Goal: Task Accomplishment & Management: Use online tool/utility

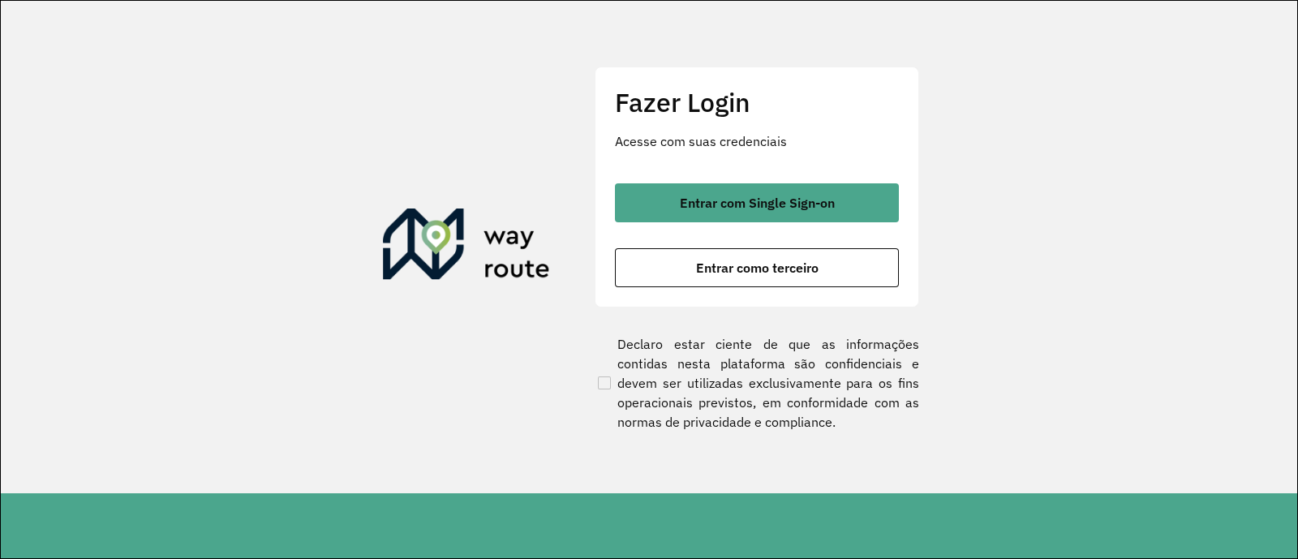
click at [684, 205] on span "Entrar com Single Sign-on" at bounding box center [757, 202] width 155 height 13
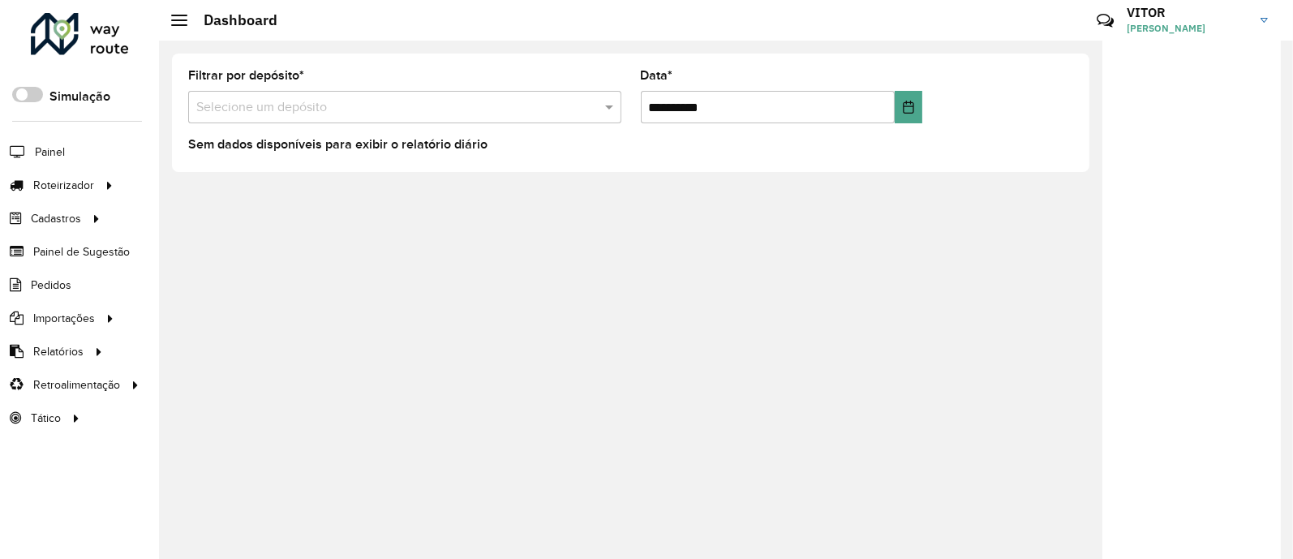
click at [1009, 88] on formly-group "**********" at bounding box center [630, 103] width 904 height 66
click at [204, 187] on span "Entregas" at bounding box center [207, 185] width 46 height 17
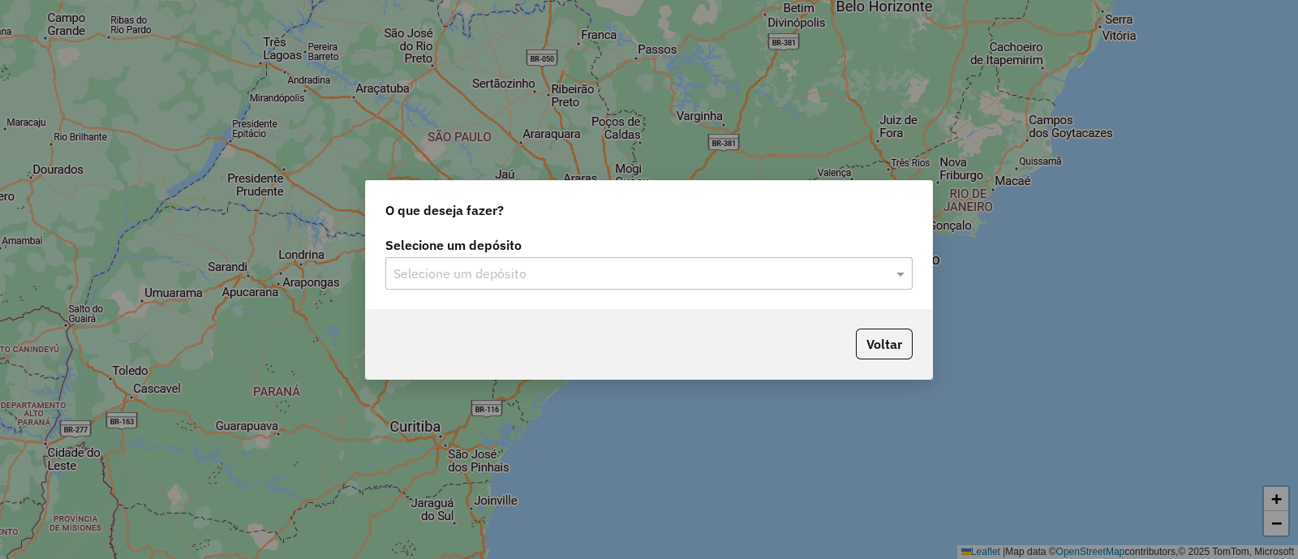
click at [574, 272] on input "text" at bounding box center [632, 273] width 478 height 19
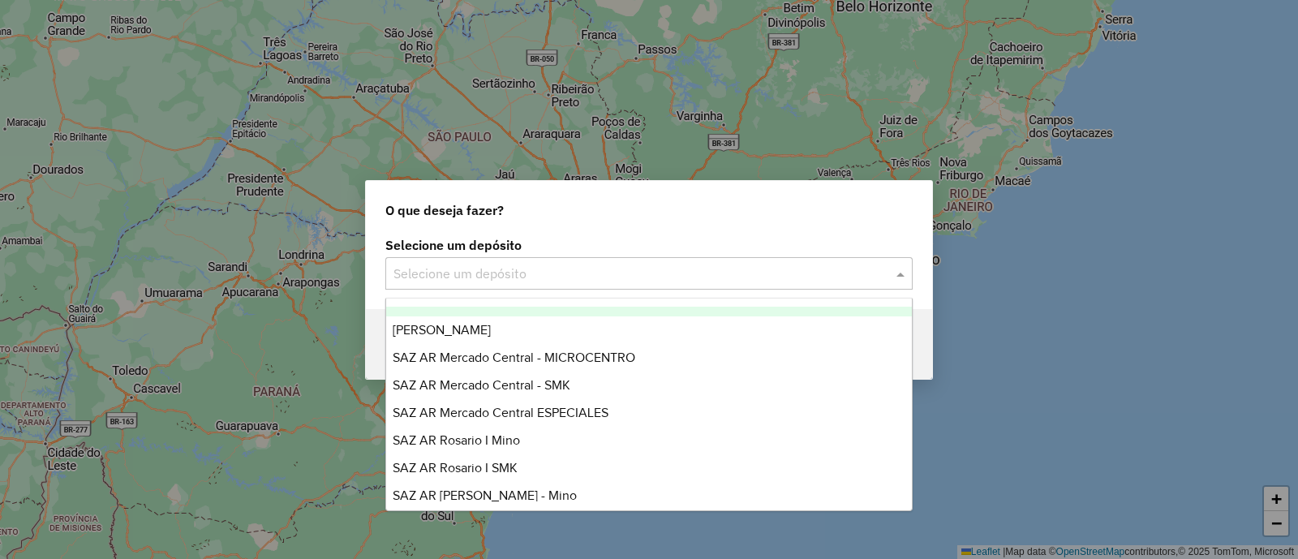
scroll to position [202, 0]
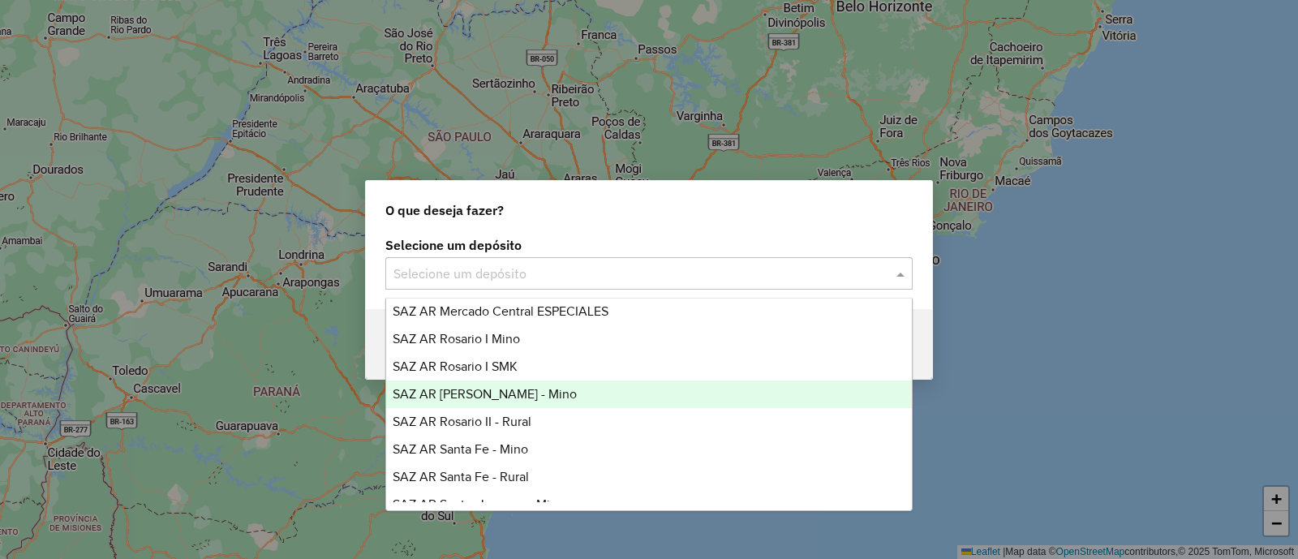
click at [543, 389] on div "SAZ AR Rosario II - Mino" at bounding box center [648, 394] width 525 height 28
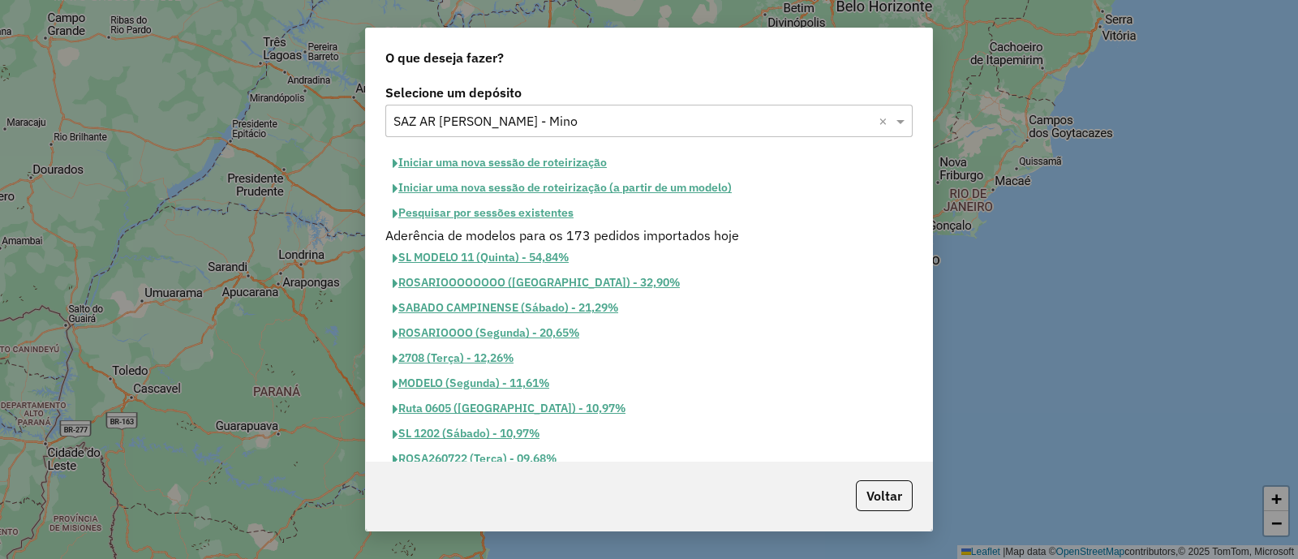
click at [554, 161] on button "Iniciar uma nova sessão de roteirização" at bounding box center [499, 162] width 229 height 25
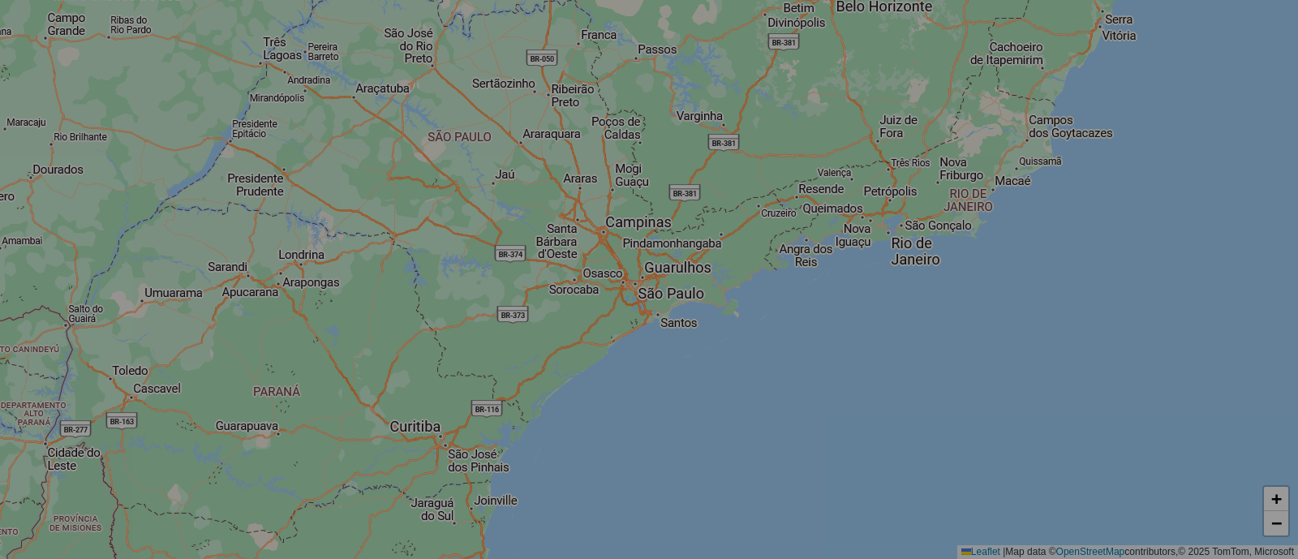
select select "*"
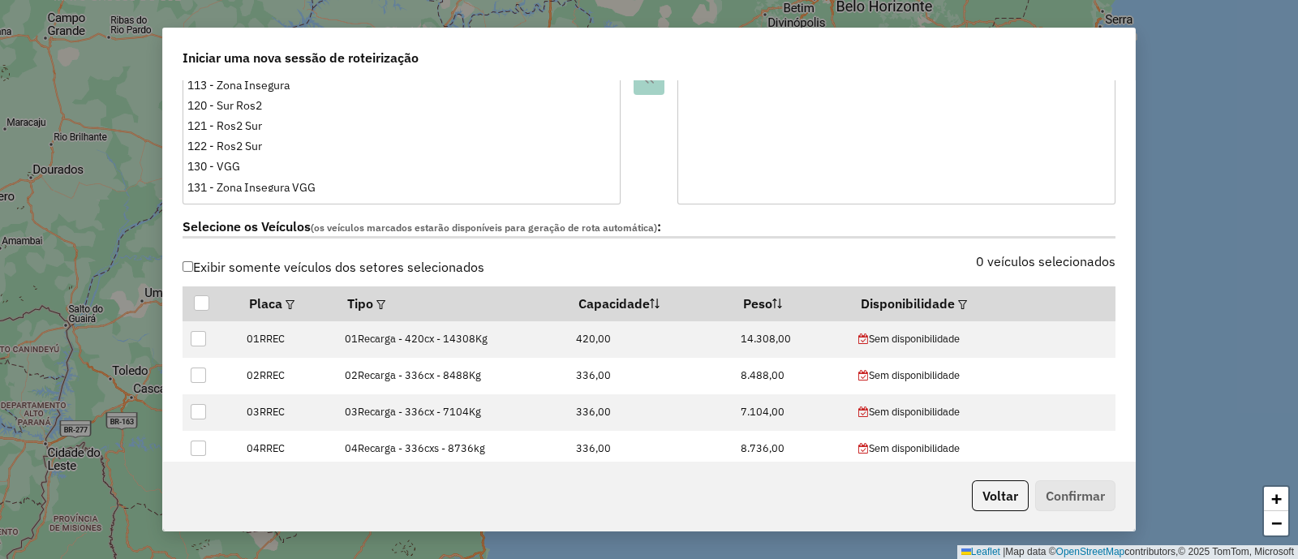
scroll to position [507, 0]
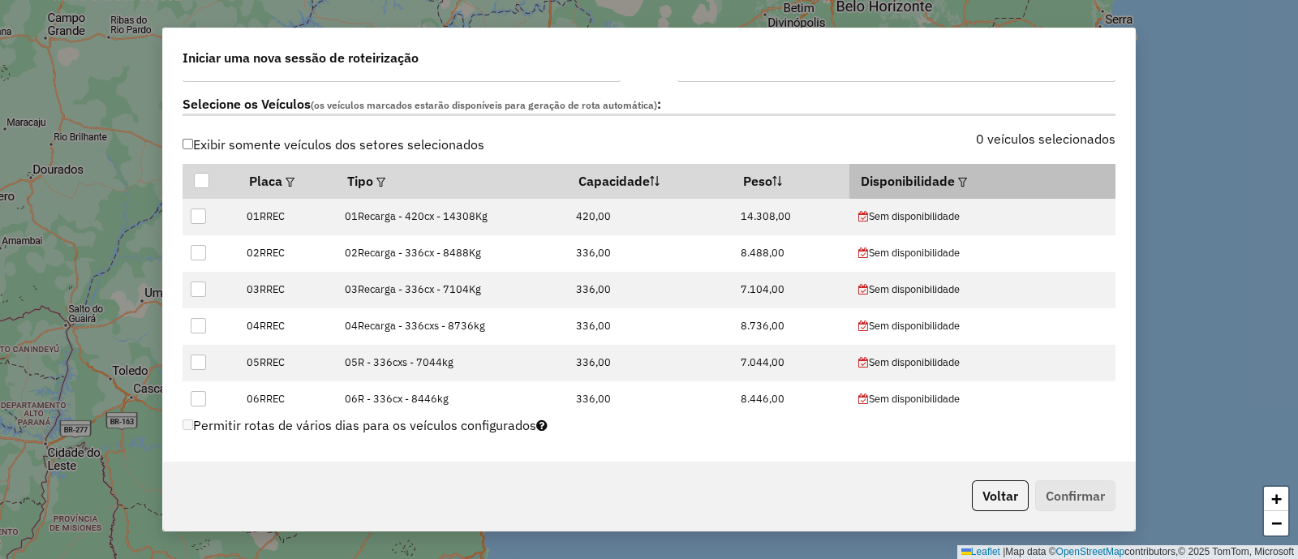
click at [958, 184] on em at bounding box center [962, 182] width 9 height 9
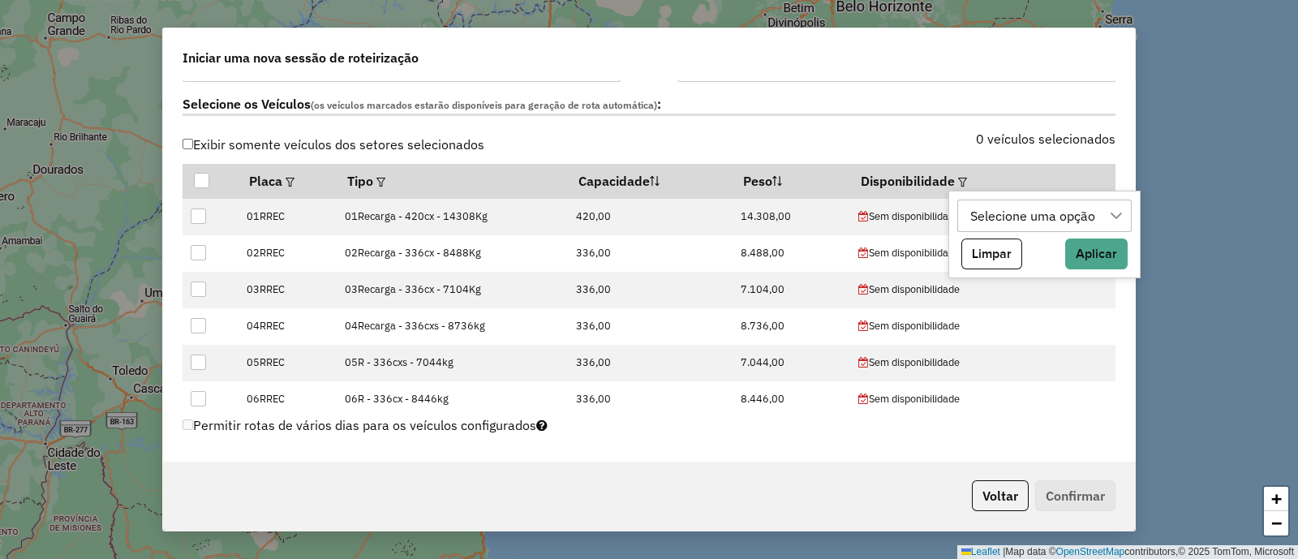
click at [1037, 212] on div "Selecione uma opção" at bounding box center [1032, 215] width 136 height 31
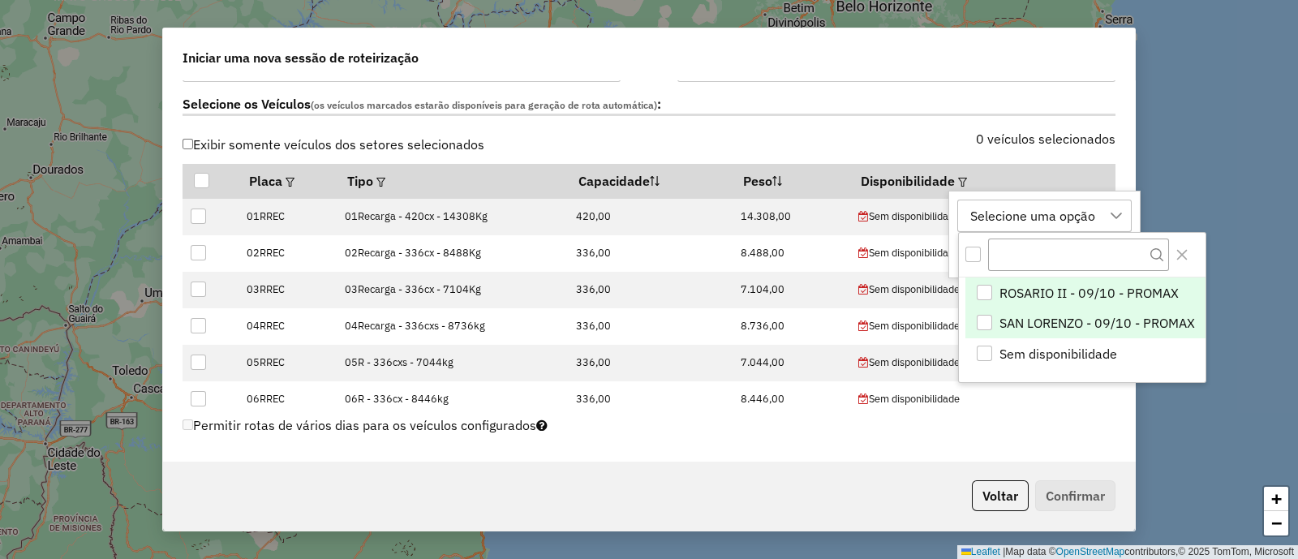
click at [1086, 315] on span "SAN LORENZO - 09/10 - PROMAX" at bounding box center [1096, 322] width 195 height 19
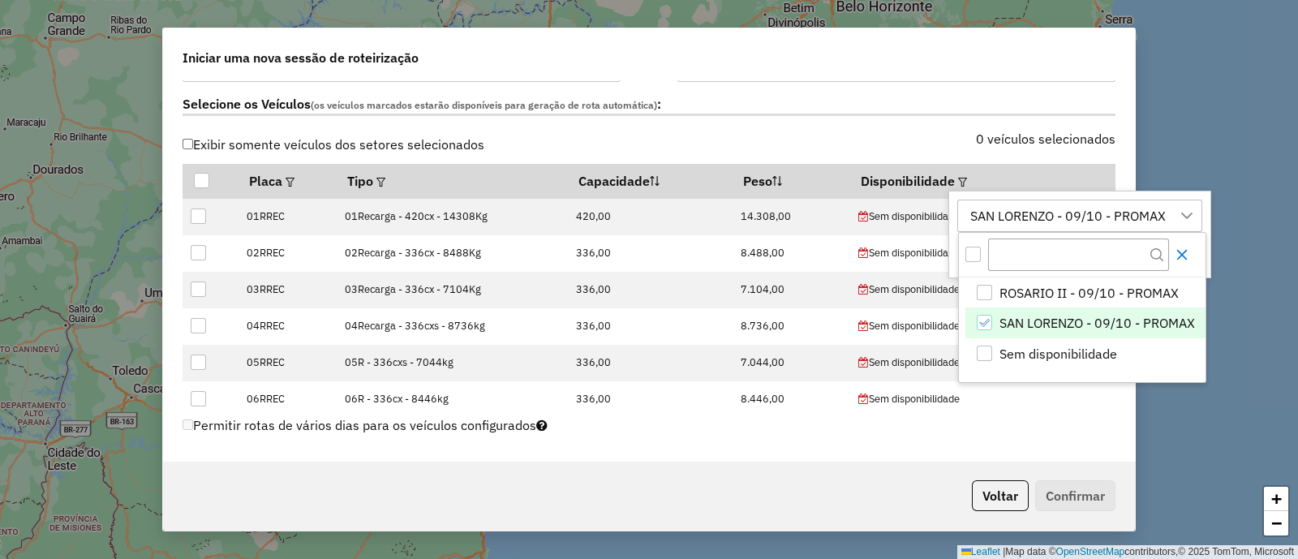
click at [1183, 246] on button "Close" at bounding box center [1182, 255] width 26 height 26
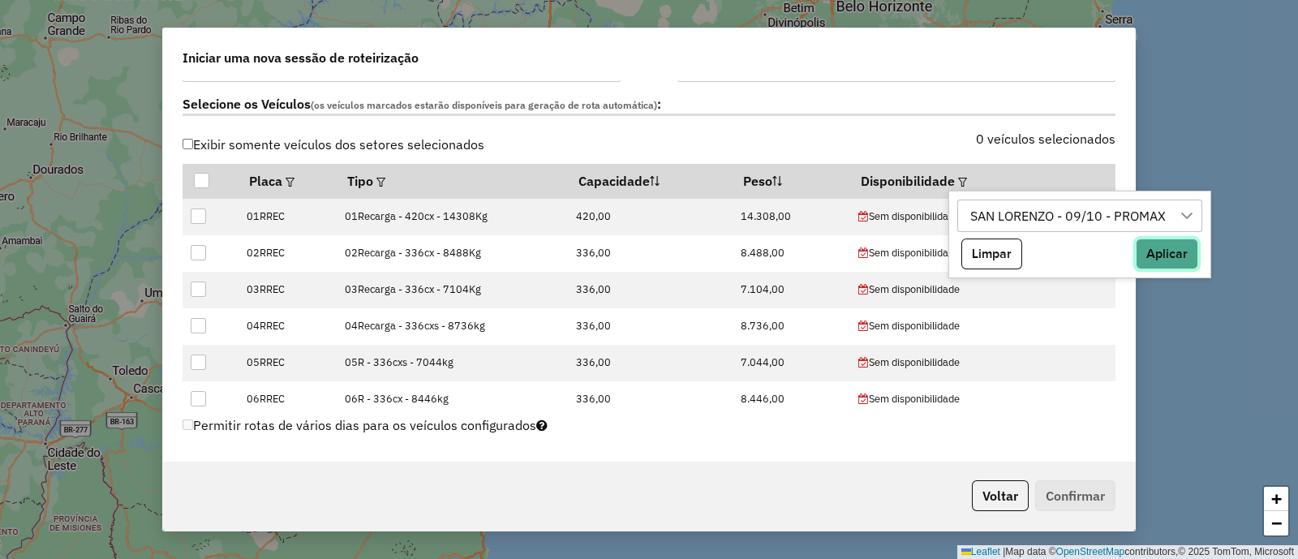
click at [1160, 259] on button "Aplicar" at bounding box center [1166, 253] width 62 height 31
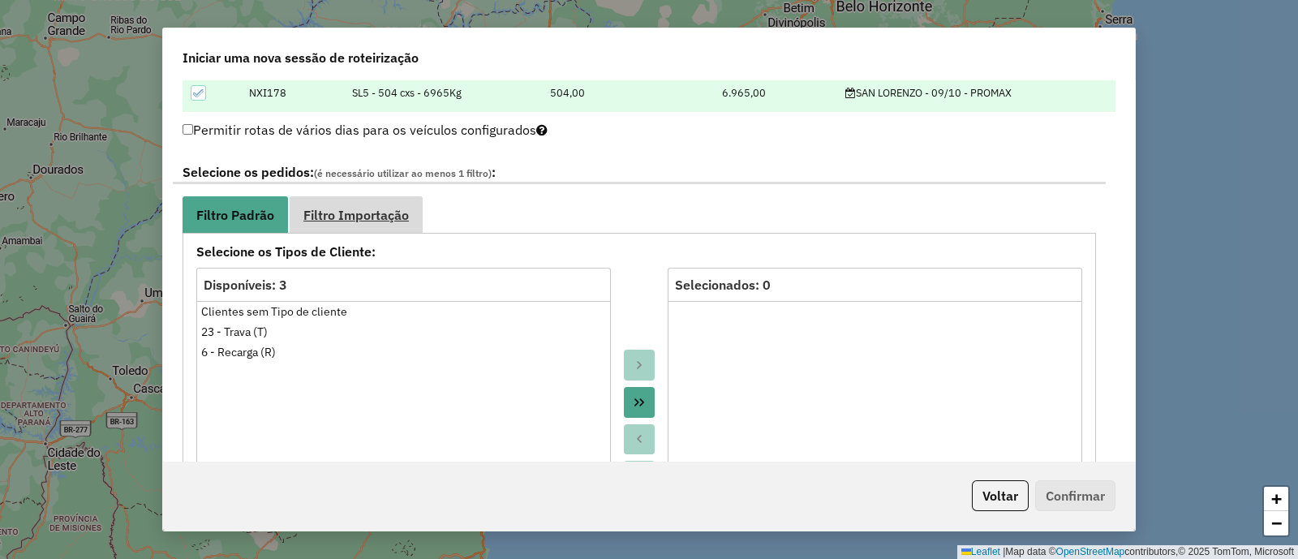
scroll to position [810, 0]
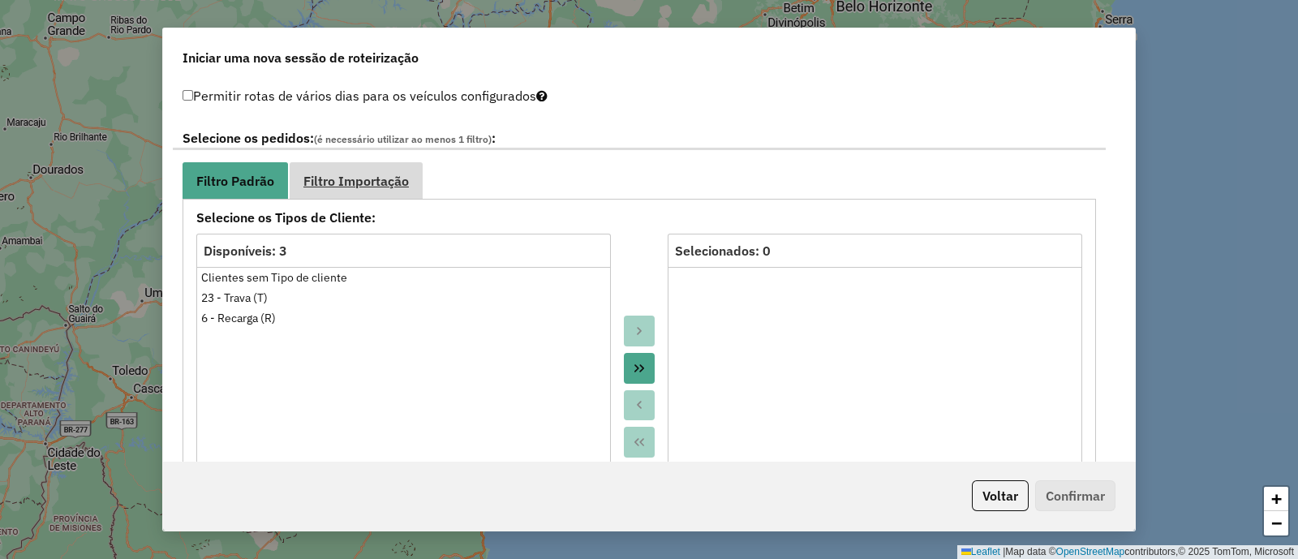
click at [401, 174] on span "Filtro Importação" at bounding box center [355, 180] width 105 height 13
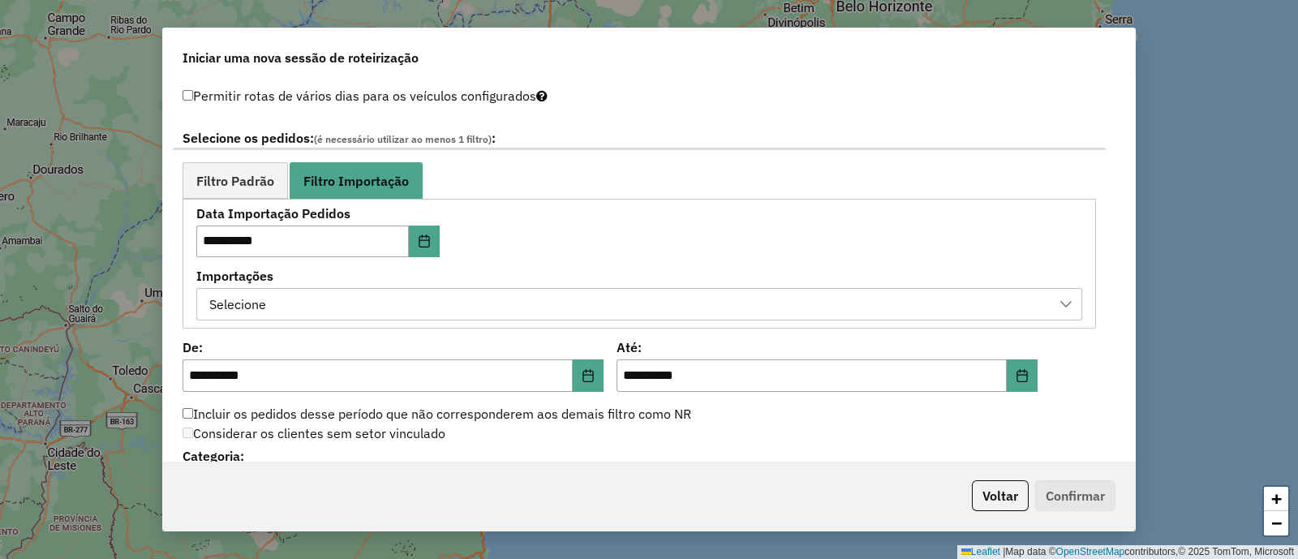
click at [523, 300] on div "Selecione" at bounding box center [627, 304] width 847 height 31
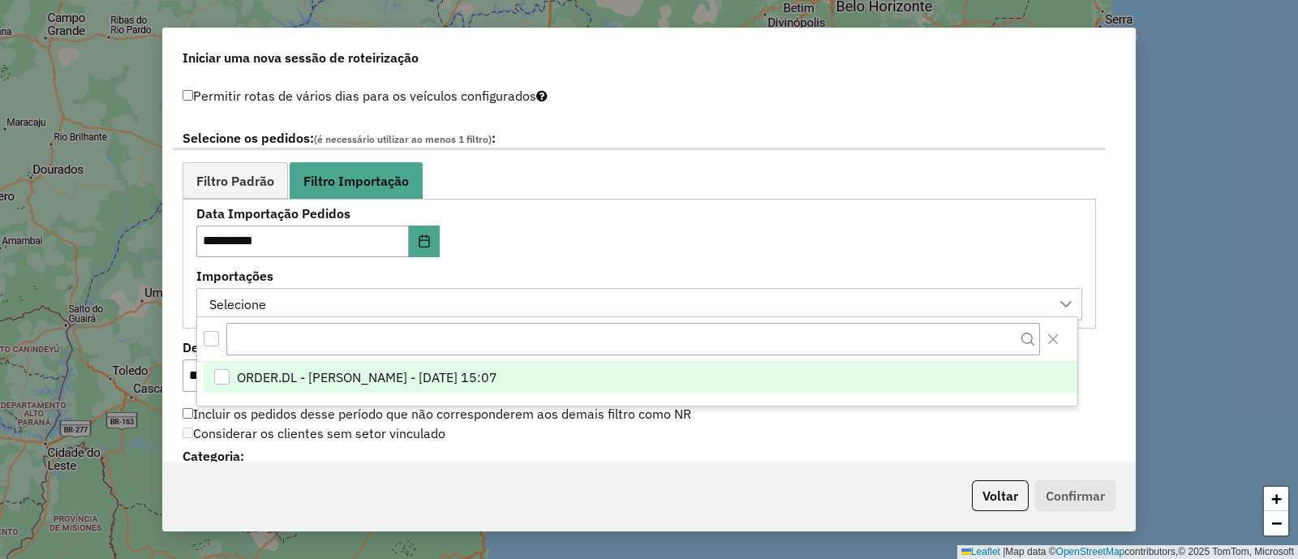
scroll to position [11, 75]
click at [497, 376] on span "ORDER.DL - [PERSON_NAME] - [DATE] 15:07" at bounding box center [367, 376] width 260 height 19
click at [596, 251] on div "**********" at bounding box center [639, 264] width 886 height 113
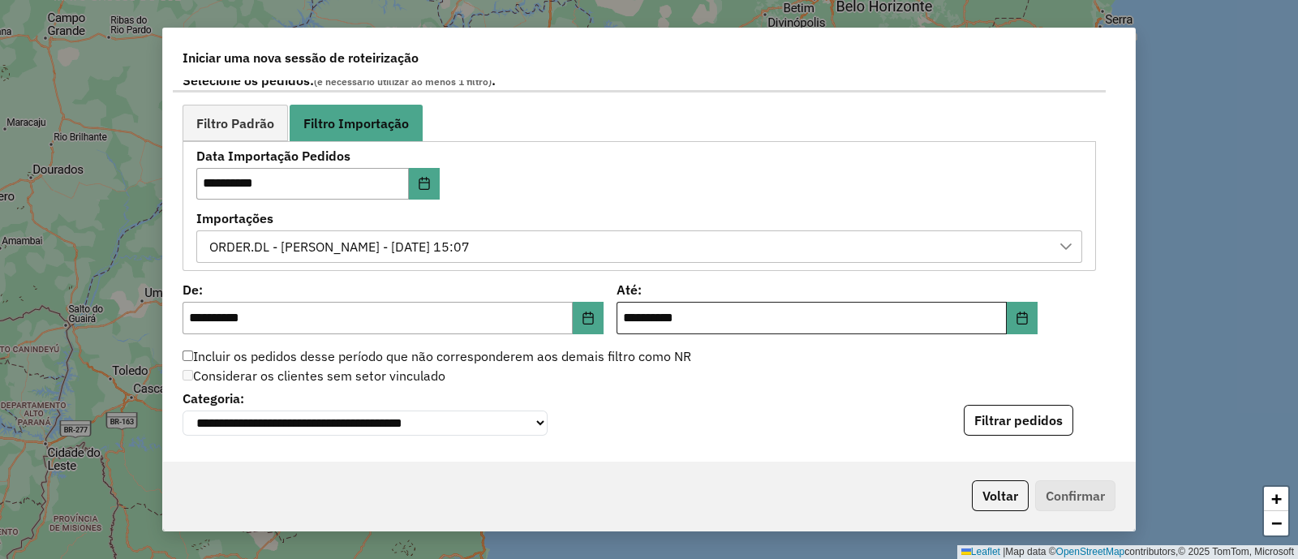
scroll to position [912, 0]
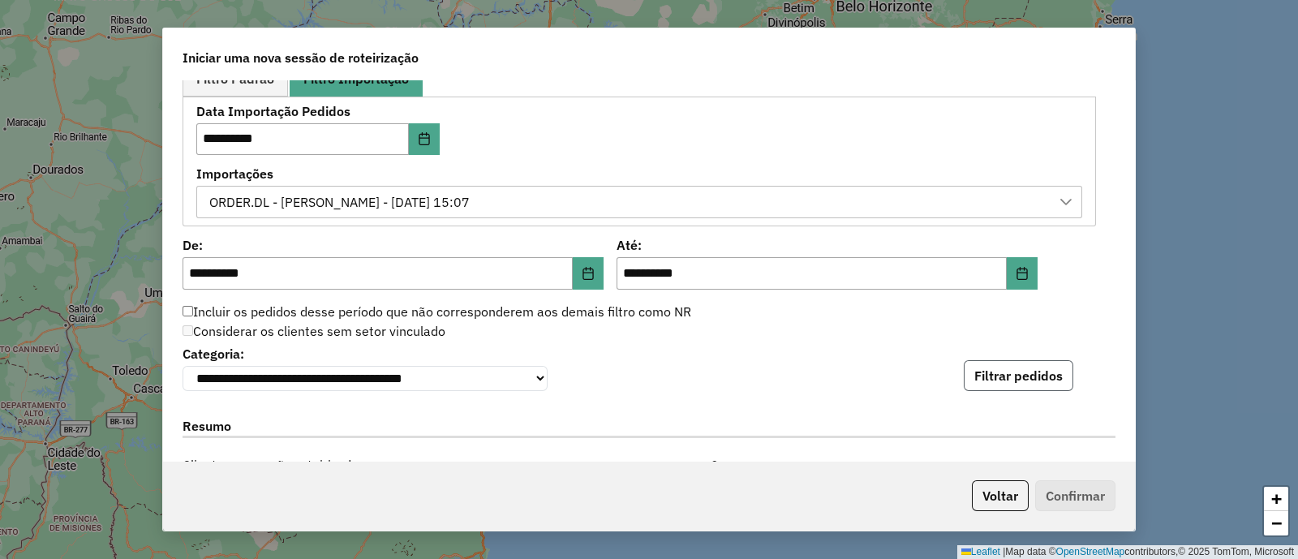
click at [982, 371] on button "Filtrar pedidos" at bounding box center [1017, 375] width 109 height 31
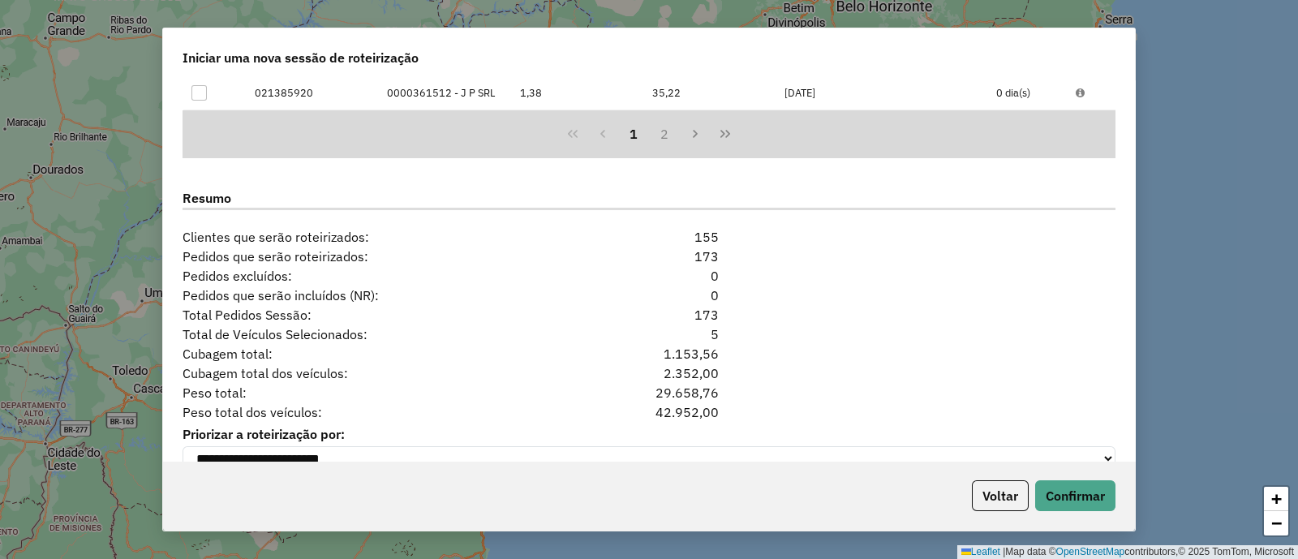
scroll to position [1509, 0]
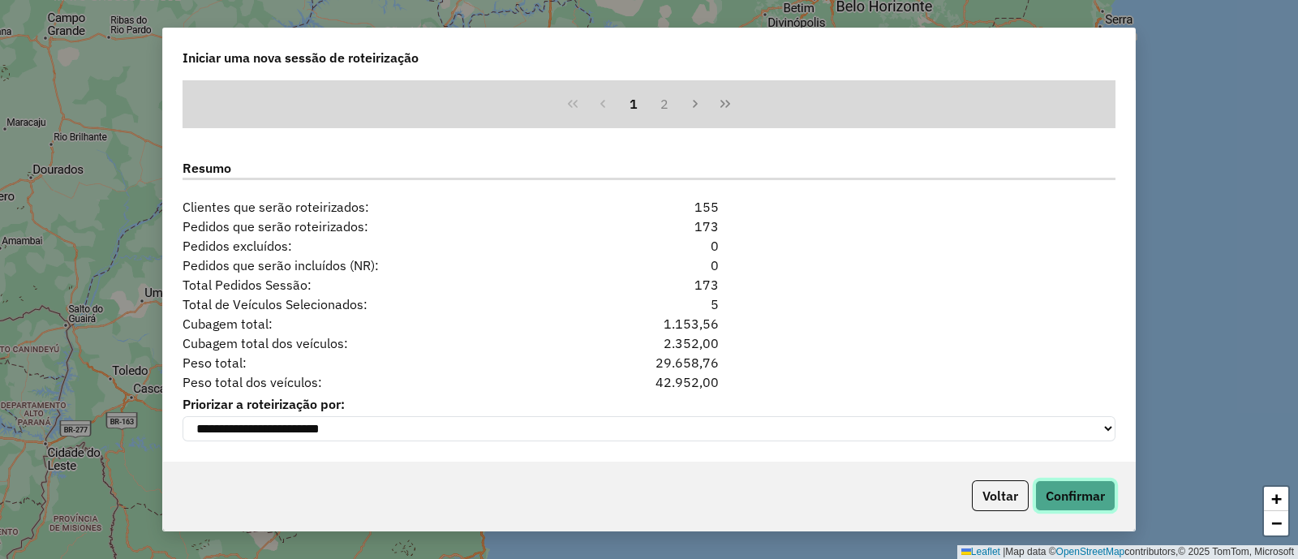
click at [1062, 490] on button "Confirmar" at bounding box center [1075, 495] width 80 height 31
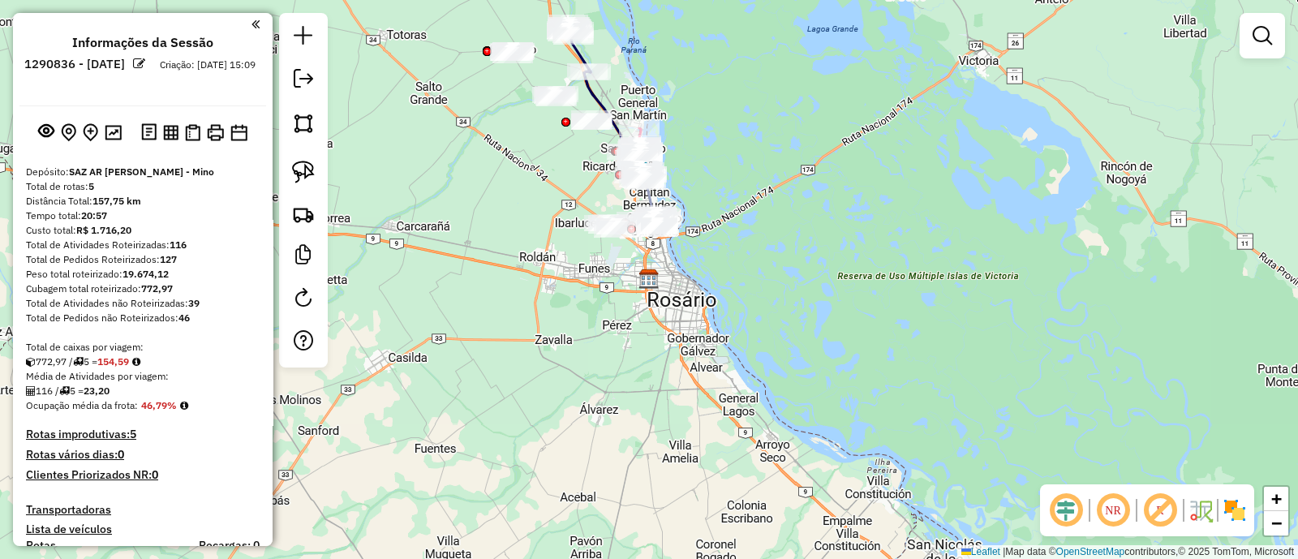
click at [670, 310] on div "Janela de atendimento Grade de atendimento Capacidade Transportadoras Veículos …" at bounding box center [649, 279] width 1298 height 559
click at [1242, 514] on img at bounding box center [1234, 510] width 26 height 26
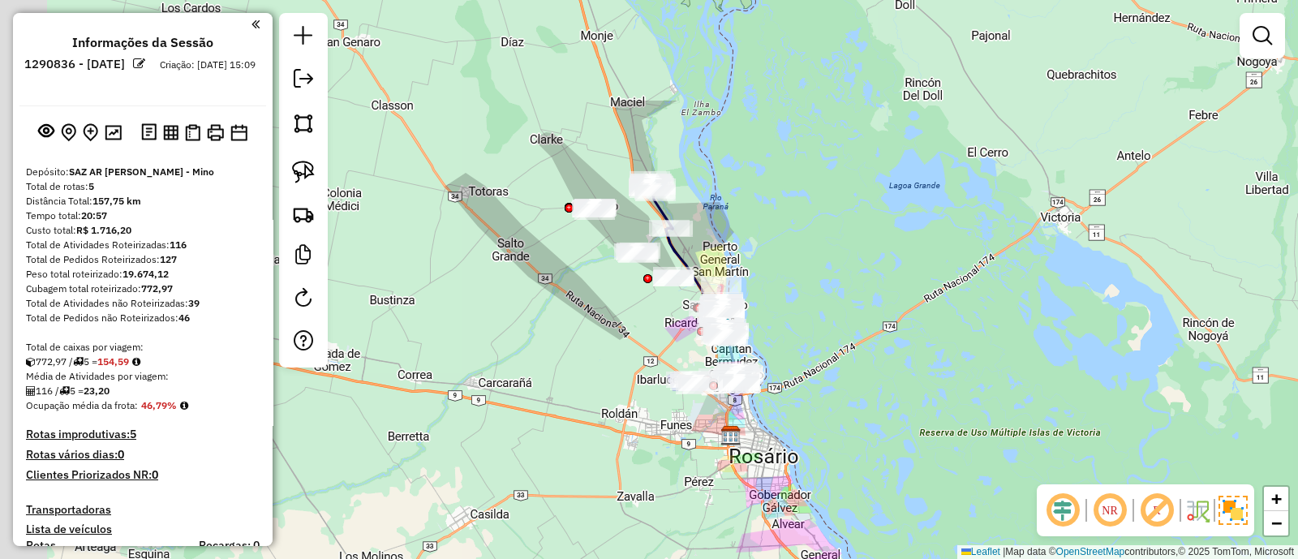
drag, startPoint x: 835, startPoint y: 92, endPoint x: 903, endPoint y: 277, distance: 197.0
click at [926, 276] on div "Janela de atendimento Grade de atendimento Capacidade Transportadoras Veículos …" at bounding box center [649, 279] width 1298 height 559
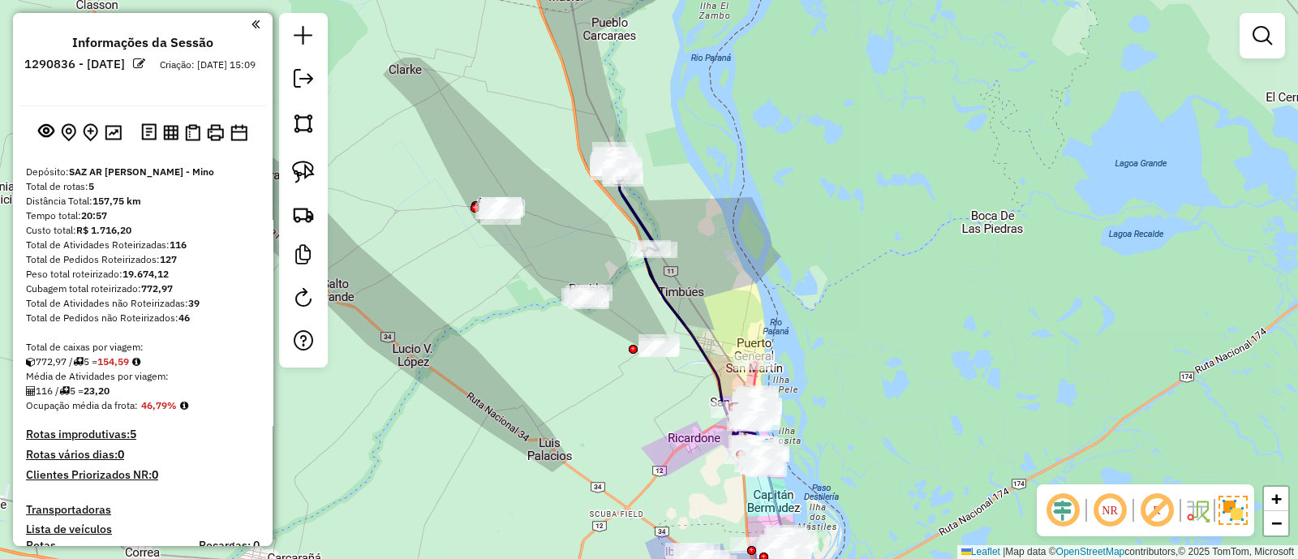
drag, startPoint x: 762, startPoint y: 285, endPoint x: 767, endPoint y: 266, distance: 20.1
click at [767, 266] on div "Janela de atendimento Grade de atendimento Capacidade Transportadoras Veículos …" at bounding box center [649, 279] width 1298 height 559
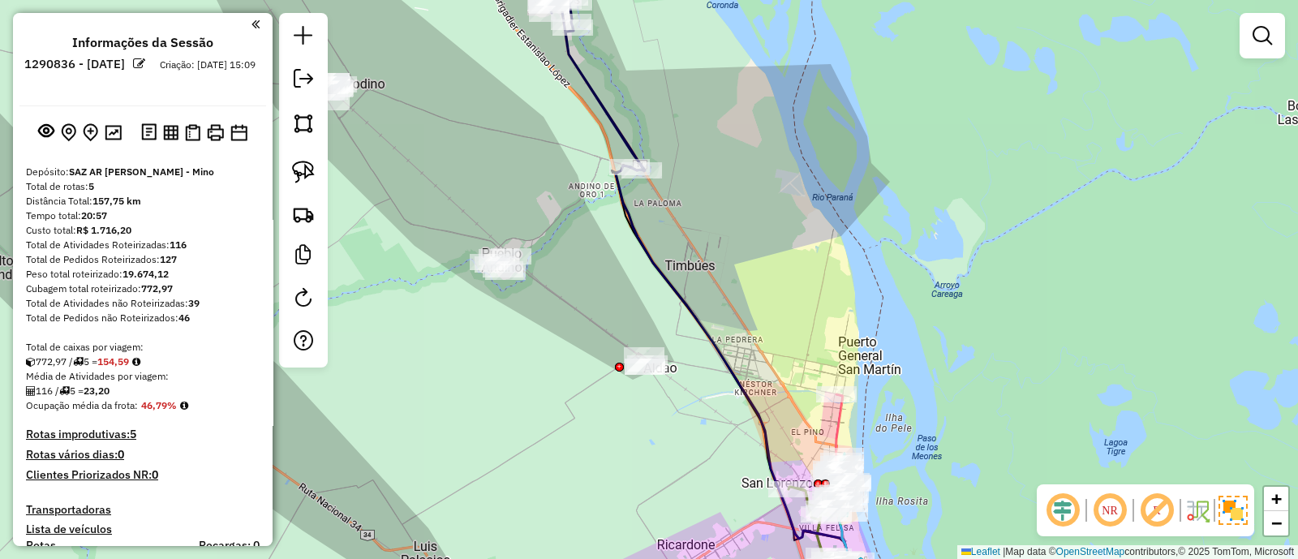
click at [641, 238] on icon at bounding box center [738, 366] width 245 height 403
select select "**********"
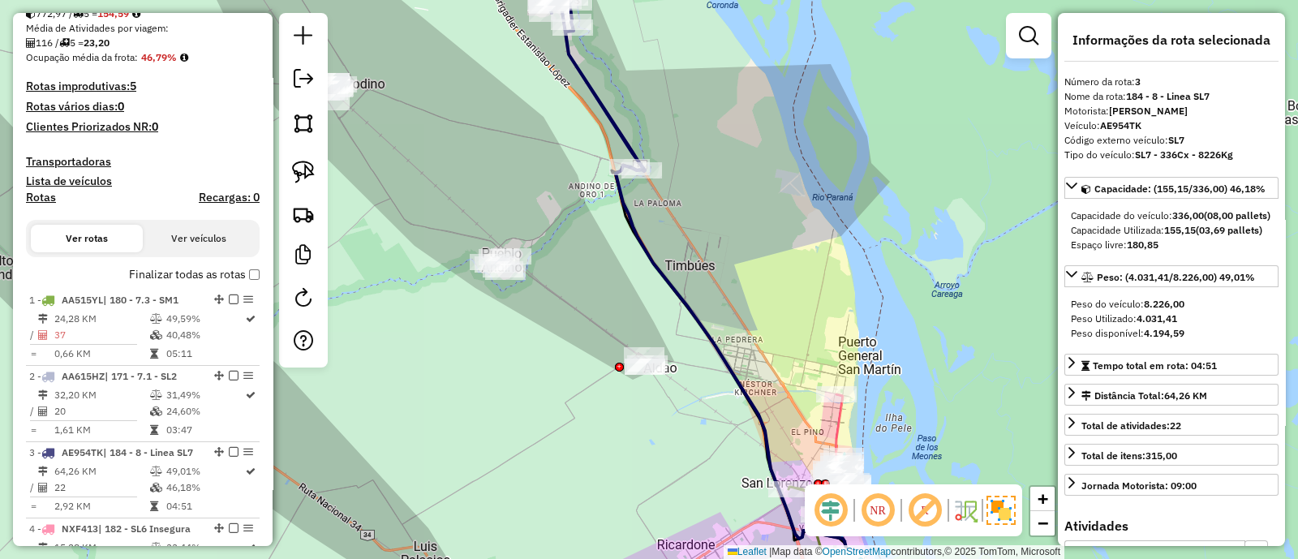
scroll to position [775, 0]
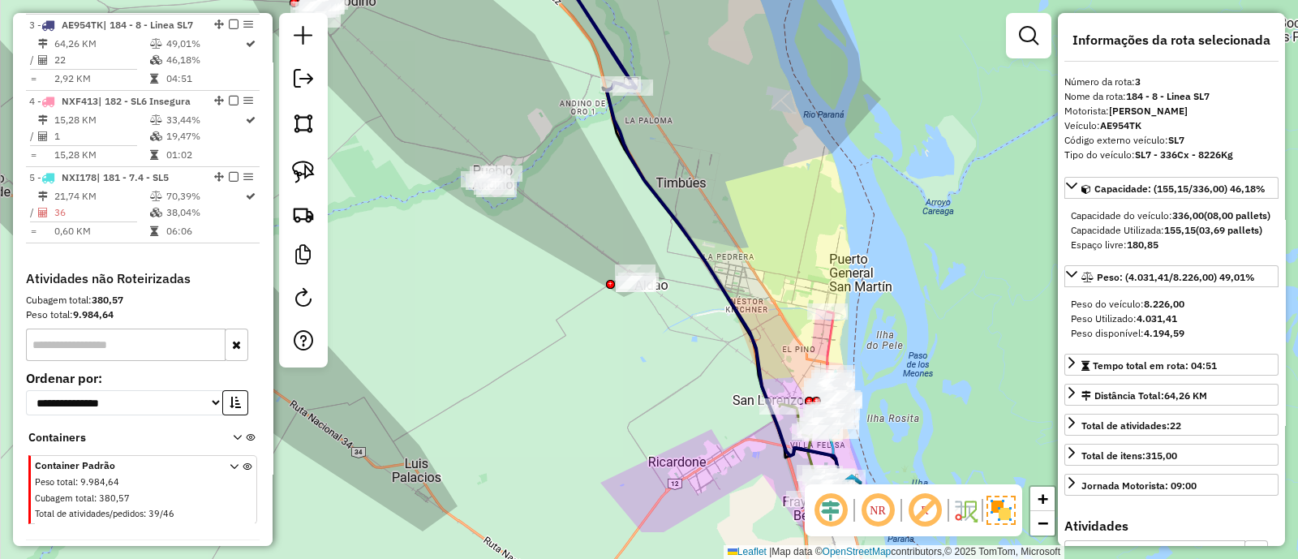
drag, startPoint x: 717, startPoint y: 297, endPoint x: 708, endPoint y: 214, distance: 83.2
click at [708, 214] on div "Janela de atendimento Grade de atendimento Capacidade Transportadoras Veículos …" at bounding box center [649, 279] width 1298 height 559
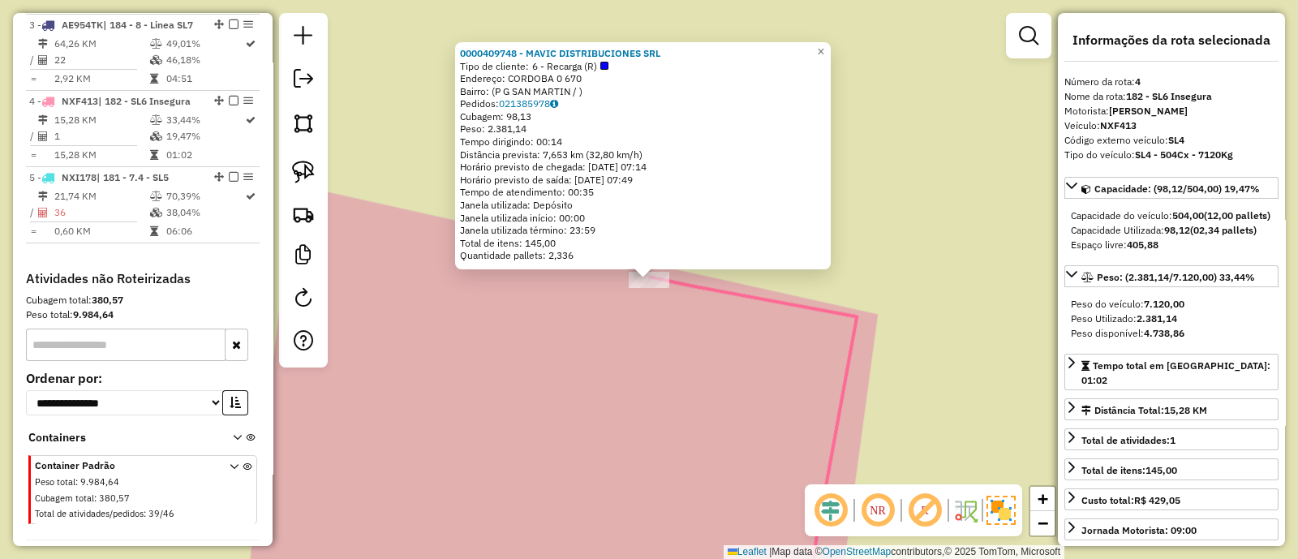
scroll to position [847, 0]
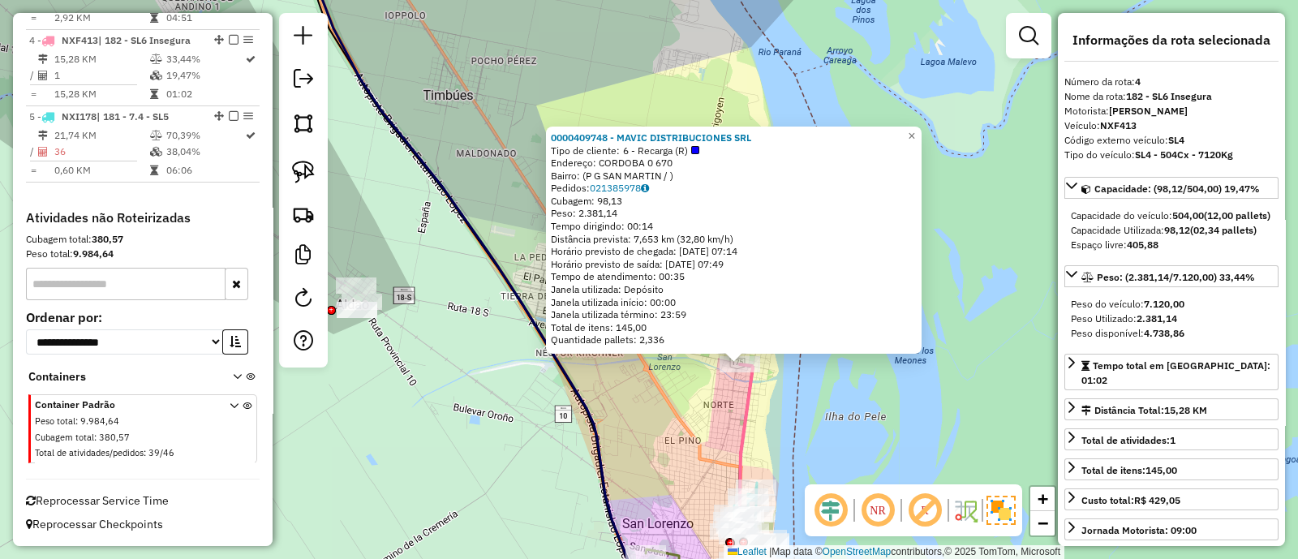
click at [689, 419] on div "0000409748 - MAVIC DISTRIBUCIONES SRL Tipo de cliente: 6 - Recarga (R) Endereço…" at bounding box center [649, 279] width 1298 height 559
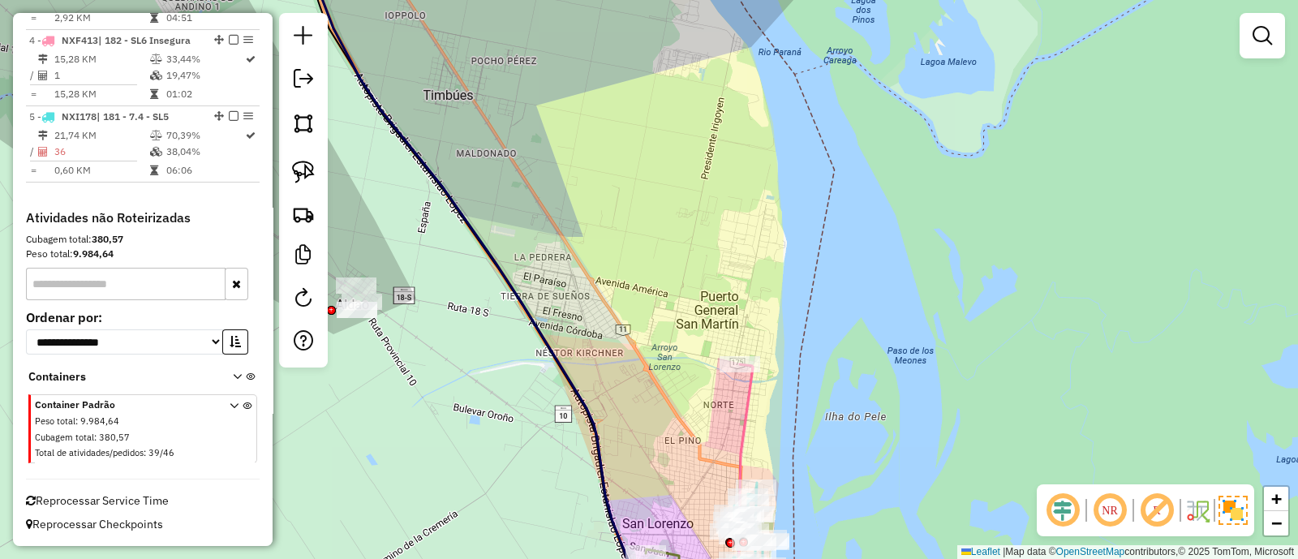
drag, startPoint x: 637, startPoint y: 454, endPoint x: 653, endPoint y: 318, distance: 137.1
click at [653, 318] on div "Janela de atendimento Grade de atendimento Capacidade Transportadoras Veículos …" at bounding box center [649, 279] width 1298 height 559
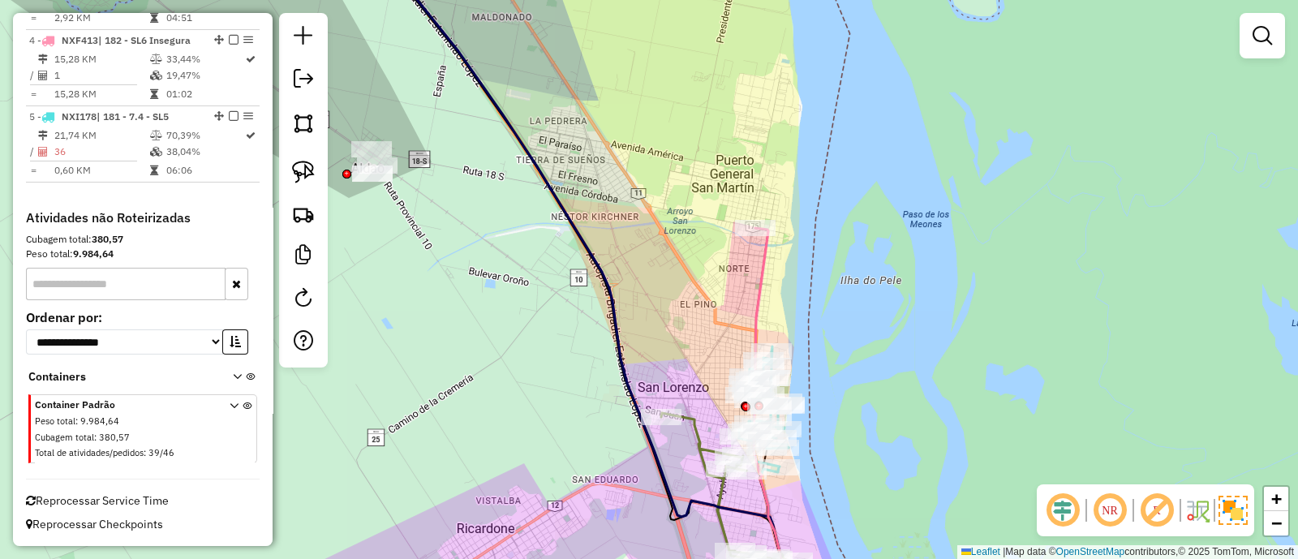
click at [617, 318] on icon at bounding box center [590, 260] width 428 height 632
select select "**********"
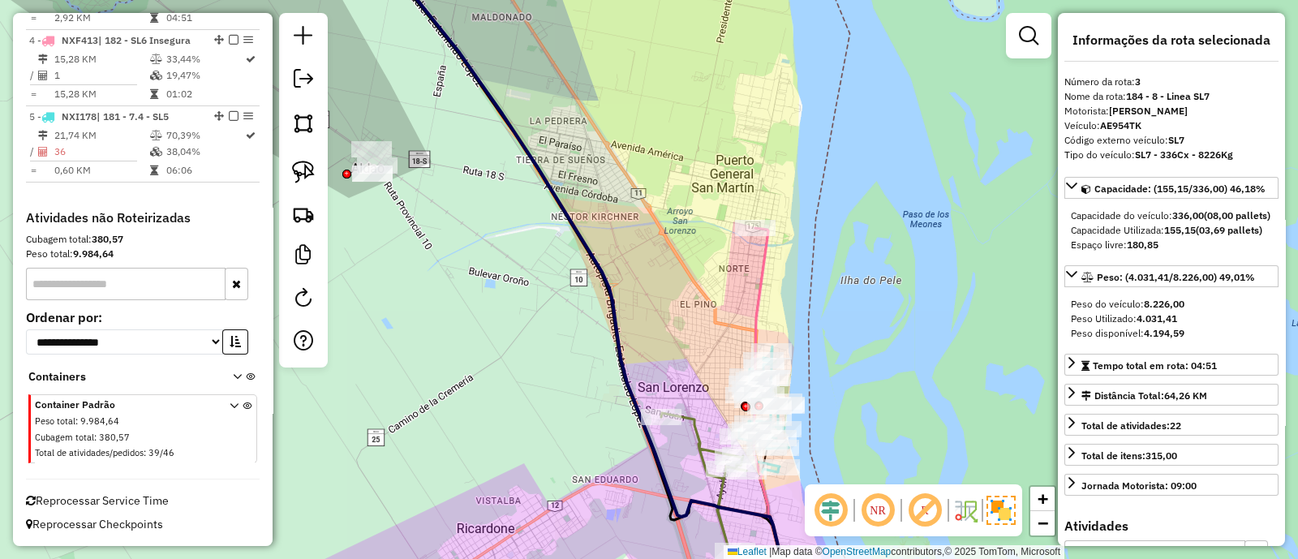
scroll to position [775, 0]
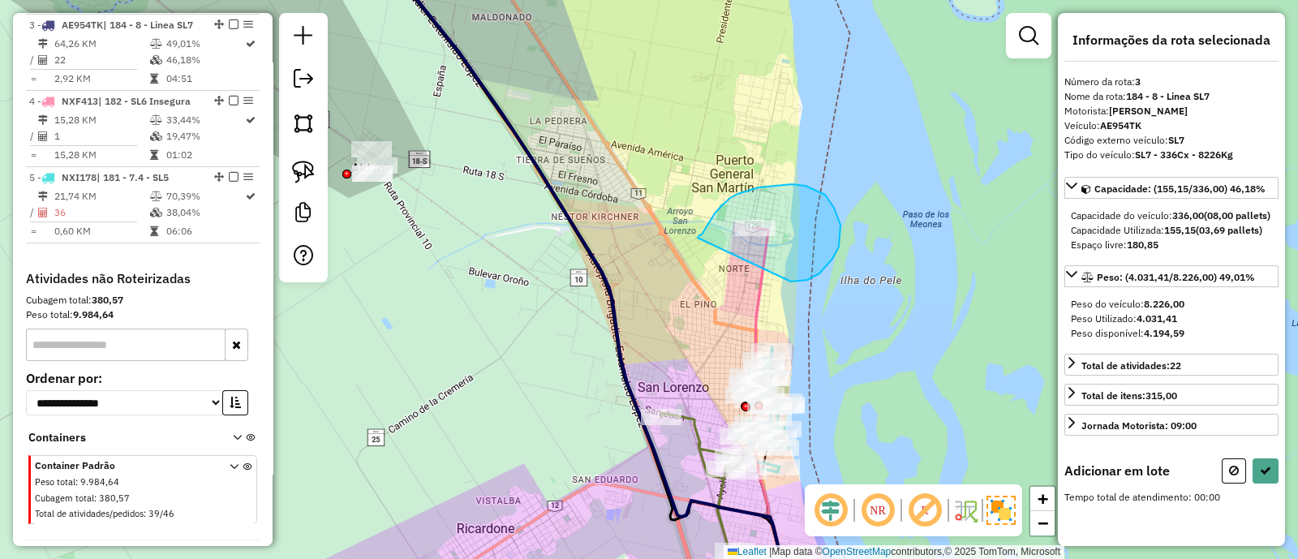
drag, startPoint x: 834, startPoint y: 208, endPoint x: 697, endPoint y: 238, distance: 139.5
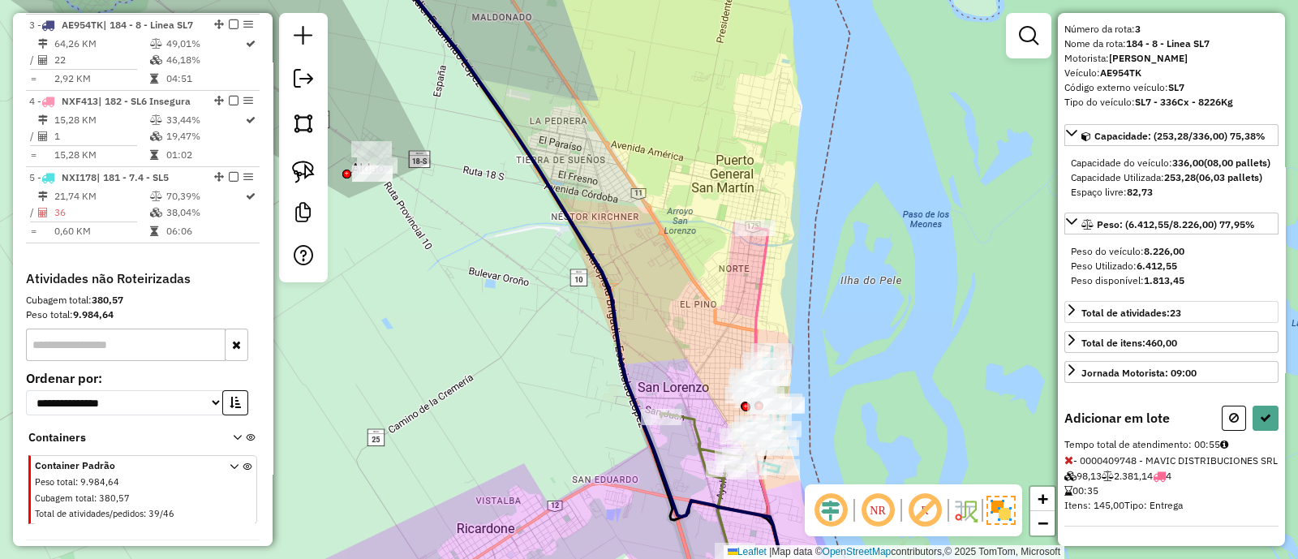
scroll to position [92, 0]
click at [1259, 412] on icon at bounding box center [1264, 417] width 11 height 11
select select "**********"
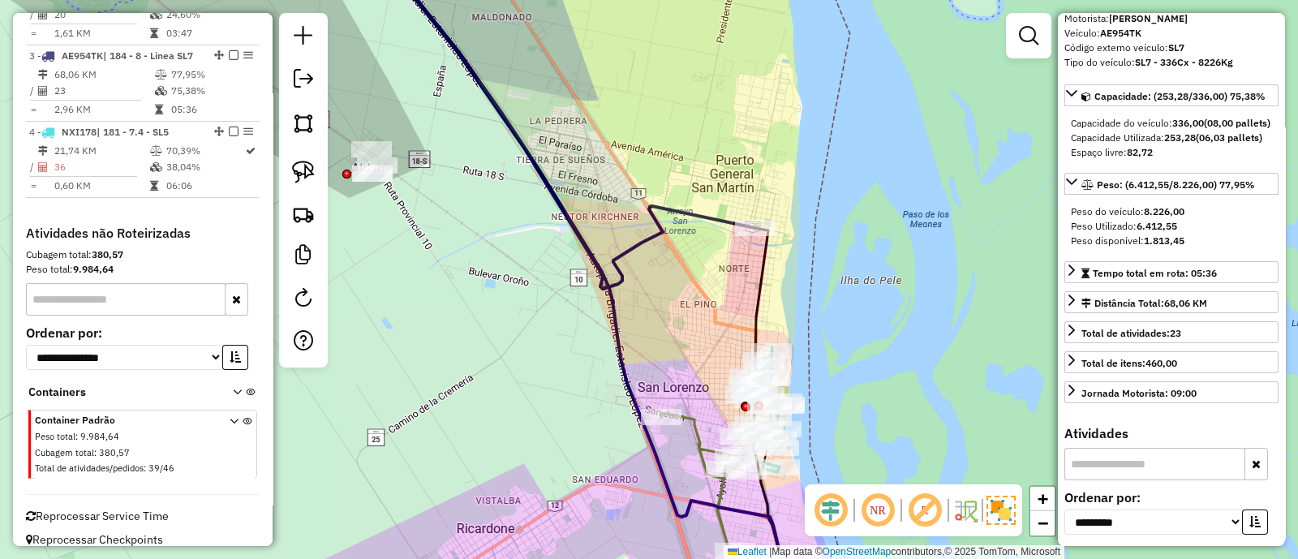
scroll to position [771, 0]
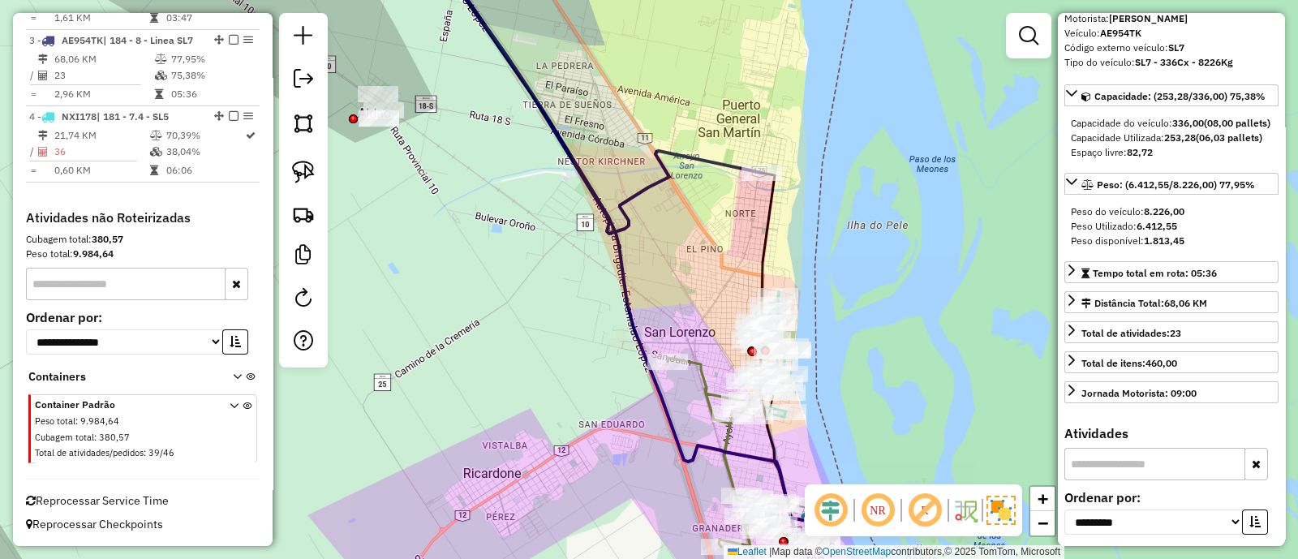
drag, startPoint x: 834, startPoint y: 445, endPoint x: 839, endPoint y: 236, distance: 209.3
click at [839, 236] on div "Janela de atendimento Grade de atendimento Capacidade Transportadoras Veículos …" at bounding box center [649, 279] width 1298 height 559
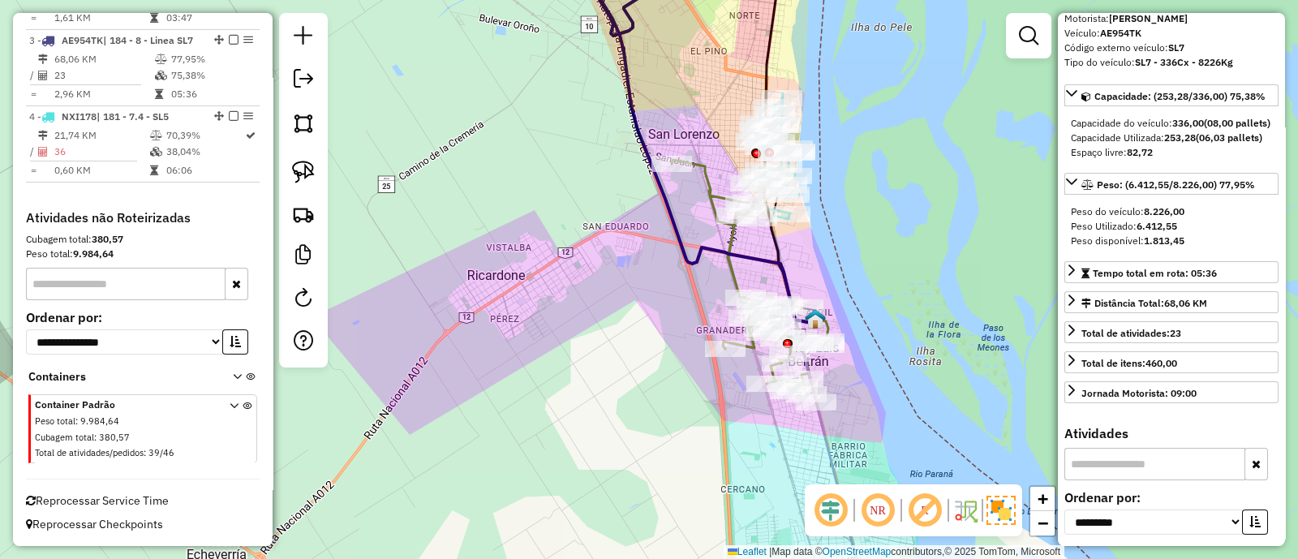
drag, startPoint x: 659, startPoint y: 320, endPoint x: 570, endPoint y: 0, distance: 332.5
click at [570, 0] on div "Janela de atendimento Grade de atendimento Capacidade Transportadoras Veículos …" at bounding box center [649, 279] width 1298 height 559
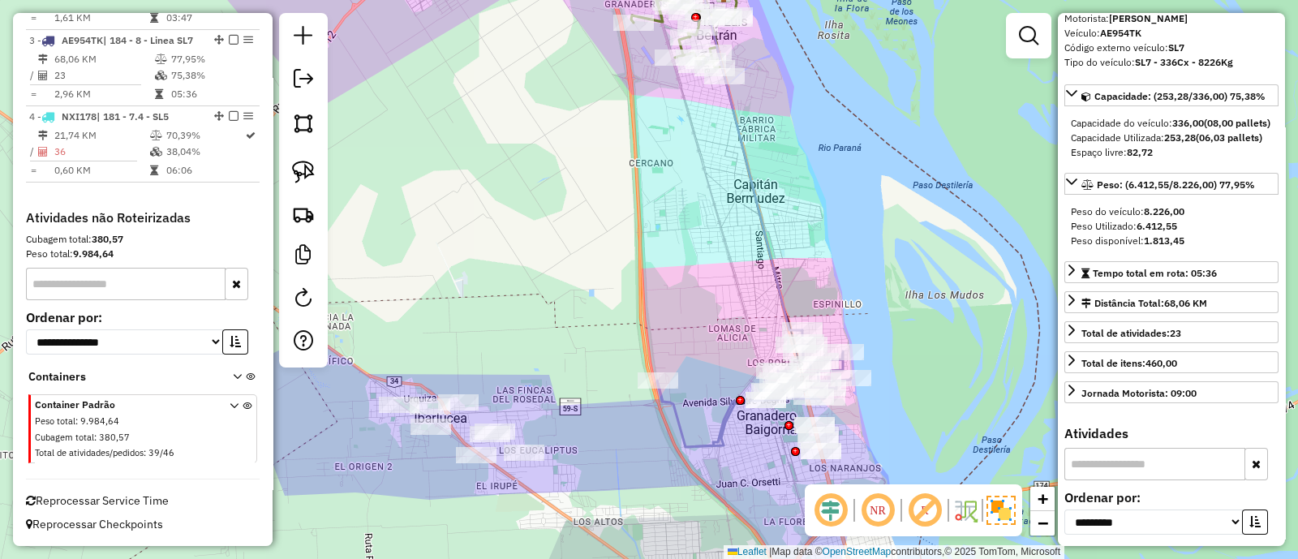
click at [684, 444] on icon at bounding box center [754, 388] width 194 height 117
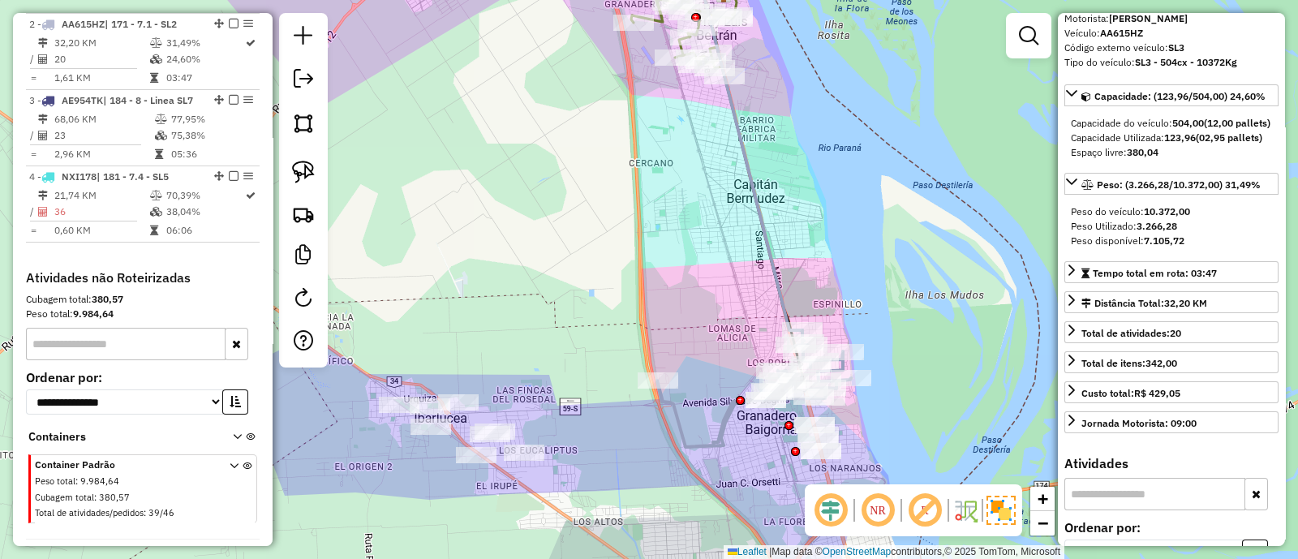
scroll to position [0, 0]
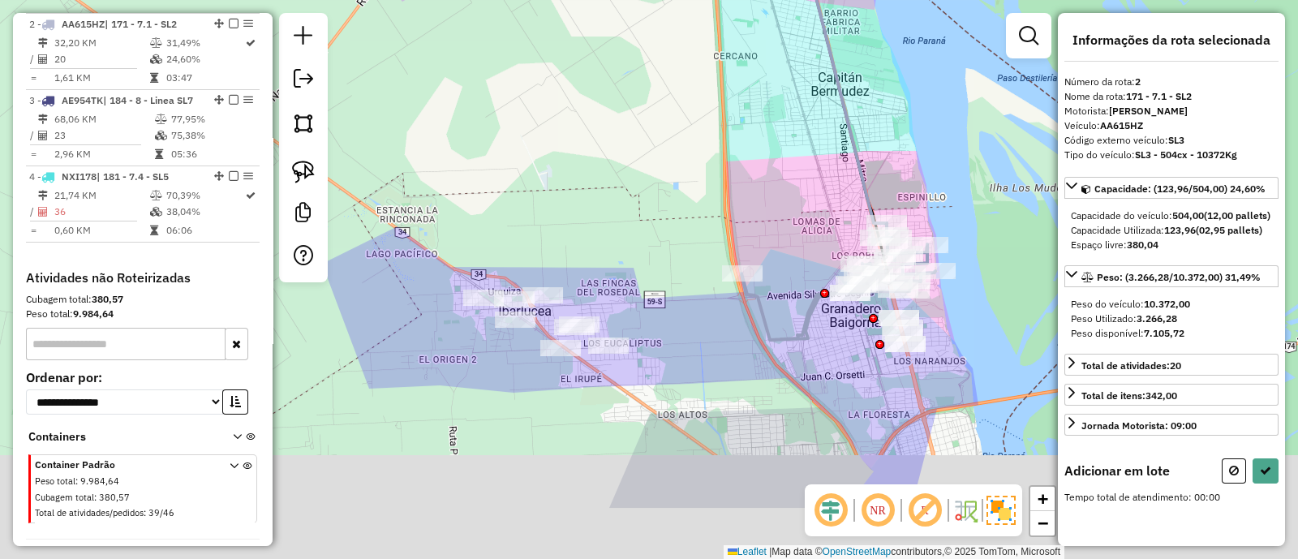
drag, startPoint x: 578, startPoint y: 354, endPoint x: 652, endPoint y: 243, distance: 133.4
click at [652, 243] on div "Janela de atendimento Grade de atendimento Capacidade Transportadoras Veículos …" at bounding box center [649, 279] width 1298 height 559
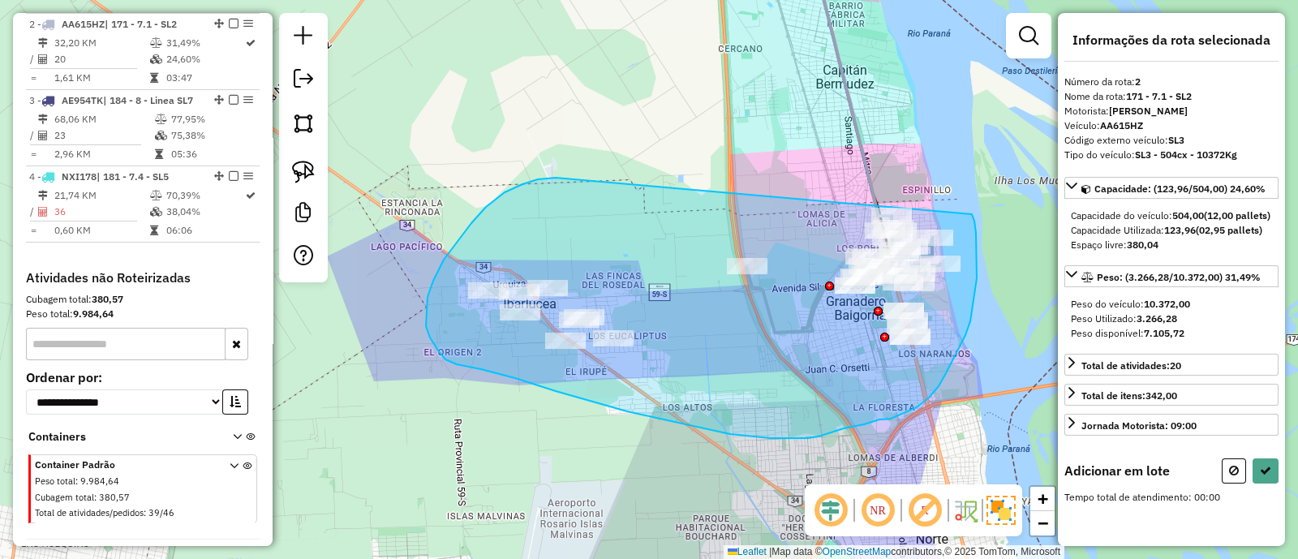
drag, startPoint x: 538, startPoint y: 179, endPoint x: 970, endPoint y: 208, distance: 433.2
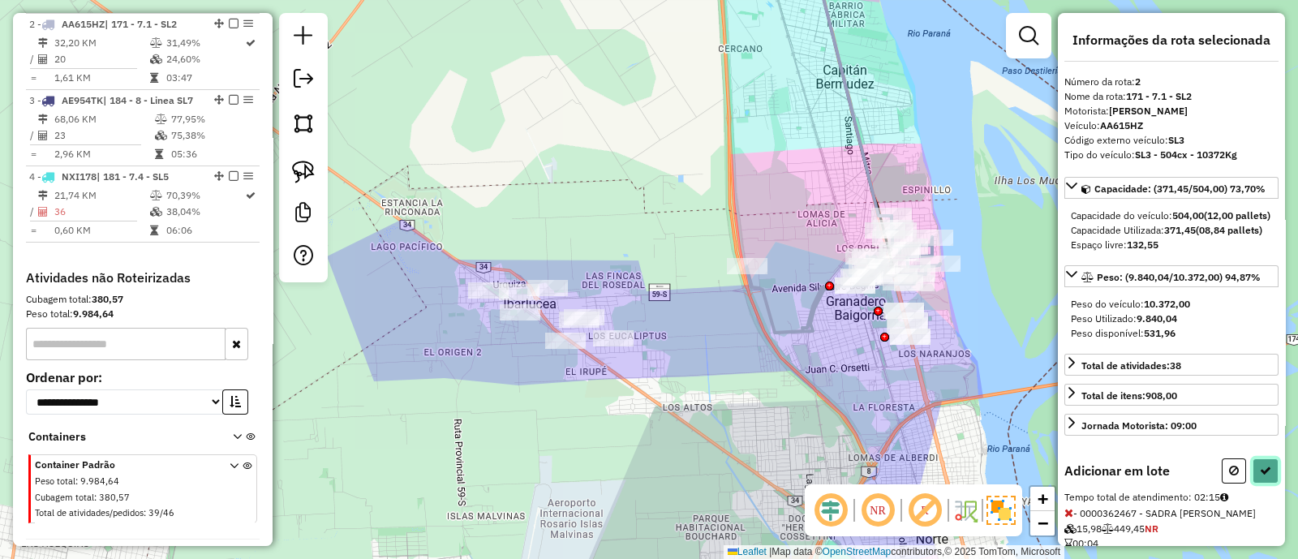
click at [1264, 476] on icon at bounding box center [1264, 470] width 11 height 11
select select "**********"
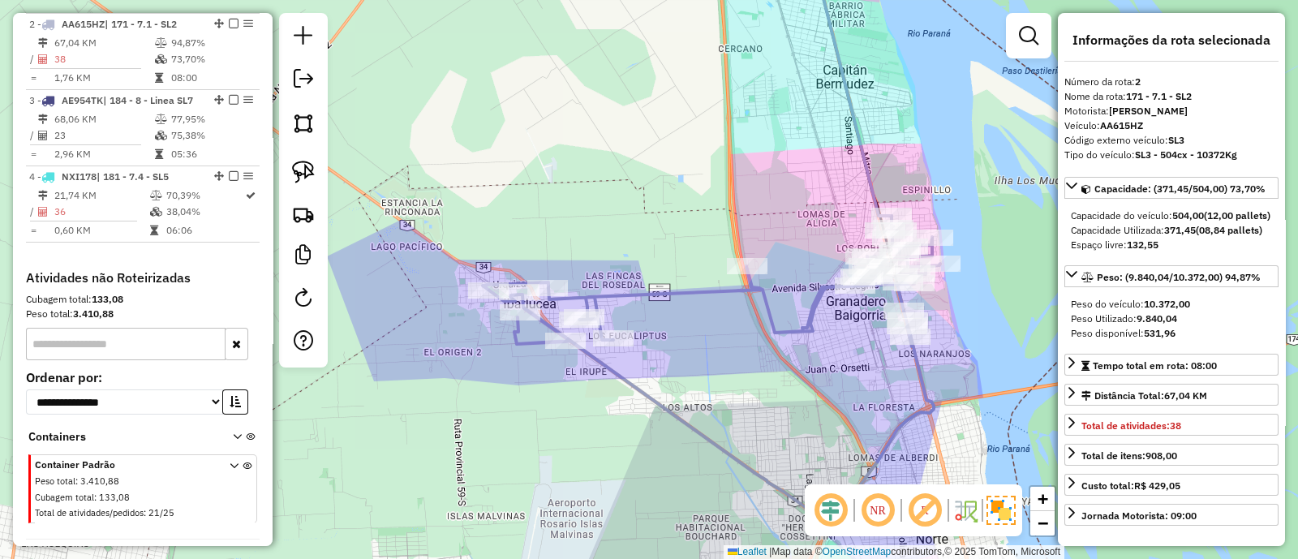
click at [770, 313] on icon at bounding box center [711, 372] width 457 height 312
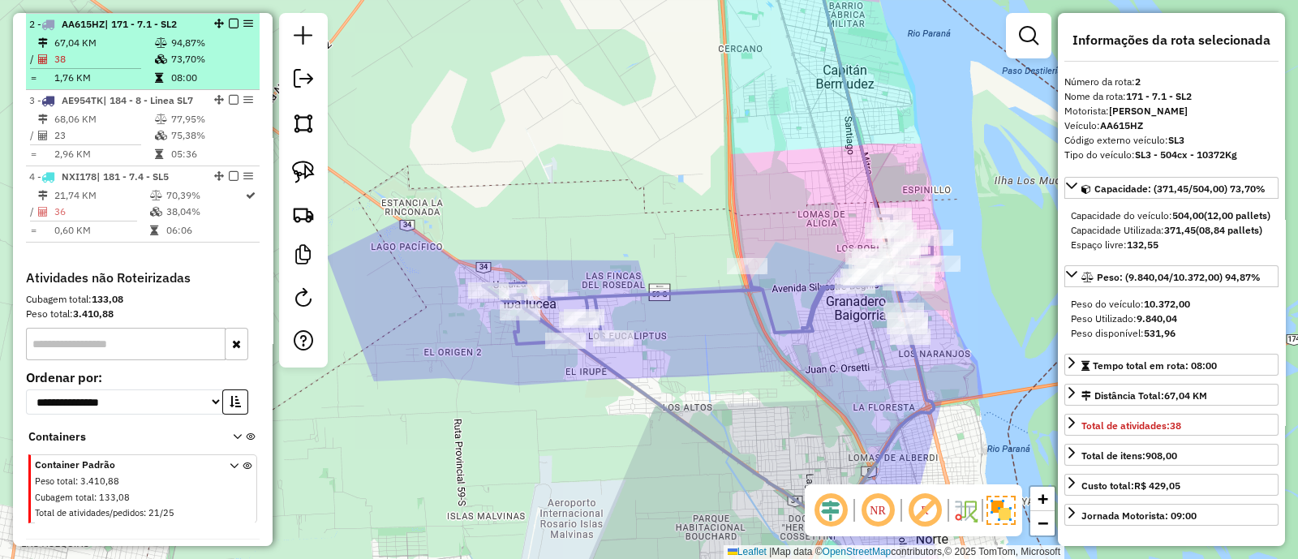
click at [229, 19] on em at bounding box center [234, 24] width 10 height 10
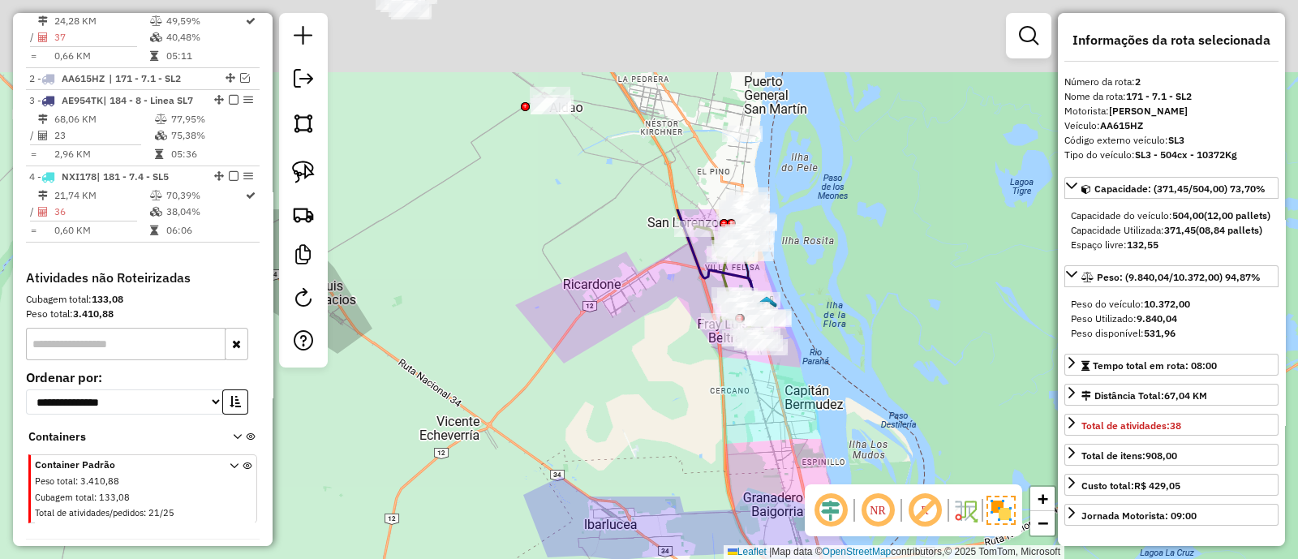
drag, startPoint x: 744, startPoint y: 150, endPoint x: 738, endPoint y: 431, distance: 280.7
click at [734, 430] on div "Janela de atendimento Grade de atendimento Capacidade Transportadoras Veículos …" at bounding box center [649, 279] width 1298 height 559
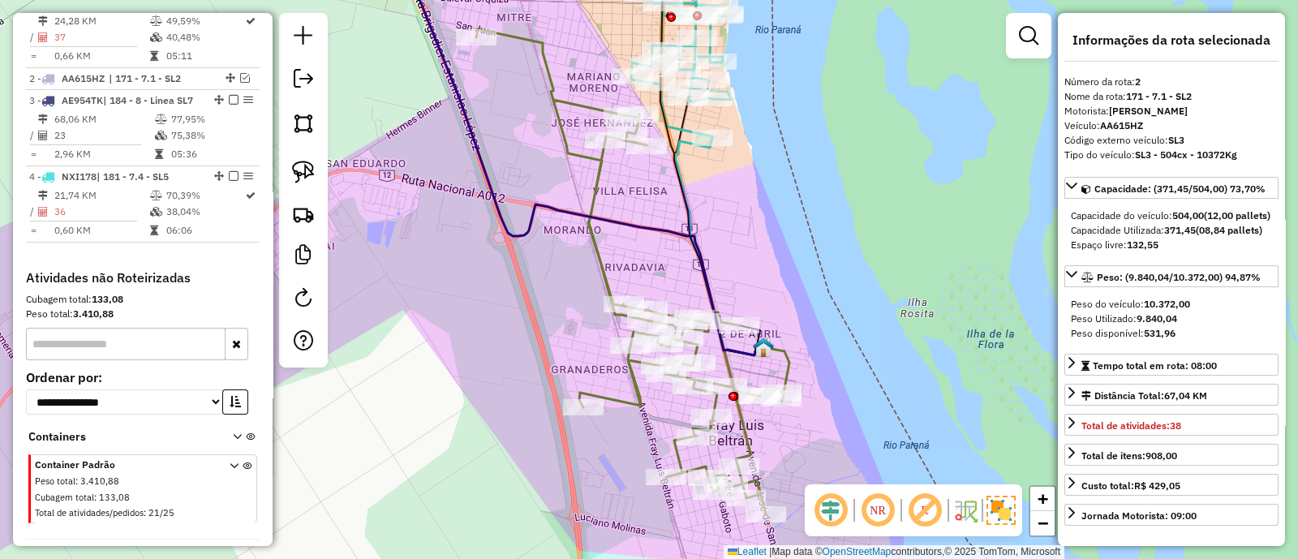
click at [611, 285] on icon at bounding box center [629, 271] width 307 height 485
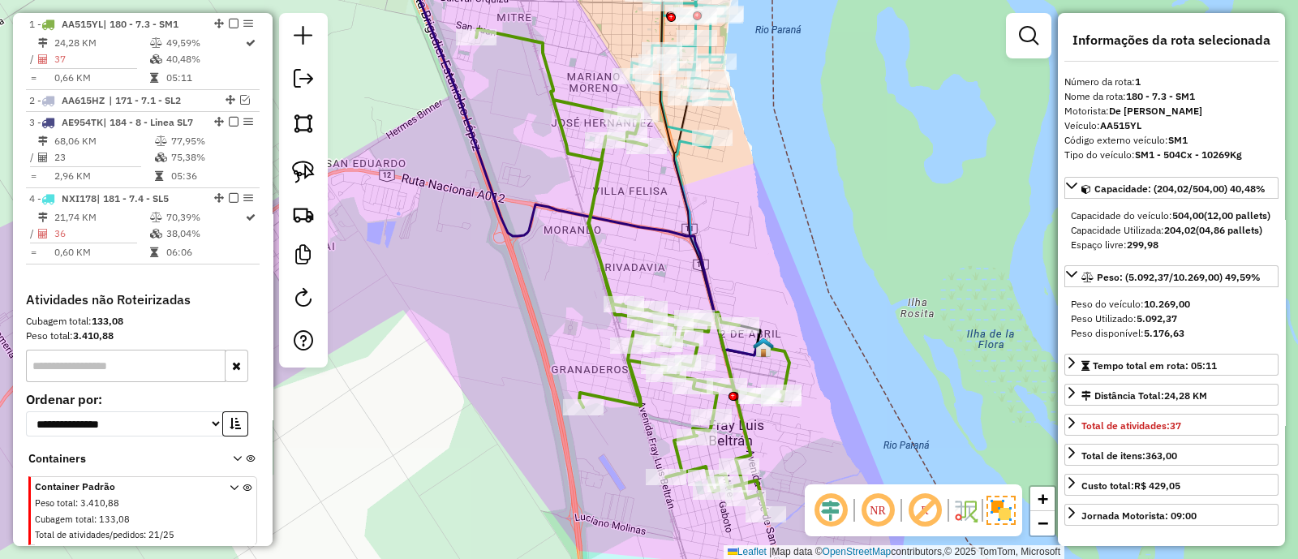
scroll to position [624, 0]
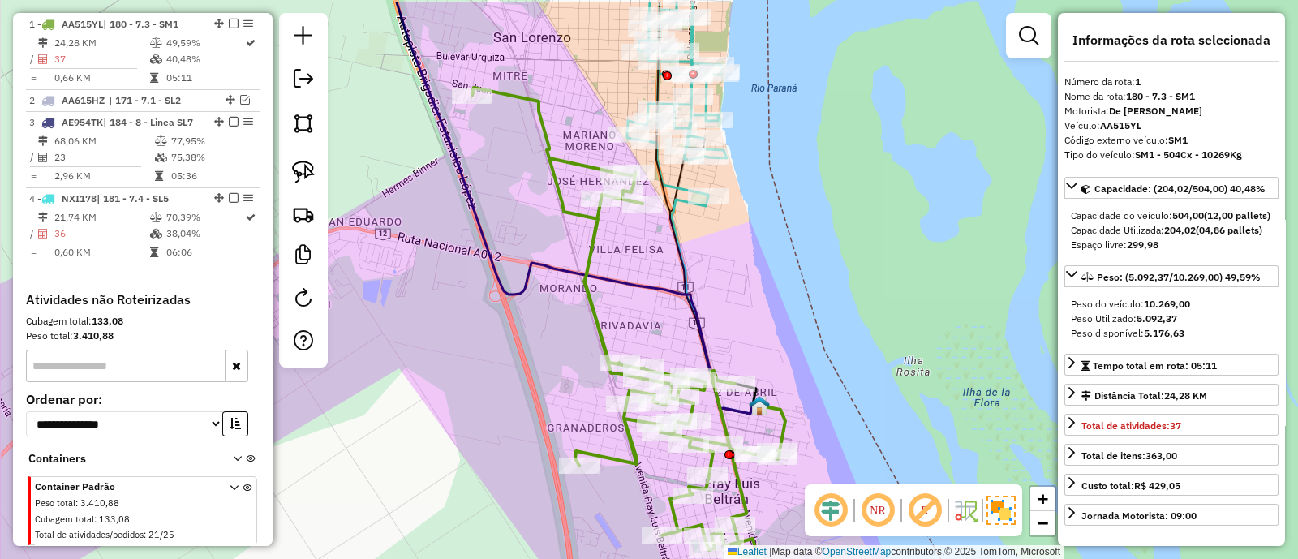
drag, startPoint x: 795, startPoint y: 211, endPoint x: 782, endPoint y: 513, distance: 302.8
click at [805, 532] on hb-router-mapa "Informações da Sessão 1290836 - 09/10/2025 Criação: 08/10/2025 15:09 Depósito: …" at bounding box center [649, 279] width 1298 height 559
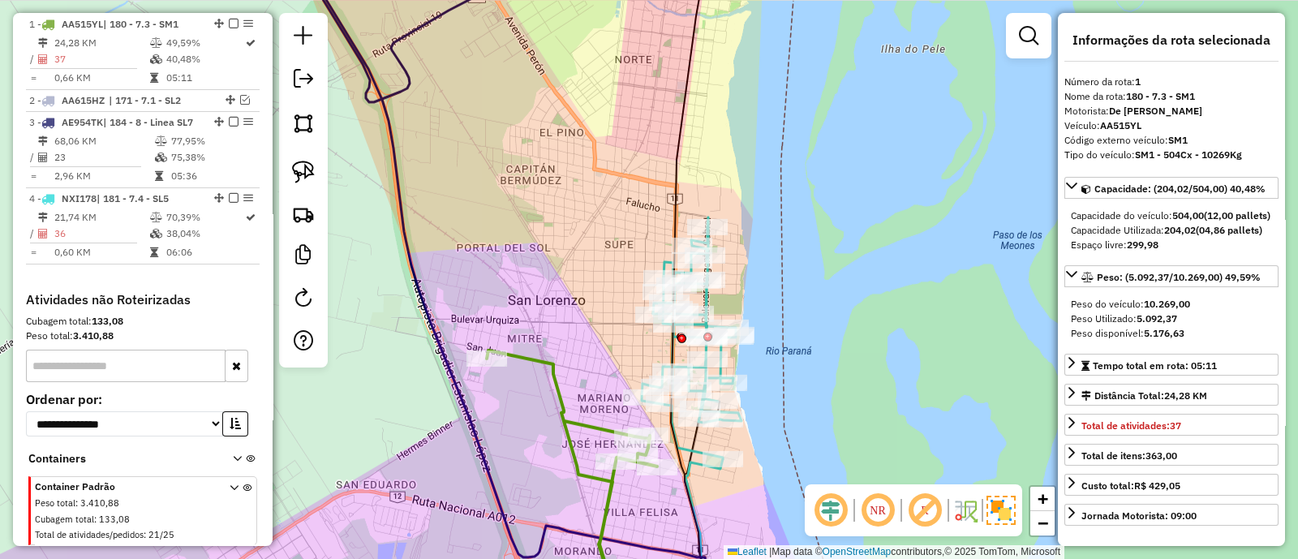
click at [699, 459] on icon at bounding box center [691, 338] width 100 height 242
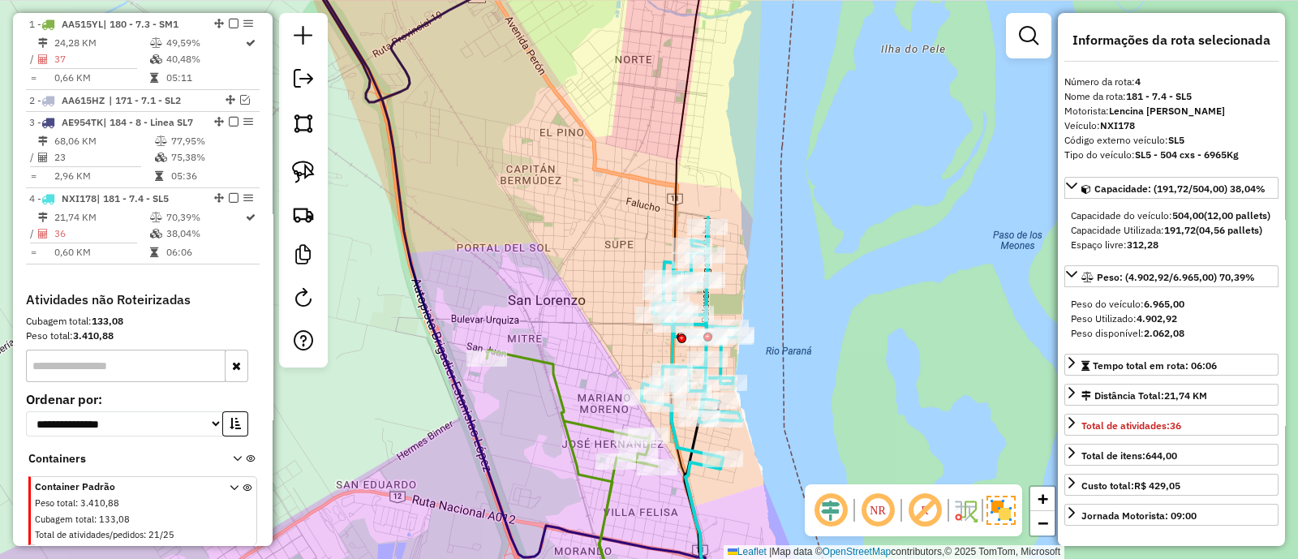
scroll to position [717, 0]
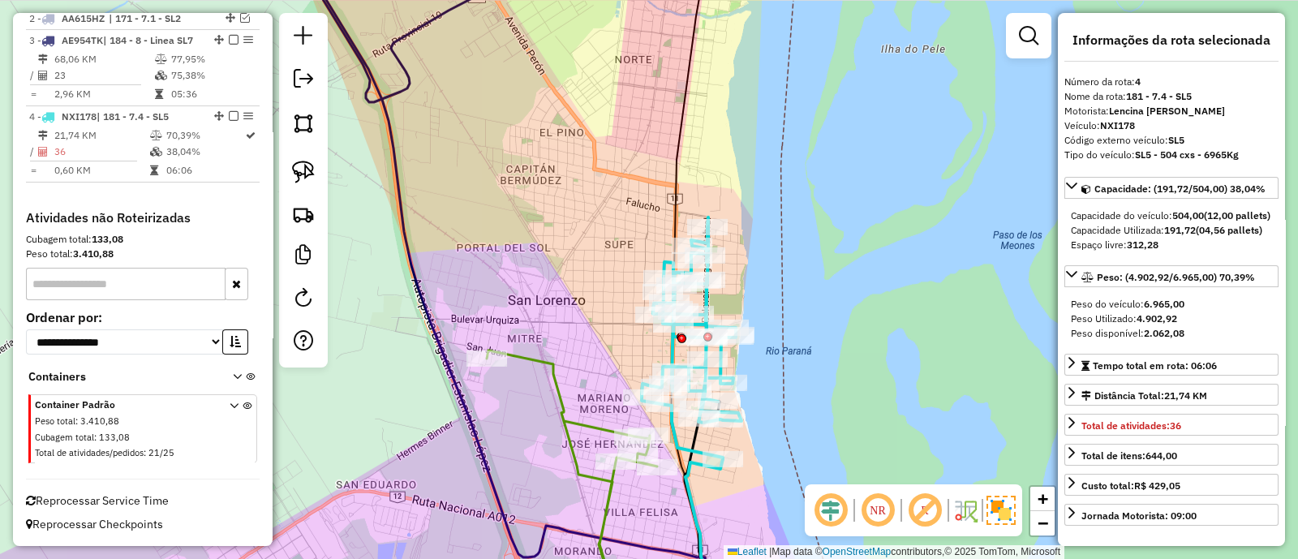
click at [577, 420] on icon at bounding box center [572, 482] width 170 height 264
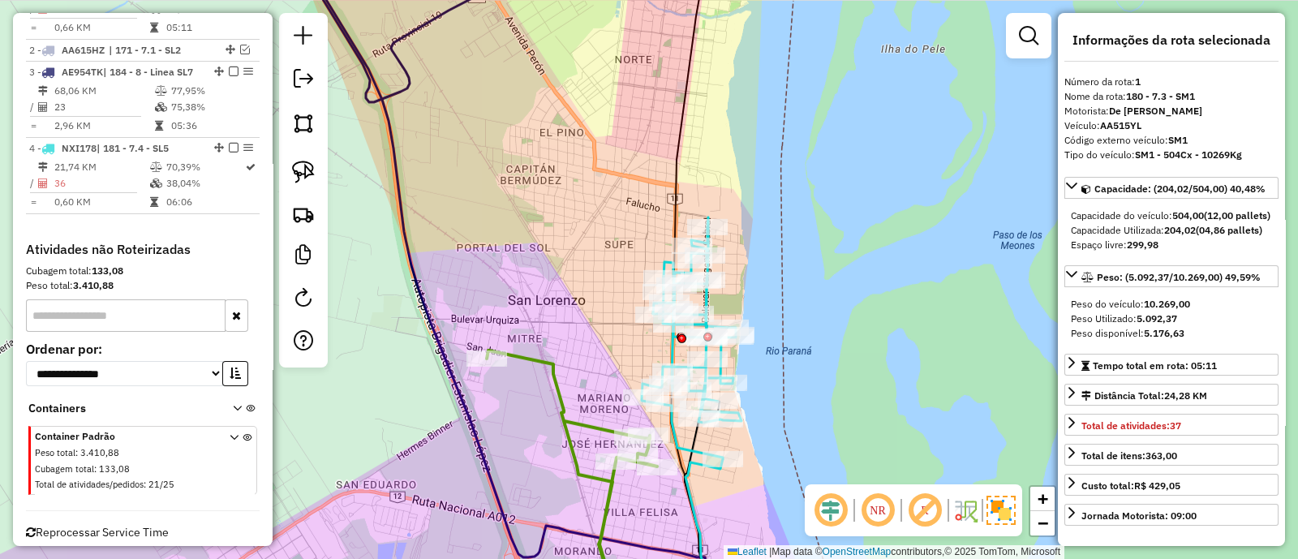
scroll to position [624, 0]
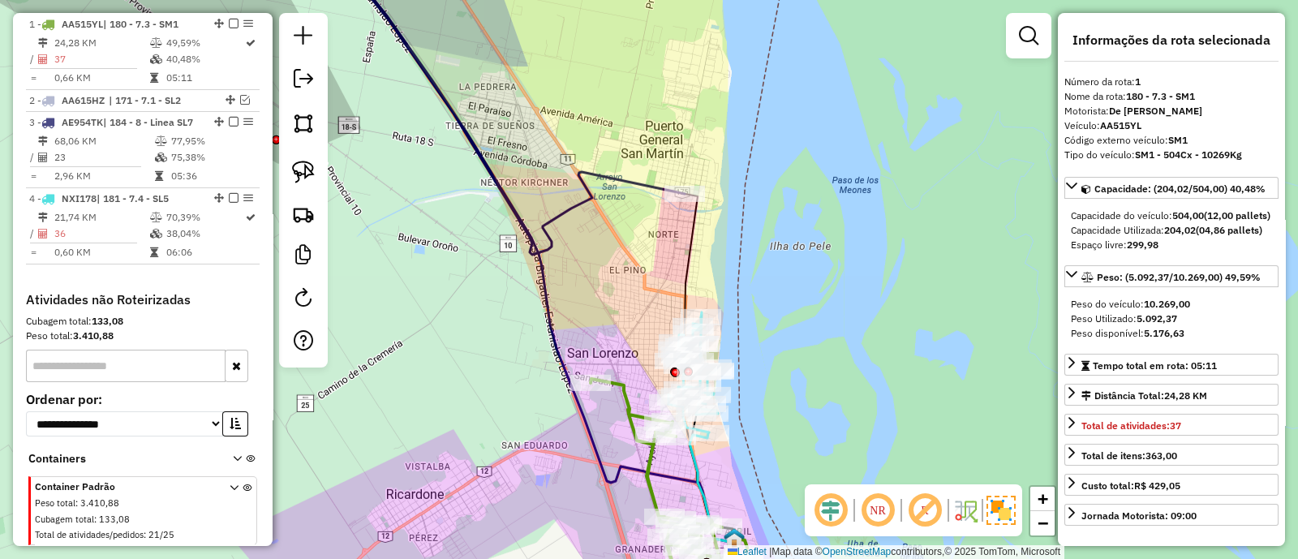
drag, startPoint x: 500, startPoint y: 379, endPoint x: 676, endPoint y: 303, distance: 192.2
click at [661, 316] on div "Janela de atendimento Grade de atendimento Capacidade Transportadoras Veículos …" at bounding box center [649, 279] width 1298 height 559
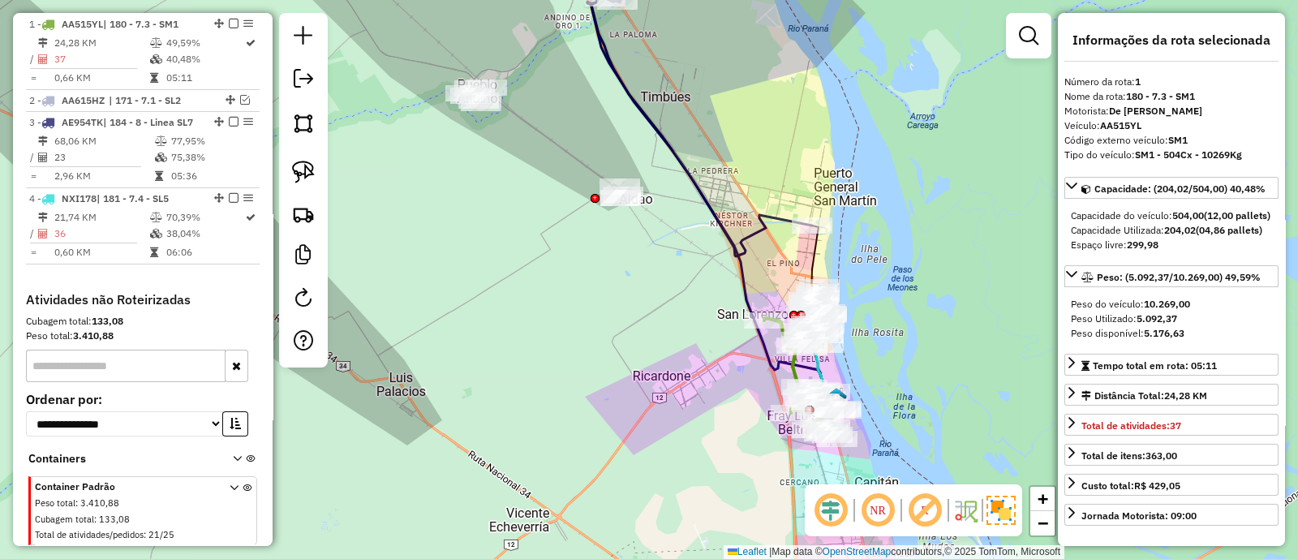
drag, startPoint x: 601, startPoint y: 322, endPoint x: 842, endPoint y: 460, distance: 277.5
click at [842, 460] on div "Janela de atendimento Grade de atendimento Capacidade Transportadoras Veículos …" at bounding box center [649, 279] width 1298 height 559
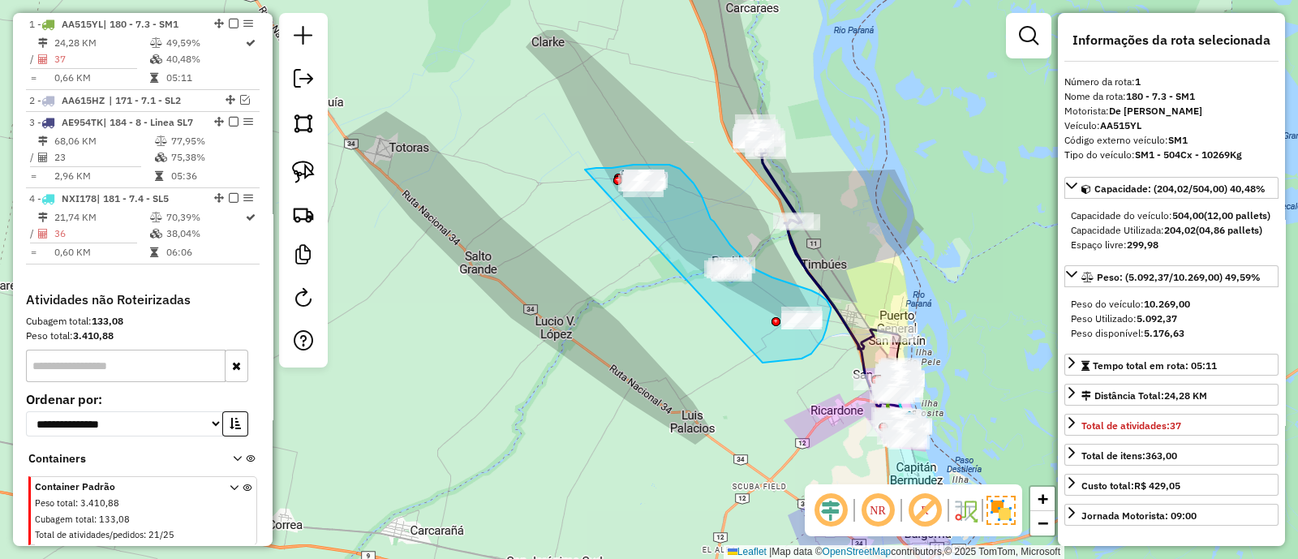
drag, startPoint x: 793, startPoint y: 359, endPoint x: 583, endPoint y: 169, distance: 283.1
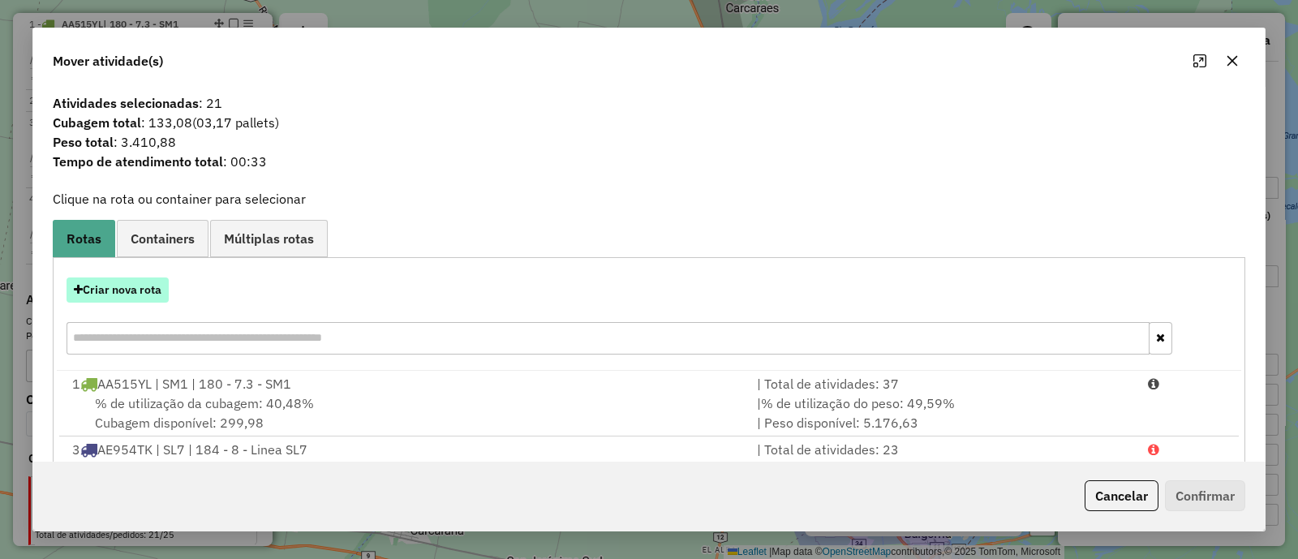
click at [111, 280] on button "Criar nova rota" at bounding box center [117, 289] width 102 height 25
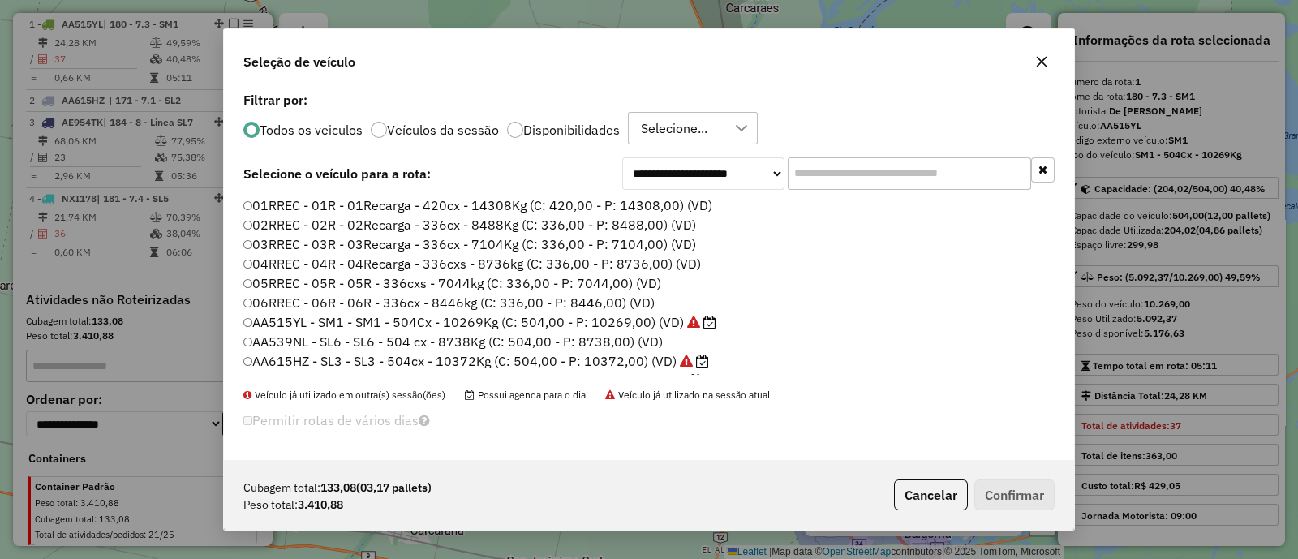
scroll to position [8, 5]
click at [515, 135] on div at bounding box center [515, 130] width 16 height 16
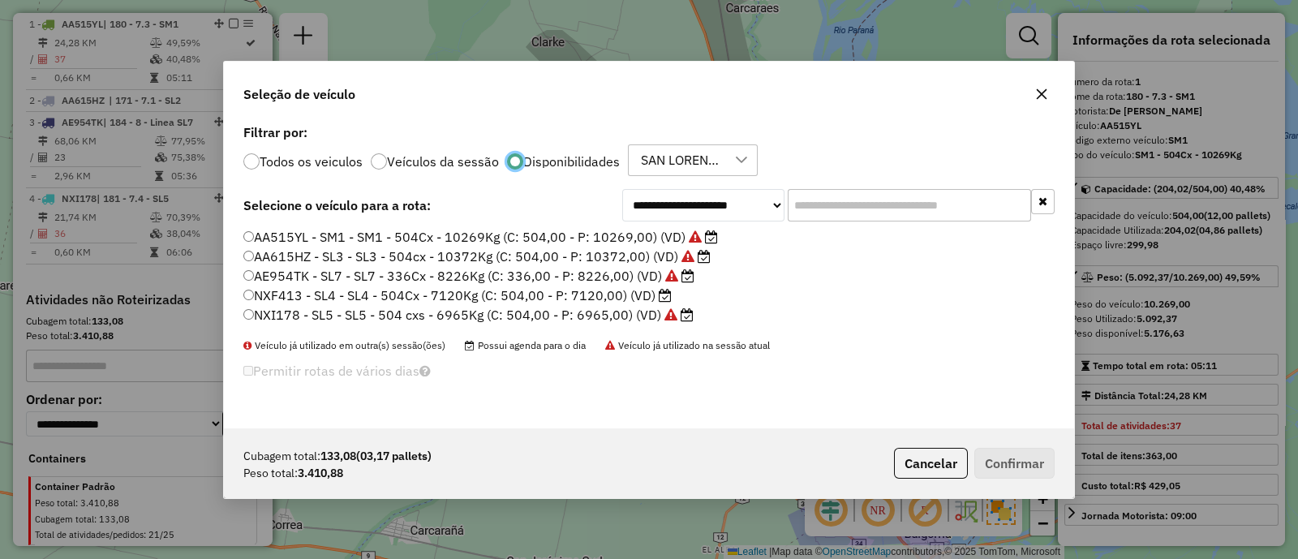
click at [1030, 95] on button "button" at bounding box center [1041, 94] width 26 height 26
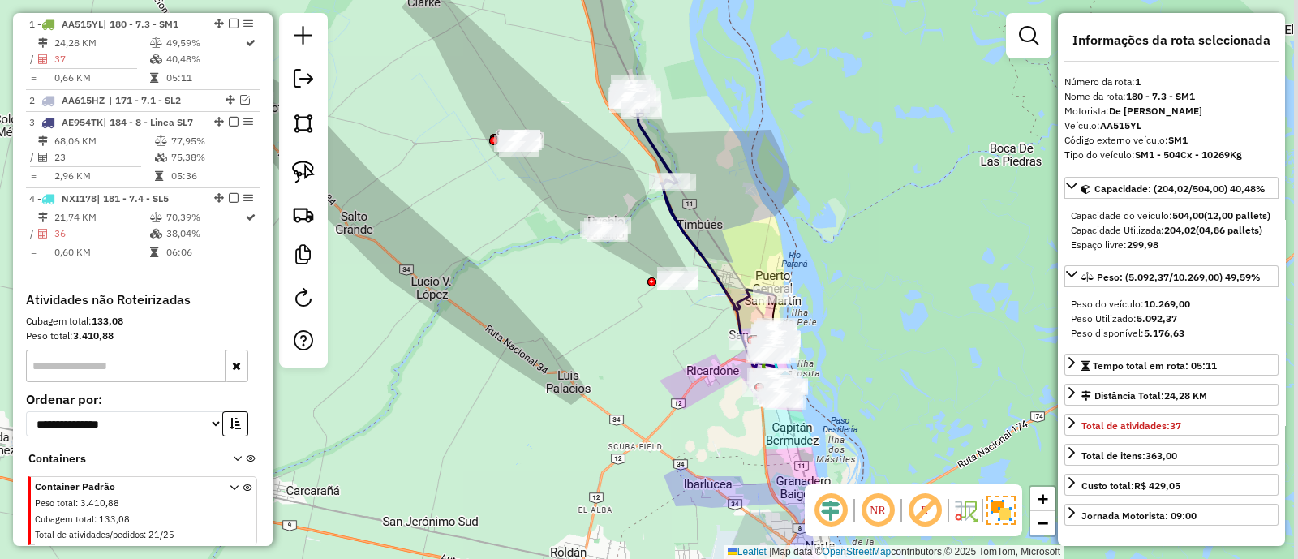
drag, startPoint x: 774, startPoint y: 280, endPoint x: 615, endPoint y: 225, distance: 169.0
click at [616, 225] on div "Janela de atendimento Grade de atendimento Capacidade Transportadoras Veículos …" at bounding box center [649, 279] width 1298 height 559
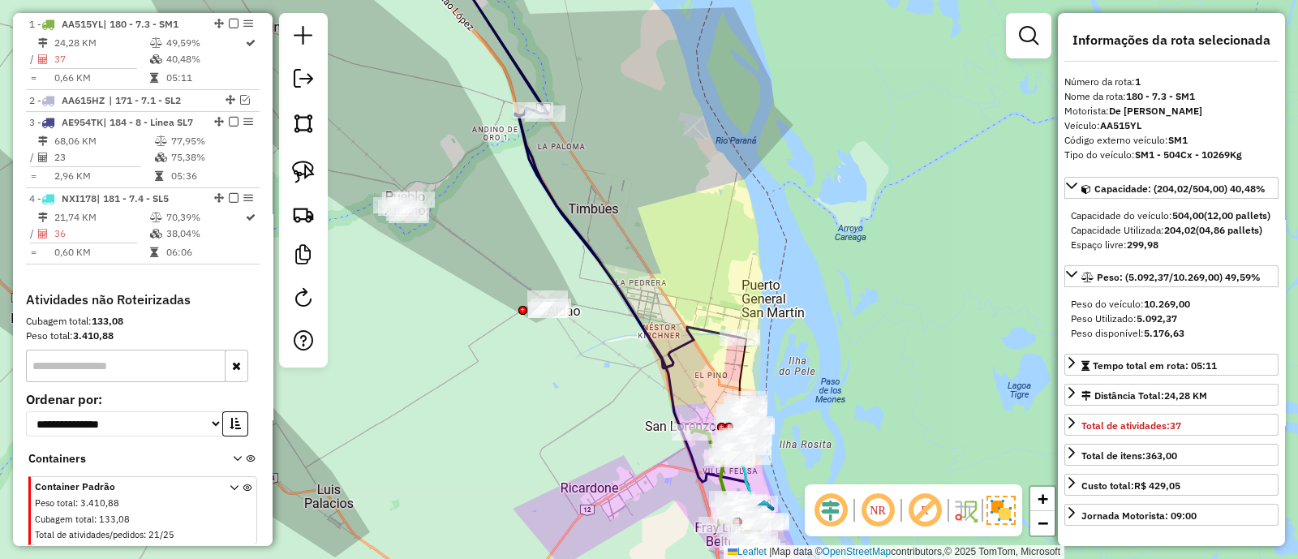
drag, startPoint x: 671, startPoint y: 250, endPoint x: 638, endPoint y: 251, distance: 33.3
click at [638, 251] on div "Janela de atendimento Grade de atendimento Capacidade Transportadoras Veículos …" at bounding box center [649, 279] width 1298 height 559
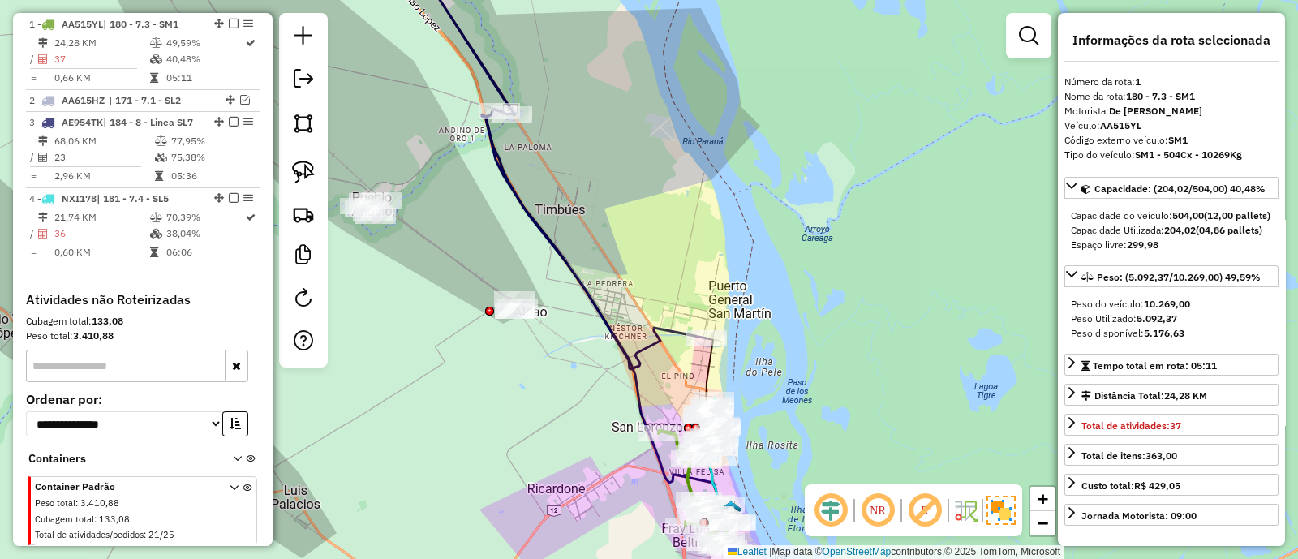
click at [573, 278] on icon at bounding box center [562, 156] width 290 height 425
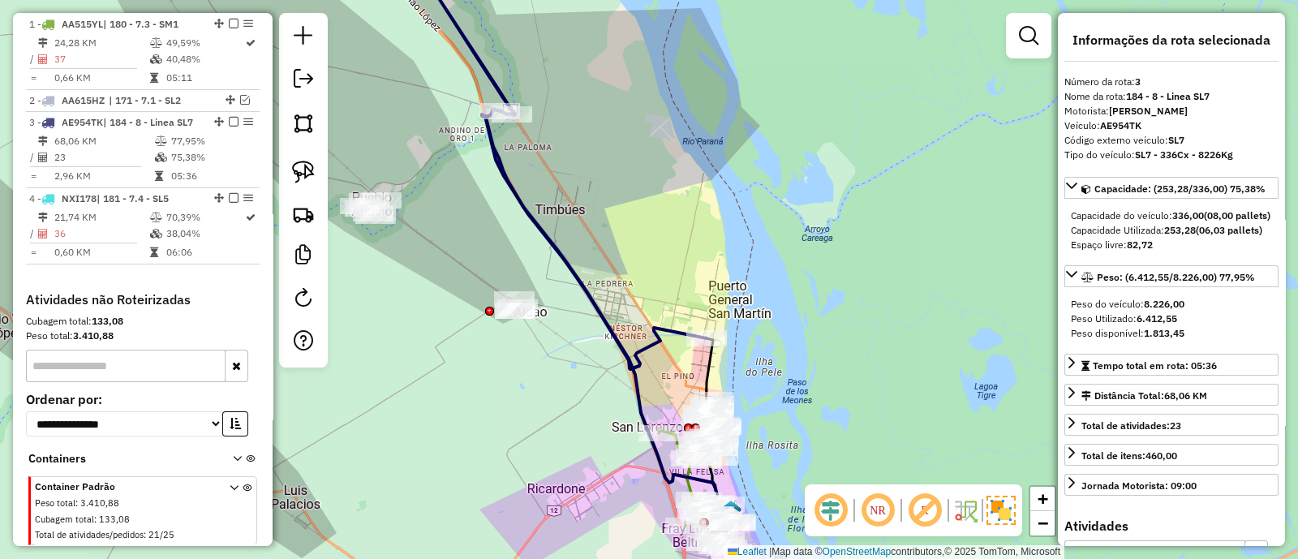
scroll to position [717, 0]
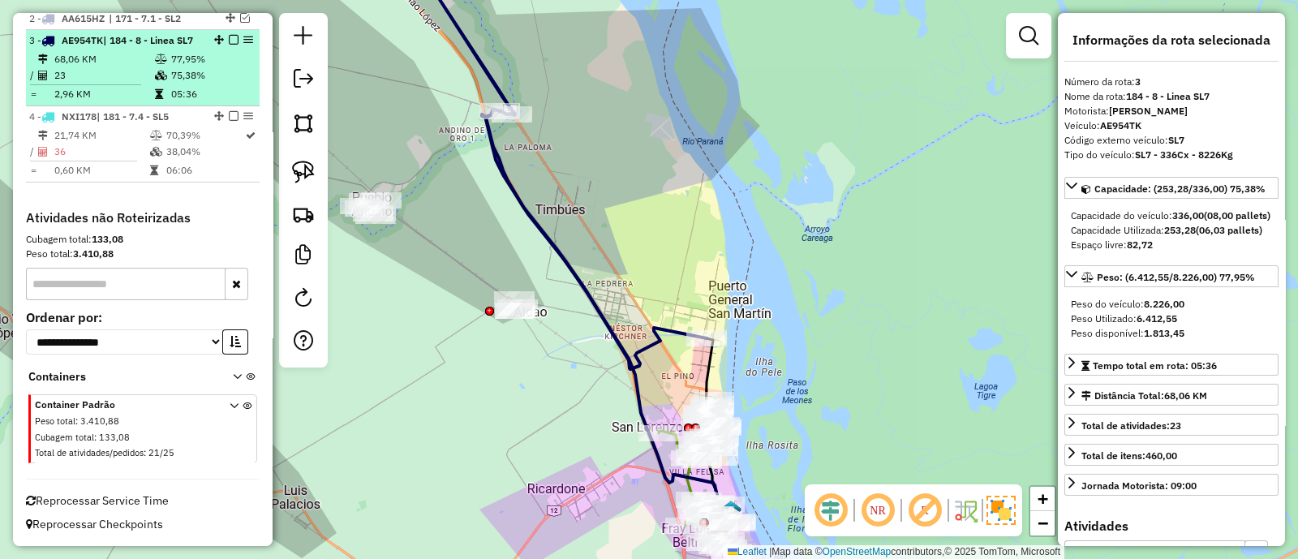
click at [229, 35] on em at bounding box center [234, 40] width 10 height 10
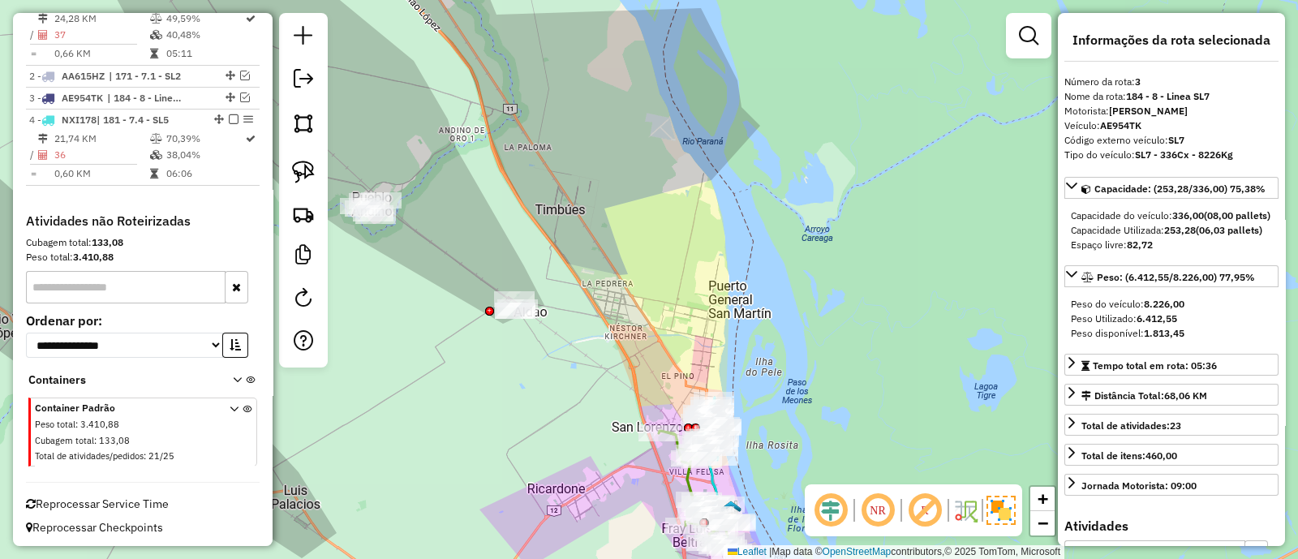
drag, startPoint x: 680, startPoint y: 344, endPoint x: 611, endPoint y: 142, distance: 213.4
click at [613, 151] on div "Janela de atendimento Grade de atendimento Capacidade Transportadoras Veículos …" at bounding box center [649, 279] width 1298 height 559
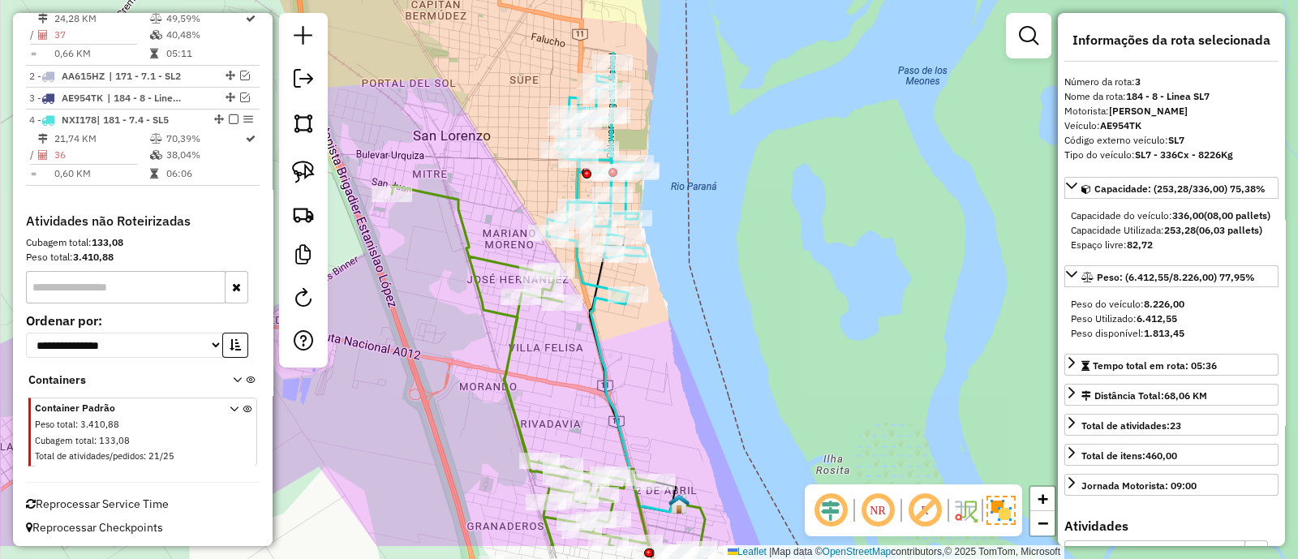
drag, startPoint x: 713, startPoint y: 327, endPoint x: 721, endPoint y: 258, distance: 69.4
click at [721, 258] on div "Janela de atendimento Grade de atendimento Capacidade Transportadoras Veículos …" at bounding box center [649, 279] width 1298 height 559
click at [514, 344] on icon at bounding box center [545, 400] width 307 height 430
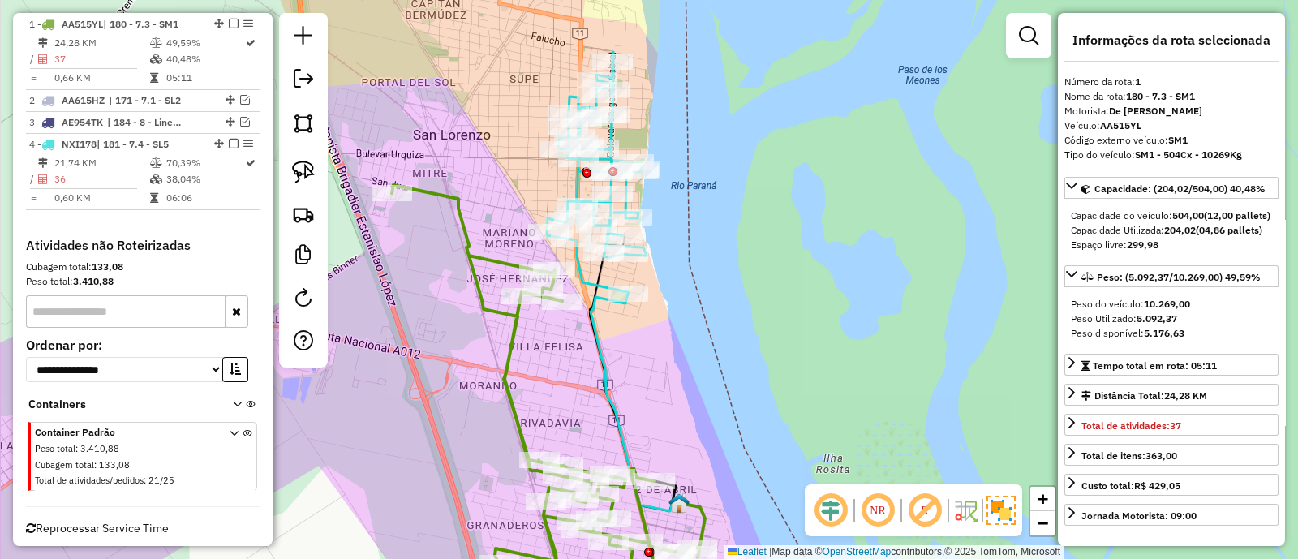
scroll to position [624, 0]
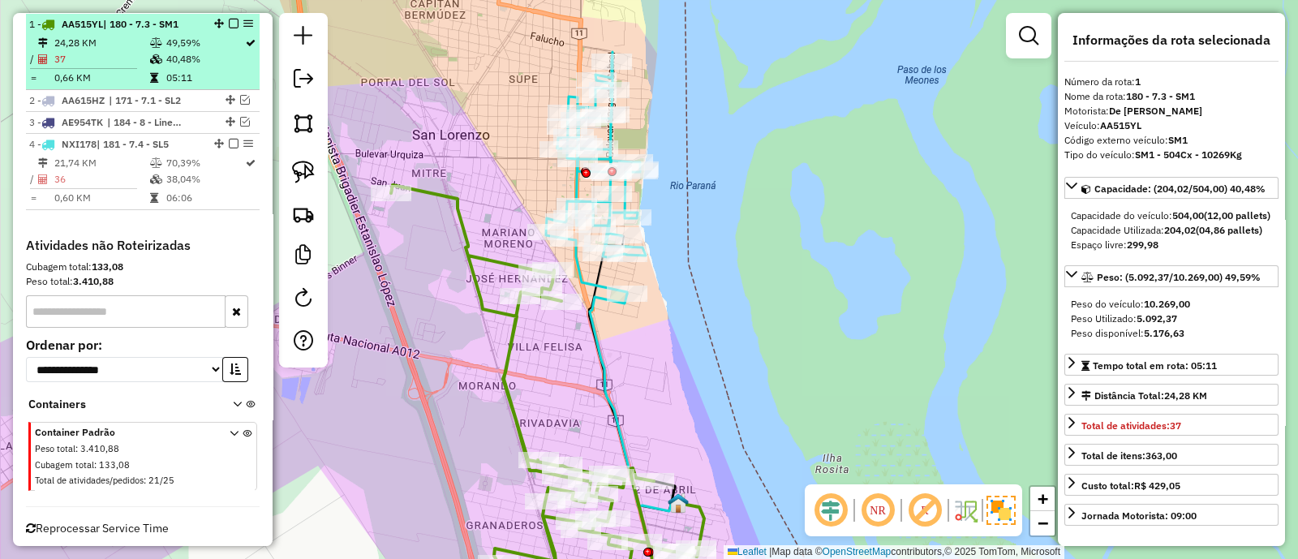
click at [229, 20] on em at bounding box center [234, 24] width 10 height 10
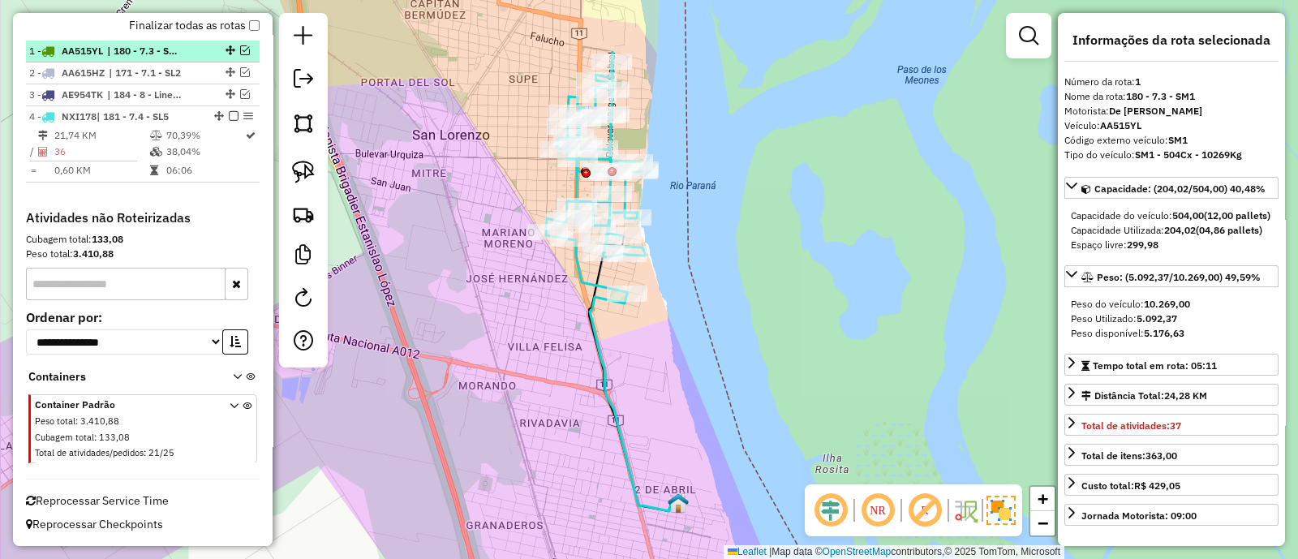
scroll to position [594, 0]
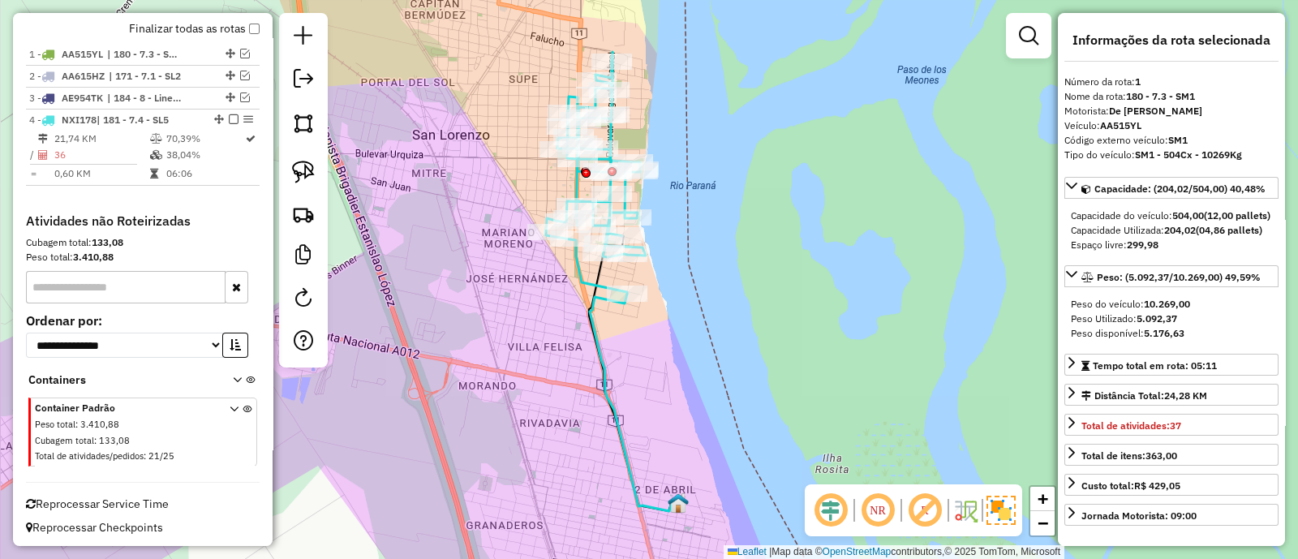
click at [581, 283] on icon at bounding box center [596, 173] width 100 height 242
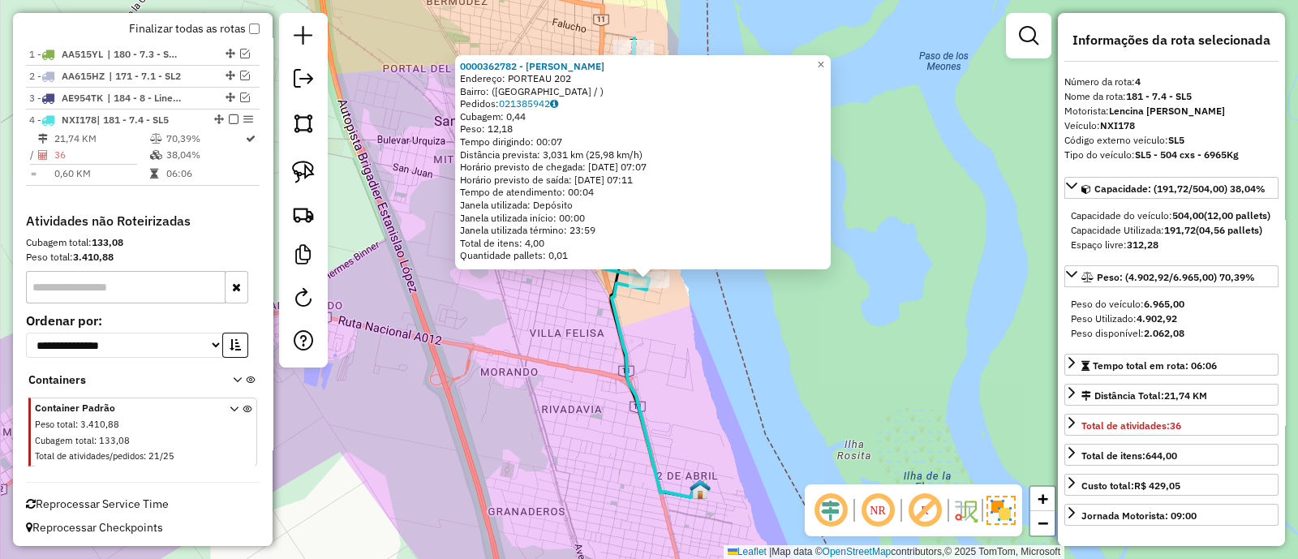
click at [657, 334] on div "0000362782 - PERALTA MARIA JULIA Endereço: PORTEAU 202 Bairro: (SAN LORENZO / )…" at bounding box center [649, 279] width 1298 height 559
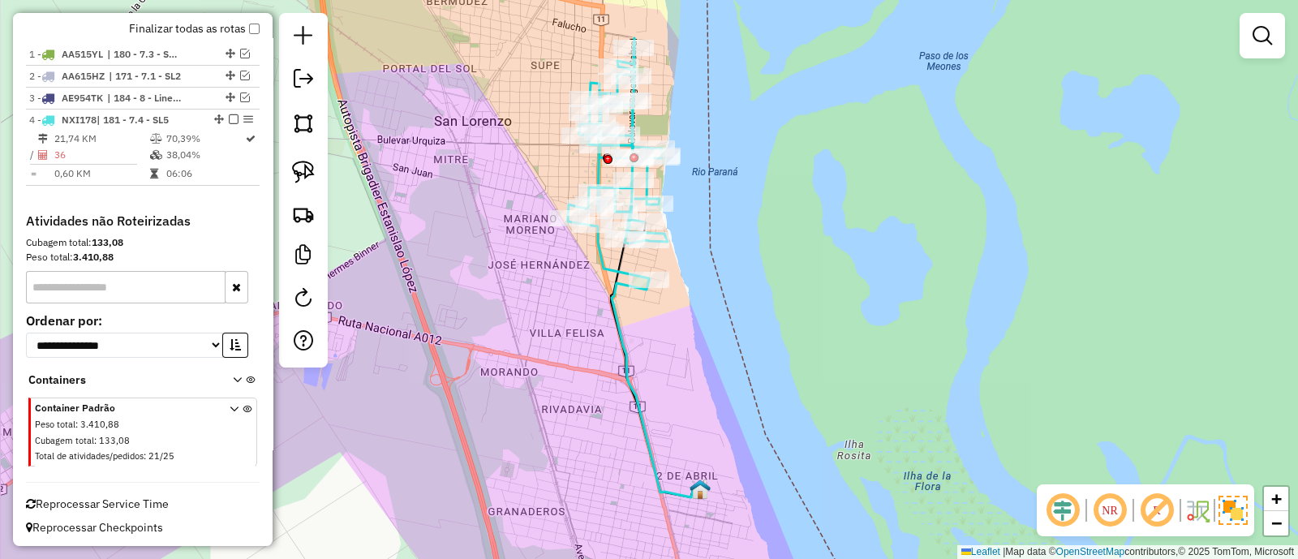
click at [603, 264] on icon at bounding box center [618, 159] width 100 height 242
select select "**********"
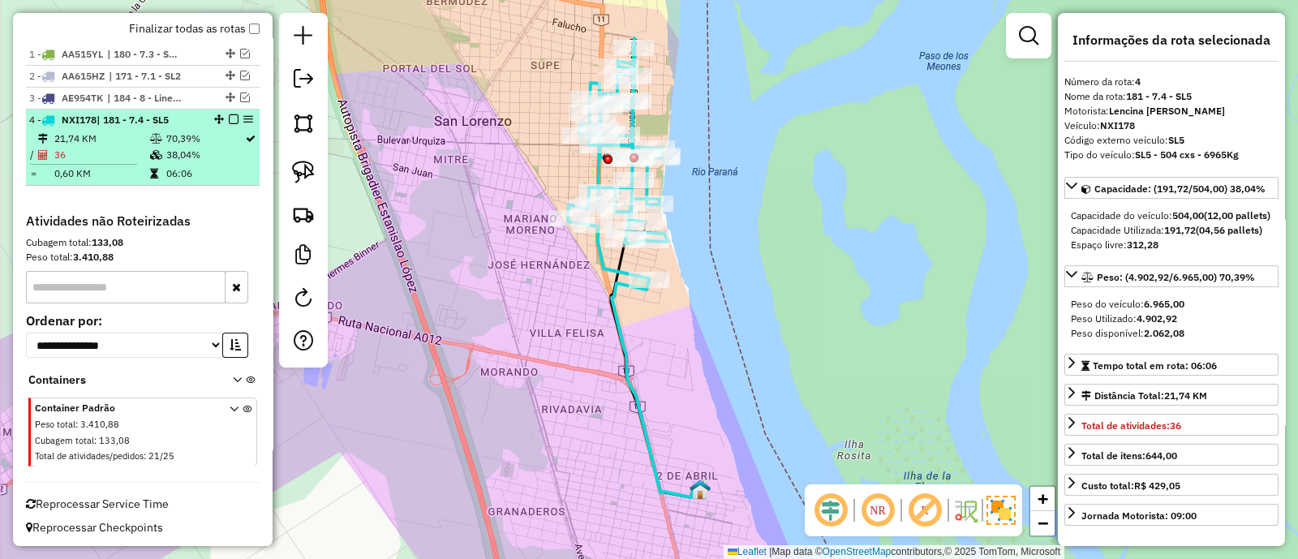
click at [229, 120] on em at bounding box center [234, 119] width 10 height 10
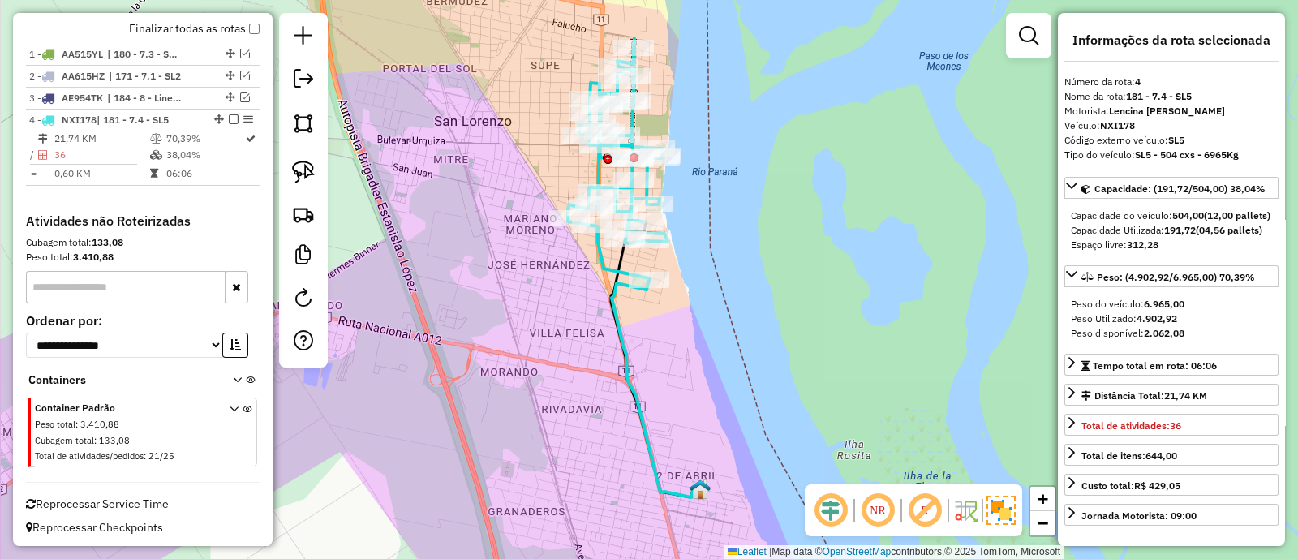
scroll to position [539, 0]
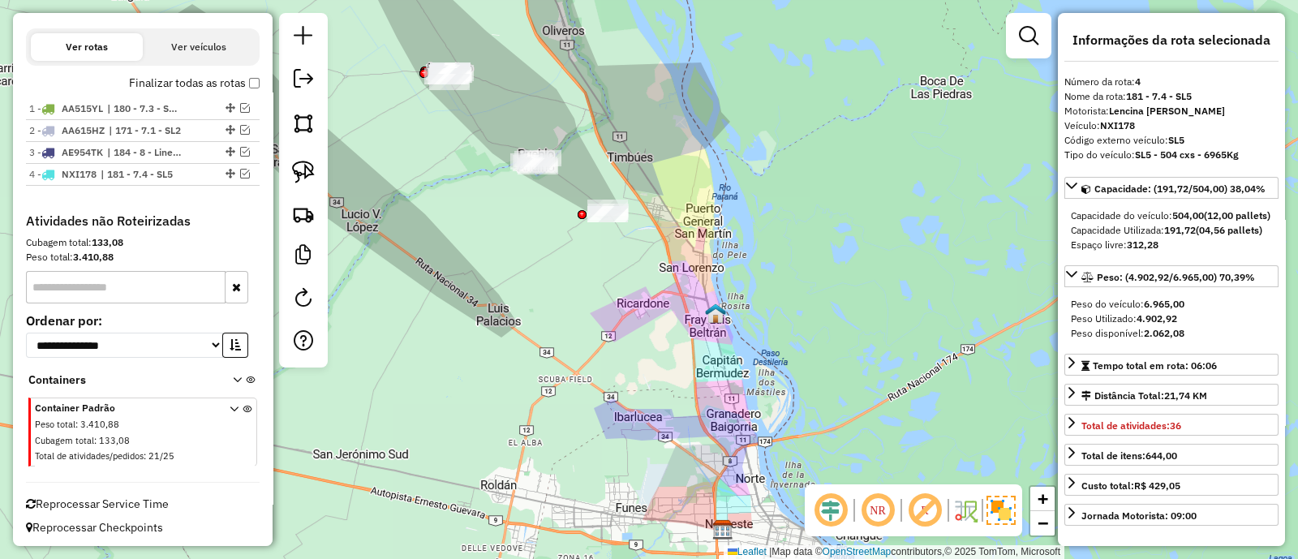
drag, startPoint x: 543, startPoint y: 249, endPoint x: 674, endPoint y: 321, distance: 149.9
click at [674, 321] on div "Janela de atendimento Grade de atendimento Capacidade Transportadoras Veículos …" at bounding box center [649, 279] width 1298 height 559
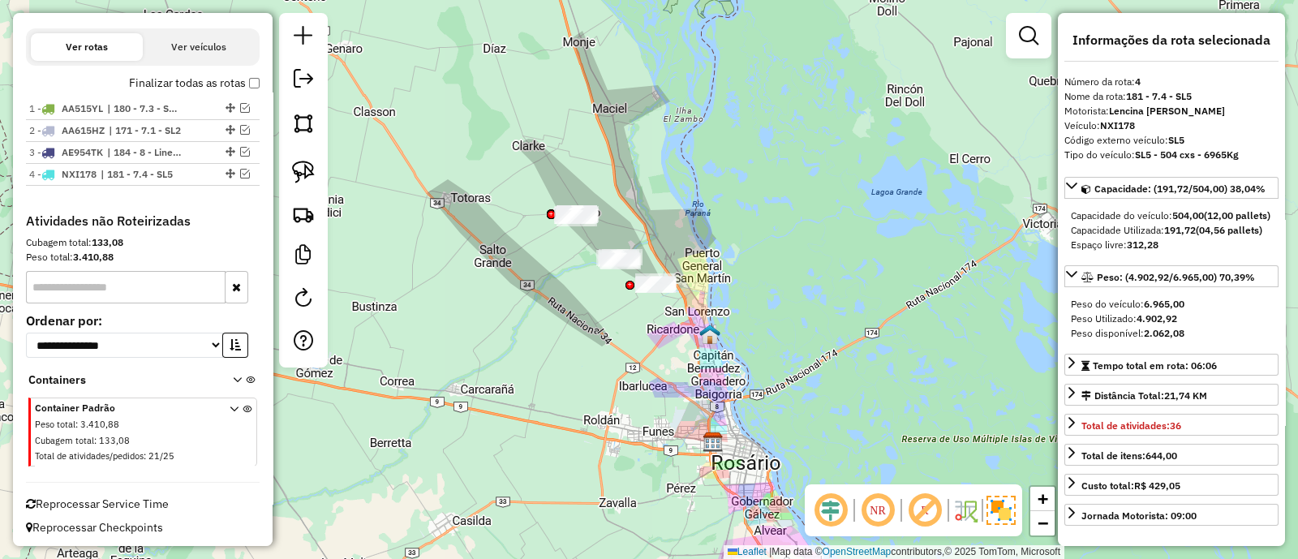
click at [320, 301] on div at bounding box center [303, 190] width 49 height 354
click at [314, 301] on link at bounding box center [303, 299] width 32 height 36
select select "*"
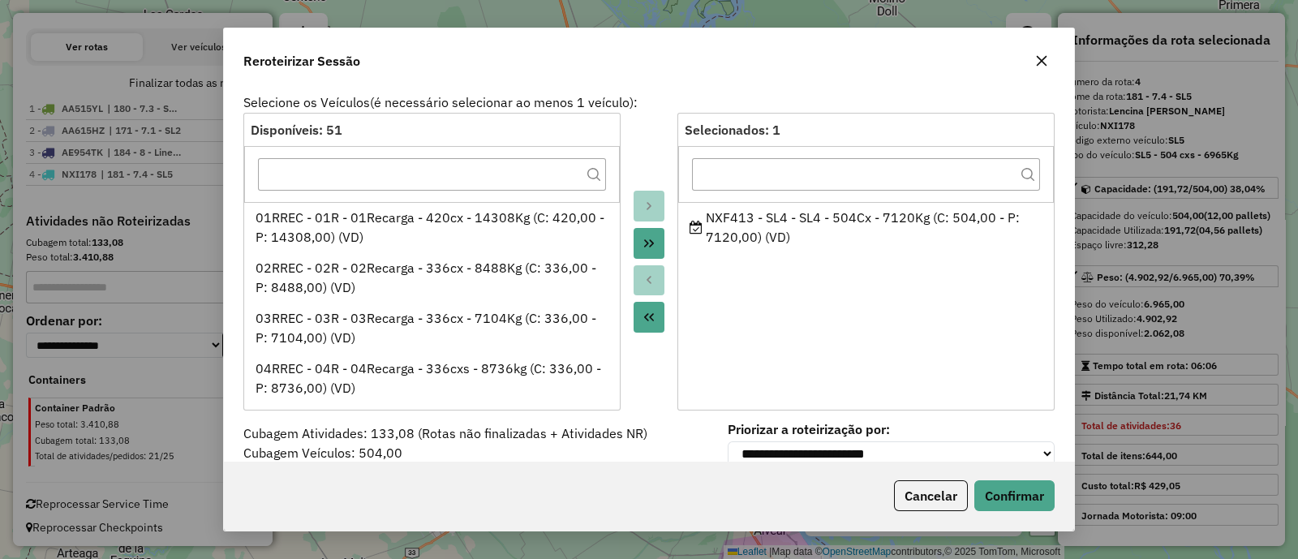
click at [1041, 64] on icon "button" at bounding box center [1041, 60] width 13 height 13
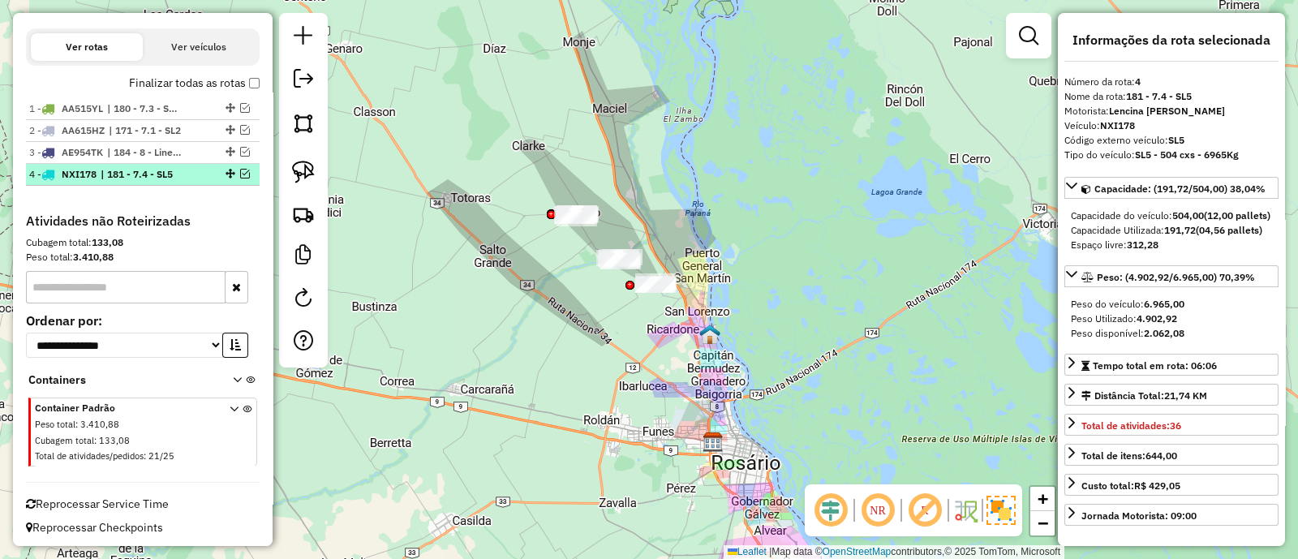
click at [240, 175] on em at bounding box center [245, 174] width 10 height 10
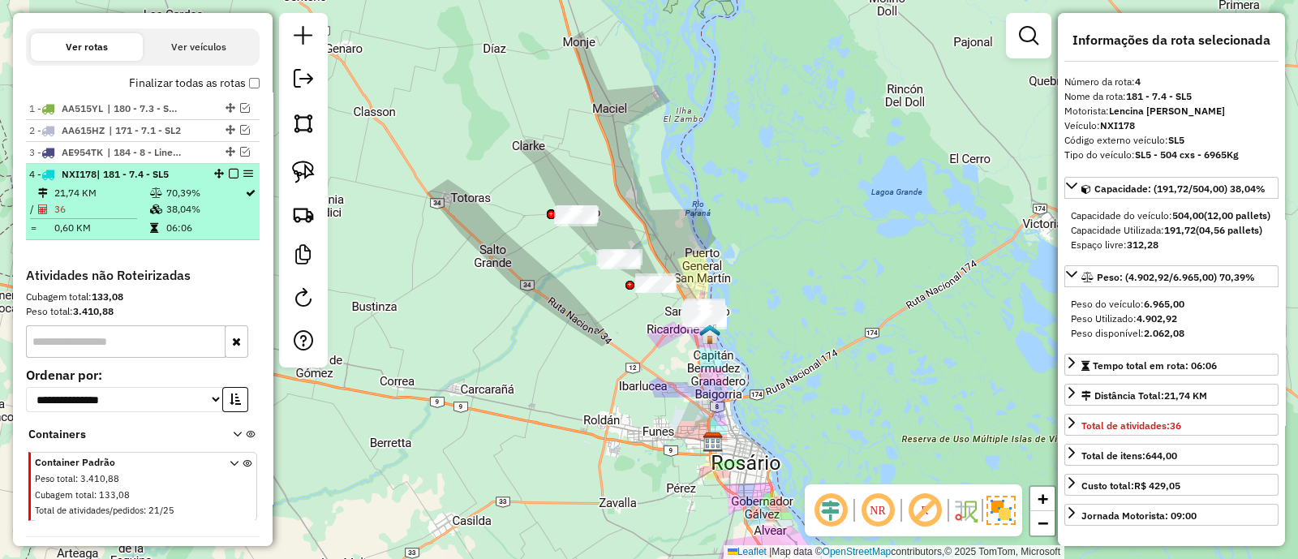
scroll to position [594, 0]
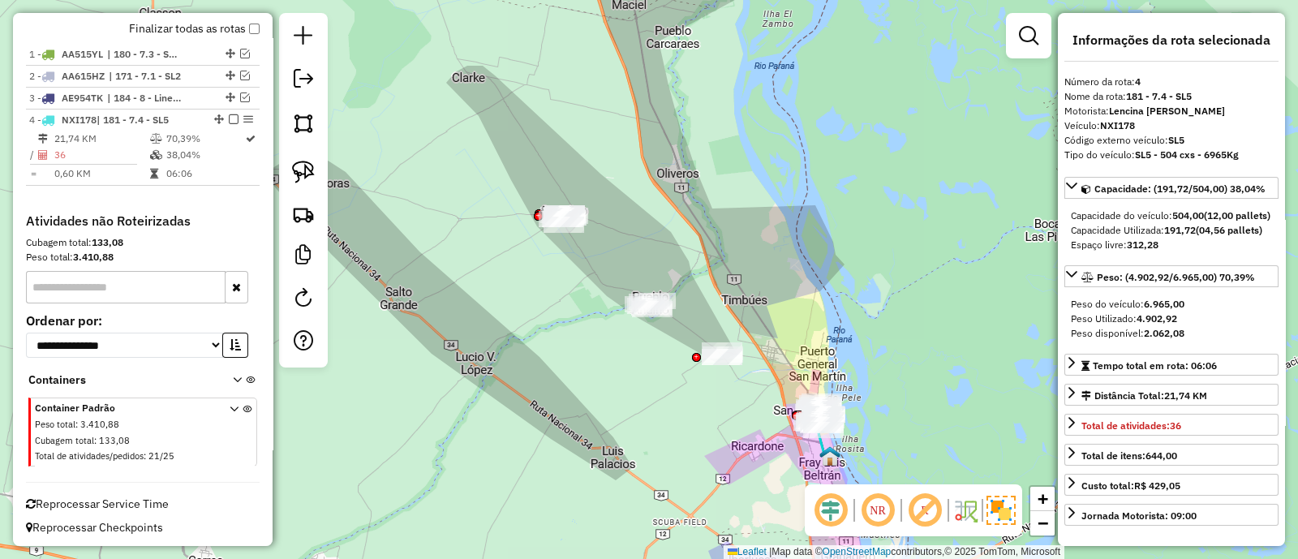
drag, startPoint x: 633, startPoint y: 228, endPoint x: 742, endPoint y: 238, distance: 110.0
click at [742, 238] on div "Janela de atendimento Grade de atendimento Capacidade Transportadoras Veículos …" at bounding box center [649, 279] width 1298 height 559
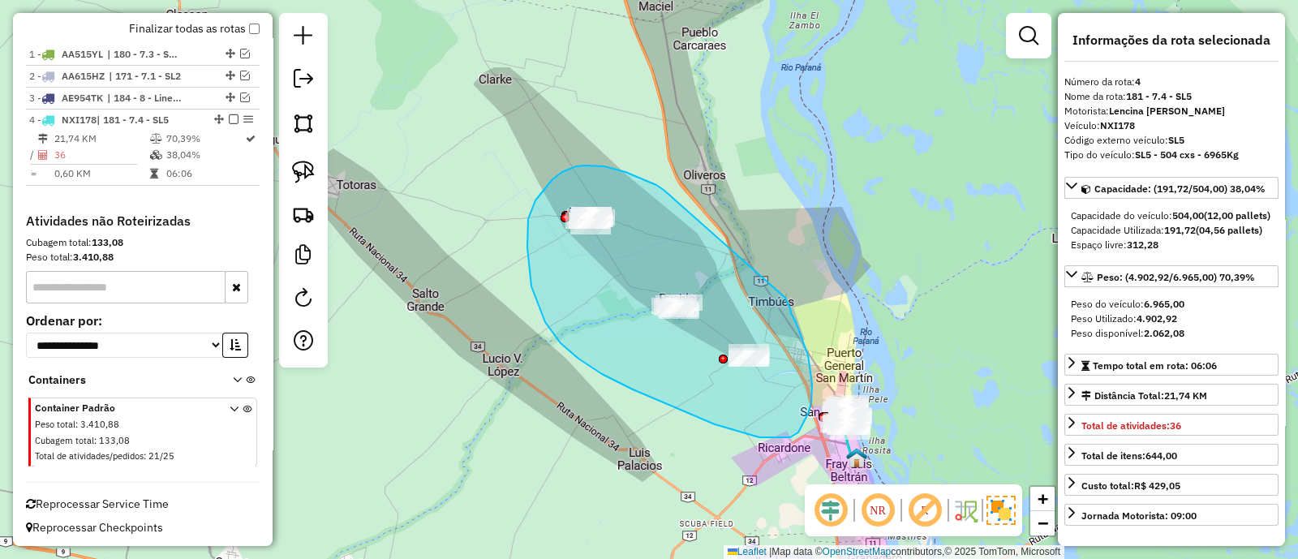
drag, startPoint x: 638, startPoint y: 177, endPoint x: 785, endPoint y: 298, distance: 190.1
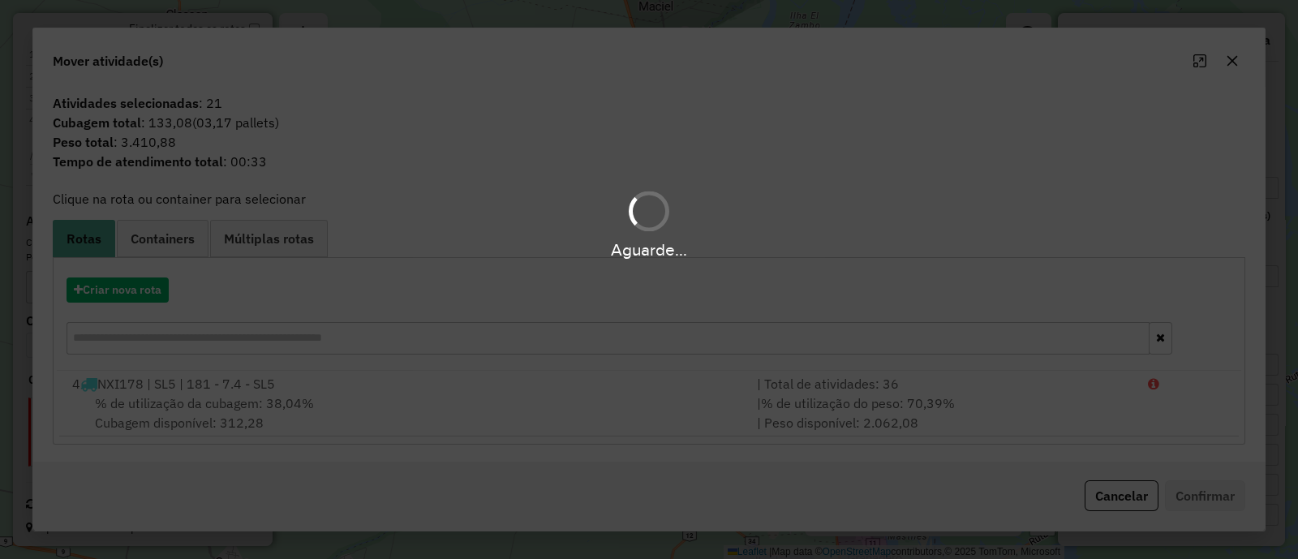
click at [126, 294] on div "Aguarde..." at bounding box center [649, 279] width 1298 height 559
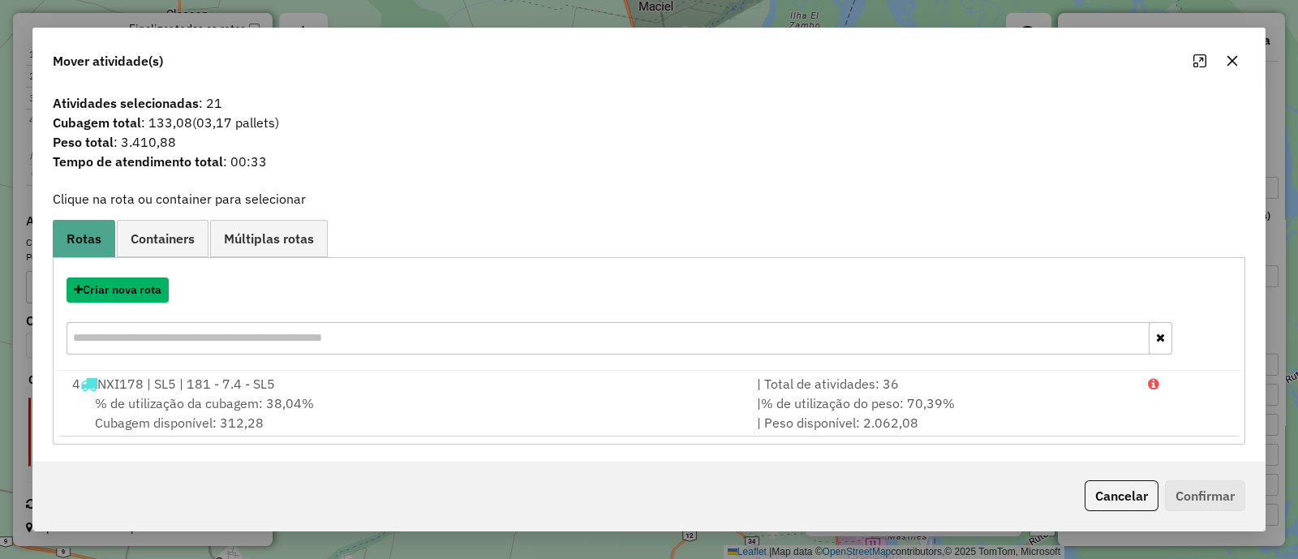
click at [126, 294] on button "Criar nova rota" at bounding box center [117, 289] width 102 height 25
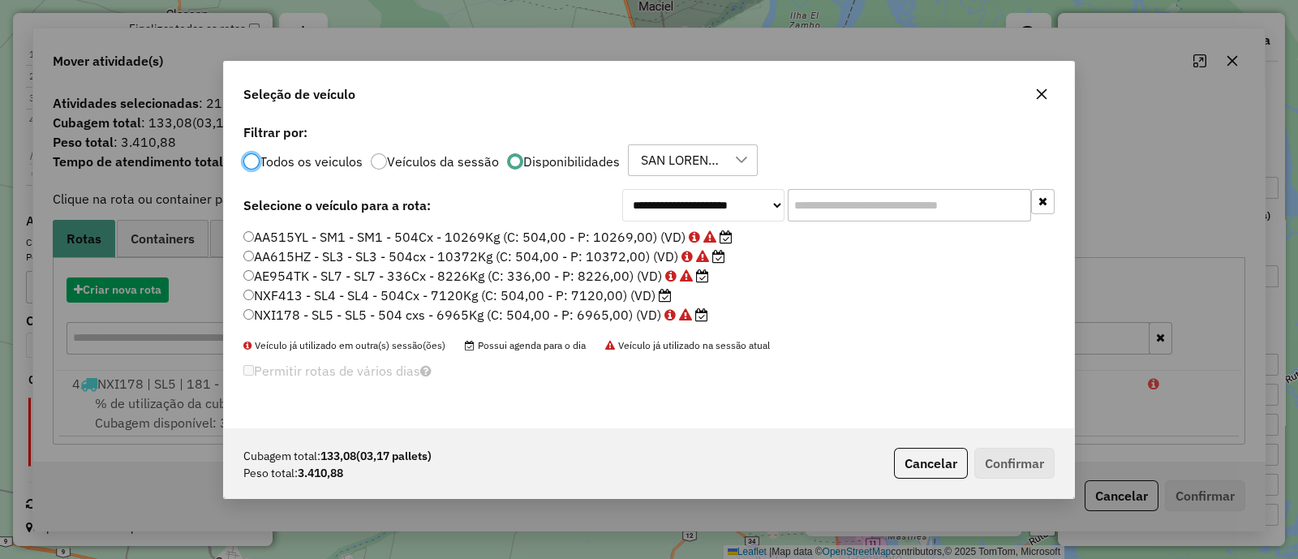
scroll to position [8, 5]
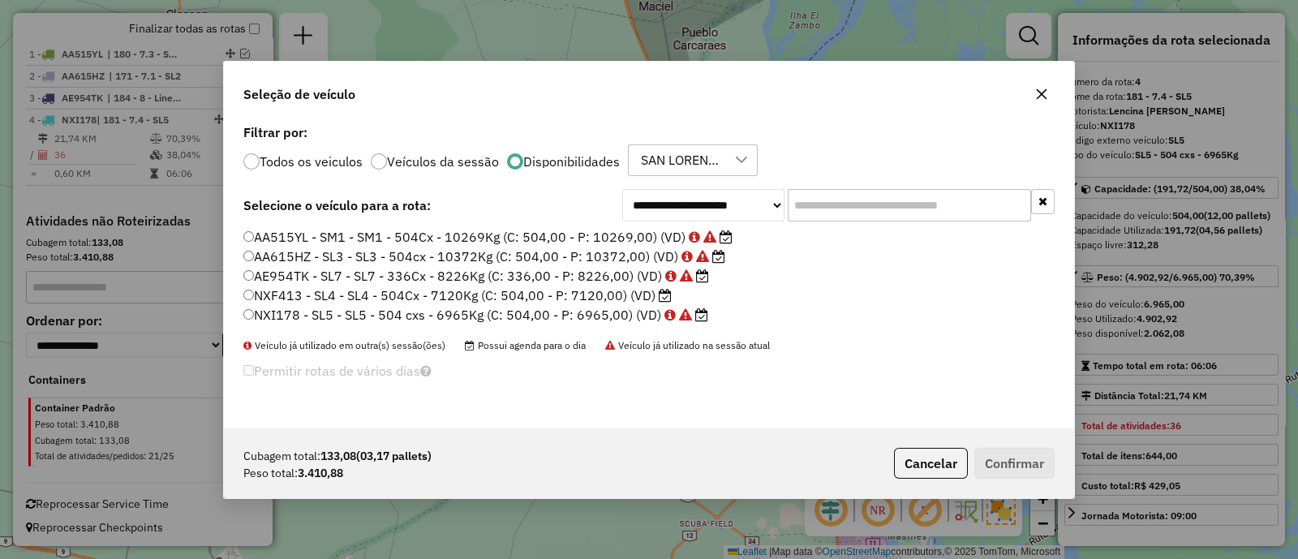
click at [448, 314] on label "NXI178 - SL5 - SL5 - 504 cxs - 6965Kg (C: 504,00 - P: 6965,00) (VD)" at bounding box center [475, 314] width 465 height 19
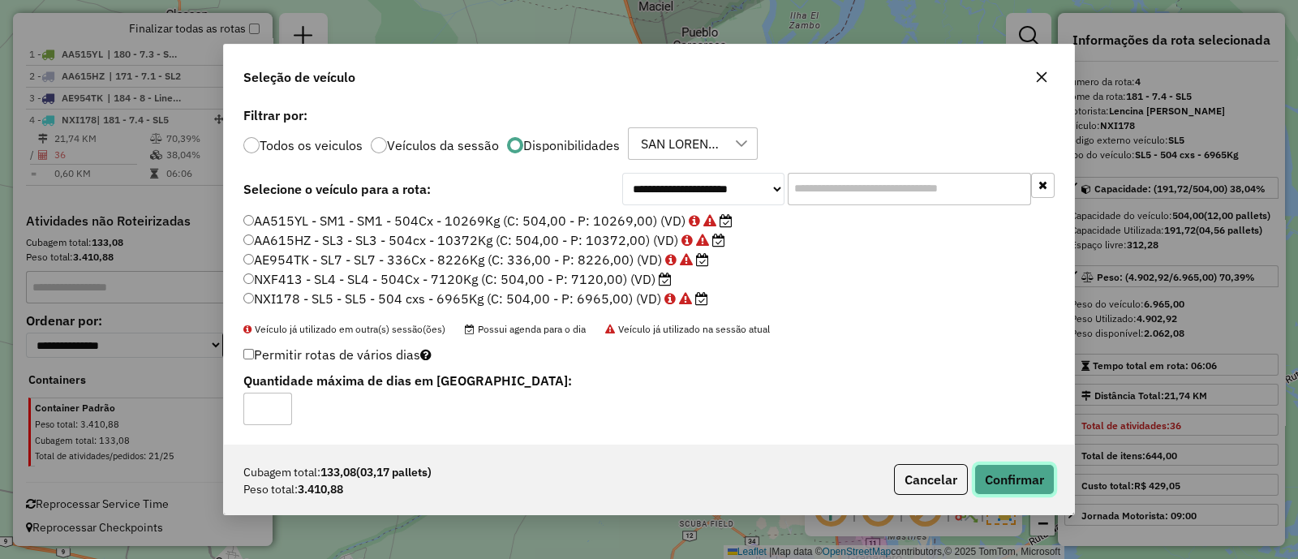
click at [989, 472] on button "Confirmar" at bounding box center [1014, 479] width 80 height 31
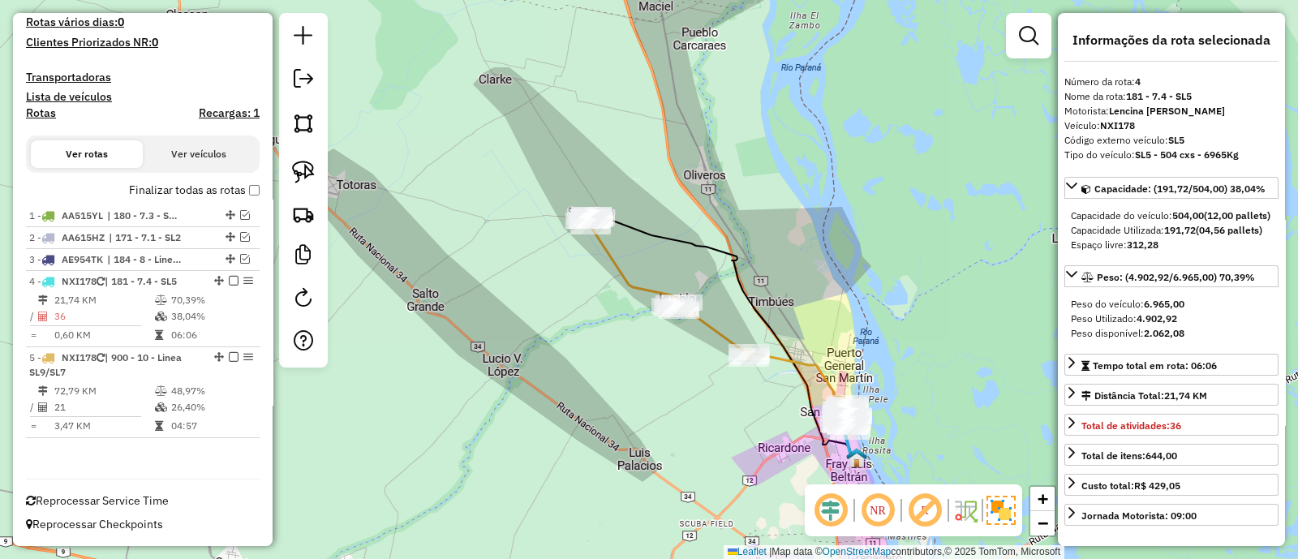
scroll to position [430, 0]
click at [621, 271] on icon at bounding box center [669, 286] width 168 height 144
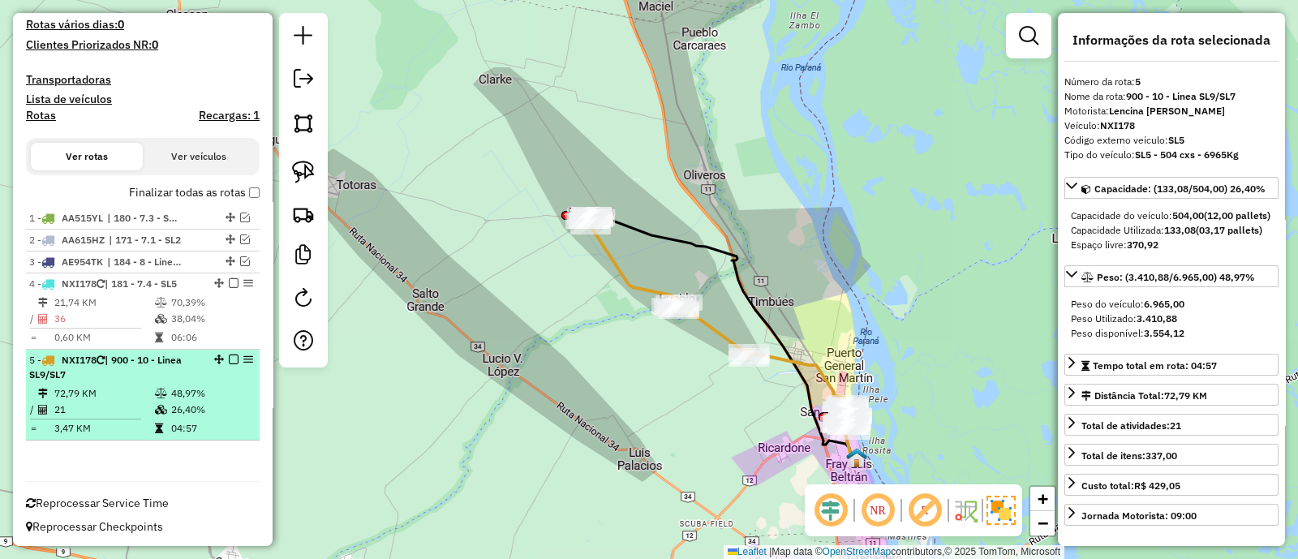
click at [229, 356] on em at bounding box center [234, 359] width 10 height 10
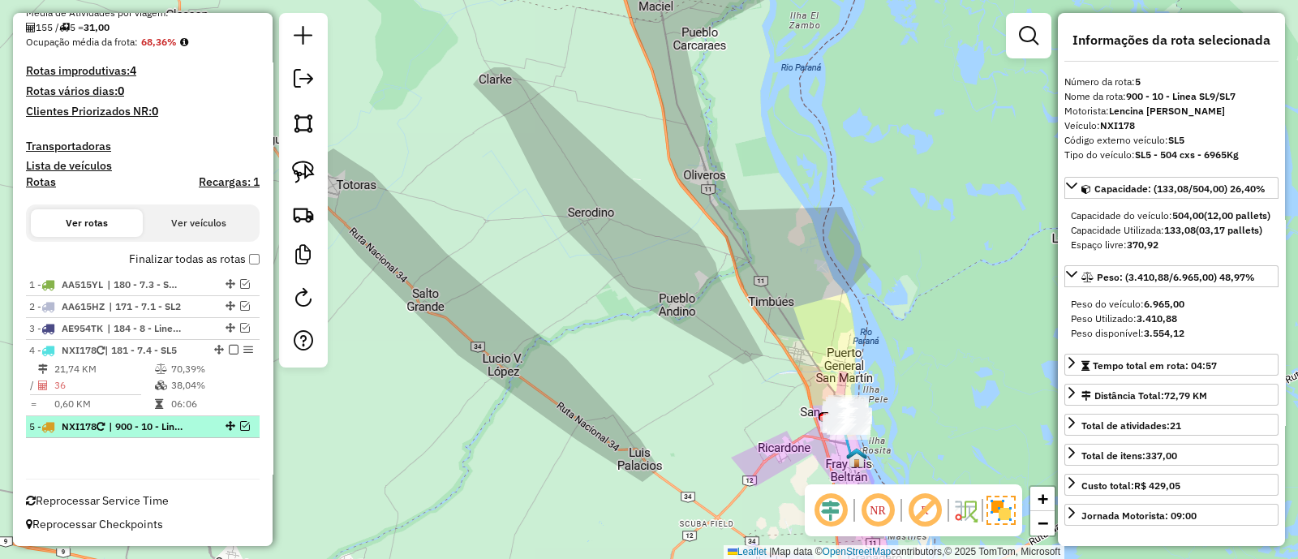
scroll to position [361, 0]
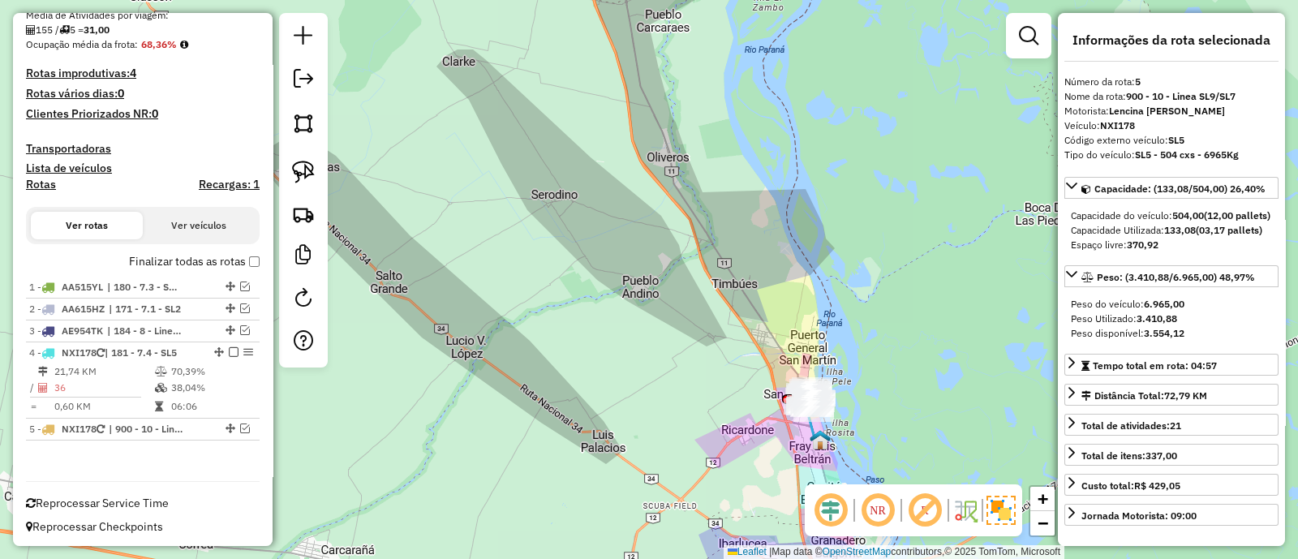
drag, startPoint x: 673, startPoint y: 378, endPoint x: 484, endPoint y: 238, distance: 234.9
click at [483, 245] on div "Janela de atendimento Grade de atendimento Capacidade Transportadoras Veículos …" at bounding box center [649, 279] width 1298 height 559
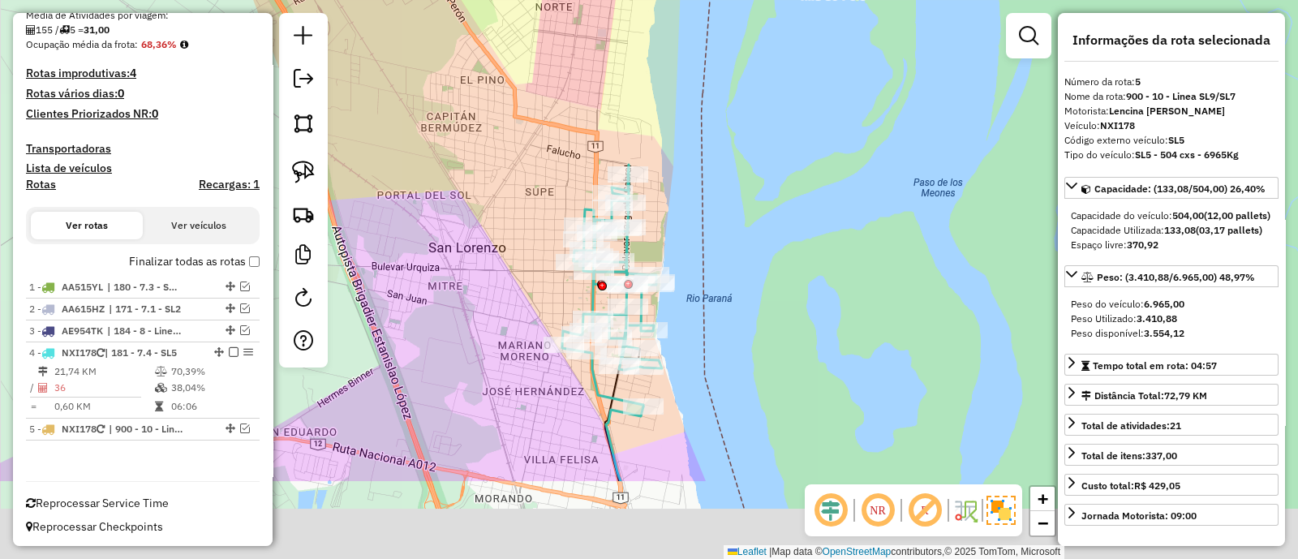
drag, startPoint x: 723, startPoint y: 259, endPoint x: 701, endPoint y: 175, distance: 86.3
click at [701, 175] on div "Janela de atendimento Grade de atendimento Capacidade Transportadoras Veículos …" at bounding box center [649, 279] width 1298 height 559
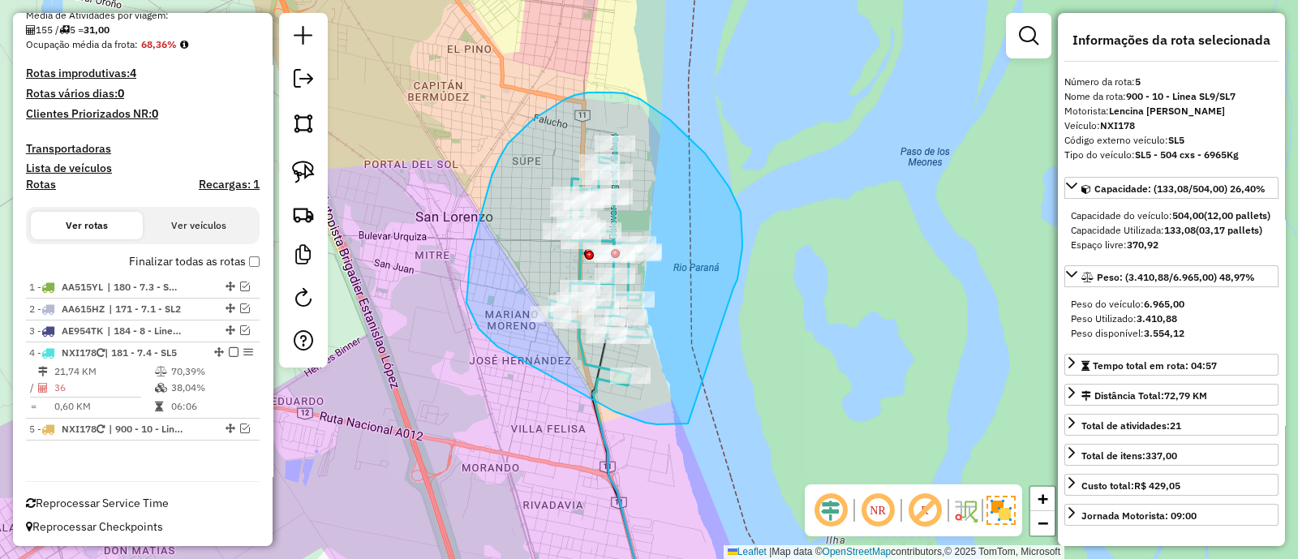
drag, startPoint x: 705, startPoint y: 153, endPoint x: 688, endPoint y: 423, distance: 270.6
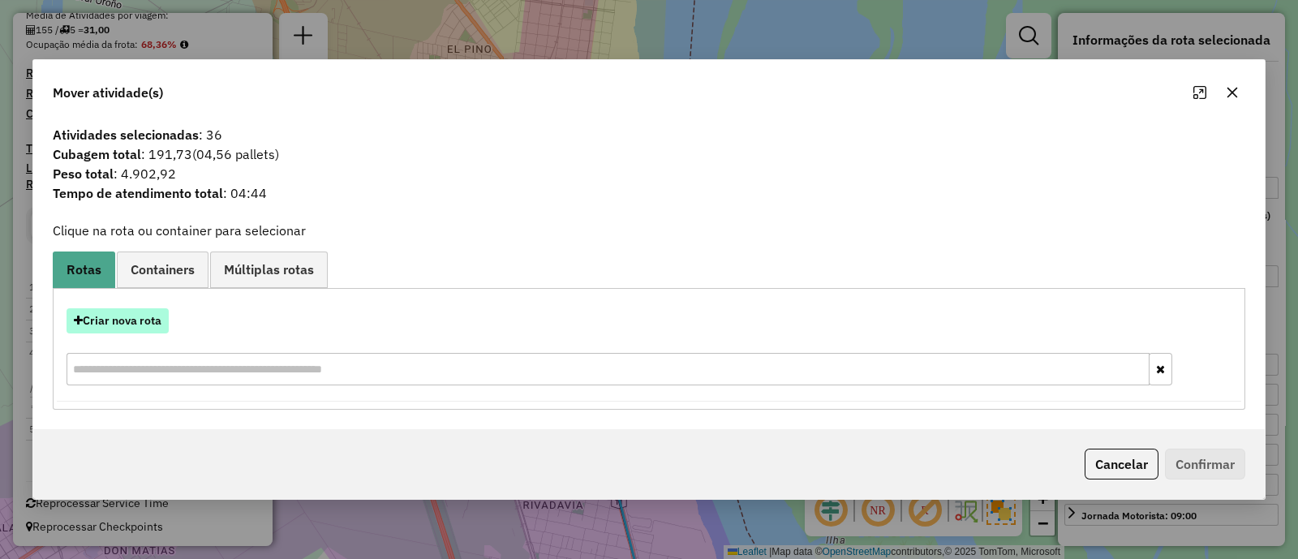
click at [130, 326] on button "Criar nova rota" at bounding box center [117, 320] width 102 height 25
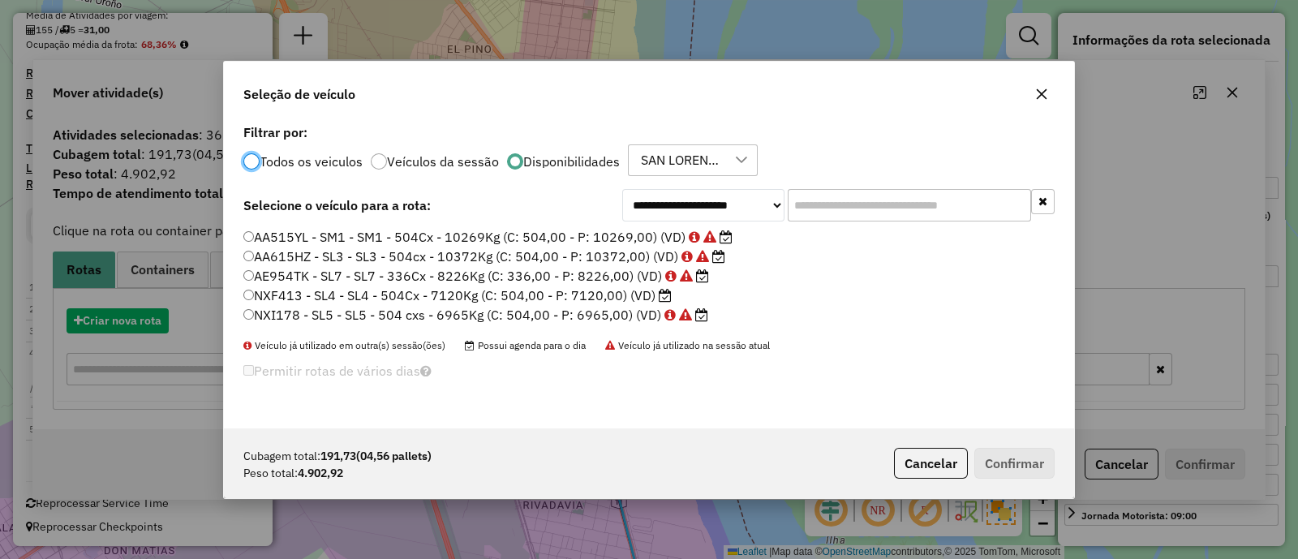
scroll to position [8, 5]
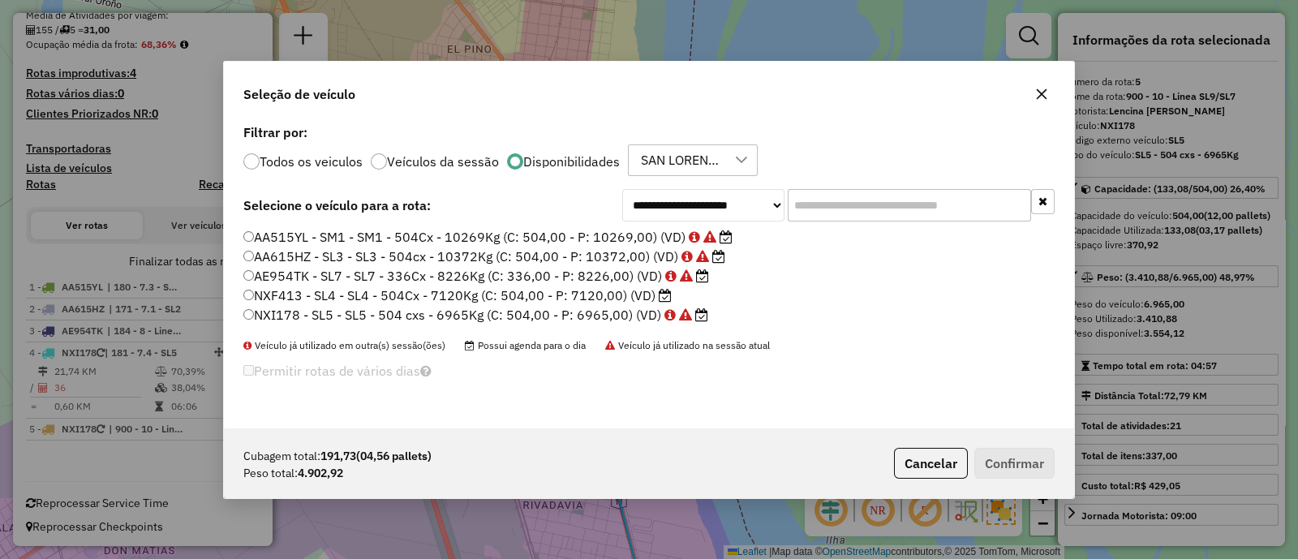
click at [640, 294] on label "NXF413 - SL4 - SL4 - 504Cx - 7120Kg (C: 504,00 - P: 7120,00) (VD)" at bounding box center [457, 294] width 428 height 19
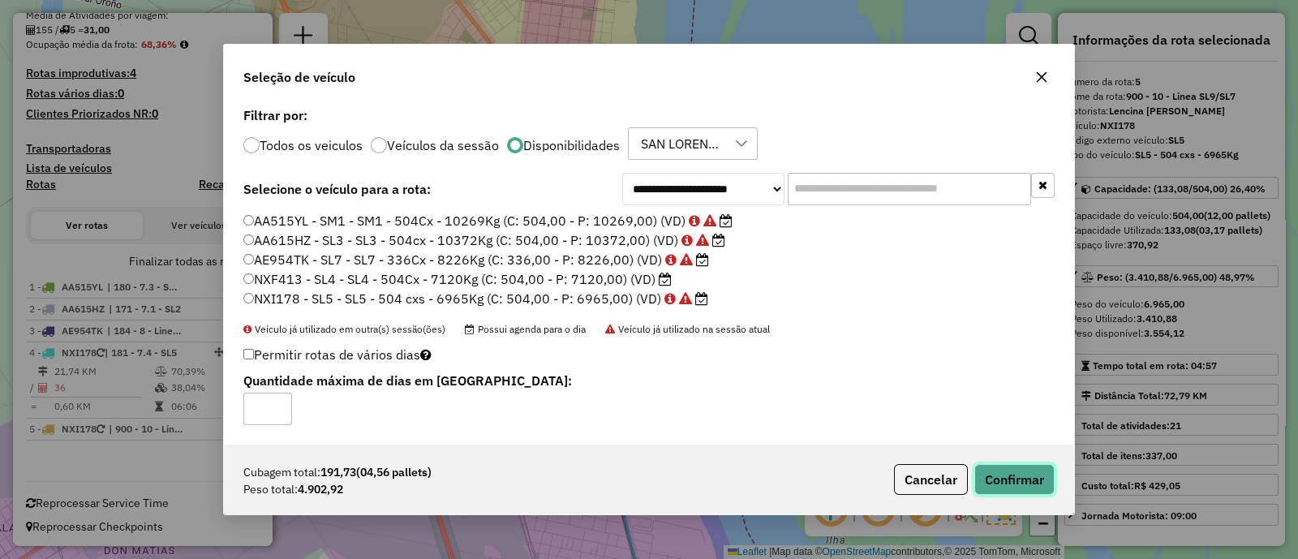
click at [1032, 474] on button "Confirmar" at bounding box center [1014, 479] width 80 height 31
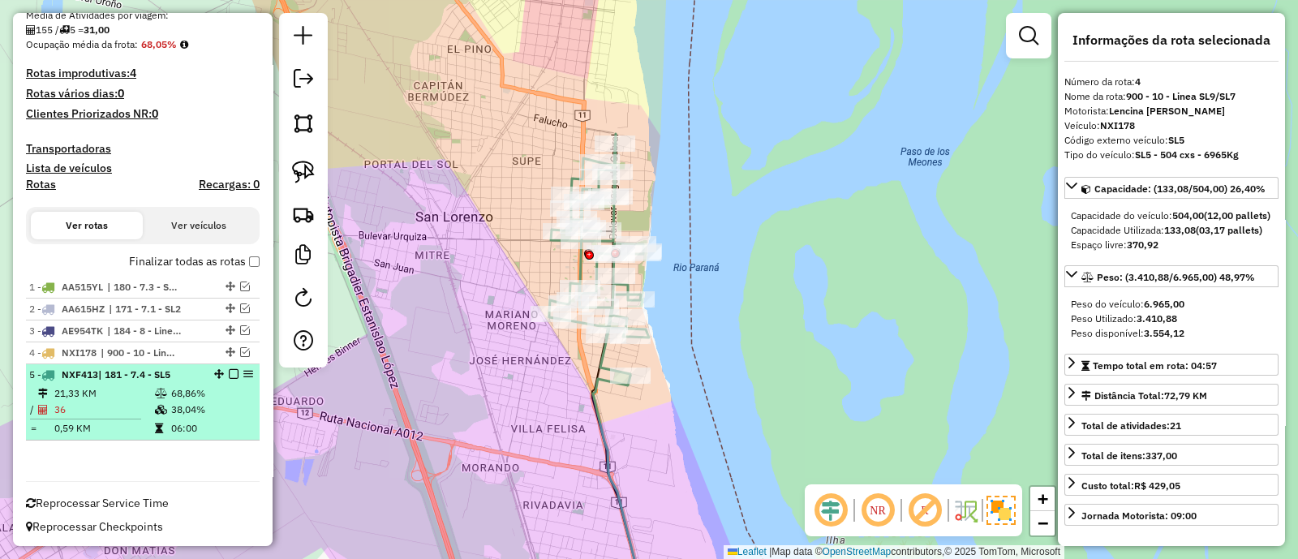
click at [229, 375] on em at bounding box center [234, 374] width 10 height 10
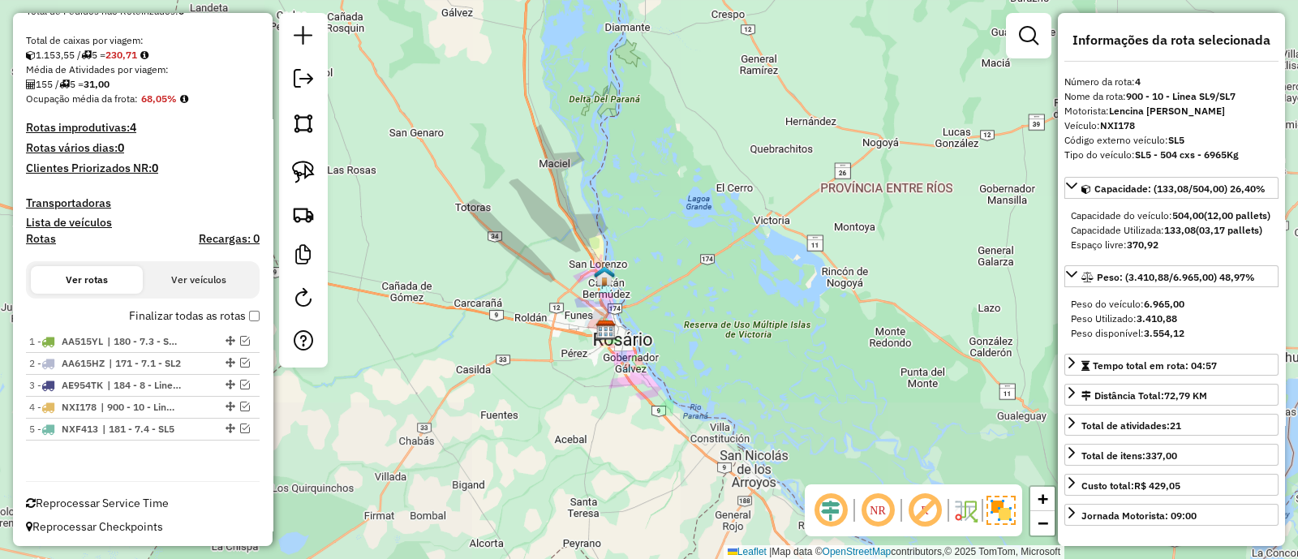
drag, startPoint x: 555, startPoint y: 429, endPoint x: 555, endPoint y: 266, distance: 163.0
click at [558, 290] on div "Janela de atendimento Grade de atendimento Capacidade Transportadoras Veículos …" at bounding box center [649, 279] width 1298 height 559
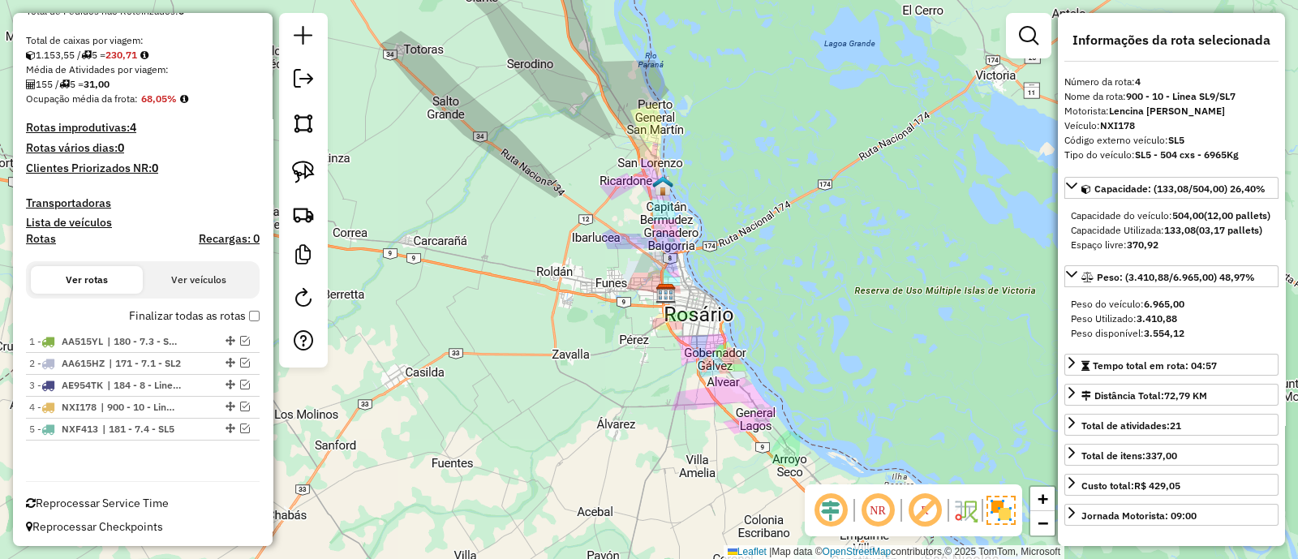
drag, startPoint x: 555, startPoint y: 264, endPoint x: 580, endPoint y: 264, distance: 25.2
click at [580, 264] on div "Janela de atendimento Grade de atendimento Capacidade Transportadoras Veículos …" at bounding box center [649, 279] width 1298 height 559
click at [586, 338] on div "Janela de atendimento Grade de atendimento Capacidade Transportadoras Veículos …" at bounding box center [649, 279] width 1298 height 559
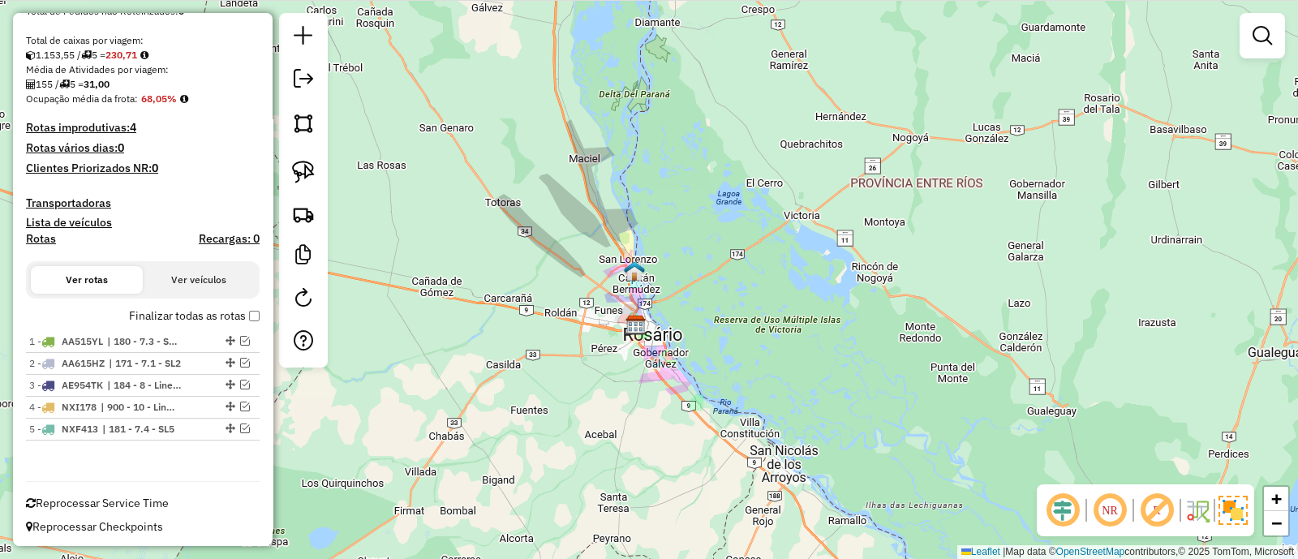
drag, startPoint x: 584, startPoint y: 358, endPoint x: 624, endPoint y: 448, distance: 98.4
click at [629, 442] on div "Janela de atendimento Grade de atendimento Capacidade Transportadoras Veículos …" at bounding box center [649, 279] width 1298 height 559
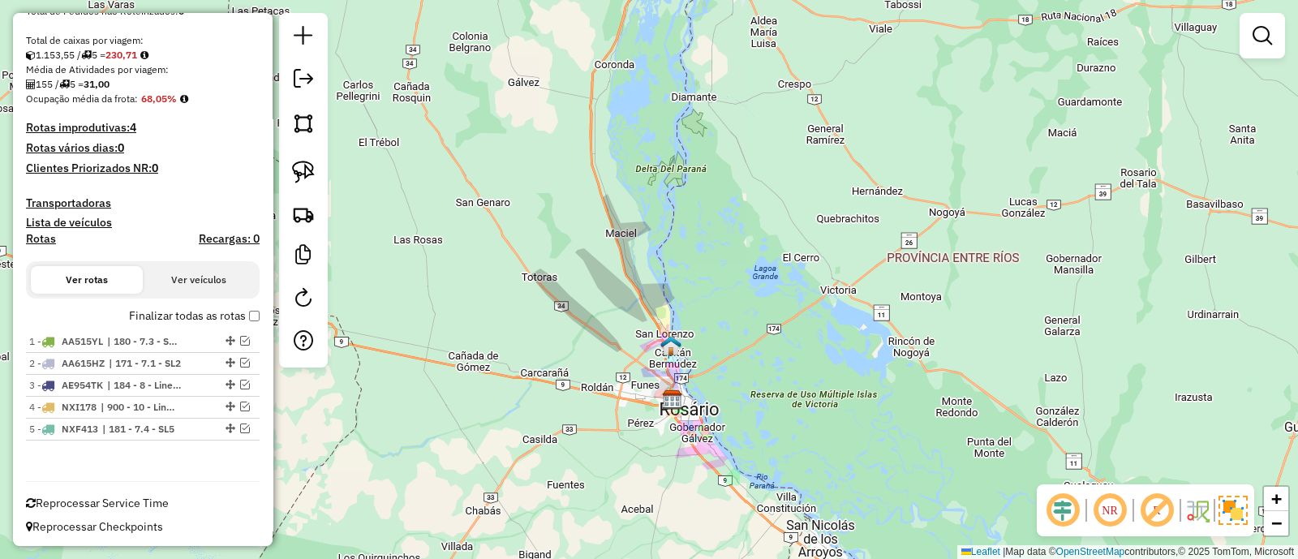
drag, startPoint x: 554, startPoint y: 391, endPoint x: 451, endPoint y: 384, distance: 103.2
click at [553, 391] on div "Janela de atendimento Grade de atendimento Capacidade Transportadoras Veículos …" at bounding box center [649, 279] width 1298 height 559
click at [457, 368] on div "Janela de atendimento Grade de atendimento Capacidade Transportadoras Veículos …" at bounding box center [649, 279] width 1298 height 559
click at [755, 484] on div "Janela de atendimento Grade de atendimento Capacidade Transportadoras Veículos …" at bounding box center [649, 279] width 1298 height 559
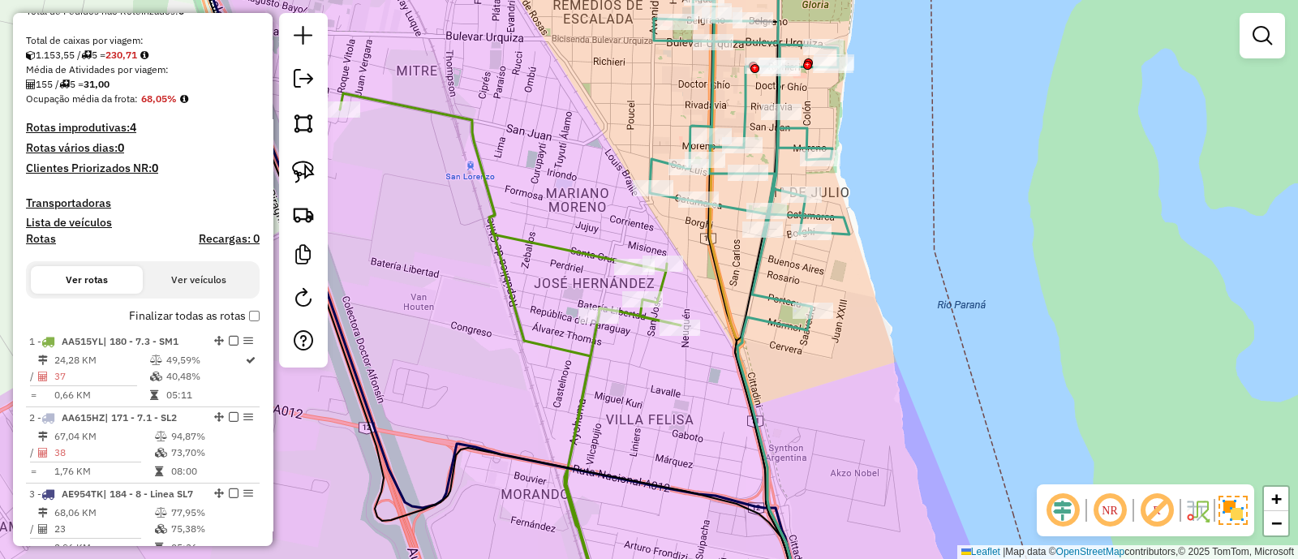
click at [773, 291] on icon at bounding box center [749, 127] width 199 height 367
select select "**********"
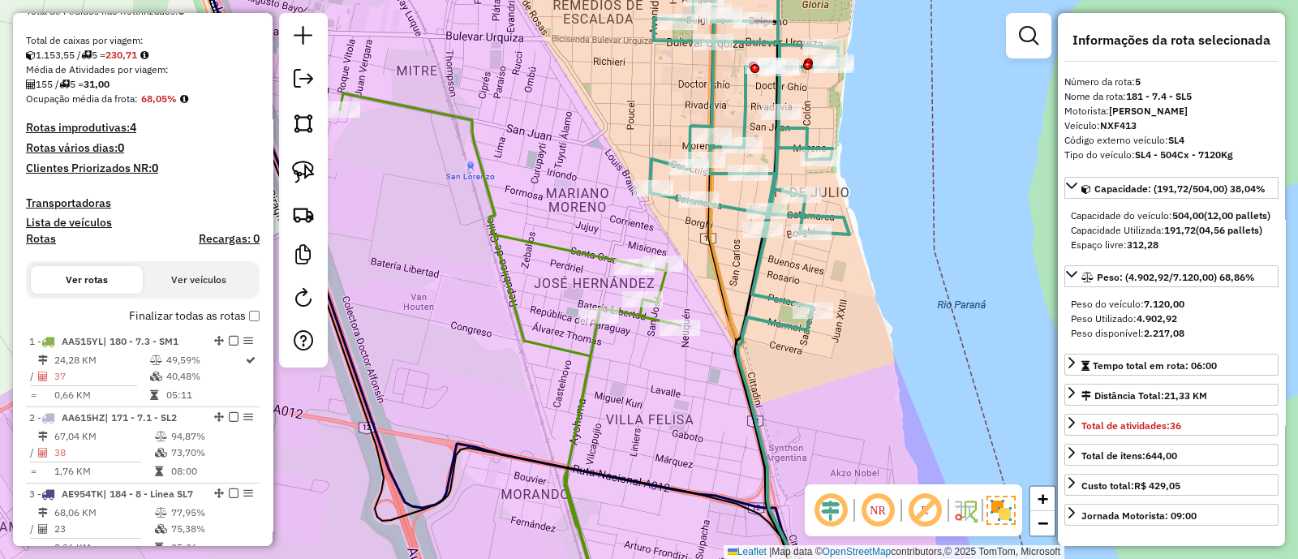
scroll to position [607, 0]
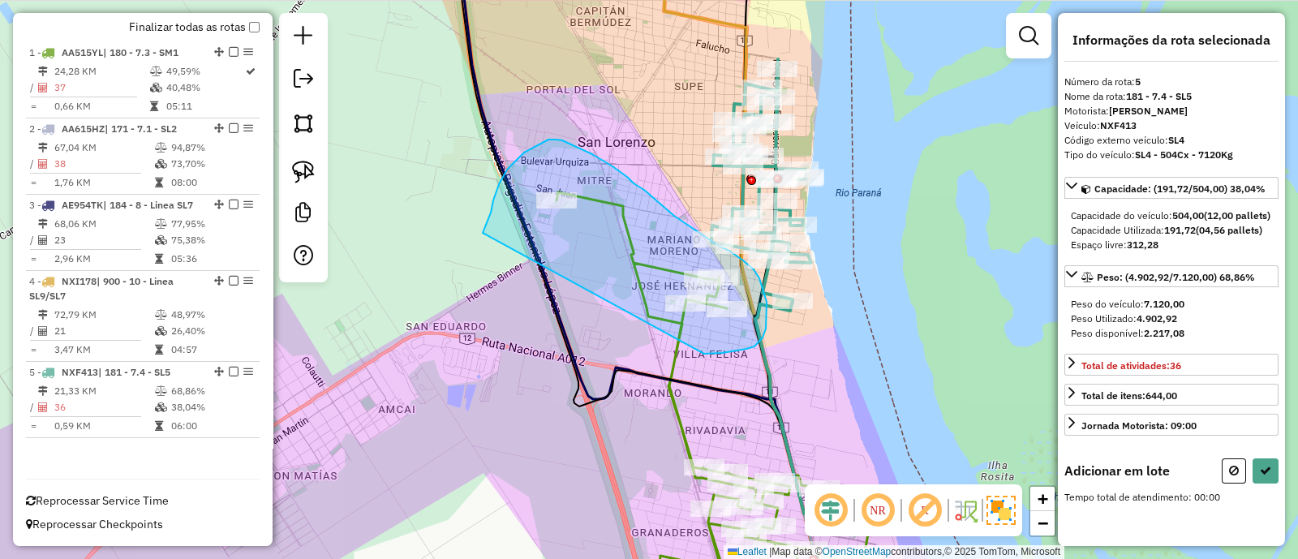
drag, startPoint x: 736, startPoint y: 350, endPoint x: 483, endPoint y: 233, distance: 279.7
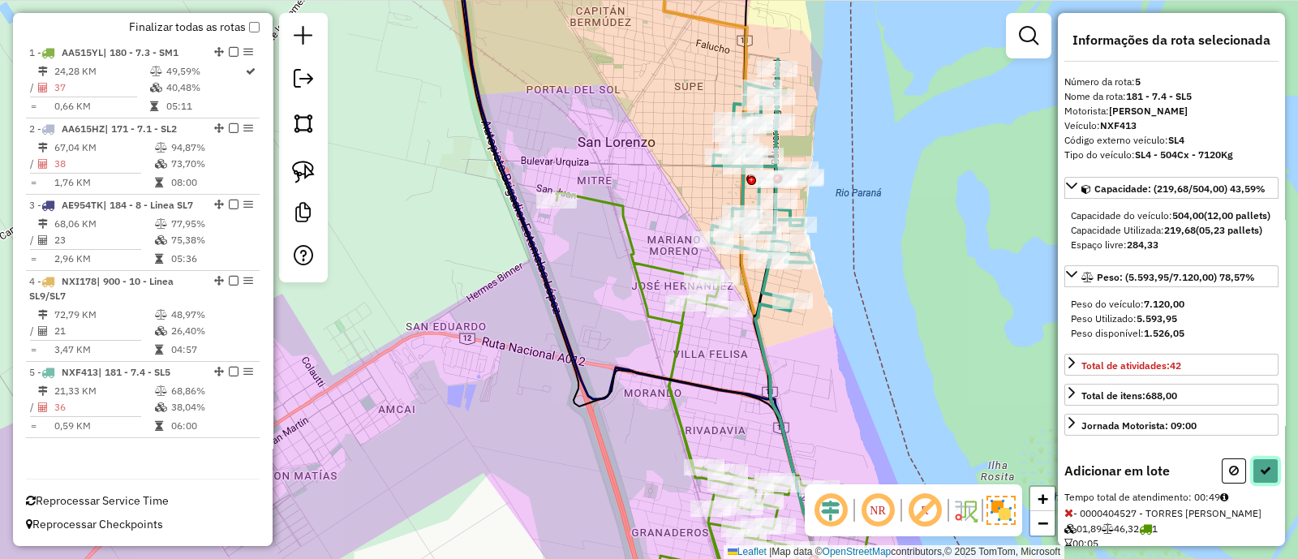
click at [1259, 476] on icon at bounding box center [1264, 470] width 11 height 11
select select "**********"
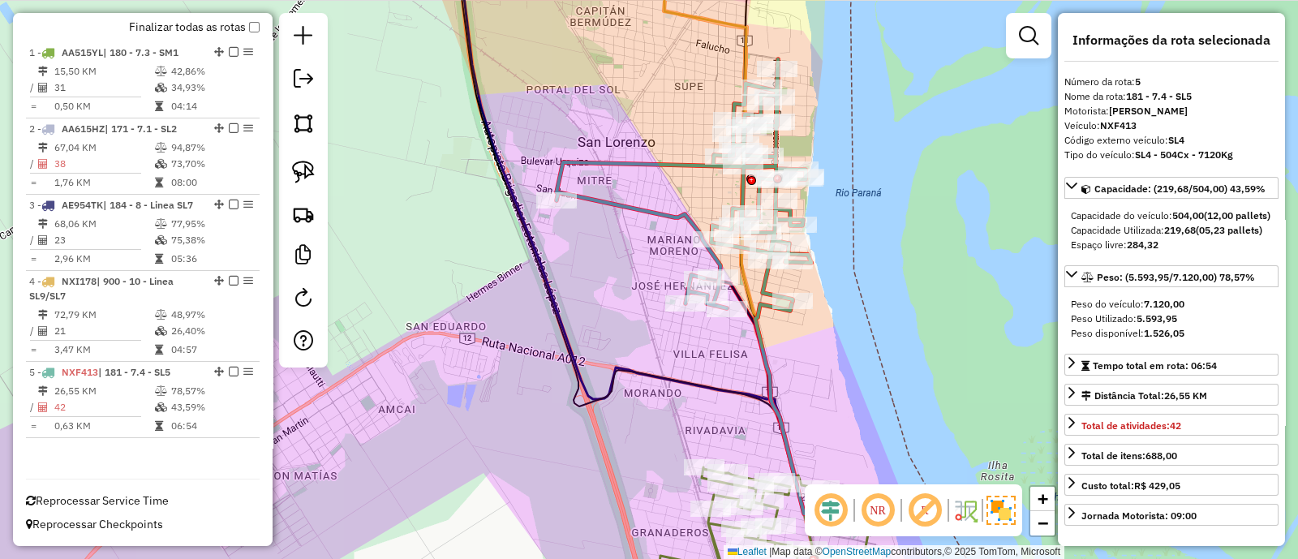
click at [955, 371] on div "Janela de atendimento Grade de atendimento Capacidade Transportadoras Veículos …" at bounding box center [649, 279] width 1298 height 559
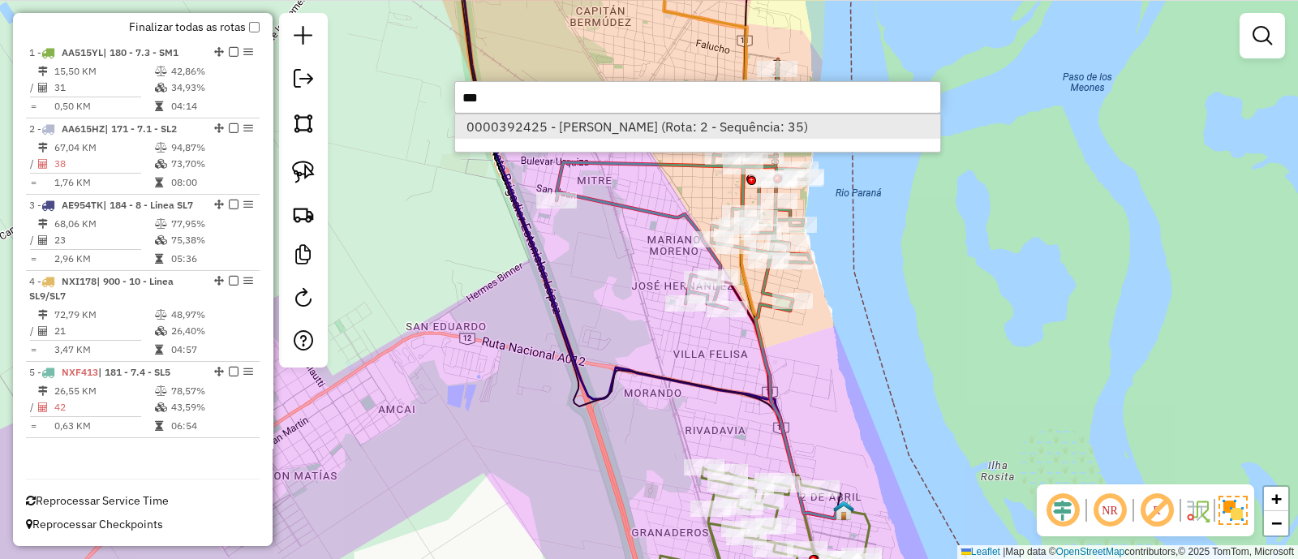
type input "**"
click at [646, 129] on li "0000392425 - XU HAISHAN (Rota: 2 - Sequência: 35)" at bounding box center [697, 126] width 485 height 24
select select "**********"
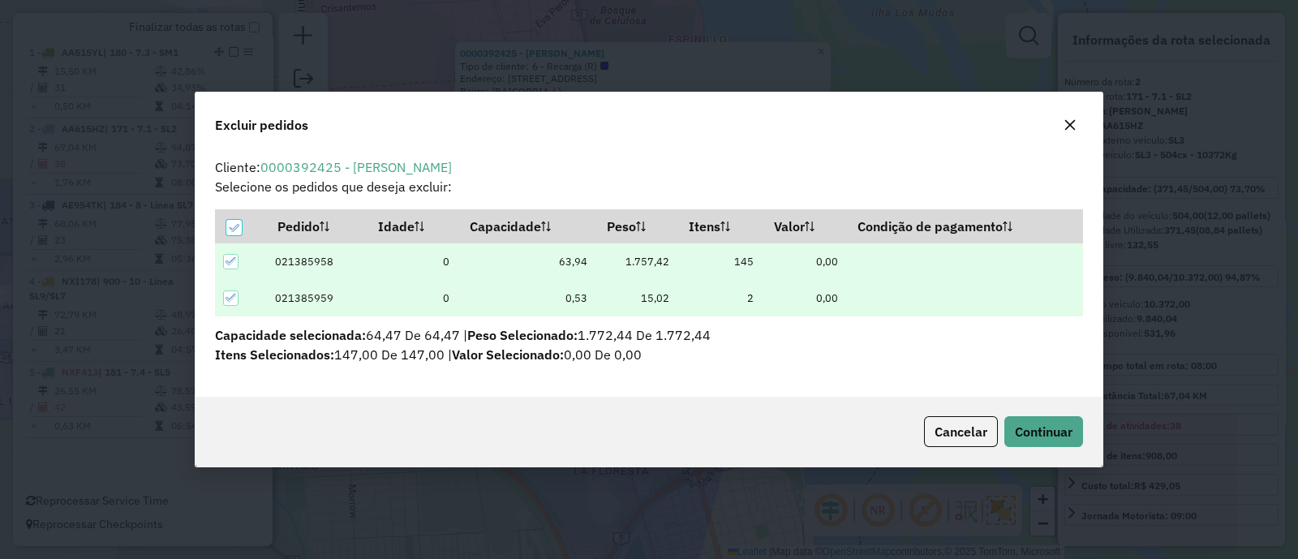
scroll to position [0, 0]
click at [1036, 441] on button "Continuar" at bounding box center [1043, 431] width 79 height 31
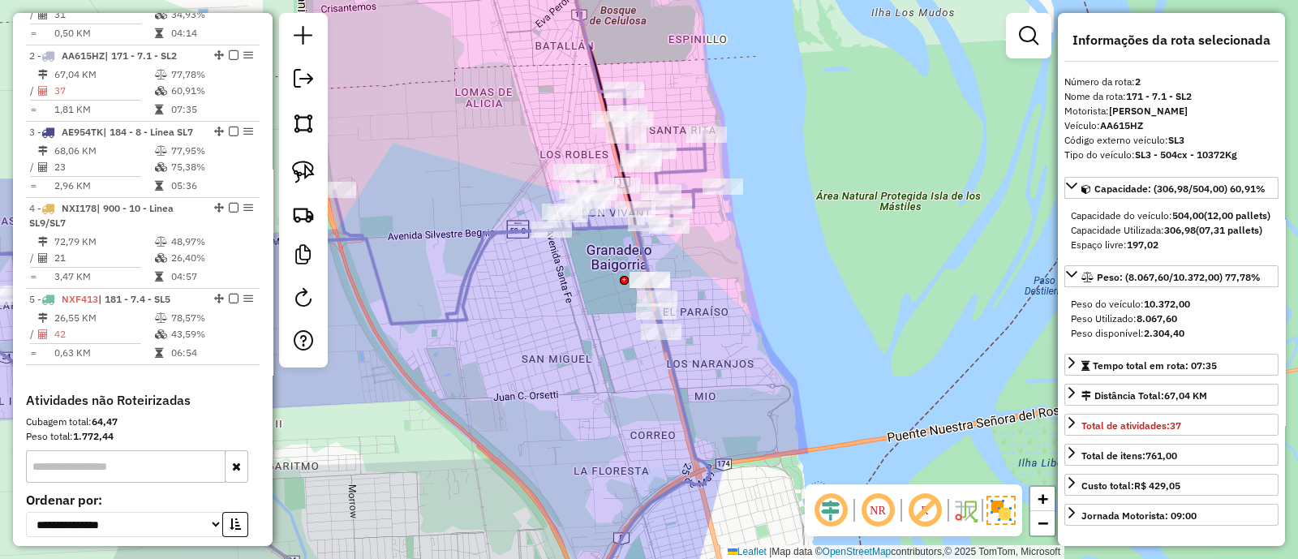
scroll to position [700, 0]
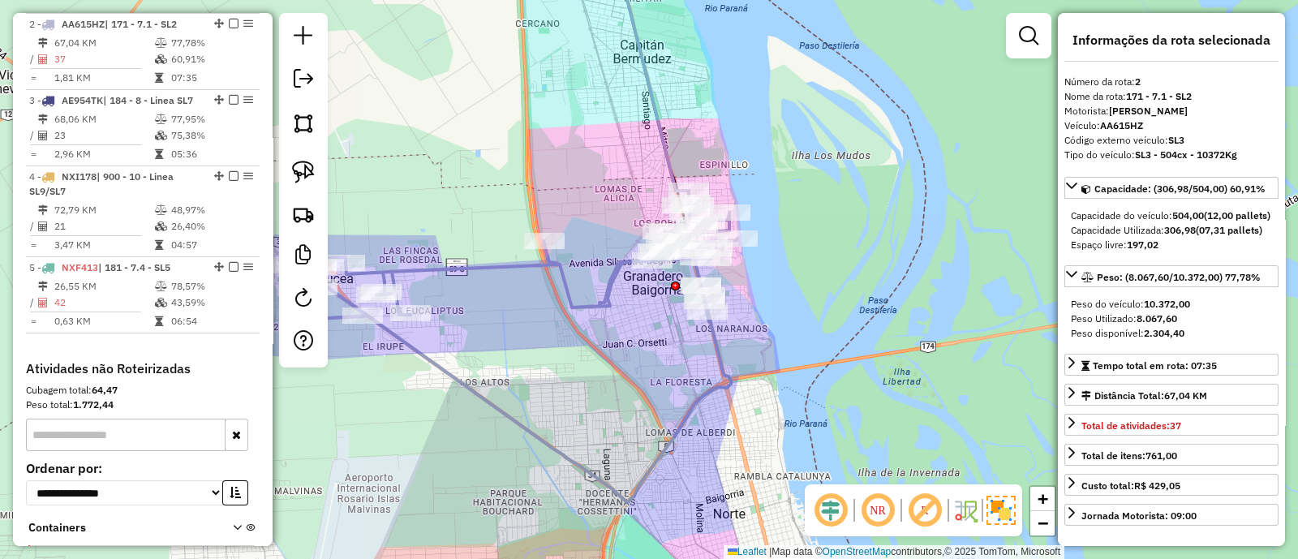
drag, startPoint x: 764, startPoint y: 370, endPoint x: 749, endPoint y: 212, distance: 158.1
click at [749, 212] on div "Janela de atendimento Grade de atendimento Capacidade Transportadoras Veículos …" at bounding box center [649, 279] width 1298 height 559
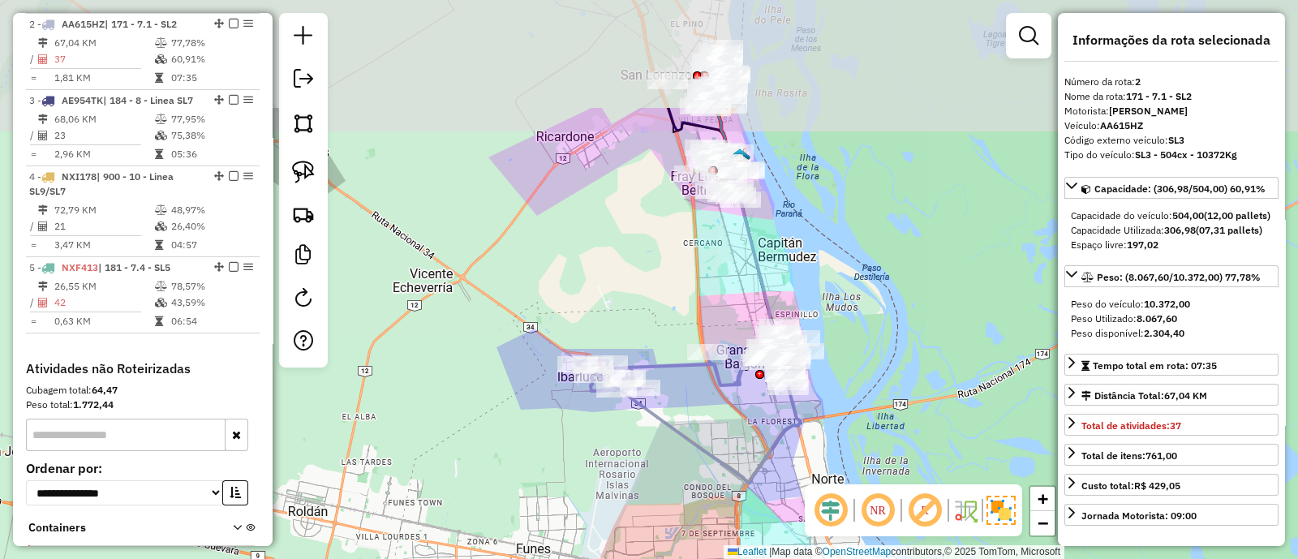
drag, startPoint x: 677, startPoint y: 268, endPoint x: 759, endPoint y: 433, distance: 184.6
click at [759, 433] on div "Janela de atendimento Grade de atendimento Capacidade Transportadoras Veículos …" at bounding box center [649, 279] width 1298 height 559
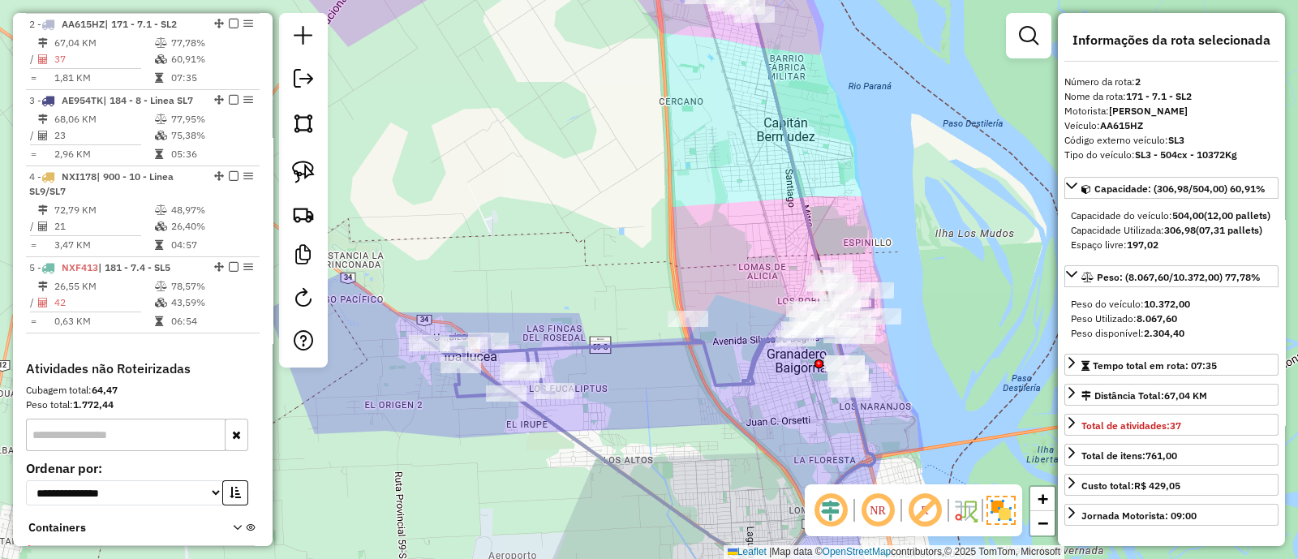
click at [750, 371] on icon at bounding box center [651, 424] width 457 height 312
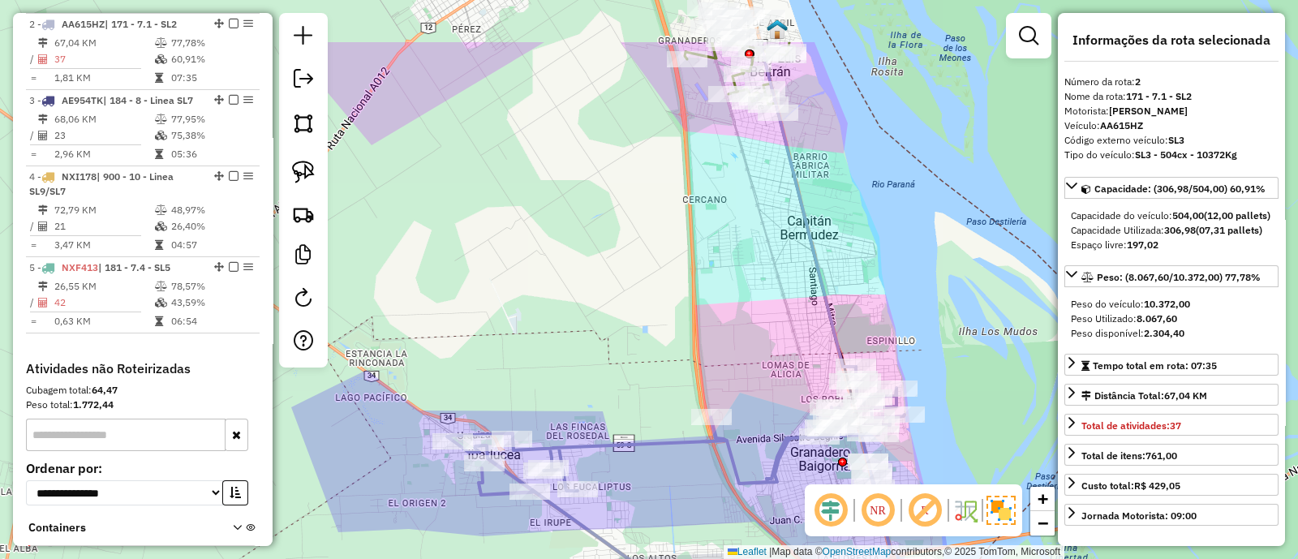
drag, startPoint x: 717, startPoint y: 214, endPoint x: 761, endPoint y: 470, distance: 259.2
click at [767, 476] on div "Janela de atendimento Grade de atendimento Capacidade Transportadoras Veículos …" at bounding box center [649, 279] width 1298 height 559
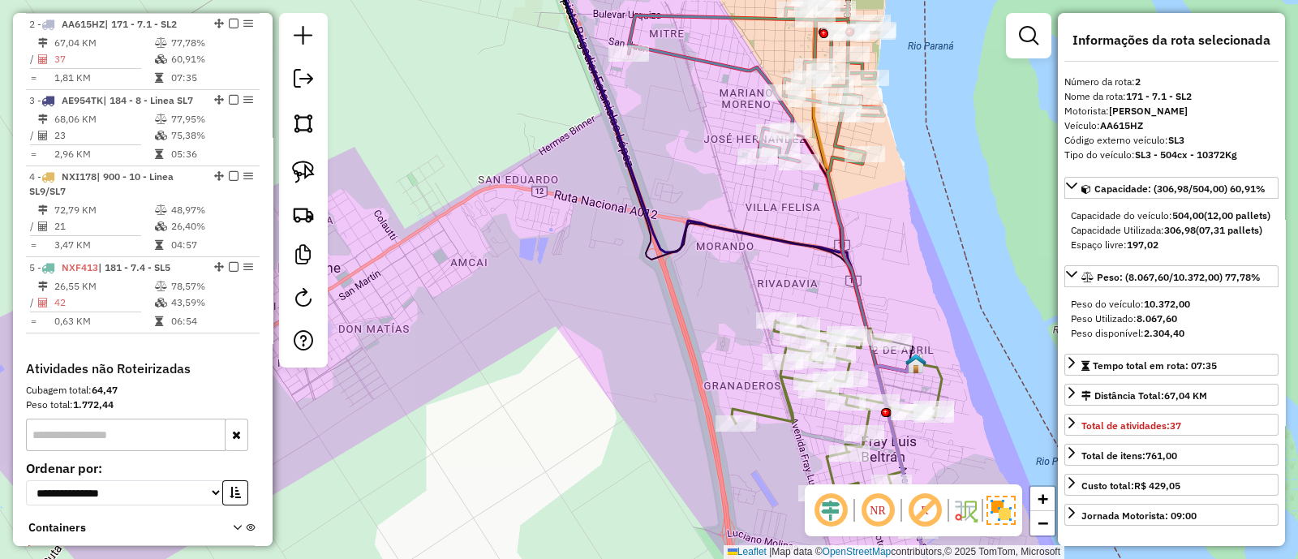
click at [715, 66] on icon at bounding box center [755, 52] width 255 height 217
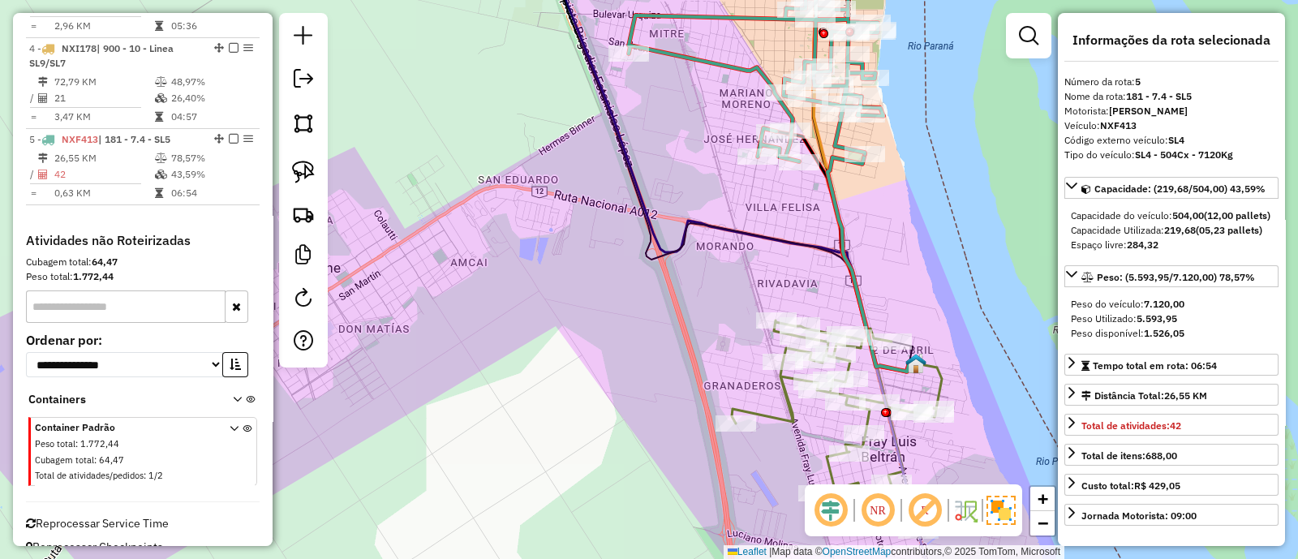
scroll to position [862, 0]
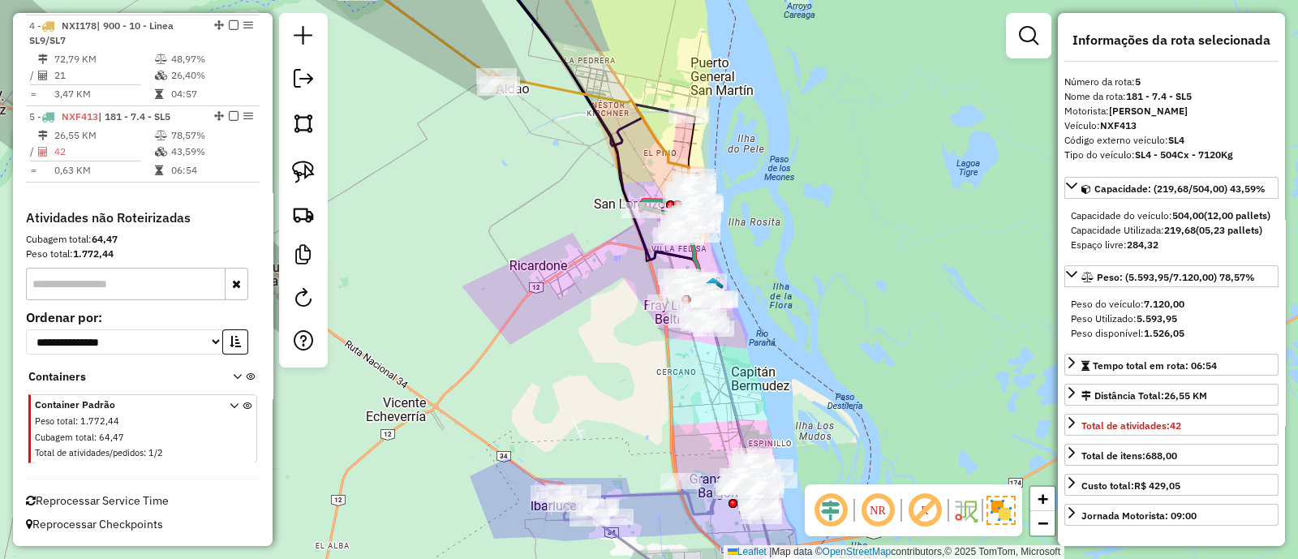
click at [654, 97] on div "Janela de atendimento Grade de atendimento Capacidade Transportadoras Veículos …" at bounding box center [649, 279] width 1298 height 559
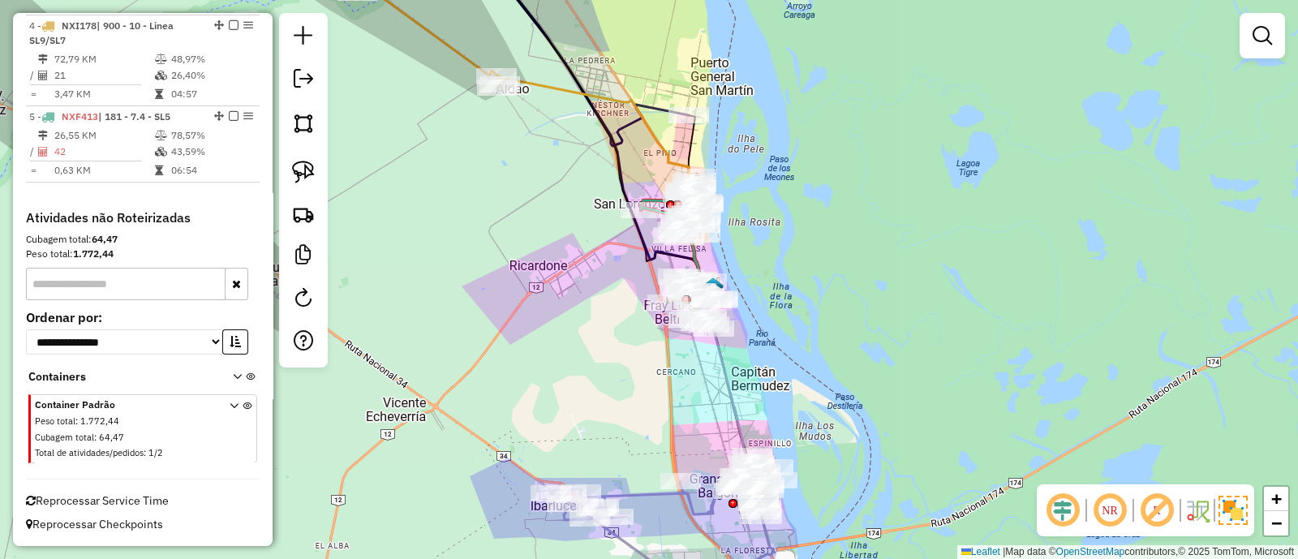
click at [655, 108] on icon at bounding box center [585, 45] width 207 height 202
select select "**********"
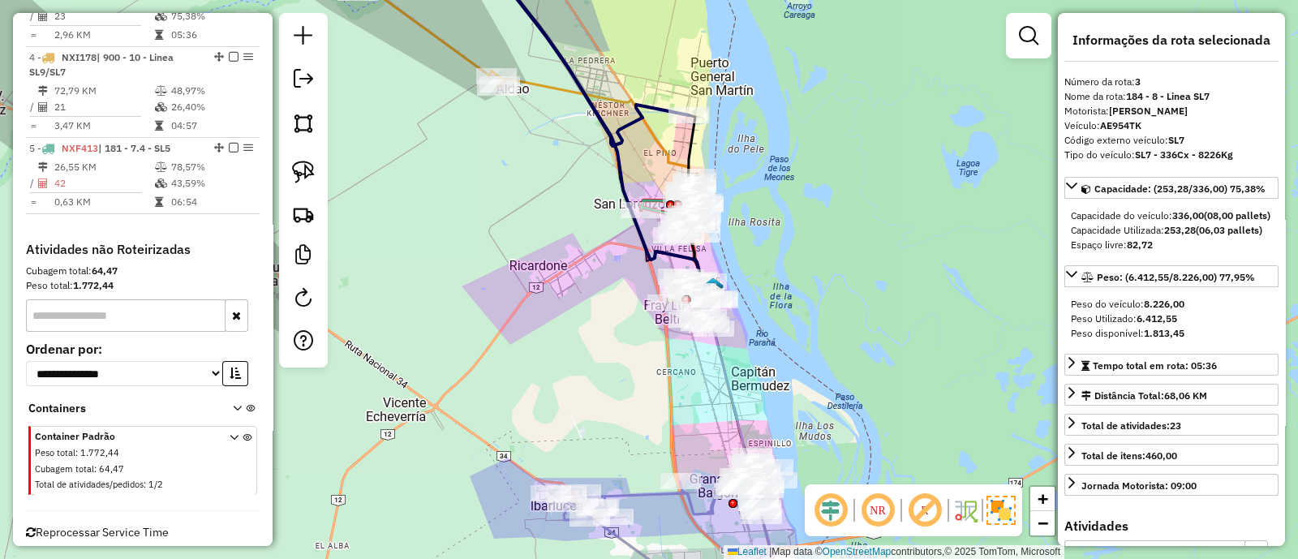
scroll to position [775, 0]
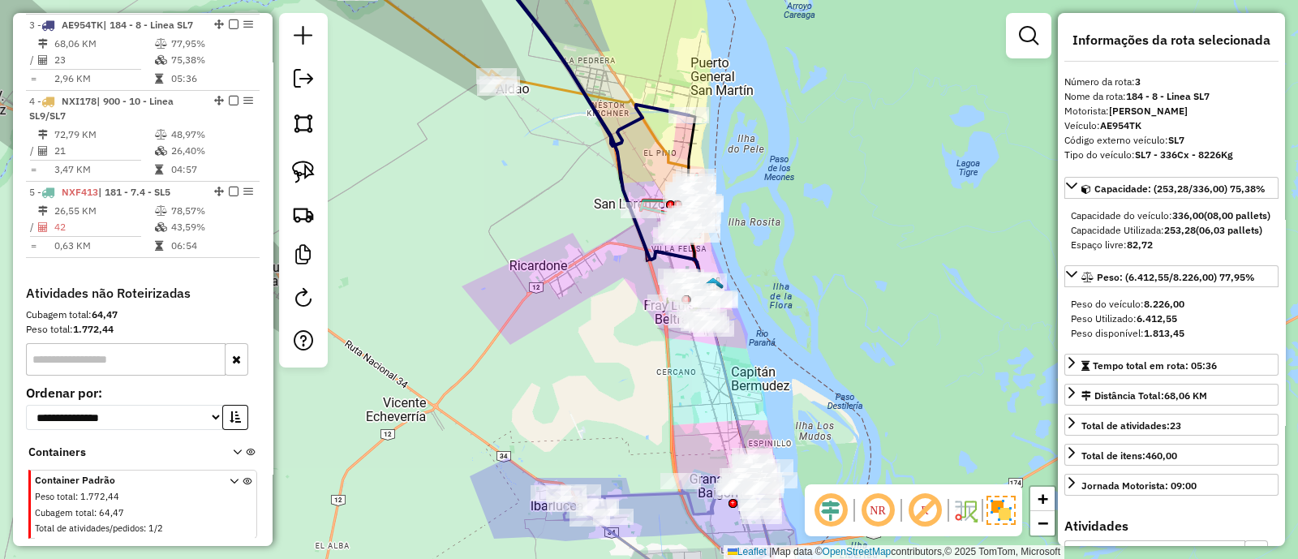
click at [553, 88] on icon at bounding box center [604, 184] width 217 height 211
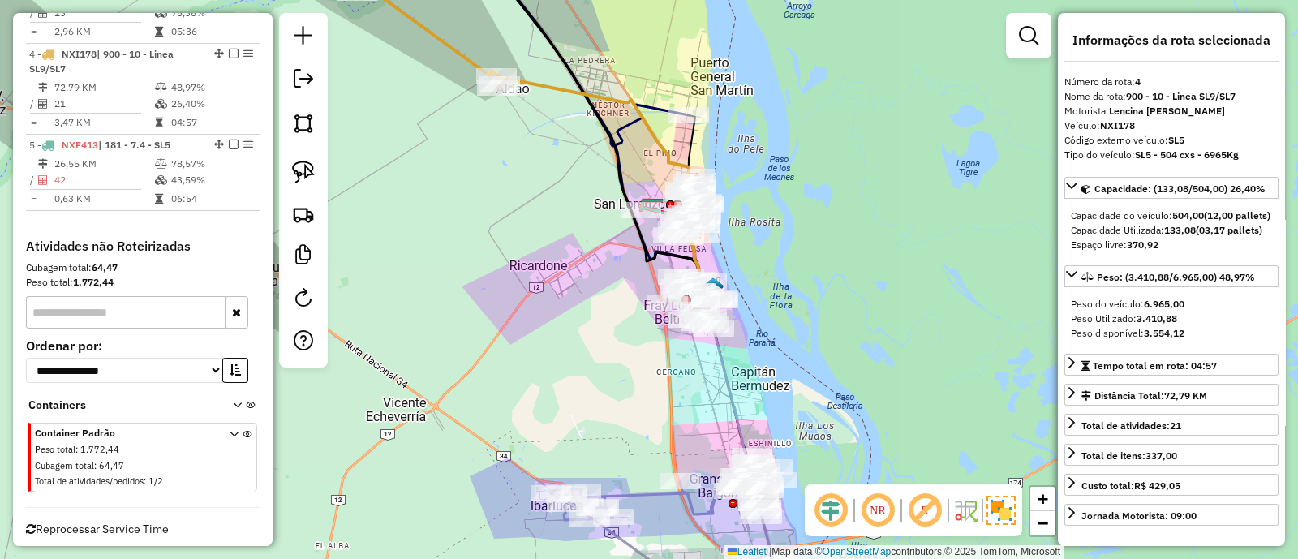
scroll to position [862, 0]
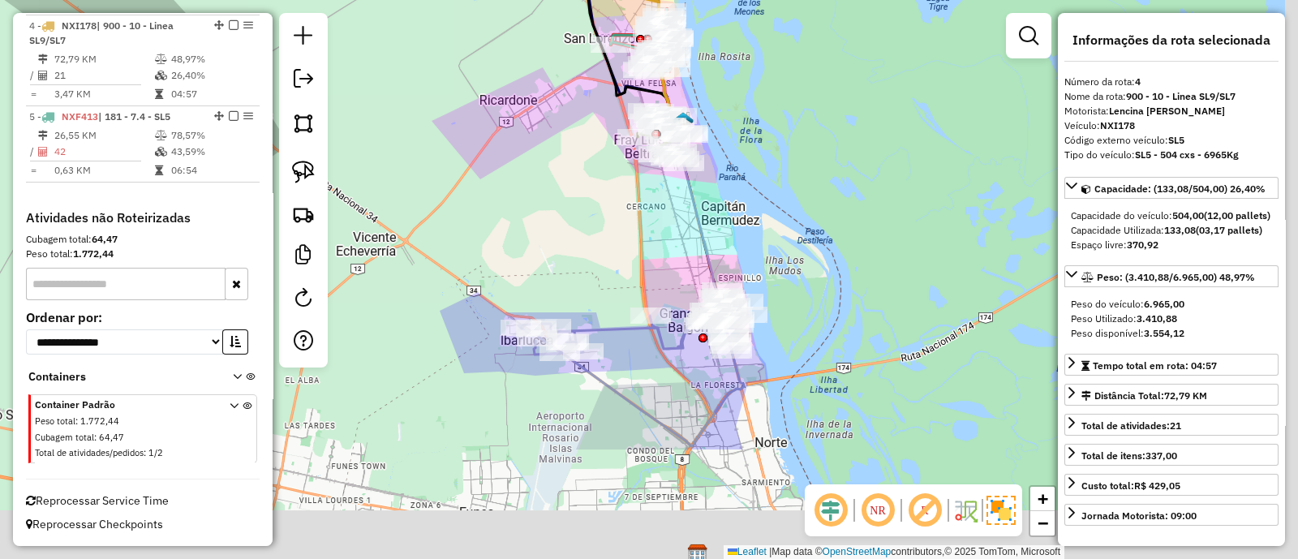
drag, startPoint x: 611, startPoint y: 304, endPoint x: 564, endPoint y: 51, distance: 257.3
click at [555, 47] on div "Janela de atendimento Grade de atendimento Capacidade Transportadoras Veículos …" at bounding box center [649, 279] width 1298 height 559
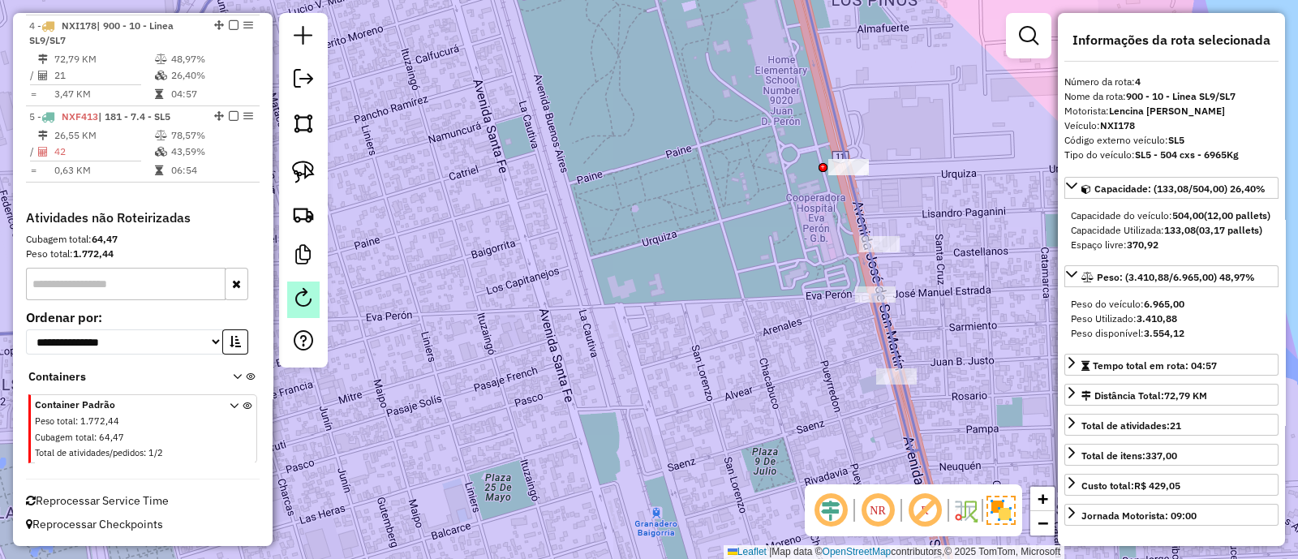
click at [308, 298] on em at bounding box center [303, 297] width 19 height 19
select select "*"
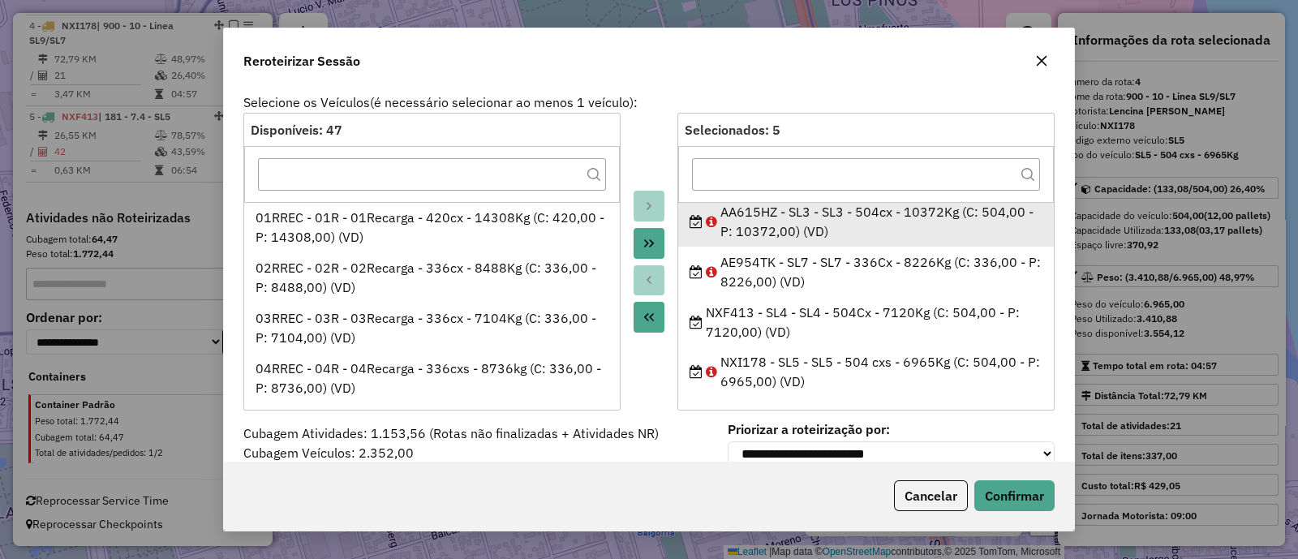
scroll to position [0, 0]
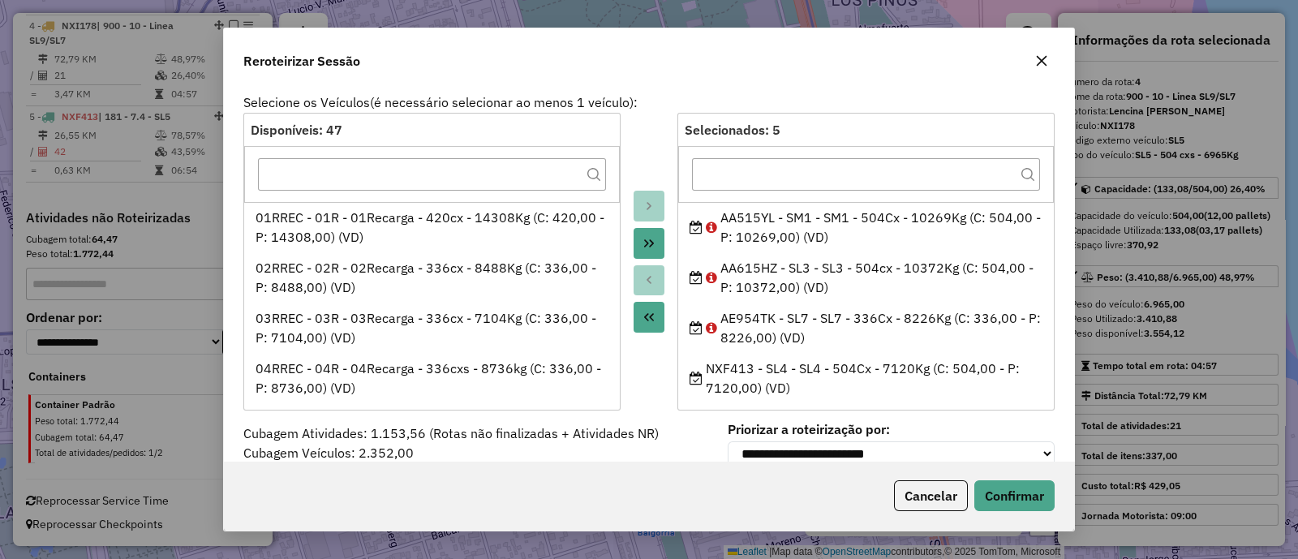
click at [1034, 80] on div "Reroteirizar Sessão" at bounding box center [649, 57] width 850 height 58
click at [1040, 62] on icon "button" at bounding box center [1041, 61] width 11 height 11
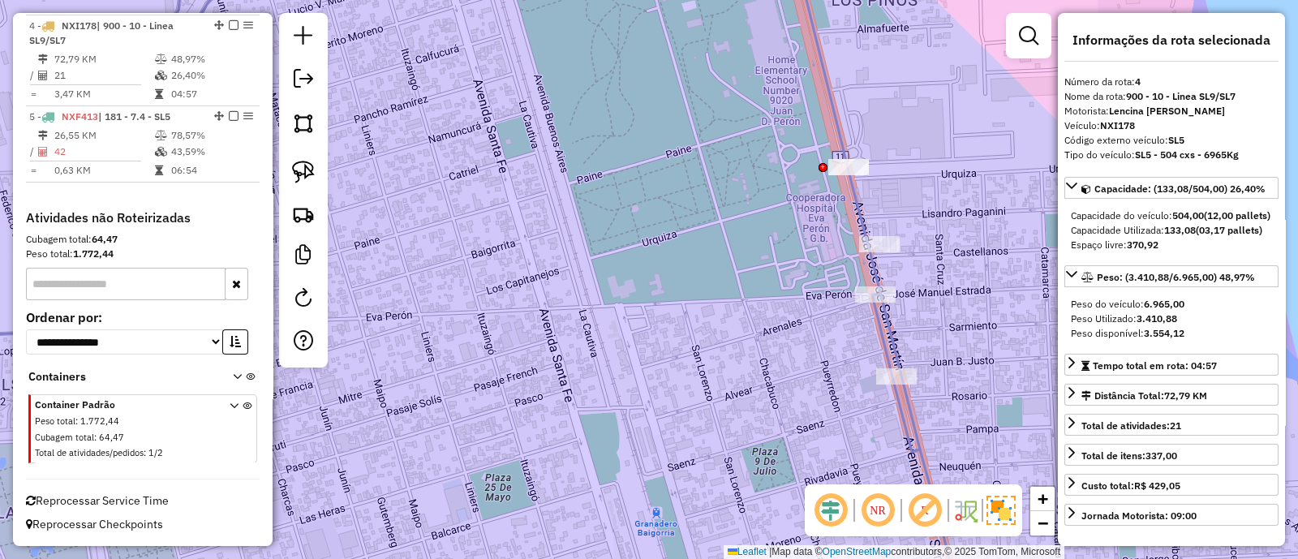
click at [714, 326] on div "Janela de atendimento Grade de atendimento Capacidade Transportadoras Veículos …" at bounding box center [649, 279] width 1298 height 559
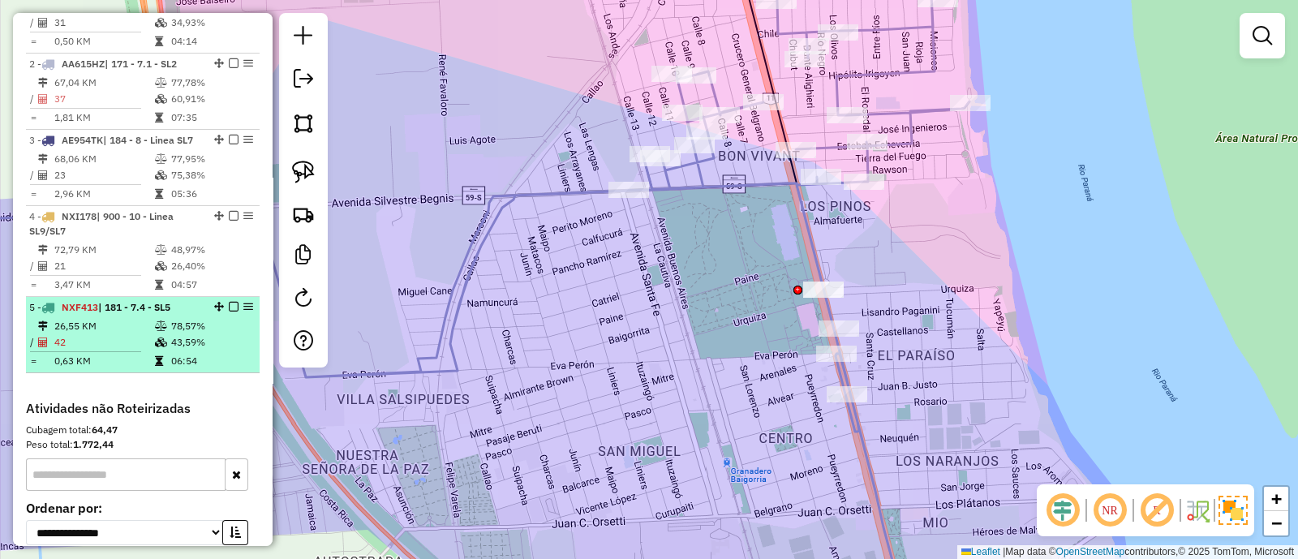
scroll to position [558, 0]
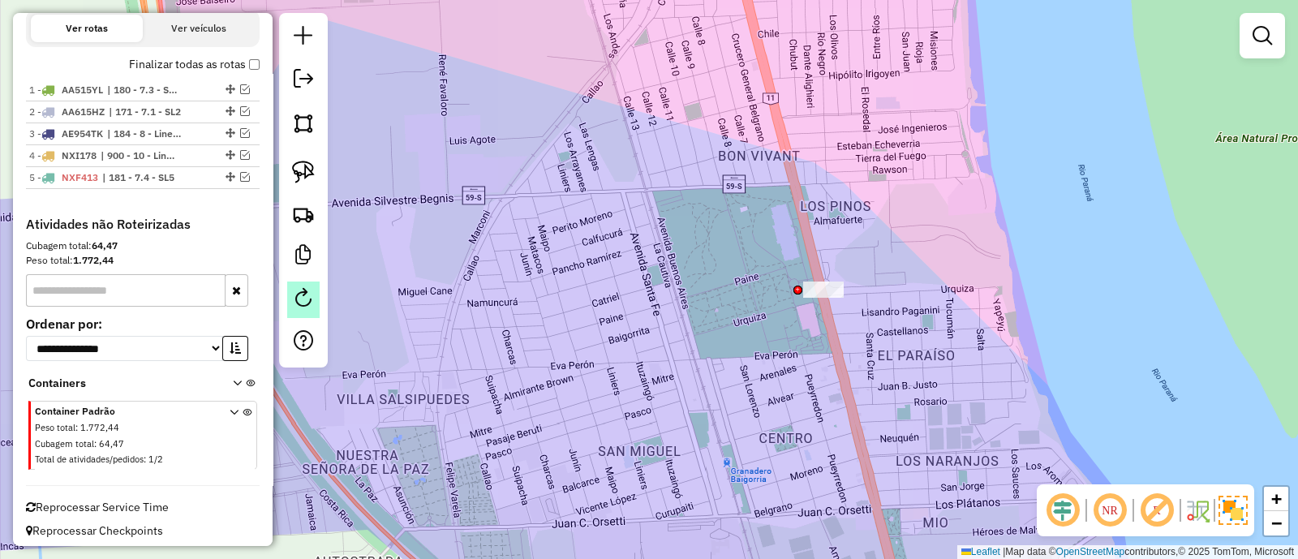
click at [312, 308] on link at bounding box center [303, 299] width 32 height 36
select select "*"
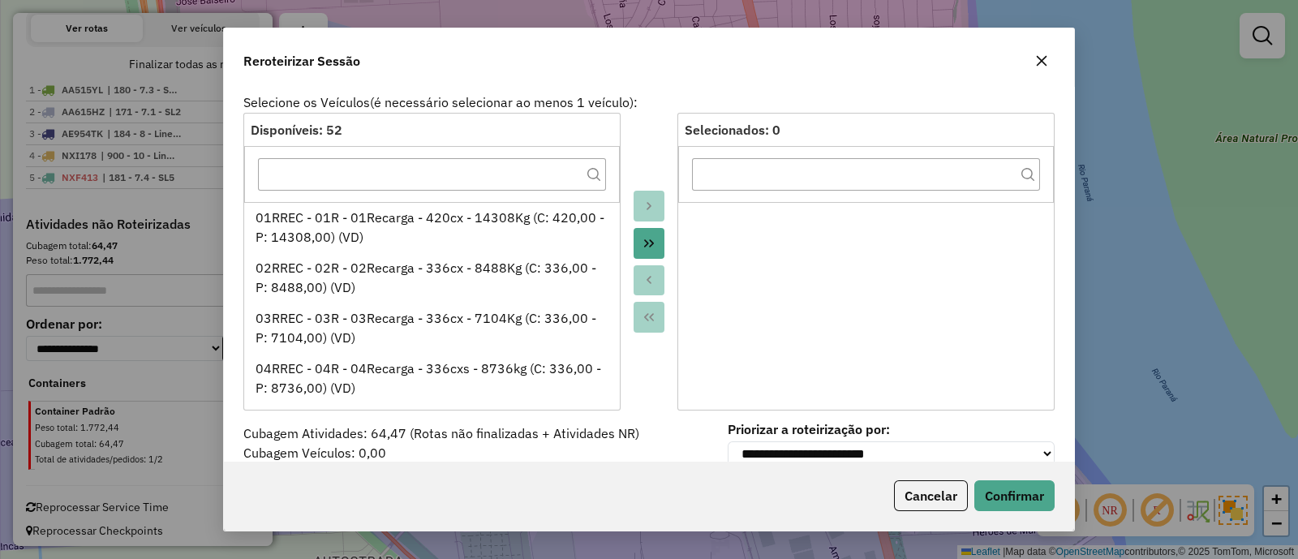
click at [1038, 65] on icon "button" at bounding box center [1041, 60] width 13 height 13
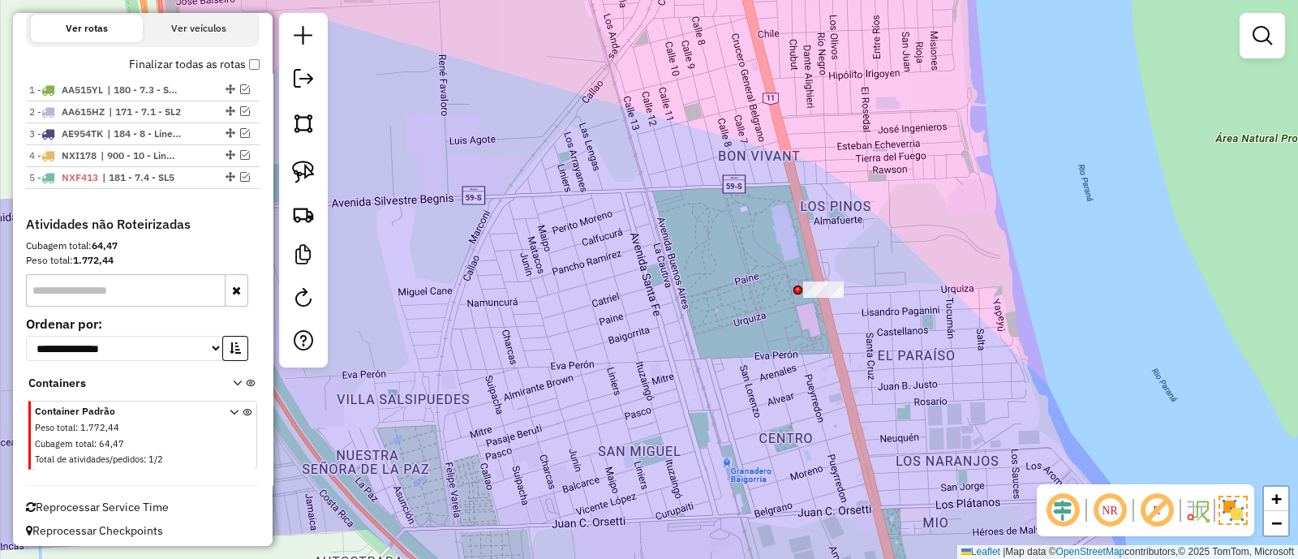
click at [536, 281] on div "Janela de atendimento Grade de atendimento Capacidade Transportadoras Veículos …" at bounding box center [649, 279] width 1298 height 559
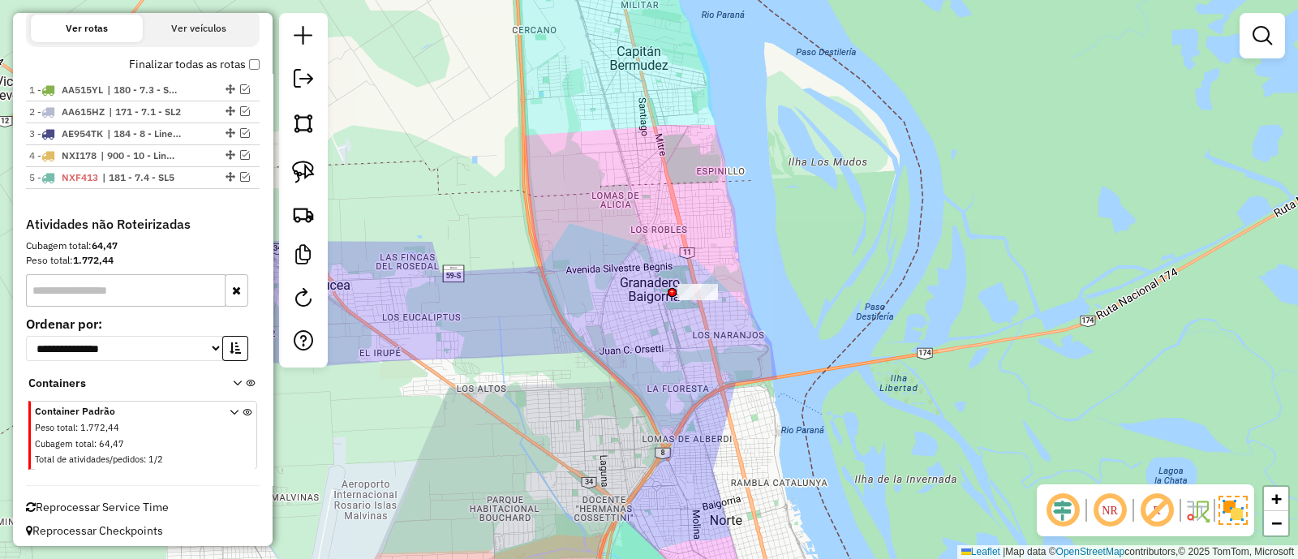
drag, startPoint x: 627, startPoint y: 292, endPoint x: 675, endPoint y: 448, distance: 163.7
click at [676, 434] on div "Janela de atendimento Grade de atendimento Capacidade Transportadoras Veículos …" at bounding box center [649, 279] width 1298 height 559
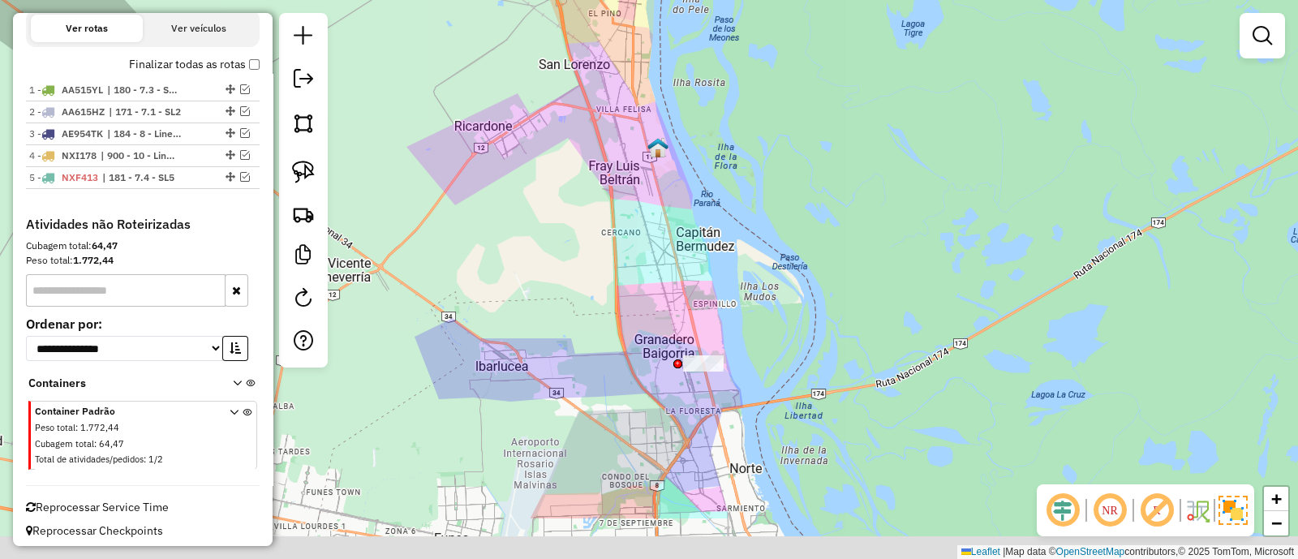
drag, startPoint x: 681, startPoint y: 430, endPoint x: 667, endPoint y: 350, distance: 80.8
click at [667, 350] on div "Janela de atendimento Grade de atendimento Capacidade Transportadoras Veículos …" at bounding box center [649, 279] width 1298 height 559
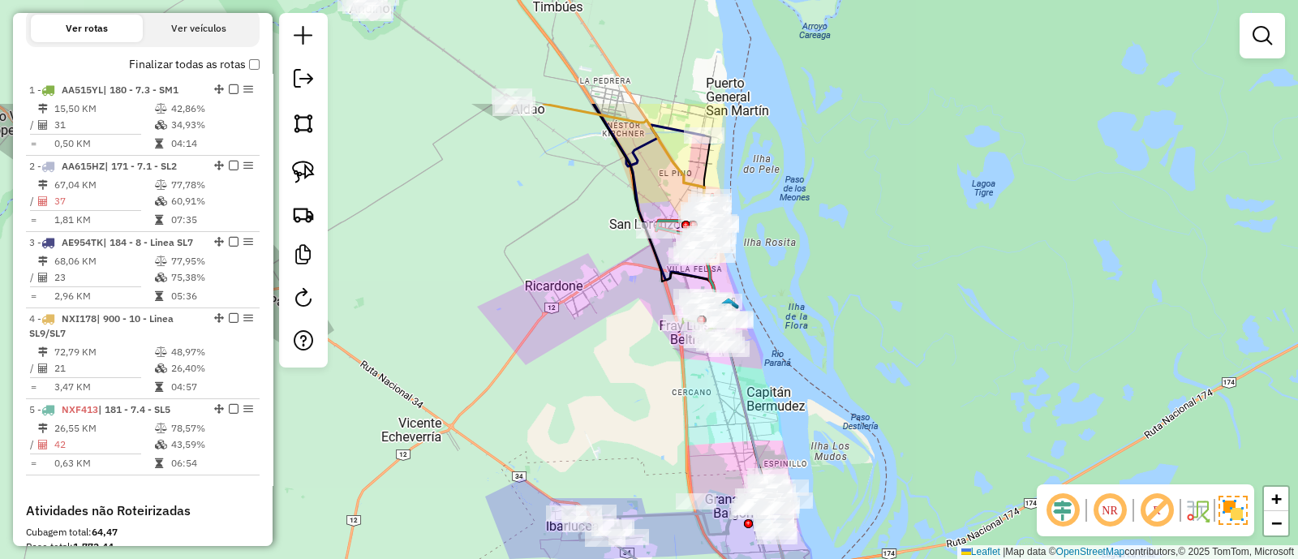
drag, startPoint x: 773, startPoint y: 260, endPoint x: 771, endPoint y: 413, distance: 153.3
click at [853, 476] on div "Janela de atendimento Grade de atendimento Capacidade Transportadoras Veículos …" at bounding box center [649, 279] width 1298 height 559
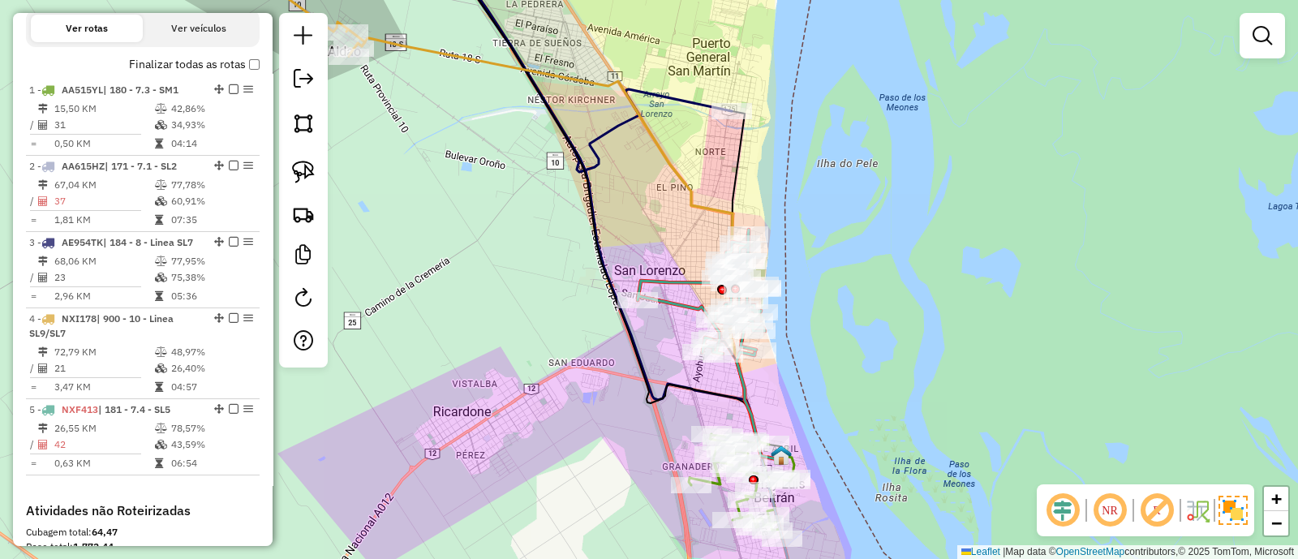
click at [677, 282] on icon at bounding box center [700, 291] width 127 height 124
select select "**********"
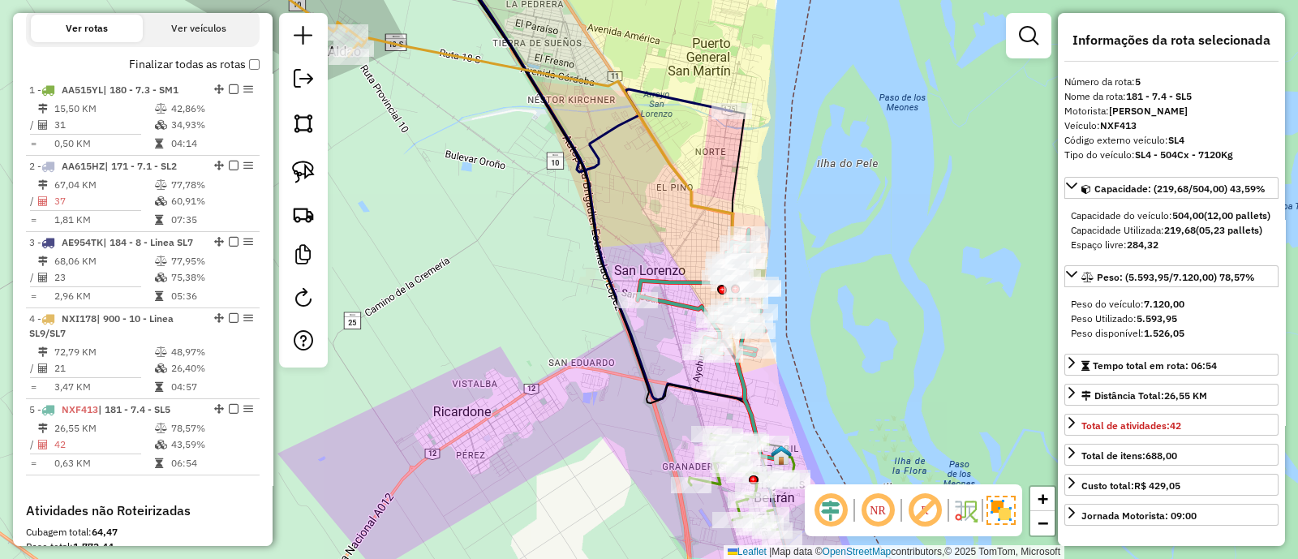
scroll to position [862, 0]
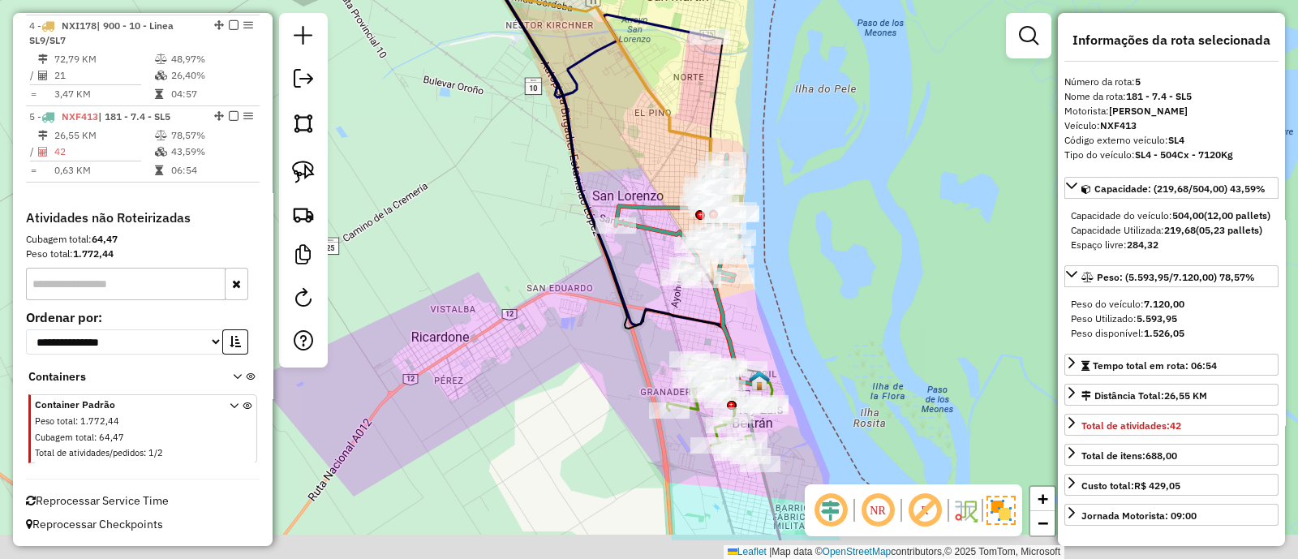
drag, startPoint x: 821, startPoint y: 391, endPoint x: 799, endPoint y: 316, distance: 77.8
click at [799, 316] on div "Janela de atendimento Grade de atendimento Capacidade Transportadoras Veículos …" at bounding box center [649, 279] width 1298 height 559
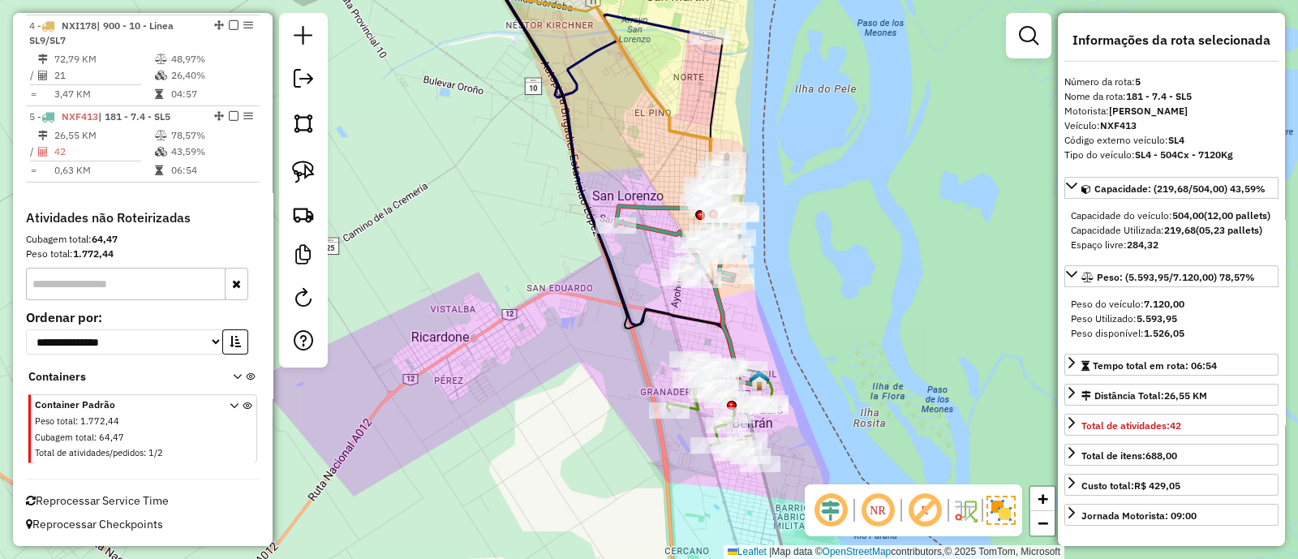
click at [693, 410] on icon at bounding box center [718, 411] width 103 height 105
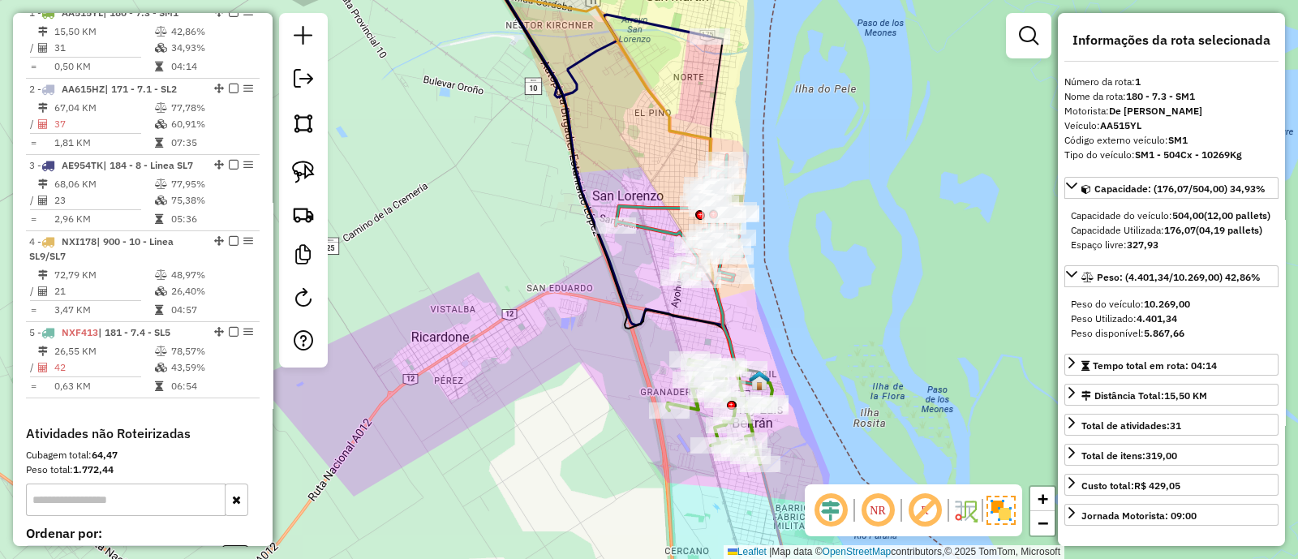
scroll to position [624, 0]
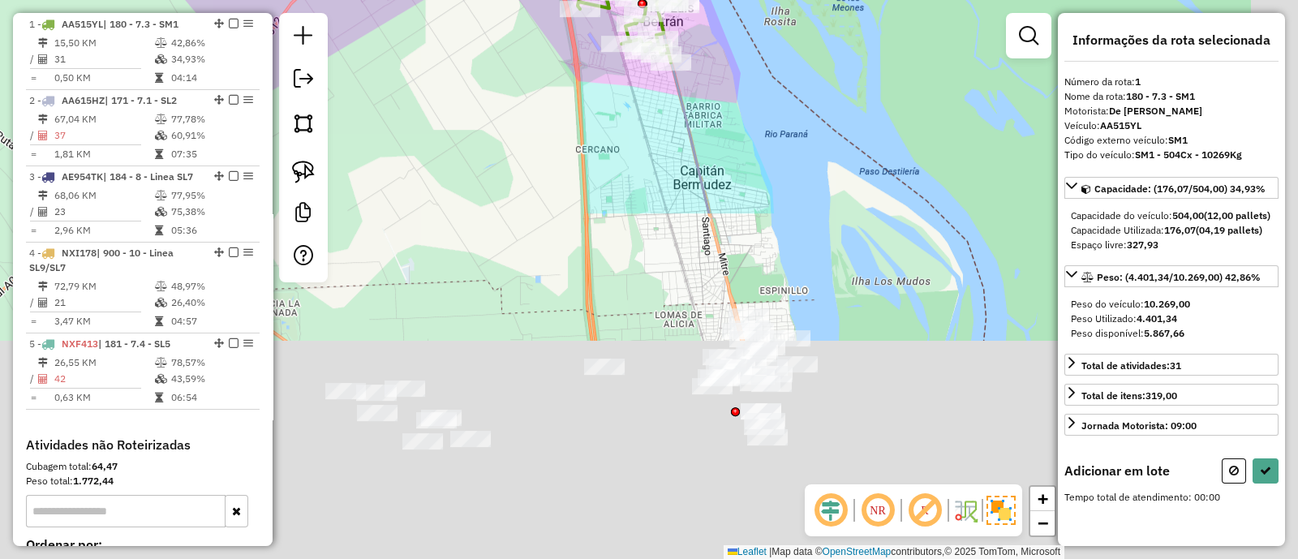
drag, startPoint x: 815, startPoint y: 419, endPoint x: 724, endPoint y: 15, distance: 414.7
click at [725, 15] on div "Janela de atendimento Grade de atendimento Capacidade Transportadoras Veículos …" at bounding box center [649, 279] width 1298 height 559
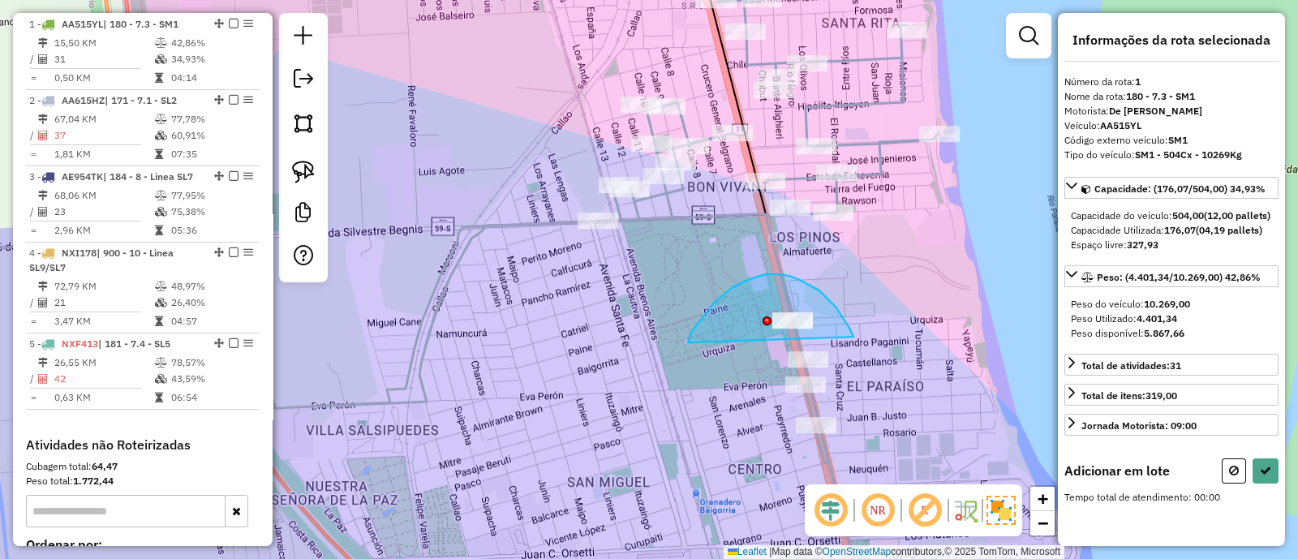
drag, startPoint x: 849, startPoint y: 328, endPoint x: 688, endPoint y: 349, distance: 161.9
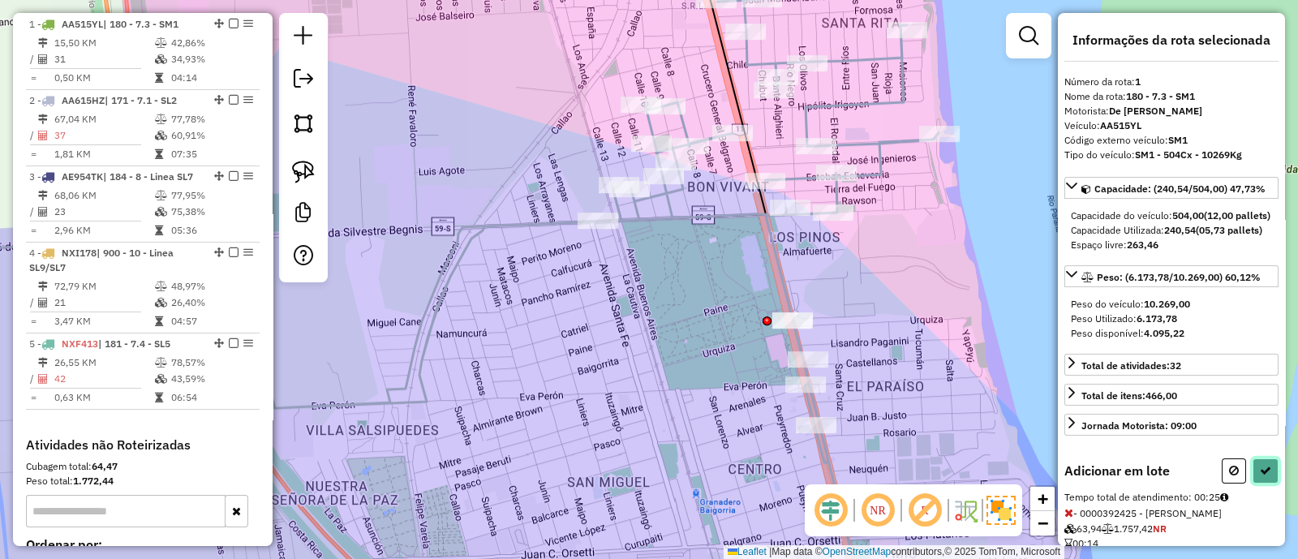
click at [1260, 476] on icon at bounding box center [1264, 470] width 11 height 11
select select "**********"
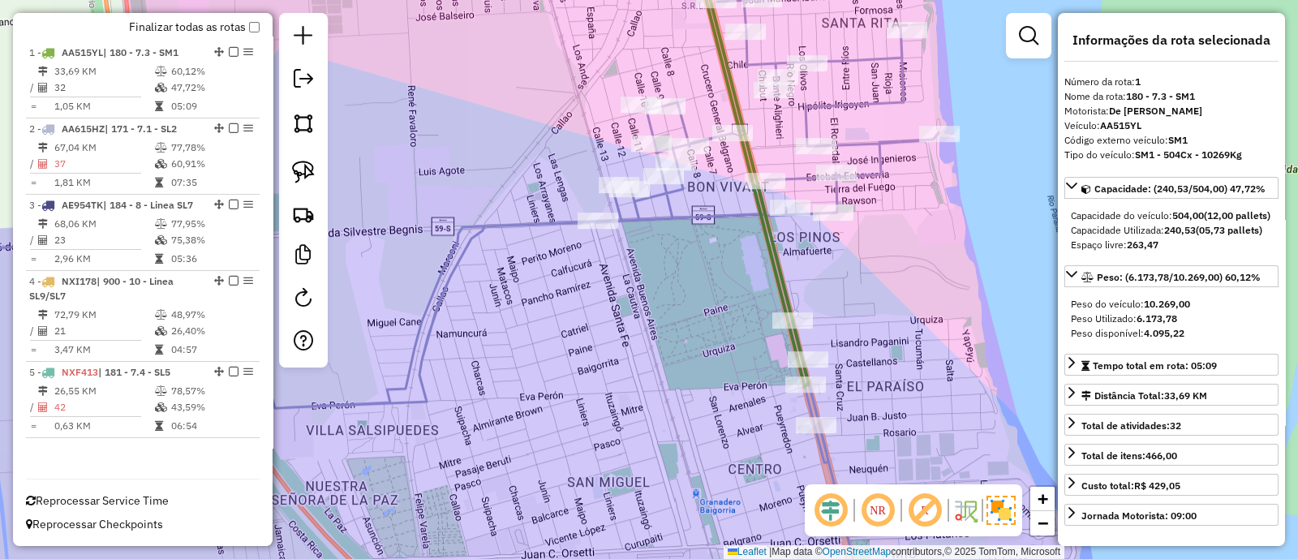
scroll to position [607, 0]
click at [864, 350] on div "Janela de atendimento Grade de atendimento Capacidade Transportadoras Veículos …" at bounding box center [649, 279] width 1298 height 559
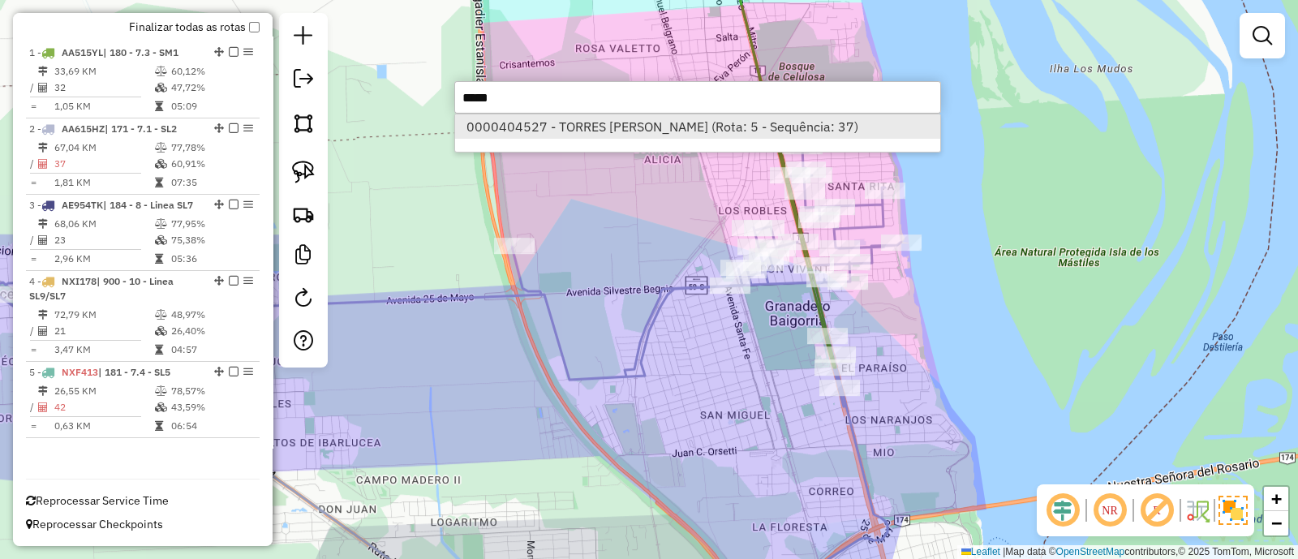
type input "*****"
click at [582, 134] on li "0000404527 - TORRES LILIANA NOEMI (Rota: 5 - Sequência: 37)" at bounding box center [697, 126] width 485 height 24
select select "**********"
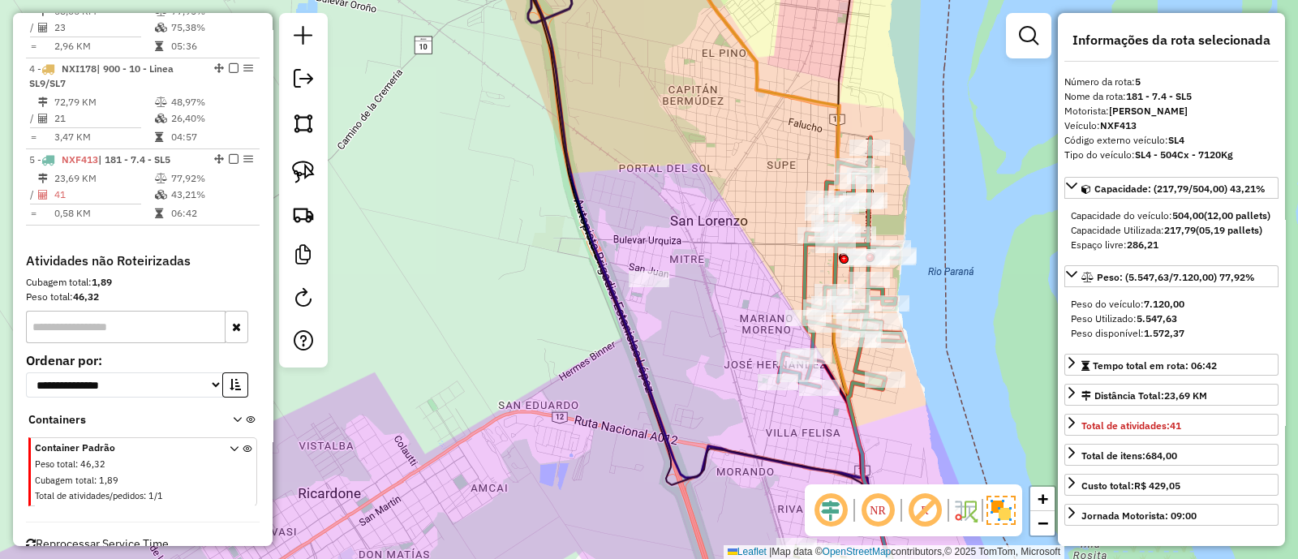
scroll to position [862, 0]
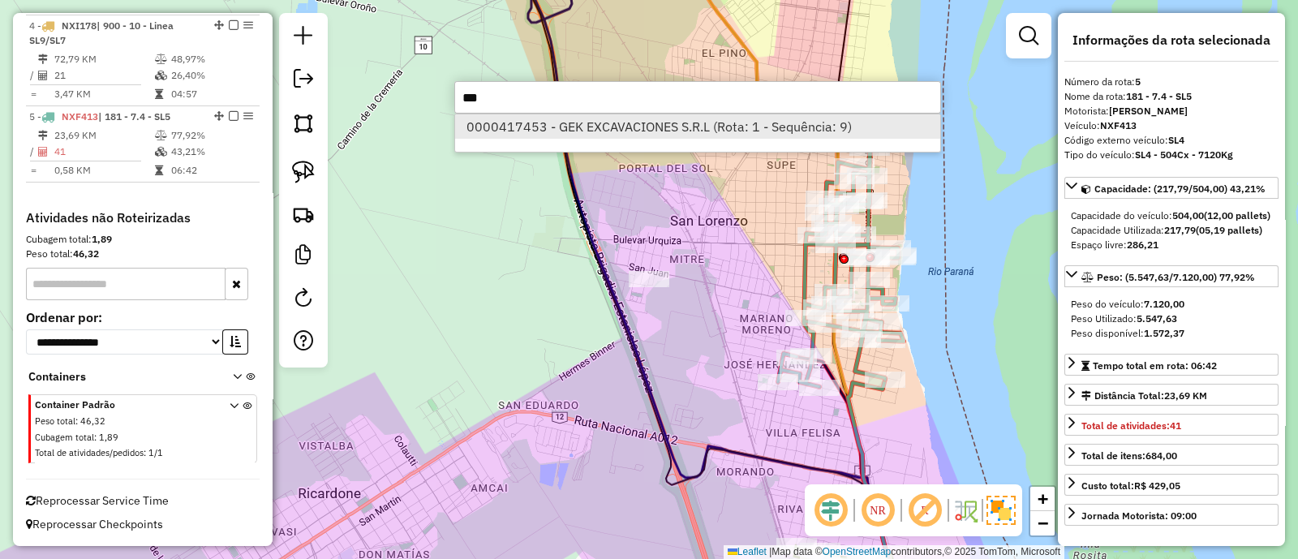
type input "***"
click at [653, 133] on li "0000417453 - GEK EXCAVACIONES S.R.L (Rota: 1 - Sequência: 9)" at bounding box center [697, 126] width 485 height 24
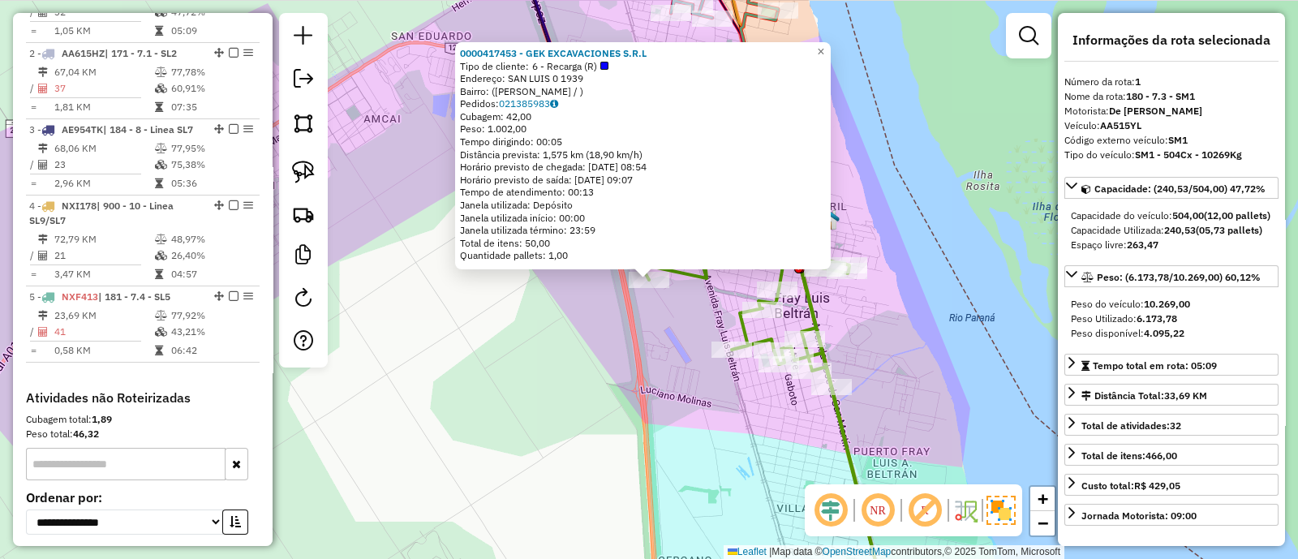
scroll to position [624, 0]
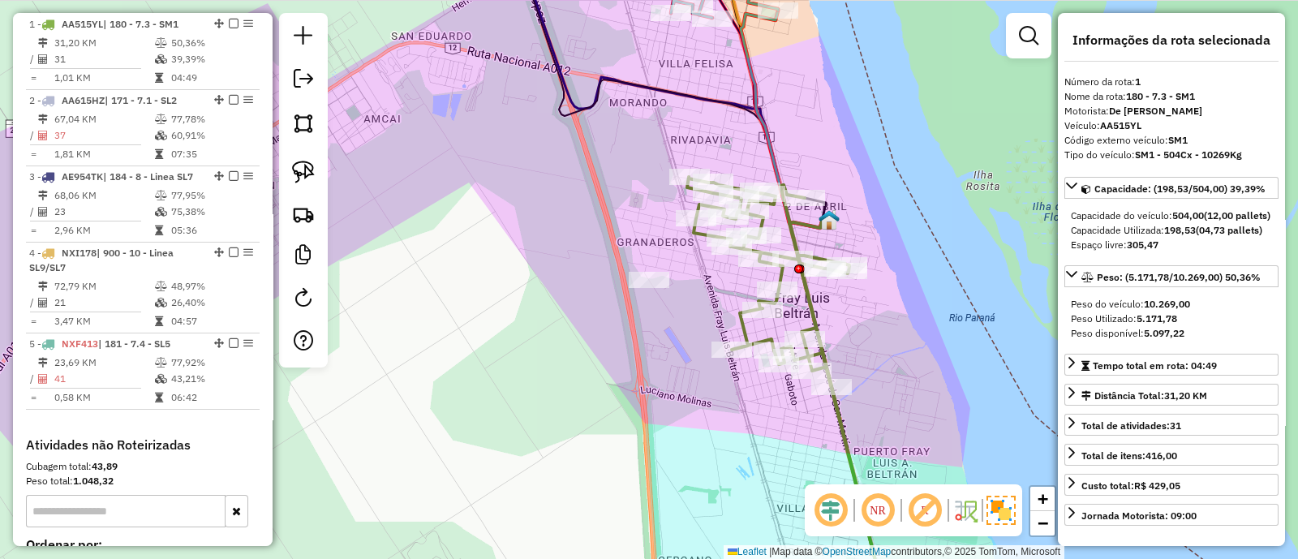
click at [462, 238] on div "Janela de atendimento Grade de atendimento Capacidade Transportadoras Veículos …" at bounding box center [649, 279] width 1298 height 559
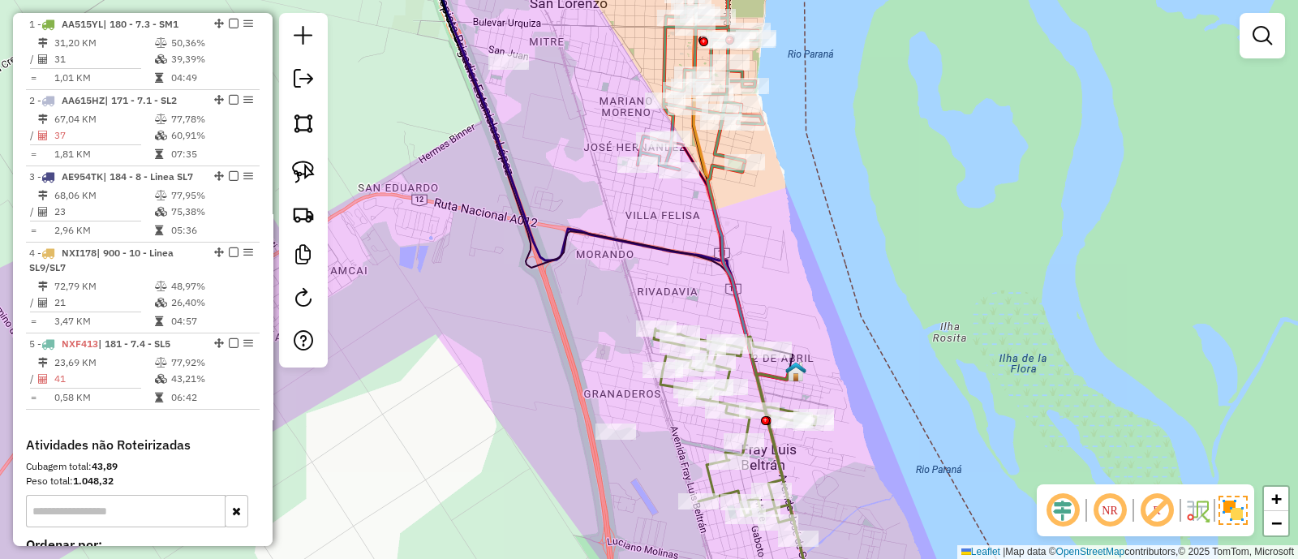
click at [669, 127] on icon at bounding box center [700, 56] width 126 height 225
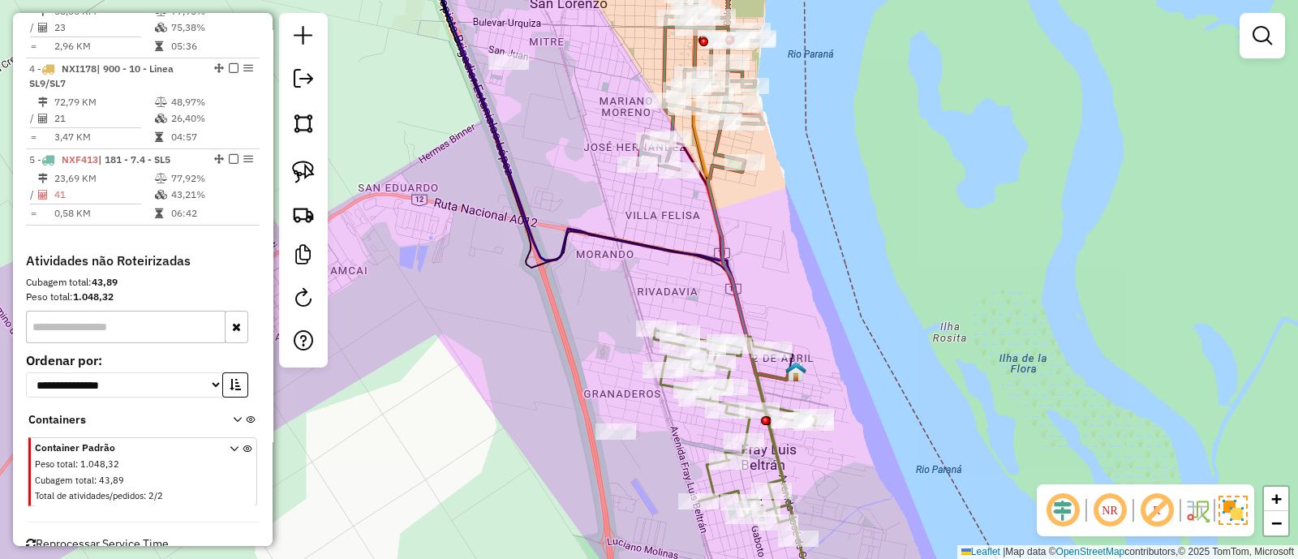
select select "**********"
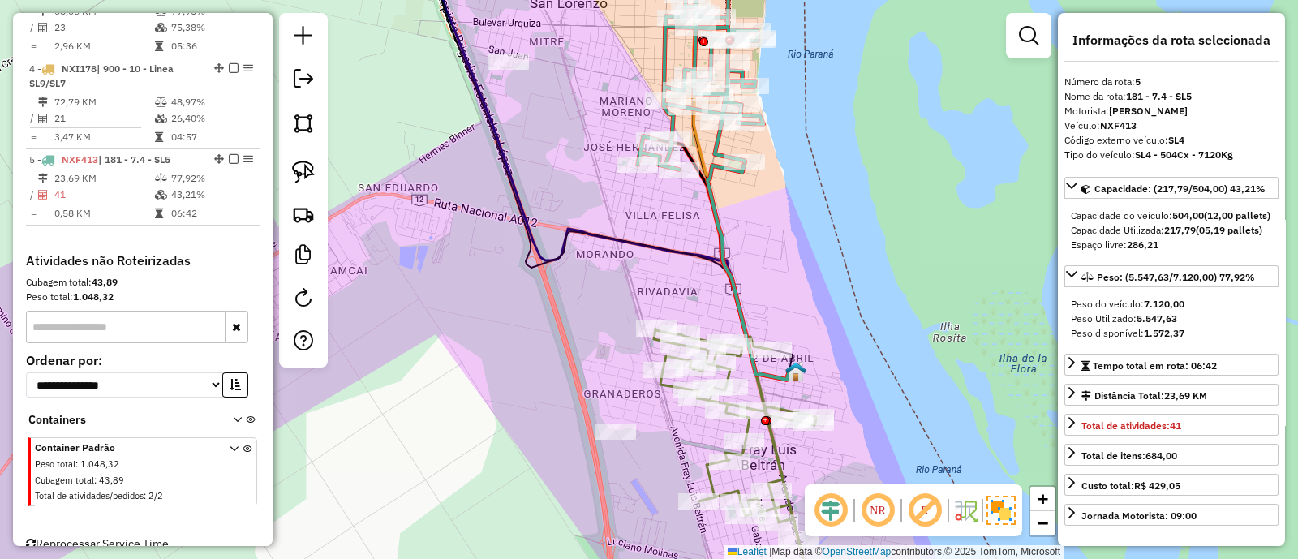
scroll to position [862, 0]
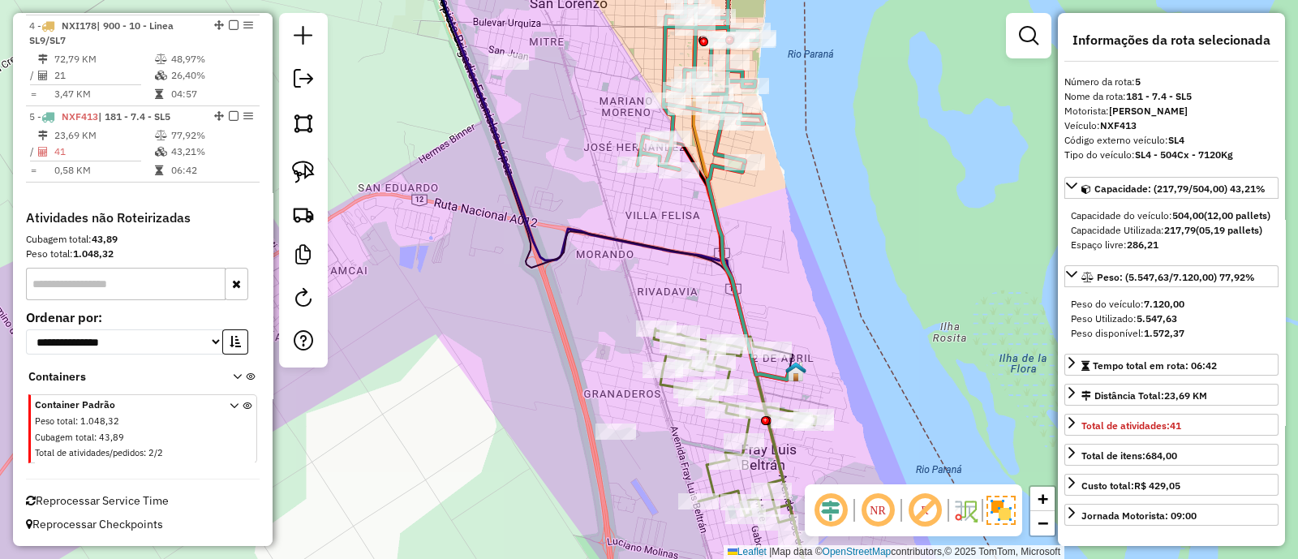
drag, startPoint x: 575, startPoint y: 279, endPoint x: 577, endPoint y: 160, distance: 119.2
click at [577, 168] on div "Rota 5 - Placa NXF413 0000429726 - RAMIREZ RAQUEL Rota 5 - Placa NXF413 0000442…" at bounding box center [649, 279] width 1298 height 559
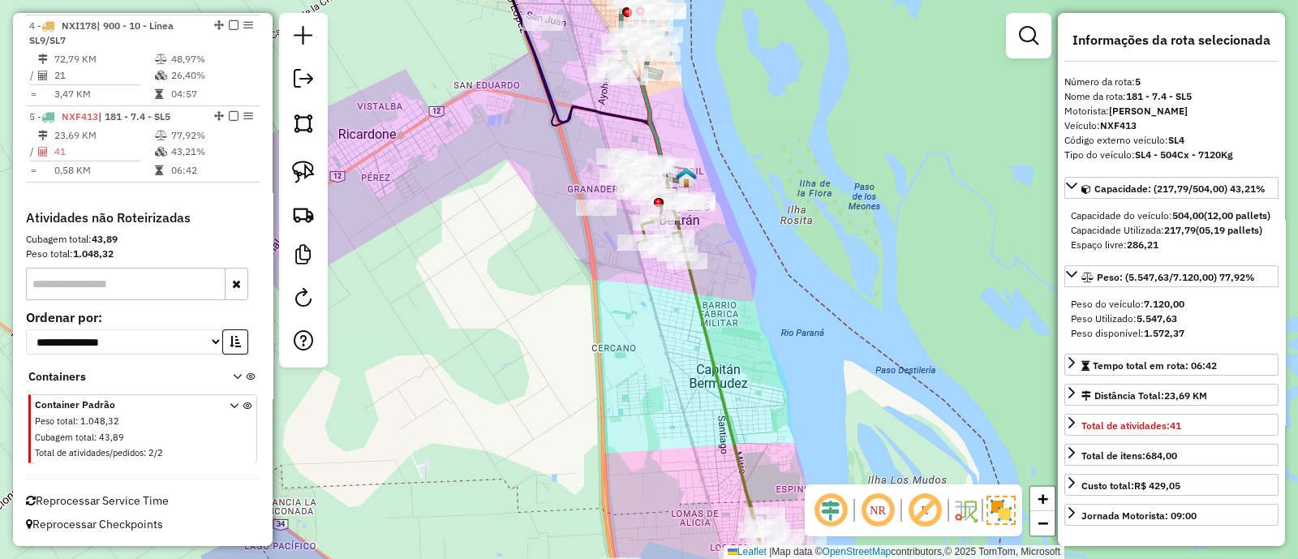
click at [550, 337] on div "Janela de atendimento Grade de atendimento Capacidade Transportadoras Veículos …" at bounding box center [649, 279] width 1298 height 559
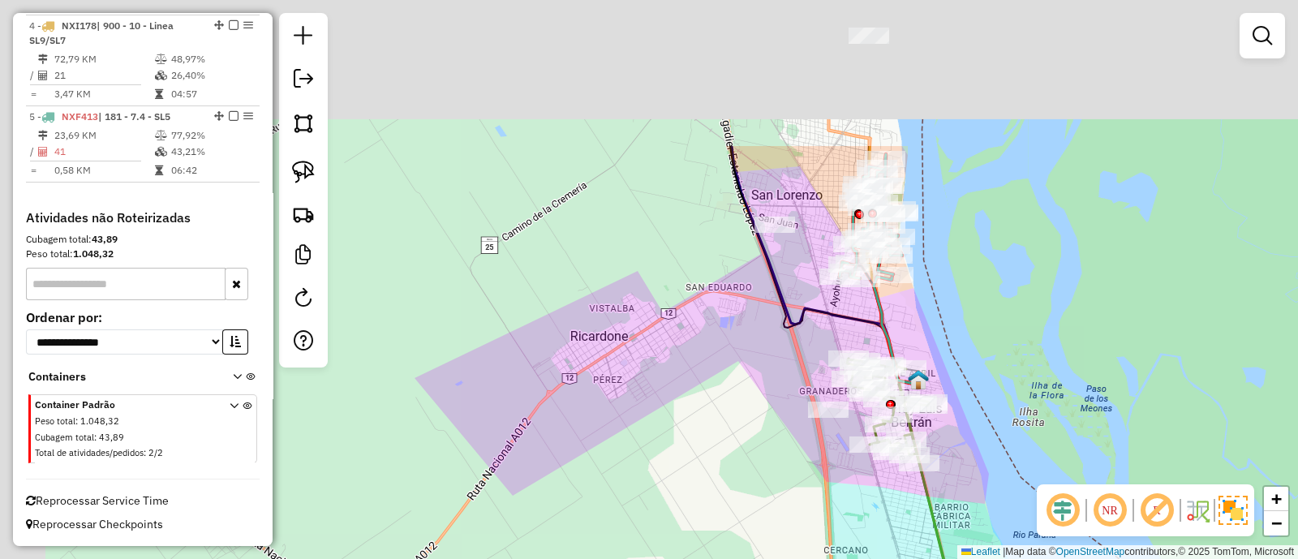
drag, startPoint x: 813, startPoint y: 505, endPoint x: 840, endPoint y: 540, distance: 44.0
click at [840, 540] on div "Janela de atendimento Grade de atendimento Capacidade Transportadoras Veículos …" at bounding box center [649, 279] width 1298 height 559
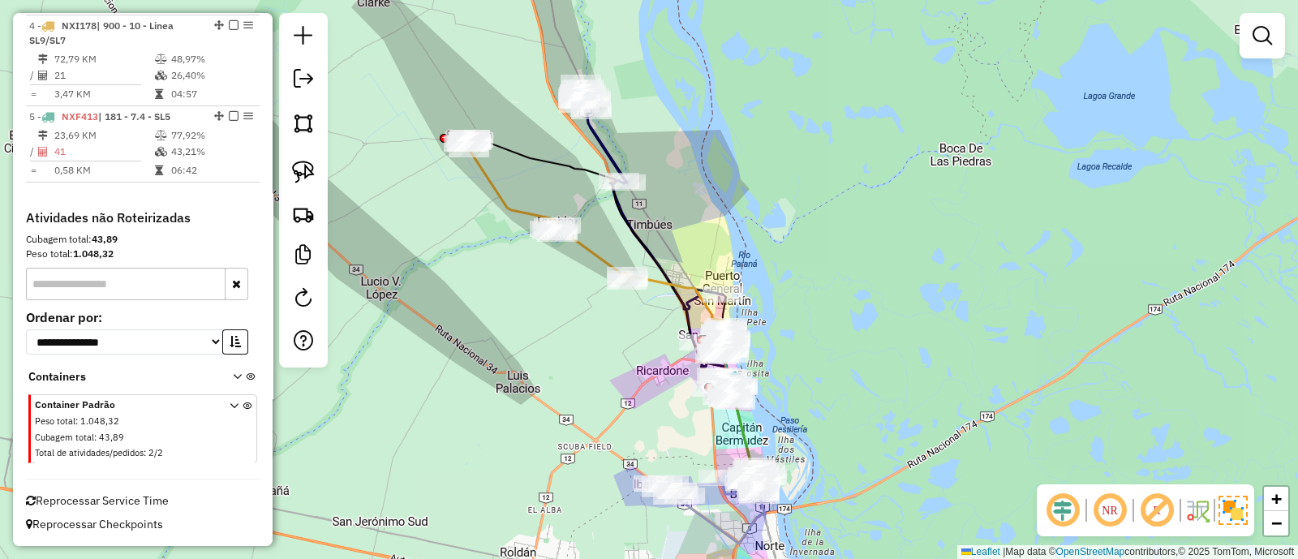
click at [592, 245] on icon at bounding box center [547, 209] width 168 height 144
select select "**********"
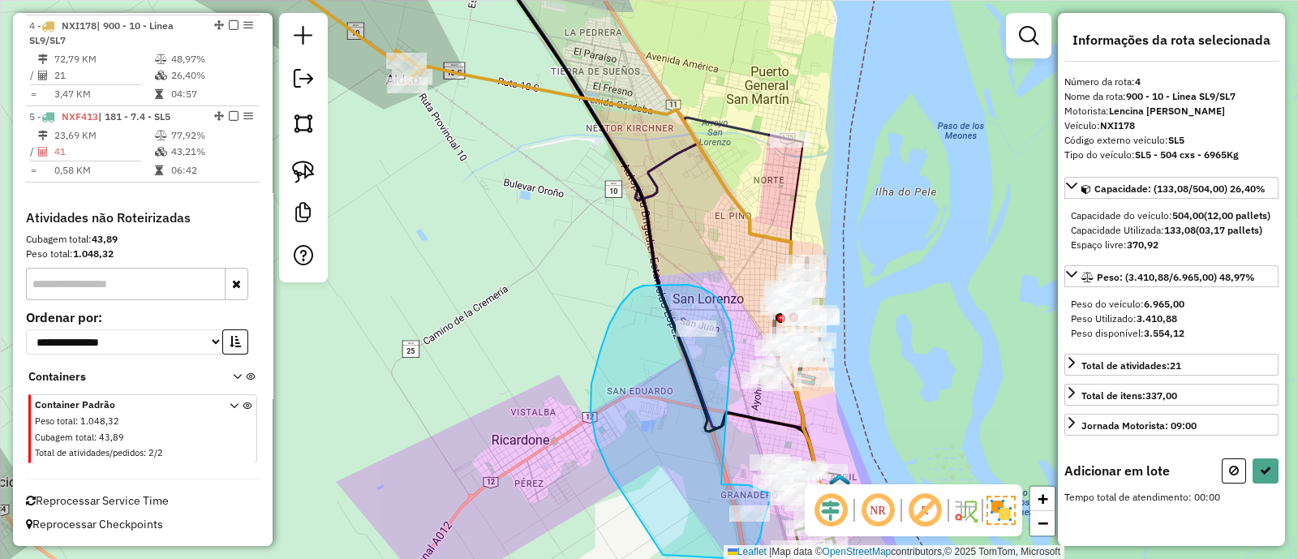
drag, startPoint x: 731, startPoint y: 359, endPoint x: 720, endPoint y: 484, distance: 125.3
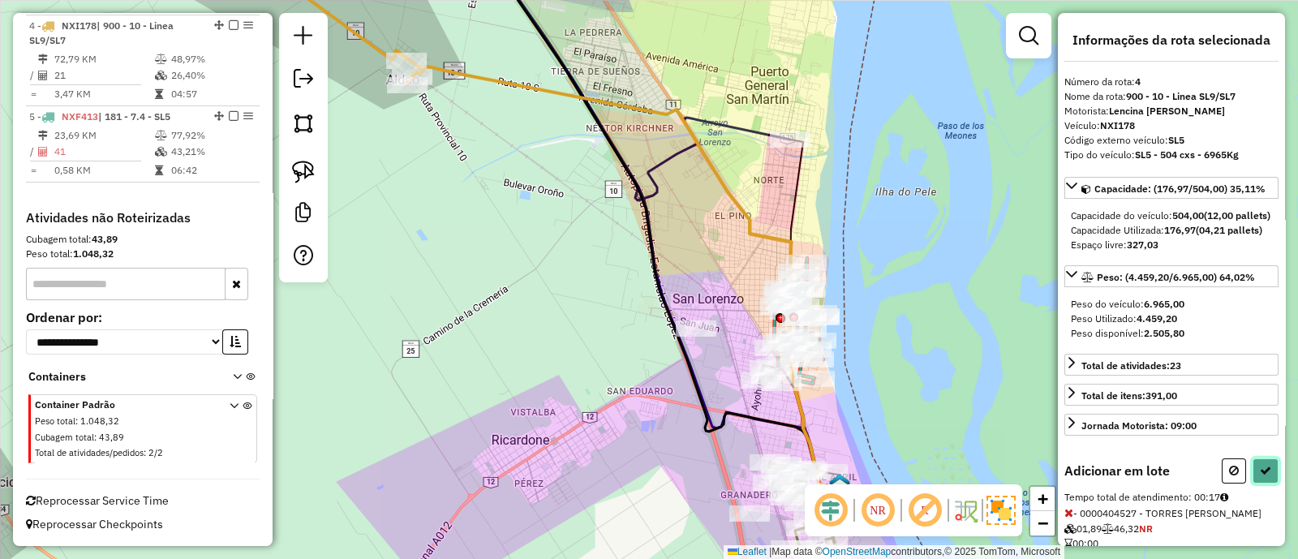
click at [1259, 476] on icon at bounding box center [1264, 470] width 11 height 11
select select "**********"
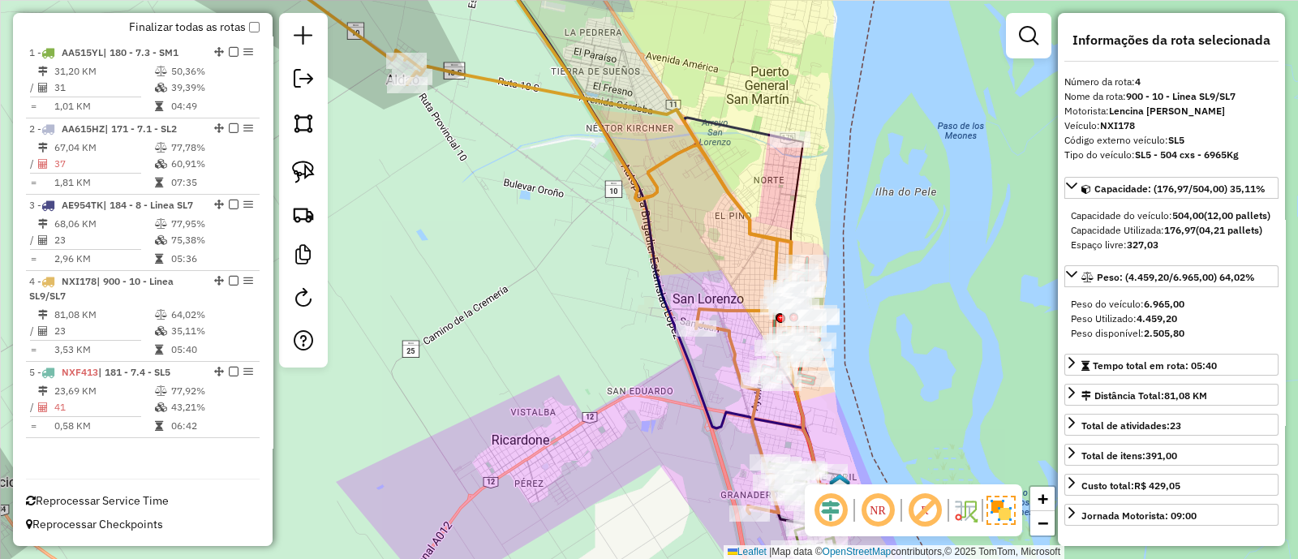
scroll to position [607, 0]
click at [627, 257] on div "Janela de atendimento Grade de atendimento Capacidade Transportadoras Veículos …" at bounding box center [649, 279] width 1298 height 559
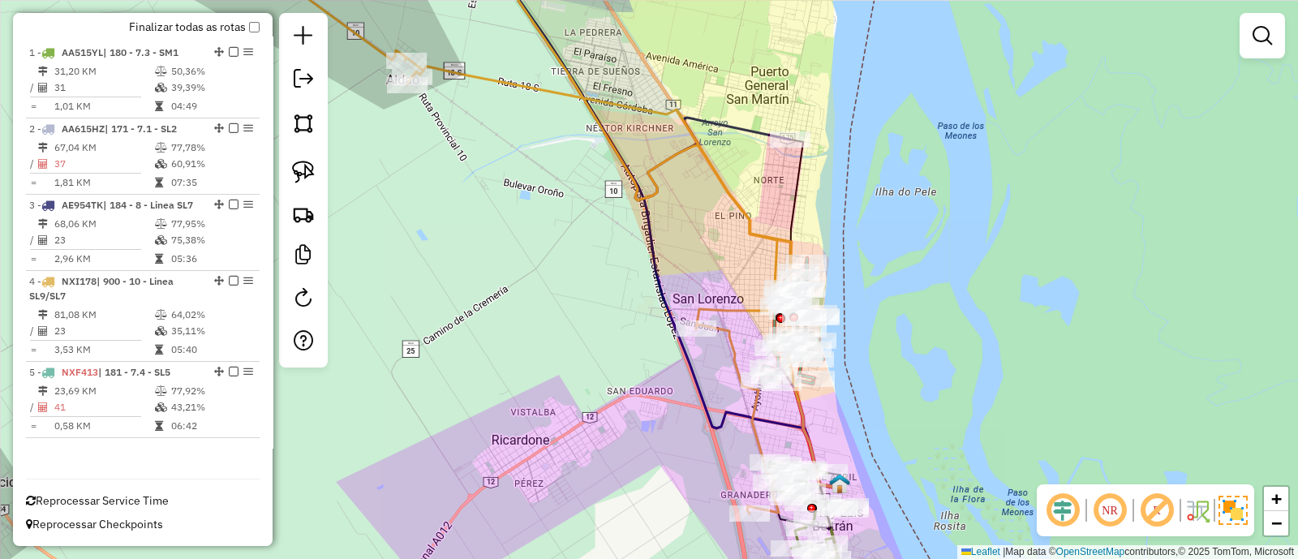
click at [653, 175] on icon at bounding box center [506, 228] width 546 height 569
select select "**********"
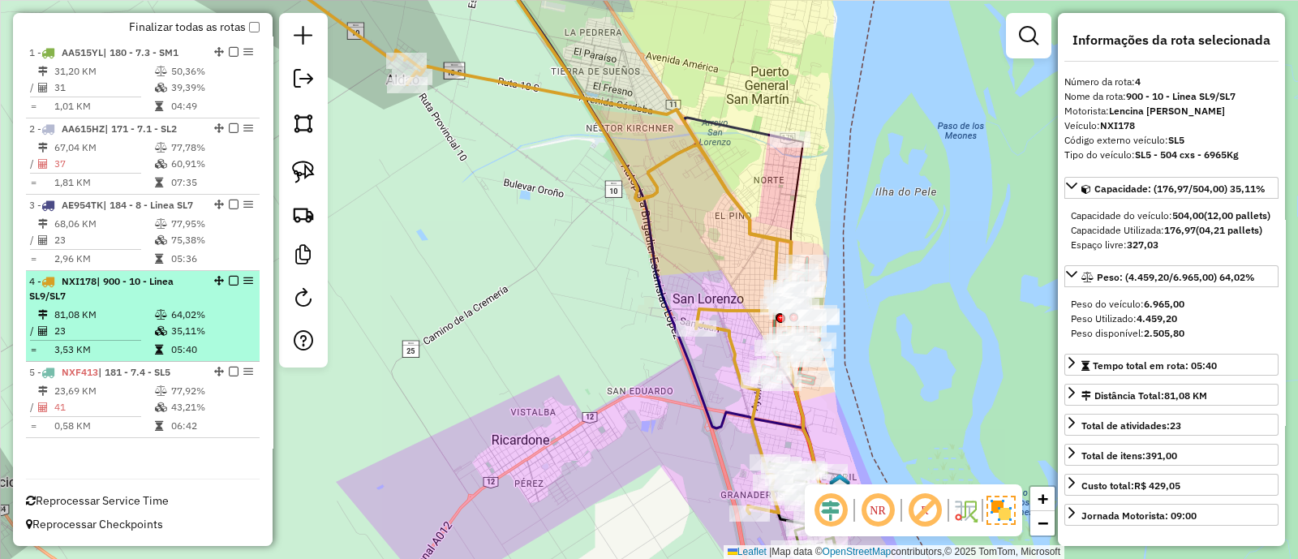
click at [229, 282] on em at bounding box center [234, 281] width 10 height 10
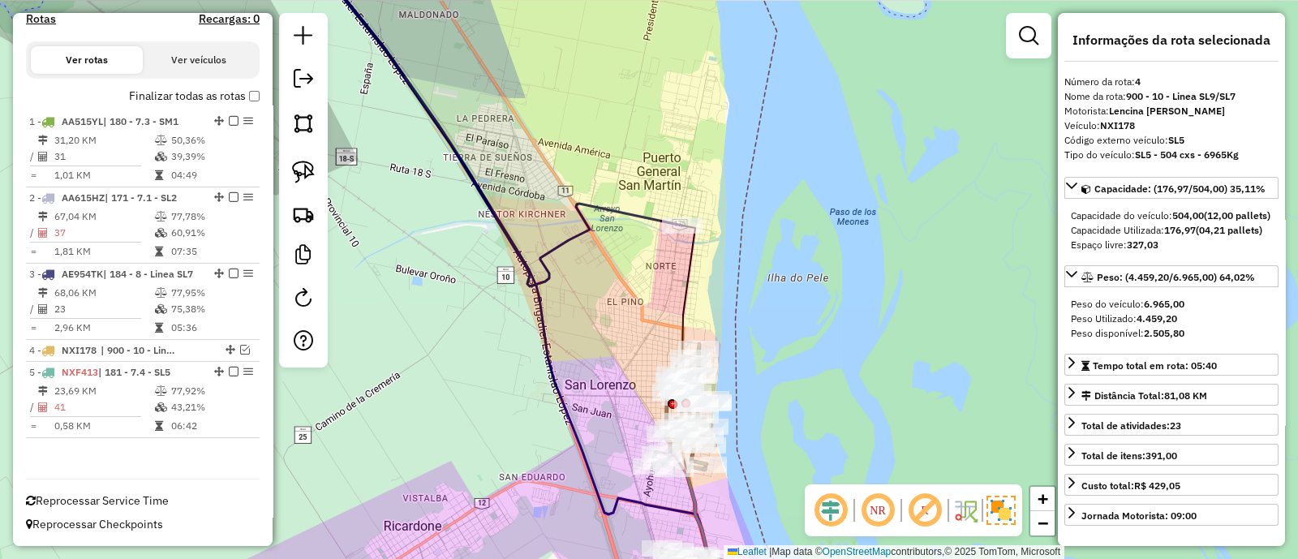
click at [576, 207] on icon at bounding box center [493, 115] width 378 height 342
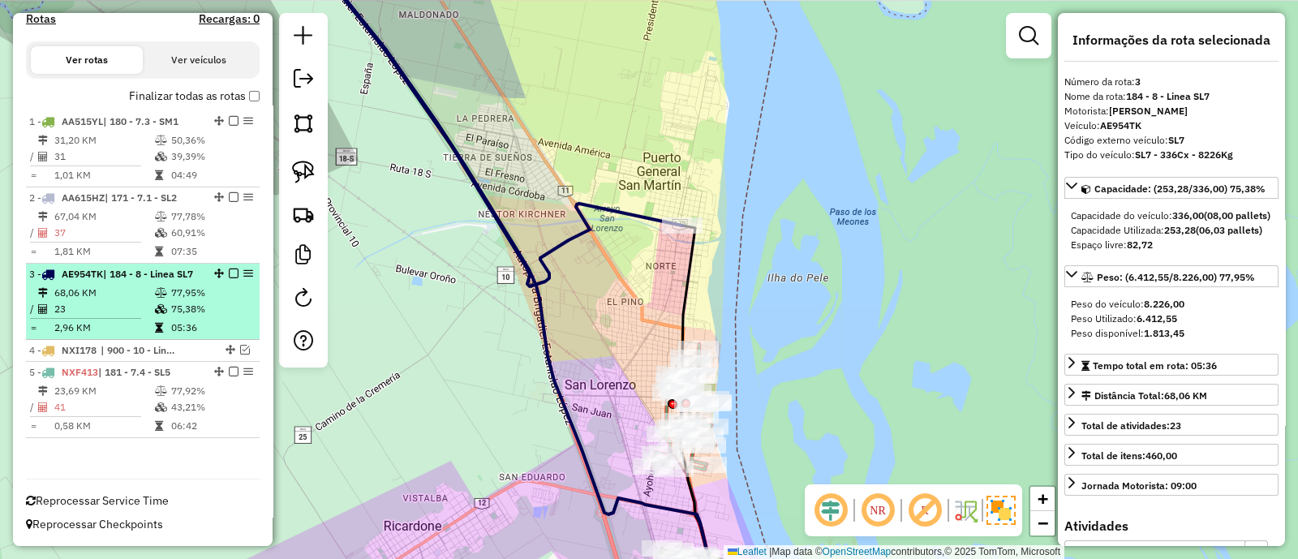
click at [229, 268] on em at bounding box center [234, 273] width 10 height 10
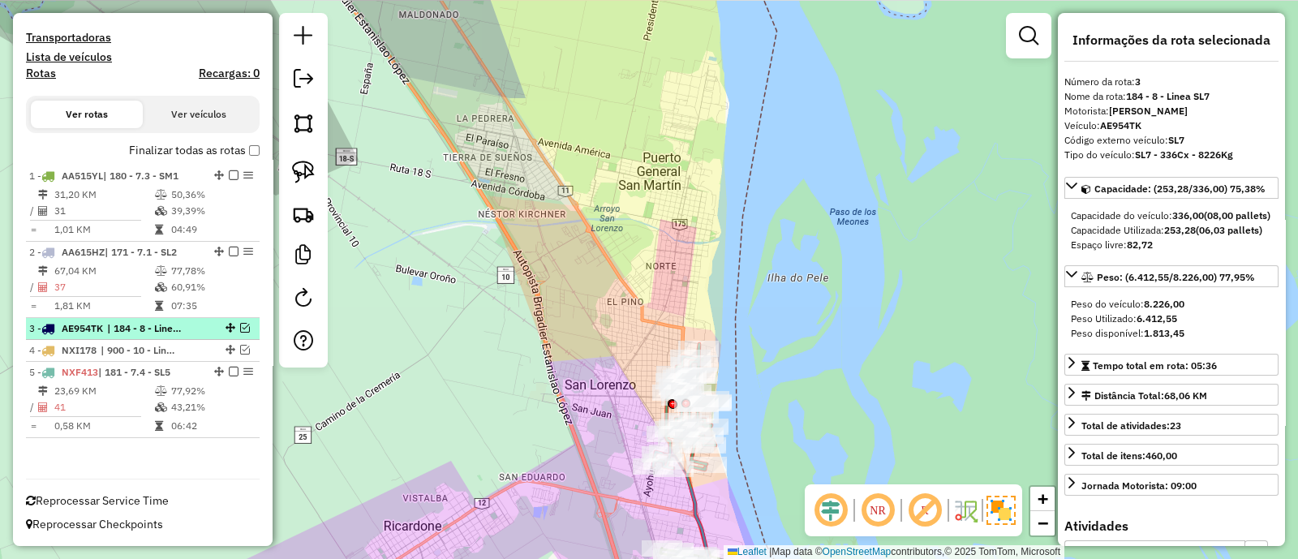
scroll to position [470, 0]
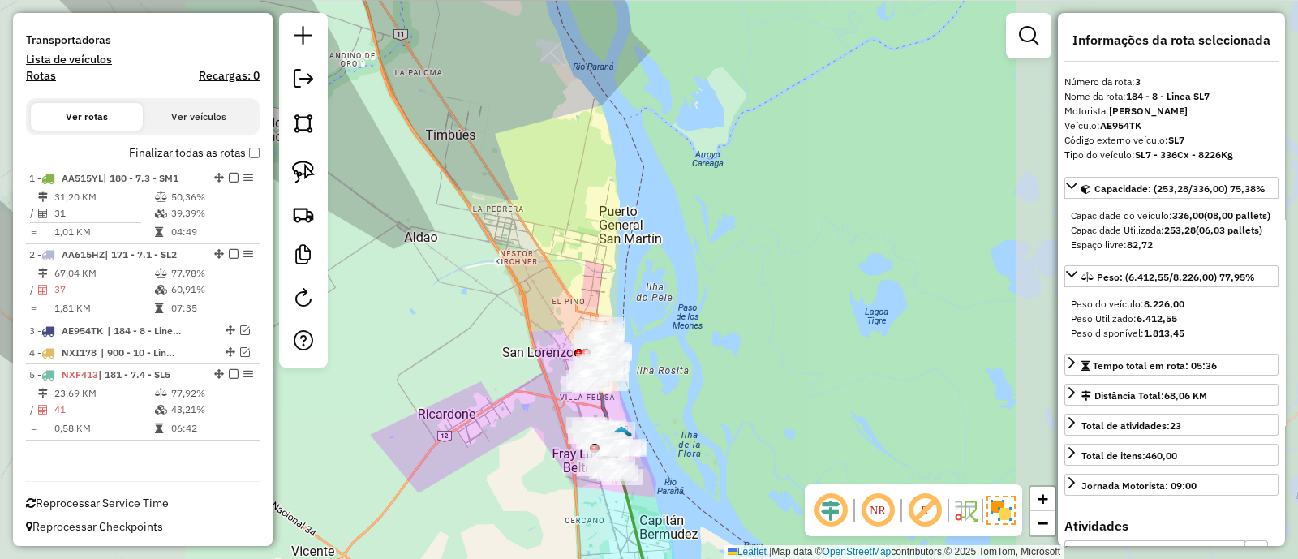
drag, startPoint x: 489, startPoint y: 274, endPoint x: 483, endPoint y: 241, distance: 33.9
click at [483, 246] on div "Janela de atendimento Grade de atendimento Capacidade Transportadoras Veículos …" at bounding box center [649, 279] width 1298 height 559
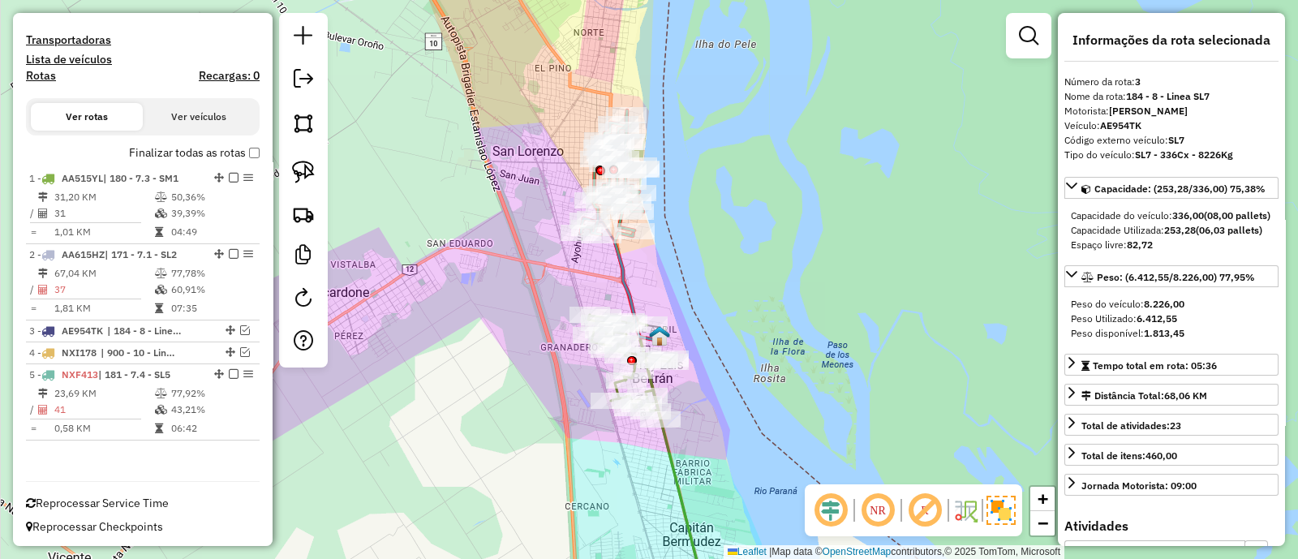
click at [624, 278] on icon at bounding box center [637, 285] width 45 height 109
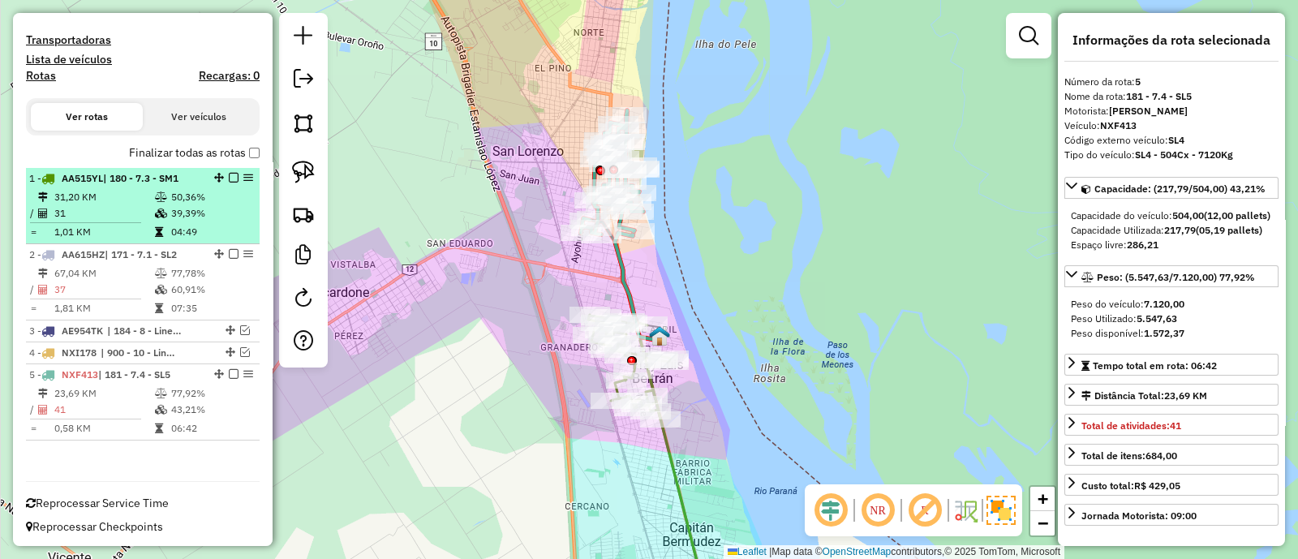
click at [229, 173] on em at bounding box center [234, 178] width 10 height 10
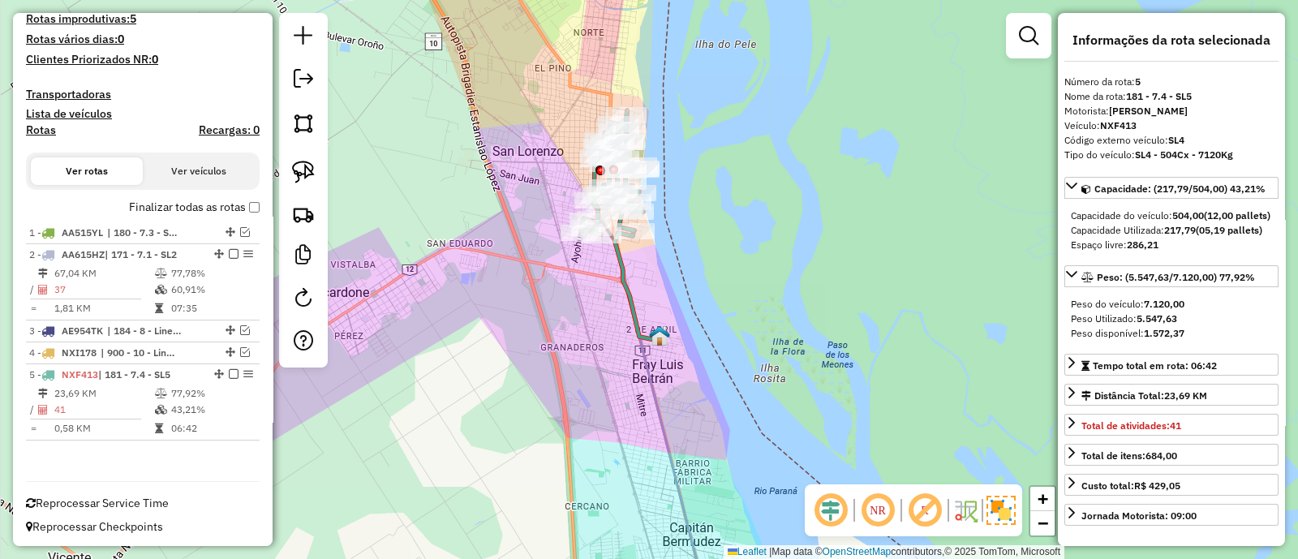
click at [620, 285] on icon at bounding box center [637, 285] width 45 height 109
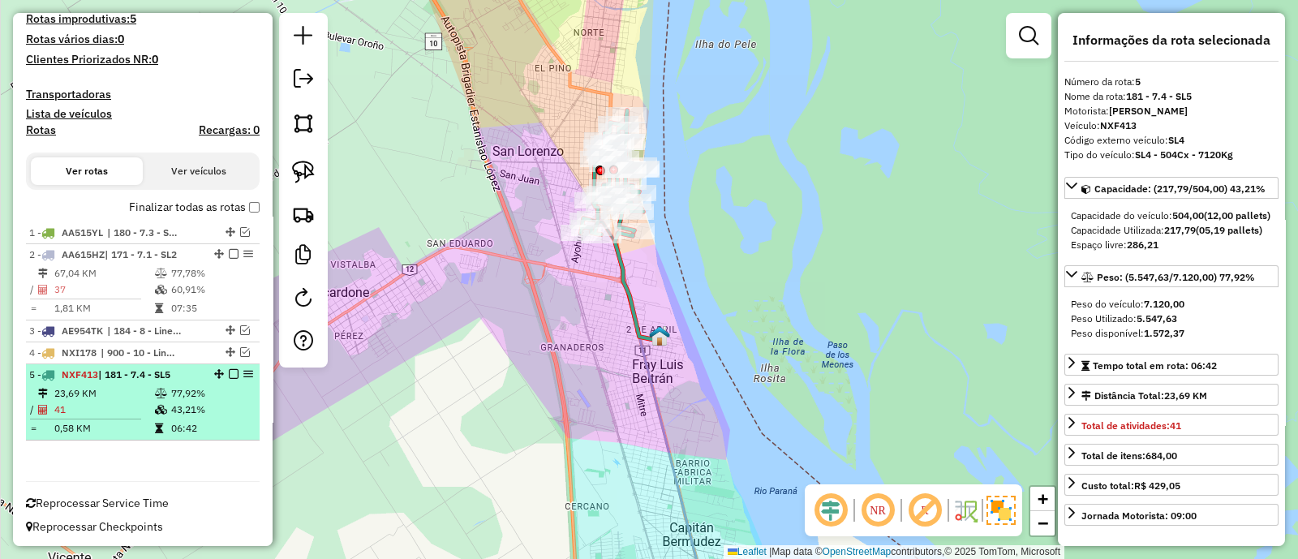
click at [231, 369] on em at bounding box center [234, 374] width 10 height 10
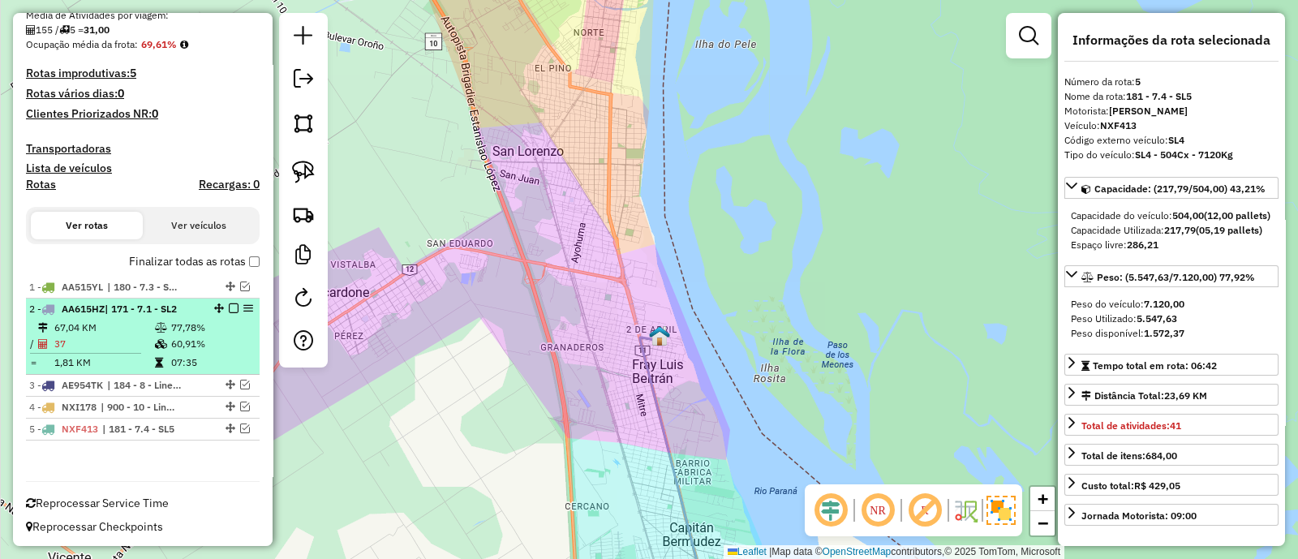
click at [219, 328] on td "77,78%" at bounding box center [211, 328] width 82 height 16
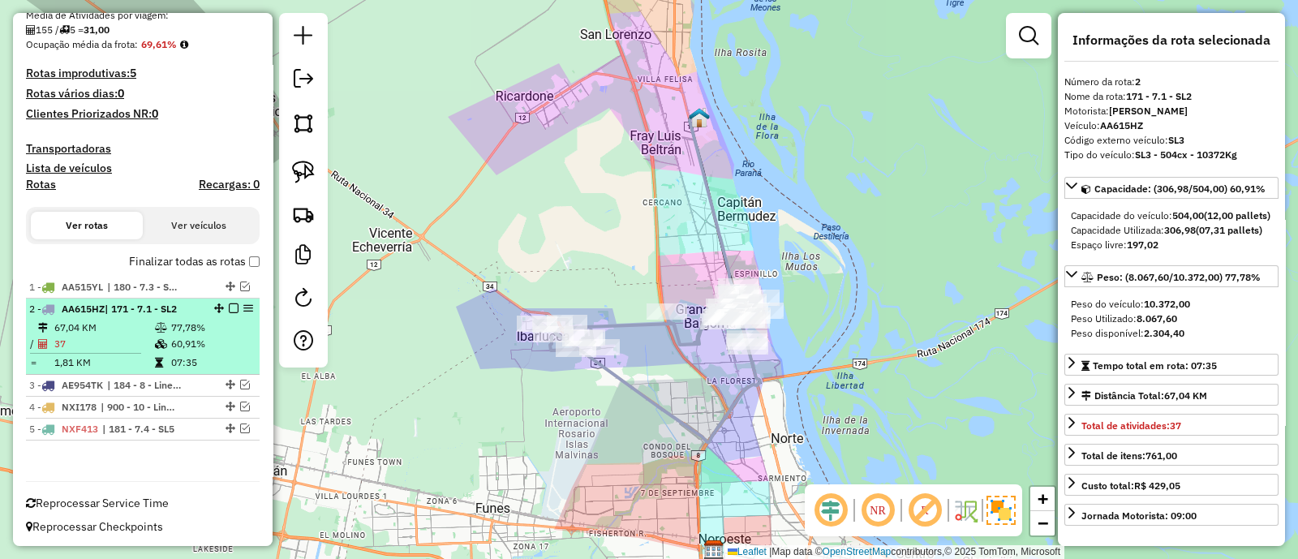
click at [229, 306] on em at bounding box center [234, 308] width 10 height 10
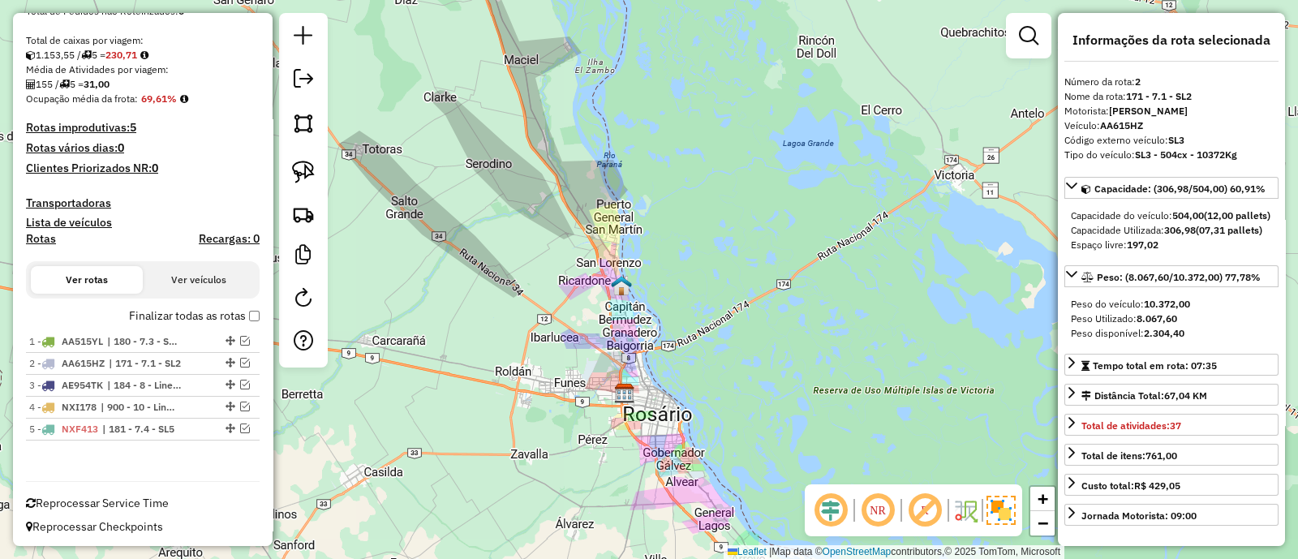
drag, startPoint x: 522, startPoint y: 350, endPoint x: 680, endPoint y: 378, distance: 160.5
click at [673, 375] on div "Janela de atendimento Grade de atendimento Capacidade Transportadoras Veículos …" at bounding box center [649, 279] width 1298 height 559
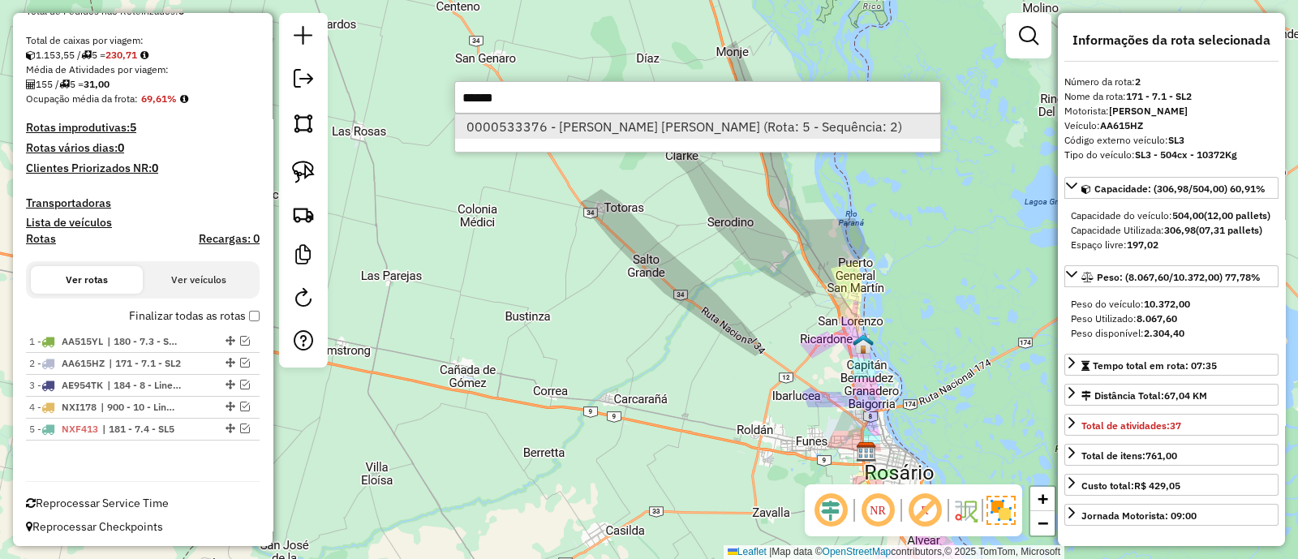
type input "******"
click at [629, 127] on li "0000533376 - Acosta Marilina Alejandra (Rota: 5 - Sequência: 2)" at bounding box center [697, 126] width 485 height 24
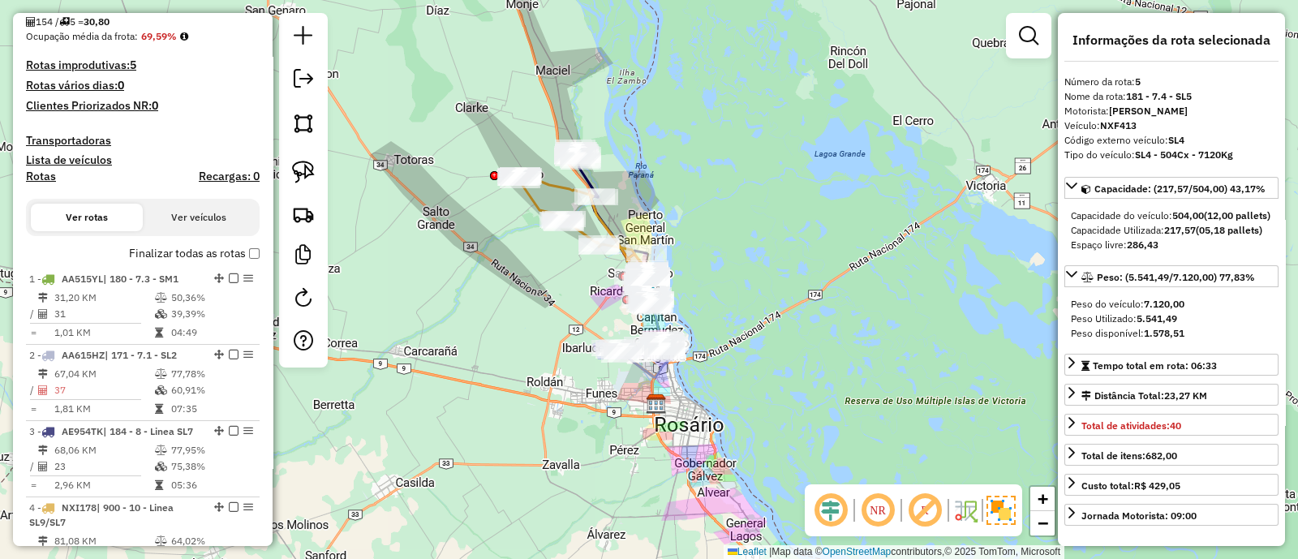
scroll to position [355, 0]
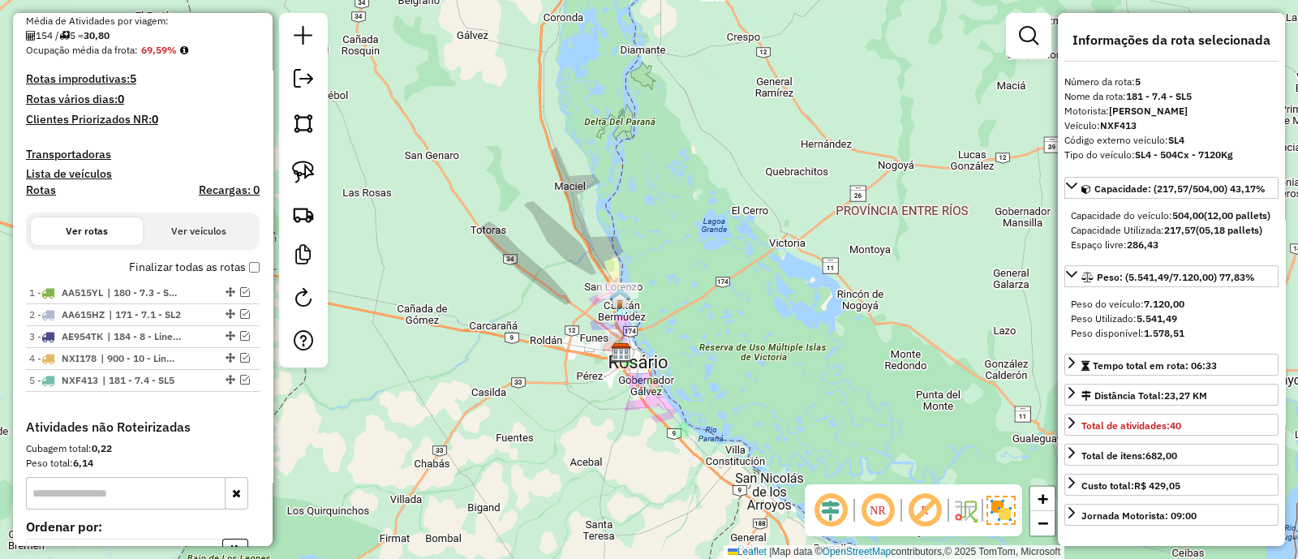
click at [452, 257] on div "Janela de atendimento Grade de atendimento Capacidade Transportadoras Veículos …" at bounding box center [649, 279] width 1298 height 559
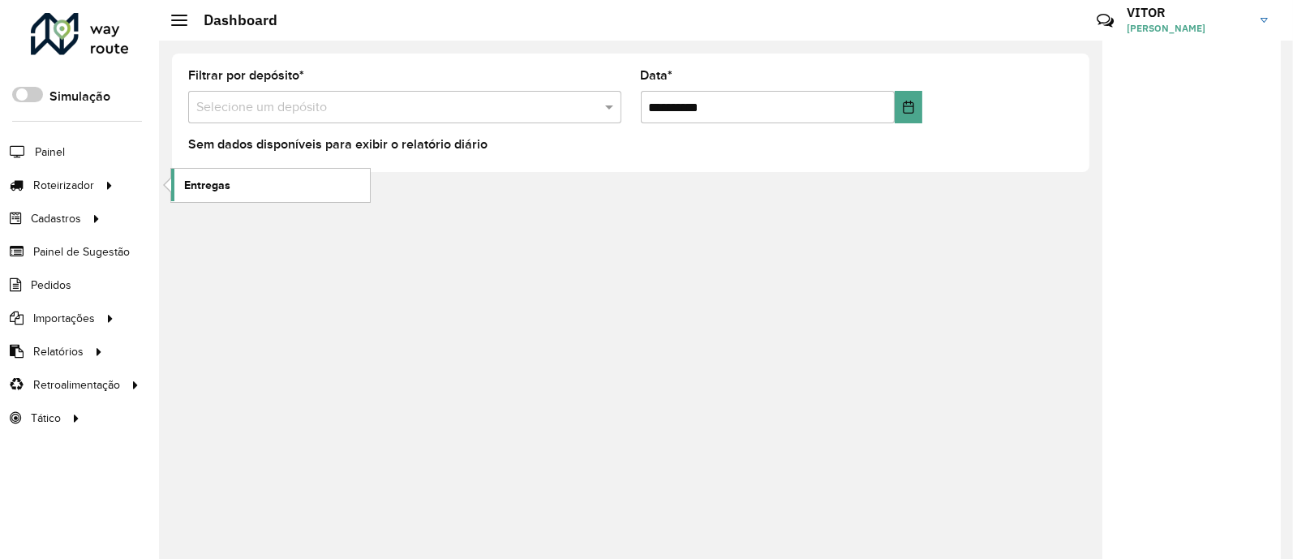
click at [243, 177] on link "Entregas" at bounding box center [270, 185] width 199 height 32
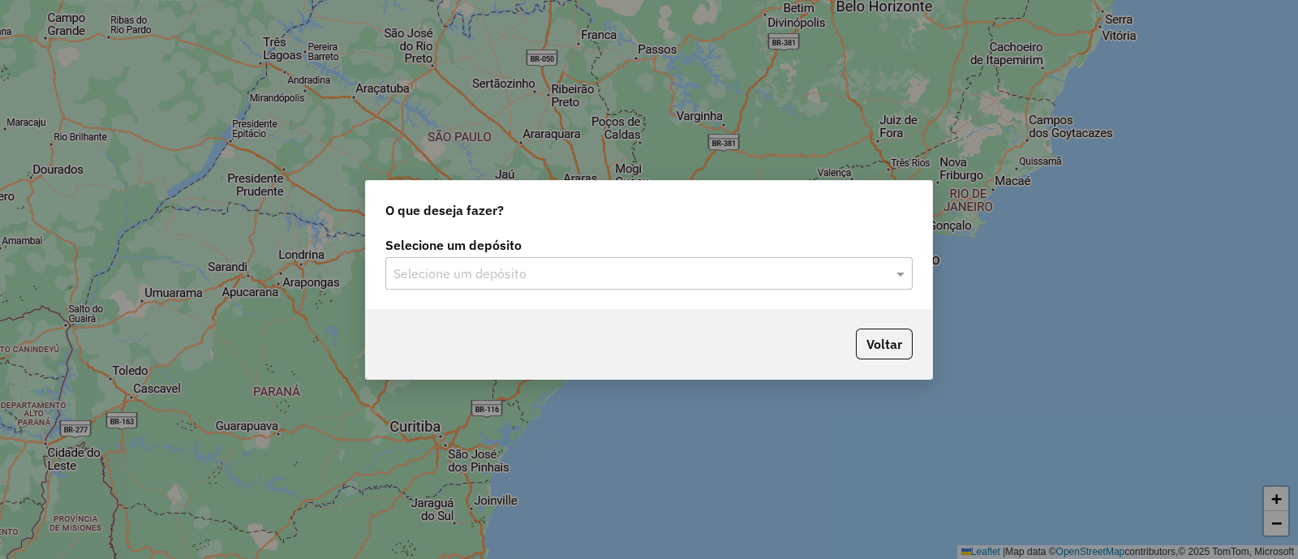
click at [495, 261] on div "Selecione um depósito" at bounding box center [648, 273] width 527 height 32
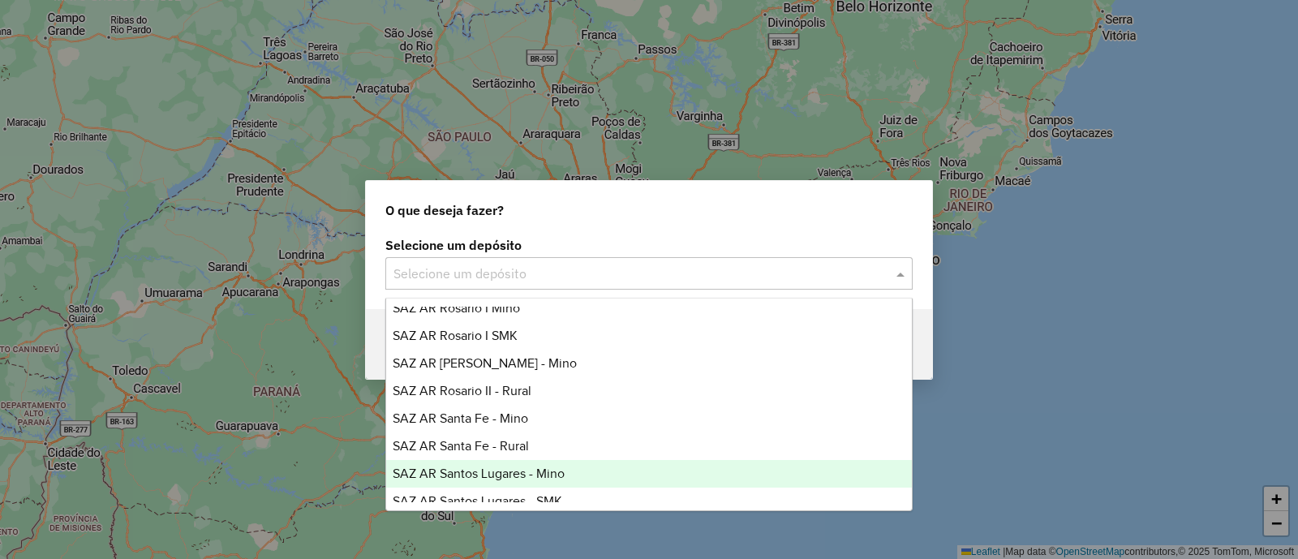
scroll to position [202, 0]
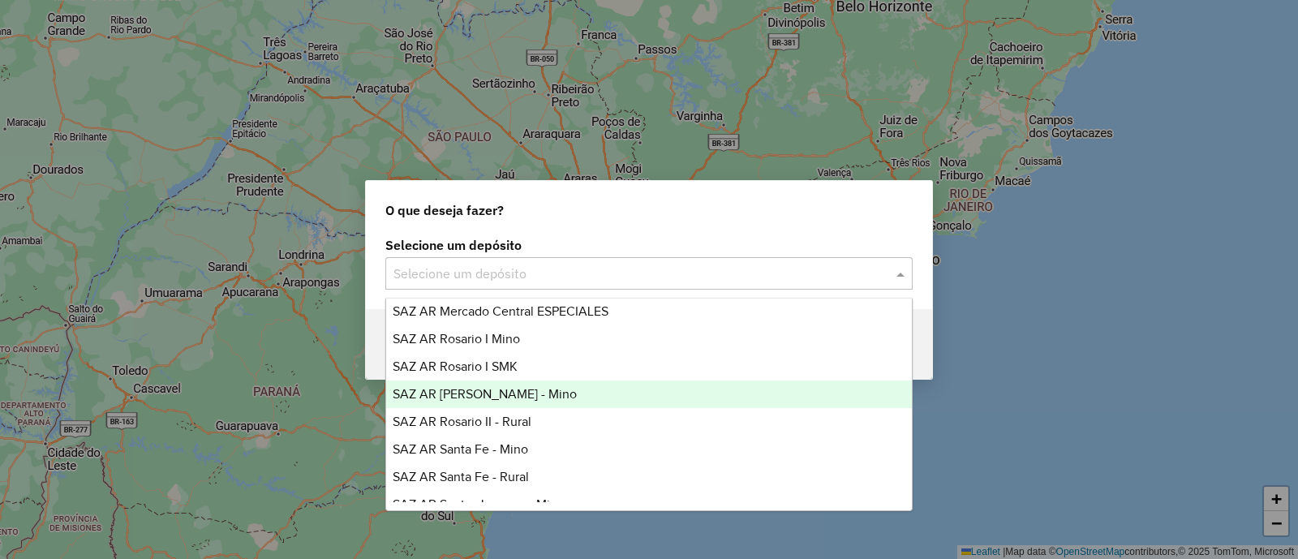
click at [536, 393] on div "SAZ AR [PERSON_NAME] - Mino" at bounding box center [648, 394] width 525 height 28
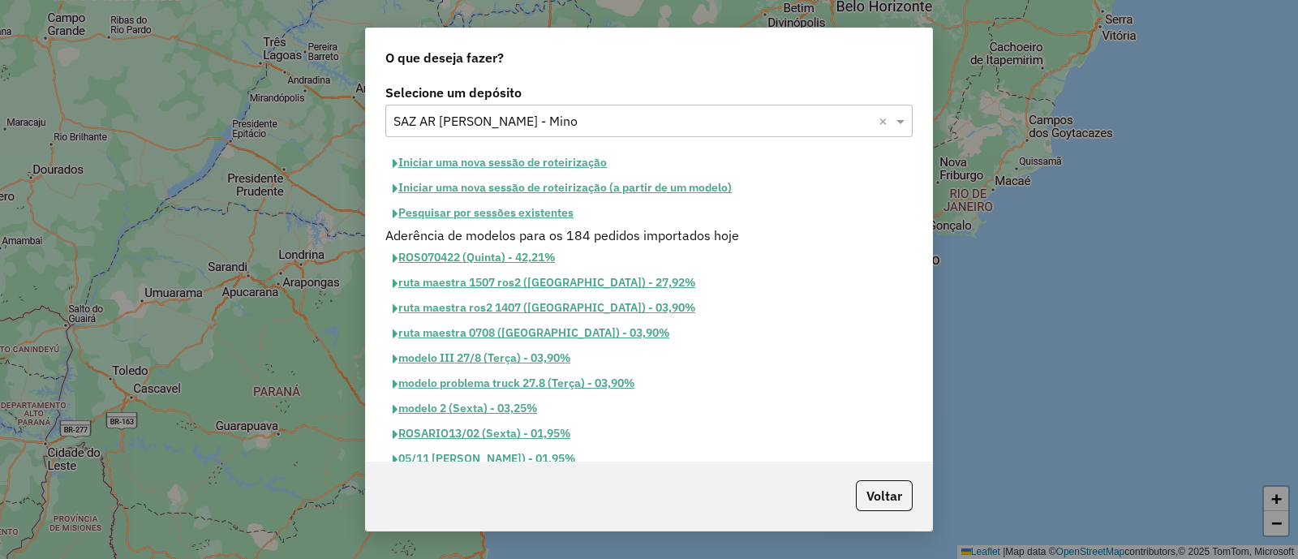
click at [509, 164] on button "Iniciar uma nova sessão de roteirização" at bounding box center [499, 162] width 229 height 25
select select "*"
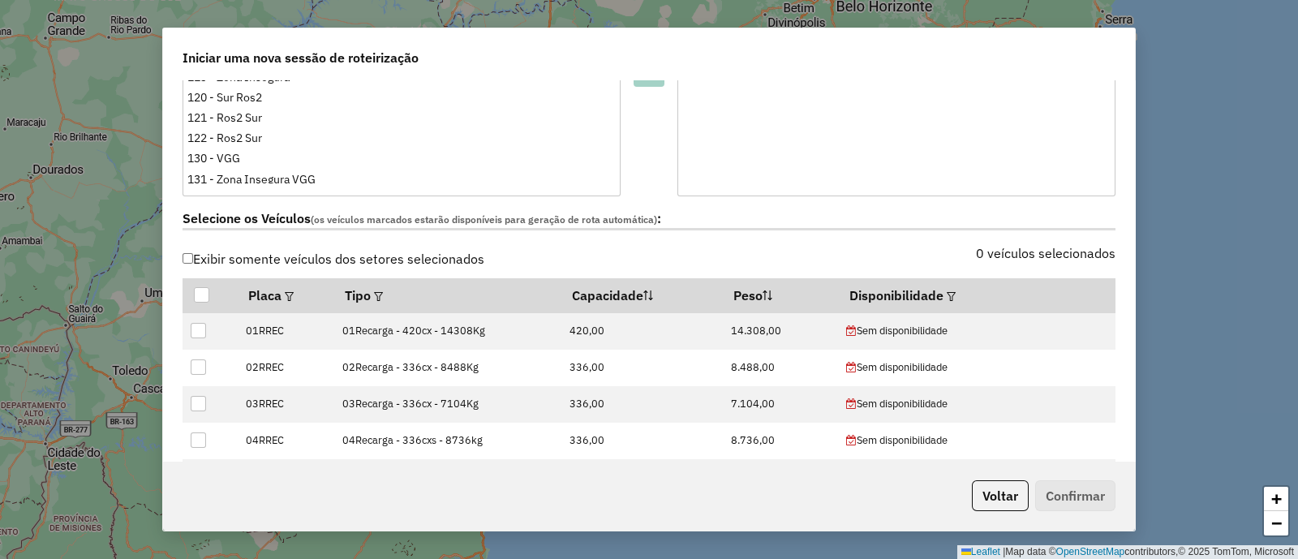
scroll to position [507, 0]
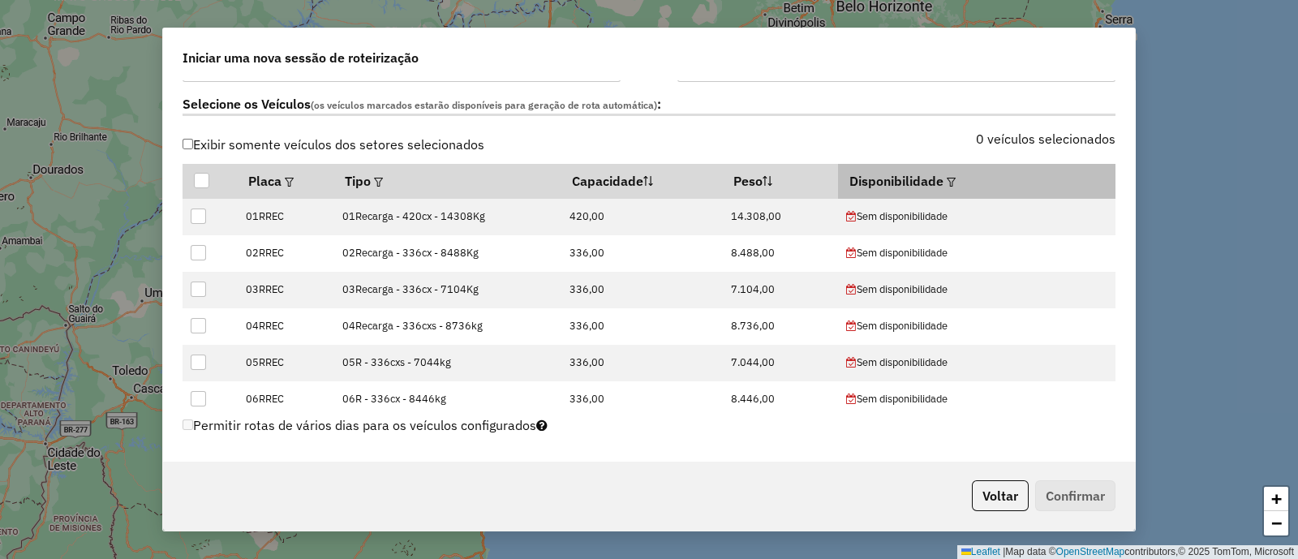
click at [947, 178] on em at bounding box center [950, 182] width 9 height 9
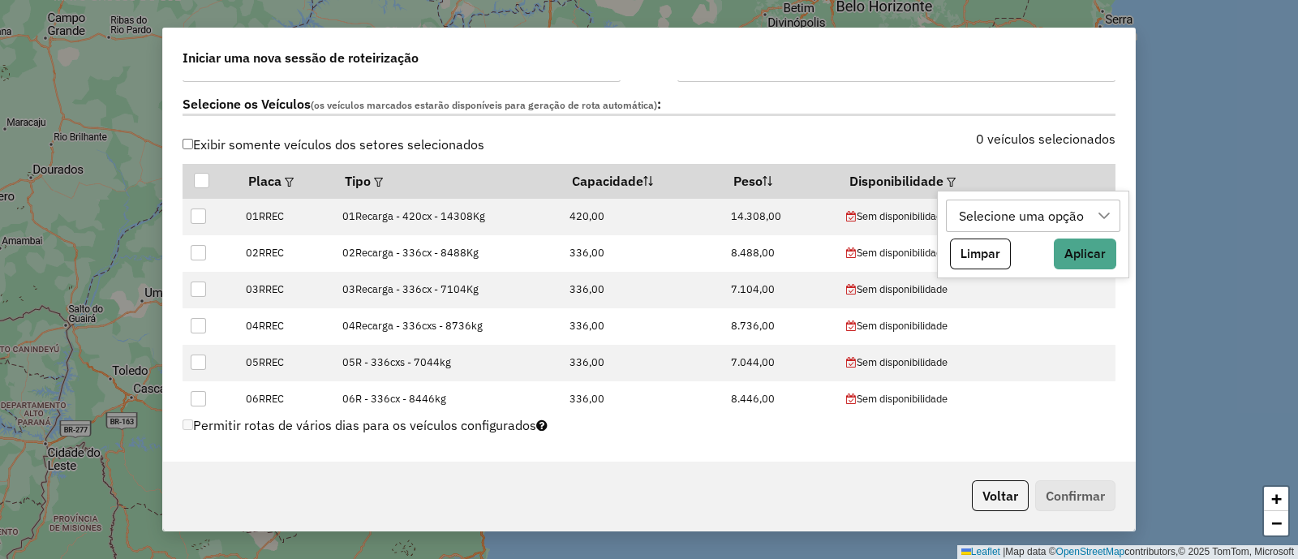
click at [1000, 212] on div "Selecione uma opção" at bounding box center [1021, 215] width 136 height 31
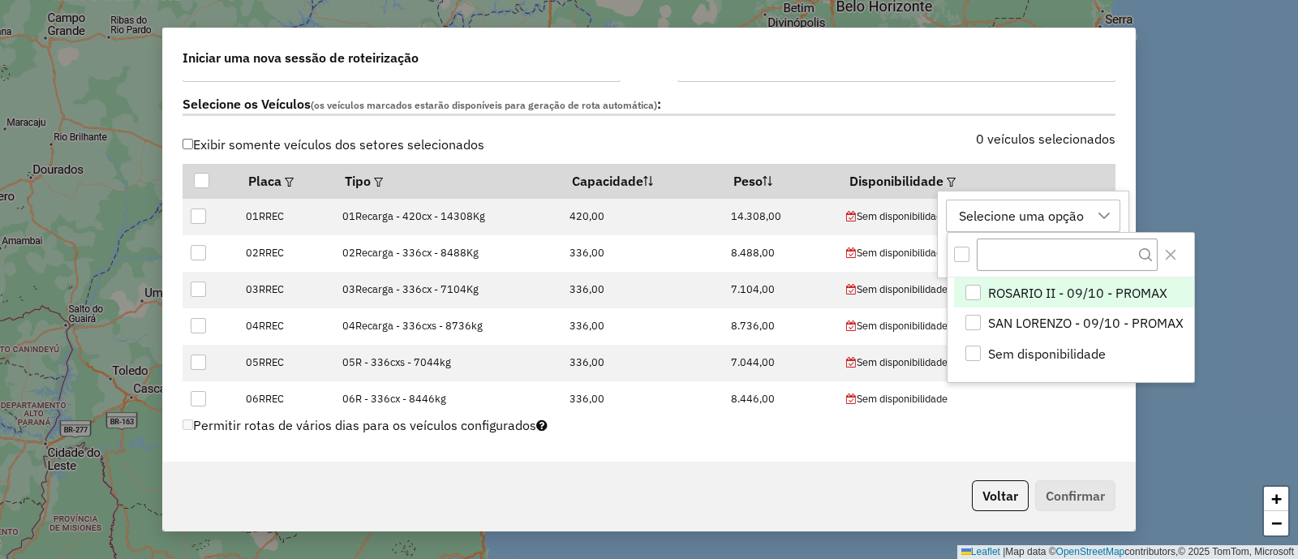
scroll to position [11, 75]
click at [1071, 292] on span "ROSARIO II - 09/10 - PROMAX" at bounding box center [1077, 292] width 179 height 19
click at [1166, 251] on icon "Close" at bounding box center [1170, 255] width 11 height 11
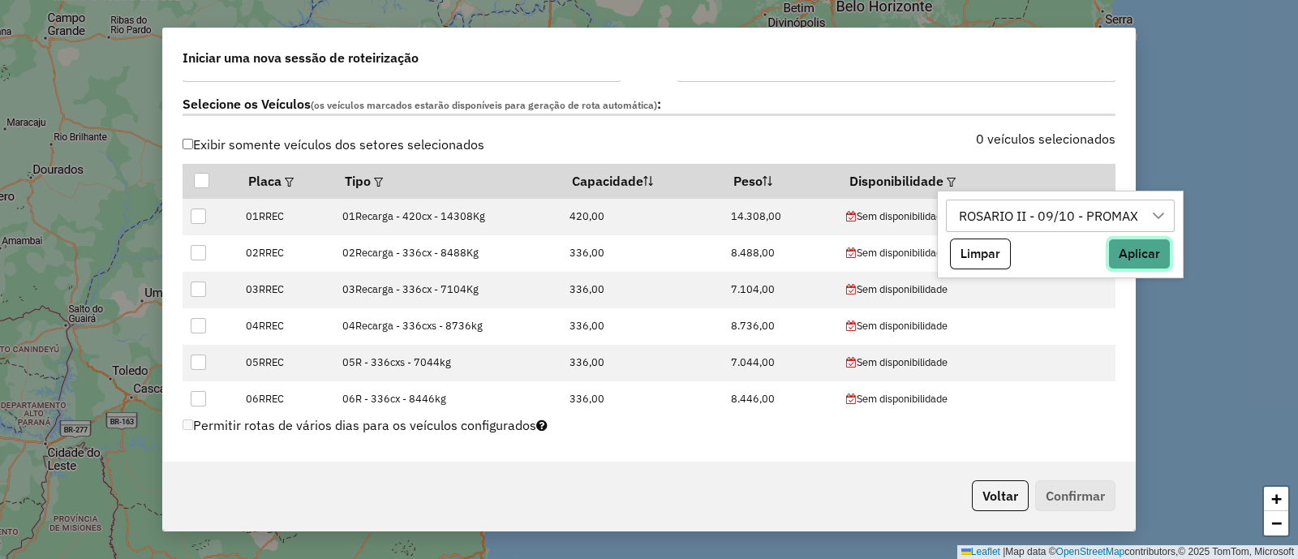
click at [1122, 257] on button "Aplicar" at bounding box center [1139, 253] width 62 height 31
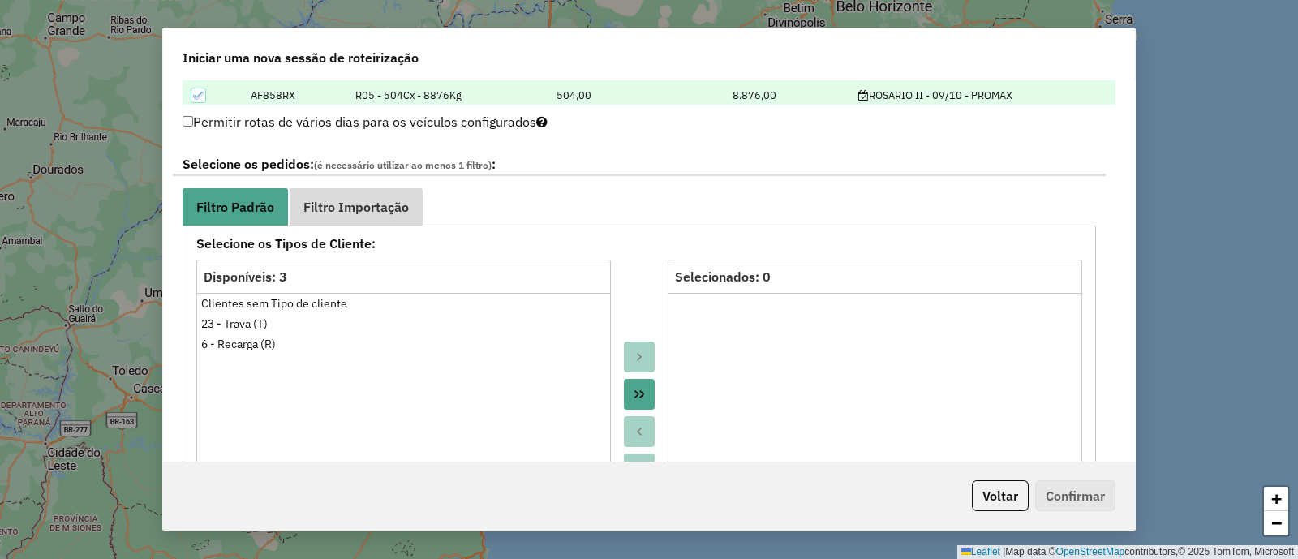
click at [395, 206] on span "Filtro Importação" at bounding box center [355, 206] width 105 height 13
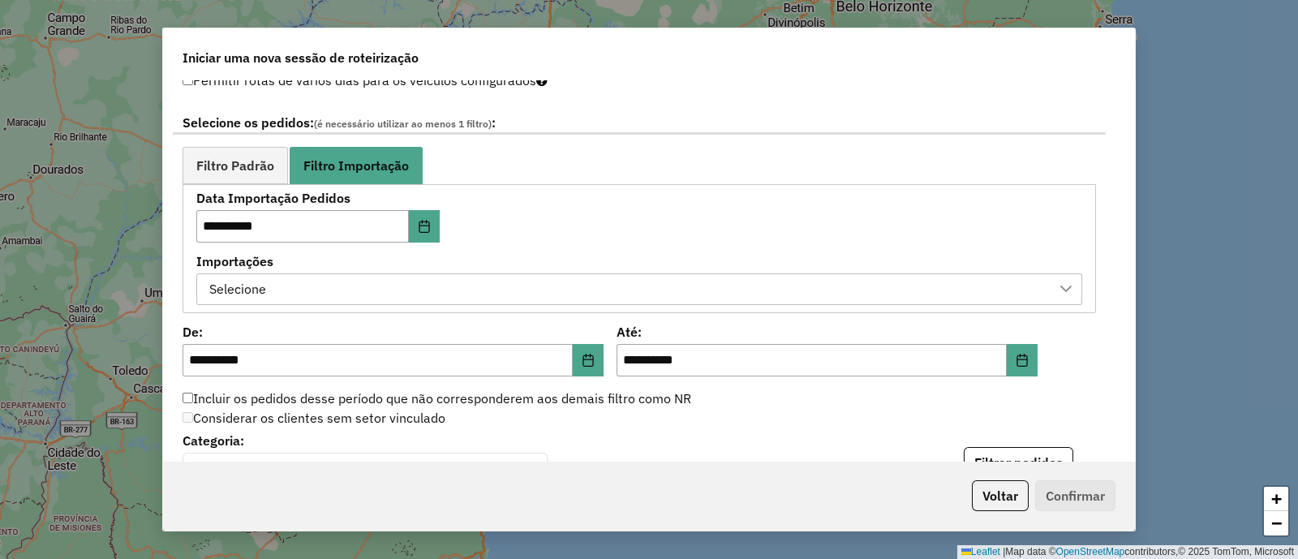
scroll to position [912, 0]
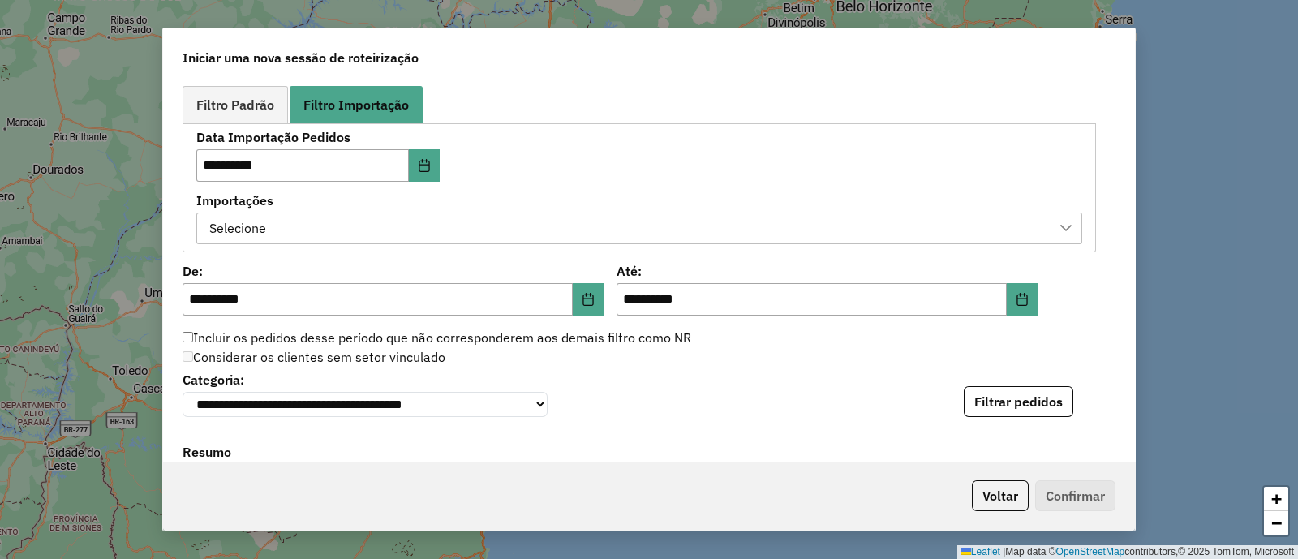
click at [527, 213] on div "Selecione" at bounding box center [627, 228] width 847 height 31
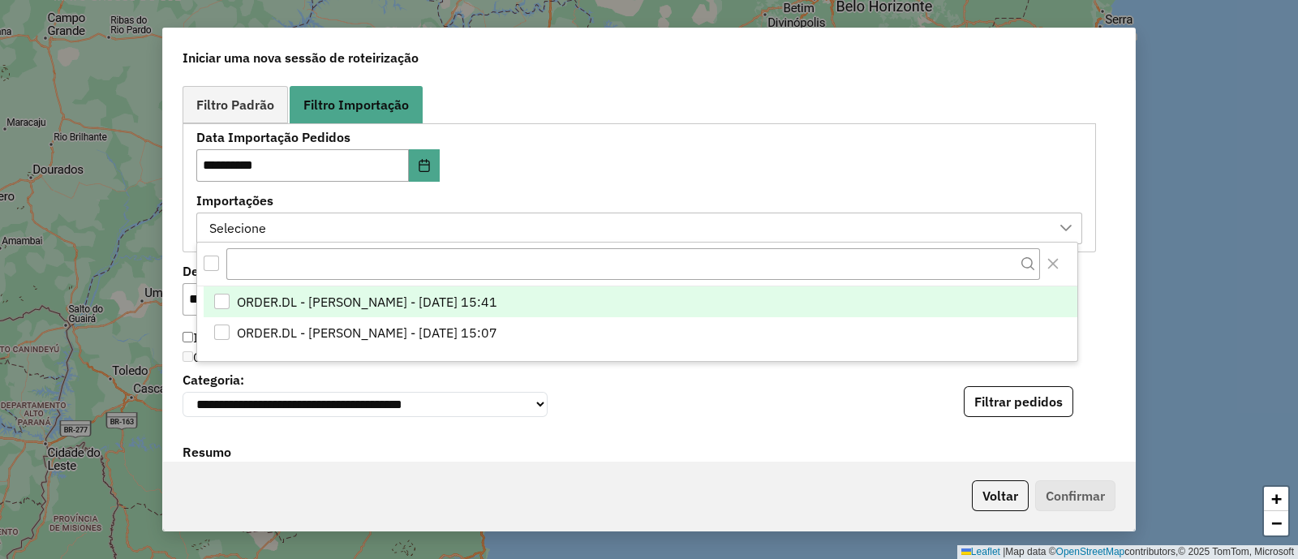
click at [497, 308] on span "ORDER.DL - [PERSON_NAME] - [DATE] 15:41" at bounding box center [367, 301] width 260 height 19
click at [624, 199] on label "Importações" at bounding box center [639, 200] width 886 height 19
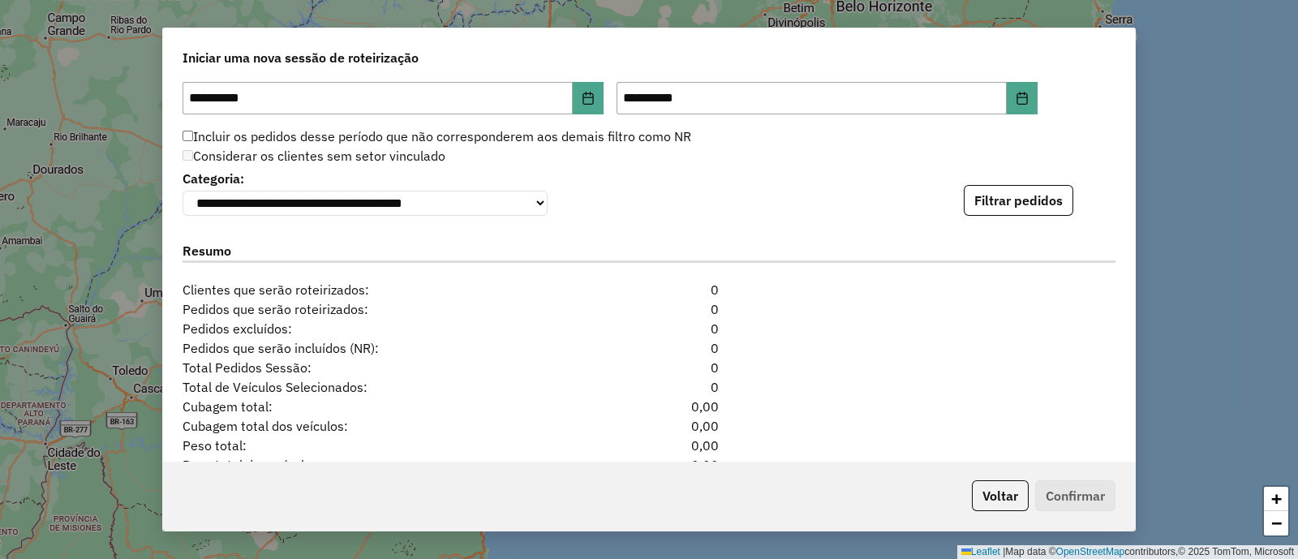
scroll to position [1115, 0]
click at [982, 199] on button "Filtrar pedidos" at bounding box center [1017, 198] width 109 height 31
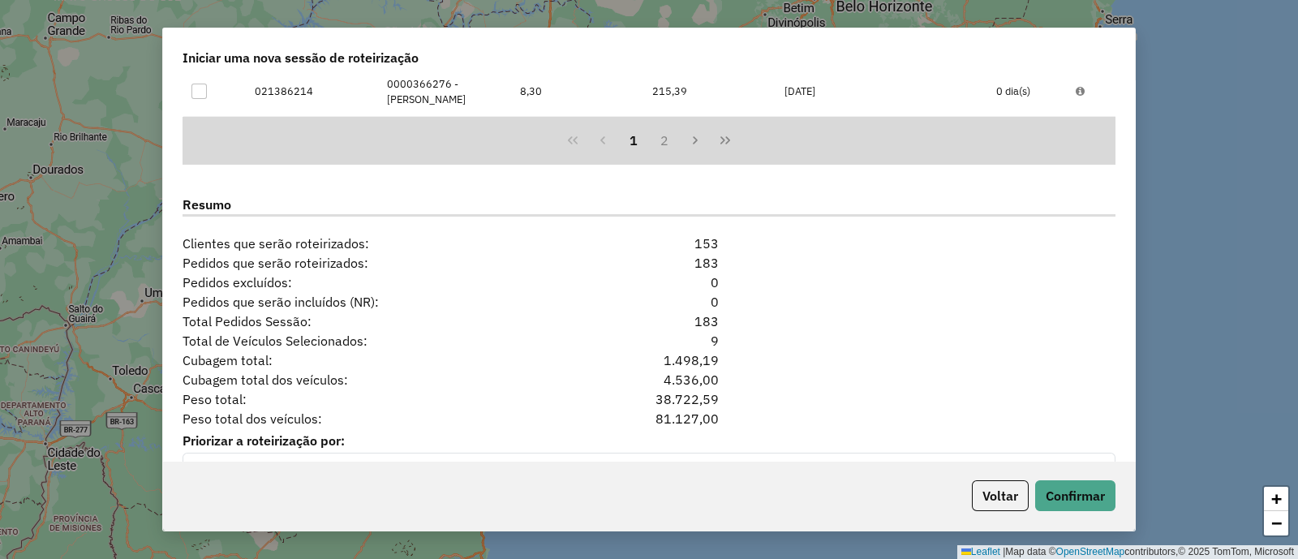
scroll to position [1536, 0]
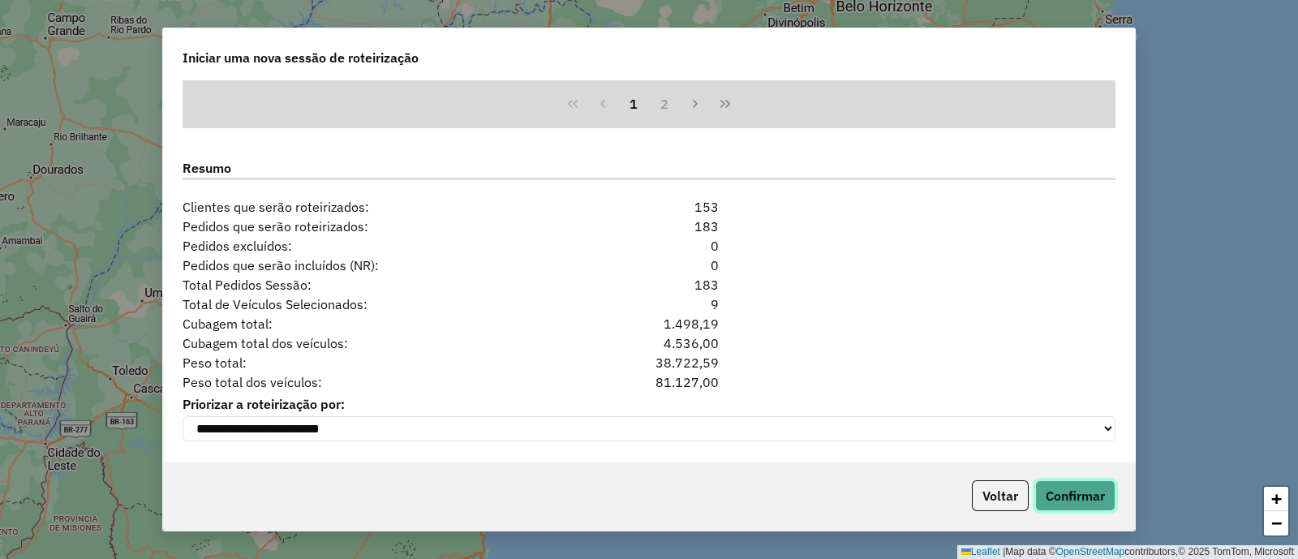
click at [1081, 488] on button "Confirmar" at bounding box center [1075, 495] width 80 height 31
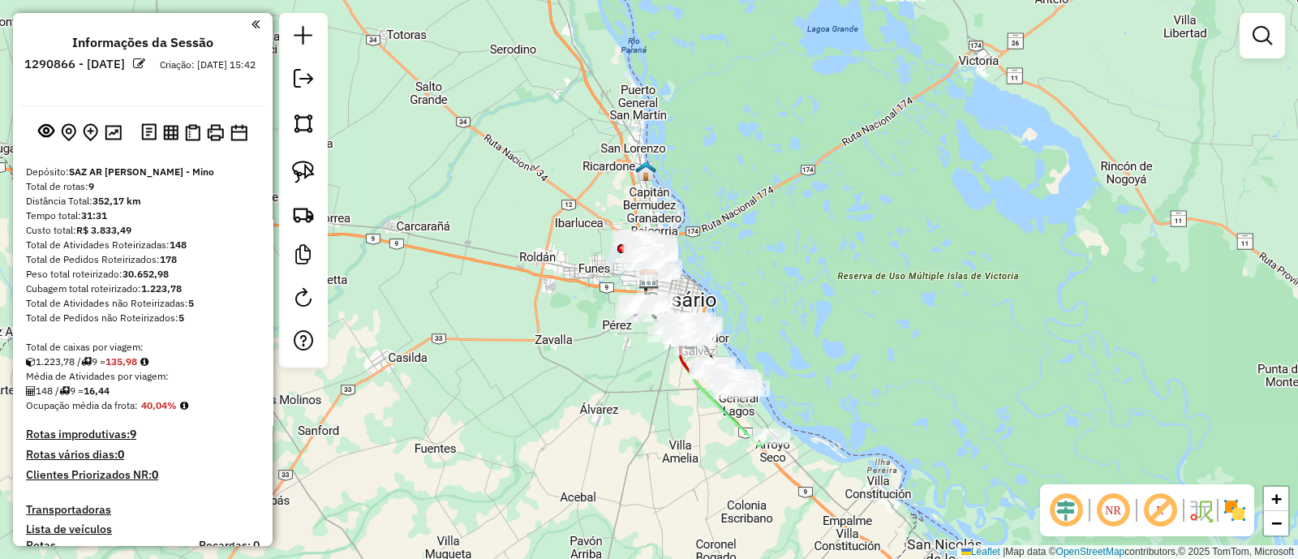
click at [1236, 507] on img at bounding box center [1234, 510] width 26 height 26
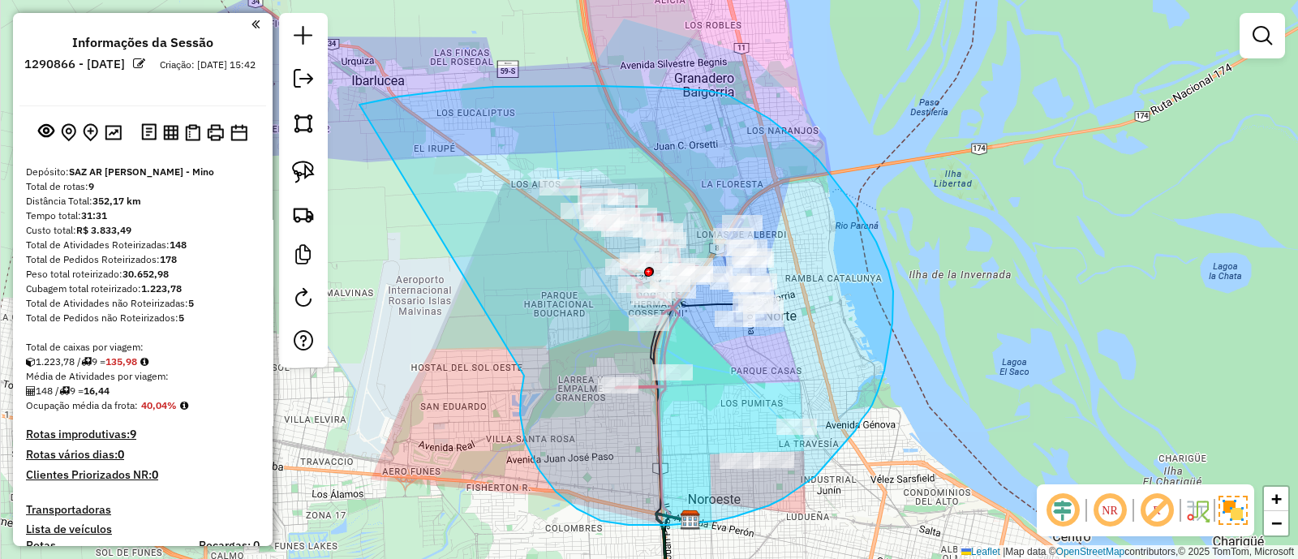
drag, startPoint x: 521, startPoint y: 395, endPoint x: 359, endPoint y: 105, distance: 332.2
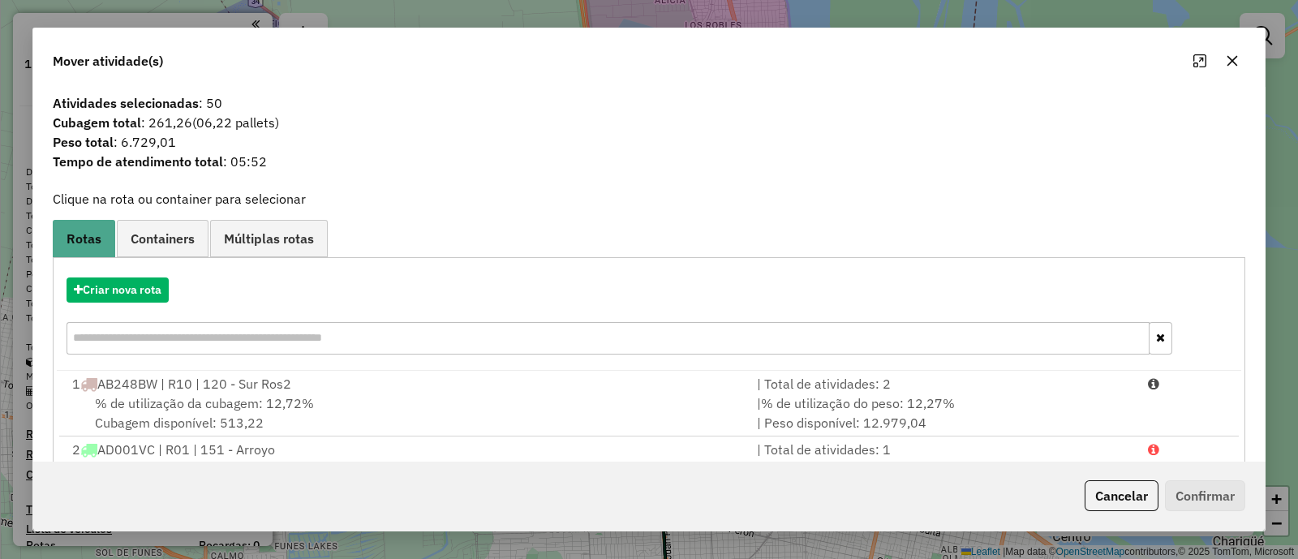
click at [1228, 65] on icon "button" at bounding box center [1232, 61] width 11 height 11
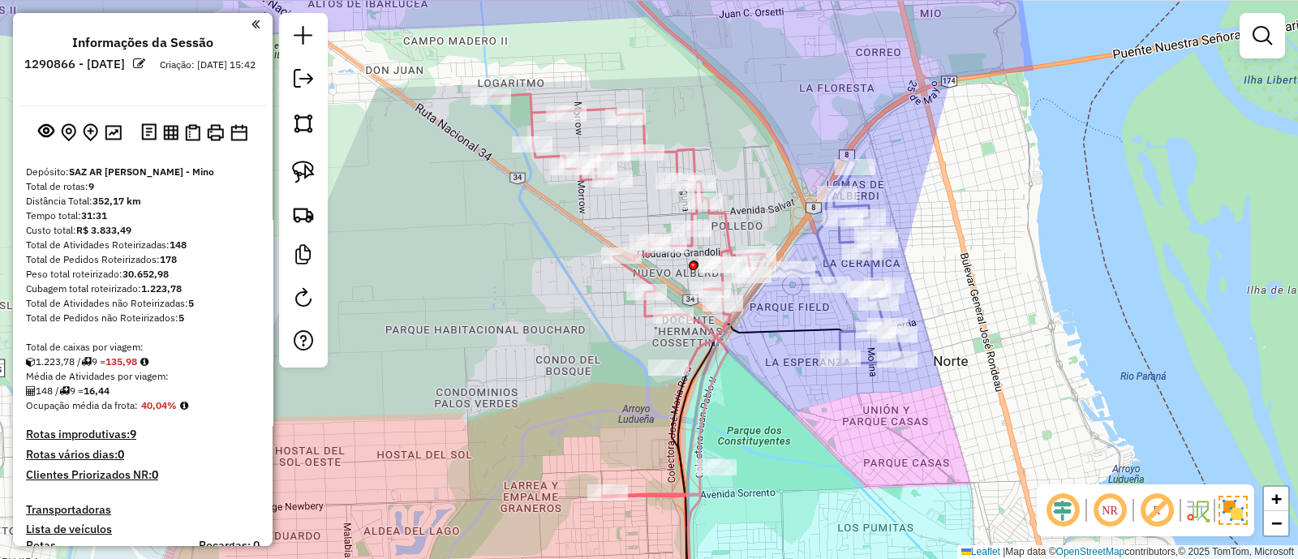
click at [844, 315] on div "Janela de atendimento Grade de atendimento Capacidade Transportadoras Veículos …" at bounding box center [649, 279] width 1298 height 559
click at [847, 330] on icon at bounding box center [849, 262] width 108 height 204
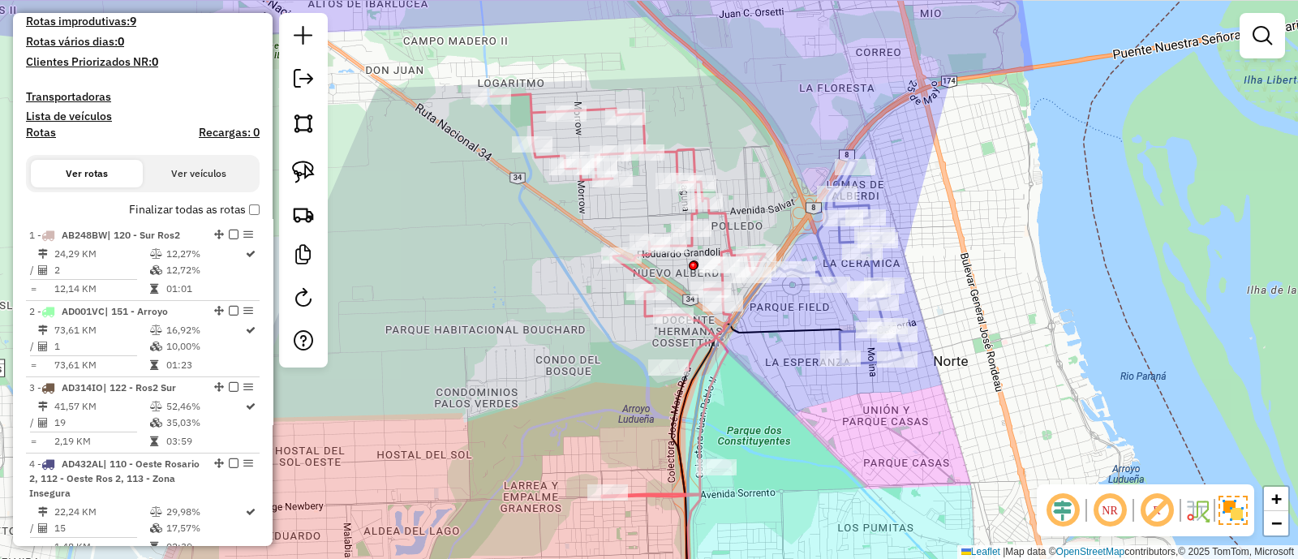
select select "**********"
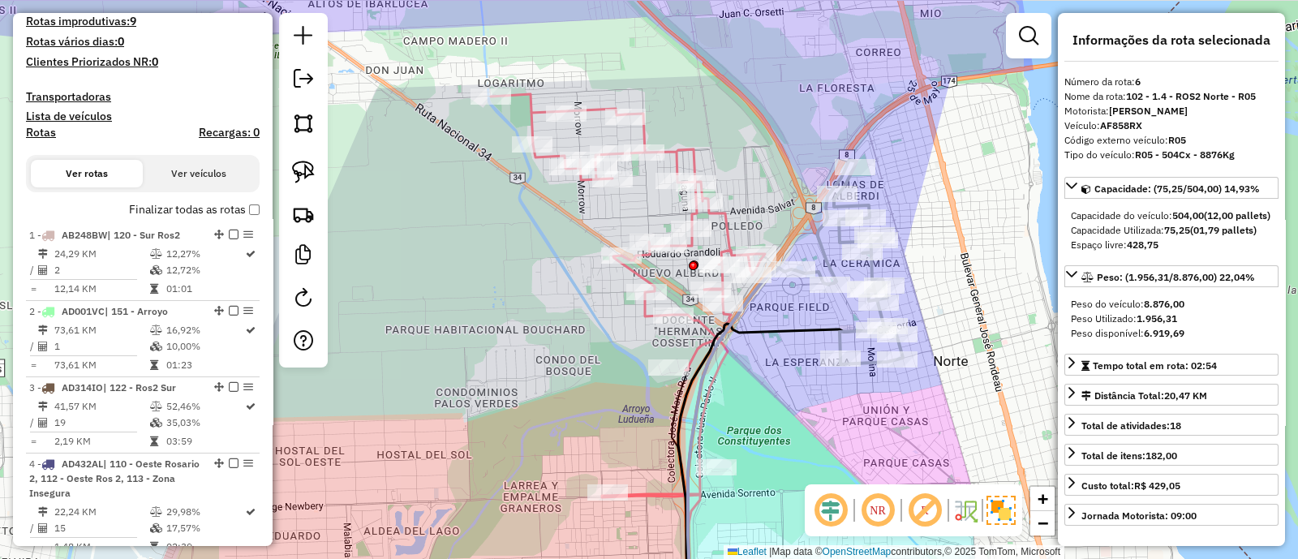
scroll to position [1033, 0]
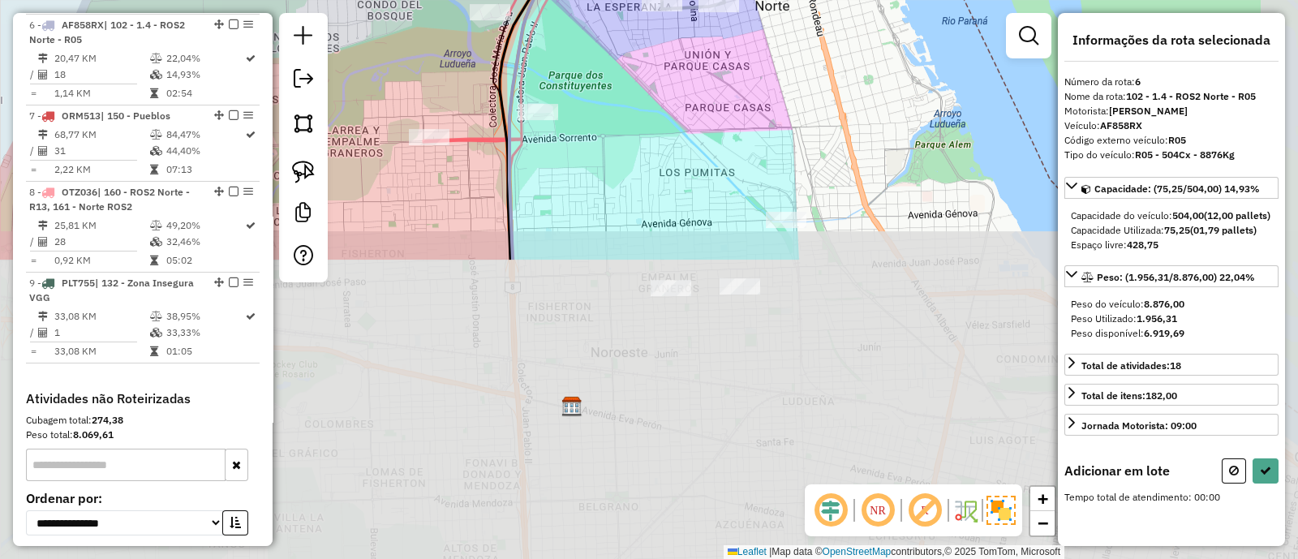
drag, startPoint x: 835, startPoint y: 431, endPoint x: 656, endPoint y: 75, distance: 398.6
click at [656, 75] on div "Janela de atendimento Grade de atendimento Capacidade Transportadoras Veículos …" at bounding box center [649, 279] width 1298 height 559
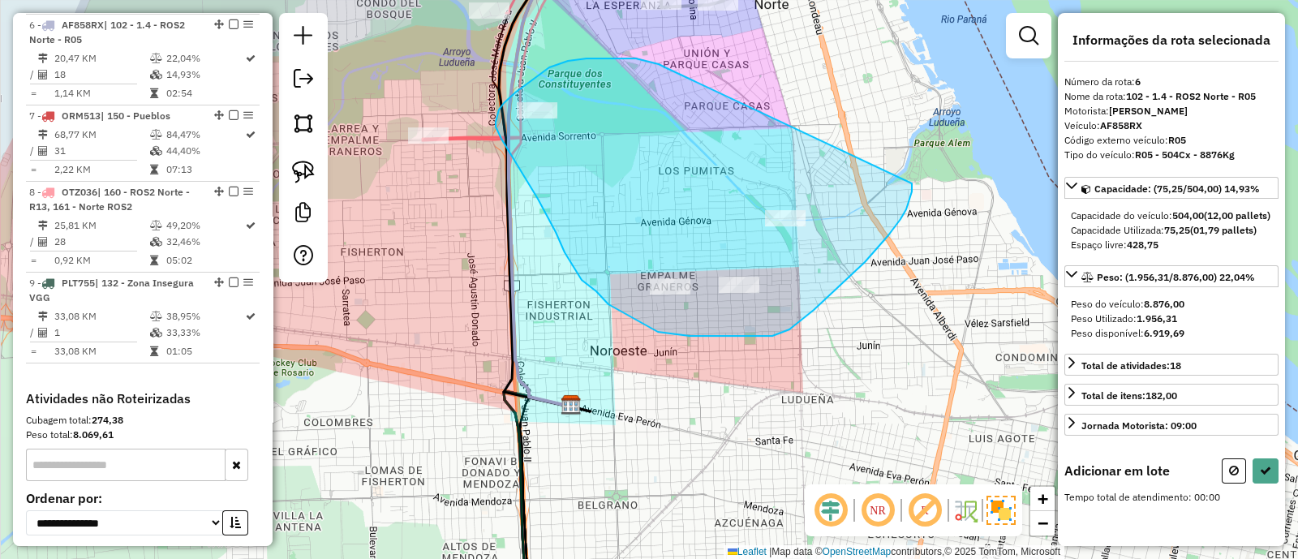
drag, startPoint x: 628, startPoint y: 58, endPoint x: 912, endPoint y: 181, distance: 308.4
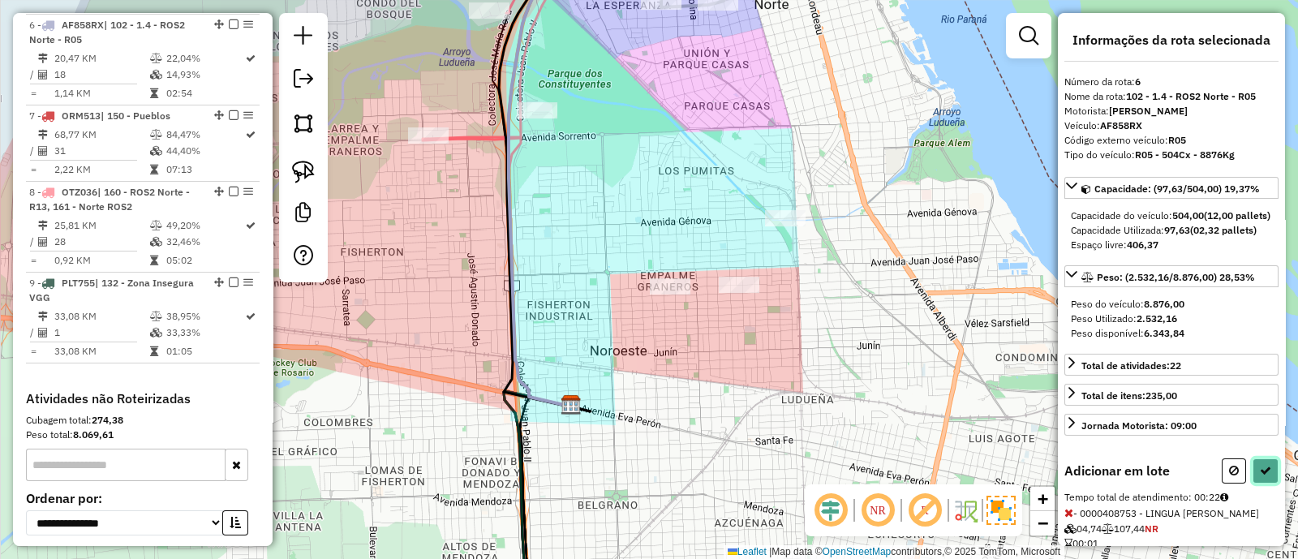
click at [1262, 476] on icon at bounding box center [1264, 470] width 11 height 11
select select "**********"
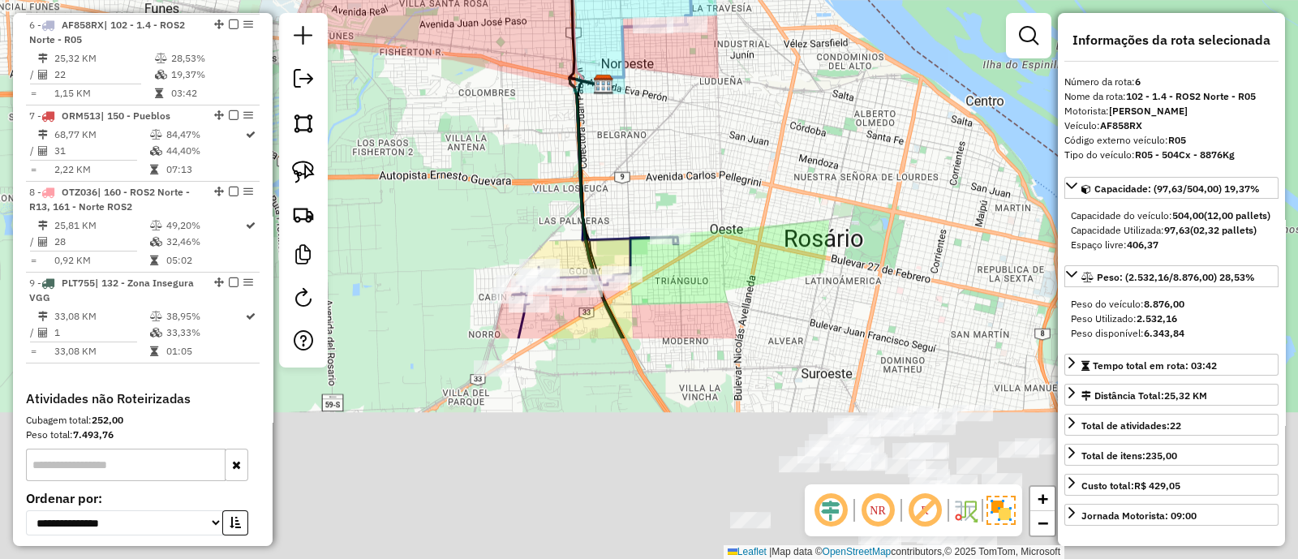
drag, startPoint x: 641, startPoint y: 265, endPoint x: 648, endPoint y: 85, distance: 180.1
click at [648, 85] on div "Janela de atendimento Grade de atendimento Capacidade Transportadoras Veículos …" at bounding box center [649, 279] width 1298 height 559
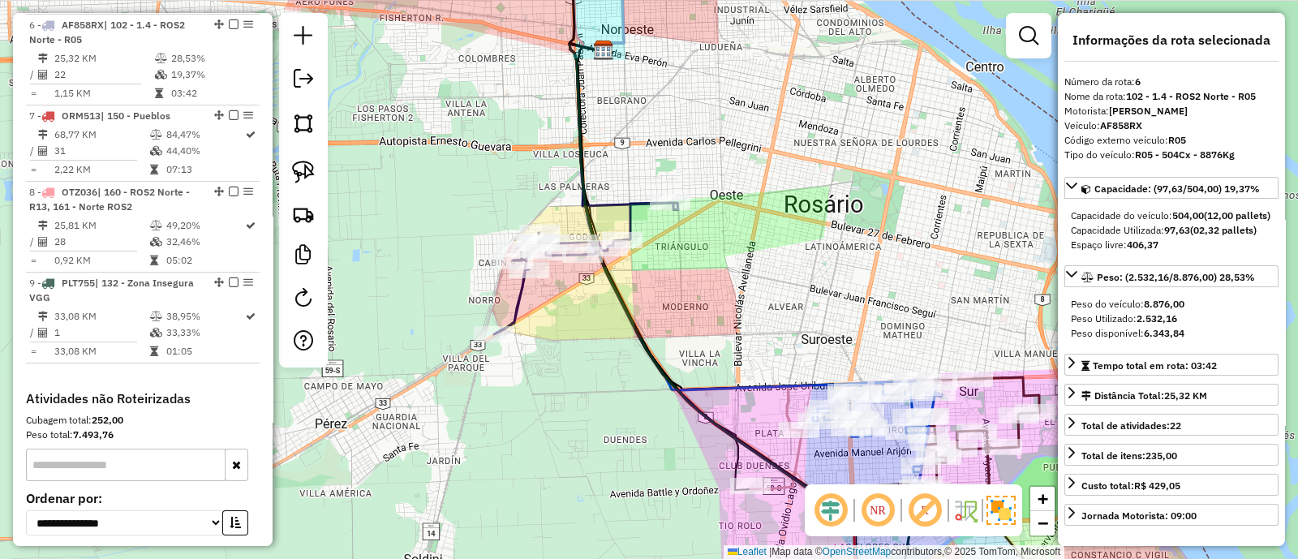
click at [630, 211] on icon at bounding box center [582, 268] width 176 height 131
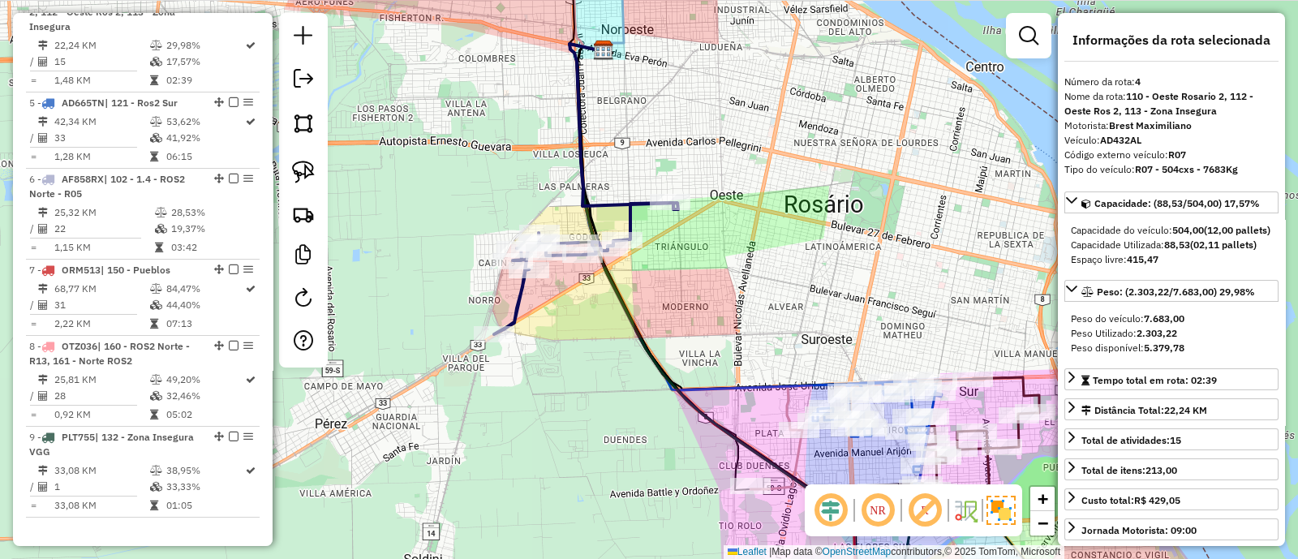
scroll to position [851, 0]
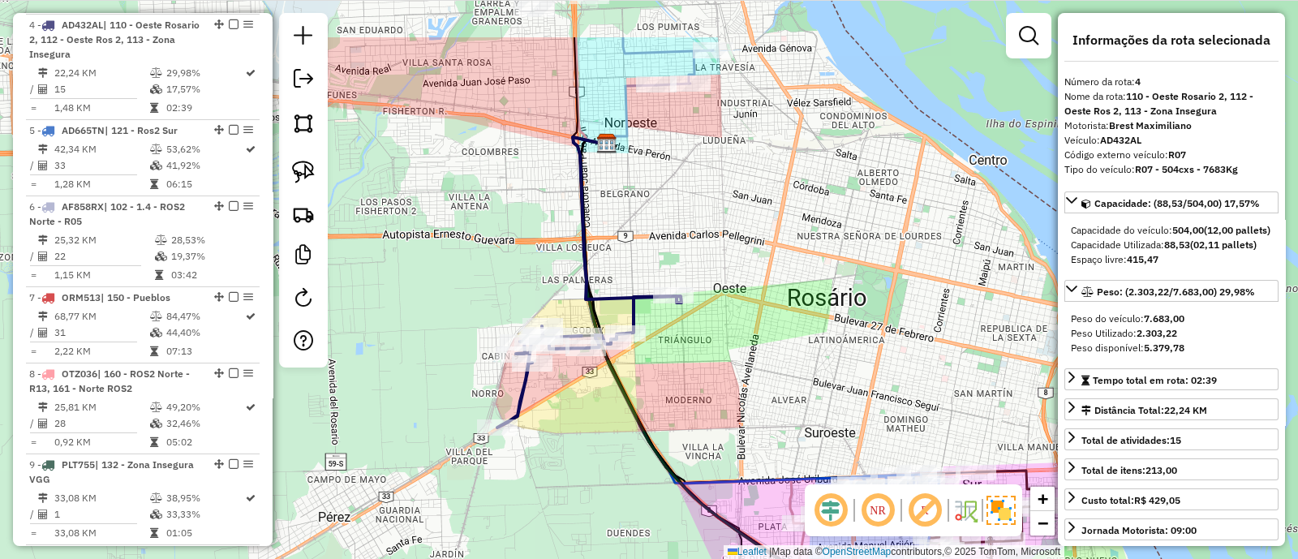
drag, startPoint x: 564, startPoint y: 75, endPoint x: 562, endPoint y: 435, distance: 360.9
click at [562, 435] on div "Janela de atendimento Grade de atendimento Capacidade Transportadoras Veículos …" at bounding box center [649, 279] width 1298 height 559
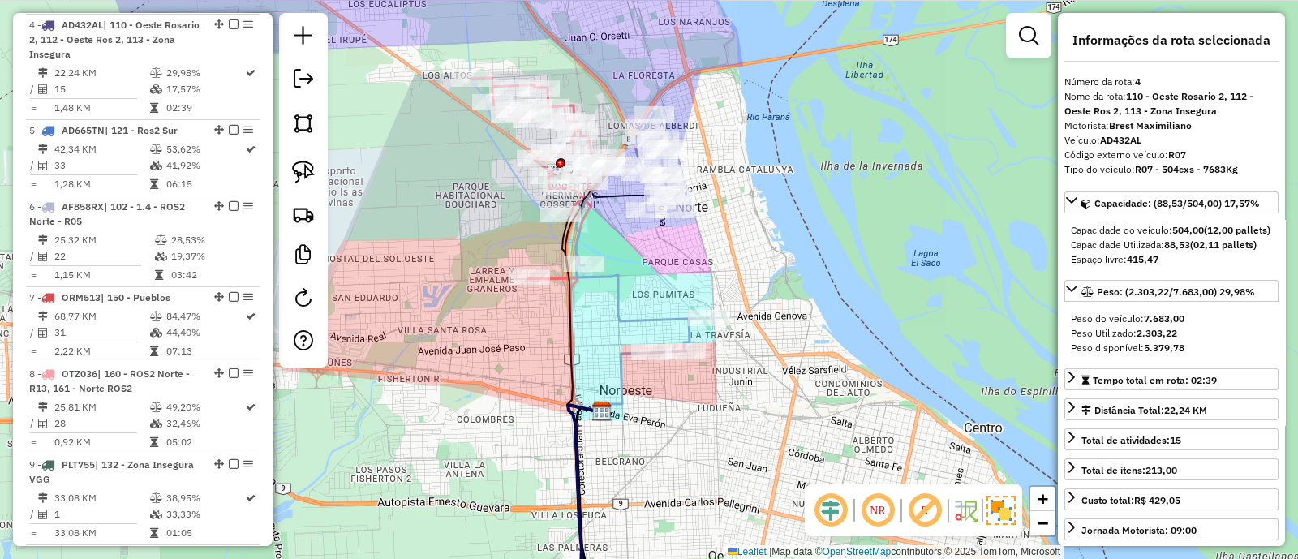
click at [553, 274] on icon at bounding box center [540, 178] width 138 height 201
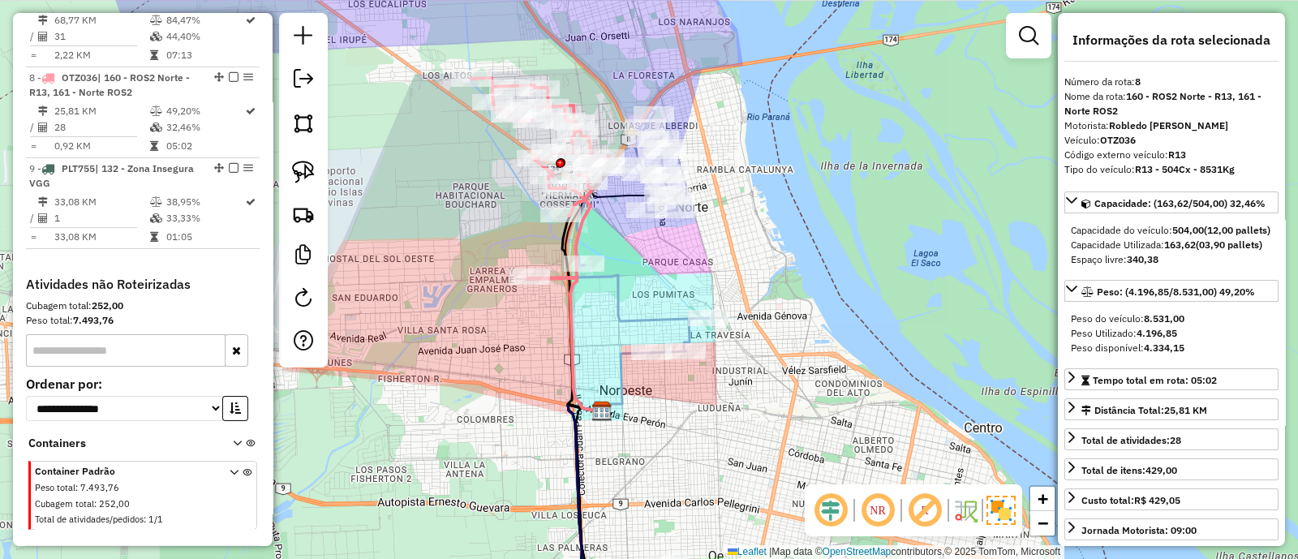
scroll to position [1199, 0]
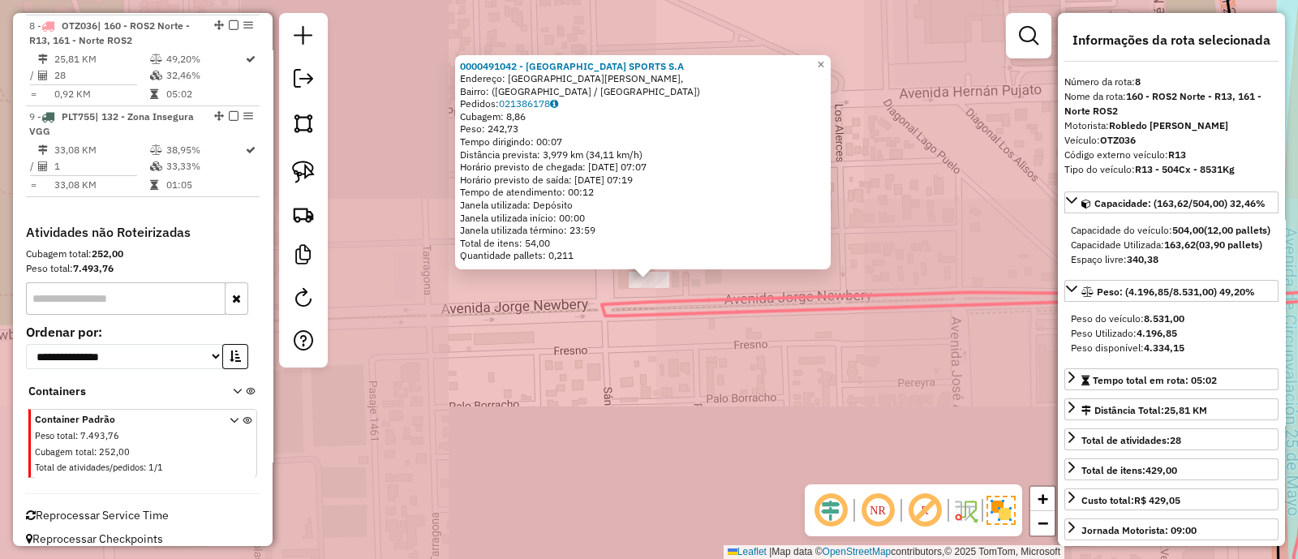
click at [536, 327] on div "0000491042 - [GEOGRAPHIC_DATA] SPORTS S.A Endereço: [GEOGRAPHIC_DATA][PERSON_NA…" at bounding box center [649, 279] width 1298 height 559
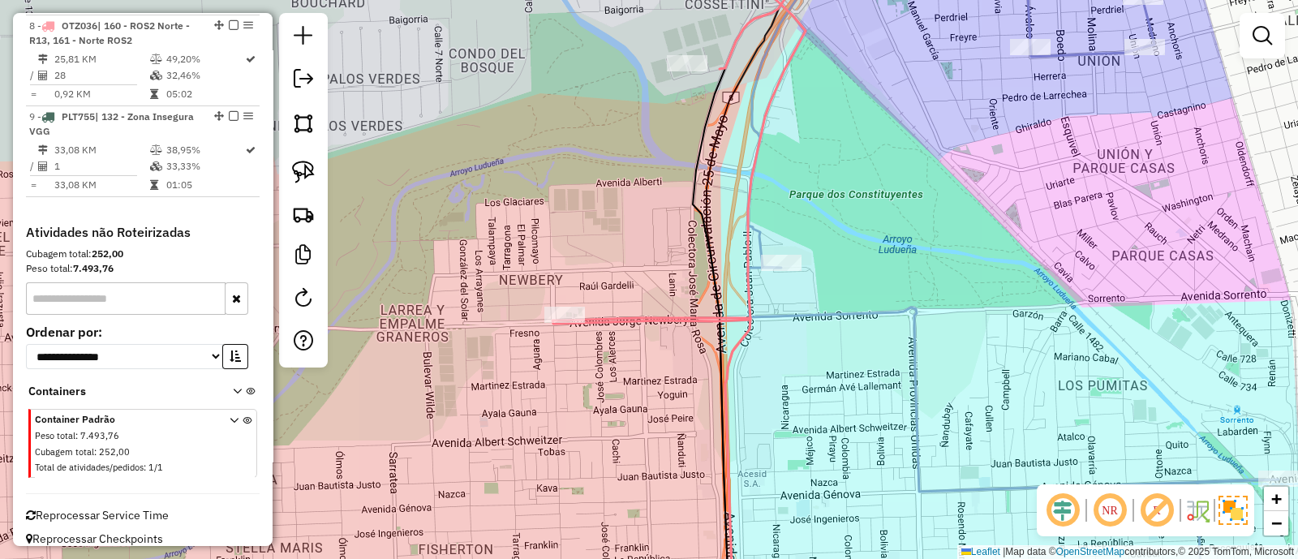
click at [761, 240] on icon at bounding box center [1013, 279] width 530 height 671
select select "**********"
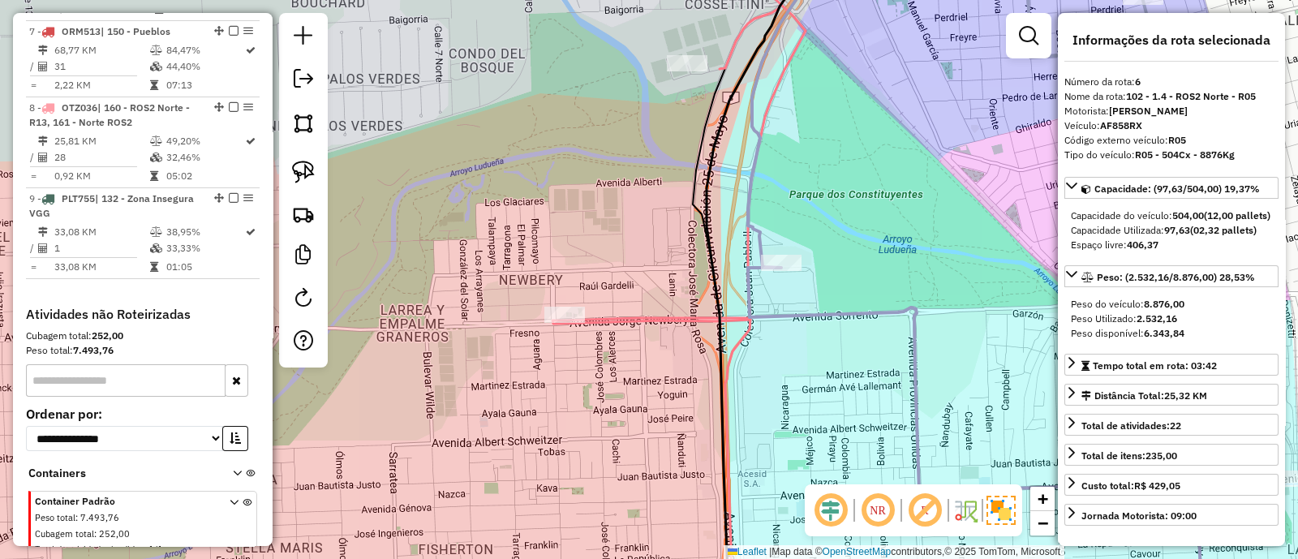
scroll to position [1033, 0]
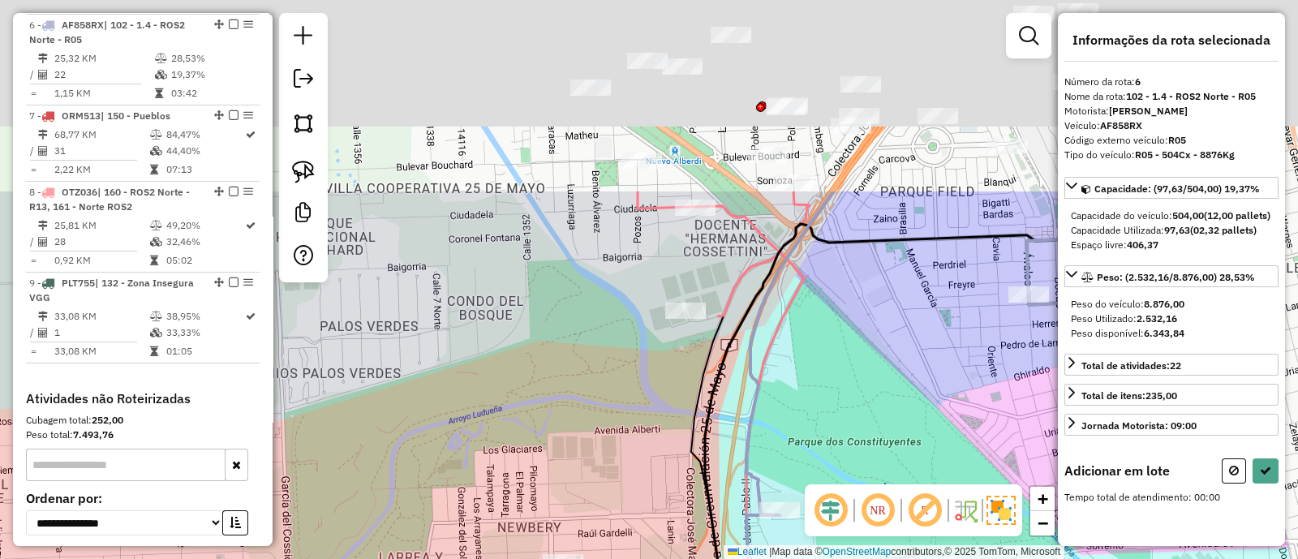
drag, startPoint x: 800, startPoint y: 382, endPoint x: 805, endPoint y: 415, distance: 33.6
click at [805, 415] on div "Janela de atendimento Grade de atendimento Capacidade Transportadoras Veículos …" at bounding box center [649, 279] width 1298 height 559
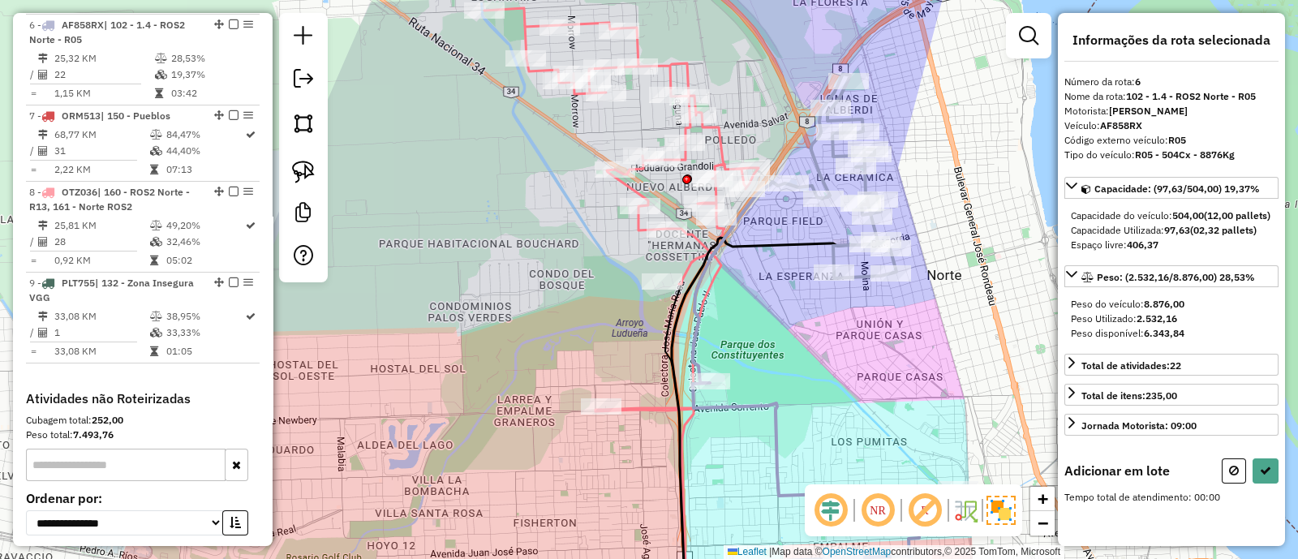
drag, startPoint x: 817, startPoint y: 362, endPoint x: 733, endPoint y: 319, distance: 94.3
click at [733, 319] on div "Janela de atendimento Grade de atendimento Capacidade Transportadoras Veículos …" at bounding box center [649, 279] width 1298 height 559
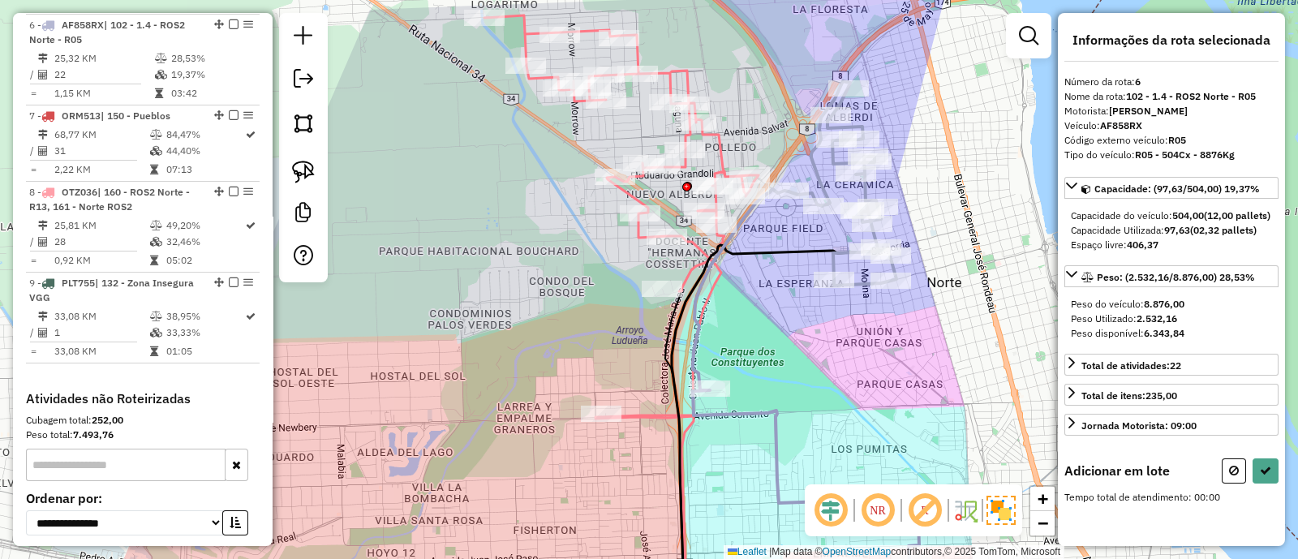
click at [733, 319] on div "Janela de atendimento Grade de atendimento Capacidade Transportadoras Veículos …" at bounding box center [649, 279] width 1298 height 559
click at [1233, 476] on icon at bounding box center [1234, 470] width 10 height 11
select select "**********"
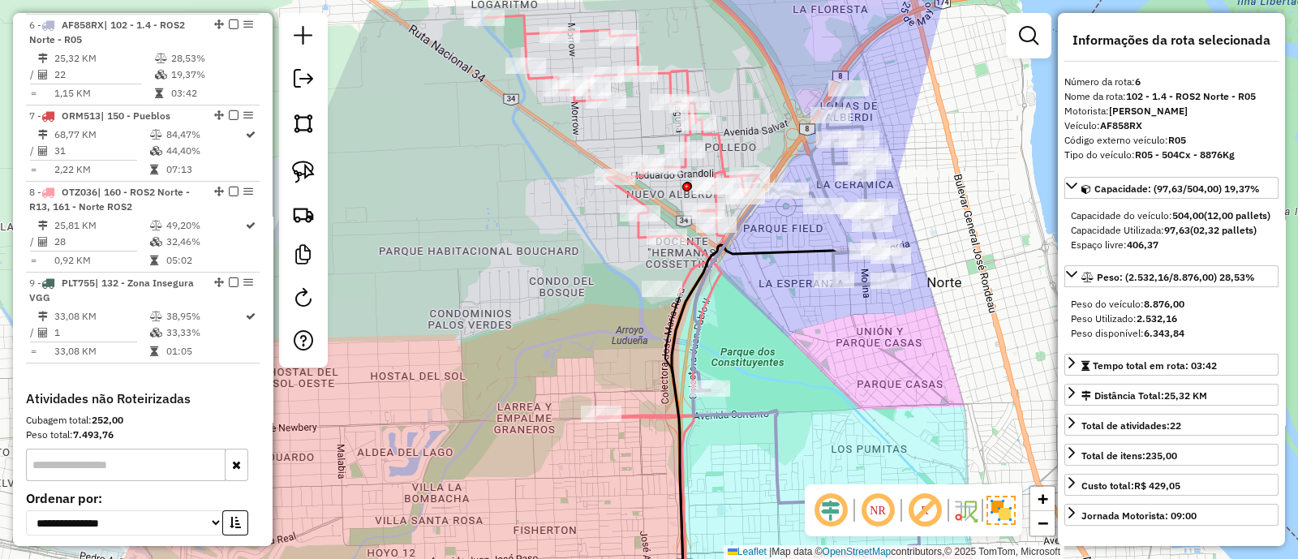
click at [731, 331] on div "Janela de atendimento Grade de atendimento Capacidade Transportadoras Veículos …" at bounding box center [649, 279] width 1298 height 559
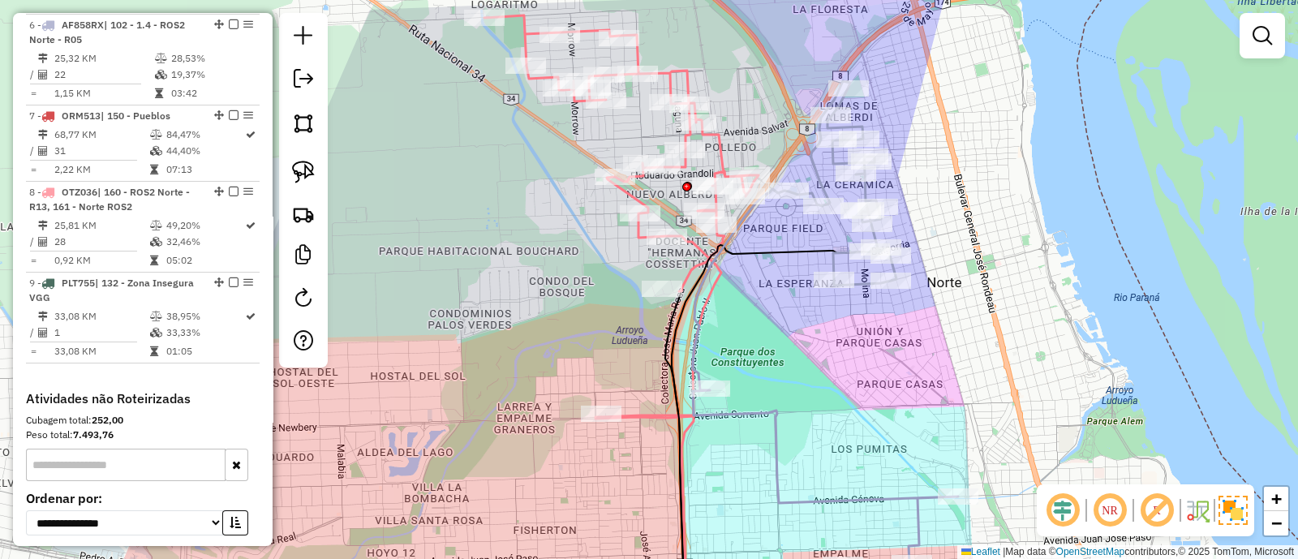
click at [701, 251] on icon at bounding box center [621, 216] width 274 height 403
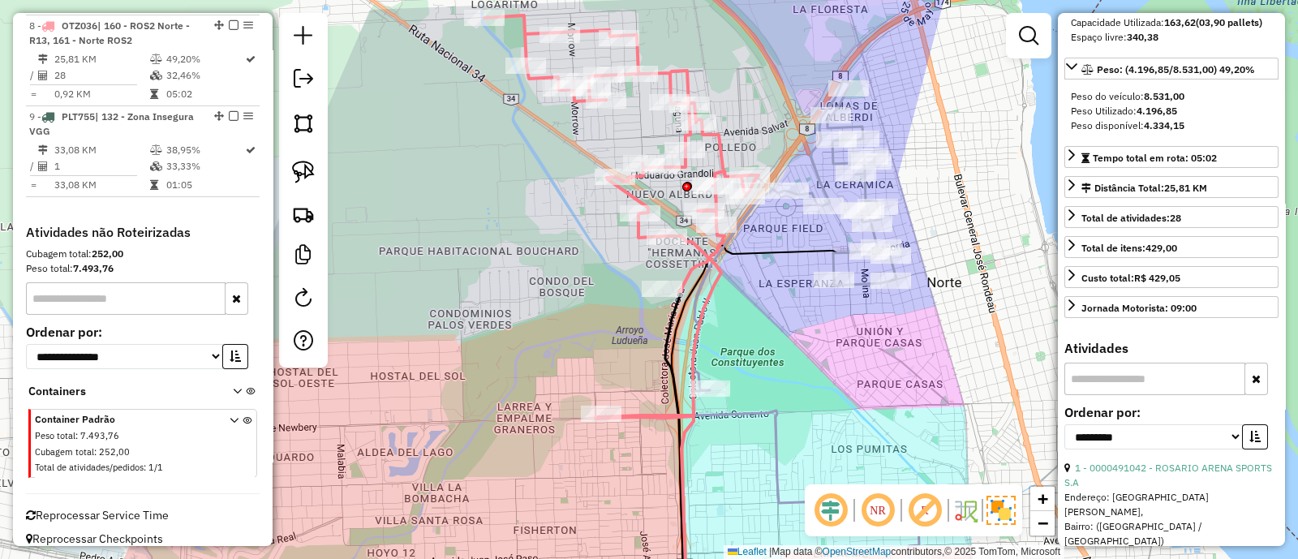
scroll to position [405, 0]
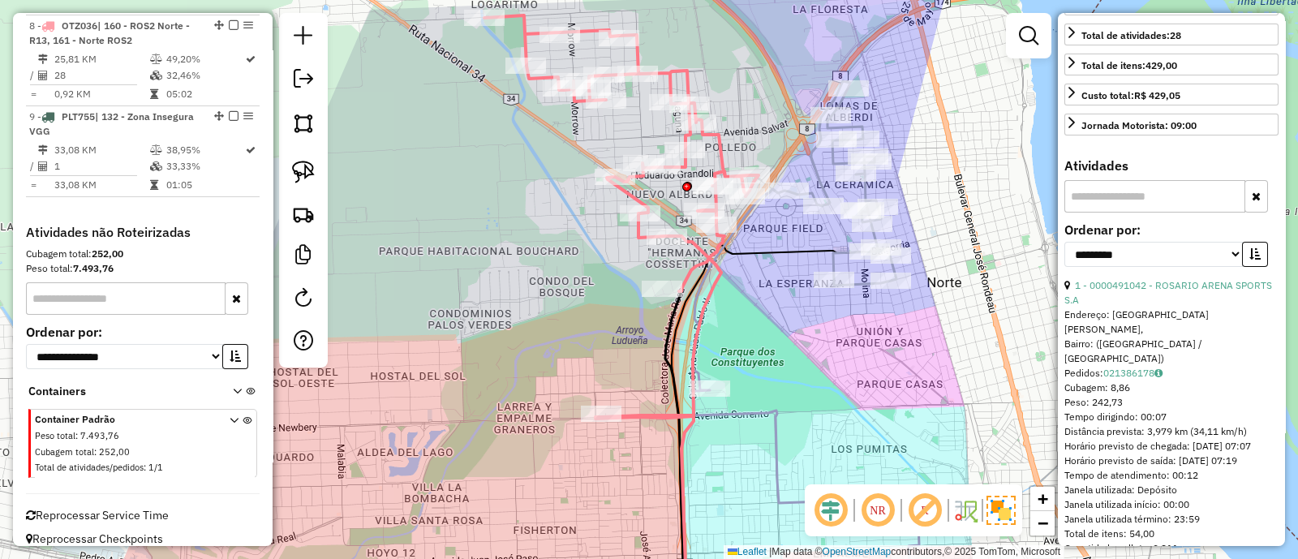
click at [1269, 267] on div "**********" at bounding box center [1171, 251] width 214 height 54
click at [1242, 267] on button "button" at bounding box center [1255, 254] width 26 height 25
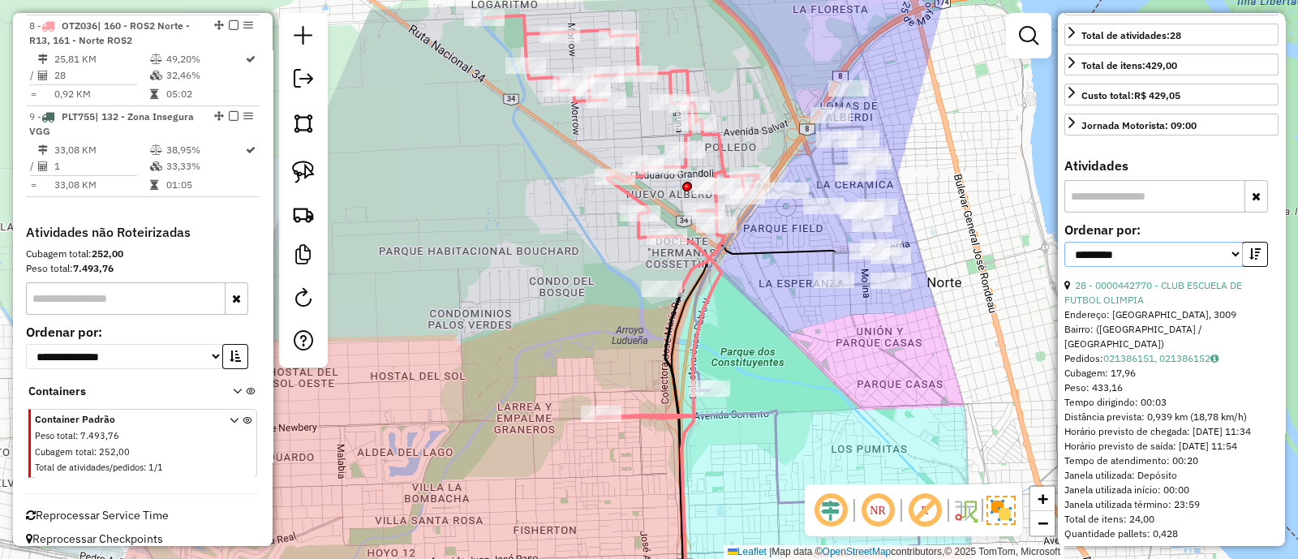
click at [1165, 267] on select "**********" at bounding box center [1153, 254] width 178 height 25
select select "**********"
click at [1064, 265] on select "**********" at bounding box center [1153, 254] width 178 height 25
click at [1139, 302] on link "28 - 0000442770 - CLUB ESCUELA DE FUTBOL OLIMPIA" at bounding box center [1153, 292] width 178 height 27
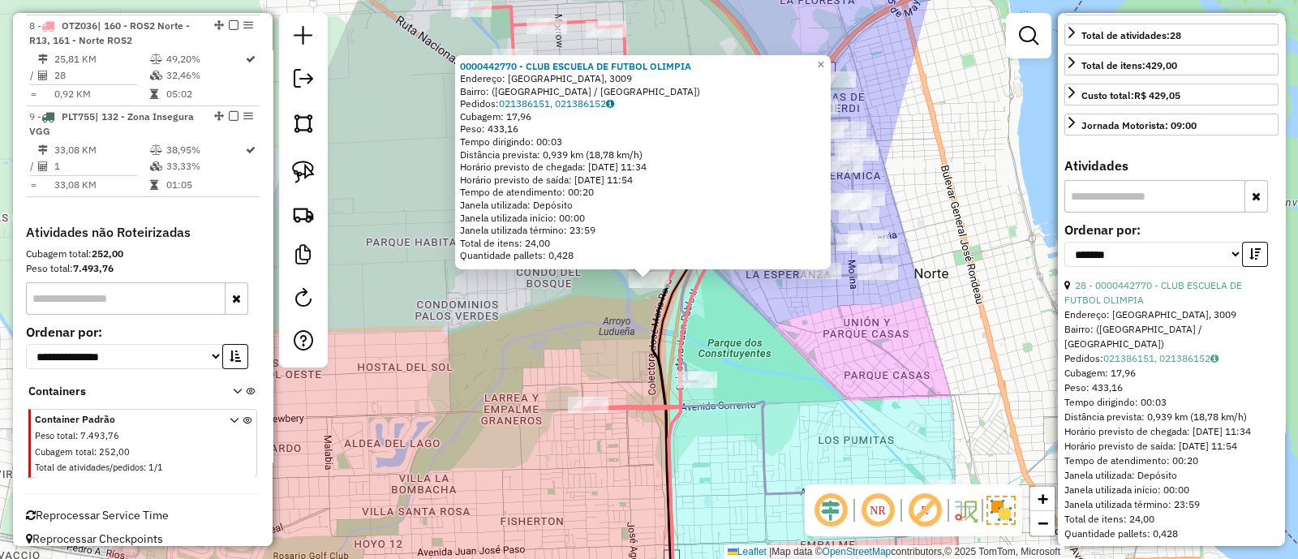
click at [761, 367] on div "0000442770 - CLUB ESCUELA DE FUTBOL OLIMPIA Endereço: [GEOGRAPHIC_DATA], 3009 B…" at bounding box center [649, 279] width 1298 height 559
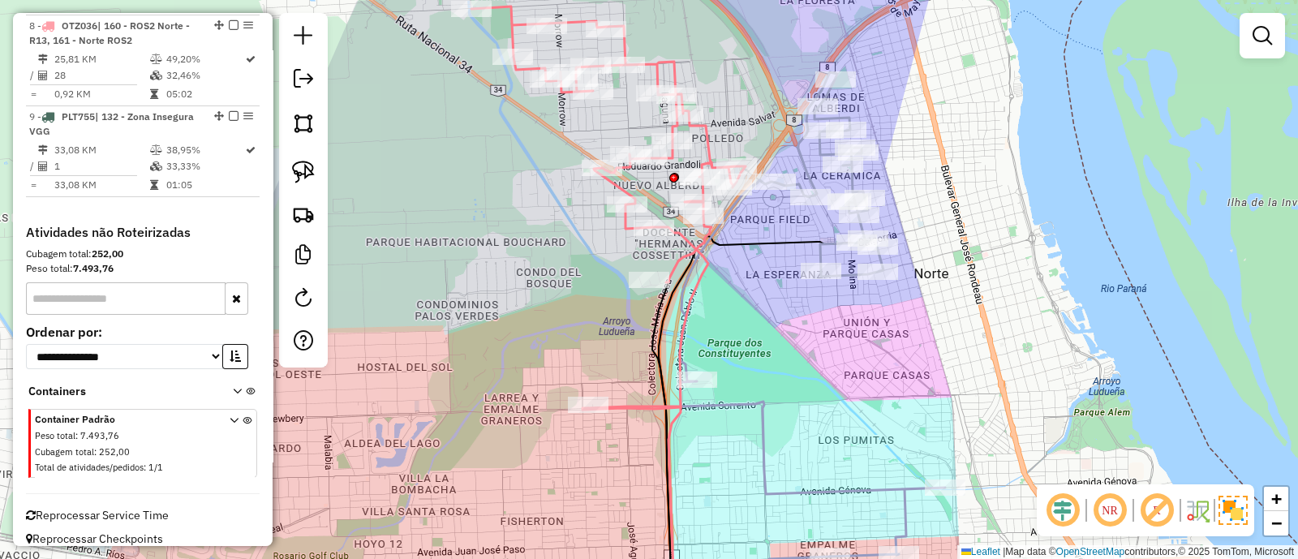
click at [819, 253] on icon at bounding box center [812, 314] width 265 height 484
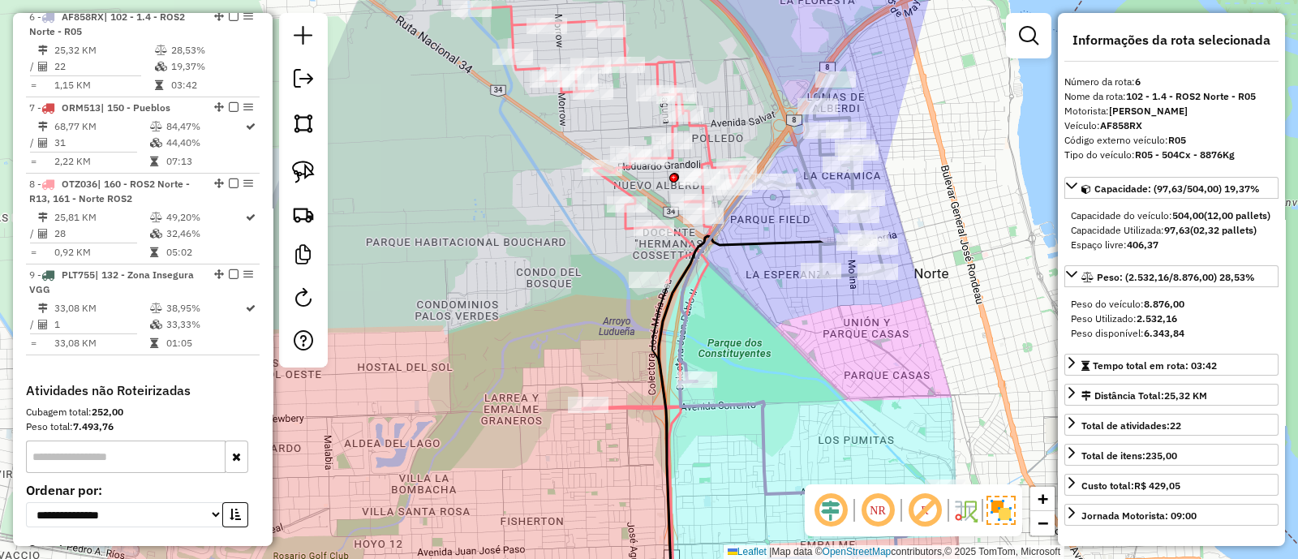
scroll to position [1033, 0]
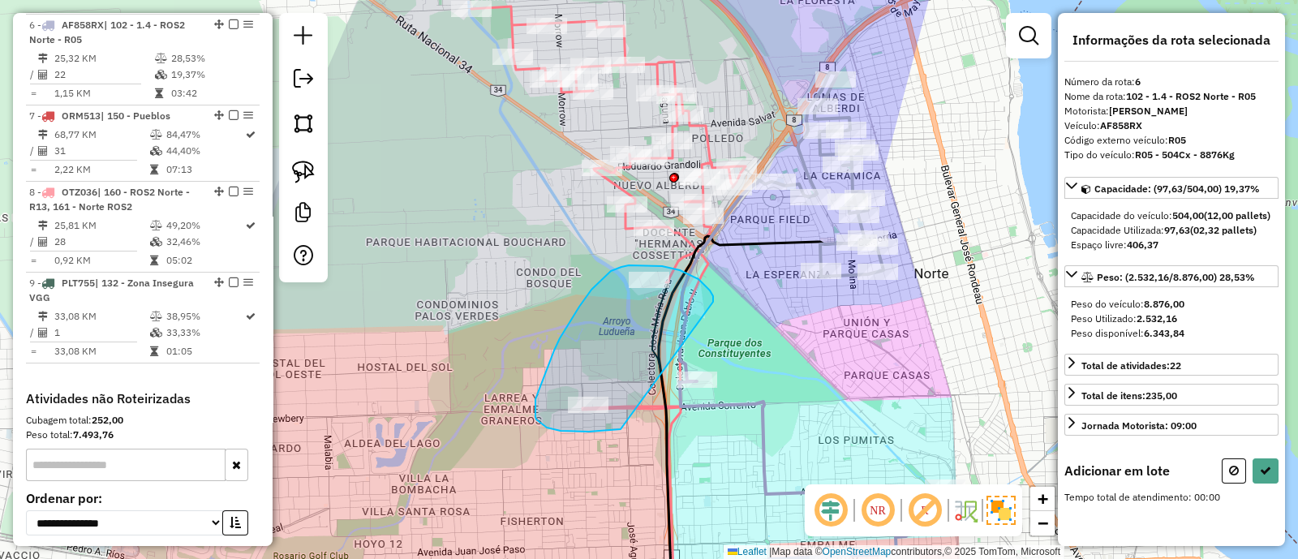
drag, startPoint x: 686, startPoint y: 273, endPoint x: 620, endPoint y: 429, distance: 169.0
click at [620, 429] on div "Janela de atendimento Grade de atendimento Capacidade Transportadoras Veículos …" at bounding box center [649, 279] width 1298 height 559
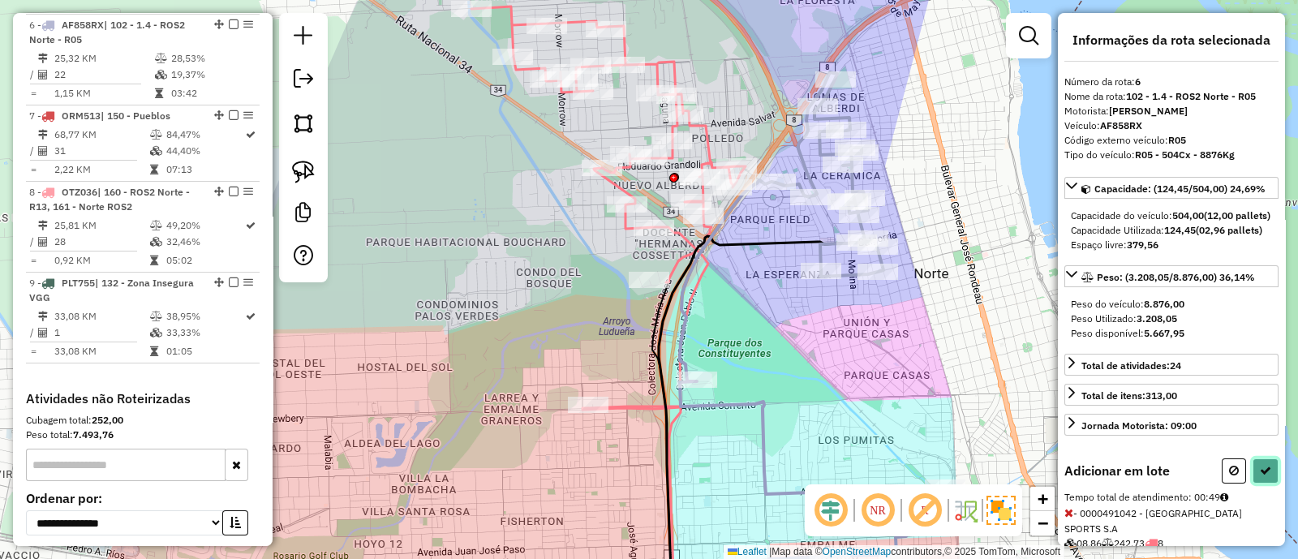
click at [1263, 476] on icon at bounding box center [1264, 470] width 11 height 11
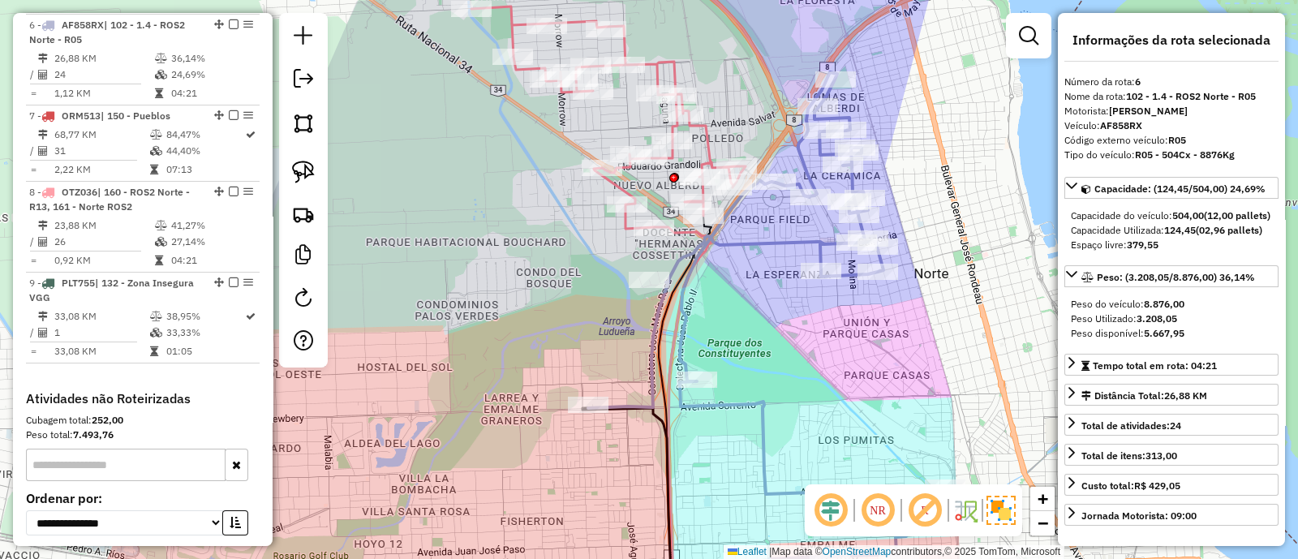
click at [701, 131] on icon at bounding box center [608, 117] width 274 height 222
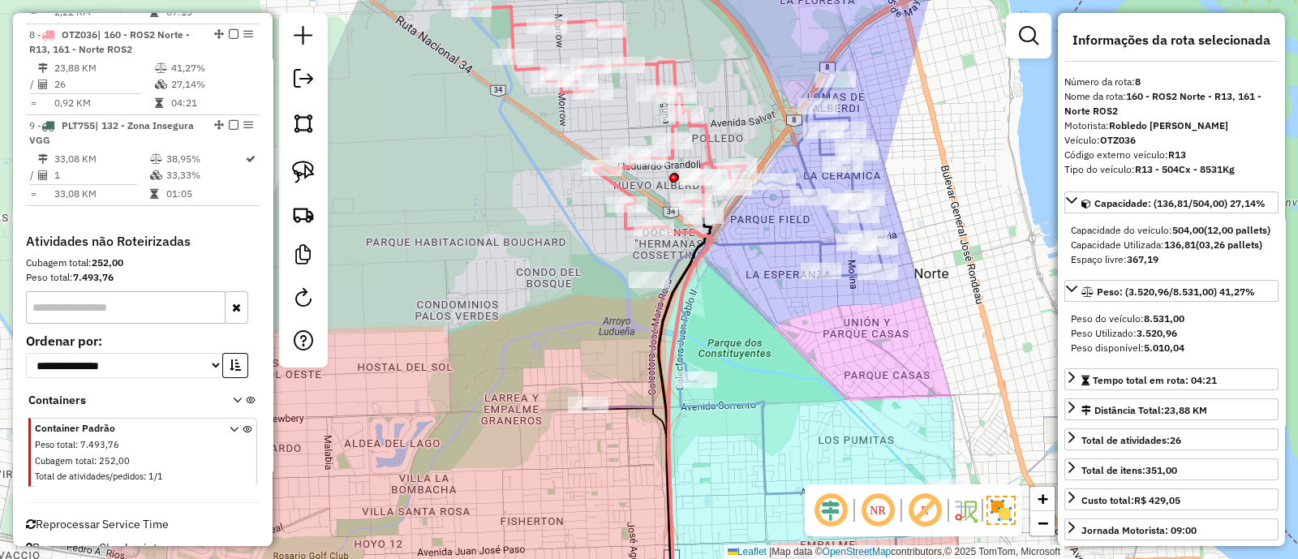
scroll to position [1199, 0]
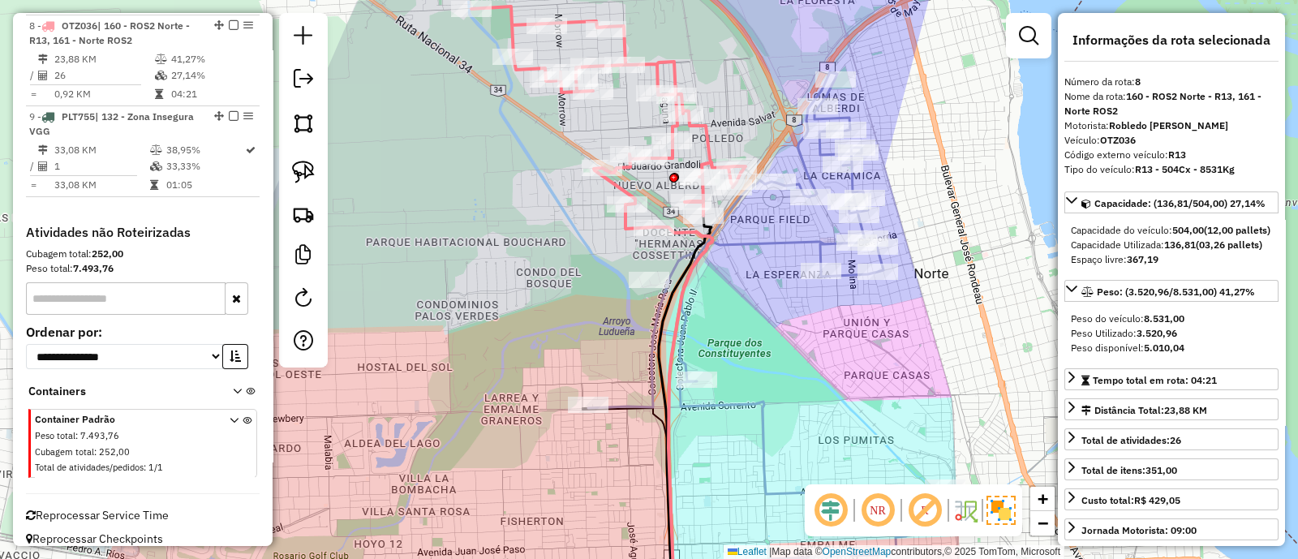
click at [783, 241] on icon at bounding box center [766, 314] width 357 height 484
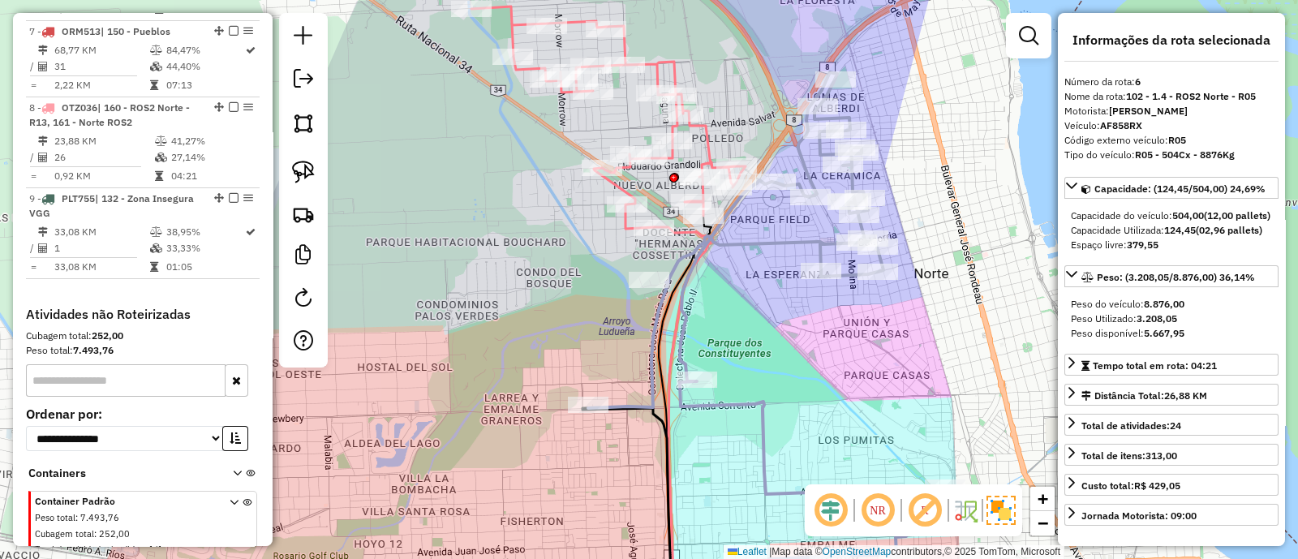
scroll to position [1033, 0]
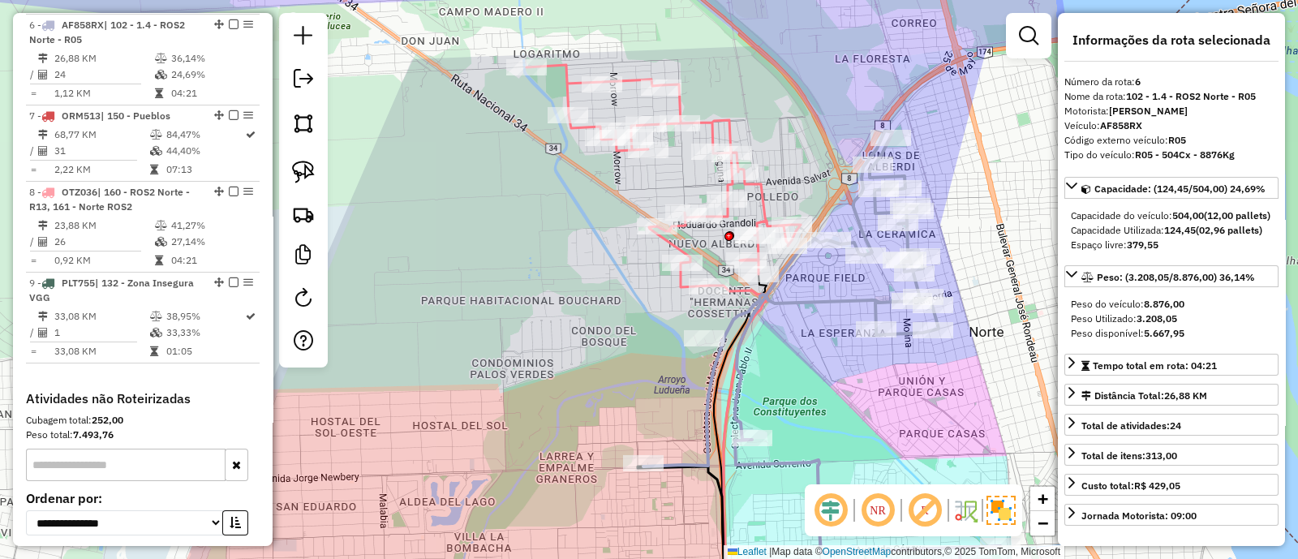
click at [761, 189] on icon at bounding box center [663, 176] width 274 height 222
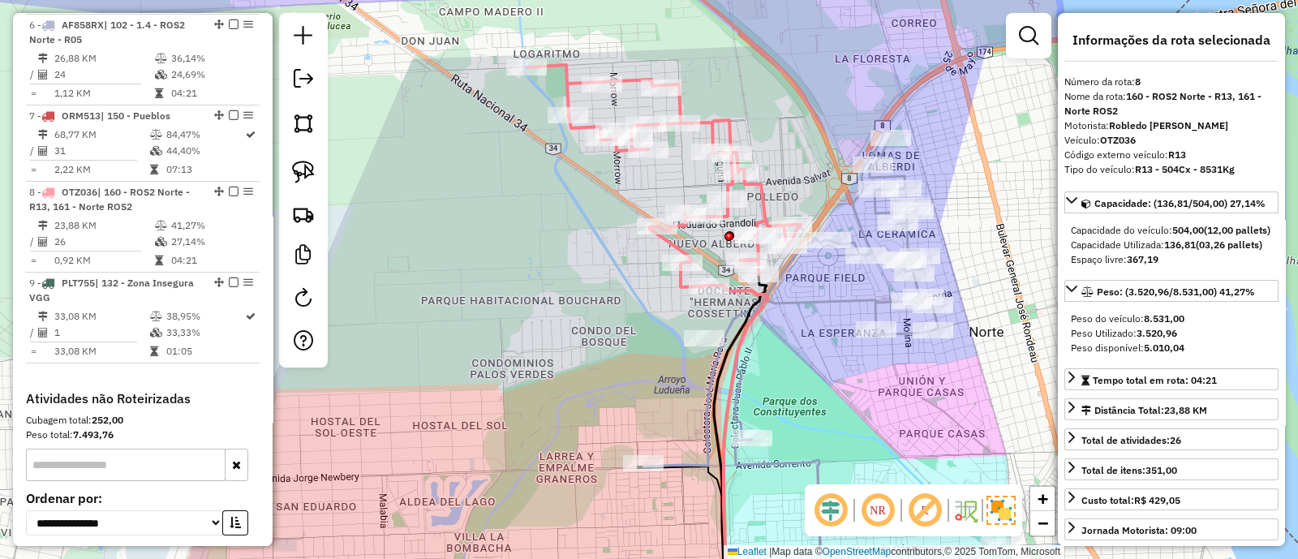
scroll to position [1199, 0]
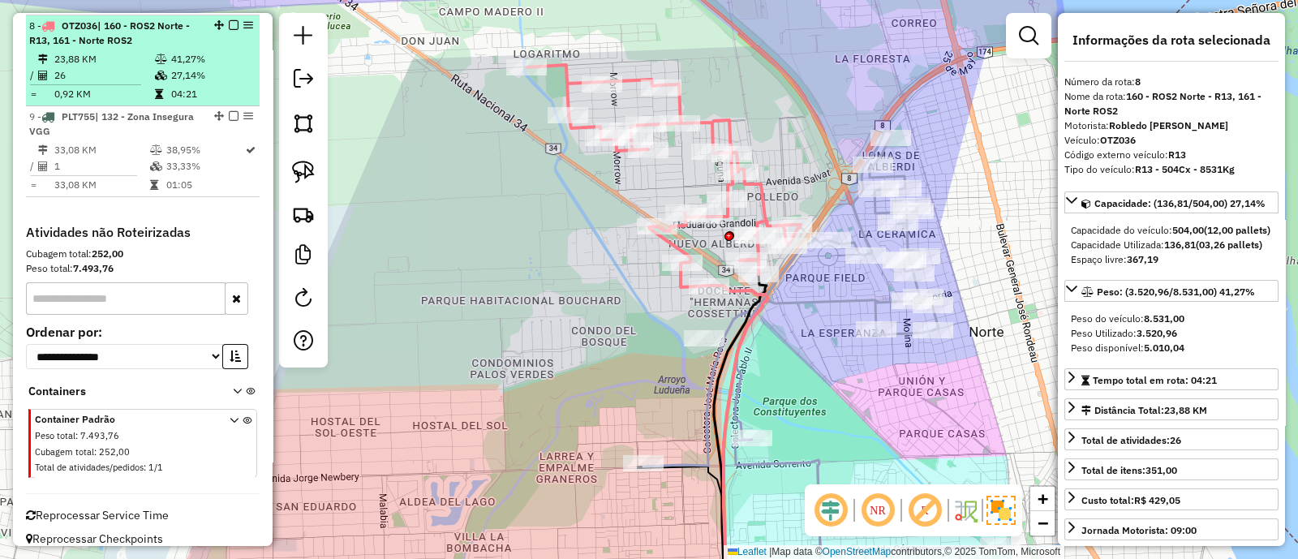
click at [229, 20] on em at bounding box center [234, 25] width 10 height 10
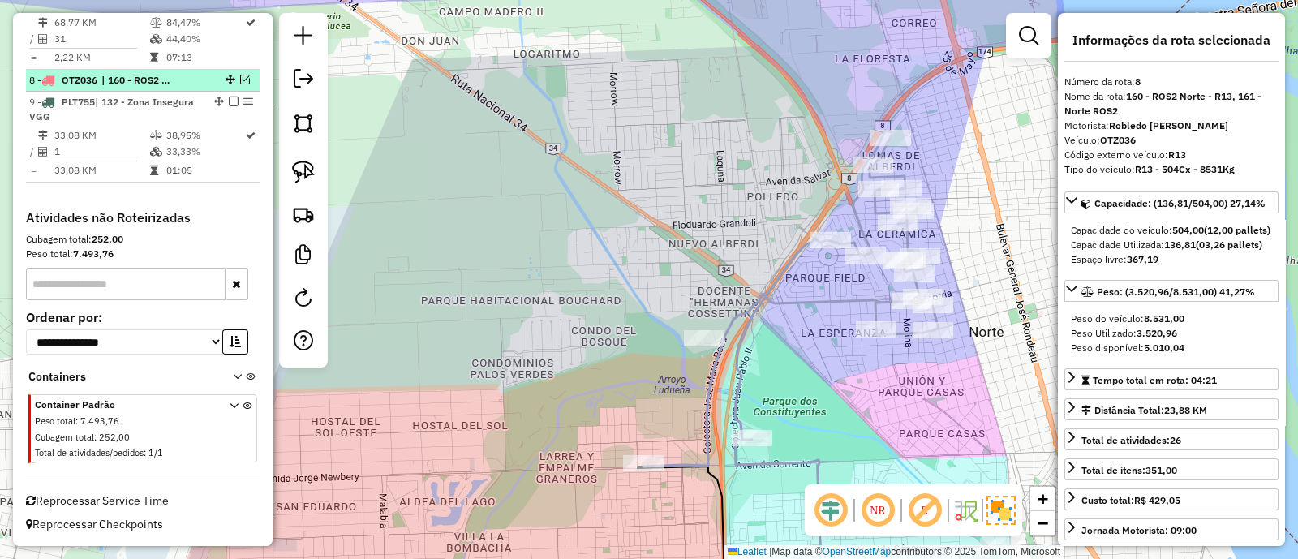
scroll to position [1141, 0]
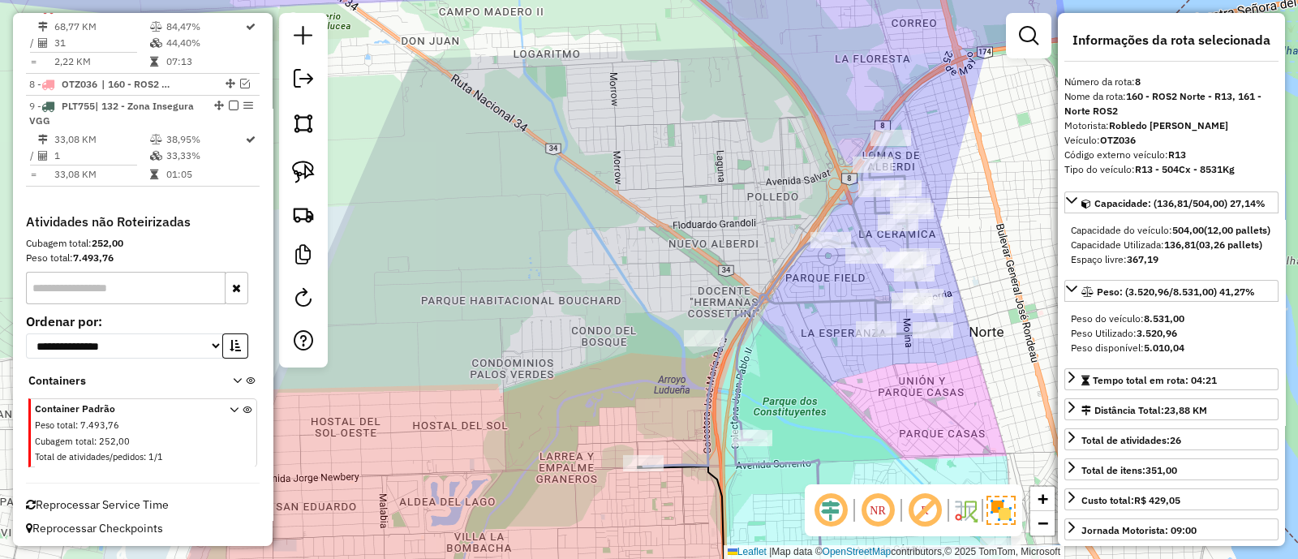
click at [780, 281] on icon at bounding box center [821, 373] width 357 height 484
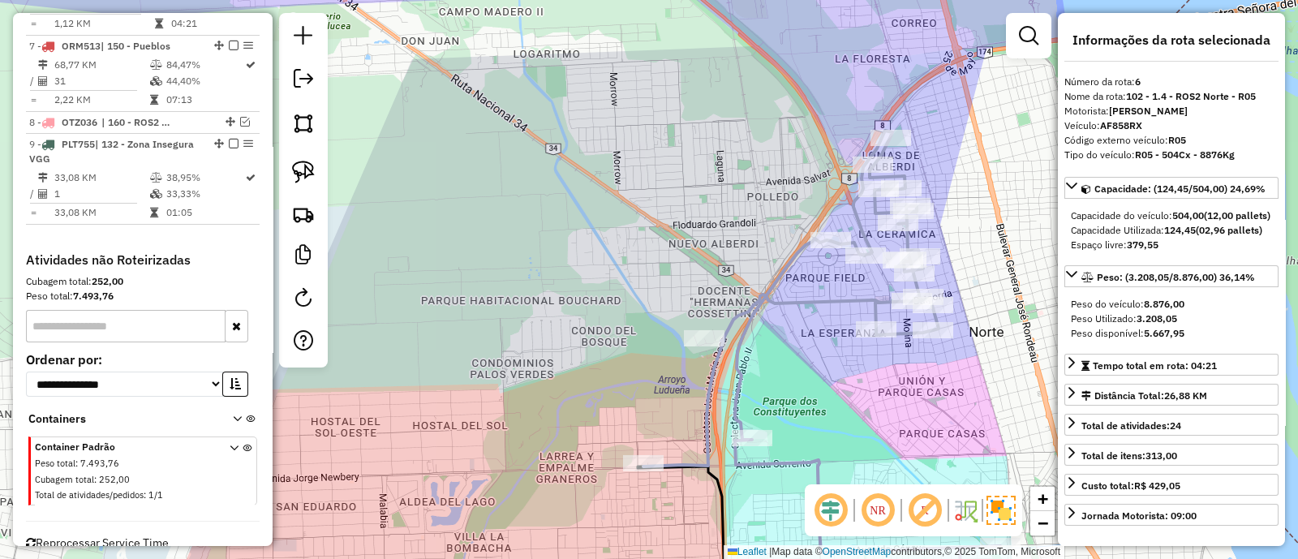
scroll to position [1033, 0]
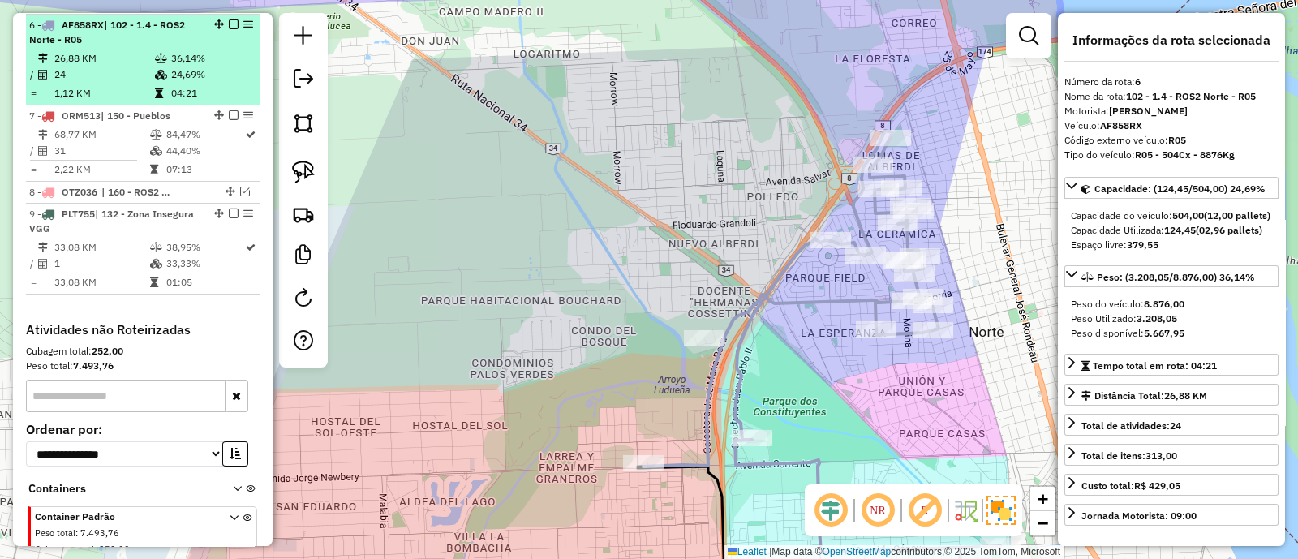
click at [229, 19] on em at bounding box center [234, 24] width 10 height 10
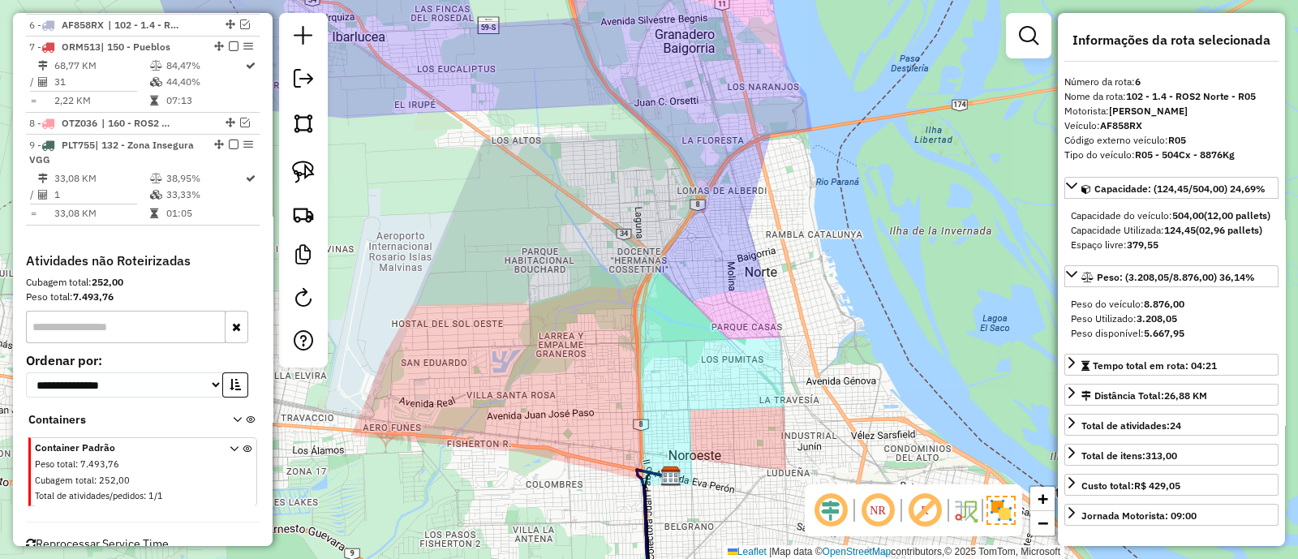
drag, startPoint x: 562, startPoint y: 354, endPoint x: 551, endPoint y: 81, distance: 273.5
click at [552, 99] on div "Janela de atendimento Grade de atendimento Capacidade Transportadoras Veículos …" at bounding box center [649, 279] width 1298 height 559
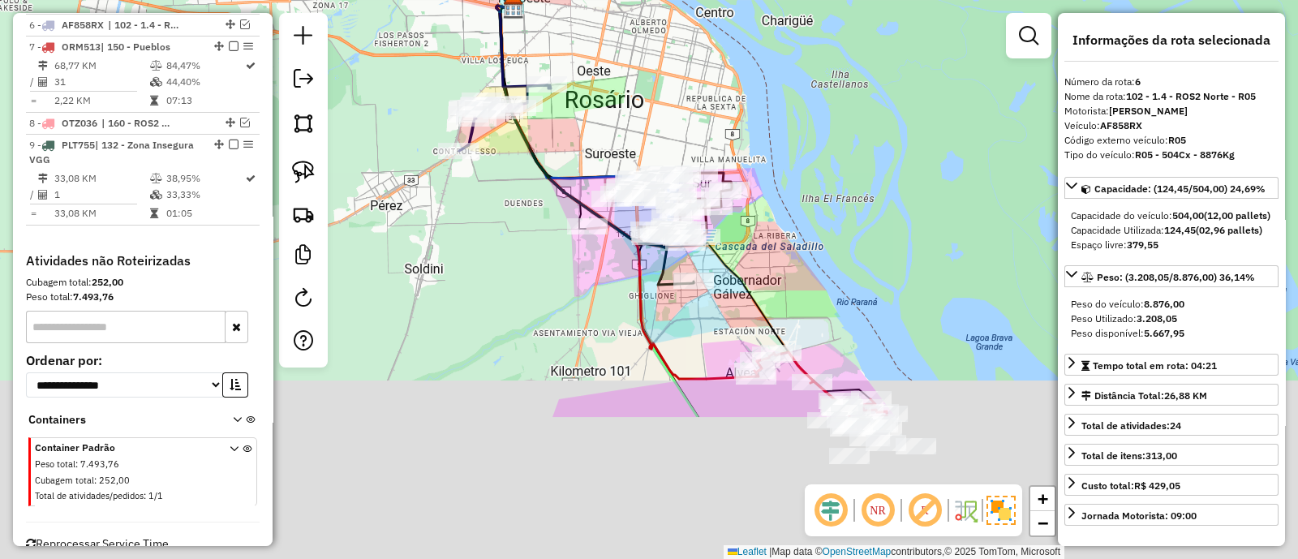
drag, startPoint x: 637, startPoint y: 383, endPoint x: 495, endPoint y: 91, distance: 324.6
click at [496, 92] on icon at bounding box center [594, 145] width 197 height 279
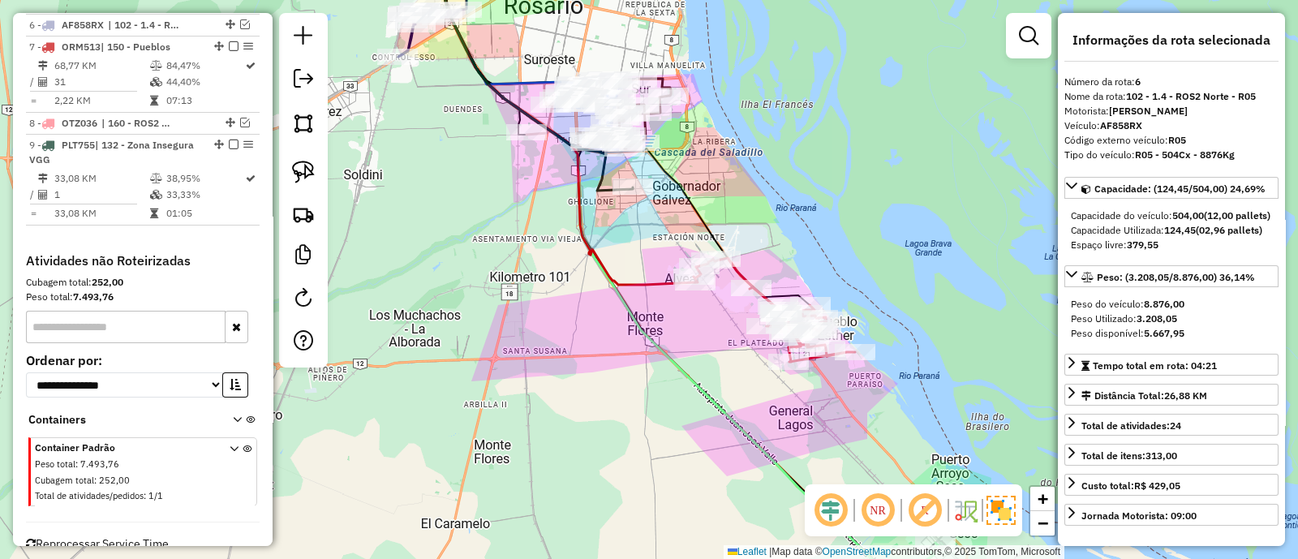
drag, startPoint x: 701, startPoint y: 367, endPoint x: 418, endPoint y: 62, distance: 416.0
click at [440, 64] on icon at bounding box center [688, 262] width 497 height 637
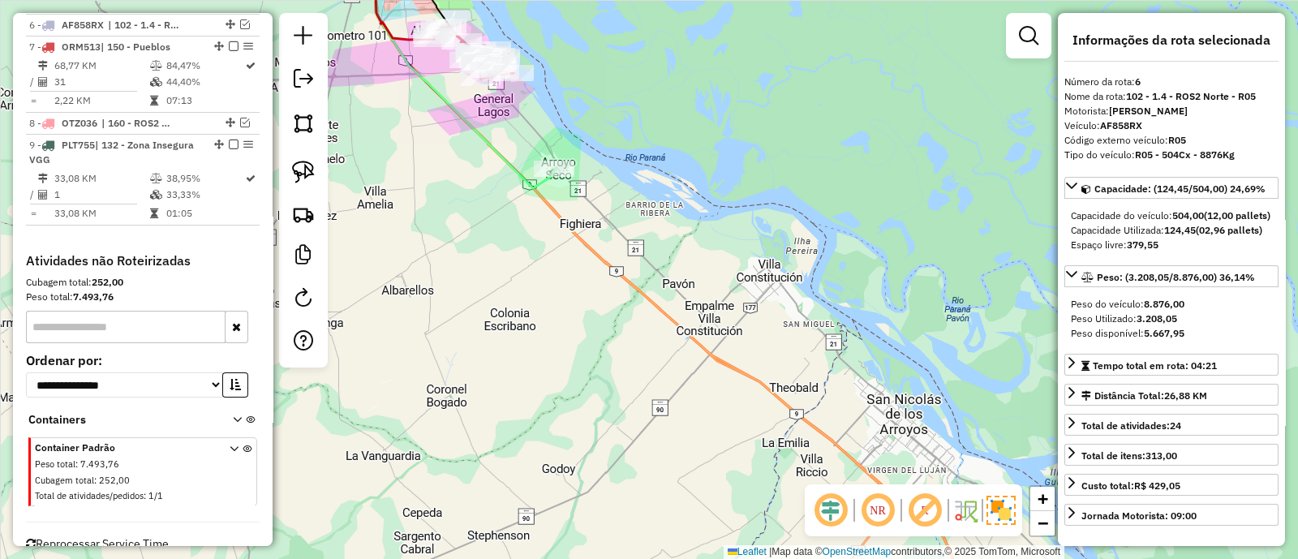
click at [528, 188] on icon at bounding box center [445, 66] width 220 height 244
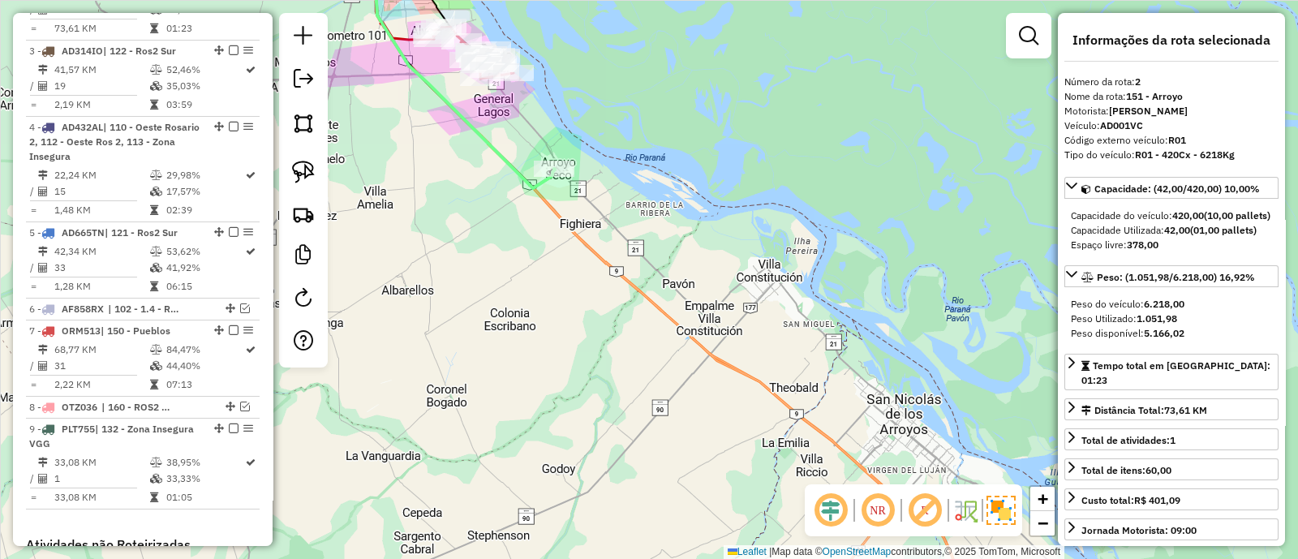
scroll to position [700, 0]
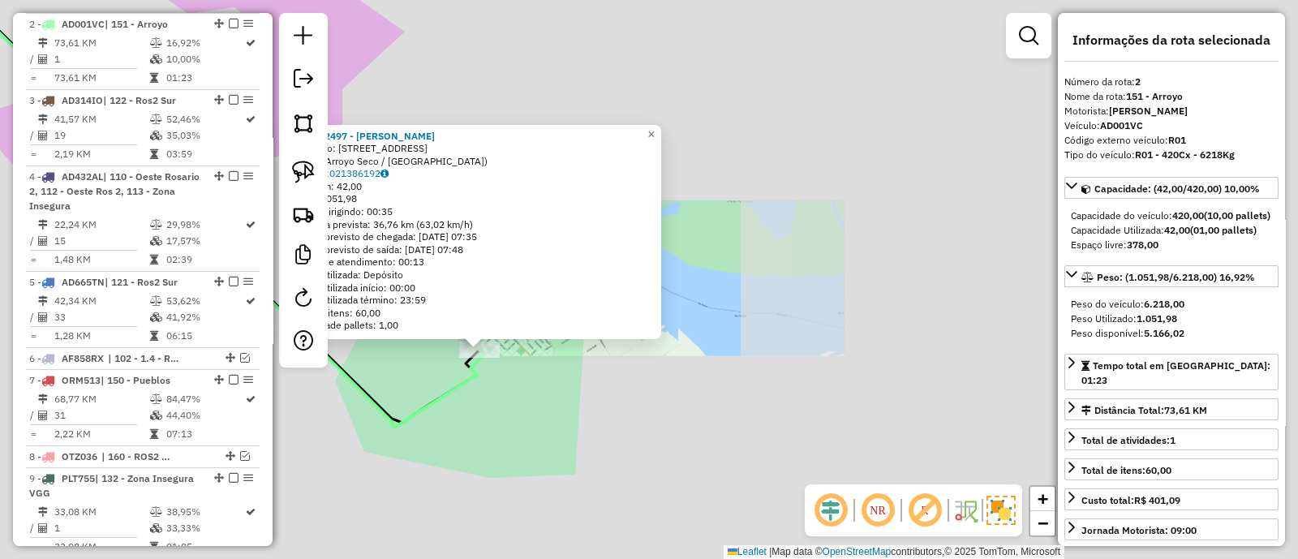
click at [539, 399] on div "0000552497 - [PERSON_NAME]: [STREET_ADDRESS]) Pedidos: 021386192 Cubagem: 42,00…" at bounding box center [649, 279] width 1298 height 559
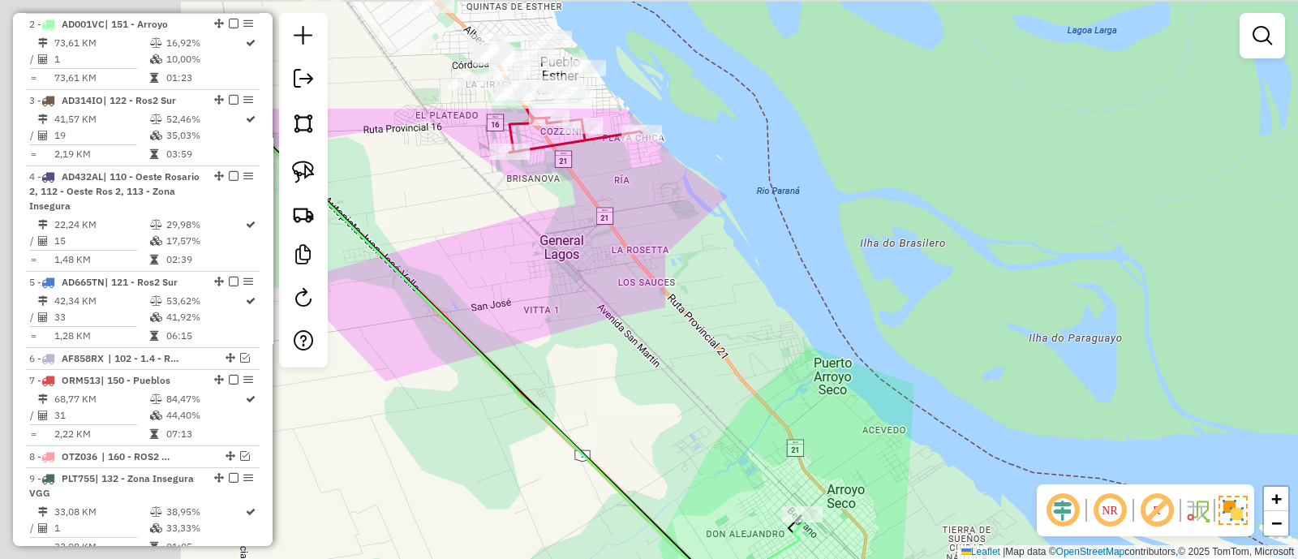
drag, startPoint x: 527, startPoint y: 279, endPoint x: 859, endPoint y: 444, distance: 370.3
click at [859, 444] on div "Janela de atendimento Grade de atendimento Capacidade Transportadoras Veículos …" at bounding box center [649, 279] width 1298 height 559
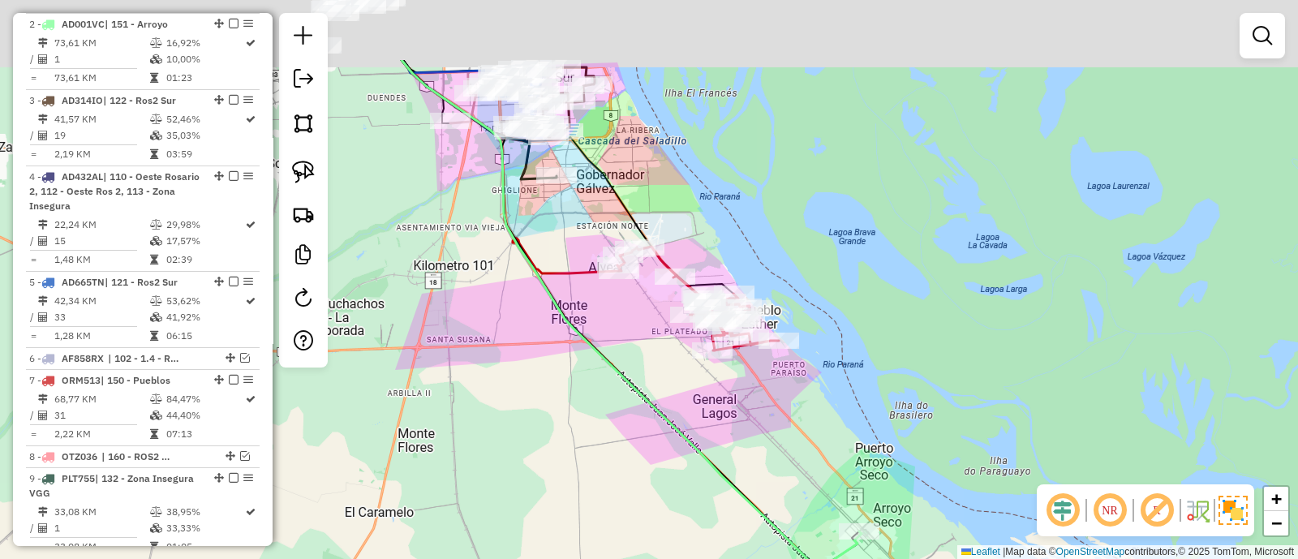
drag, startPoint x: 603, startPoint y: 298, endPoint x: 735, endPoint y: 387, distance: 158.8
click at [725, 414] on div "Janela de atendimento Grade de atendimento Capacidade Transportadoras Veículos …" at bounding box center [649, 279] width 1298 height 559
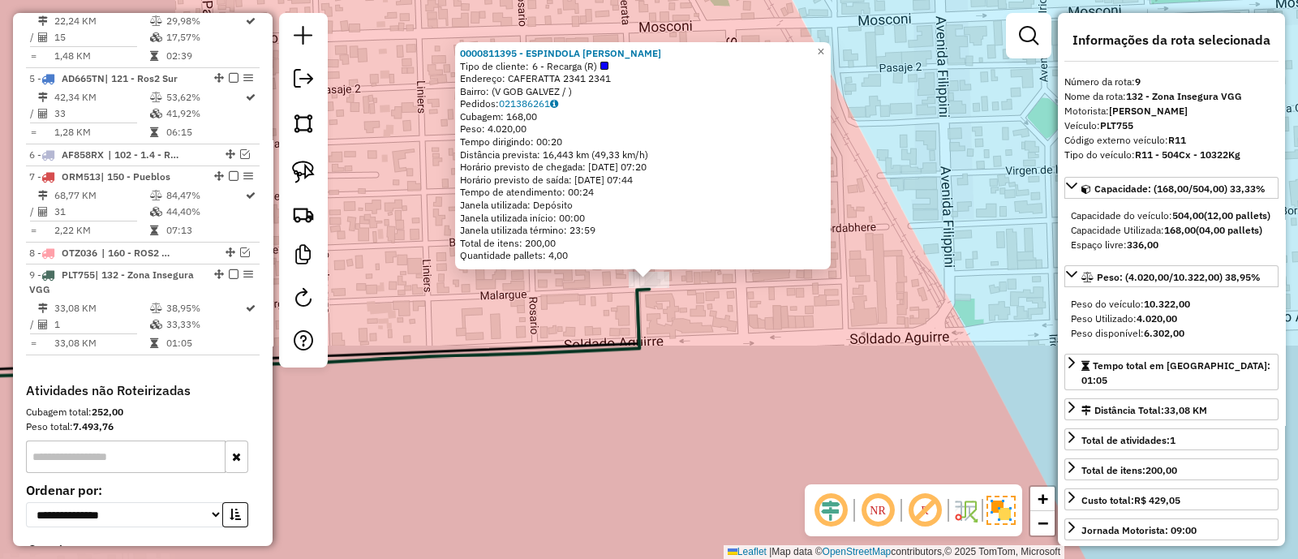
scroll to position [1072, 0]
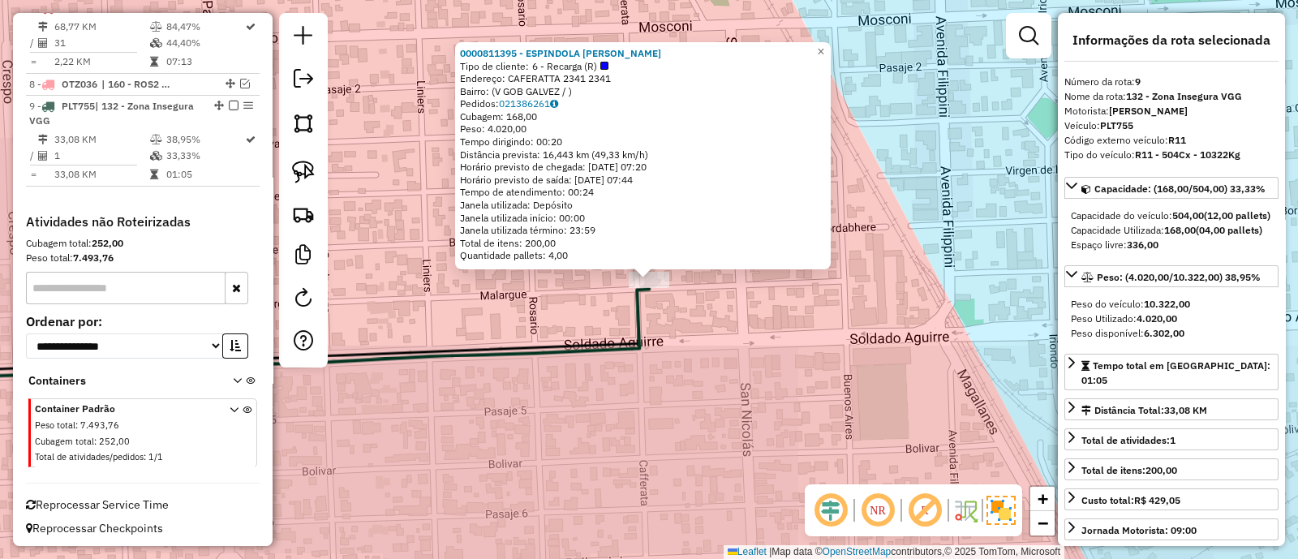
click at [651, 422] on div "0000811395 - ESPINDOLA AURORA RAQUEL Tipo de cliente: 6 - Recarga (R) Endereço:…" at bounding box center [649, 279] width 1298 height 559
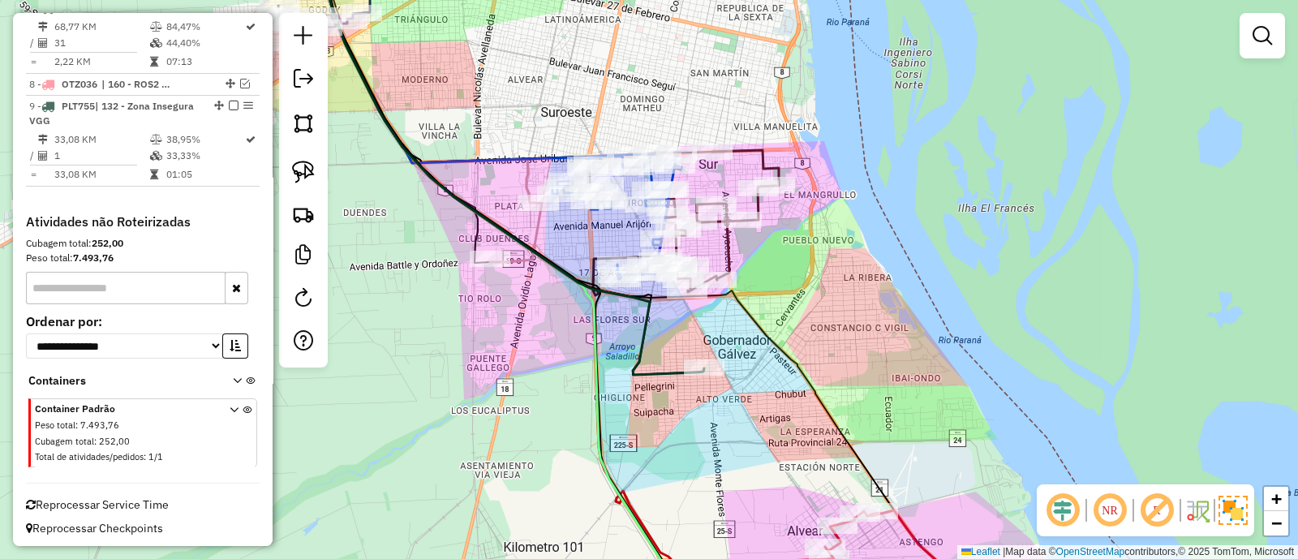
drag, startPoint x: 665, startPoint y: 428, endPoint x: 730, endPoint y: 435, distance: 65.3
click at [730, 435] on div "Janela de atendimento Grade de atendimento Capacidade Transportadoras Veículos …" at bounding box center [649, 279] width 1298 height 559
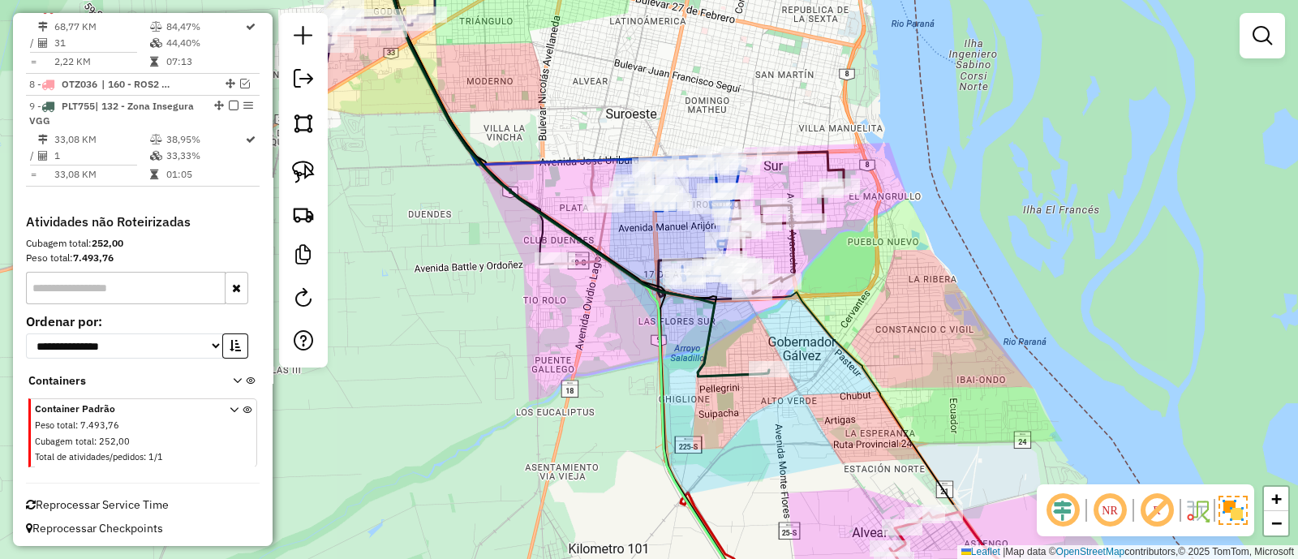
drag, startPoint x: 521, startPoint y: 314, endPoint x: 581, endPoint y: 354, distance: 73.1
click at [593, 360] on div "Janela de atendimento Grade de atendimento Capacidade Transportadoras Veículos …" at bounding box center [649, 279] width 1298 height 559
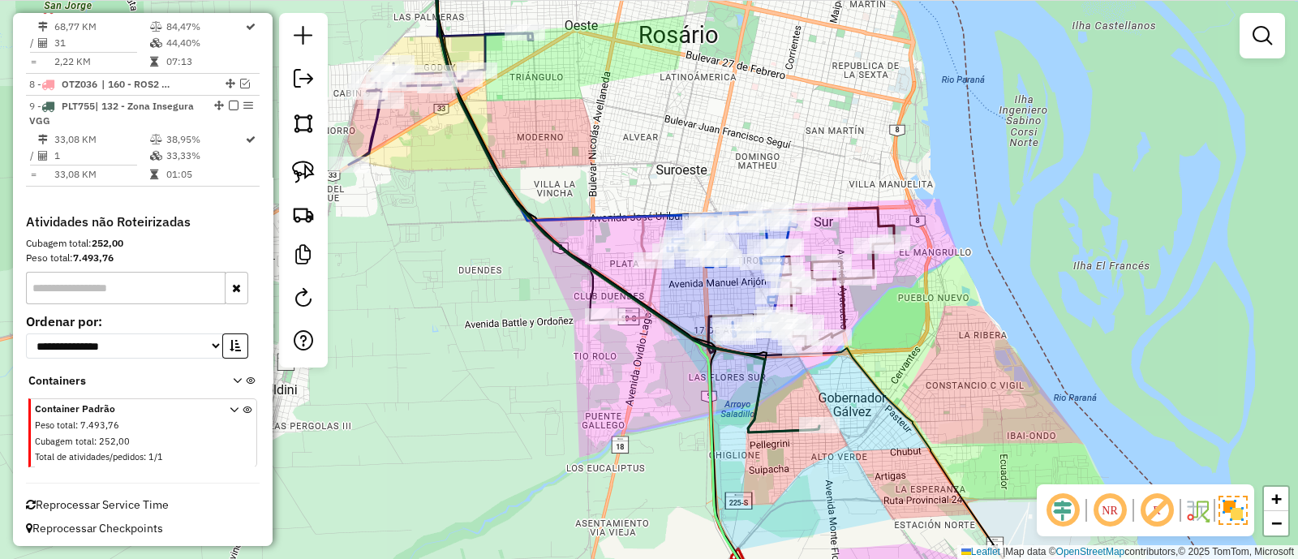
click at [481, 253] on div "Janela de atendimento Grade de atendimento Capacidade Transportadoras Veículos …" at bounding box center [649, 279] width 1298 height 559
click at [487, 51] on icon at bounding box center [438, 98] width 176 height 131
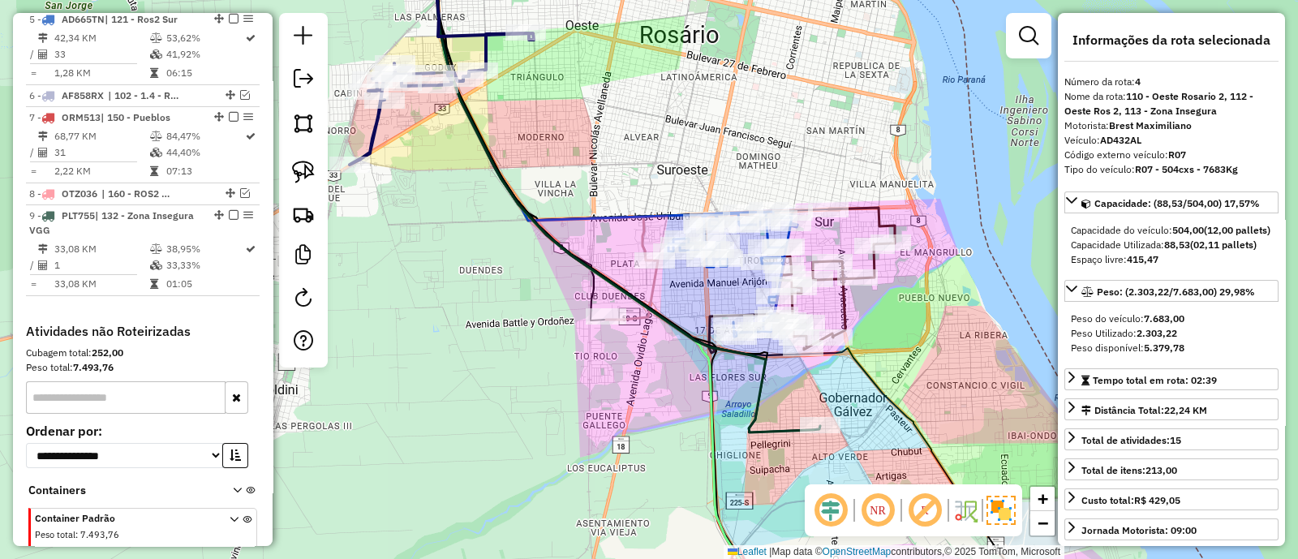
scroll to position [851, 0]
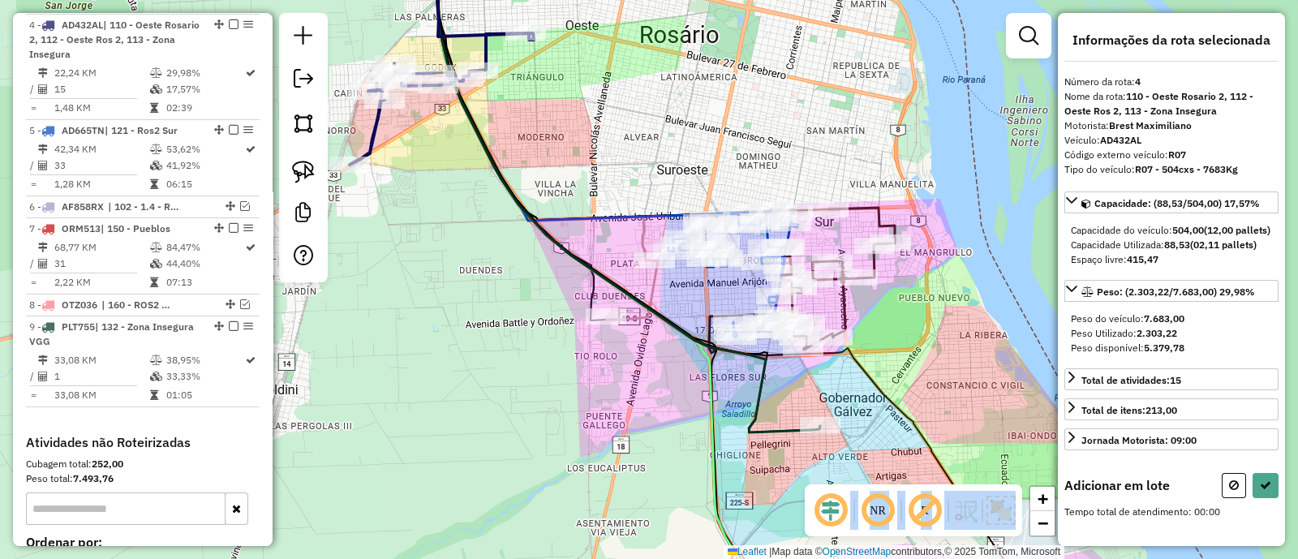
drag, startPoint x: 813, startPoint y: 485, endPoint x: 819, endPoint y: 410, distance: 75.6
click at [819, 410] on hb-router-mapa "Informações da Sessão 1290866 - [DATE] Criação: [DATE] 15:42 Depósito: SAZ AR R…" at bounding box center [649, 279] width 1298 height 559
drag, startPoint x: 386, startPoint y: 212, endPoint x: 400, endPoint y: 196, distance: 21.3
click at [388, 212] on div "Janela de atendimento Grade de atendimento Capacidade Transportadoras Veículos …" at bounding box center [649, 279] width 1298 height 559
click at [375, 128] on icon at bounding box center [438, 98] width 176 height 131
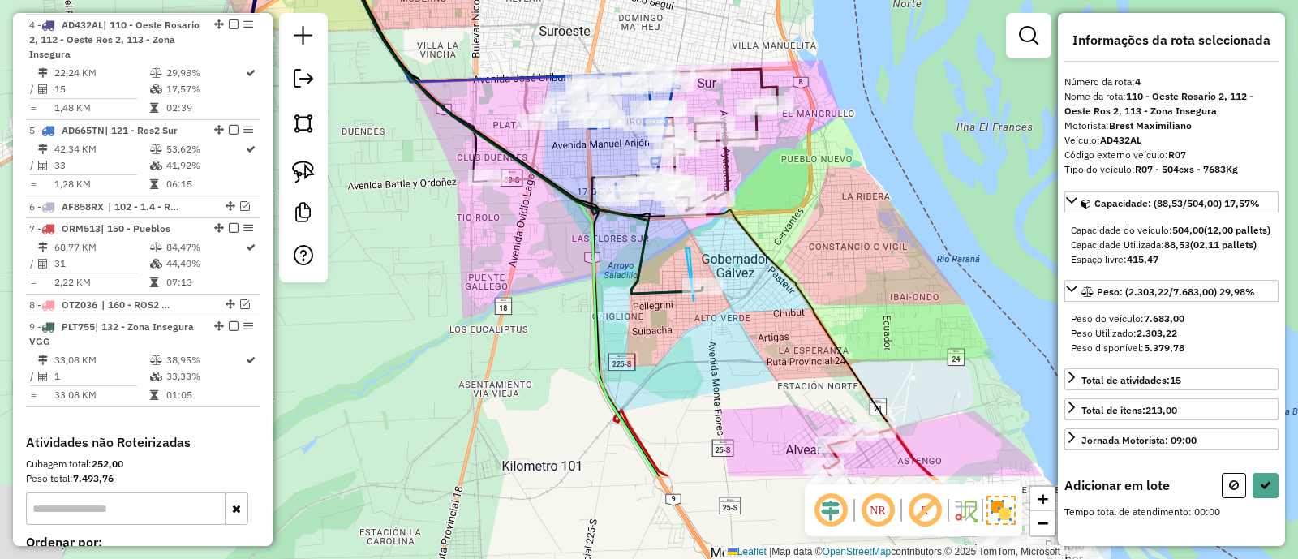
drag, startPoint x: 536, startPoint y: 328, endPoint x: 742, endPoint y: 350, distance: 207.2
click at [374, 158] on div "Janela de atendimento Grade de atendimento Capacidade Transportadoras Veículos …" at bounding box center [649, 279] width 1298 height 559
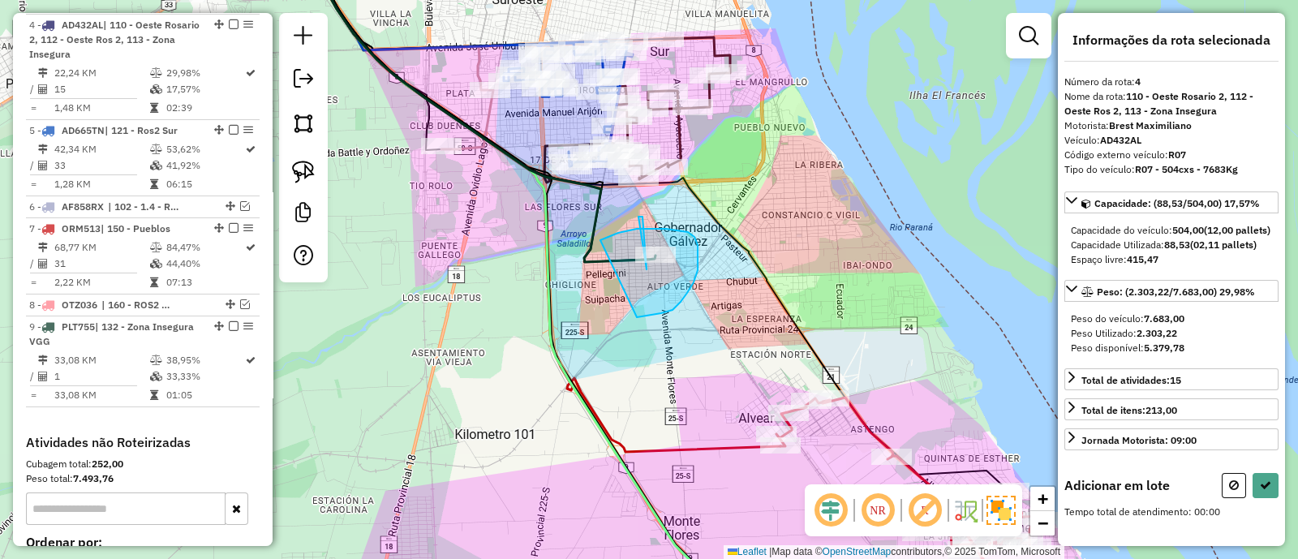
drag, startPoint x: 697, startPoint y: 270, endPoint x: 600, endPoint y: 240, distance: 101.8
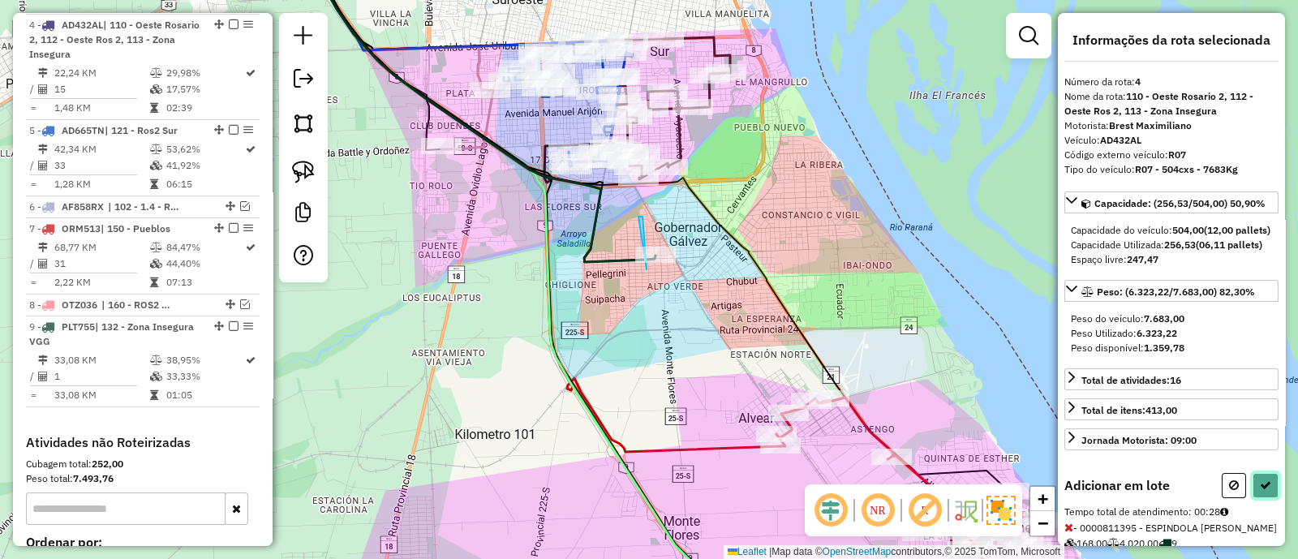
click at [1259, 491] on icon at bounding box center [1264, 484] width 11 height 11
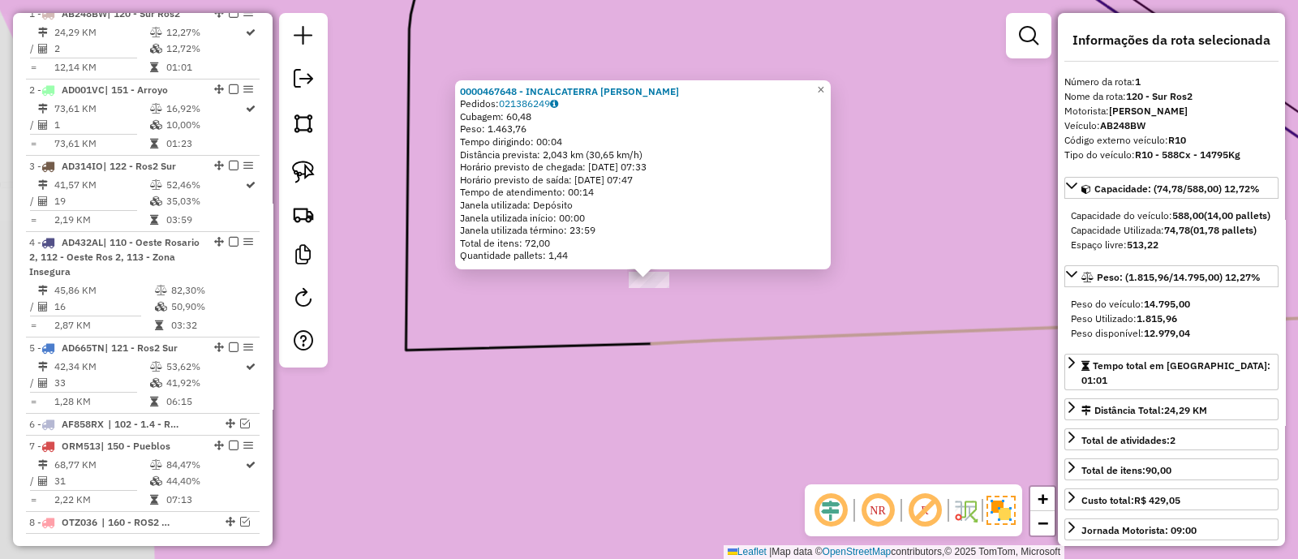
scroll to position [624, 0]
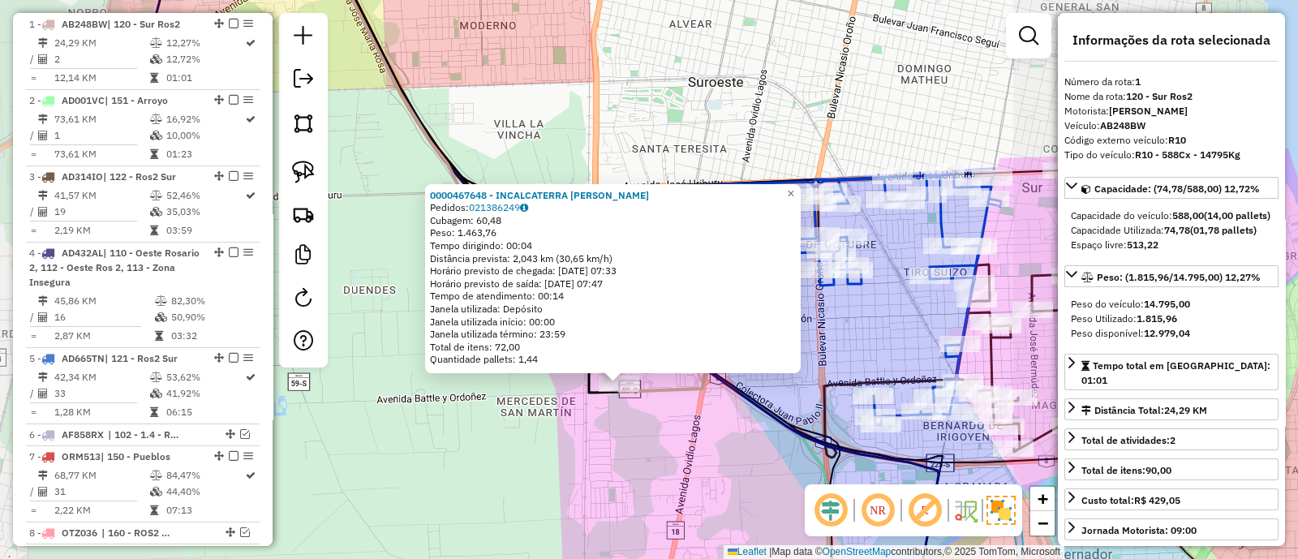
click at [654, 462] on div "0000467648 - INCALCATERRA [PERSON_NAME]: 021386249 Cubagem: 60,48 Peso: 1.463,7…" at bounding box center [649, 279] width 1298 height 559
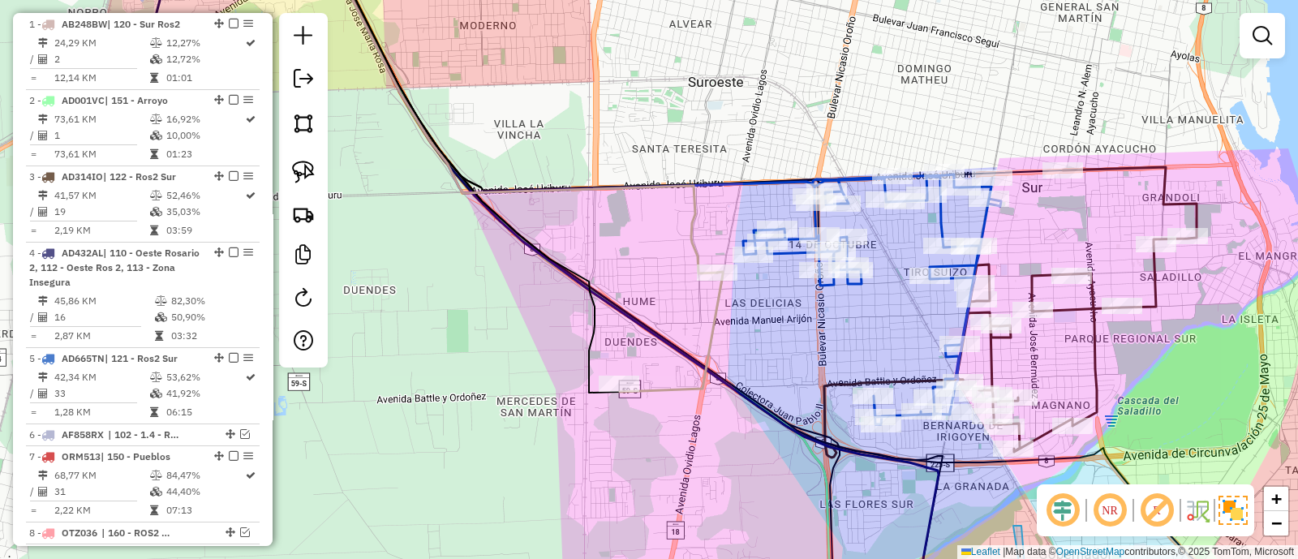
drag, startPoint x: 684, startPoint y: 487, endPoint x: 455, endPoint y: 99, distance: 450.1
click at [499, 168] on div "Janela de atendimento Grade de atendimento Capacidade Transportadoras Veículos …" at bounding box center [649, 279] width 1298 height 559
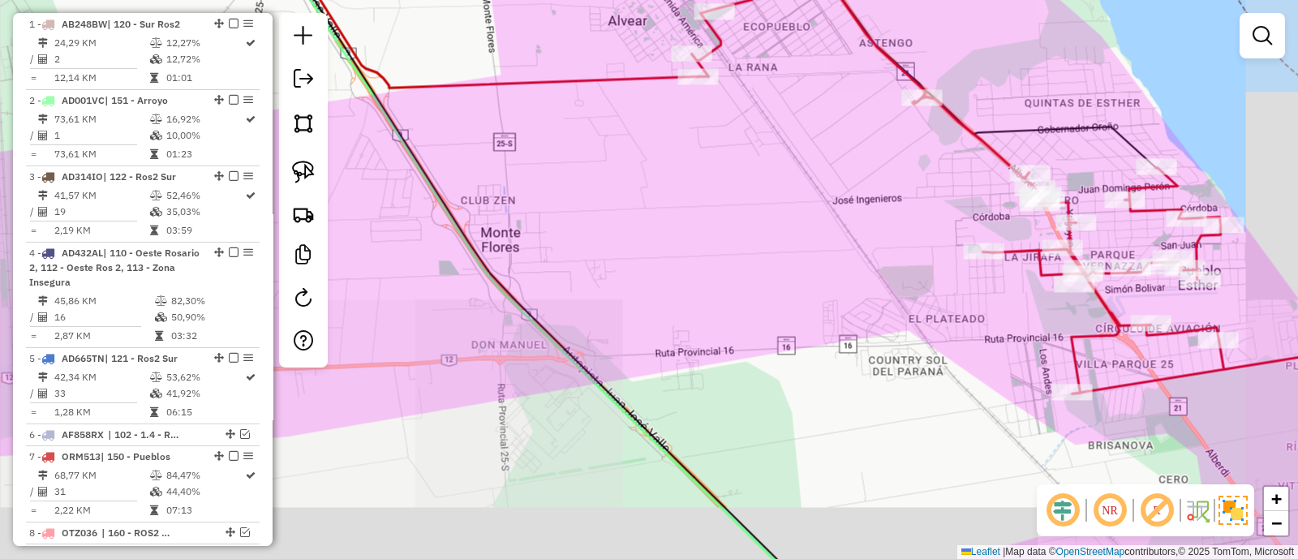
drag, startPoint x: 677, startPoint y: 140, endPoint x: 718, endPoint y: 473, distance: 335.0
click at [726, 477] on div "Rota 1 - Placa AB248BW 0000467648 - INCALCATERRA [PERSON_NAME] Janela de atendi…" at bounding box center [649, 279] width 1298 height 559
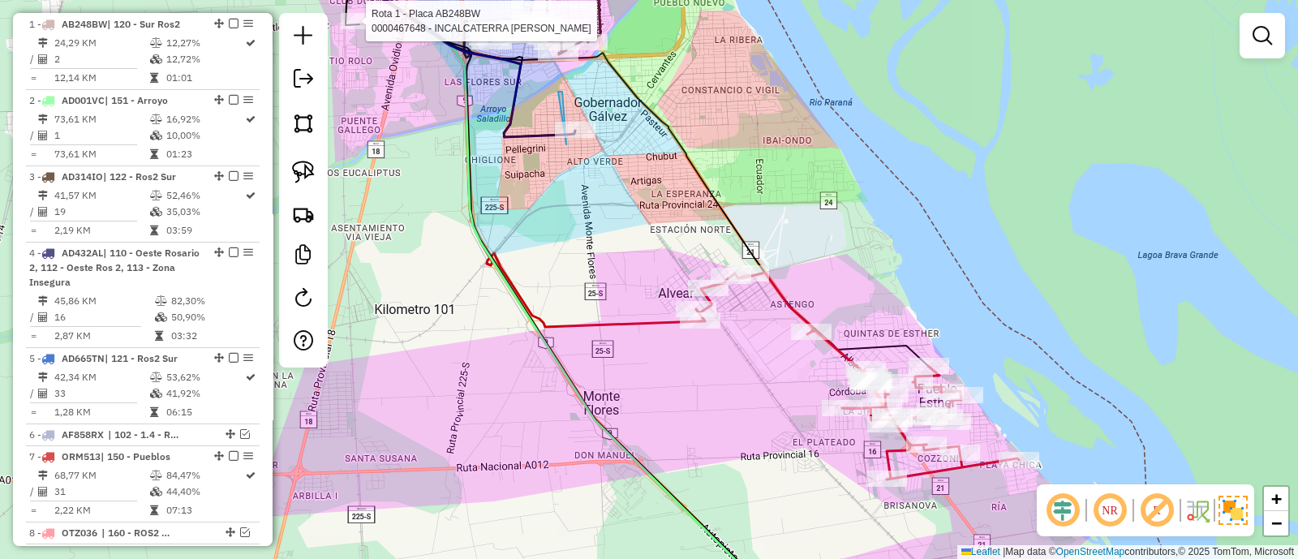
drag, startPoint x: 563, startPoint y: 202, endPoint x: 716, endPoint y: 344, distance: 208.9
click at [716, 344] on div "Rota 1 - Placa AB248BW 0000467648 - INCALCATERRA [PERSON_NAME] Janela de atendi…" at bounding box center [649, 279] width 1298 height 559
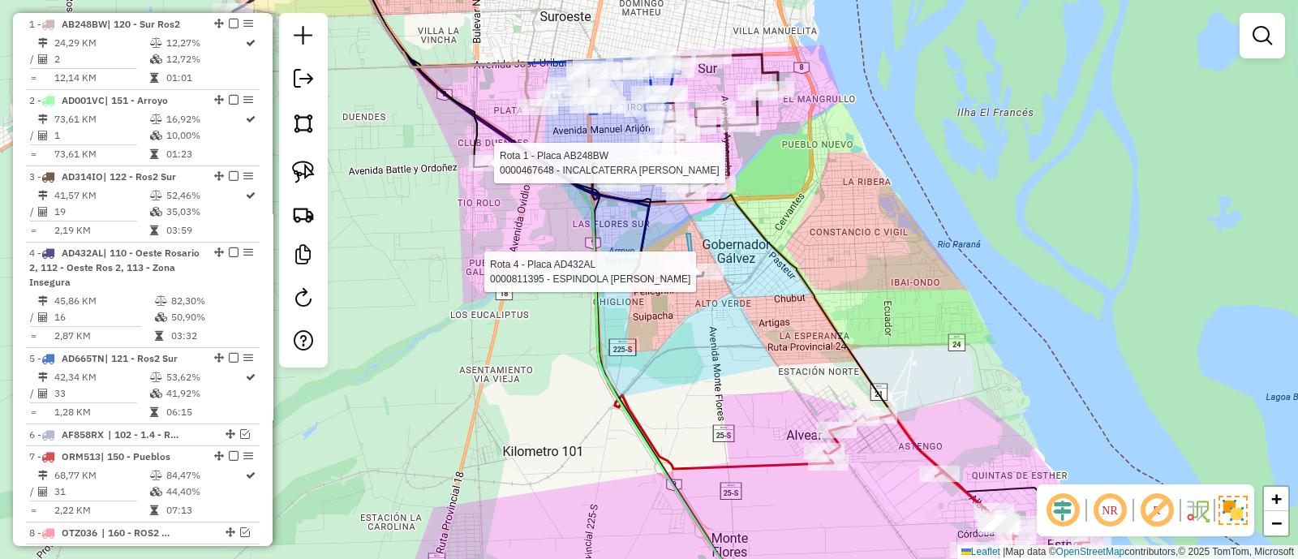
click at [698, 280] on div at bounding box center [703, 272] width 41 height 16
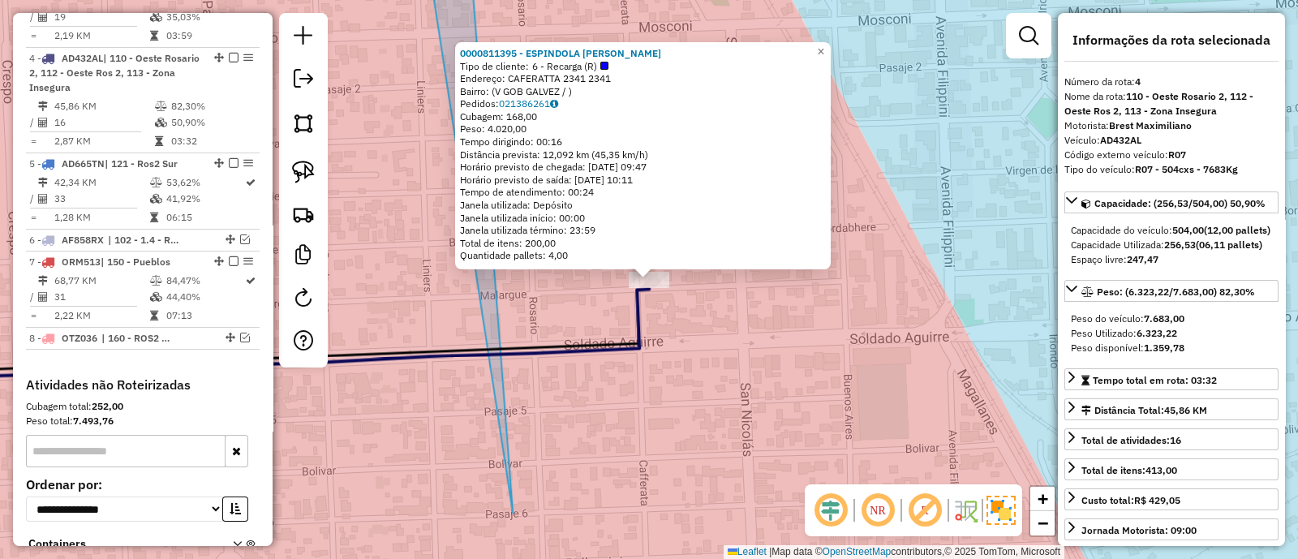
scroll to position [851, 0]
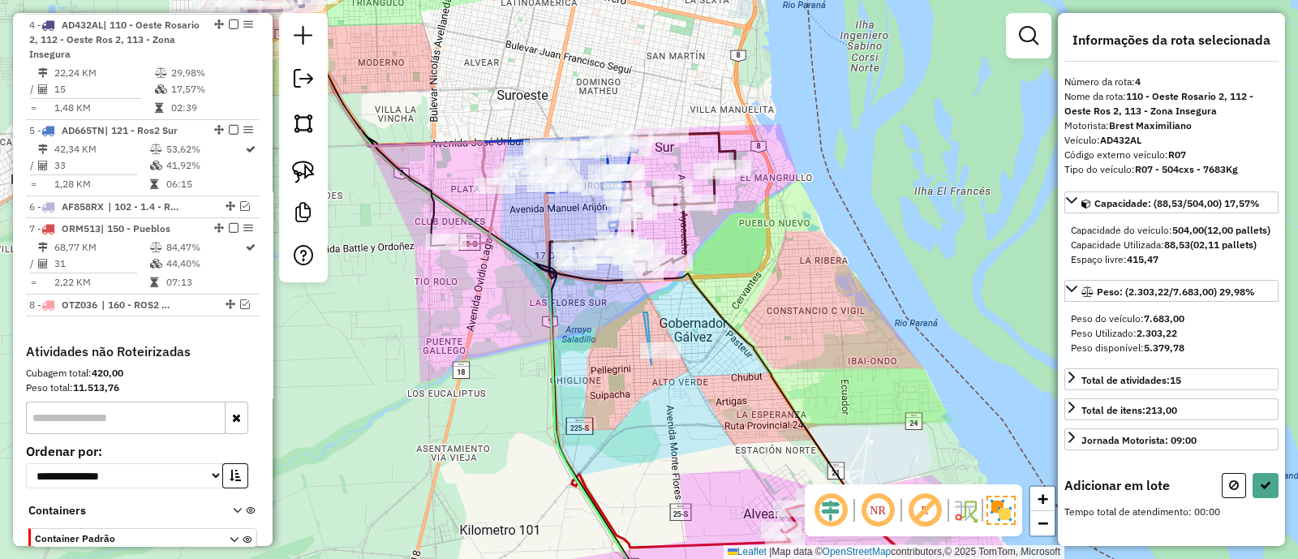
drag, startPoint x: 513, startPoint y: 295, endPoint x: 730, endPoint y: 435, distance: 257.6
click at [730, 435] on div "Janela de atendimento Grade de atendimento Capacidade Transportadoras Veículos …" at bounding box center [649, 279] width 1298 height 559
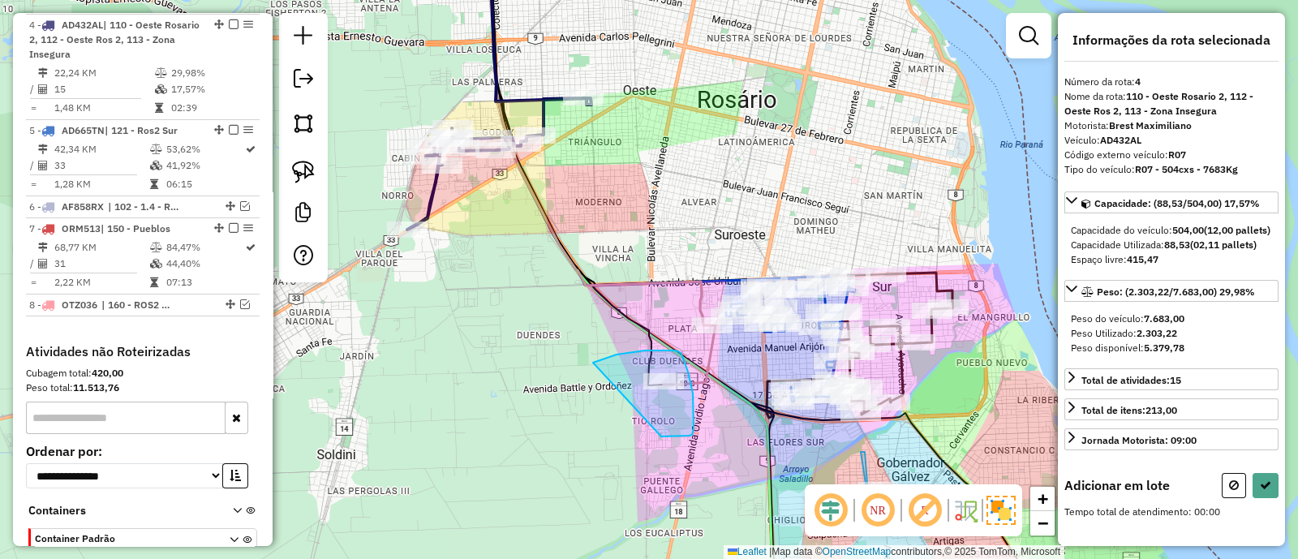
drag, startPoint x: 666, startPoint y: 436, endPoint x: 592, endPoint y: 362, distance: 104.4
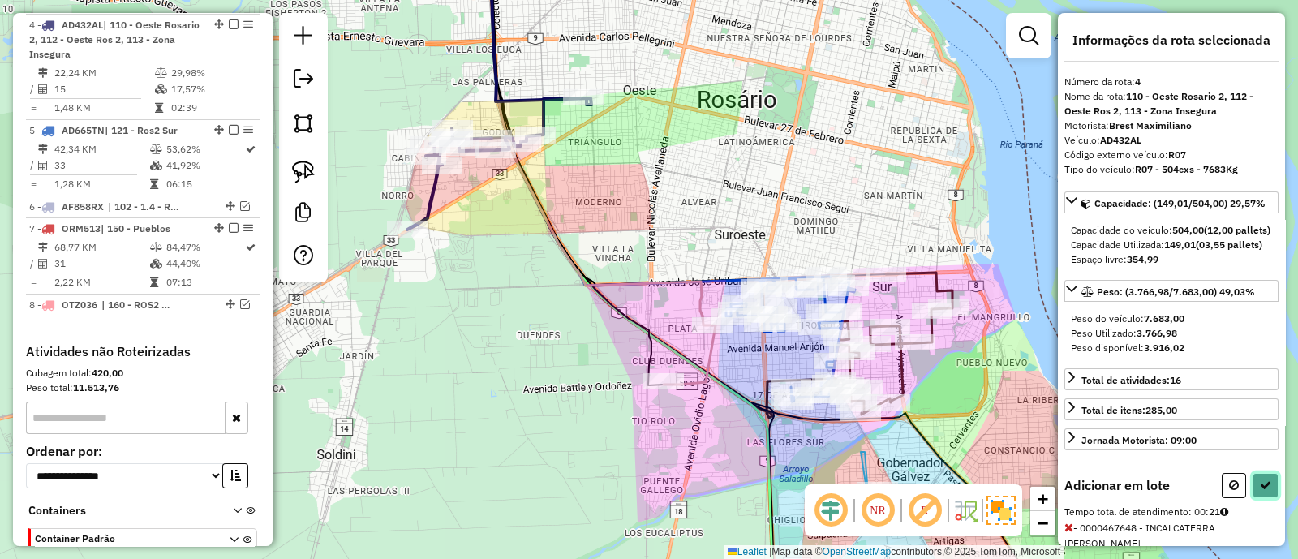
click at [1262, 498] on button at bounding box center [1265, 485] width 26 height 25
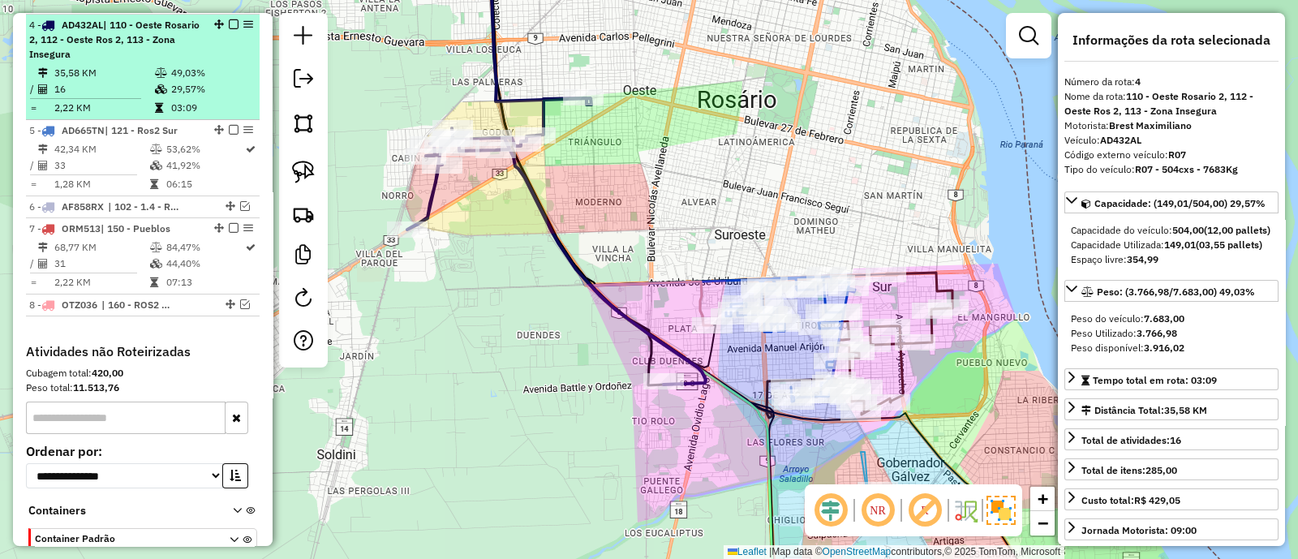
click at [229, 19] on em at bounding box center [234, 24] width 10 height 10
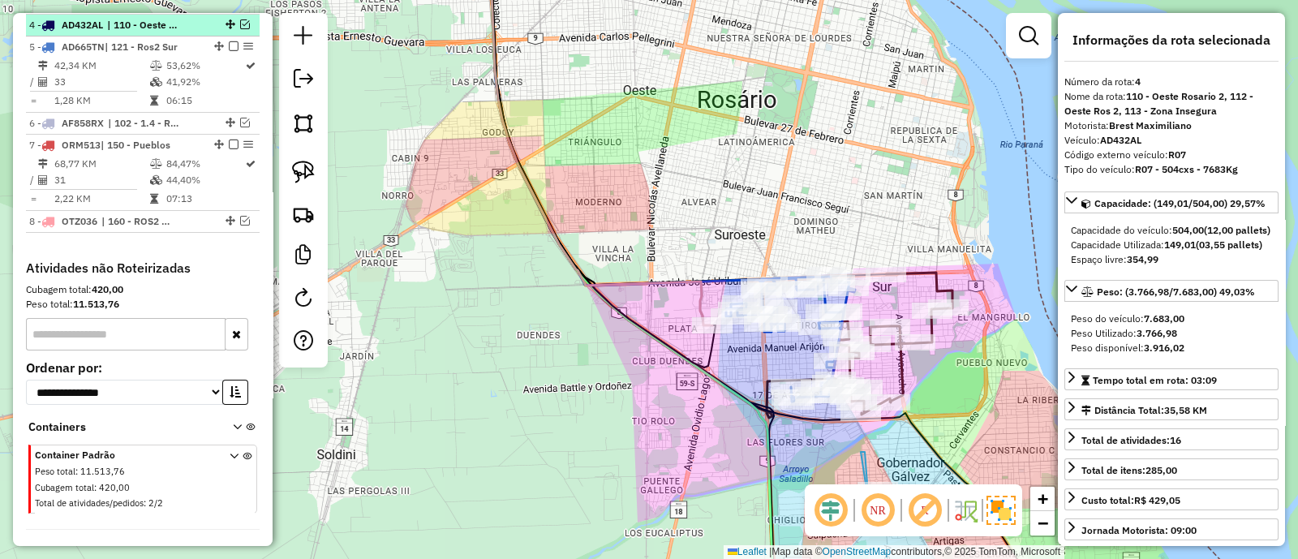
click at [240, 24] on em at bounding box center [245, 24] width 10 height 10
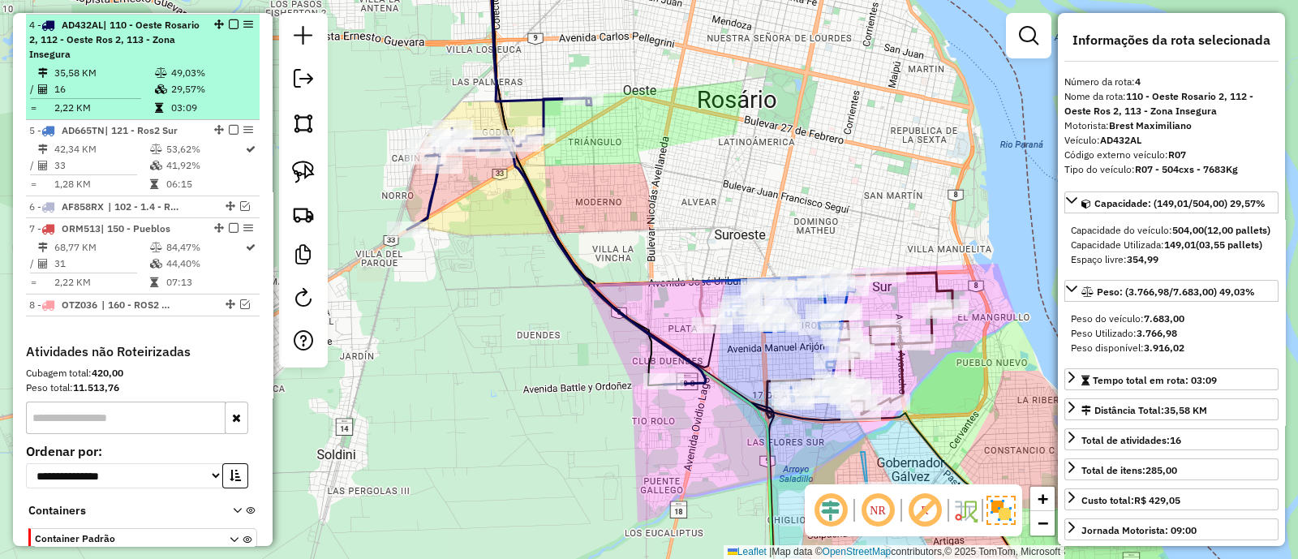
click at [224, 46] on div "4 - AD432AL | 110 - [GEOGRAPHIC_DATA] 2, 112 - Oeste Ros 2, 113 - Zona Insegura" at bounding box center [142, 40] width 227 height 44
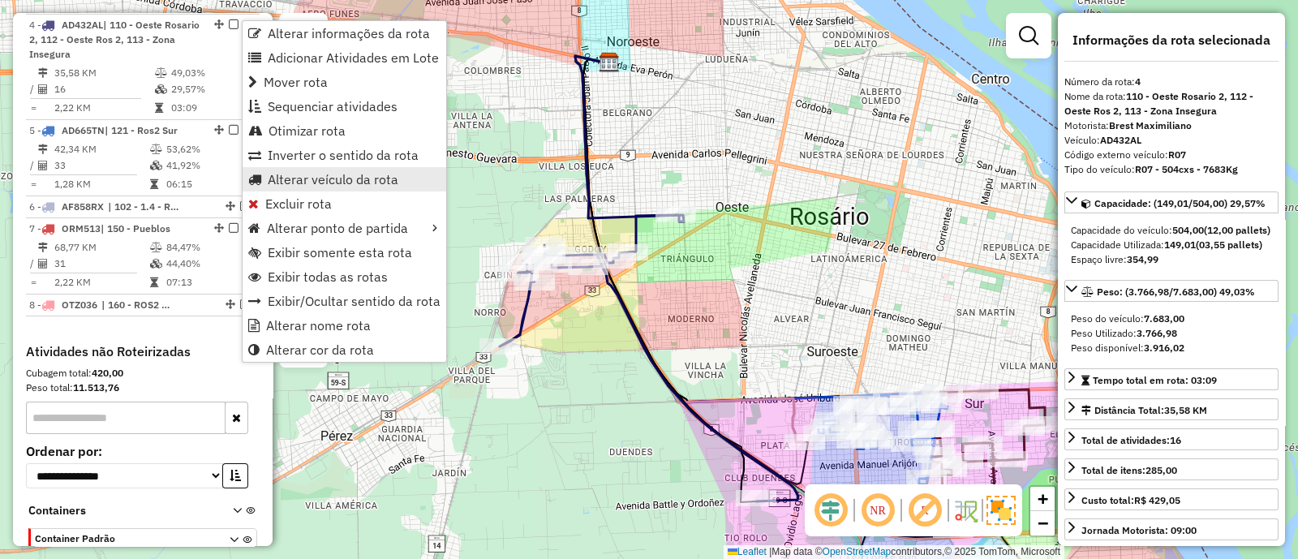
click at [312, 178] on span "Alterar veículo da rota" at bounding box center [333, 179] width 131 height 13
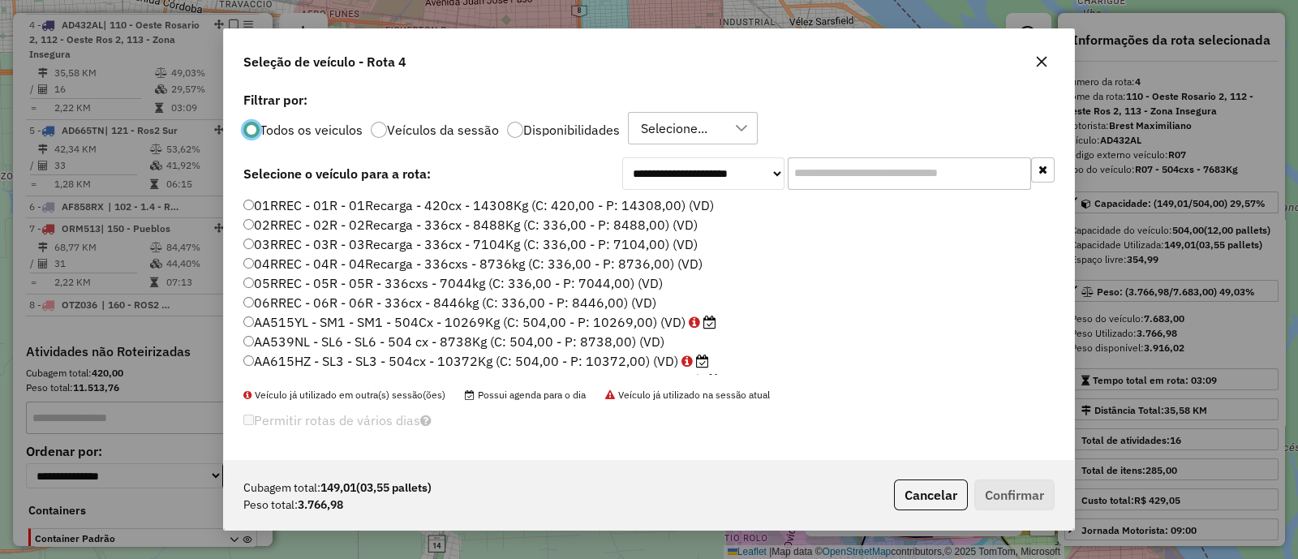
scroll to position [8, 5]
click at [508, 132] on div at bounding box center [515, 130] width 16 height 16
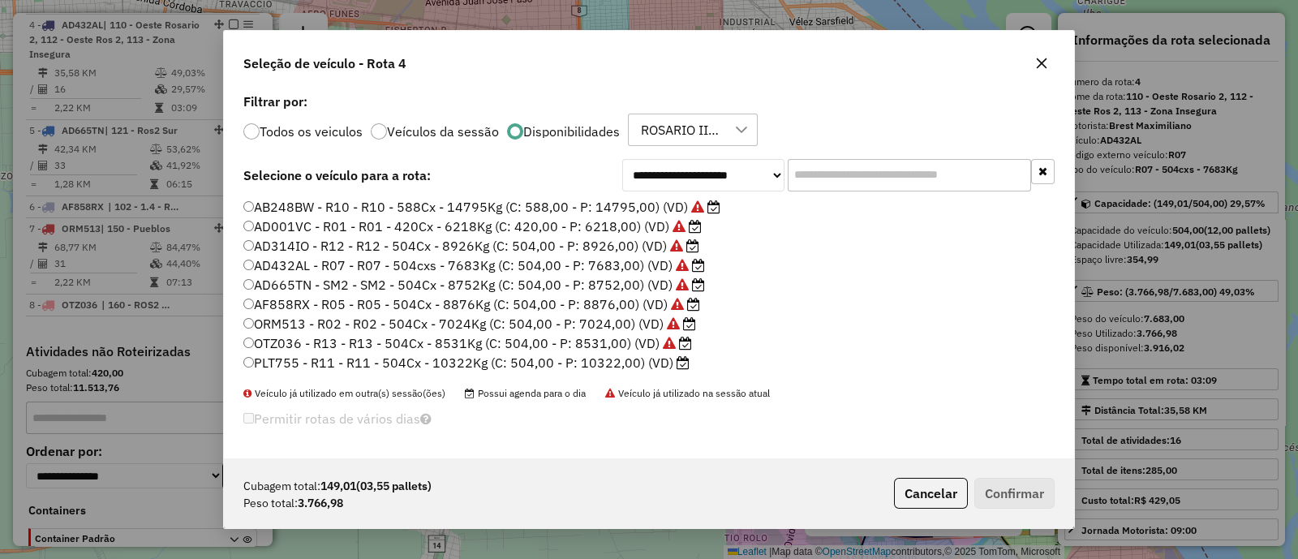
click at [345, 324] on label "ORM513 - R02 - R02 - 504Cx - 7024Kg (C: 504,00 - P: 7024,00) (VD)" at bounding box center [469, 323] width 453 height 19
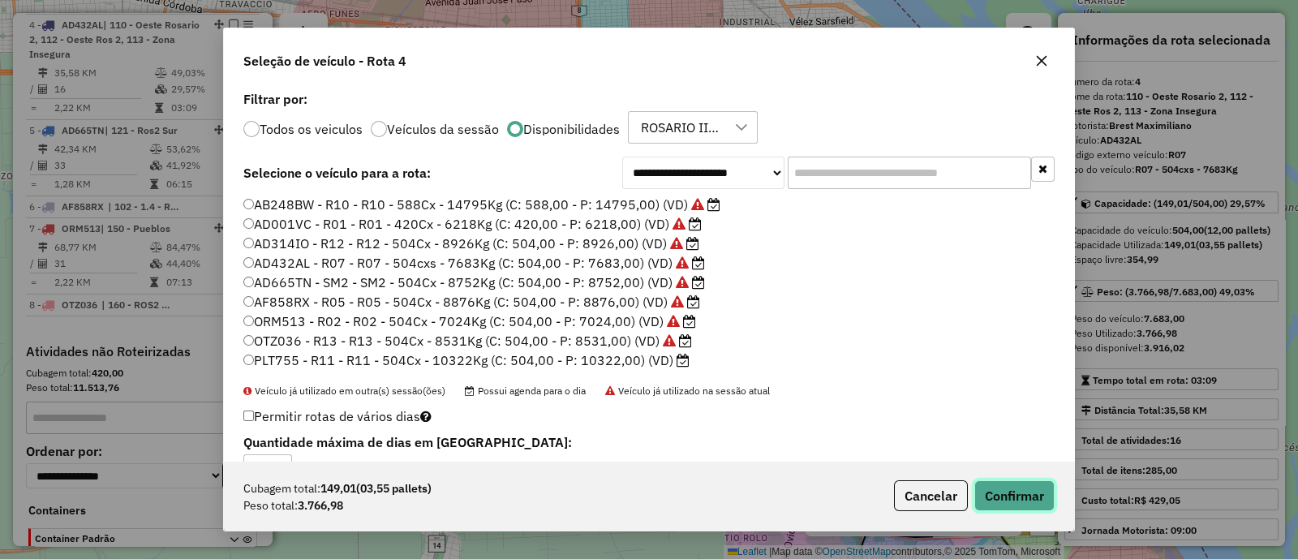
click at [1027, 495] on button "Confirmar" at bounding box center [1014, 495] width 80 height 31
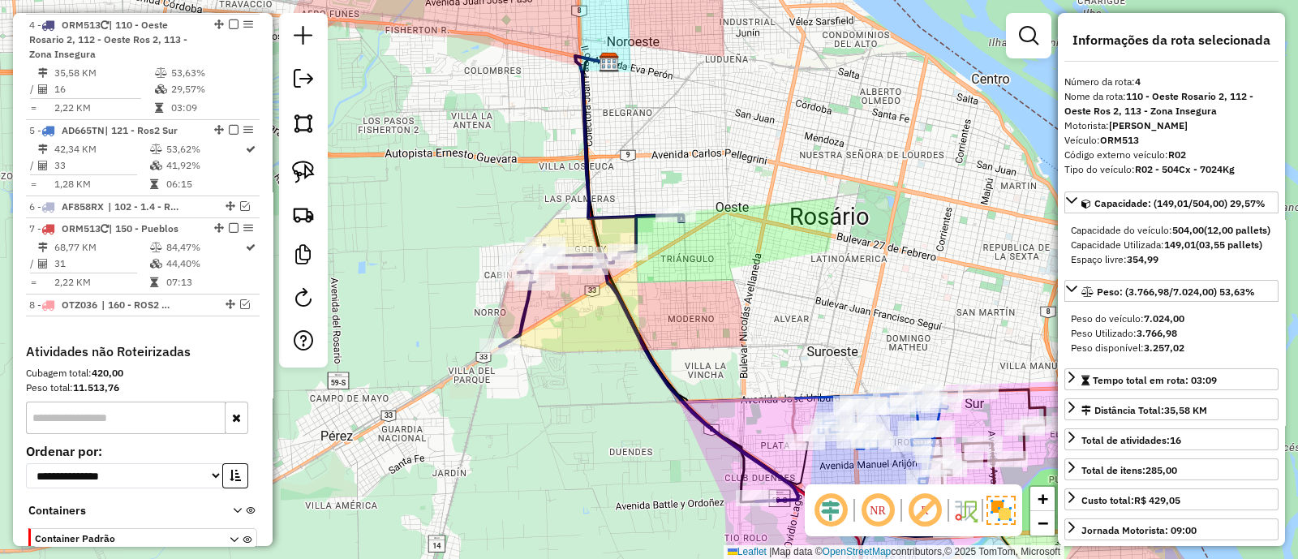
click at [525, 307] on icon at bounding box center [649, 358] width 298 height 286
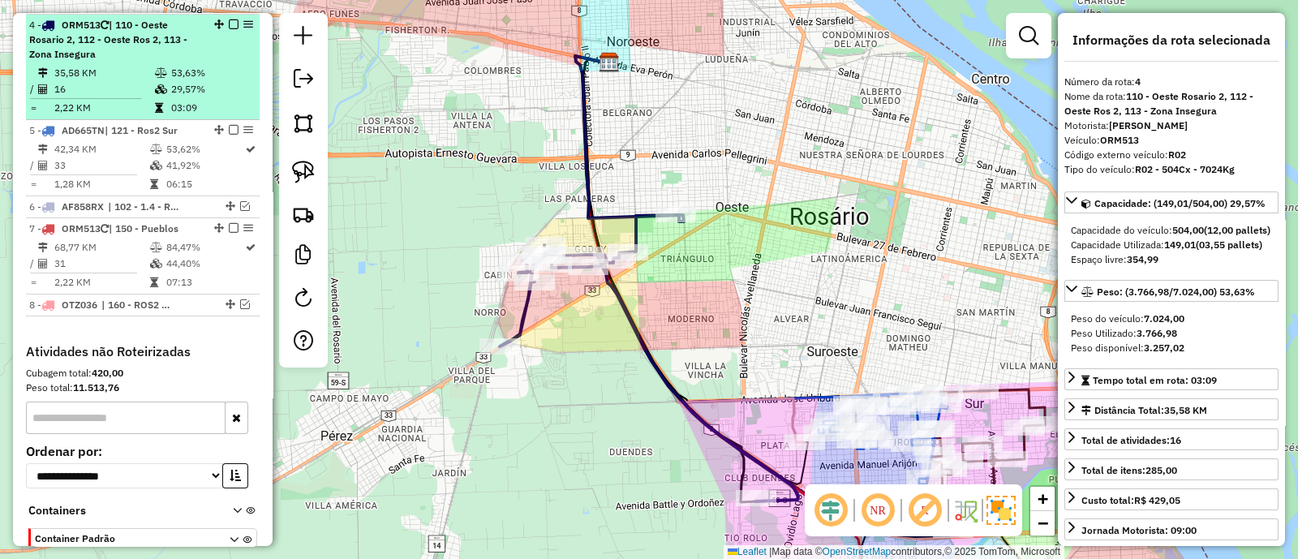
click at [223, 22] on div at bounding box center [228, 24] width 49 height 10
click at [229, 22] on em at bounding box center [234, 24] width 10 height 10
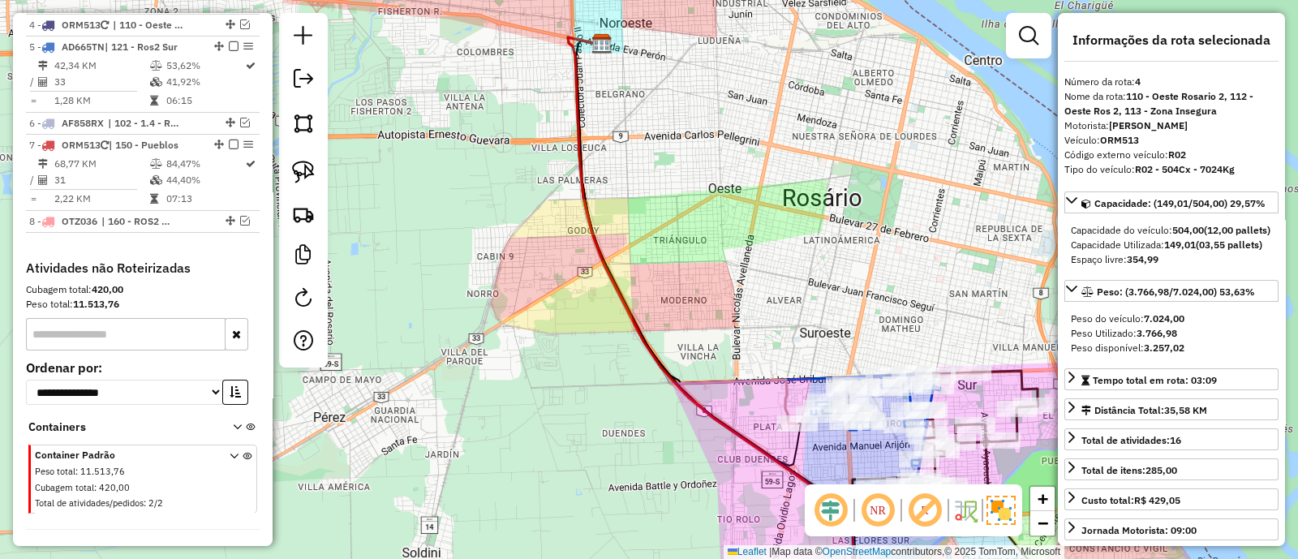
drag, startPoint x: 668, startPoint y: 415, endPoint x: 497, endPoint y: 135, distance: 328.0
click at [500, 140] on div "Janela de atendimento Grade de atendimento Capacidade Transportadoras Veículos …" at bounding box center [649, 279] width 1298 height 559
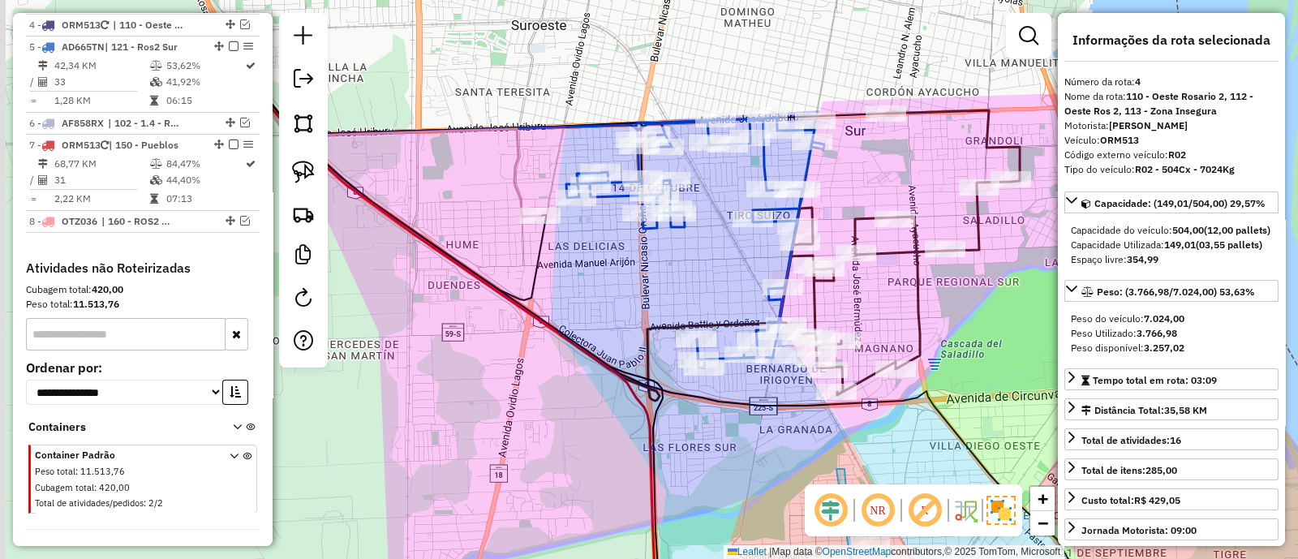
drag, startPoint x: 608, startPoint y: 179, endPoint x: 673, endPoint y: 274, distance: 114.9
click at [673, 274] on div "Janela de atendimento Grade de atendimento Capacidade Transportadoras Veículos …" at bounding box center [649, 279] width 1298 height 559
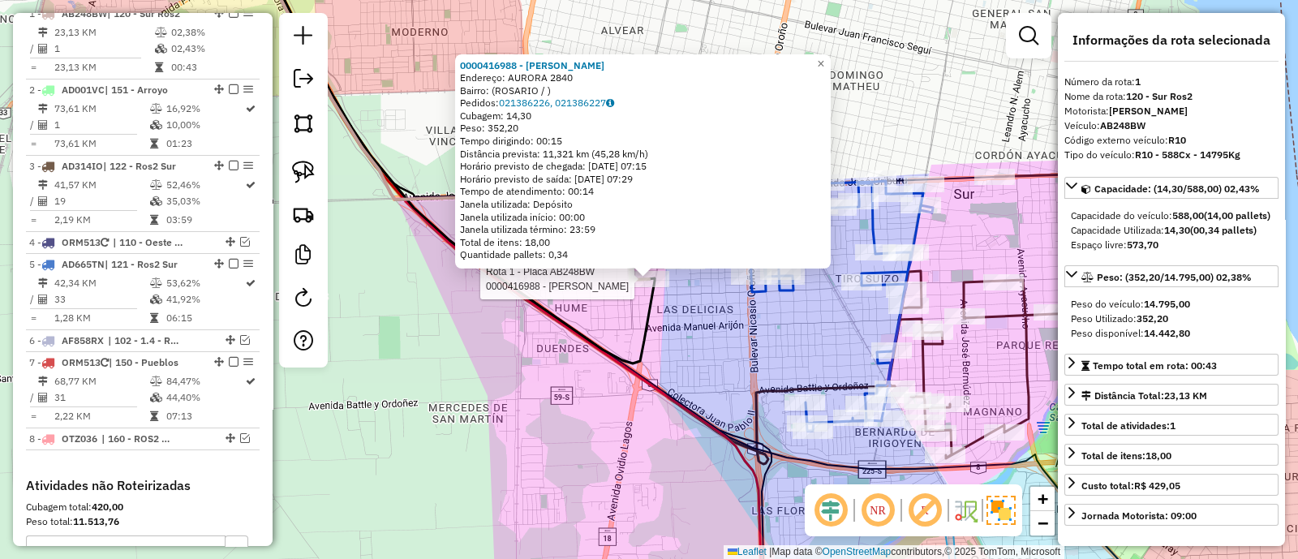
scroll to position [624, 0]
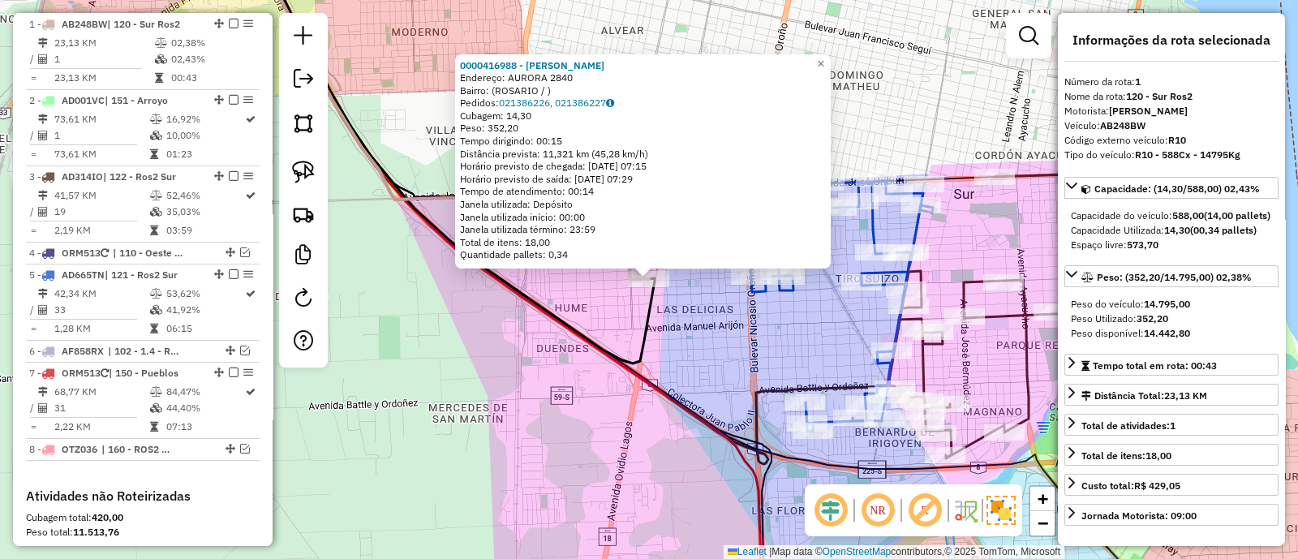
click at [717, 358] on div "0000416988 - [PERSON_NAME] Endereço: AURORA 2840 Bairro: ([GEOGRAPHIC_DATA] / )…" at bounding box center [649, 279] width 1298 height 559
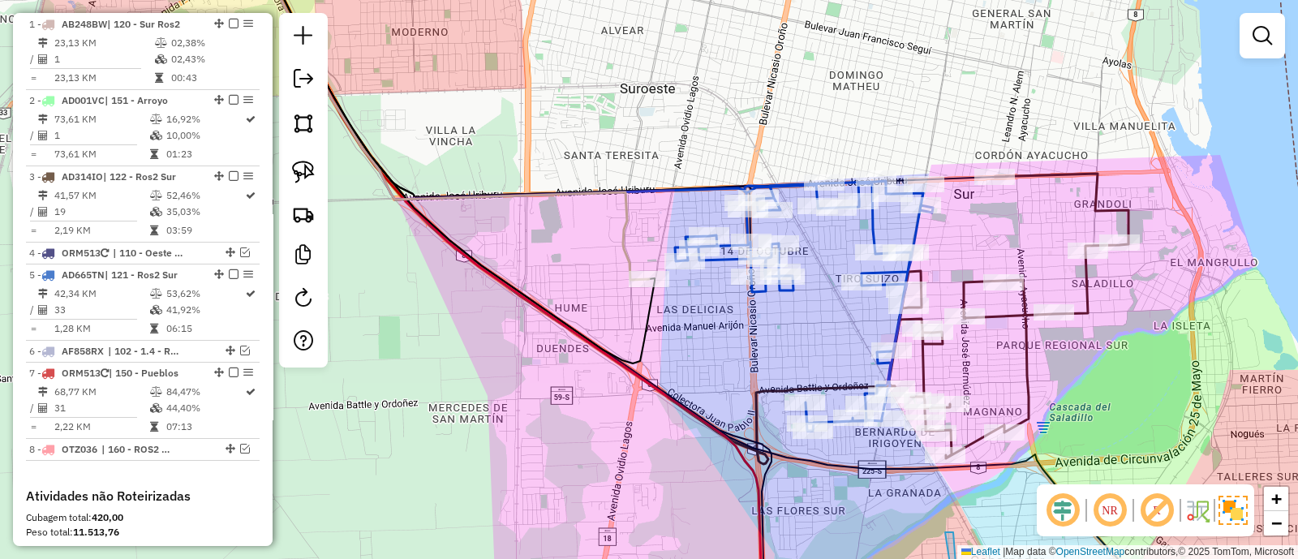
click at [723, 255] on icon at bounding box center [804, 306] width 258 height 250
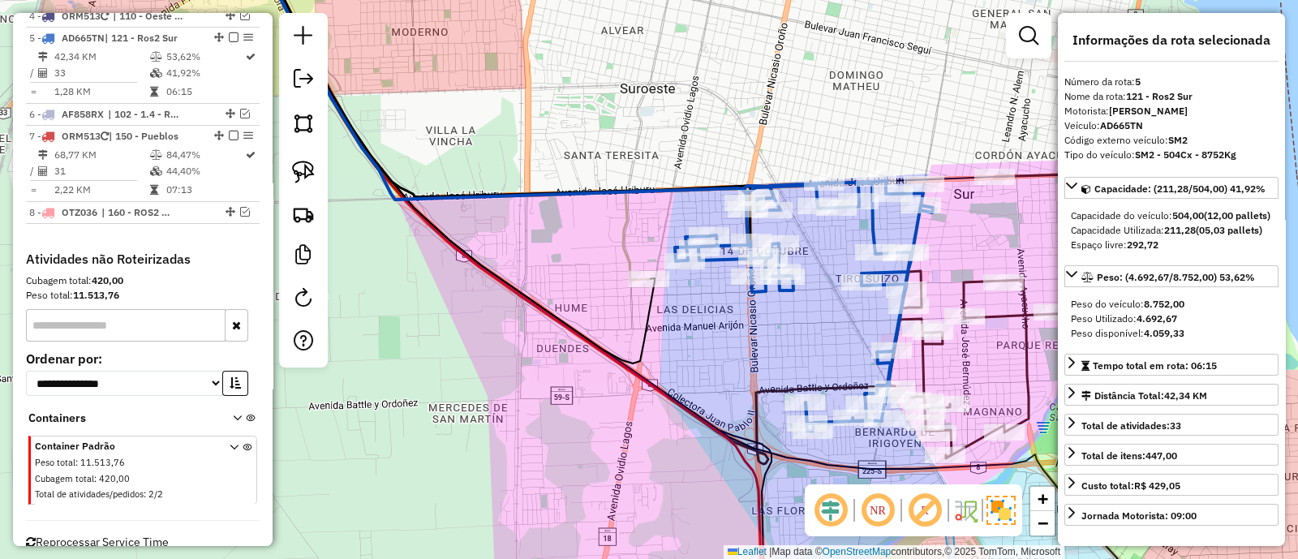
scroll to position [873, 0]
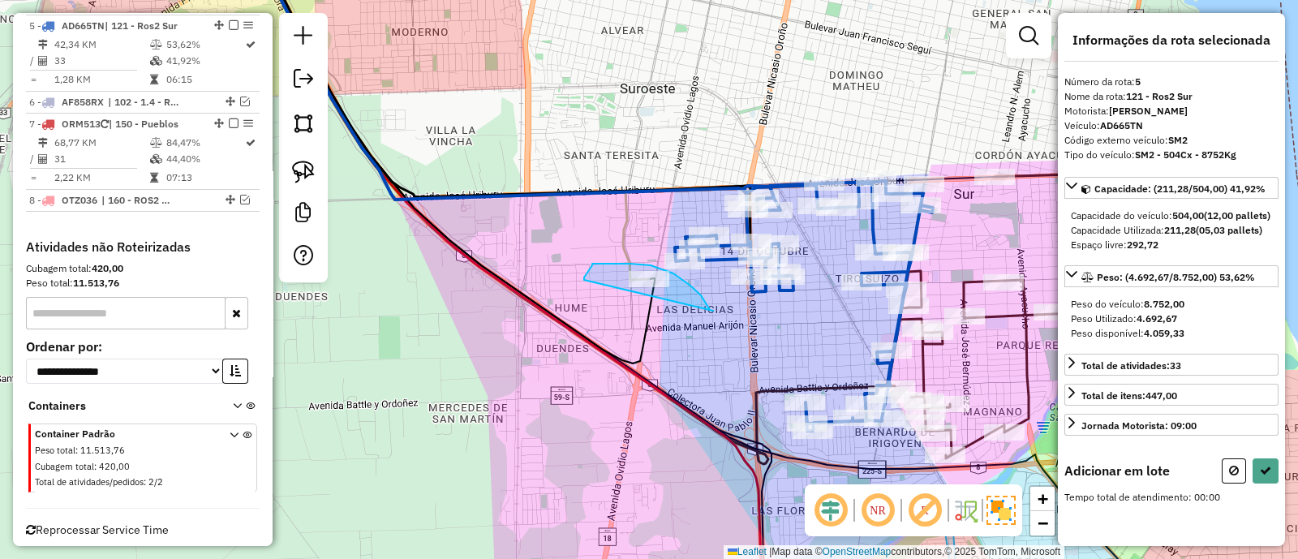
drag, startPoint x: 710, startPoint y: 310, endPoint x: 572, endPoint y: 296, distance: 138.5
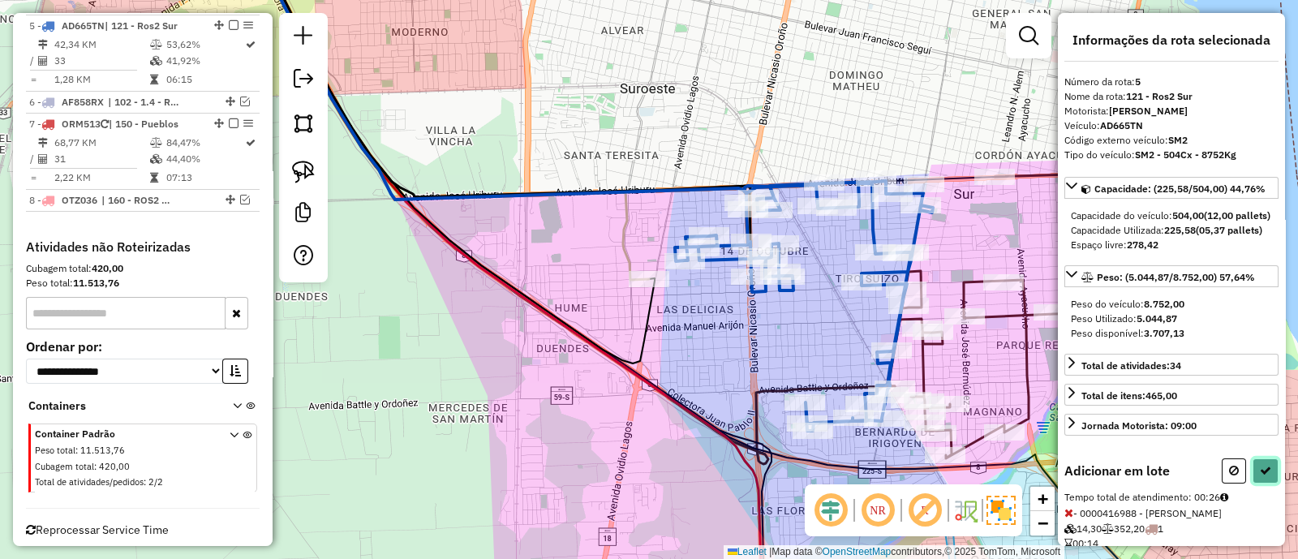
click at [1259, 476] on icon at bounding box center [1264, 470] width 11 height 11
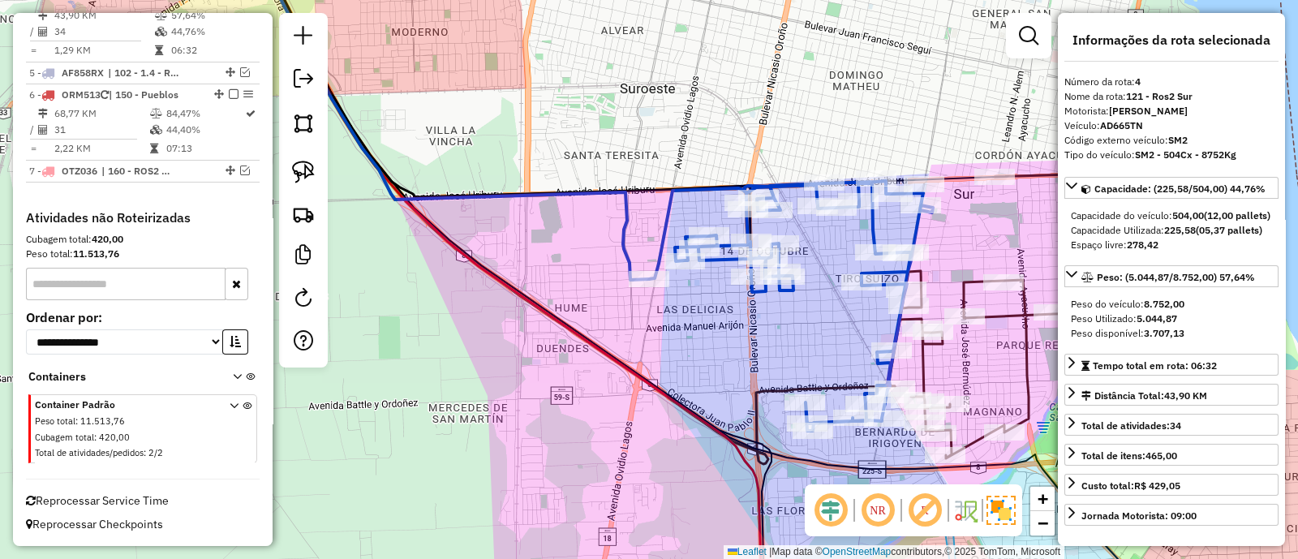
scroll to position [822, 0]
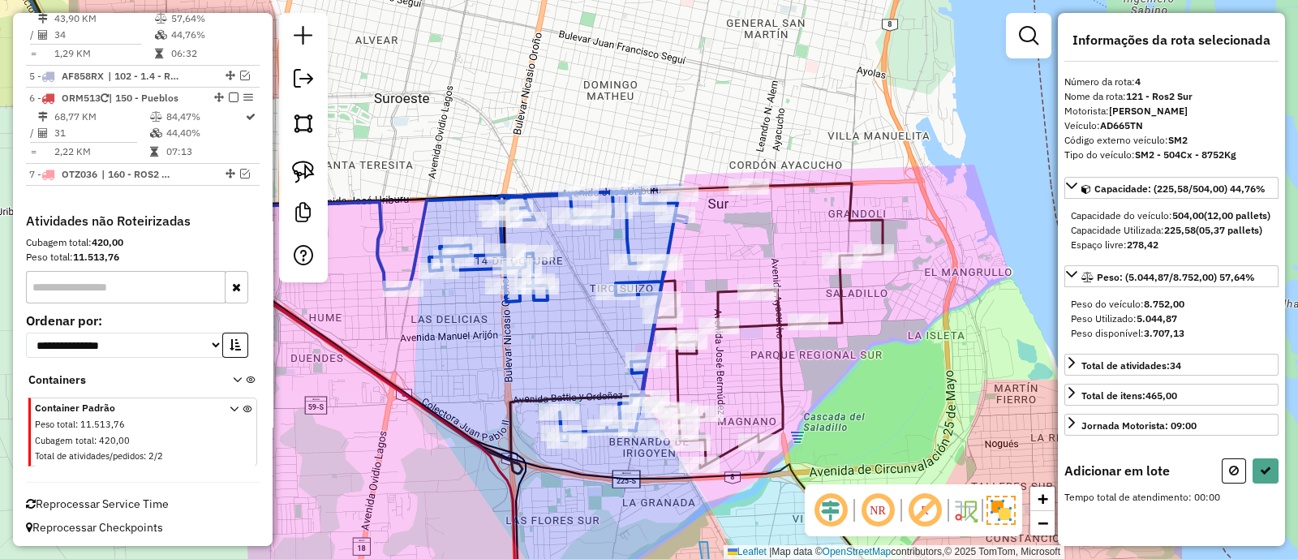
drag, startPoint x: 685, startPoint y: 350, endPoint x: 584, endPoint y: 350, distance: 101.4
click at [584, 350] on div "Janela de atendimento Grade de atendimento Capacidade Transportadoras Veículos …" at bounding box center [649, 279] width 1298 height 559
click at [573, 352] on div "Janela de atendimento Grade de atendimento Capacidade Transportadoras Veículos …" at bounding box center [649, 279] width 1298 height 559
click at [1231, 472] on button at bounding box center [1233, 470] width 24 height 25
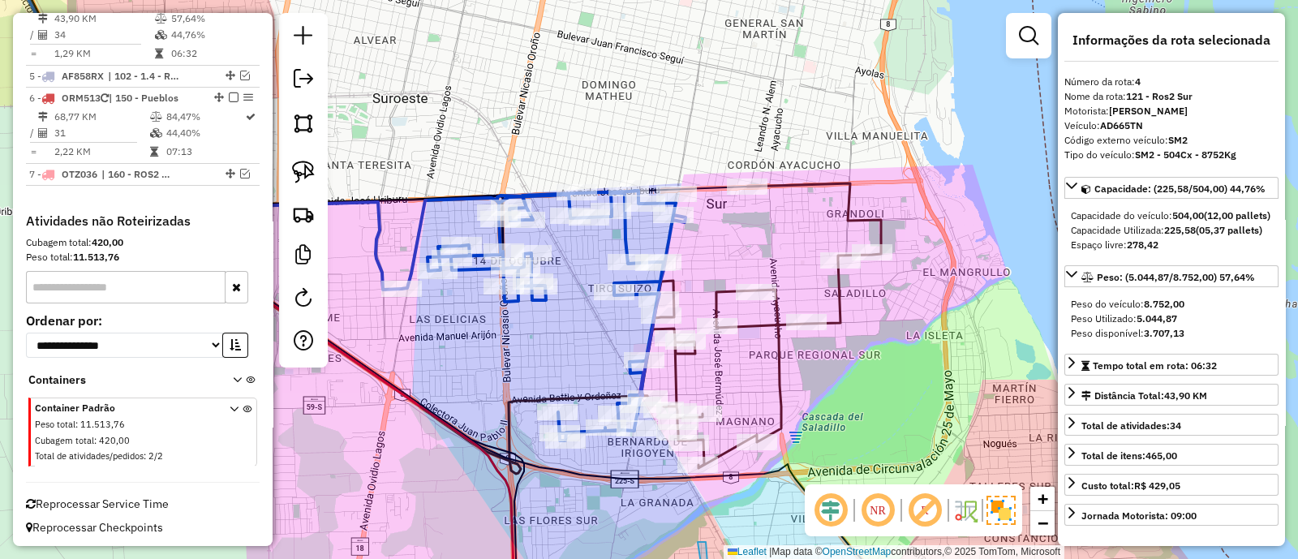
click at [833, 290] on icon at bounding box center [760, 325] width 239 height 285
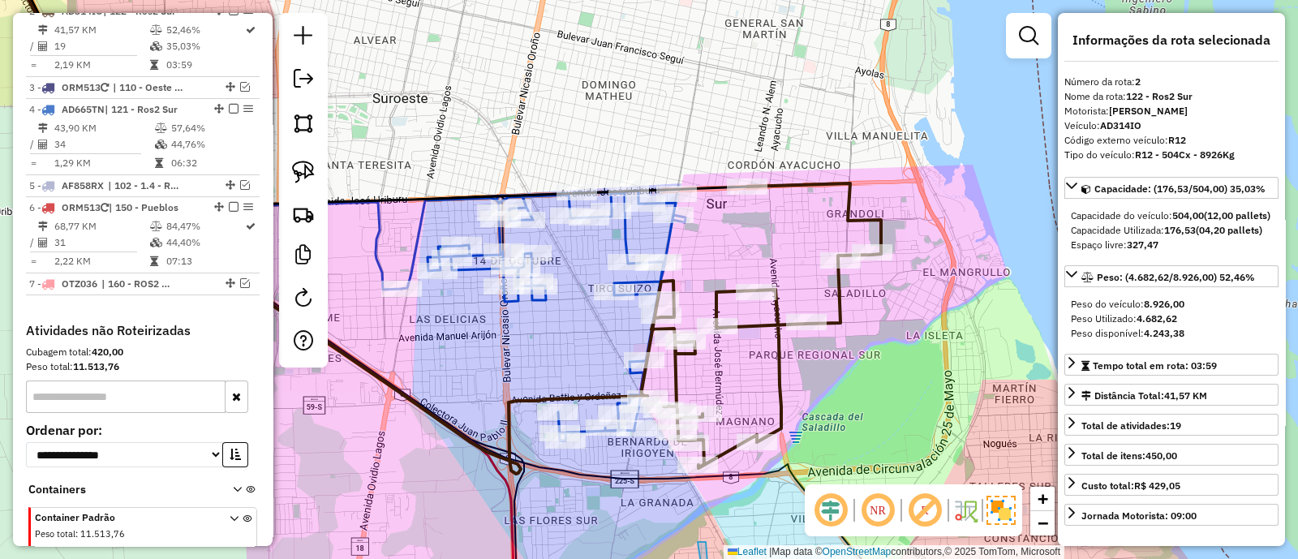
scroll to position [700, 0]
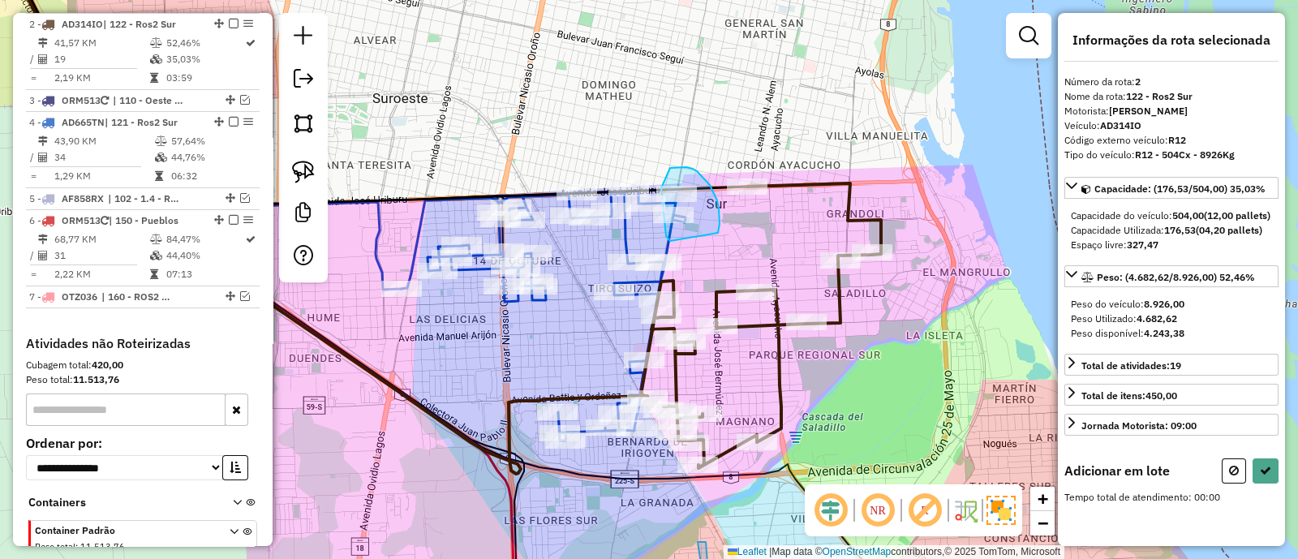
drag, startPoint x: 705, startPoint y: 179, endPoint x: 670, endPoint y: 241, distance: 70.8
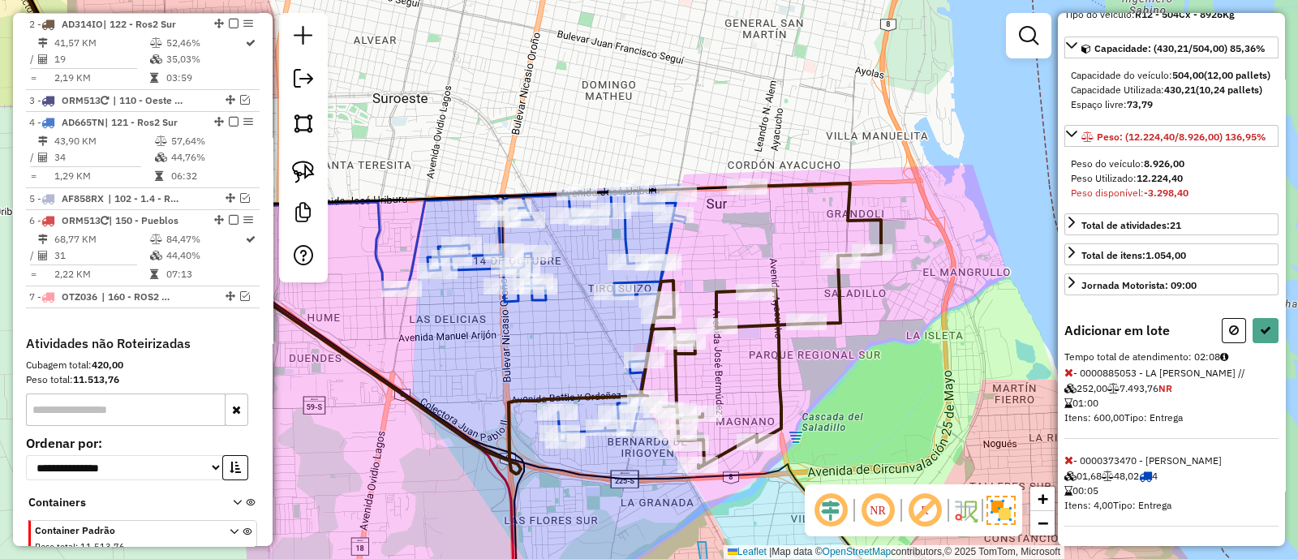
scroll to position [165, 0]
click at [1229, 339] on button at bounding box center [1233, 330] width 24 height 25
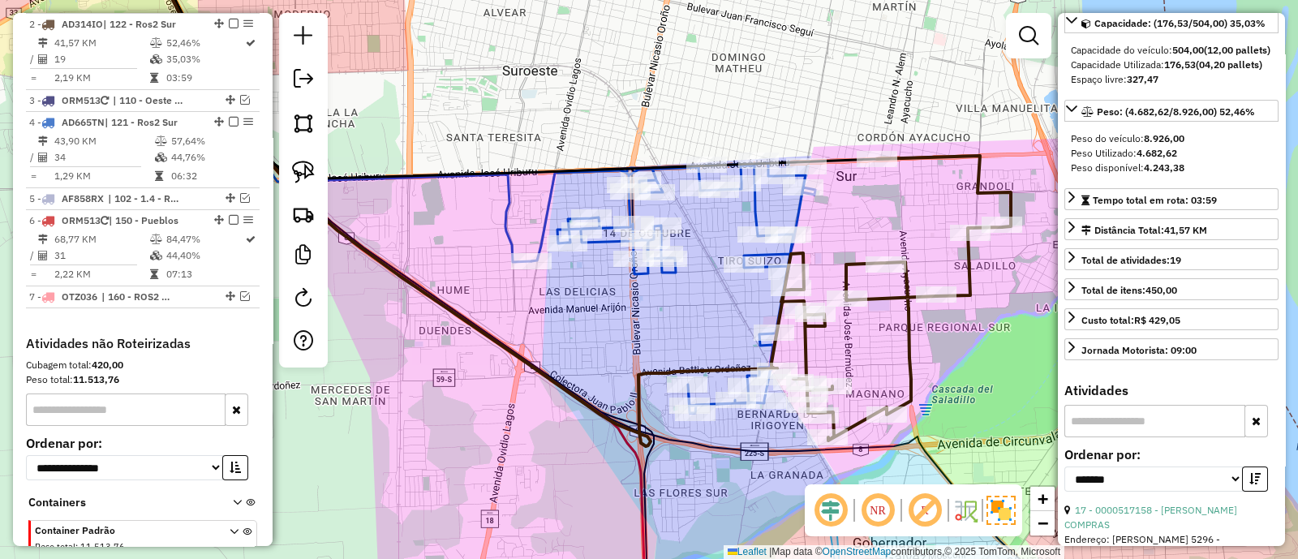
drag, startPoint x: 520, startPoint y: 354, endPoint x: 711, endPoint y: 303, distance: 197.9
click at [706, 307] on div "Janela de atendimento Grade de atendimento Capacidade Transportadoras Veículos …" at bounding box center [649, 279] width 1298 height 559
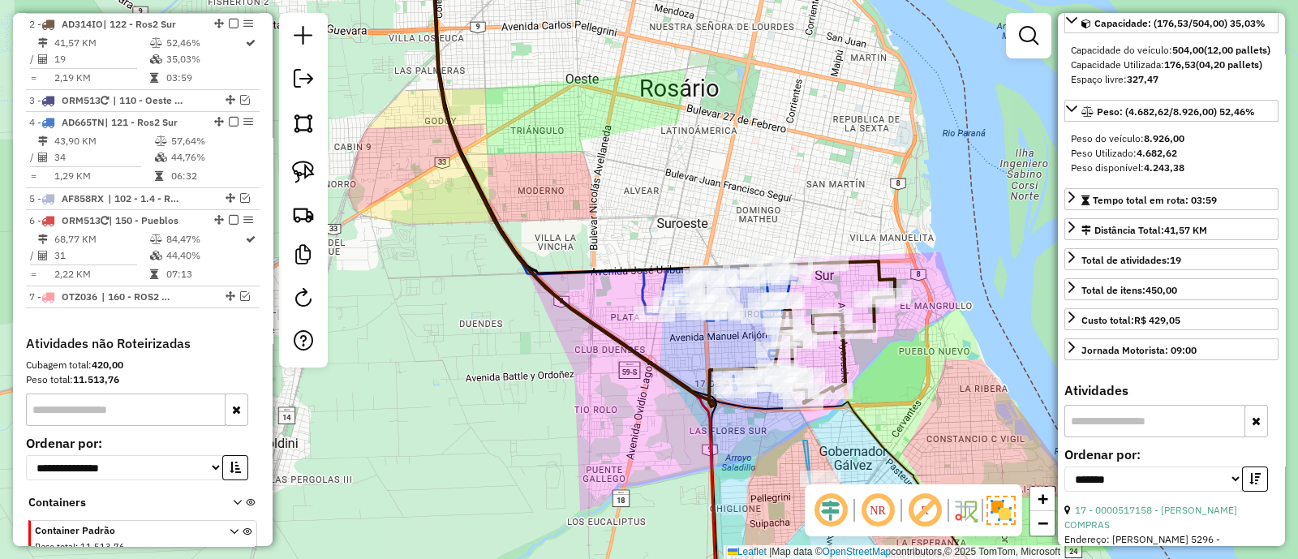
drag, startPoint x: 413, startPoint y: 303, endPoint x: 435, endPoint y: 346, distance: 48.2
click at [435, 346] on div "Janela de atendimento Grade de atendimento Capacidade Transportadoras Veículos …" at bounding box center [649, 279] width 1298 height 559
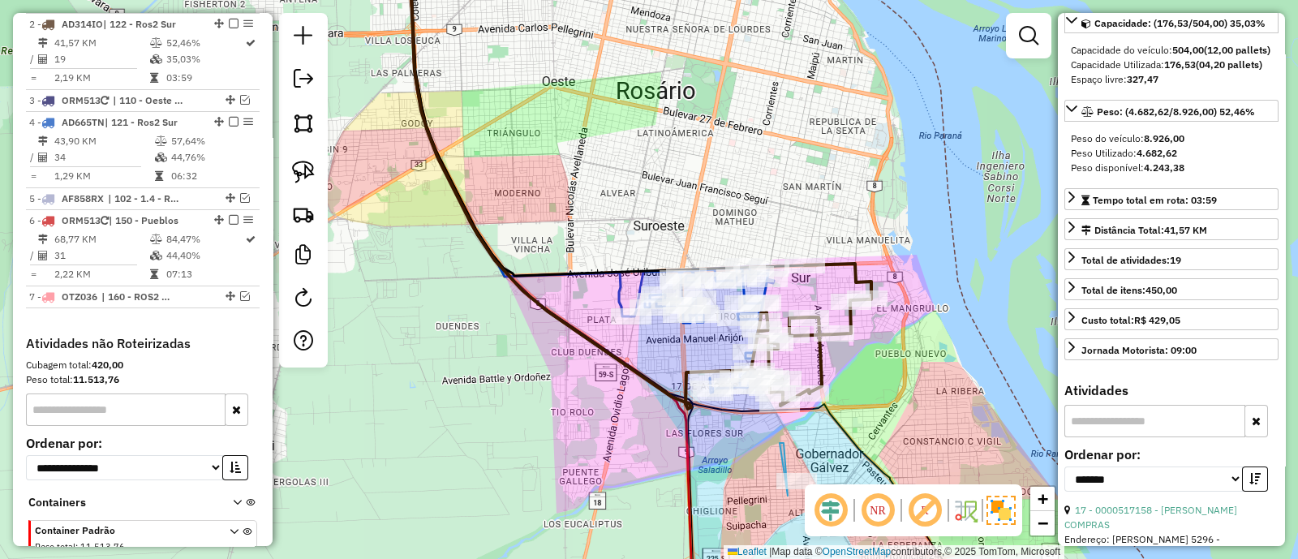
drag, startPoint x: 531, startPoint y: 386, endPoint x: 497, endPoint y: 388, distance: 34.1
click at [497, 388] on div "Janela de atendimento Grade de atendimento Capacidade Transportadoras Veículos …" at bounding box center [649, 279] width 1298 height 559
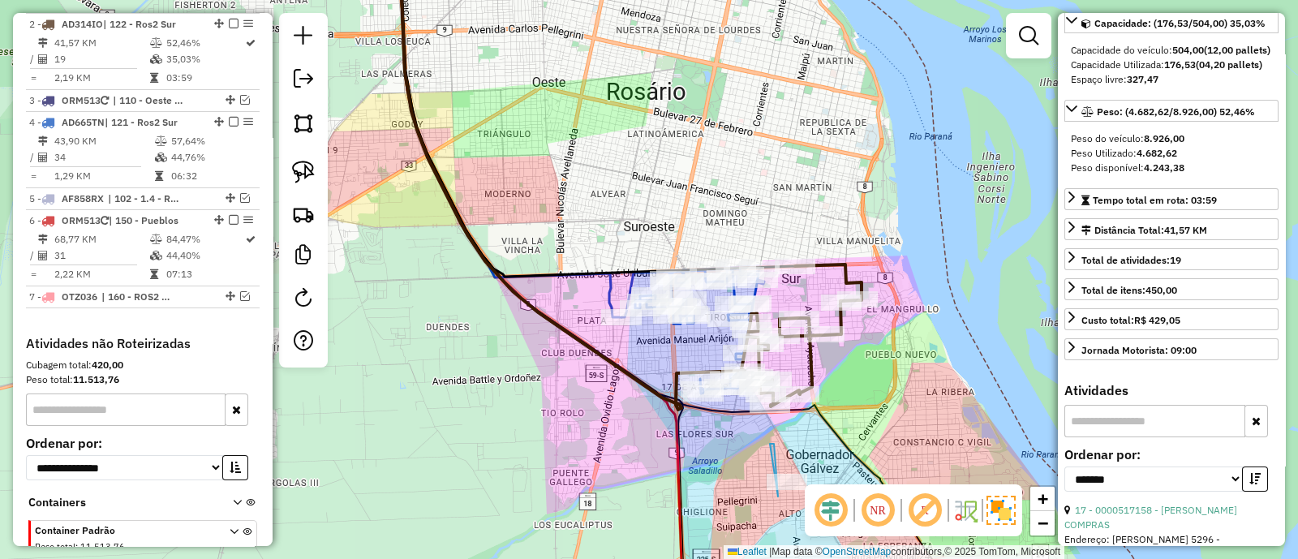
click at [826, 265] on icon at bounding box center [801, 335] width 120 height 142
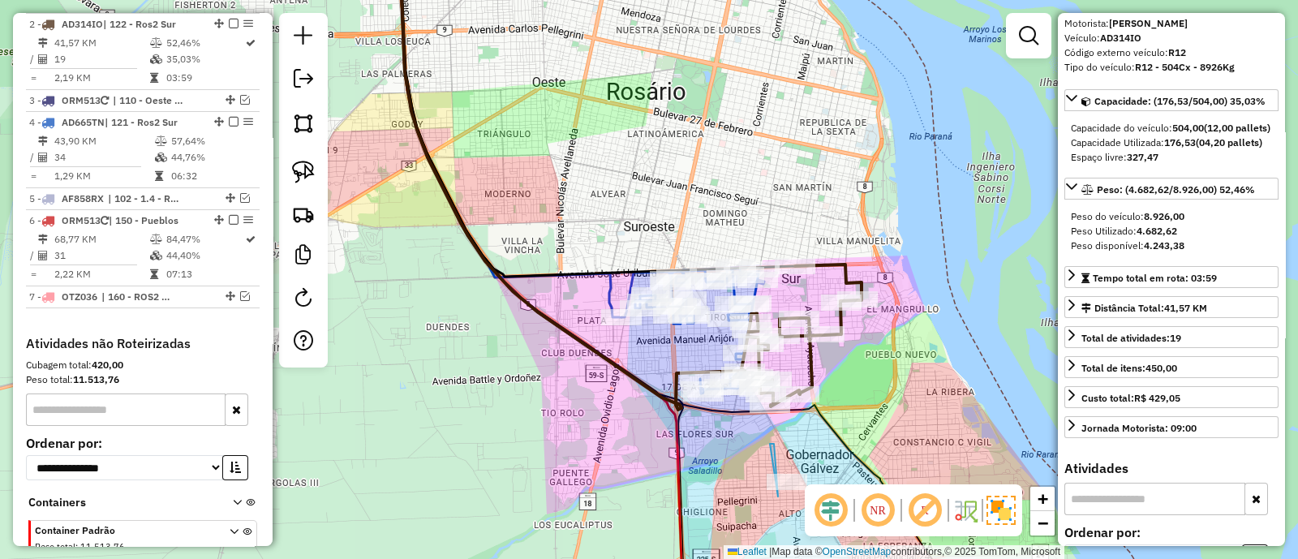
scroll to position [0, 0]
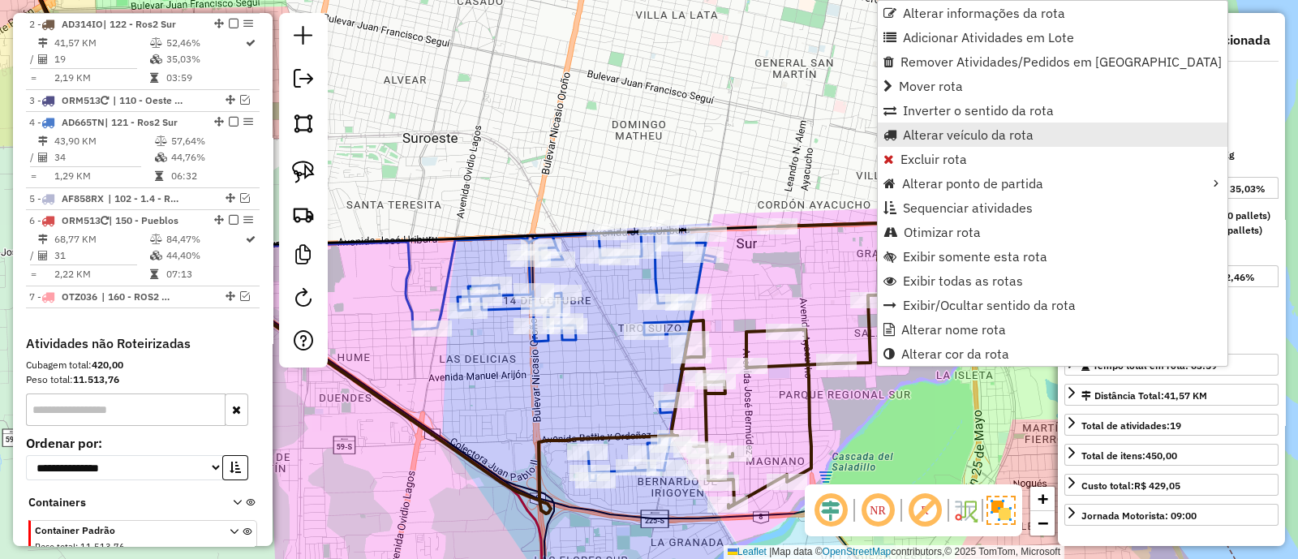
click at [920, 137] on span "Alterar veículo da rota" at bounding box center [968, 134] width 131 height 13
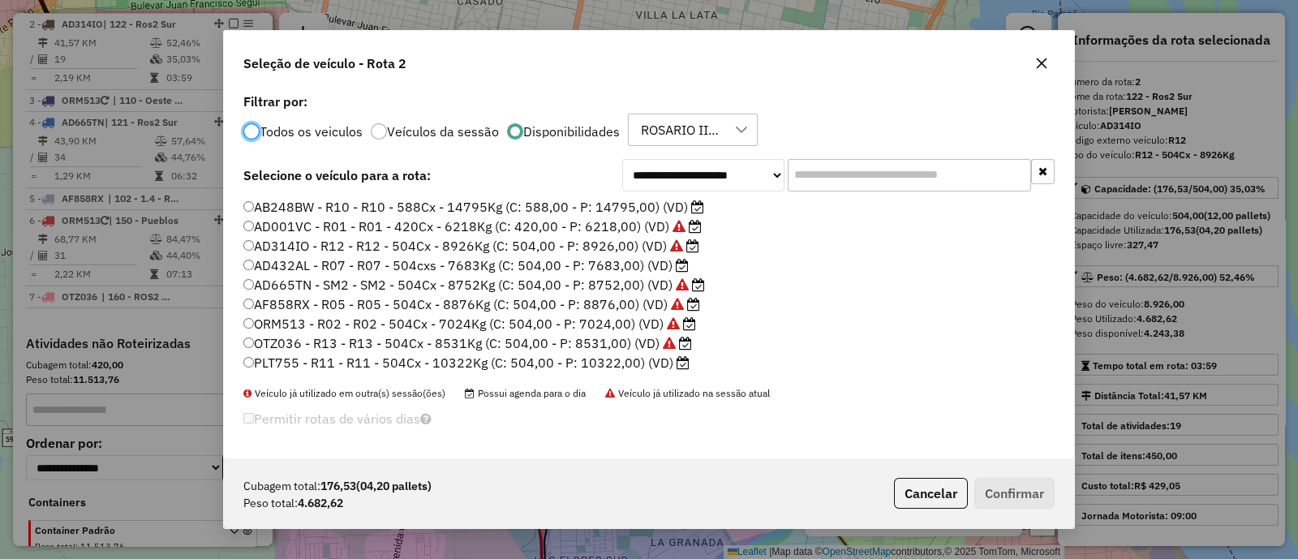
scroll to position [8, 5]
click at [412, 362] on label "PLT755 - R11 - R11 - 504Cx - 10322Kg (C: 504,00 - P: 10322,00) (VD)" at bounding box center [466, 362] width 446 height 19
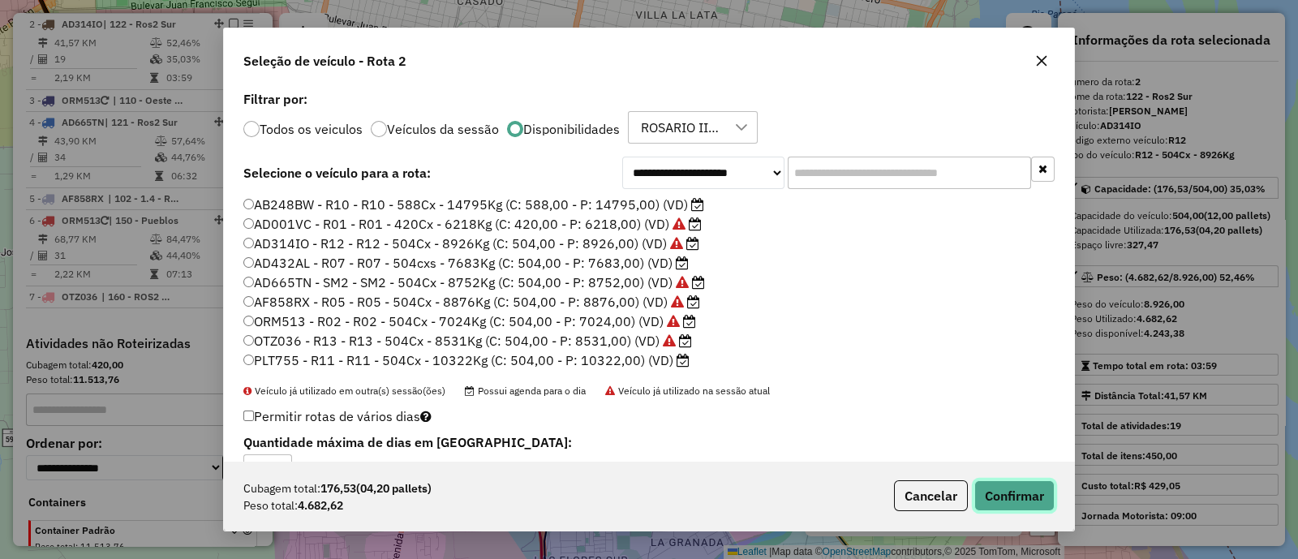
click at [1027, 496] on button "Confirmar" at bounding box center [1014, 495] width 80 height 31
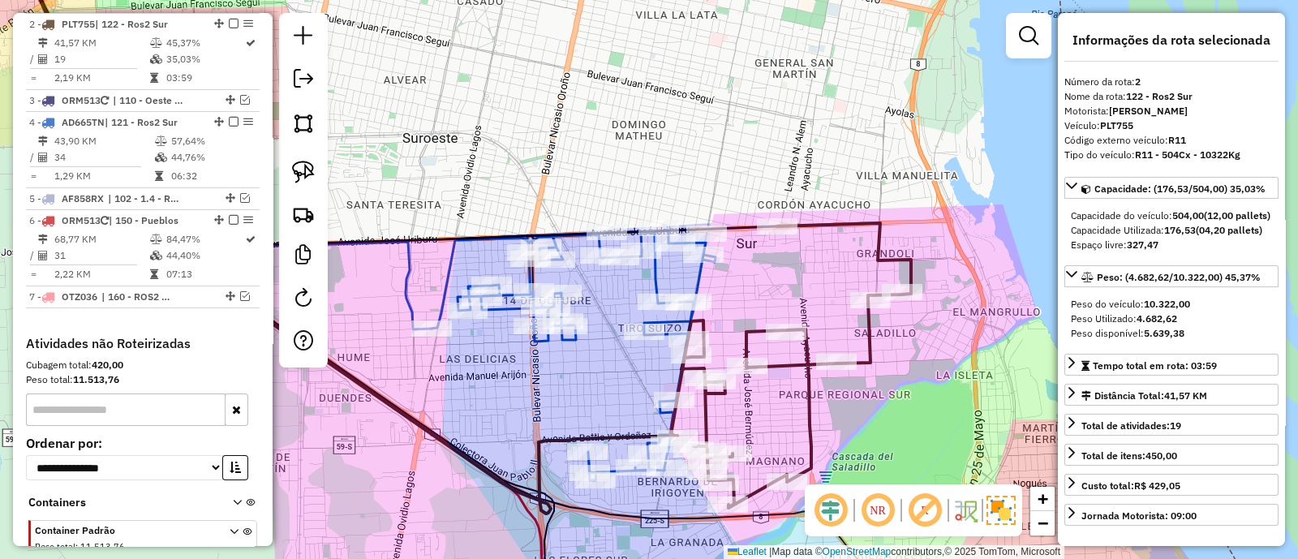
click at [868, 326] on icon at bounding box center [790, 365] width 239 height 285
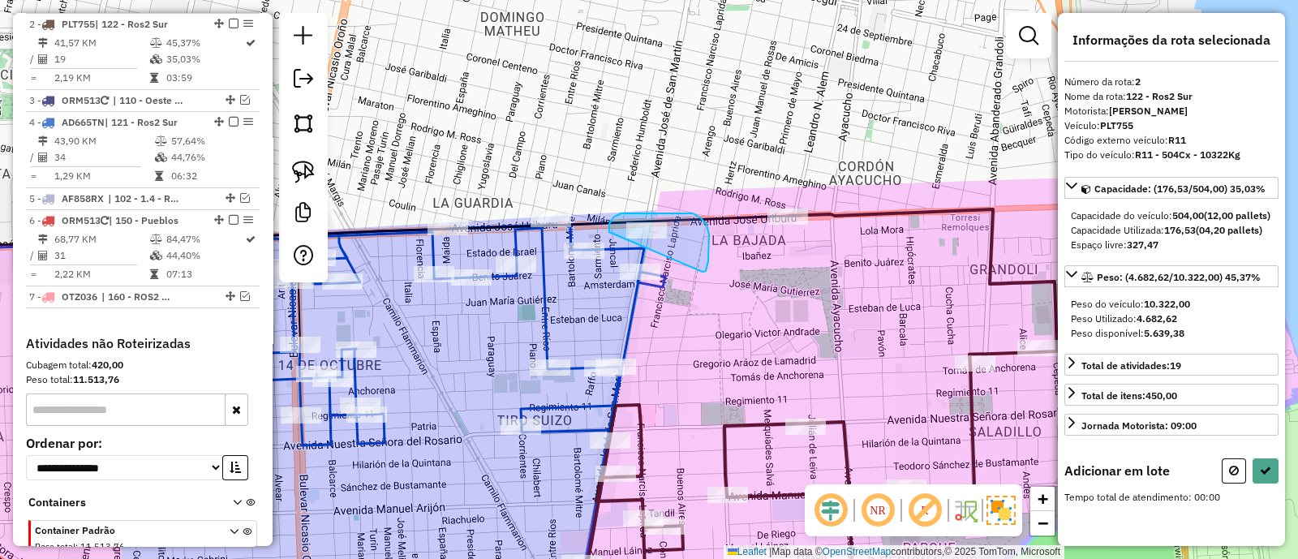
drag, startPoint x: 705, startPoint y: 272, endPoint x: 609, endPoint y: 232, distance: 103.6
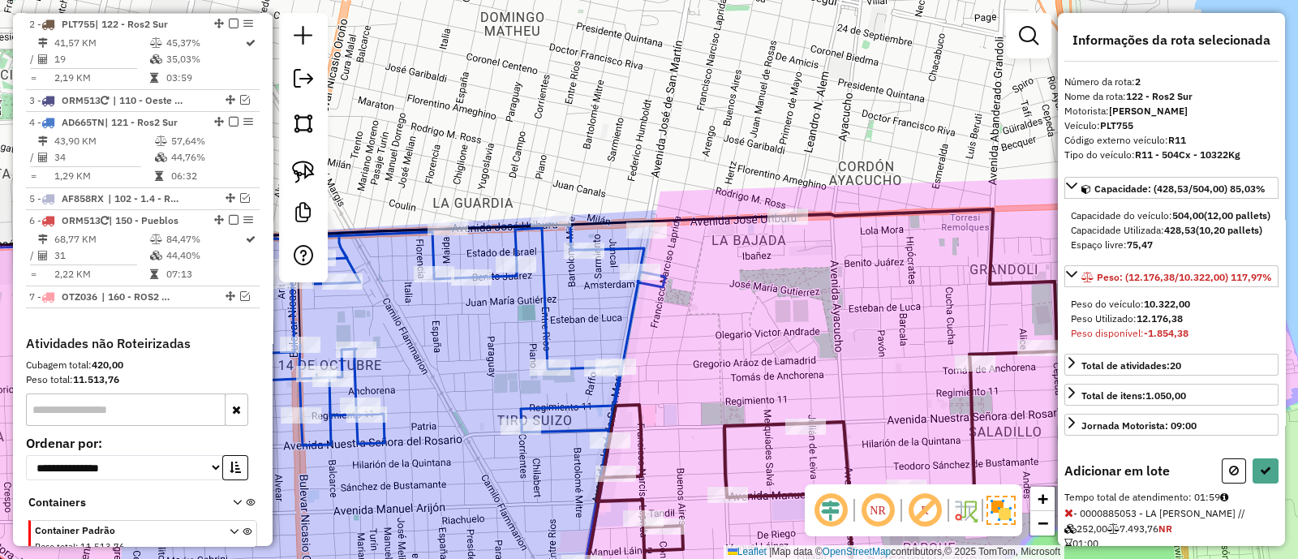
drag, startPoint x: 676, startPoint y: 336, endPoint x: 697, endPoint y: 322, distance: 25.2
click at [677, 336] on div "Janela de atendimento Grade de atendimento Capacidade Transportadoras Veículos …" at bounding box center [649, 279] width 1298 height 559
drag, startPoint x: 673, startPoint y: 227, endPoint x: 595, endPoint y: 234, distance: 78.1
click at [1221, 483] on button at bounding box center [1233, 470] width 24 height 25
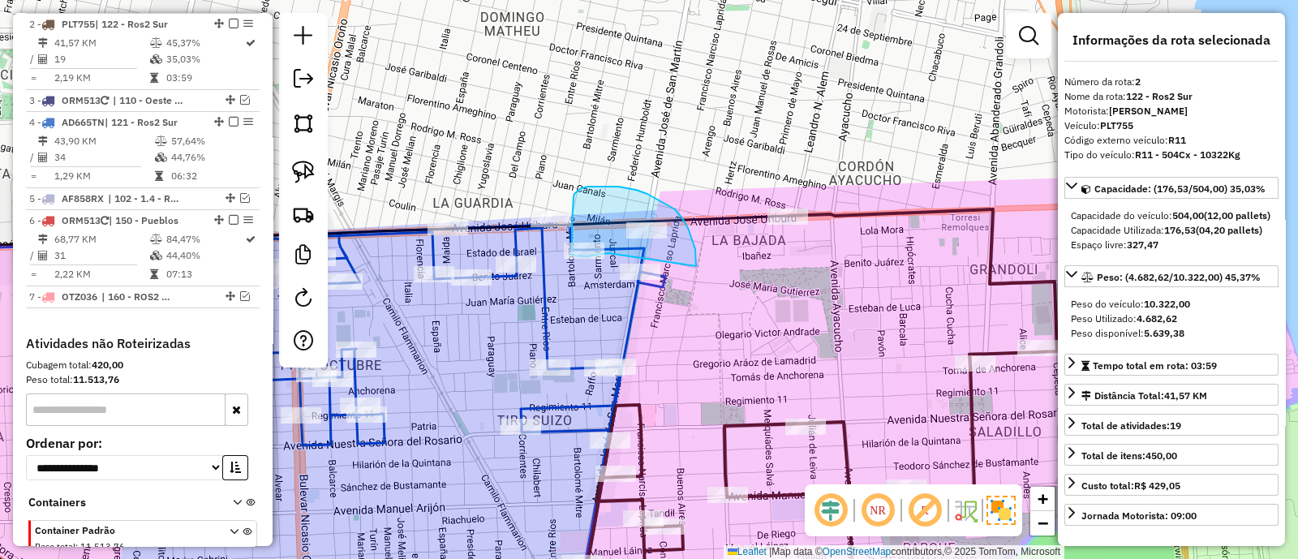
drag, startPoint x: 695, startPoint y: 249, endPoint x: 608, endPoint y: 253, distance: 86.9
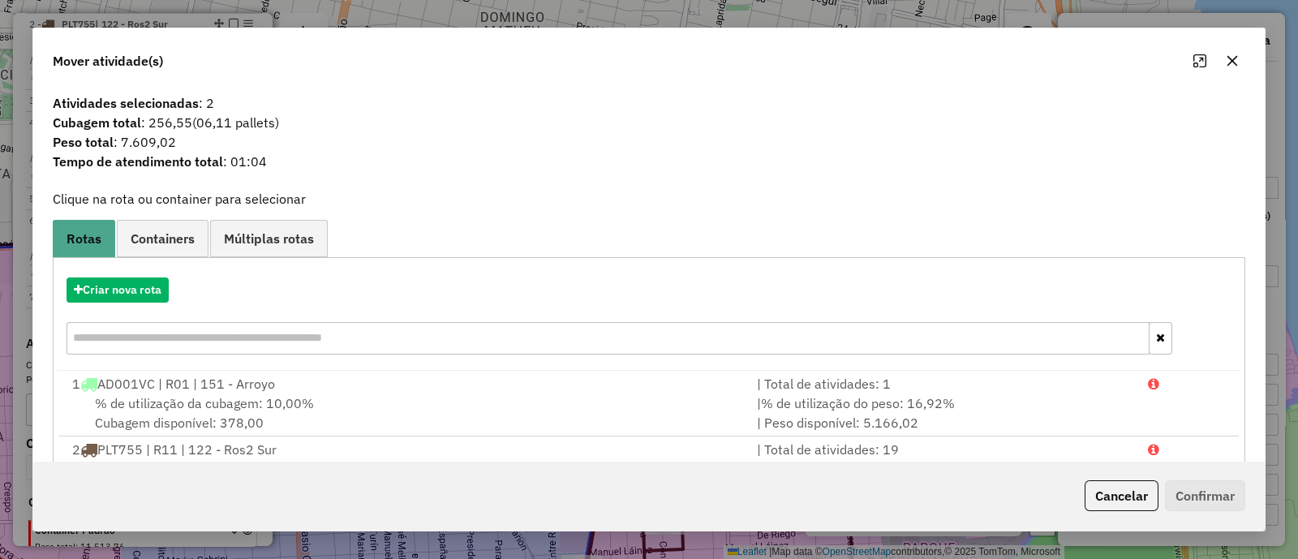
click at [1233, 58] on icon "button" at bounding box center [1231, 60] width 13 height 13
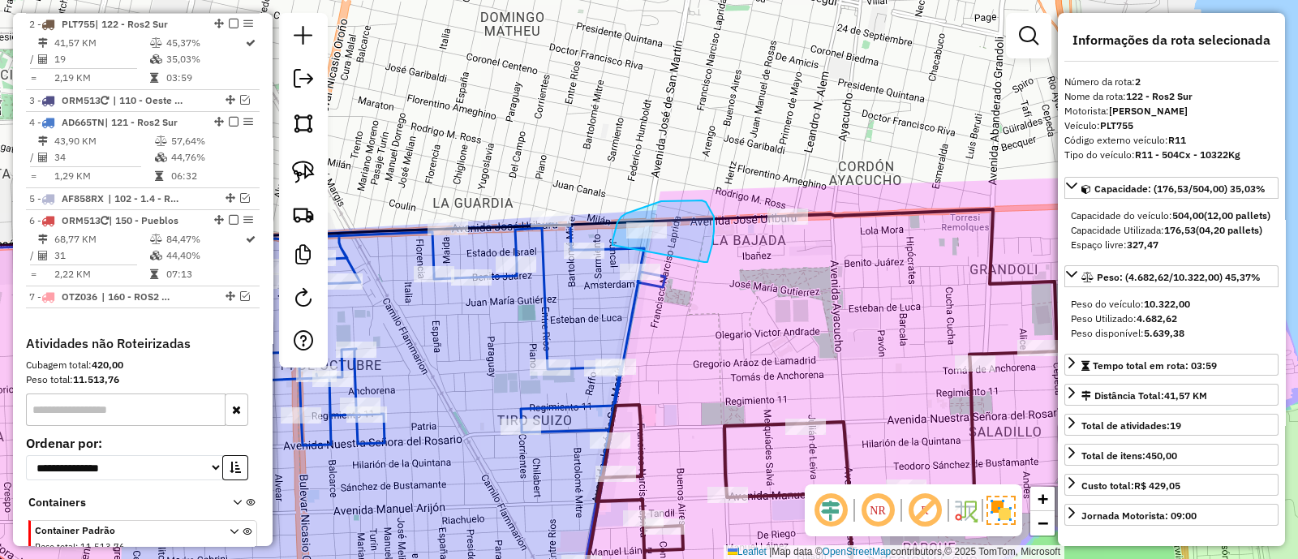
drag, startPoint x: 703, startPoint y: 262, endPoint x: 612, endPoint y: 245, distance: 92.4
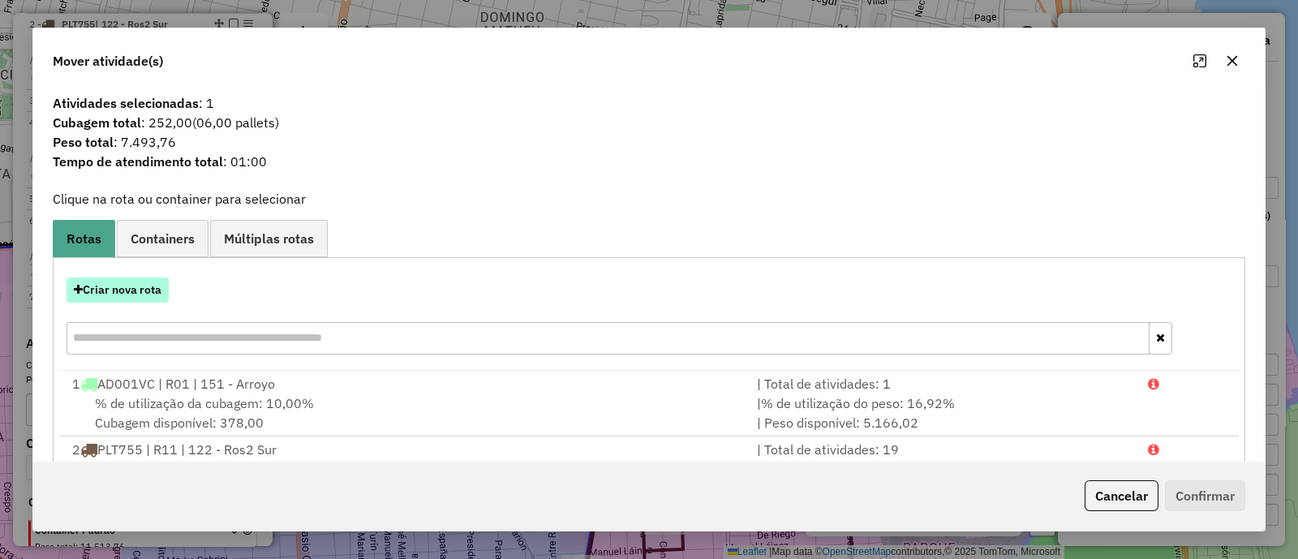
click at [128, 292] on button "Criar nova rota" at bounding box center [117, 289] width 102 height 25
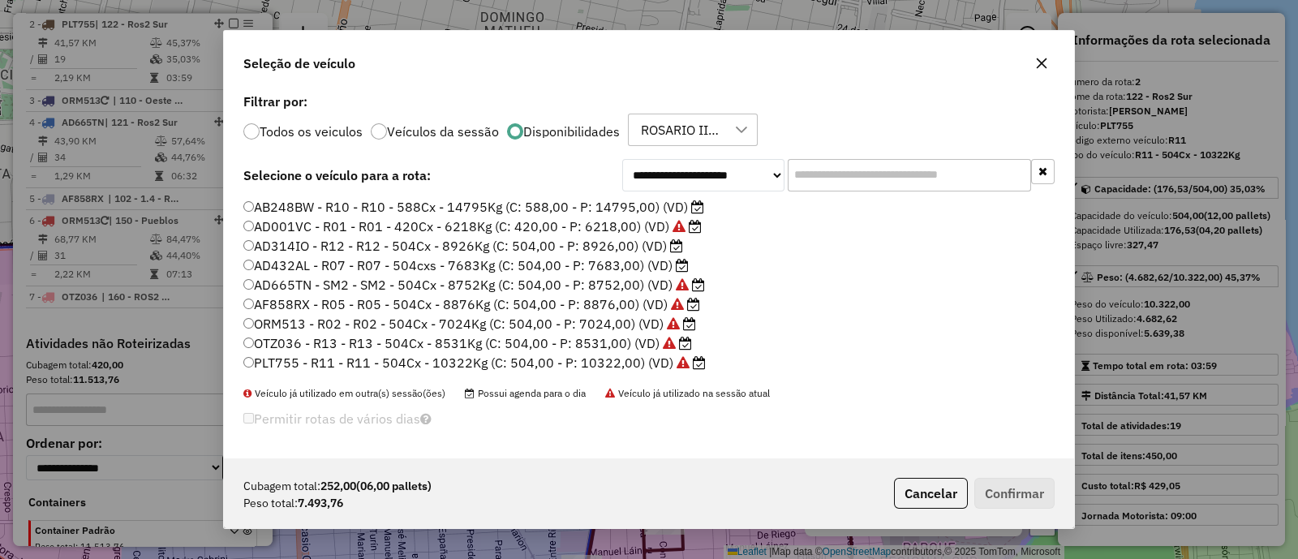
click at [586, 248] on label "AD314IO - R12 - R12 - 504Cx - 8926Kg (C: 504,00 - P: 8926,00) (VD)" at bounding box center [463, 245] width 440 height 19
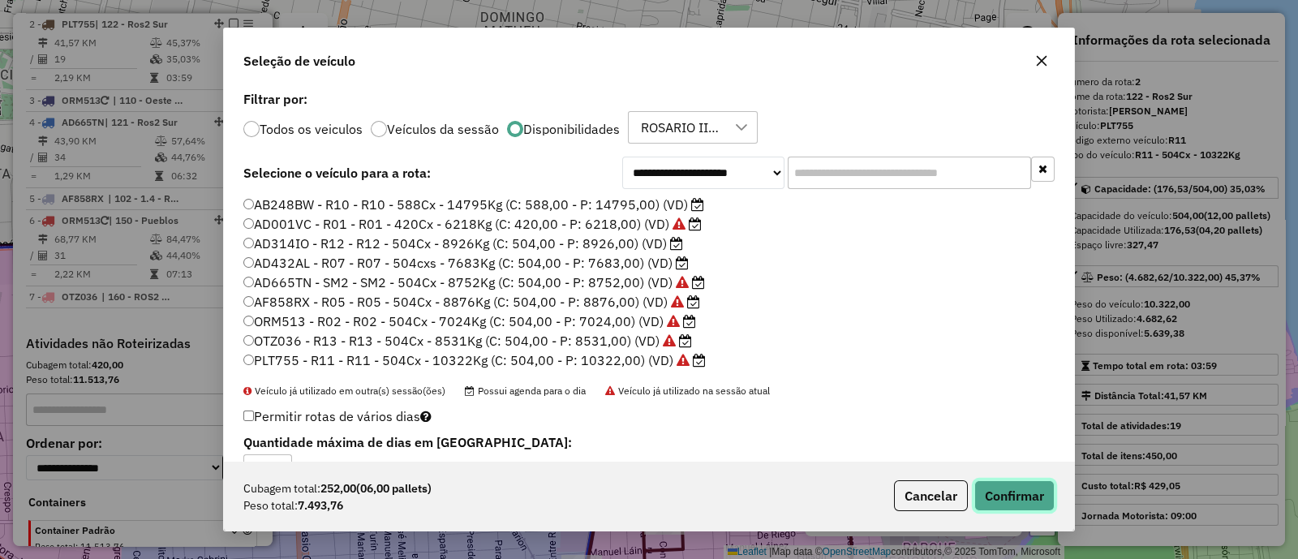
click at [1016, 487] on button "Confirmar" at bounding box center [1014, 495] width 80 height 31
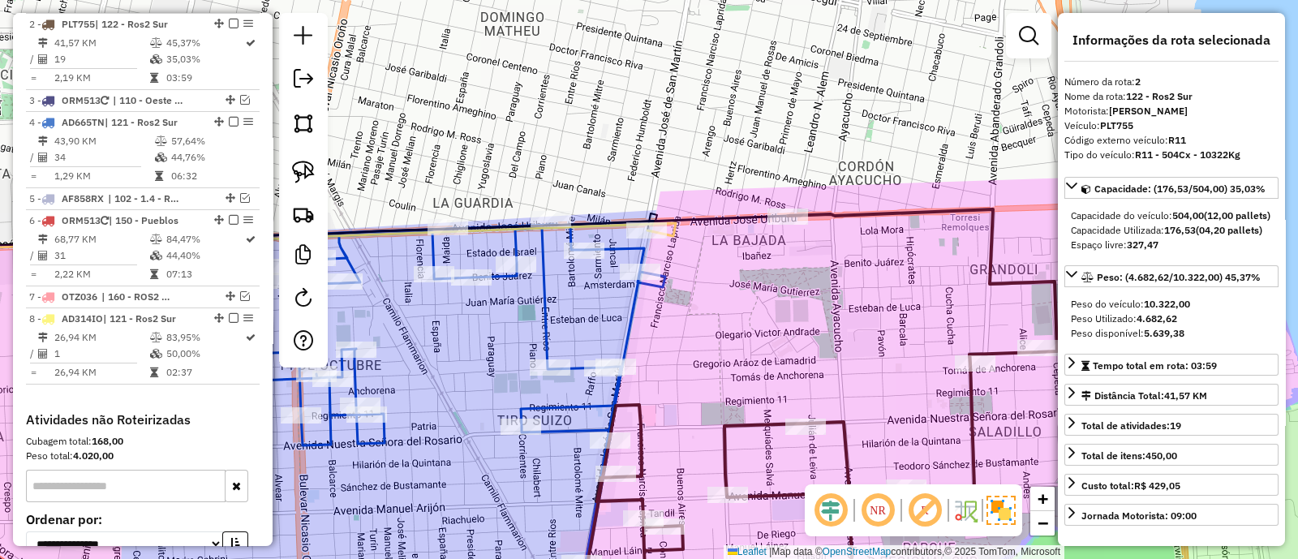
click at [676, 225] on icon at bounding box center [272, 237] width 805 height 28
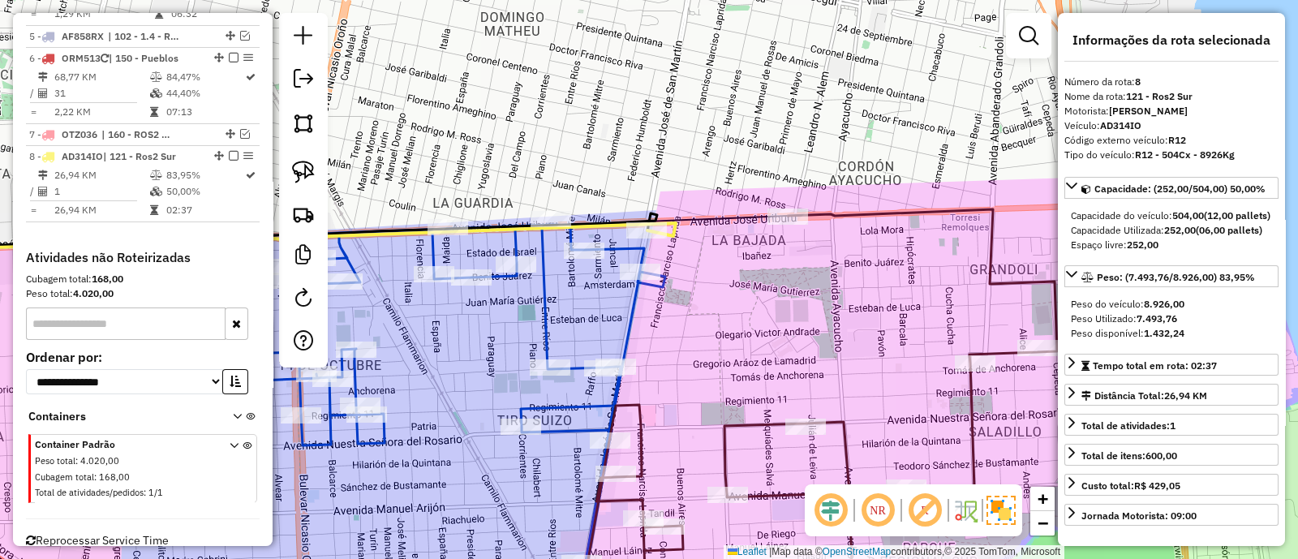
scroll to position [898, 0]
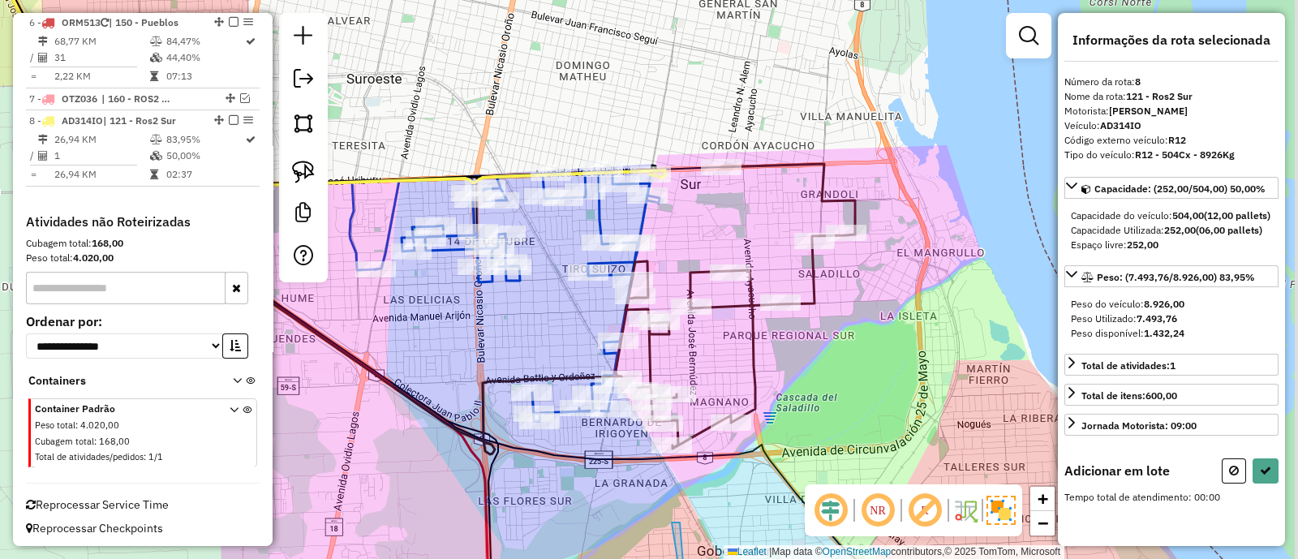
drag, startPoint x: 740, startPoint y: 279, endPoint x: 707, endPoint y: 161, distance: 122.0
click at [707, 161] on div "Janela de atendimento Grade de atendimento Capacidade Transportadoras Veículos …" at bounding box center [649, 279] width 1298 height 559
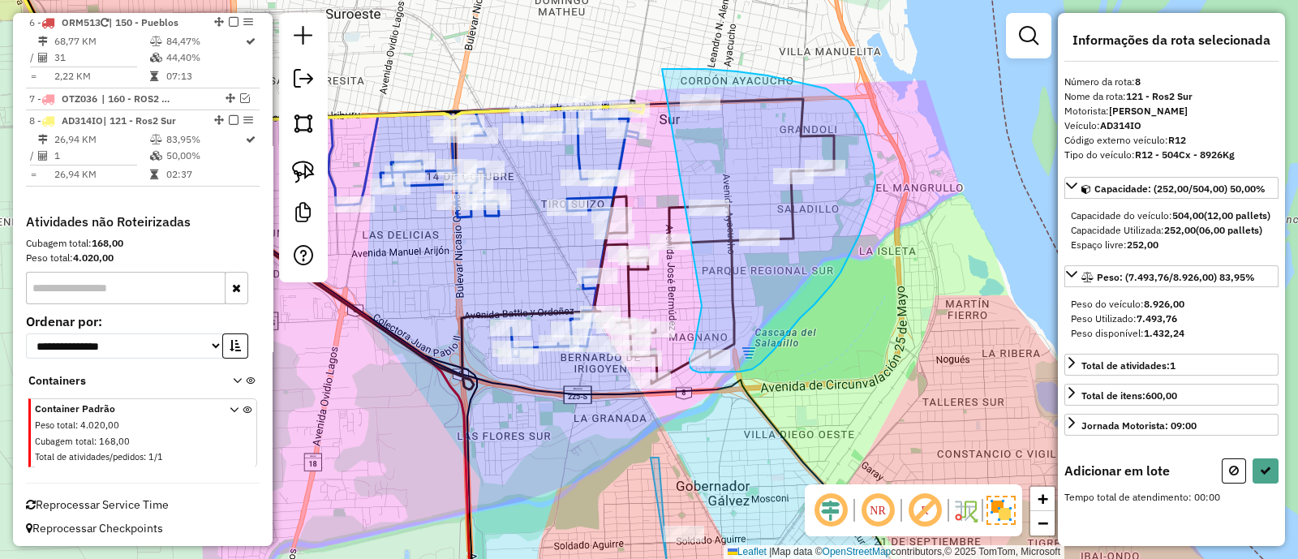
drag, startPoint x: 701, startPoint y: 305, endPoint x: 662, endPoint y: 69, distance: 239.3
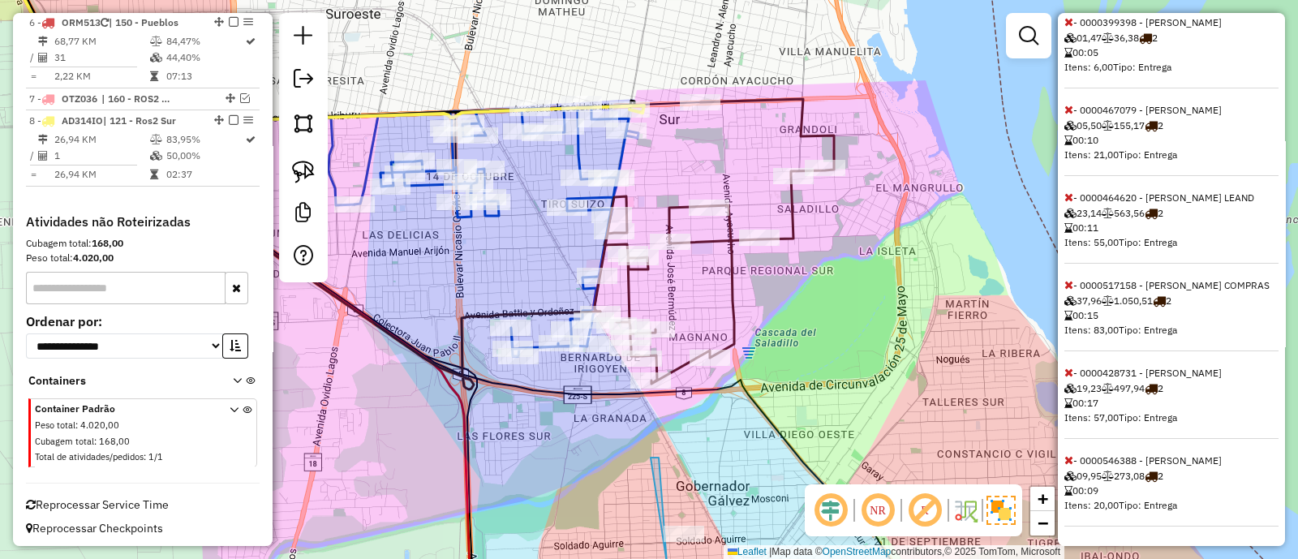
scroll to position [530, 0]
click at [1069, 288] on icon at bounding box center [1068, 284] width 9 height 11
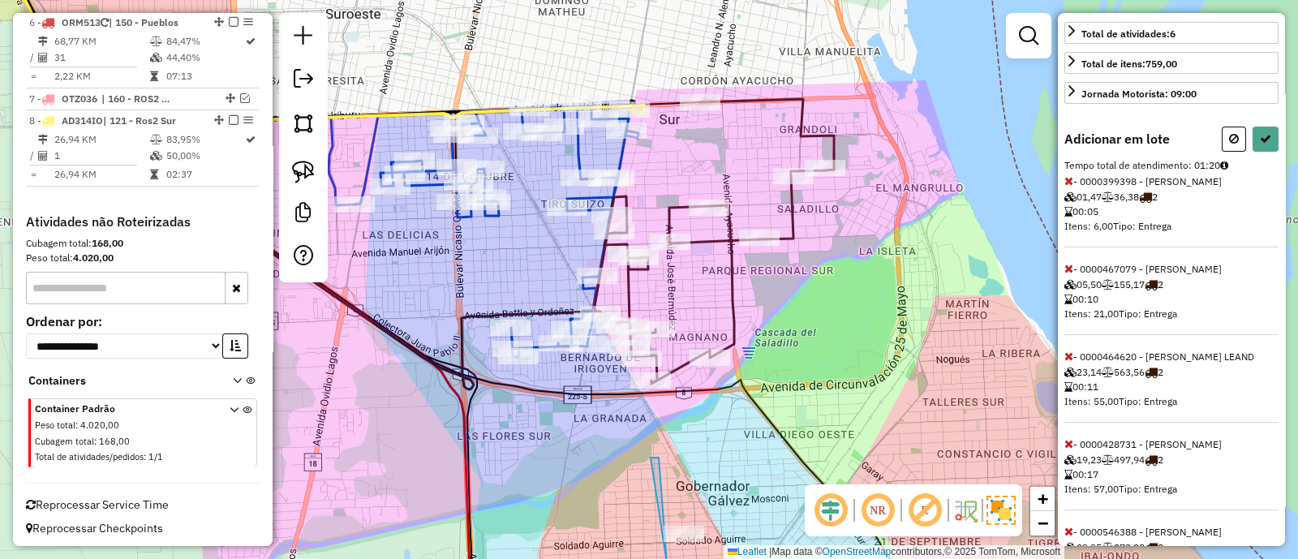
scroll to position [341, 0]
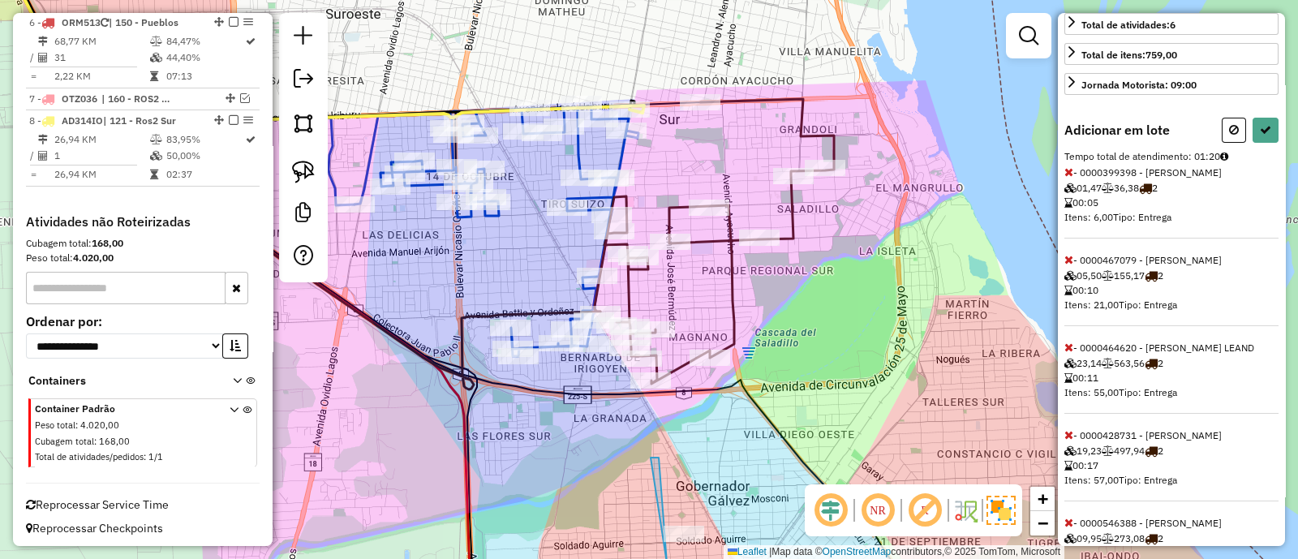
click at [1070, 353] on icon at bounding box center [1068, 346] width 9 height 11
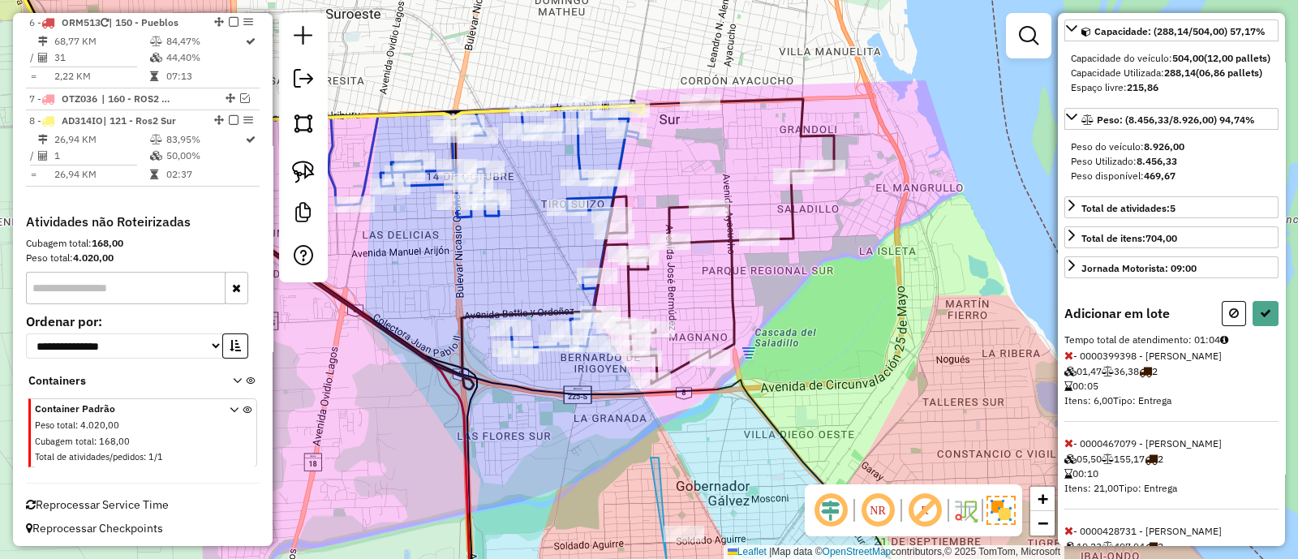
scroll to position [36, 0]
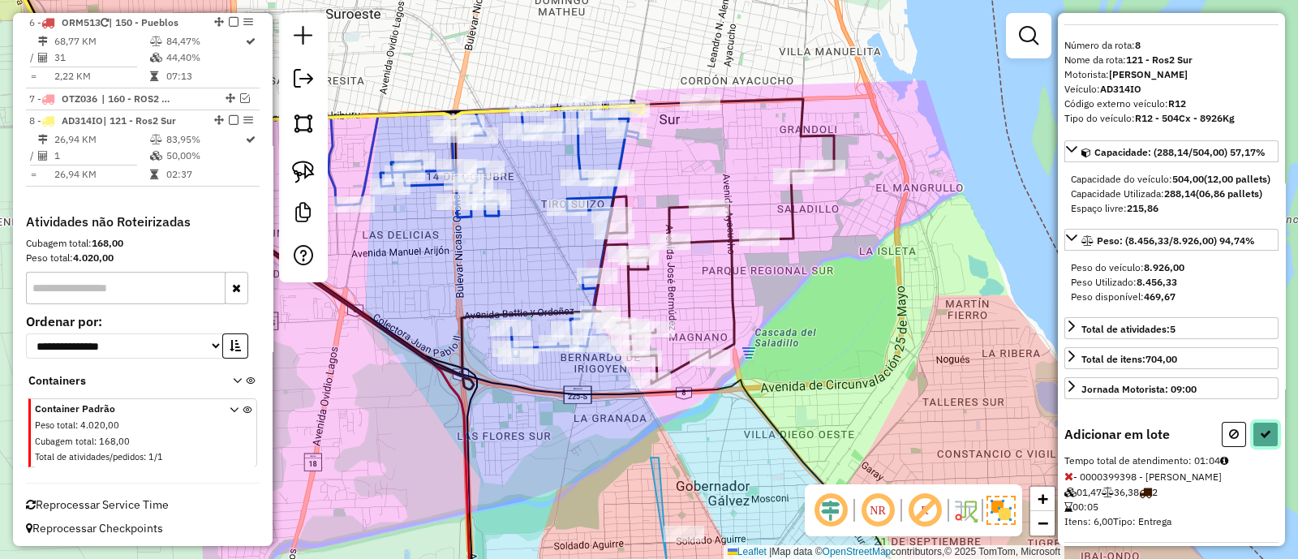
click at [1261, 440] on icon at bounding box center [1264, 433] width 11 height 11
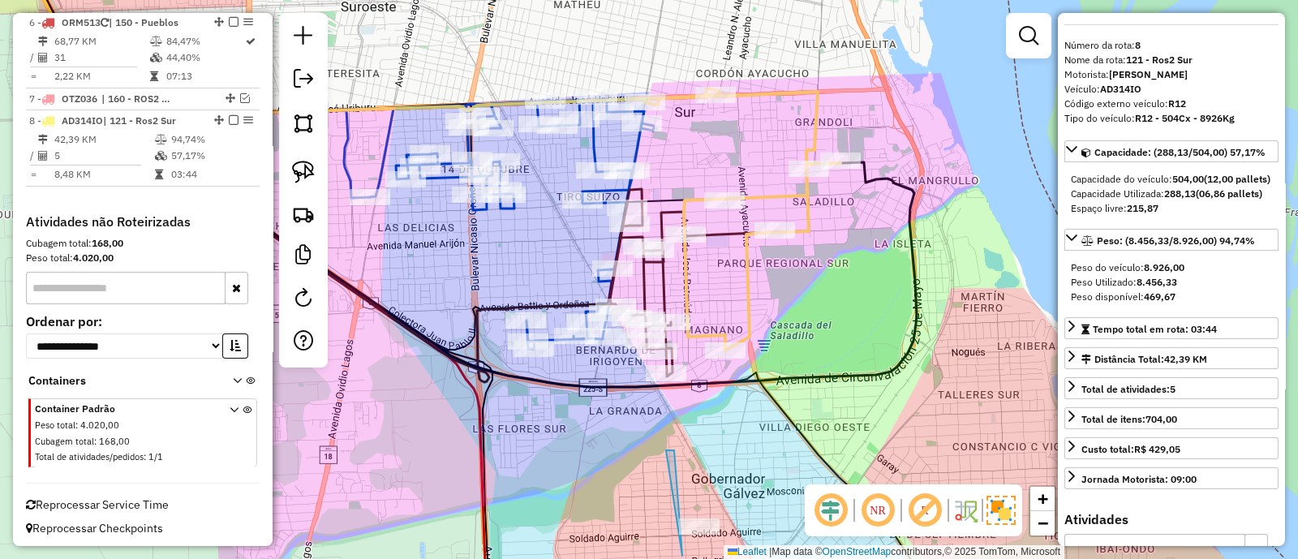
drag, startPoint x: 744, startPoint y: 314, endPoint x: 805, endPoint y: 97, distance: 224.9
click at [805, 97] on div "Janela de atendimento Grade de atendimento Capacidade Transportadoras Veículos …" at bounding box center [649, 279] width 1298 height 559
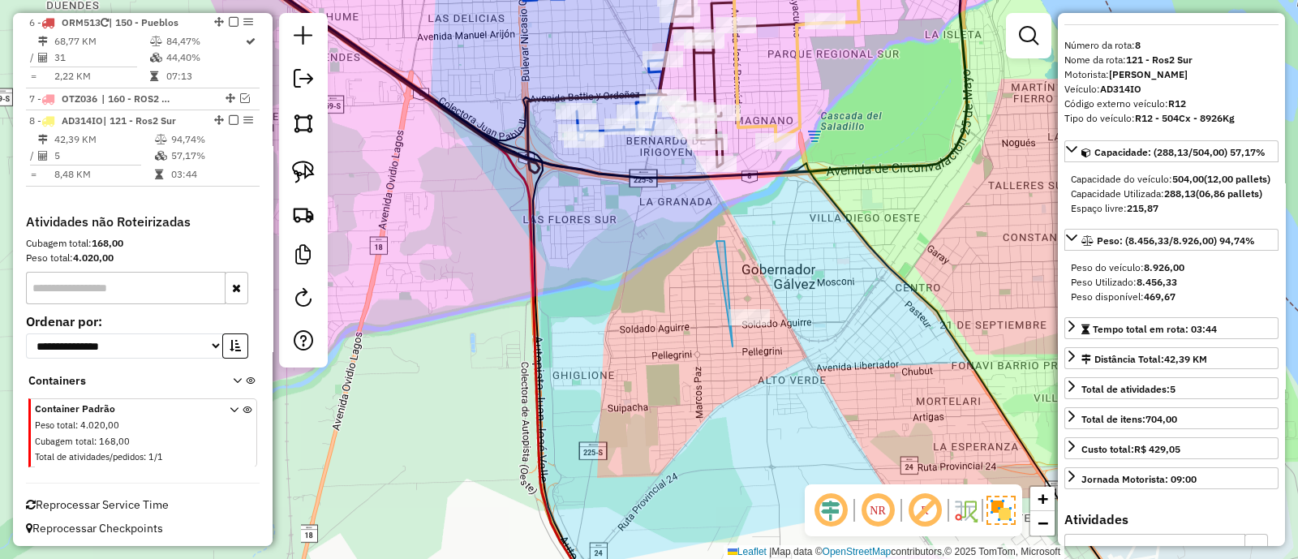
drag, startPoint x: 763, startPoint y: 225, endPoint x: 633, endPoint y: 32, distance: 233.0
click at [634, 35] on div "Janela de atendimento Grade de atendimento Capacidade Transportadoras Veículos …" at bounding box center [649, 279] width 1298 height 559
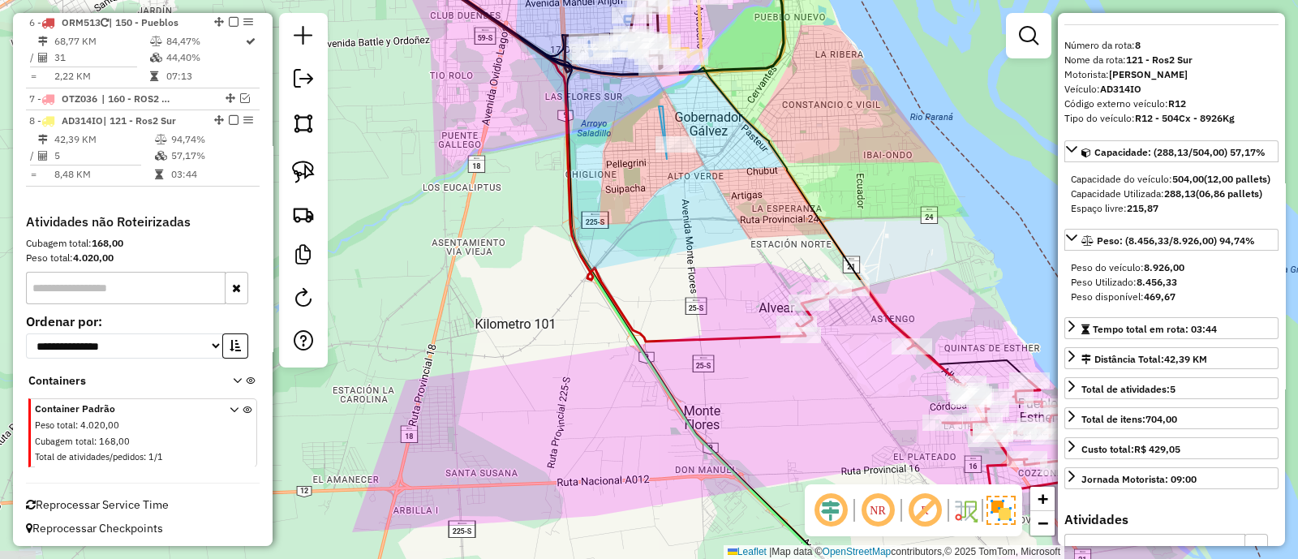
drag, startPoint x: 697, startPoint y: 208, endPoint x: 547, endPoint y: 120, distance: 174.8
click at [551, 122] on div "Janela de atendimento Grade de atendimento Capacidade Transportadoras Veículos …" at bounding box center [649, 279] width 1298 height 559
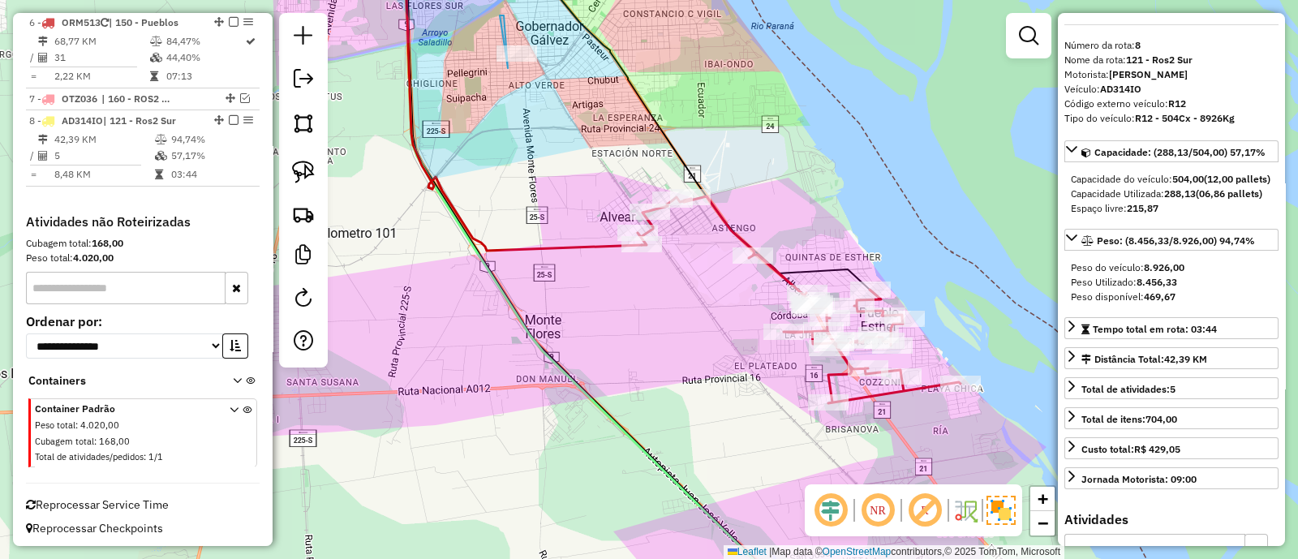
drag, startPoint x: 697, startPoint y: 321, endPoint x: 573, endPoint y: 195, distance: 176.6
click at [581, 204] on div "Janela de atendimento Grade de atendimento Capacidade Transportadoras Veículos …" at bounding box center [649, 279] width 1298 height 559
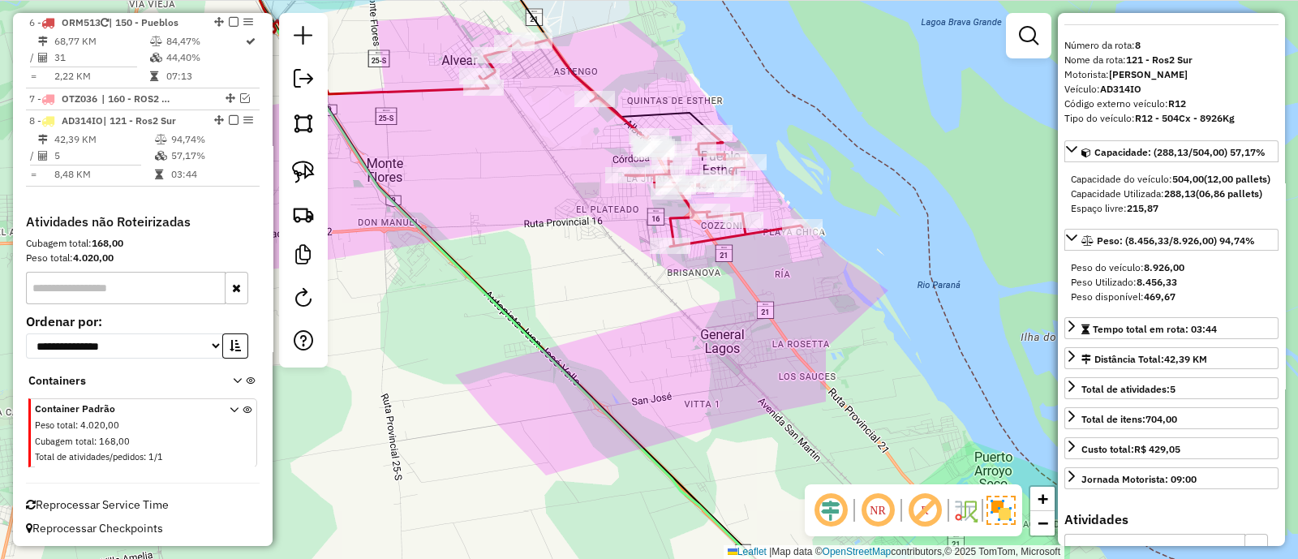
click at [563, 65] on icon at bounding box center [640, 143] width 323 height 207
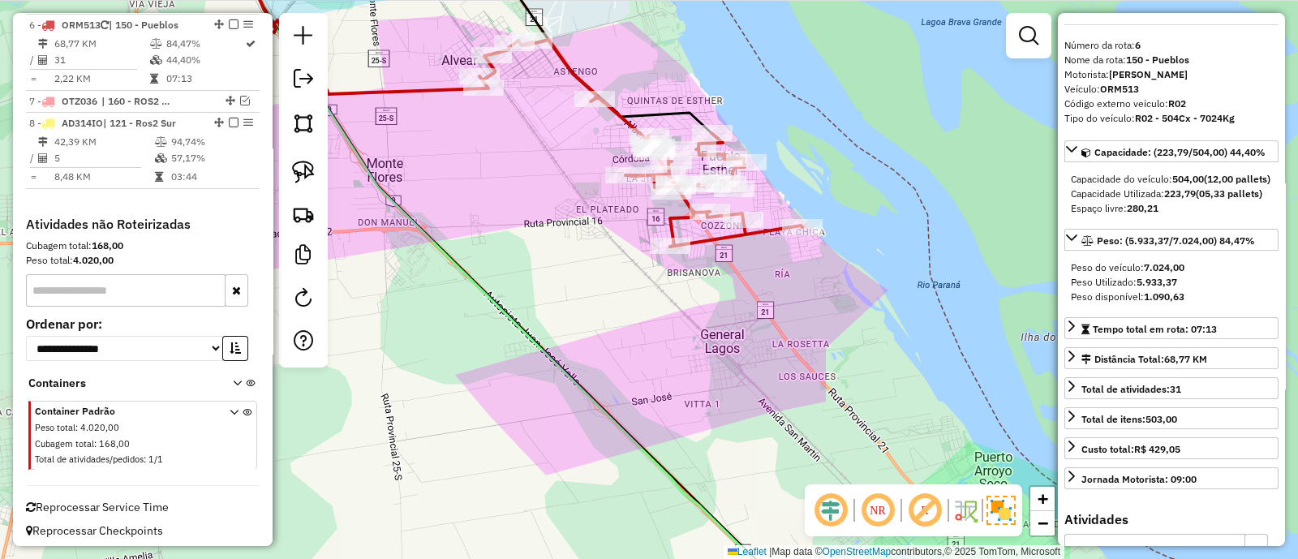
click at [488, 322] on div "Janela de atendimento Grade de atendimento Capacidade Transportadoras Veículos …" at bounding box center [649, 279] width 1298 height 559
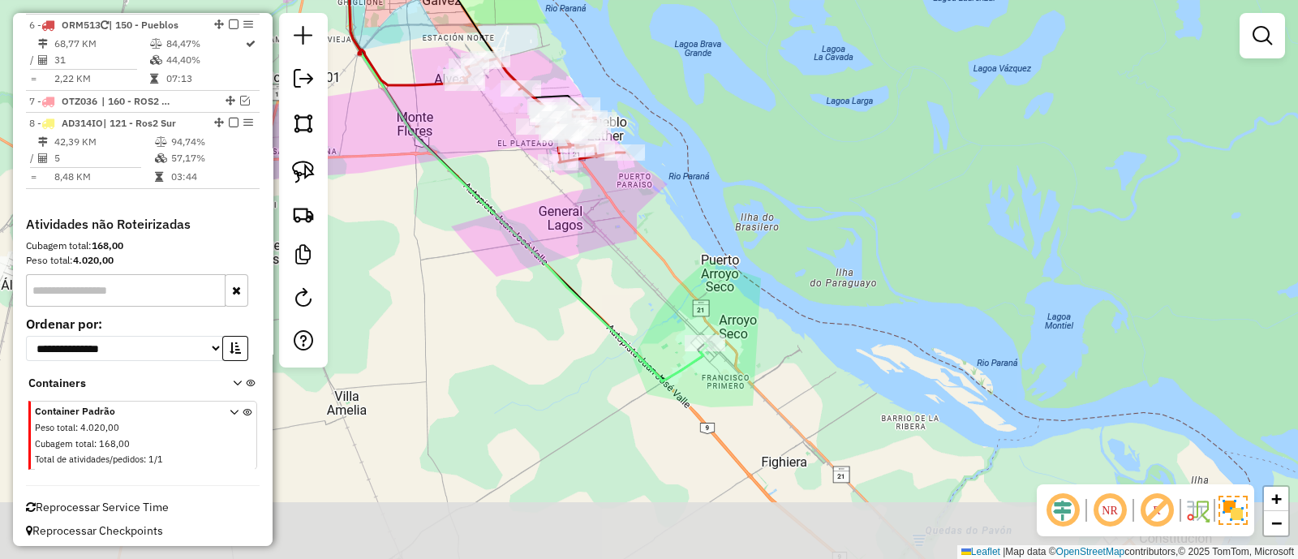
drag, startPoint x: 588, startPoint y: 376, endPoint x: 544, endPoint y: 271, distance: 114.2
click at [544, 271] on icon at bounding box center [468, 110] width 477 height 542
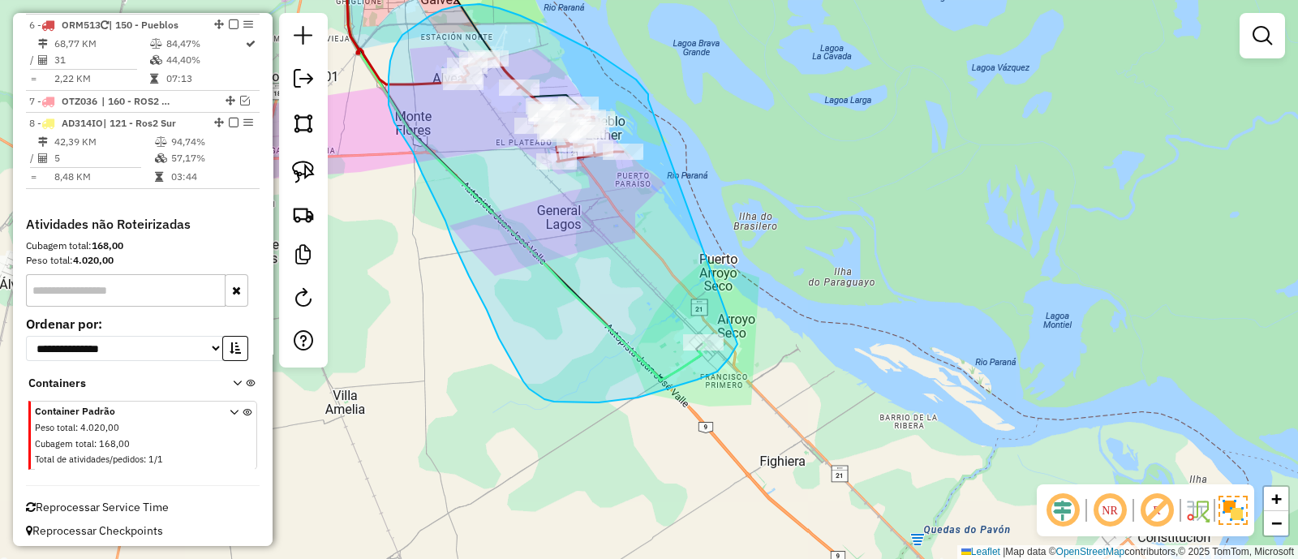
drag, startPoint x: 648, startPoint y: 94, endPoint x: 737, endPoint y: 344, distance: 265.2
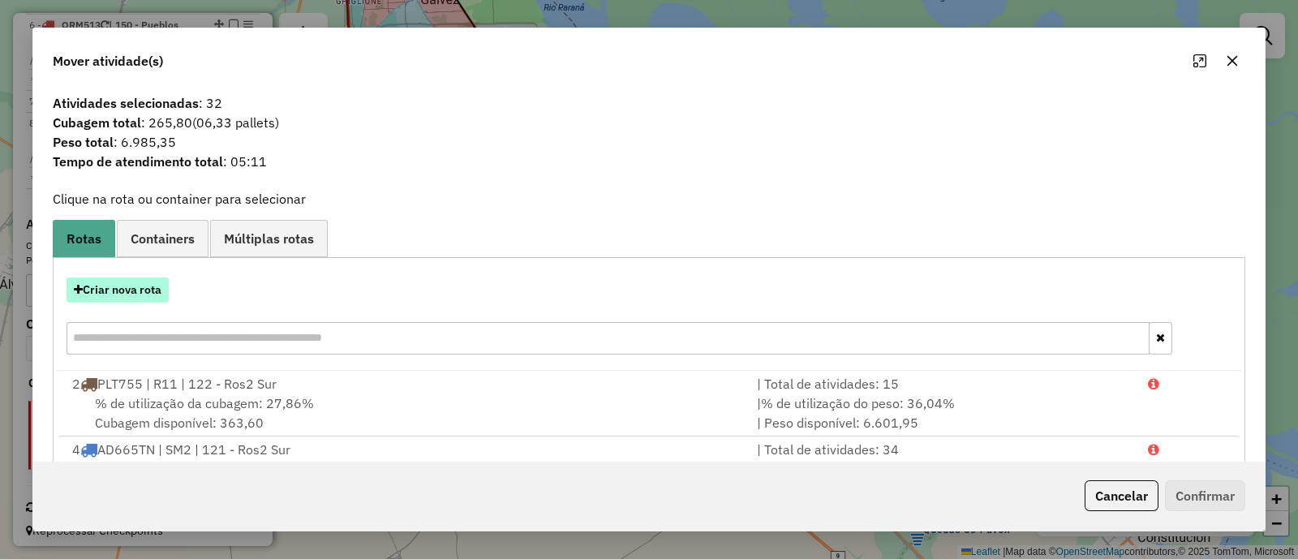
click at [152, 290] on button "Criar nova rota" at bounding box center [117, 289] width 102 height 25
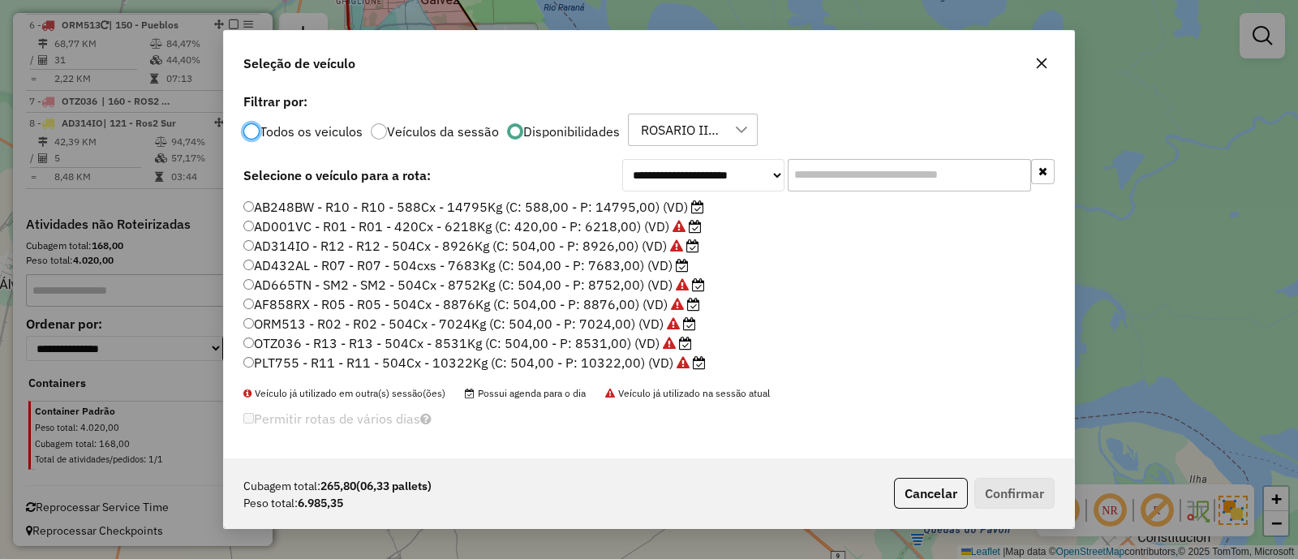
scroll to position [8, 4]
click at [383, 281] on label "AD665TN - SM2 - SM2 - 504Cx - 8752Kg (C: 504,00 - P: 8752,00) (VD)" at bounding box center [473, 284] width 461 height 19
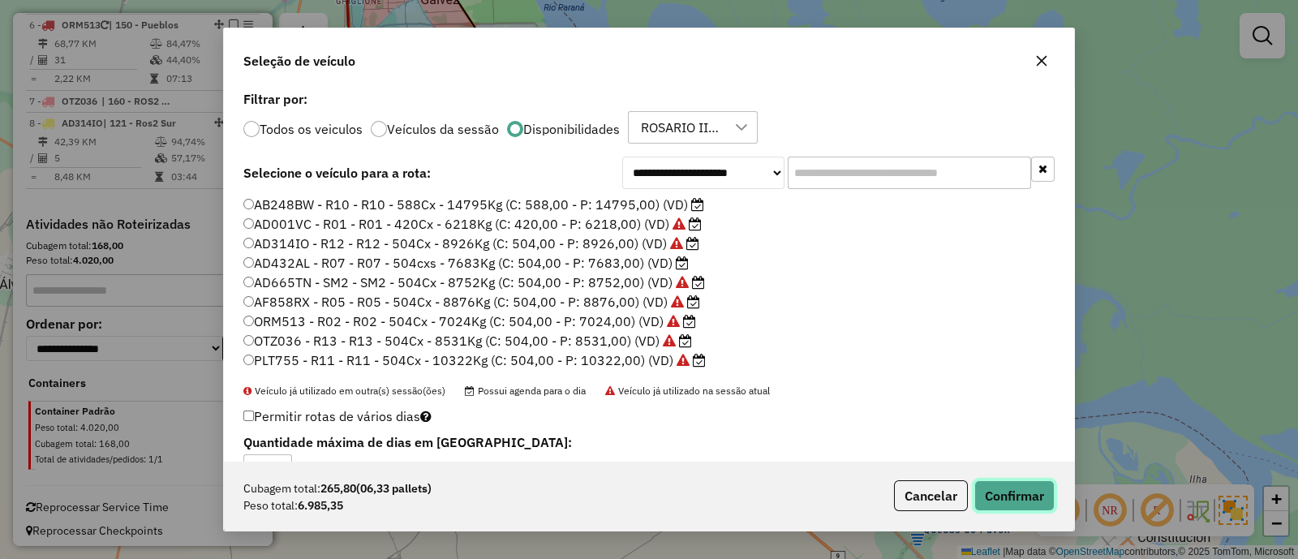
click at [1011, 493] on button "Confirmar" at bounding box center [1014, 495] width 80 height 31
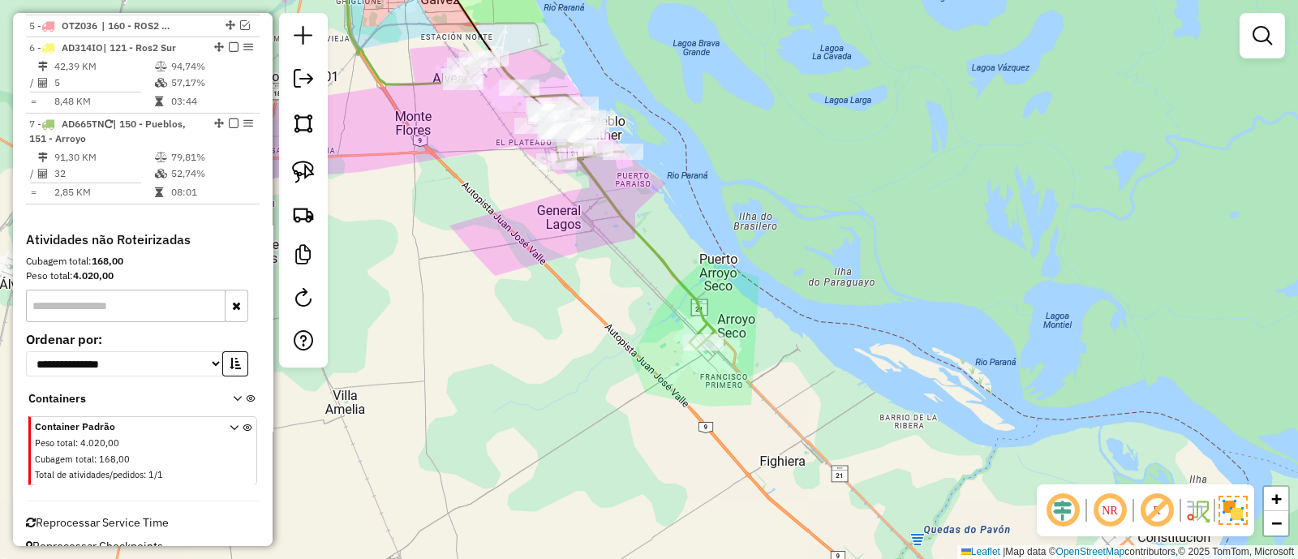
click at [634, 230] on icon at bounding box center [587, 203] width 253 height 291
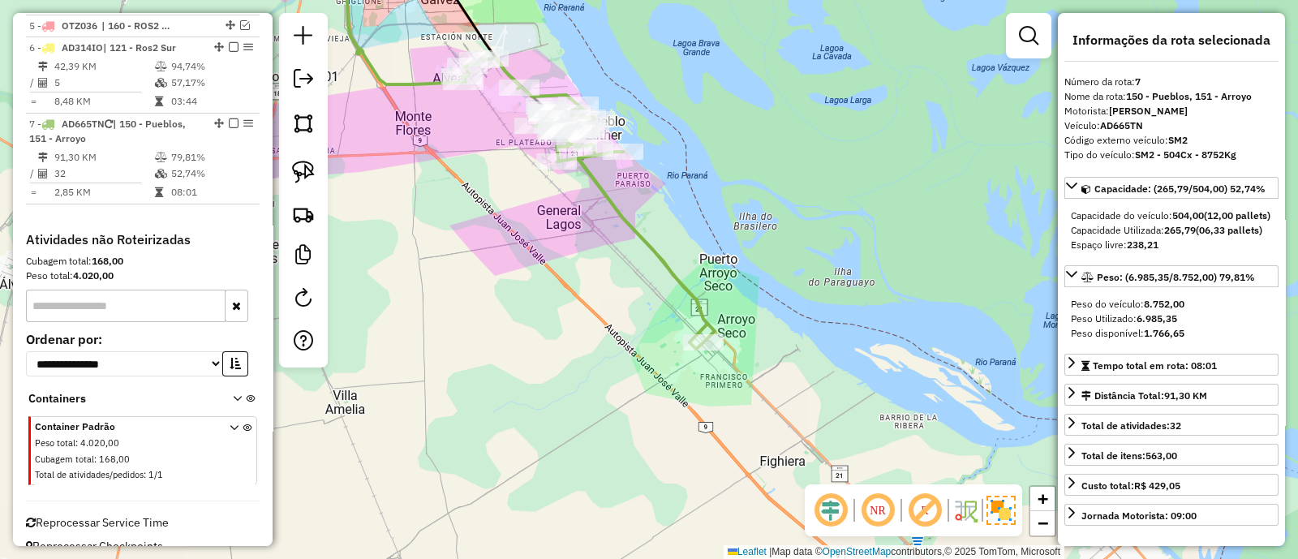
scroll to position [836, 0]
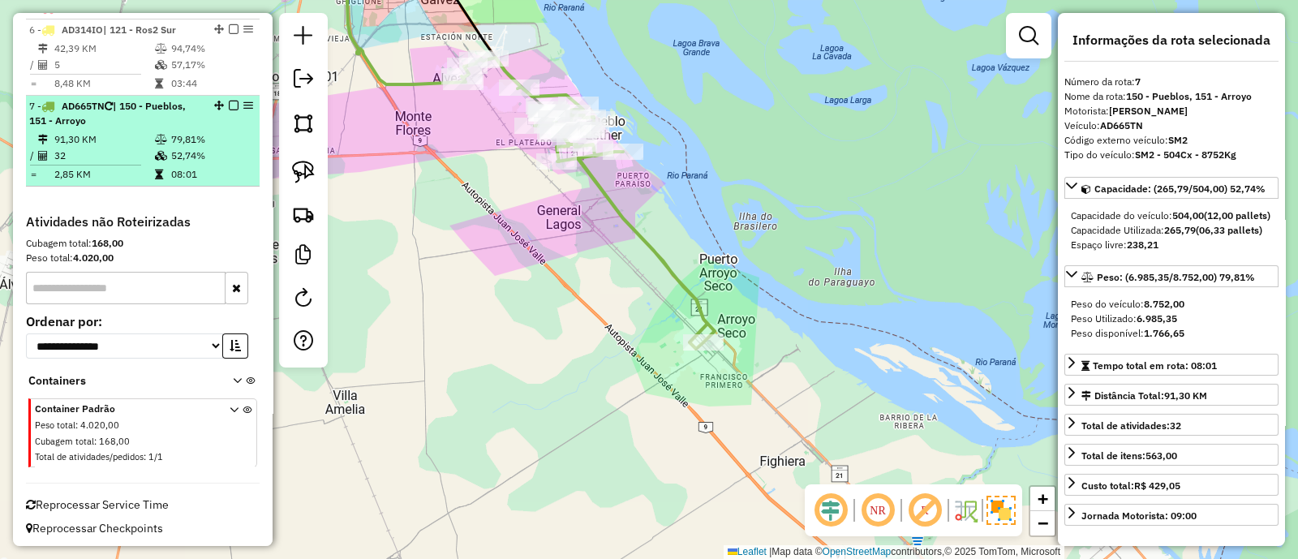
click at [229, 101] on em at bounding box center [234, 106] width 10 height 10
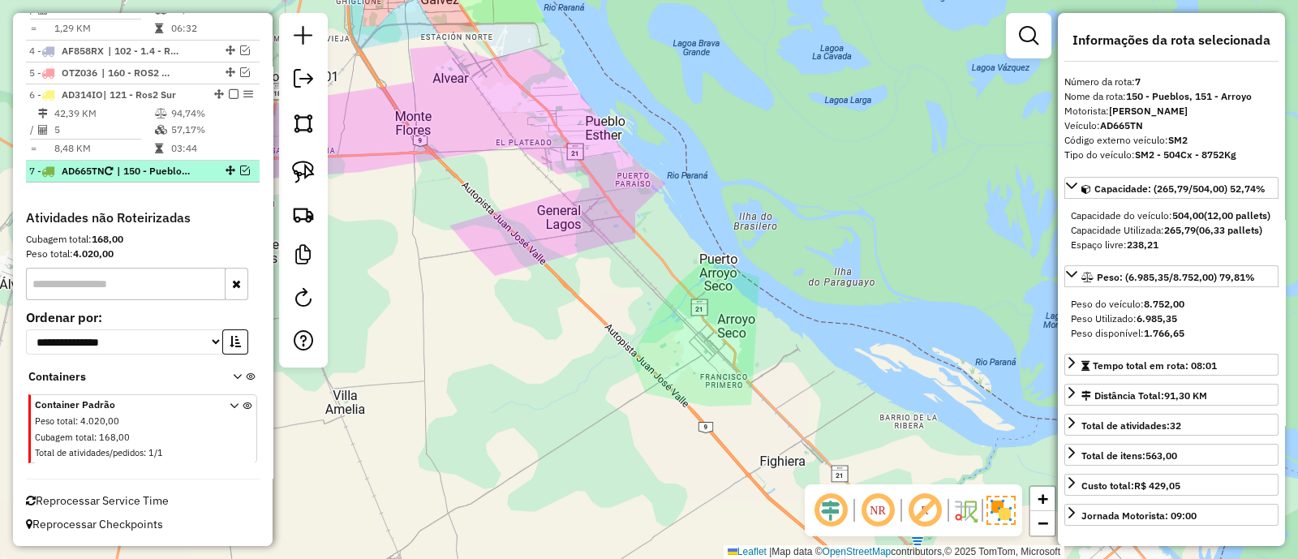
scroll to position [767, 0]
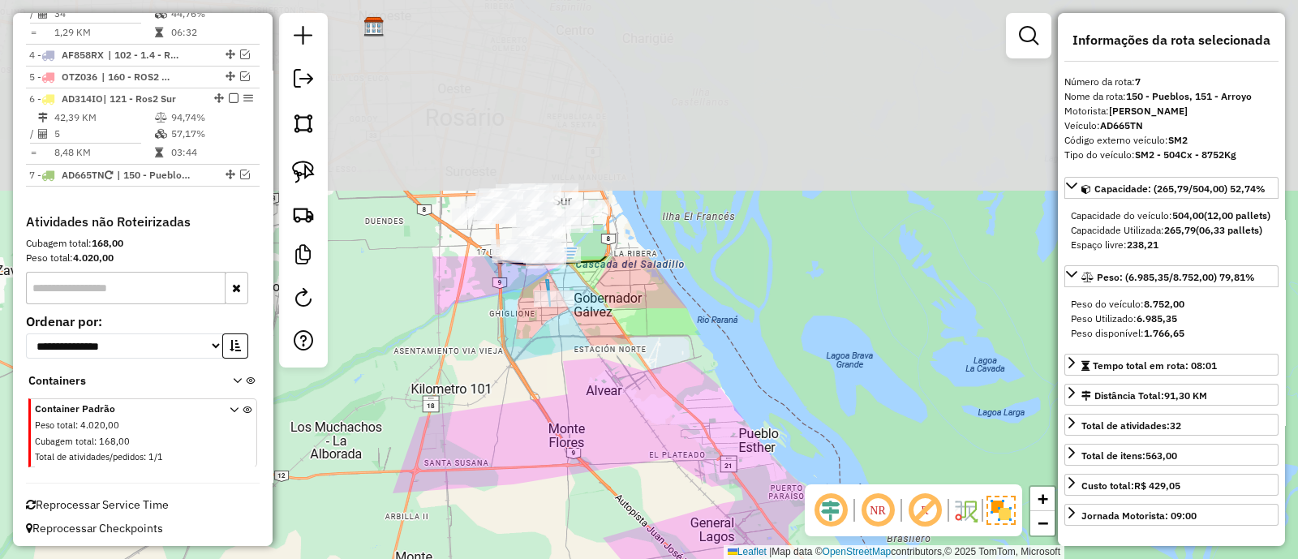
drag, startPoint x: 456, startPoint y: 75, endPoint x: 603, endPoint y: 376, distance: 334.8
click at [611, 393] on div "Janela de atendimento Grade de atendimento Capacidade Transportadoras Veículos …" at bounding box center [649, 279] width 1298 height 559
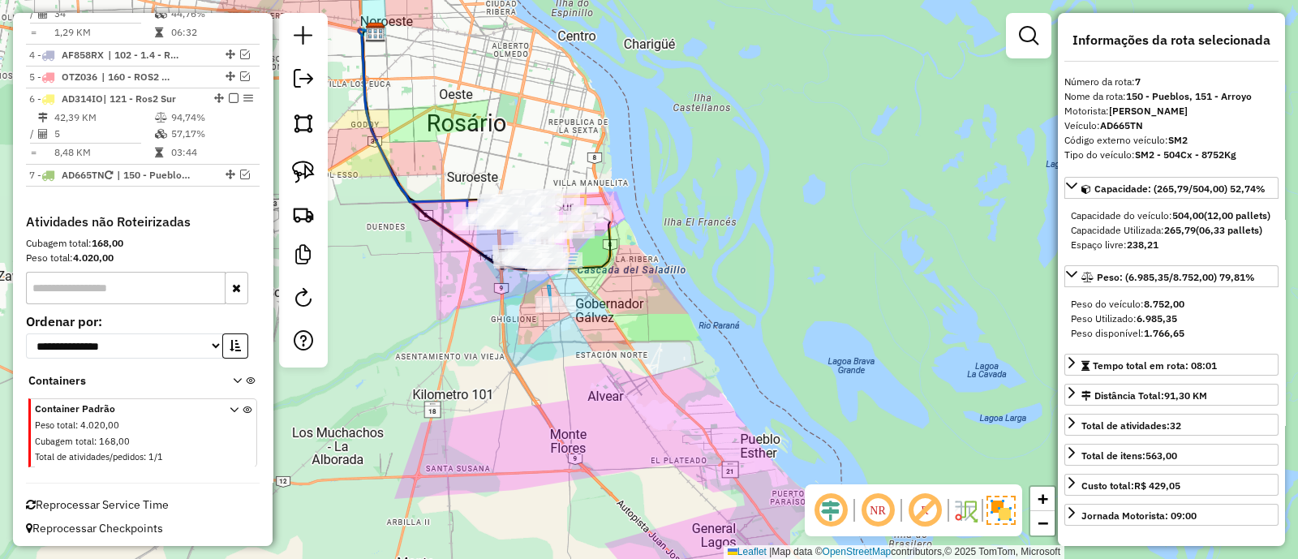
drag, startPoint x: 440, startPoint y: 239, endPoint x: 551, endPoint y: 427, distance: 217.8
click at [551, 427] on div "Janela de atendimento Grade de atendimento Capacidade Transportadoras Veículos …" at bounding box center [649, 279] width 1298 height 559
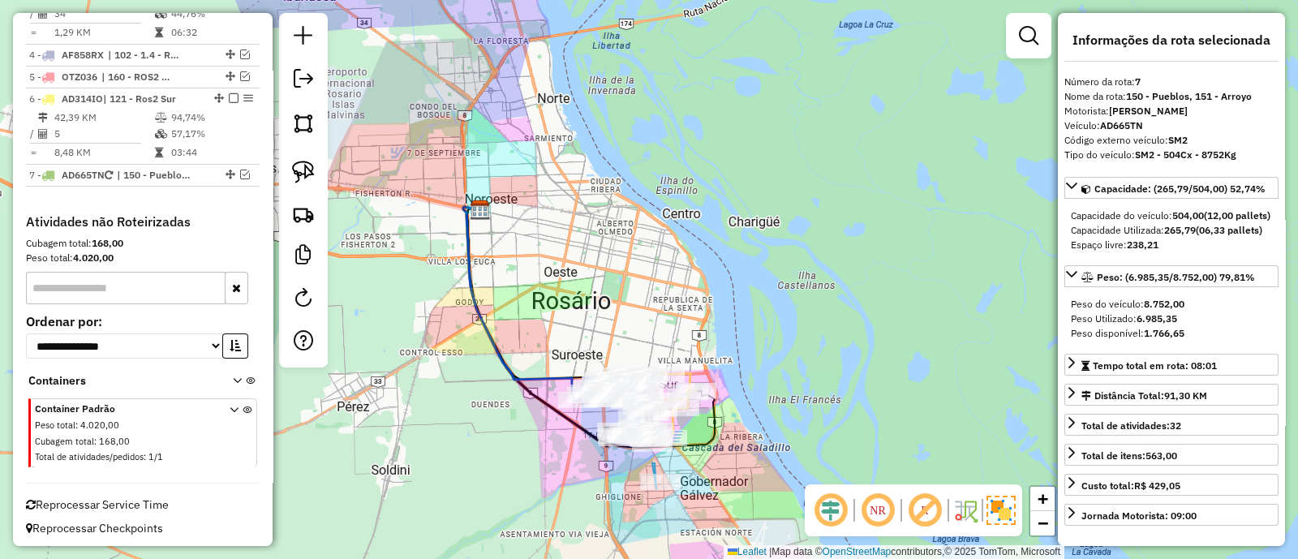
drag, startPoint x: 590, startPoint y: 336, endPoint x: 543, endPoint y: 242, distance: 104.1
click at [543, 242] on div "Janela de atendimento Grade de atendimento Capacidade Transportadoras Veículos …" at bounding box center [649, 279] width 1298 height 559
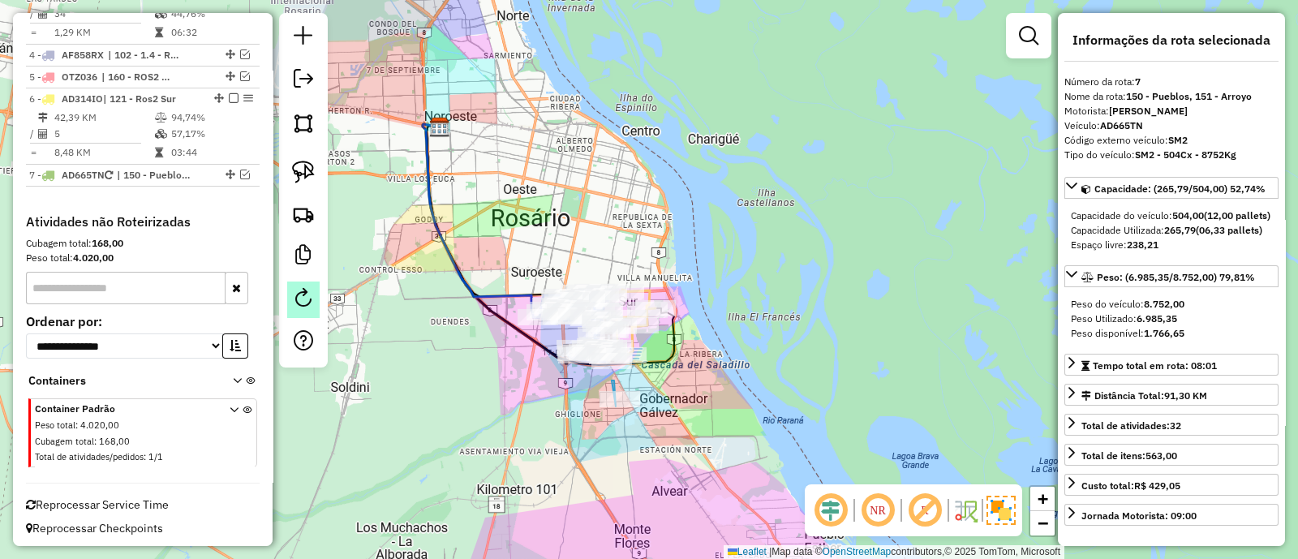
click at [296, 288] on em at bounding box center [303, 297] width 19 height 19
select select "*"
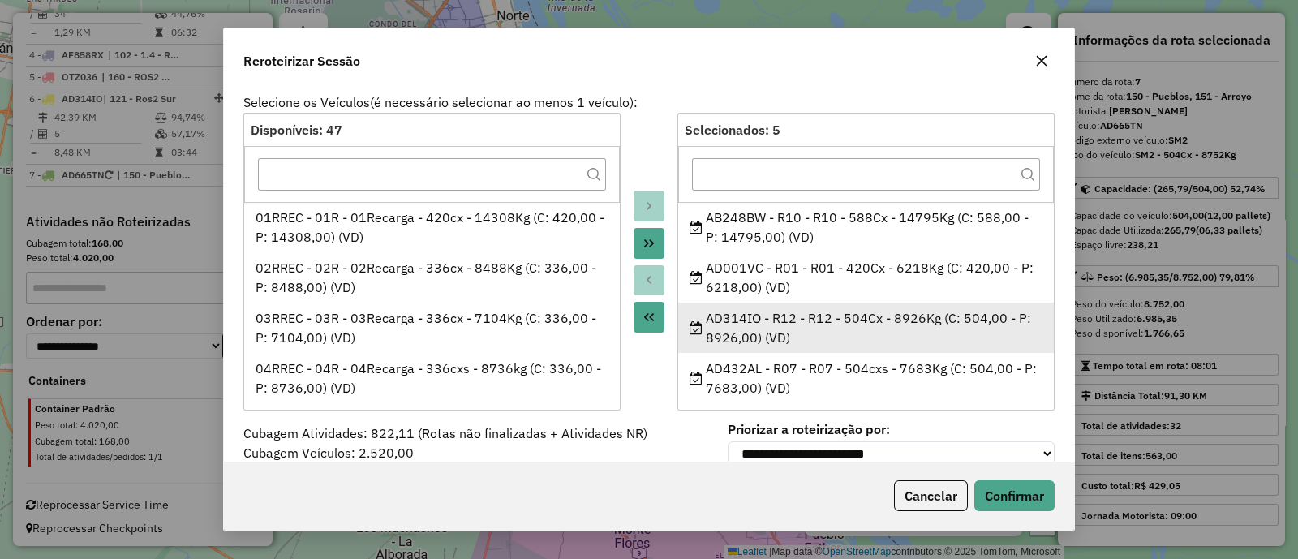
scroll to position [56, 0]
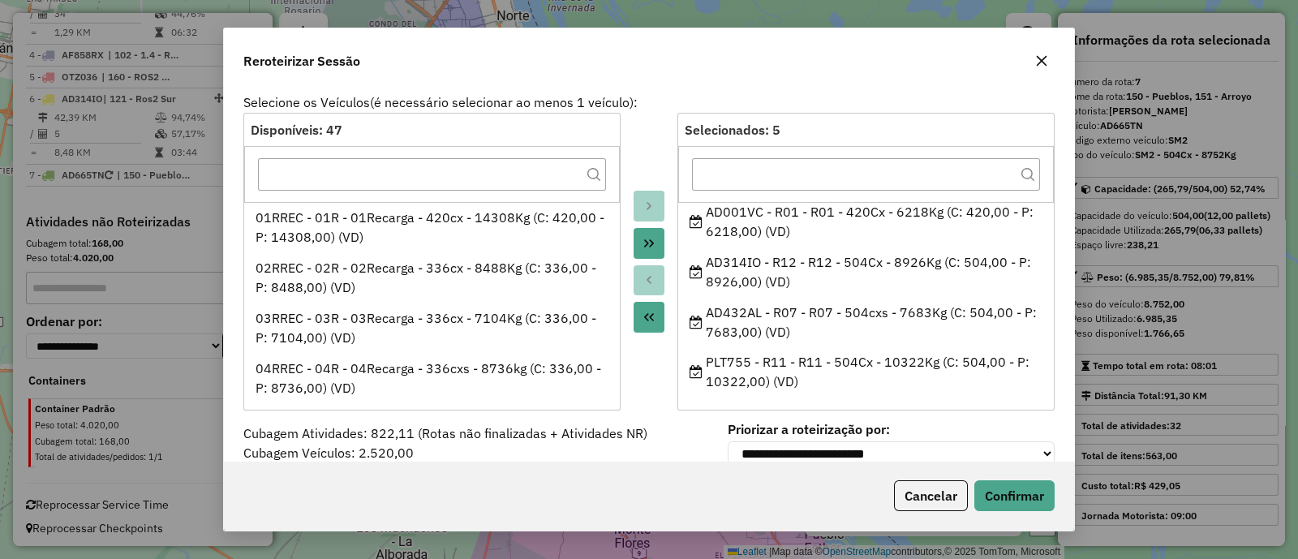
click at [1046, 65] on icon "button" at bounding box center [1041, 60] width 13 height 13
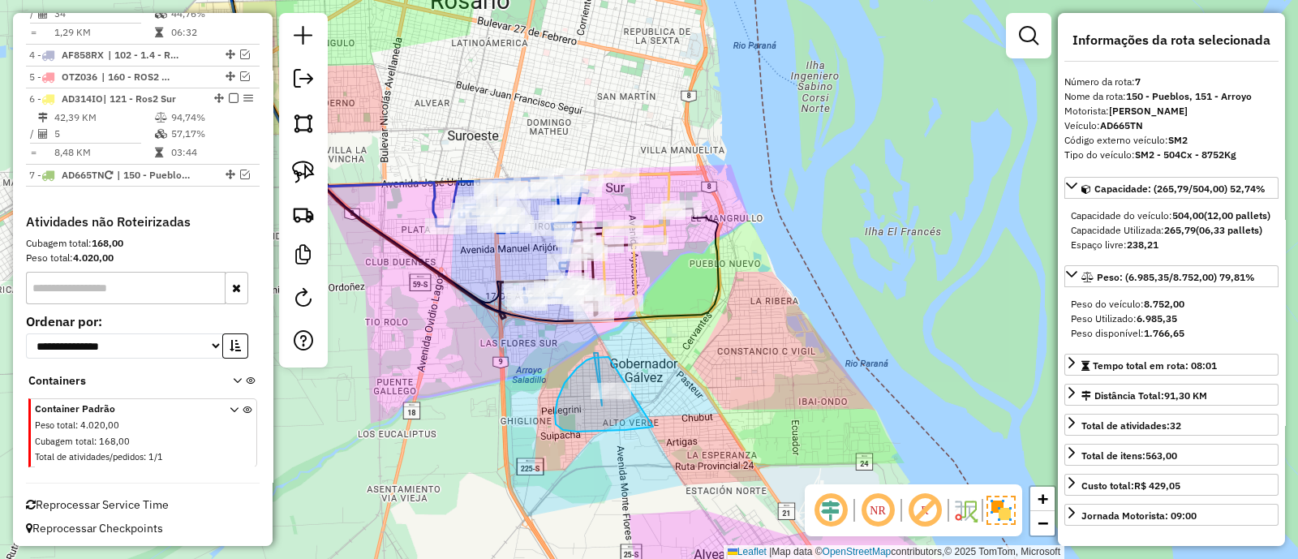
drag, startPoint x: 608, startPoint y: 357, endPoint x: 700, endPoint y: 407, distance: 104.5
click at [700, 407] on div "Janela de atendimento Grade de atendimento Capacidade Transportadoras Veículos …" at bounding box center [649, 279] width 1298 height 559
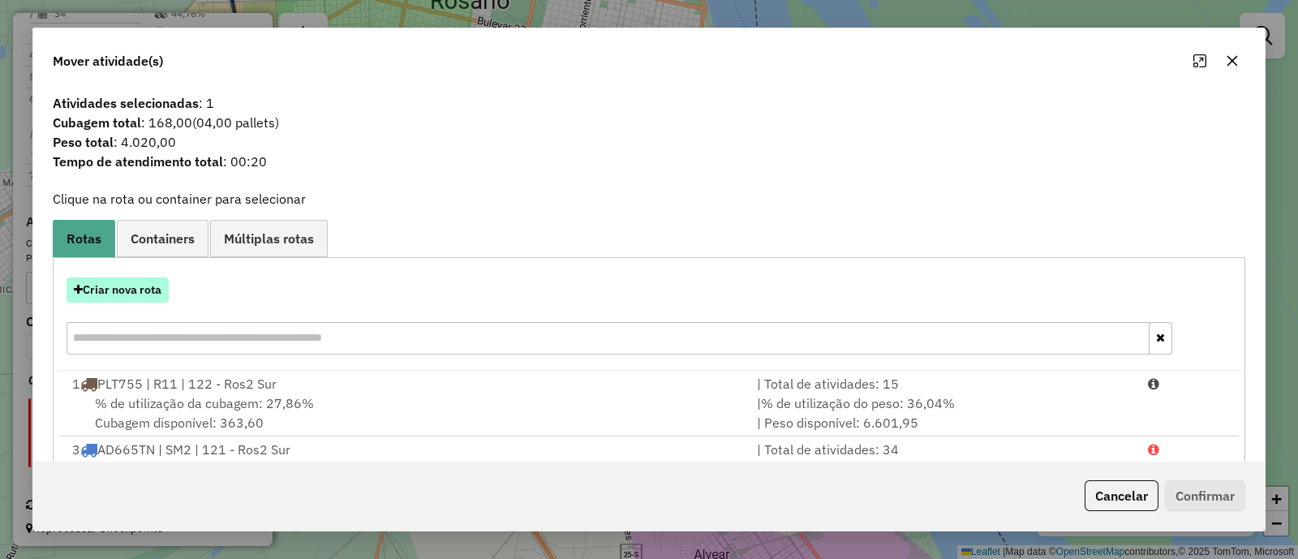
click at [135, 285] on button "Criar nova rota" at bounding box center [117, 289] width 102 height 25
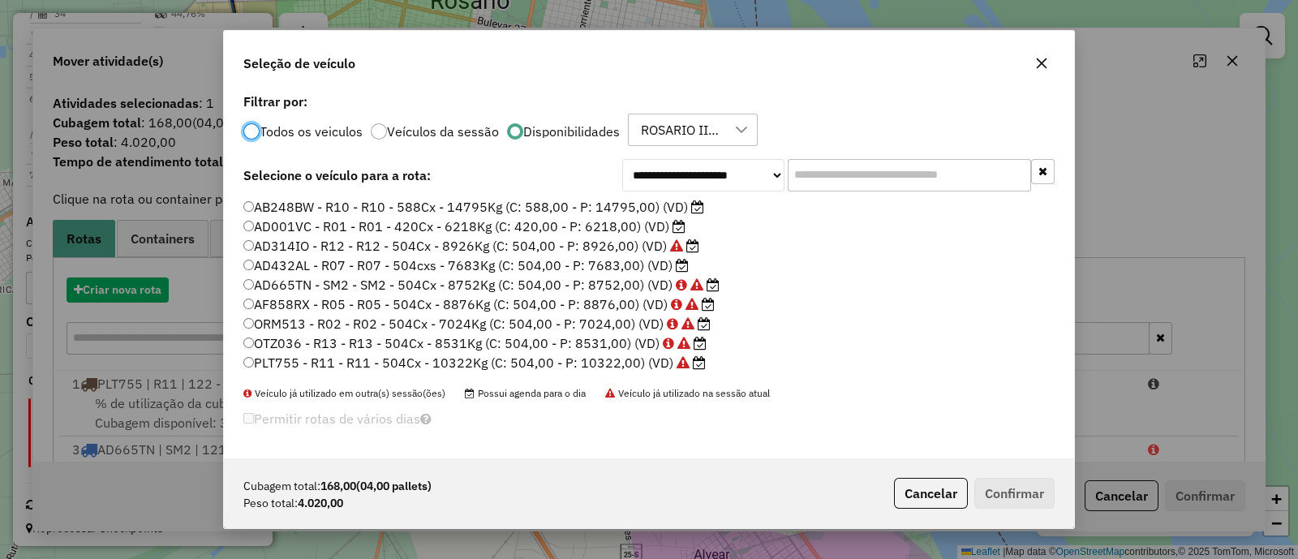
scroll to position [8, 5]
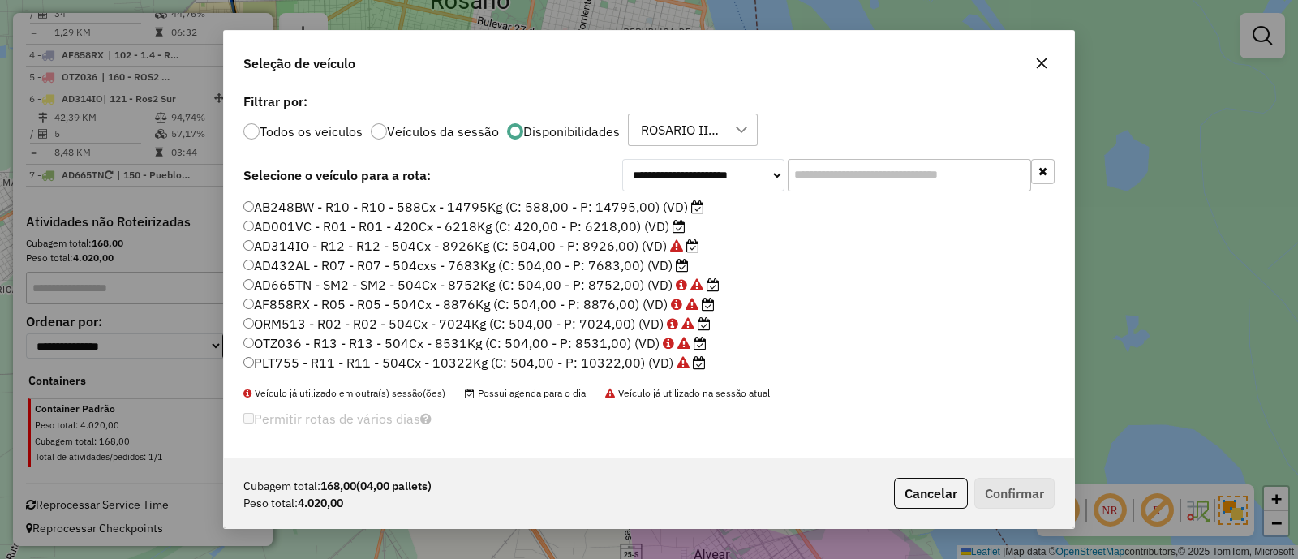
click at [843, 182] on input "text" at bounding box center [908, 175] width 243 height 32
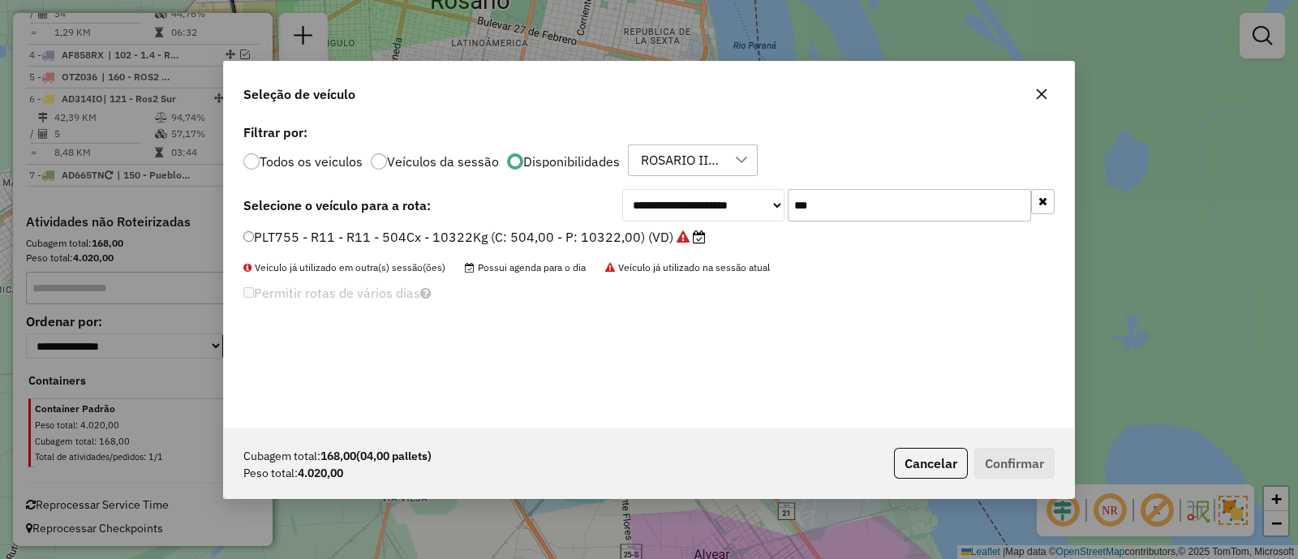
type input "***"
click at [630, 237] on label "PLT755 - R11 - R11 - 504Cx - 10322Kg (C: 504,00 - P: 10322,00) (VD)" at bounding box center [474, 236] width 462 height 19
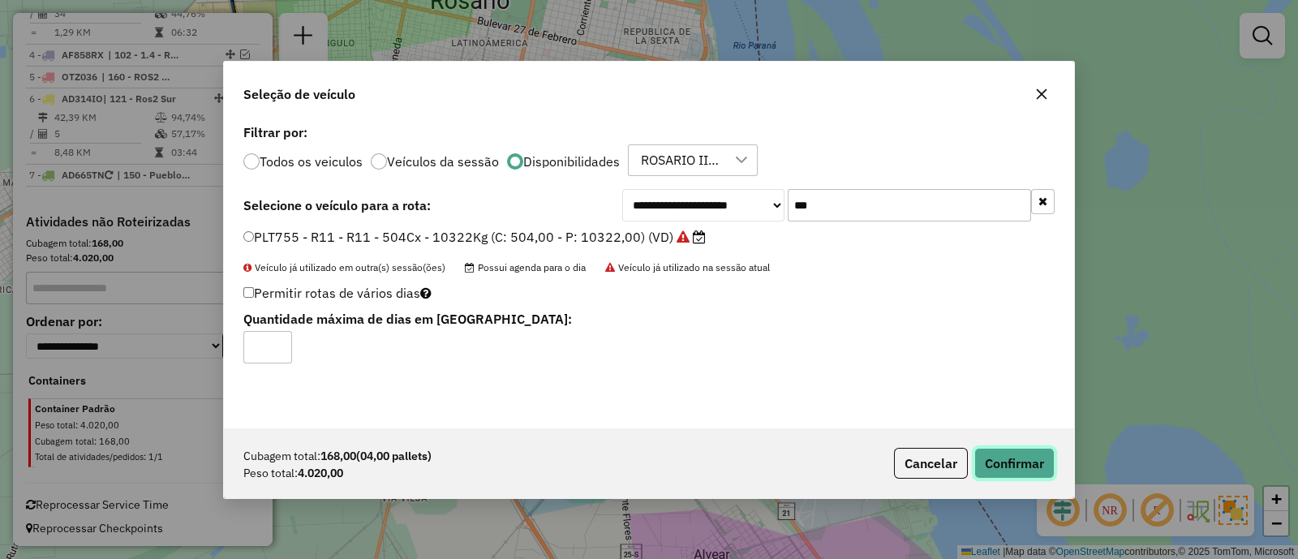
click at [993, 450] on button "Confirmar" at bounding box center [1014, 463] width 80 height 31
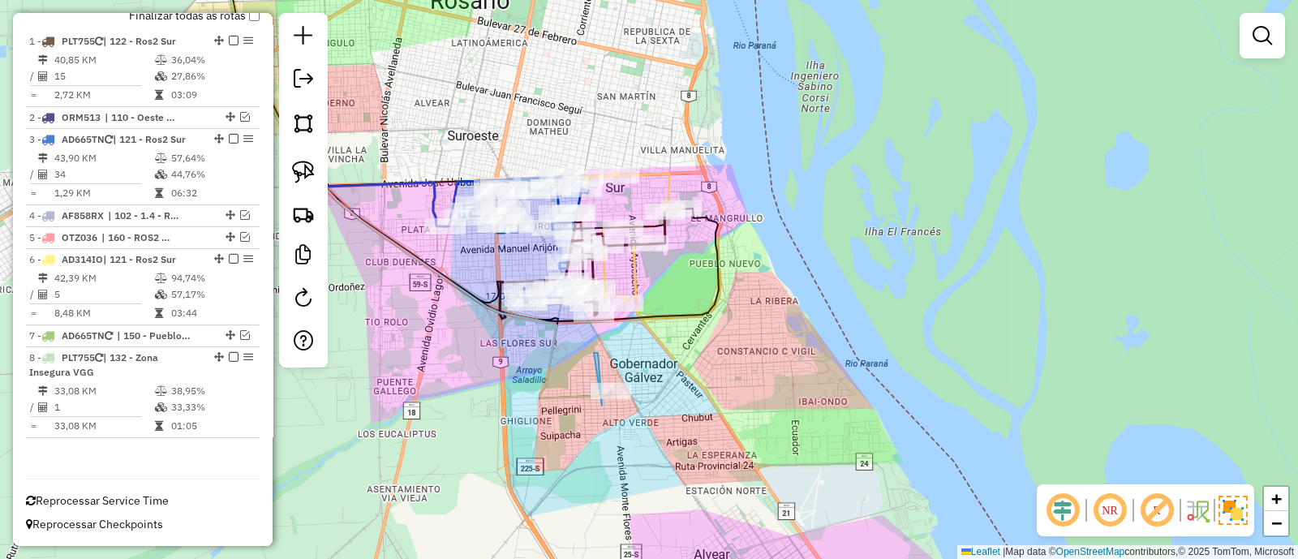
scroll to position [604, 0]
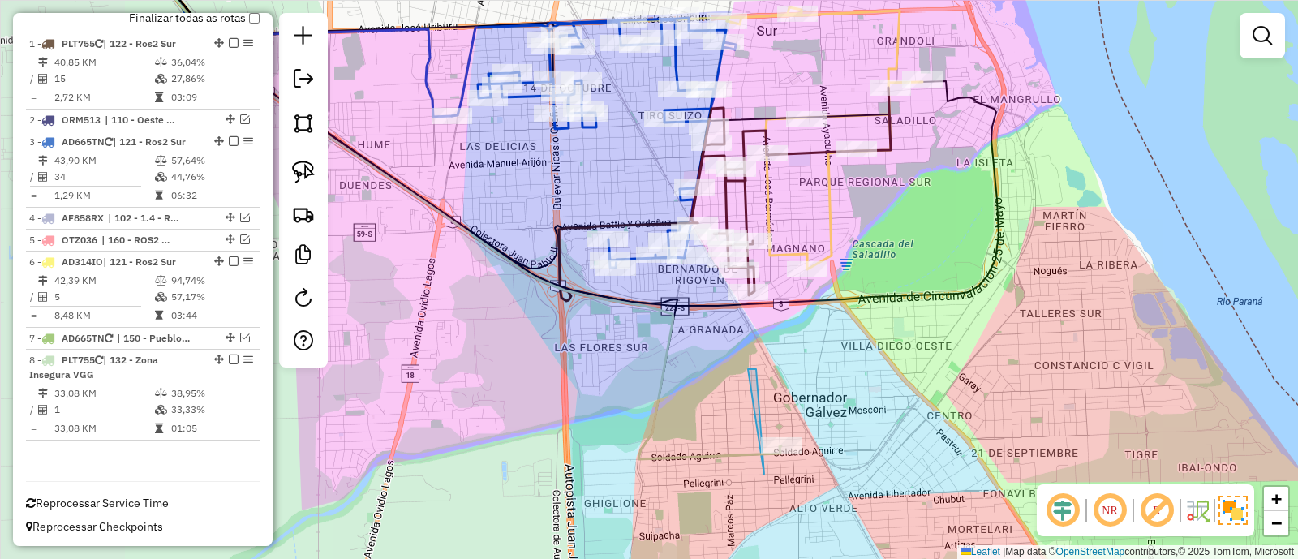
drag, startPoint x: 521, startPoint y: 367, endPoint x: 658, endPoint y: 380, distance: 137.6
click at [658, 380] on icon at bounding box center [464, 207] width 634 height 503
drag, startPoint x: 612, startPoint y: 380, endPoint x: 605, endPoint y: 583, distance: 202.9
click at [605, 558] on html "Aguarde... Pop-up bloqueado! Seu navegador bloqueou automáticamente a abertura …" at bounding box center [649, 279] width 1298 height 559
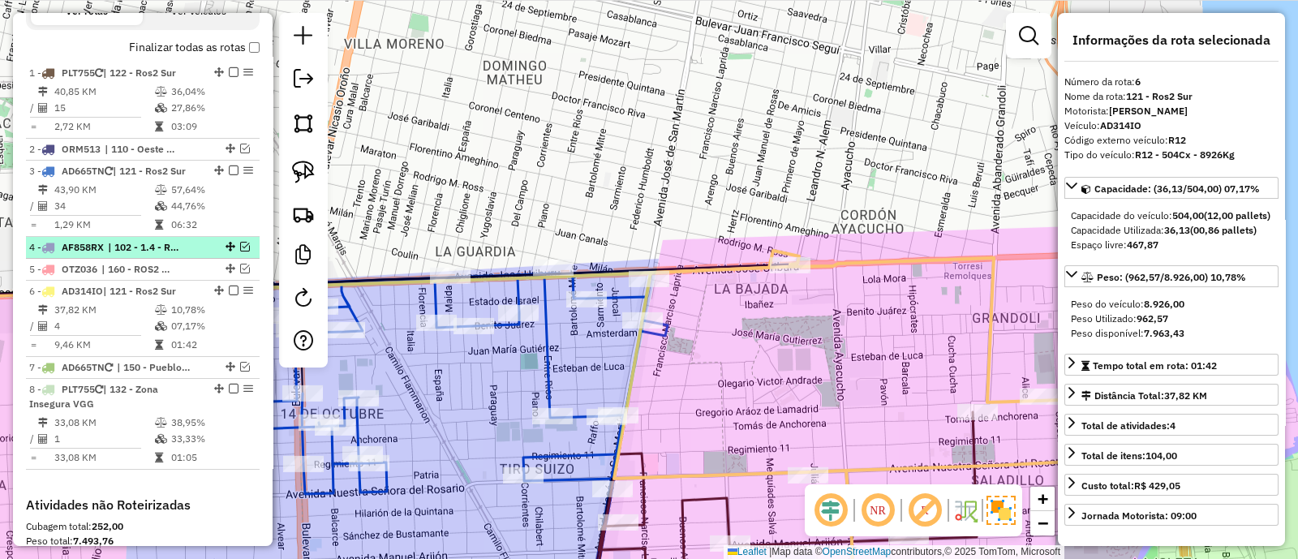
scroll to position [536, 0]
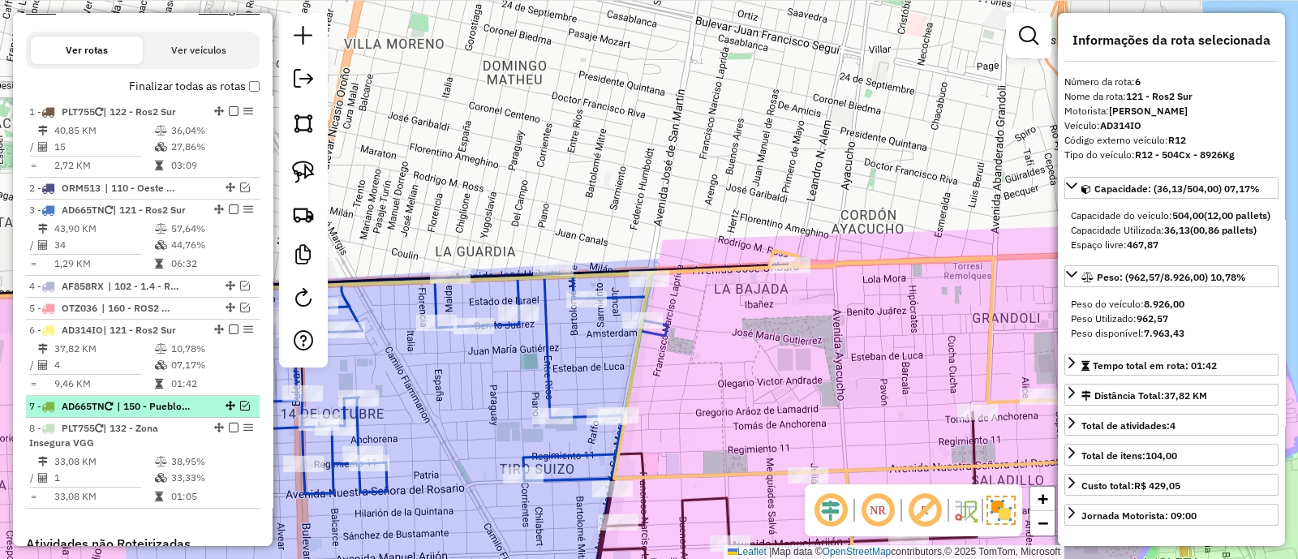
click at [240, 401] on em at bounding box center [245, 406] width 10 height 10
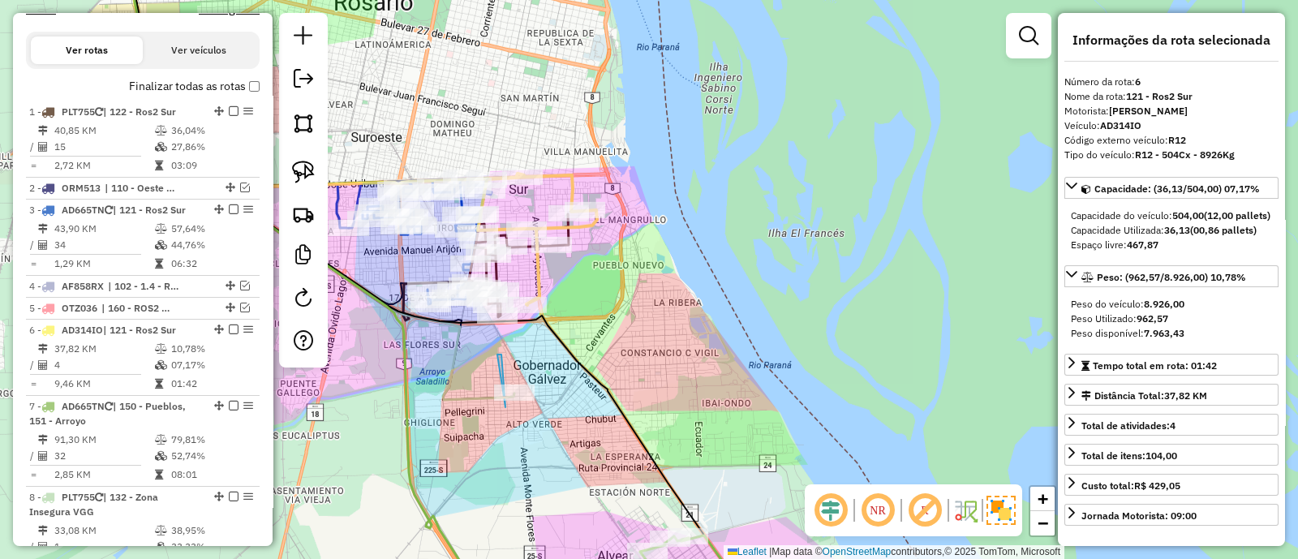
drag, startPoint x: 392, startPoint y: 97, endPoint x: 678, endPoint y: 117, distance: 286.1
click at [678, 117] on div "Janela de atendimento Grade de atendimento Capacidade Transportadoras Veículos …" at bounding box center [649, 279] width 1298 height 559
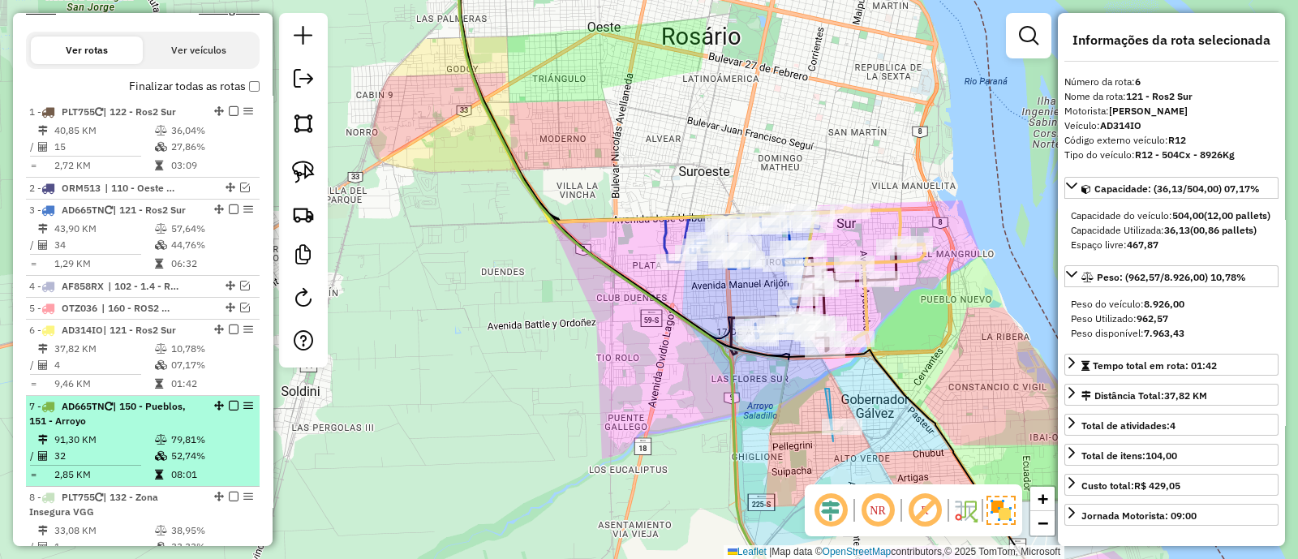
click at [229, 405] on em at bounding box center [234, 406] width 10 height 10
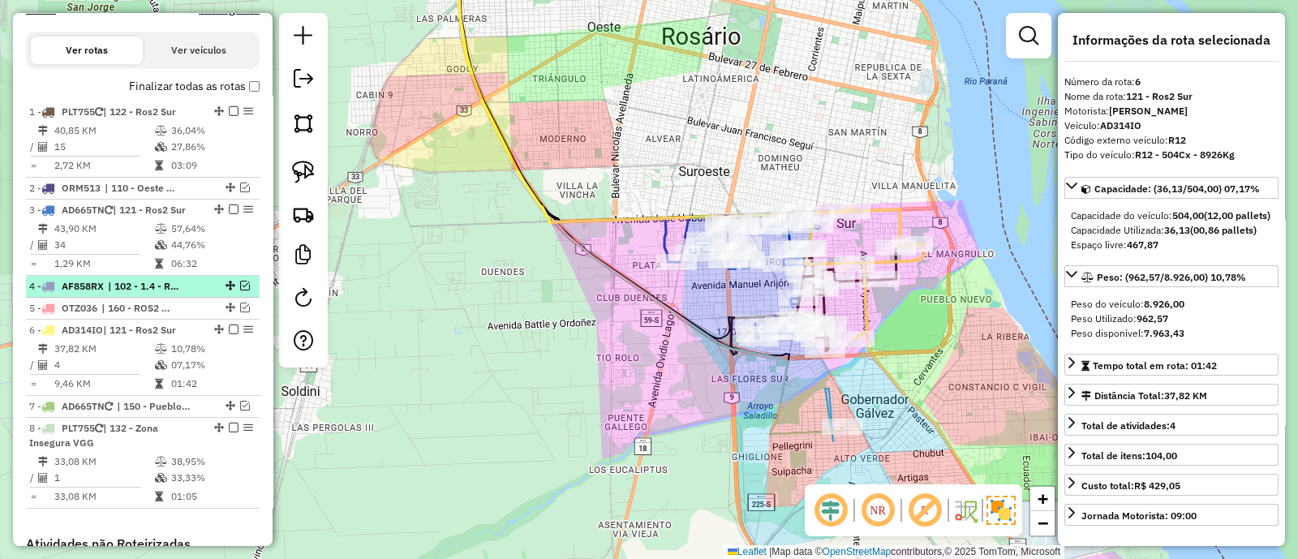
click at [240, 281] on em at bounding box center [245, 286] width 10 height 10
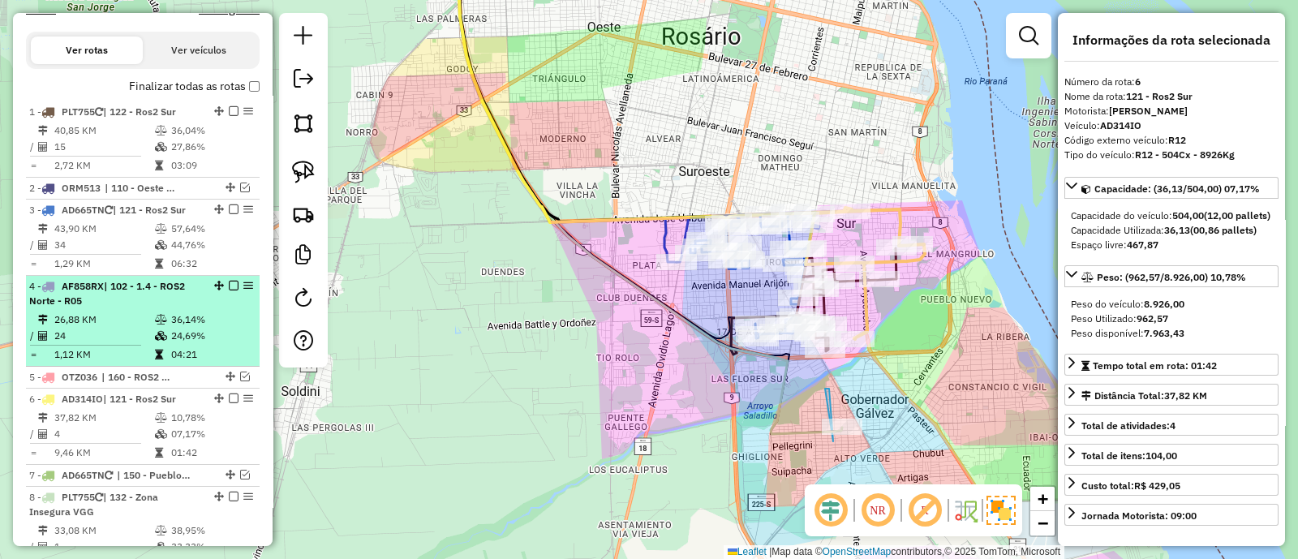
click at [222, 284] on div at bounding box center [228, 286] width 49 height 10
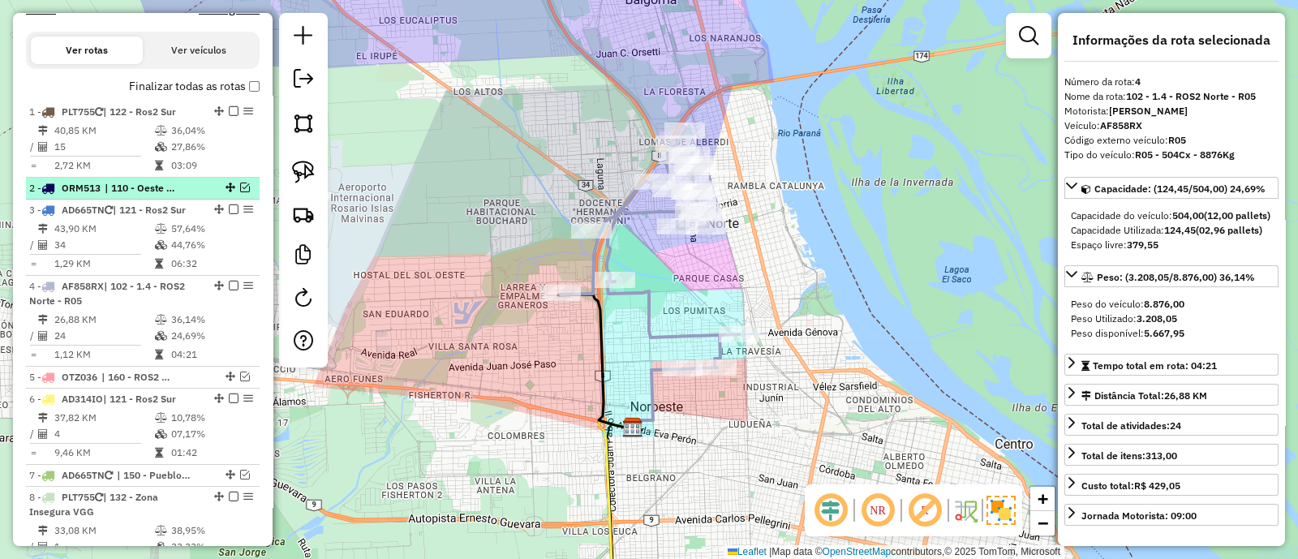
click at [240, 182] on em at bounding box center [245, 187] width 10 height 10
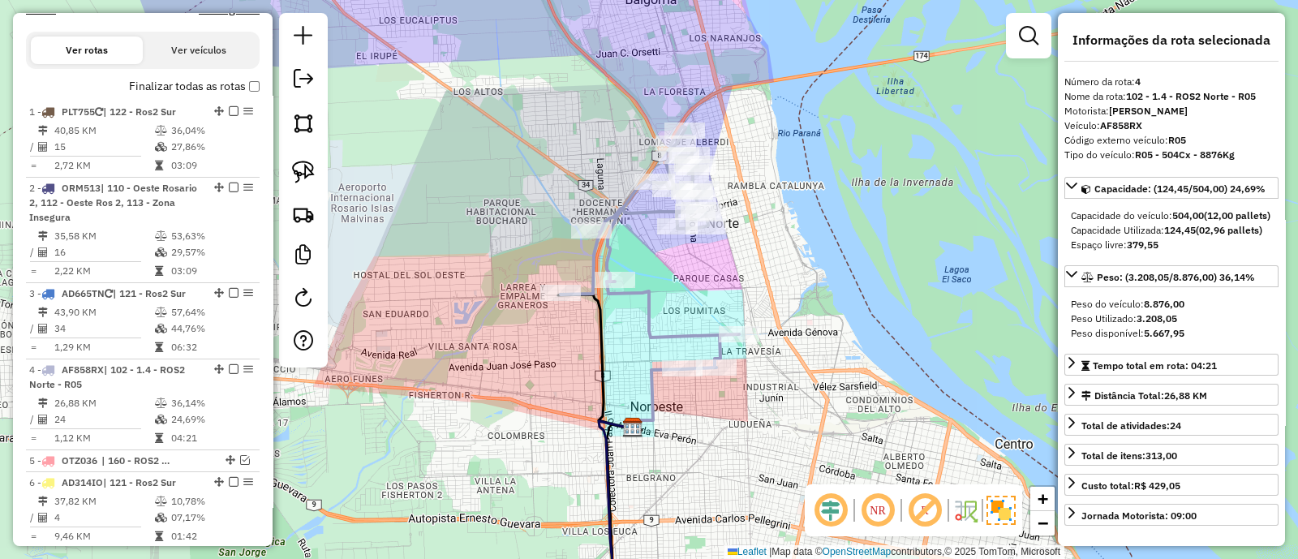
drag, startPoint x: 675, startPoint y: 476, endPoint x: 505, endPoint y: -96, distance: 596.3
click at [505, 0] on html "Aguarde... Pop-up bloqueado! Seu navegador bloqueou automáticamente a abertura …" at bounding box center [649, 279] width 1298 height 559
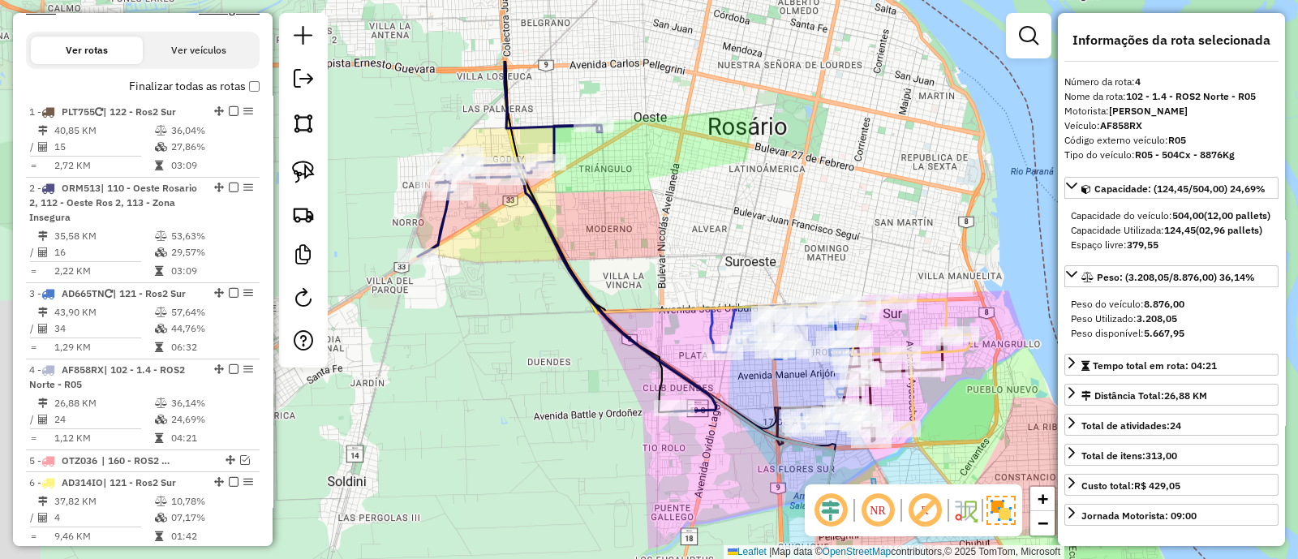
drag, startPoint x: 446, startPoint y: 204, endPoint x: 514, endPoint y: 330, distance: 143.0
click at [514, 330] on div "Janela de atendimento Grade de atendimento Capacidade Transportadoras Veículos …" at bounding box center [649, 279] width 1298 height 559
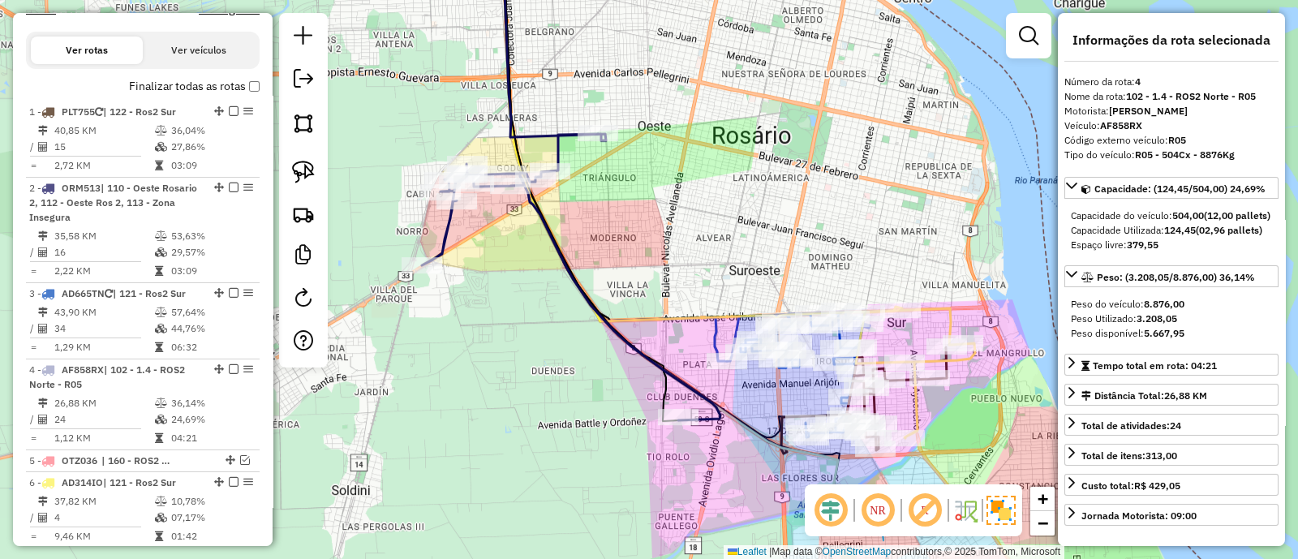
click at [450, 227] on icon at bounding box center [571, 277] width 298 height 286
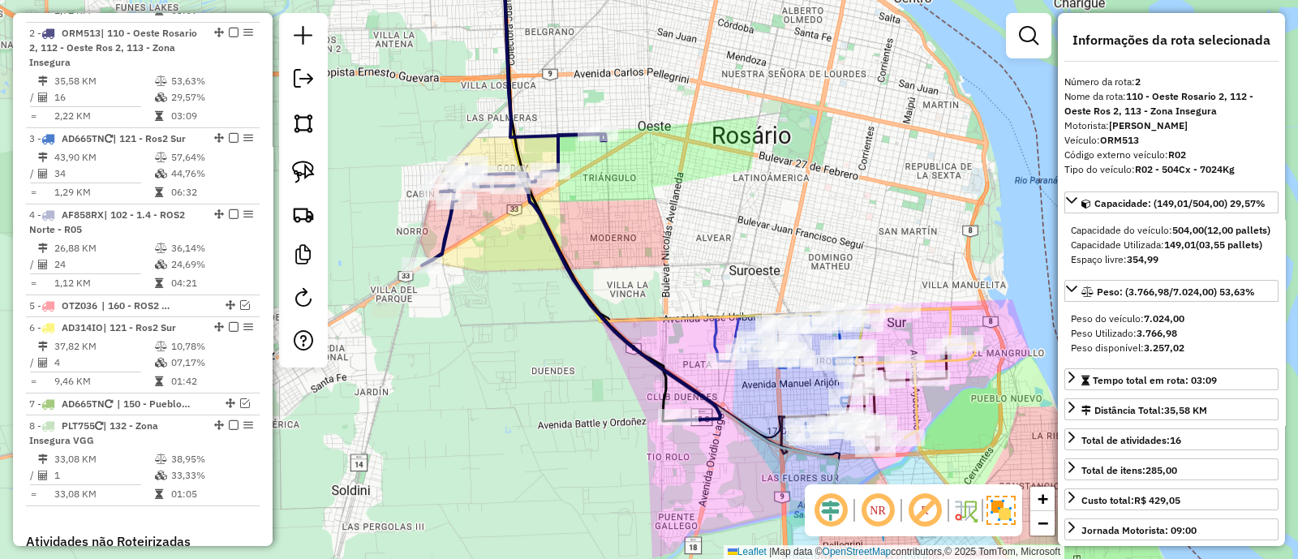
scroll to position [700, 0]
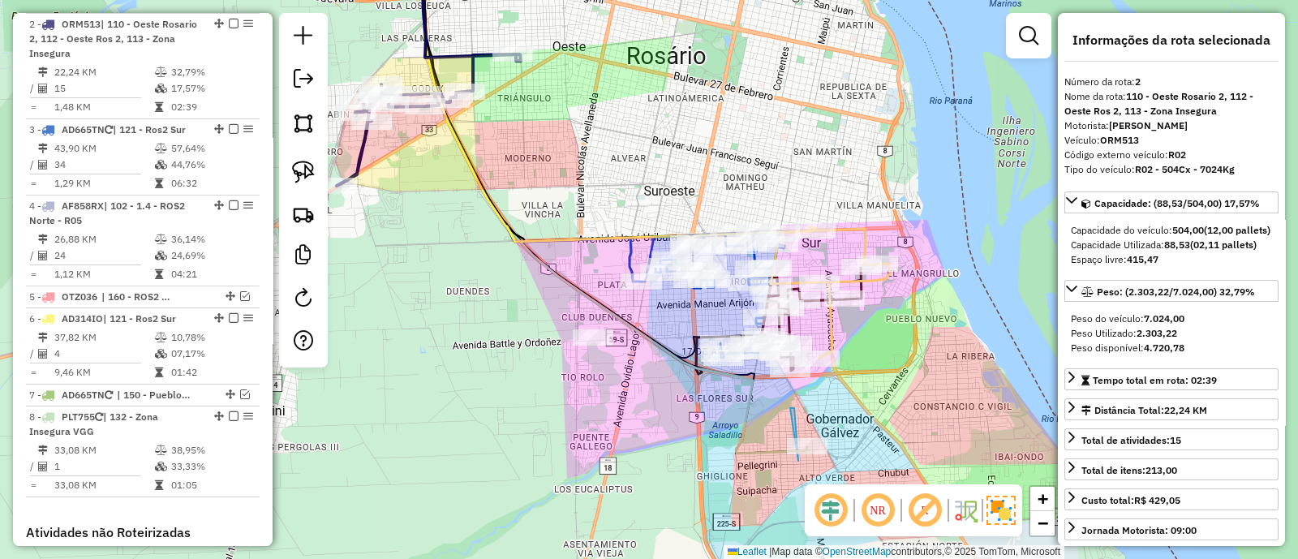
drag, startPoint x: 547, startPoint y: 153, endPoint x: 558, endPoint y: 178, distance: 26.5
click at [558, 178] on div "Janela de atendimento Grade de atendimento Capacidade Transportadoras Veículos …" at bounding box center [649, 279] width 1298 height 559
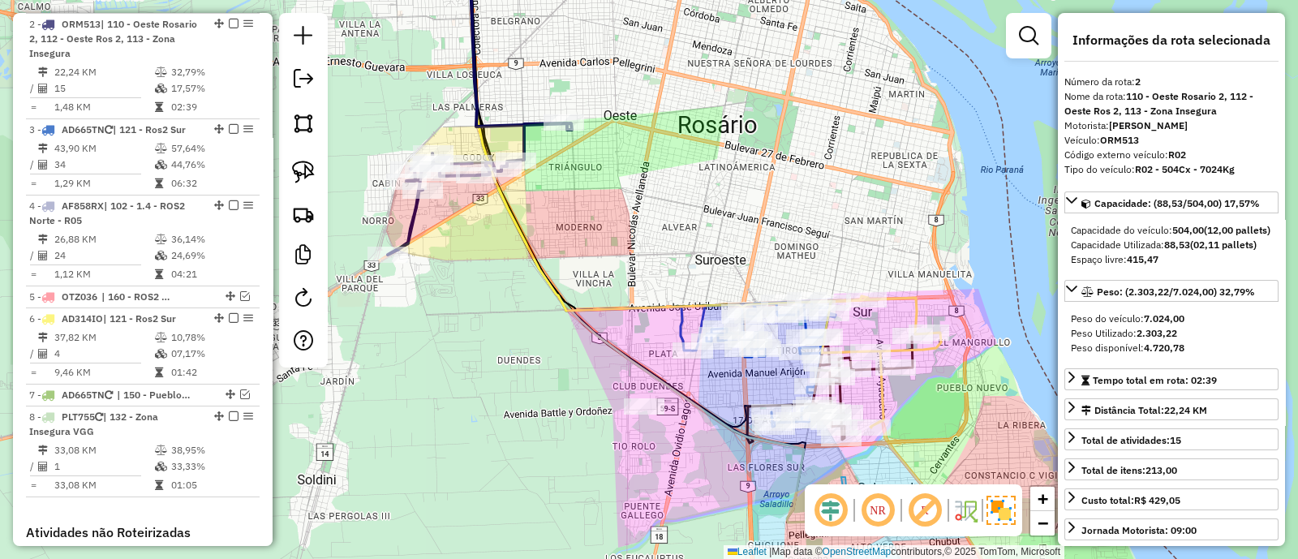
click at [527, 129] on icon at bounding box center [476, 188] width 176 height 131
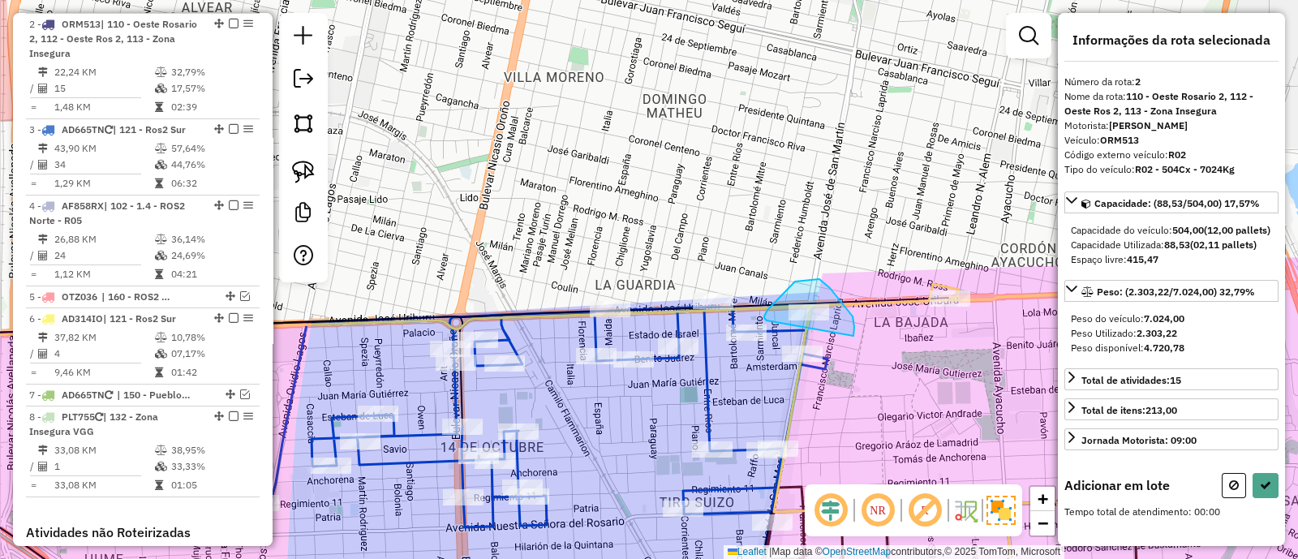
drag, startPoint x: 854, startPoint y: 336, endPoint x: 766, endPoint y: 320, distance: 88.9
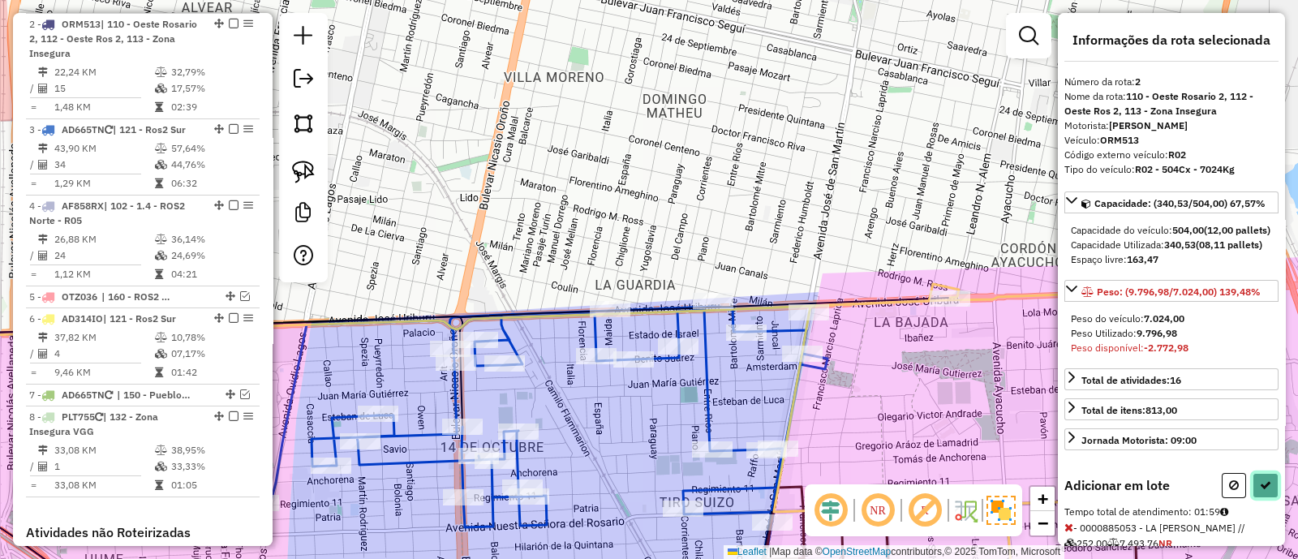
click at [1259, 498] on button at bounding box center [1265, 485] width 26 height 25
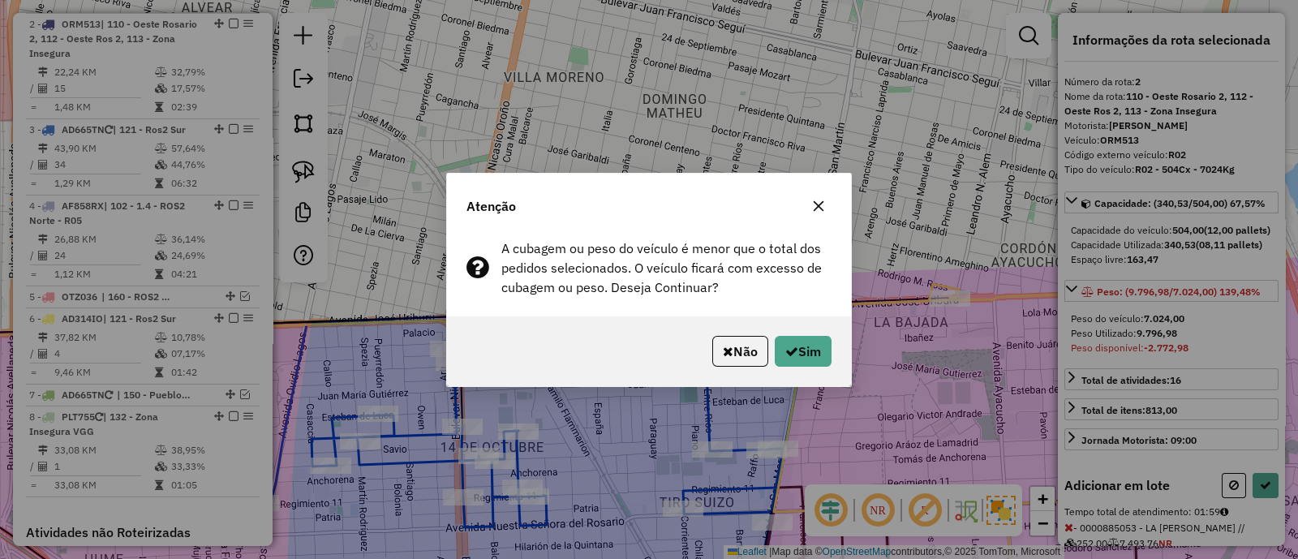
click at [817, 206] on icon "button" at bounding box center [818, 205] width 11 height 11
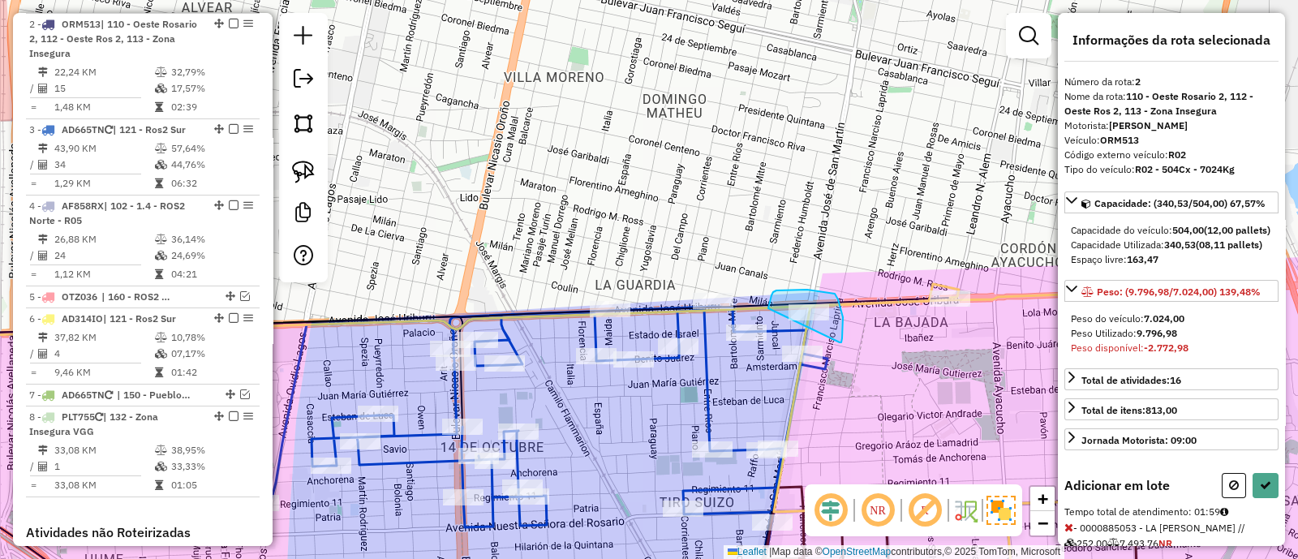
drag, startPoint x: 839, startPoint y: 342, endPoint x: 767, endPoint y: 309, distance: 79.5
click at [1222, 498] on button at bounding box center [1233, 485] width 24 height 25
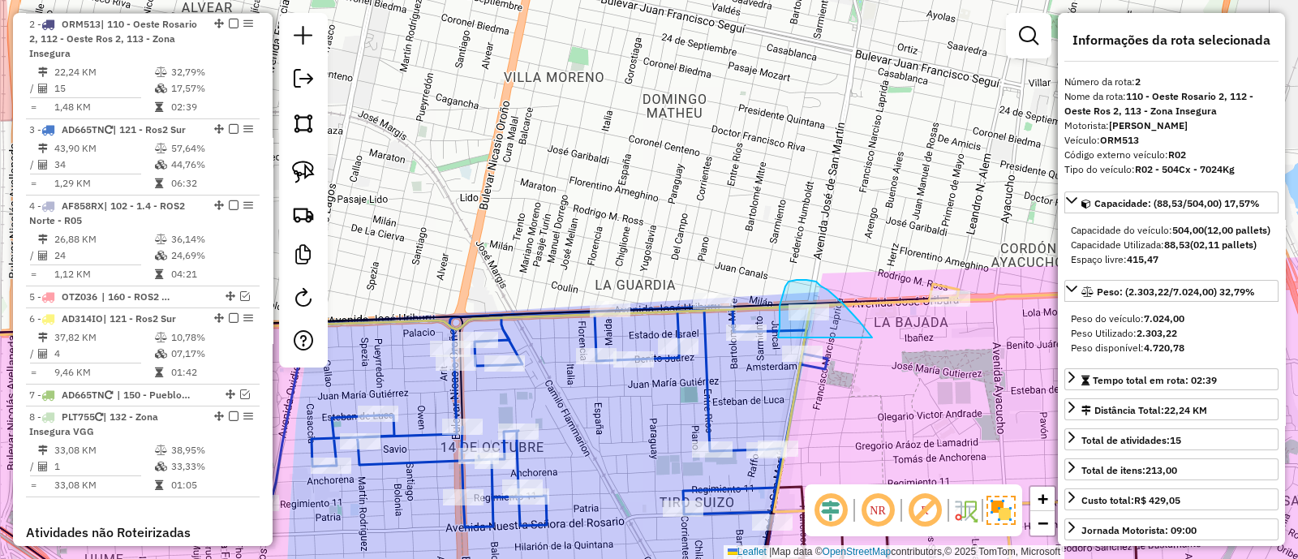
drag, startPoint x: 871, startPoint y: 336, endPoint x: 778, endPoint y: 337, distance: 93.3
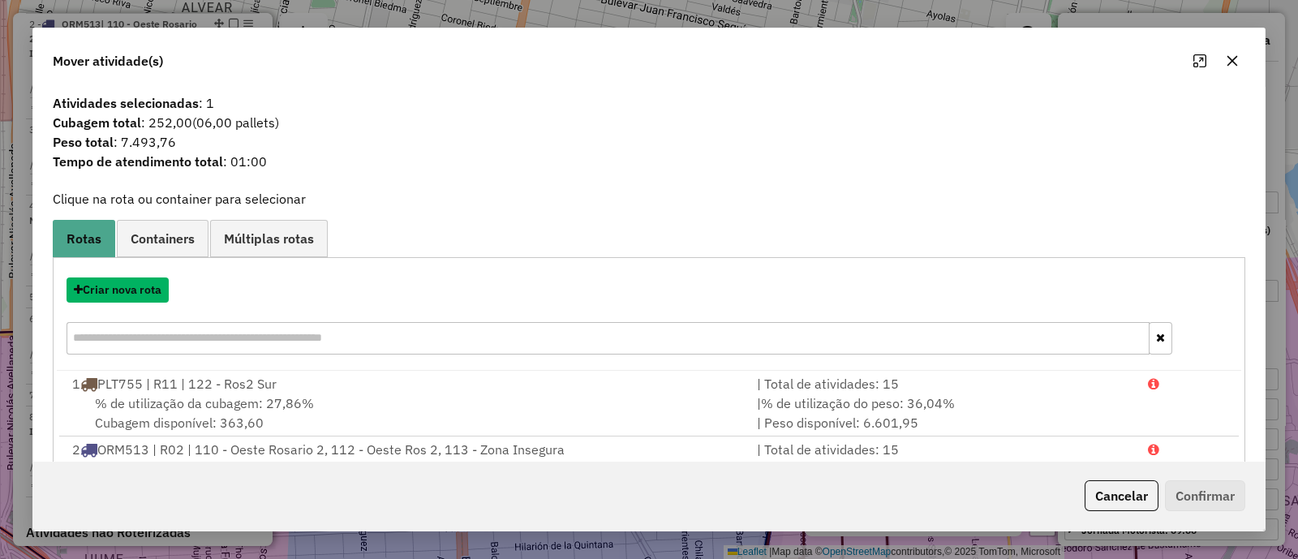
click at [135, 289] on button "Criar nova rota" at bounding box center [117, 289] width 102 height 25
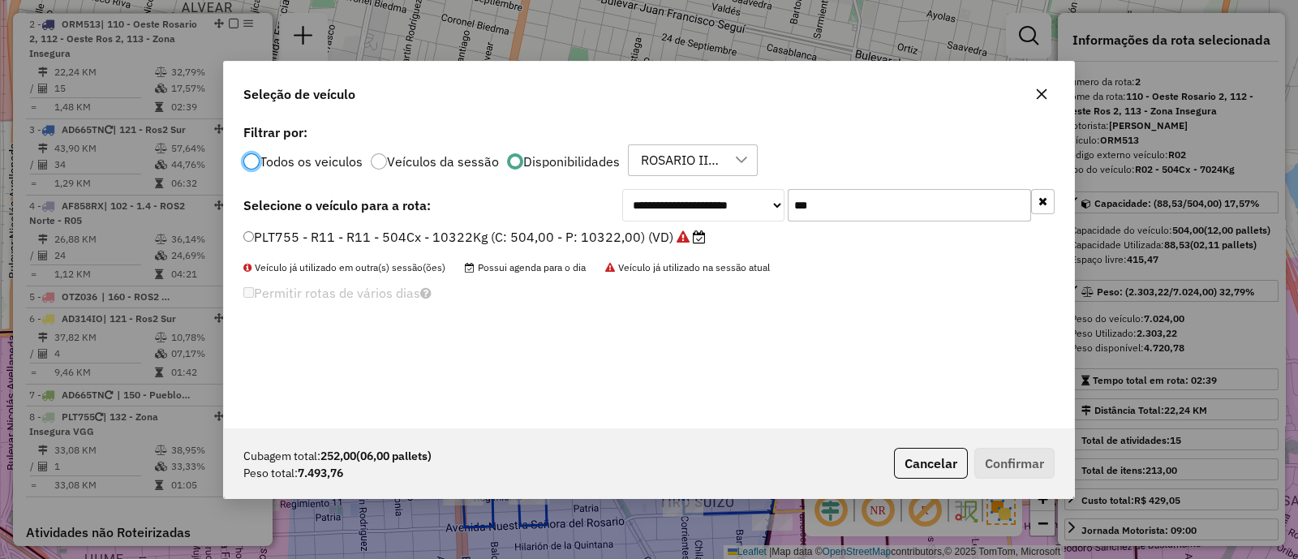
scroll to position [8, 5]
click at [1040, 200] on icon "button" at bounding box center [1042, 200] width 9 height 11
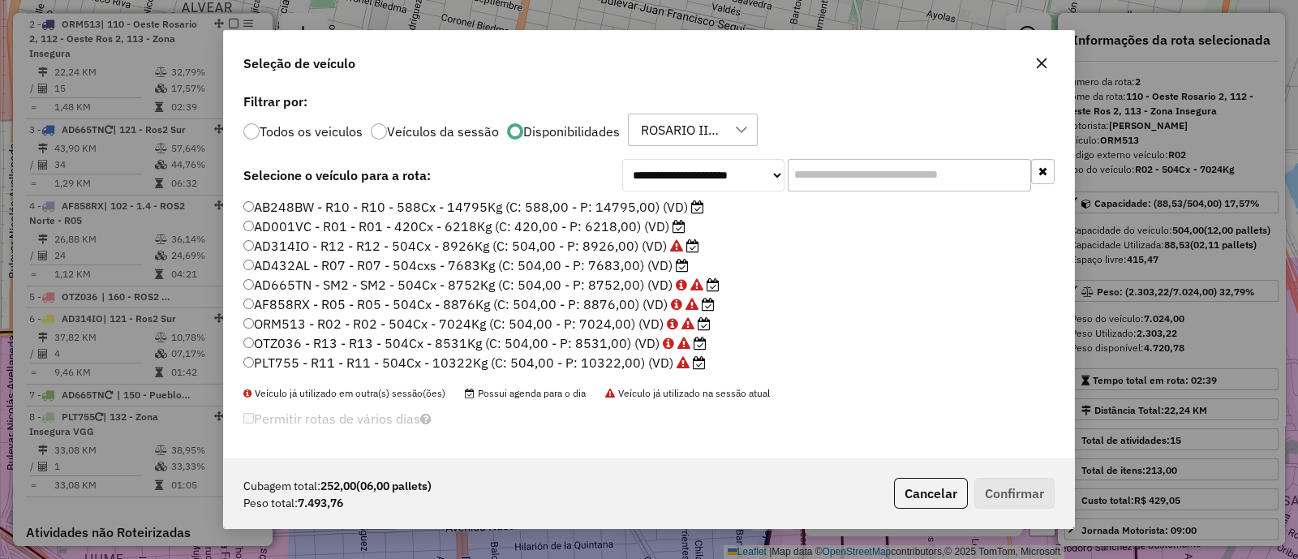
click at [575, 207] on label "AB248BW - R10 - R10 - 588Cx - 14795Kg (C: 588,00 - P: 14795,00) (VD)" at bounding box center [473, 206] width 461 height 19
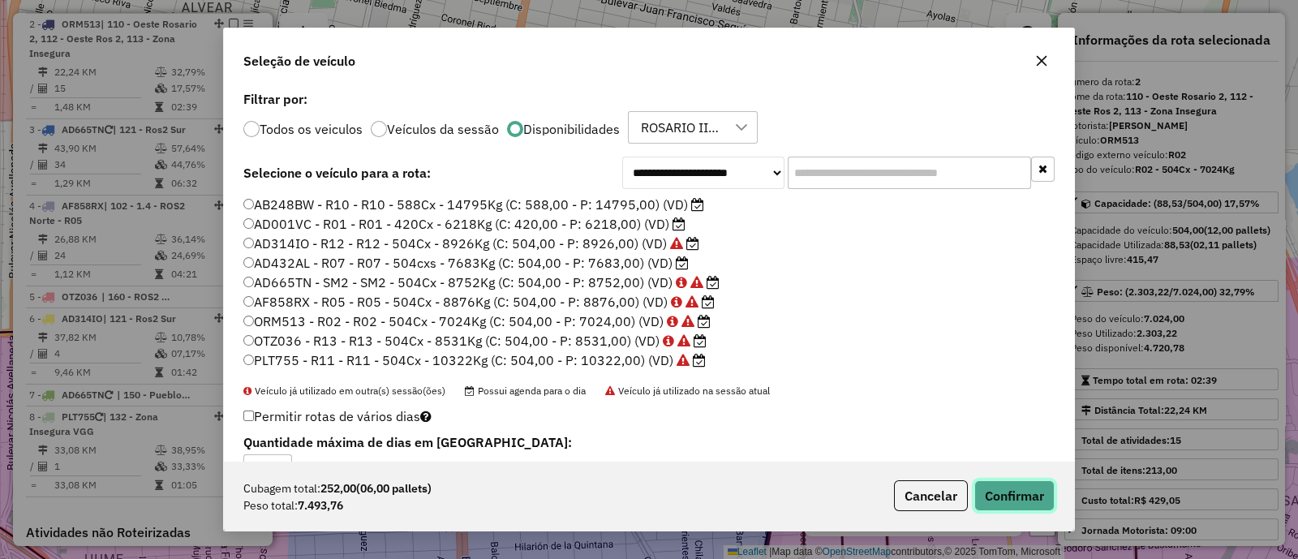
click at [1027, 500] on button "Confirmar" at bounding box center [1014, 495] width 80 height 31
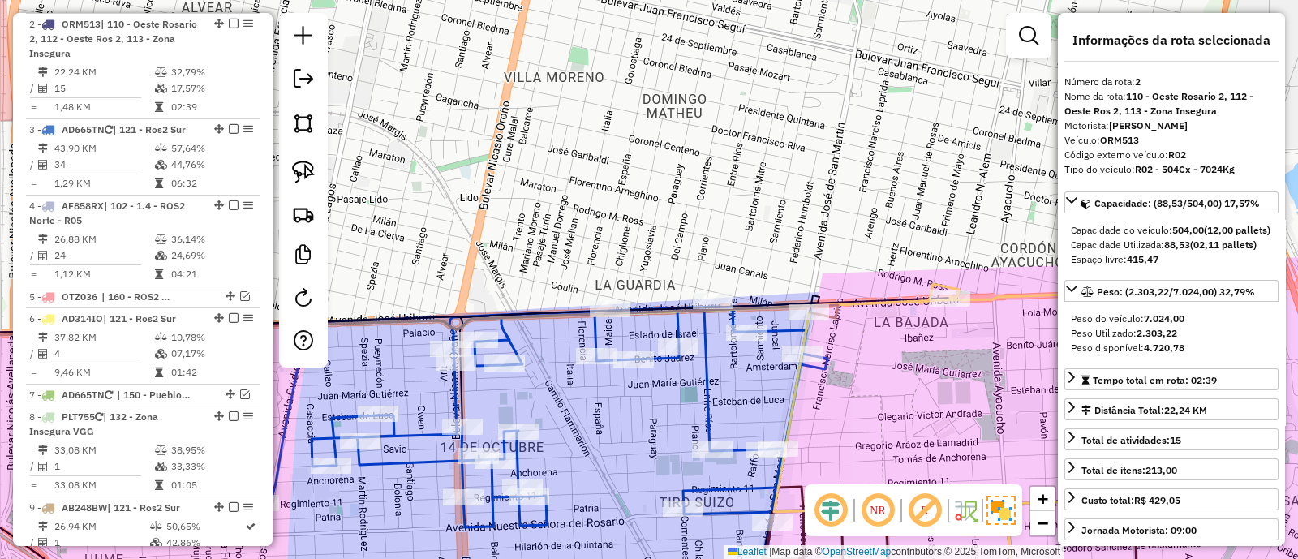
click at [835, 310] on icon at bounding box center [353, 322] width 967 height 34
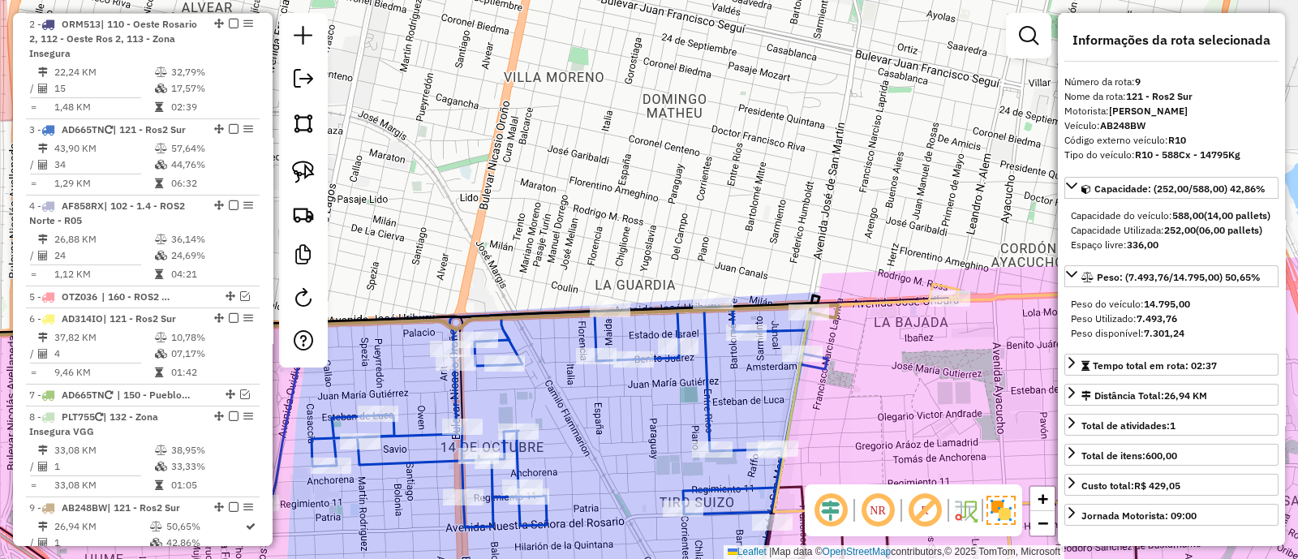
scroll to position [1087, 0]
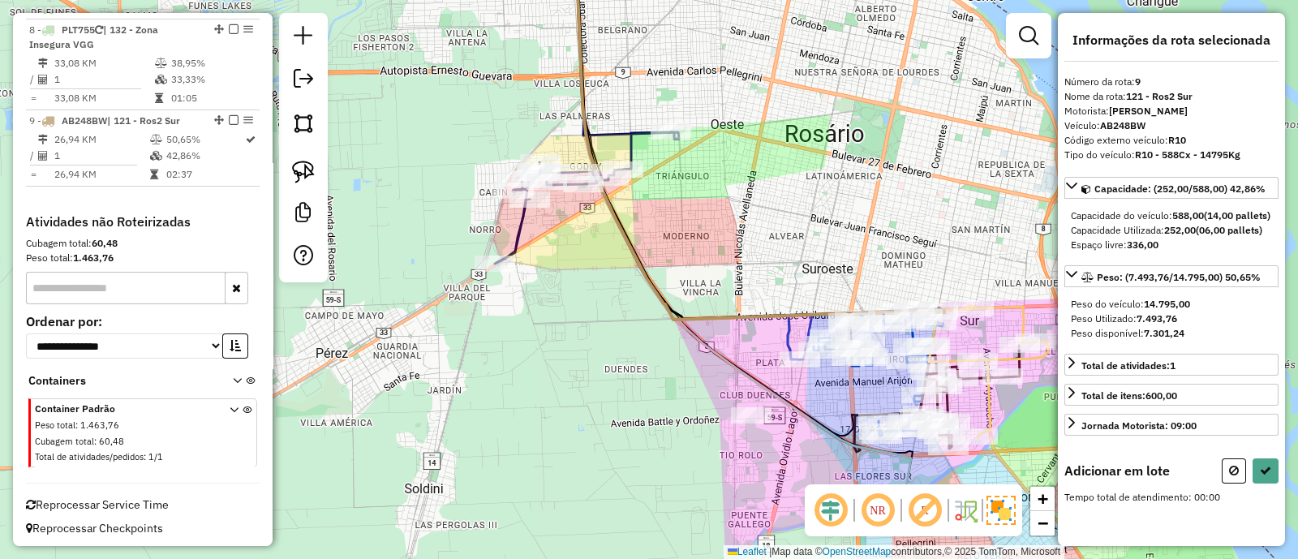
drag, startPoint x: 584, startPoint y: 229, endPoint x: 848, endPoint y: 209, distance: 265.1
click at [740, 229] on div "Janela de atendimento Grade de atendimento Capacidade Transportadoras Veículos …" at bounding box center [649, 279] width 1298 height 559
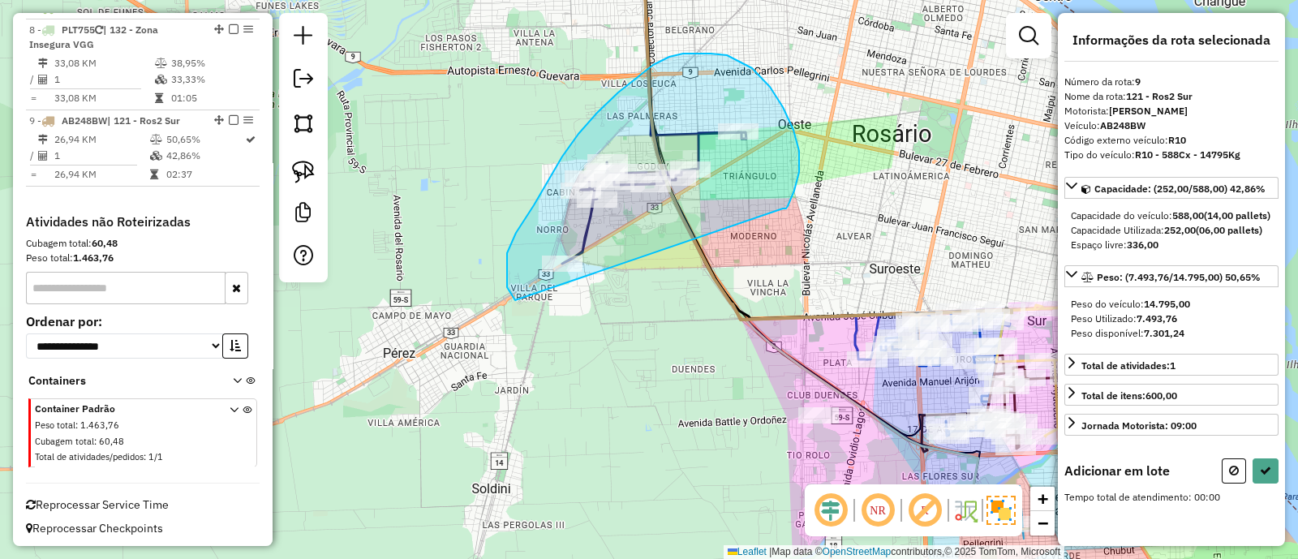
drag, startPoint x: 786, startPoint y: 208, endPoint x: 515, endPoint y: 300, distance: 285.9
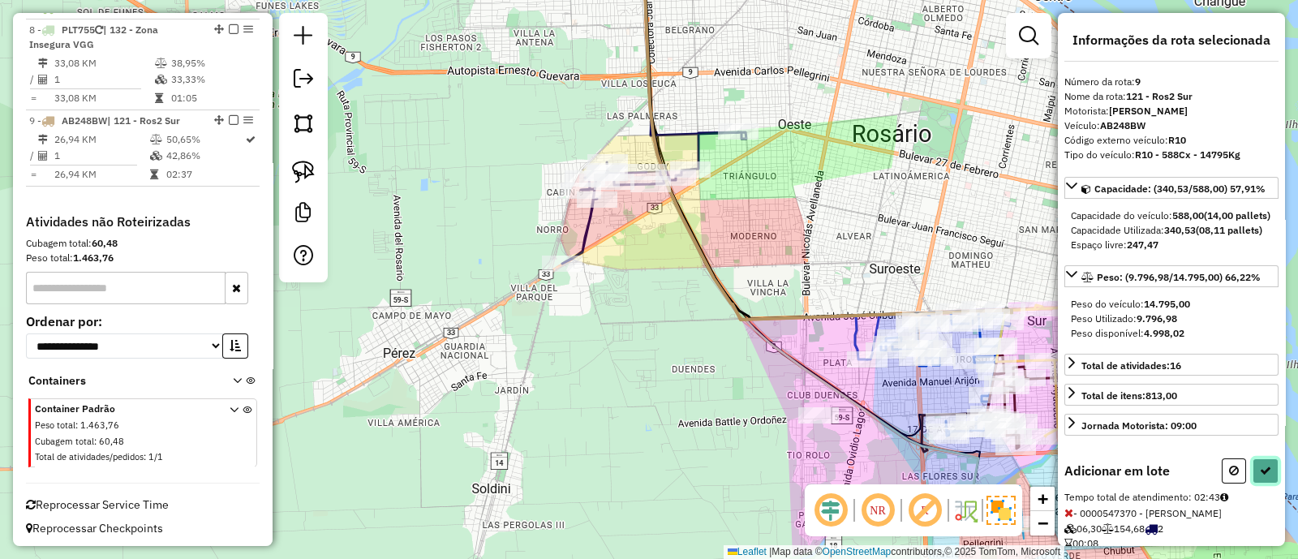
click at [1262, 476] on icon at bounding box center [1264, 470] width 11 height 11
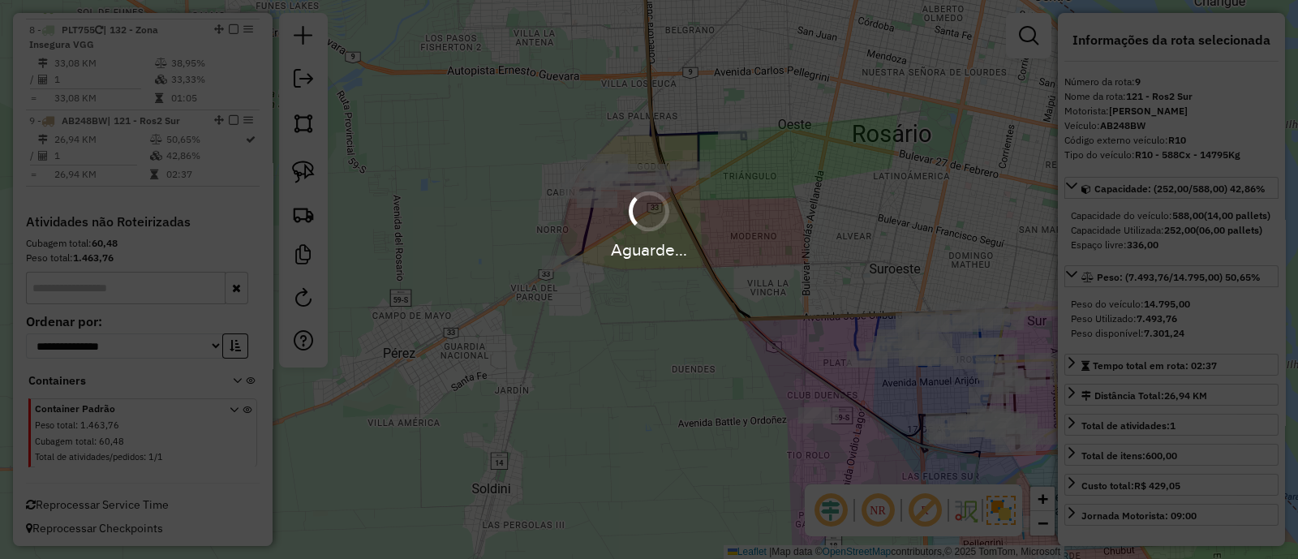
scroll to position [981, 0]
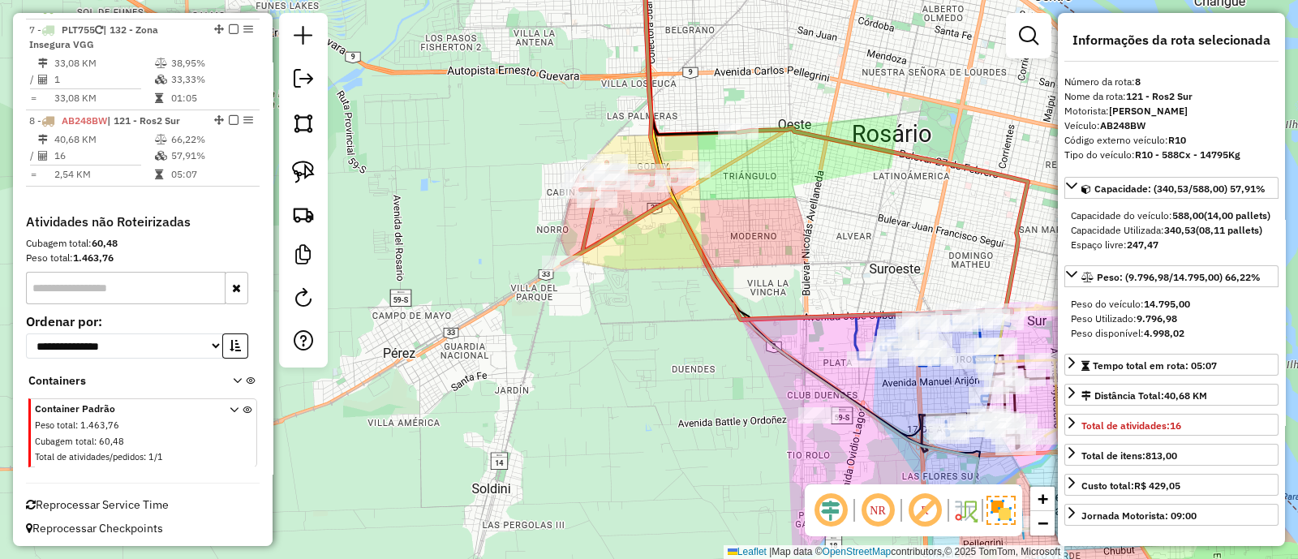
click at [583, 225] on icon at bounding box center [794, 223] width 465 height 191
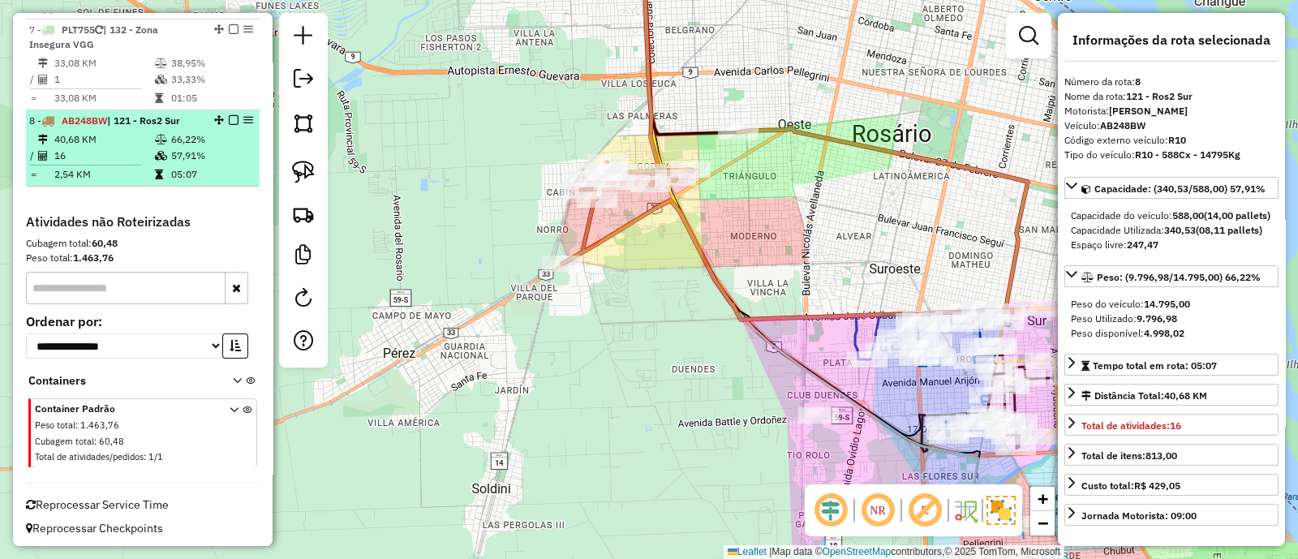
click at [230, 115] on em at bounding box center [234, 120] width 10 height 10
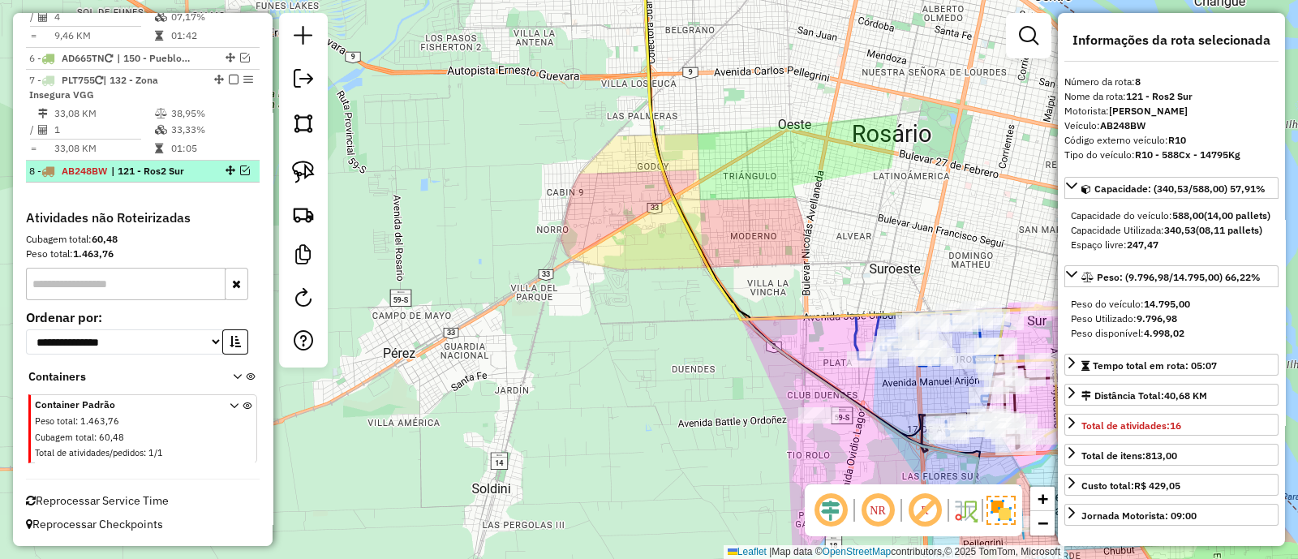
scroll to position [927, 0]
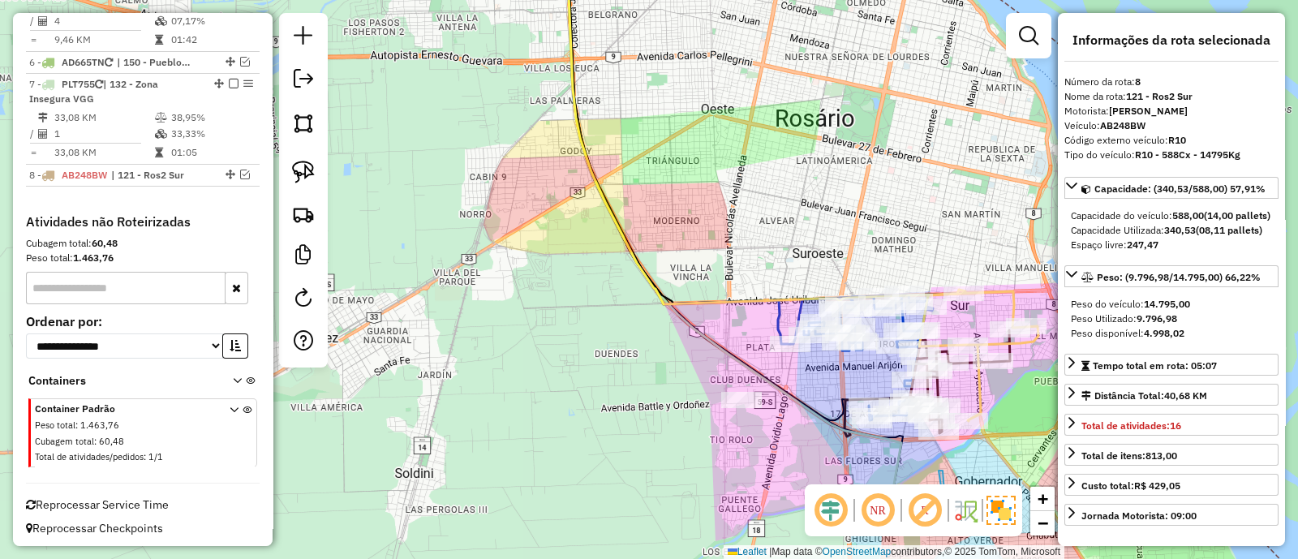
drag, startPoint x: 754, startPoint y: 344, endPoint x: 604, endPoint y: 320, distance: 152.0
click at [604, 320] on div "Janela de atendimento Grade de atendimento Capacidade Transportadoras Veículos …" at bounding box center [649, 279] width 1298 height 559
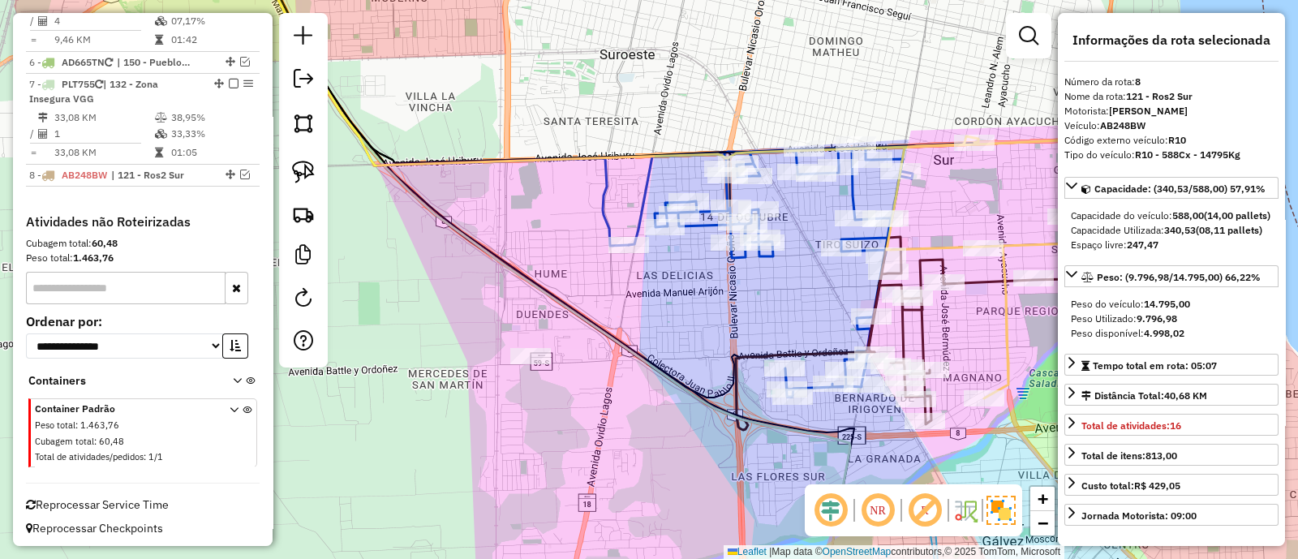
drag, startPoint x: 721, startPoint y: 325, endPoint x: 679, endPoint y: 324, distance: 42.2
click at [679, 324] on div "Janela de atendimento Grade de atendimento Capacidade Transportadoras Veículos …" at bounding box center [649, 279] width 1298 height 559
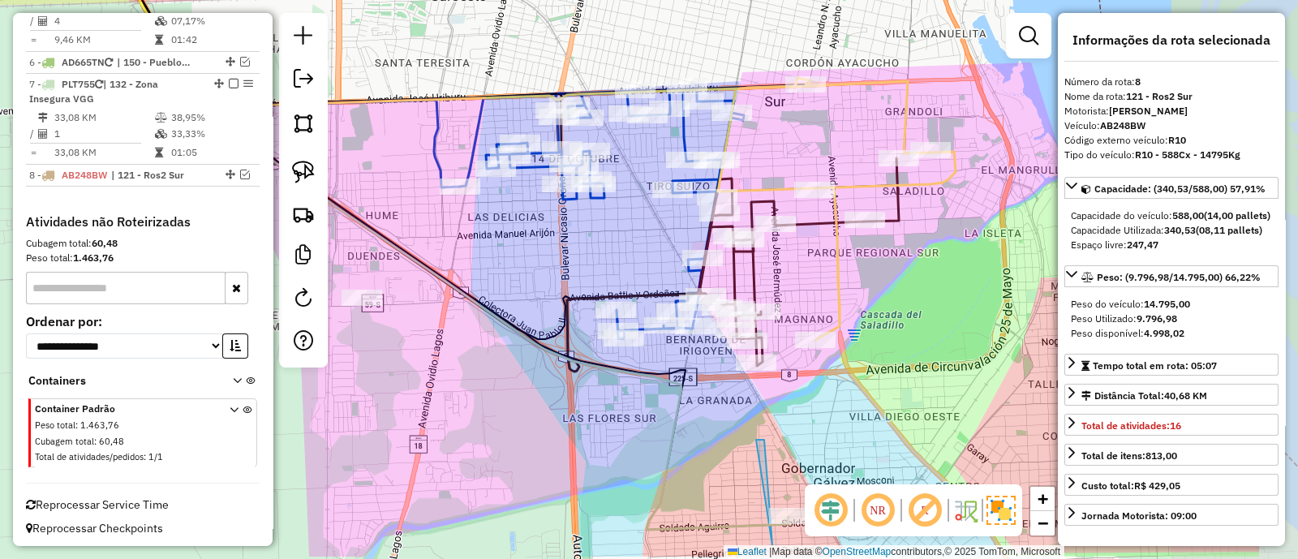
drag, startPoint x: 691, startPoint y: 324, endPoint x: 592, endPoint y: 253, distance: 121.5
click at [523, 265] on div "Janela de atendimento Grade de atendimento Capacidade Transportadoras Veículos …" at bounding box center [649, 279] width 1298 height 559
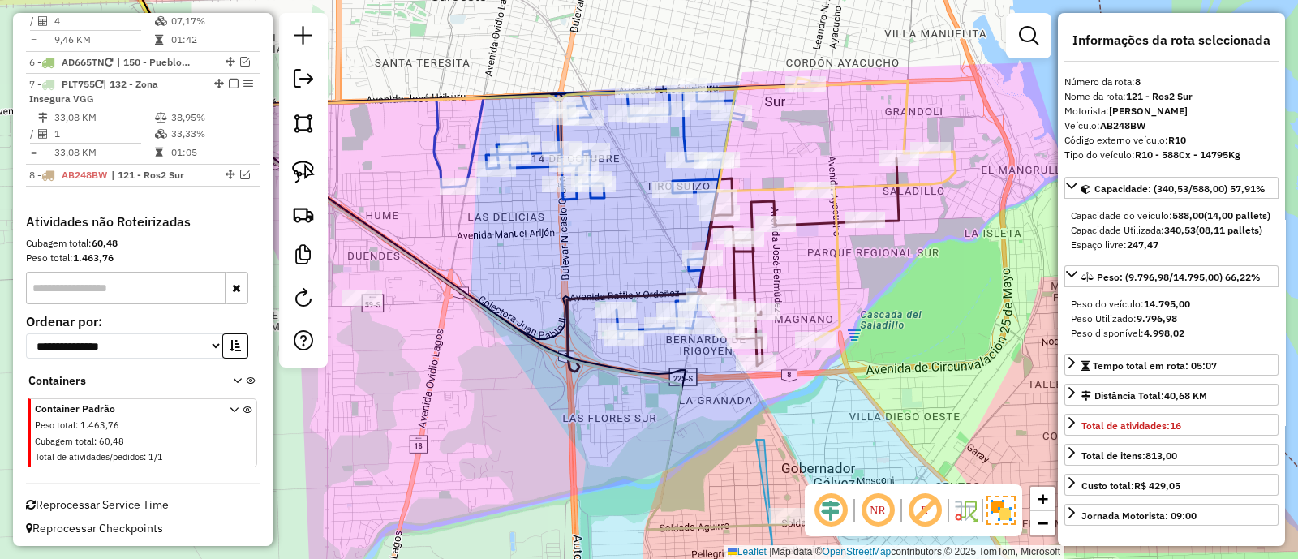
click at [840, 286] on icon at bounding box center [837, 209] width 238 height 262
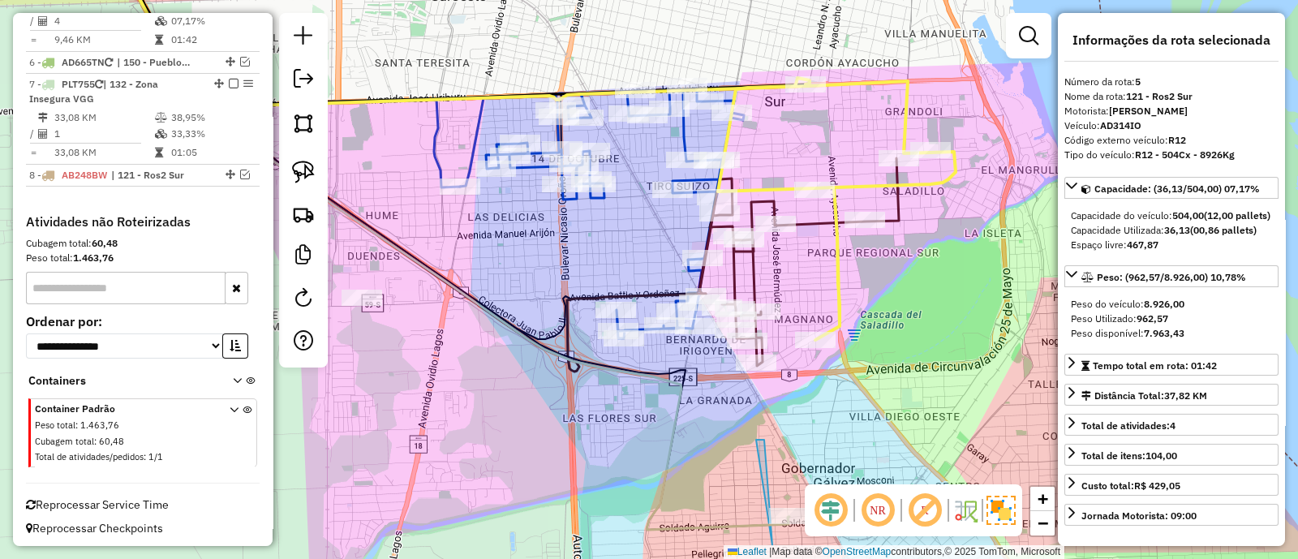
scroll to position [888, 0]
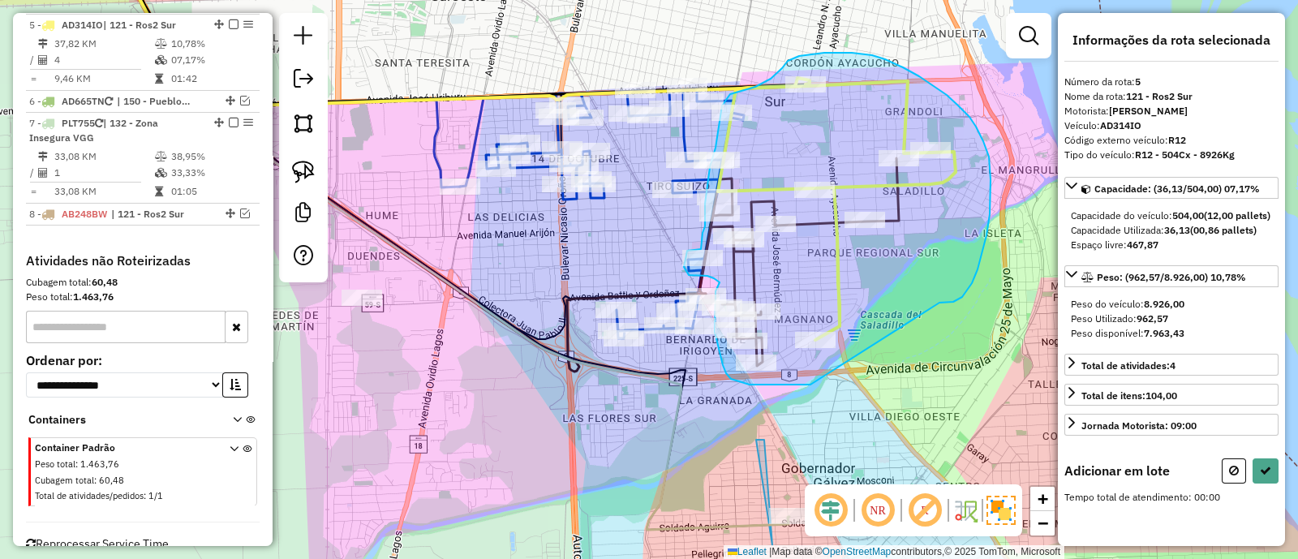
drag, startPoint x: 953, startPoint y: 302, endPoint x: 810, endPoint y: 384, distance: 165.0
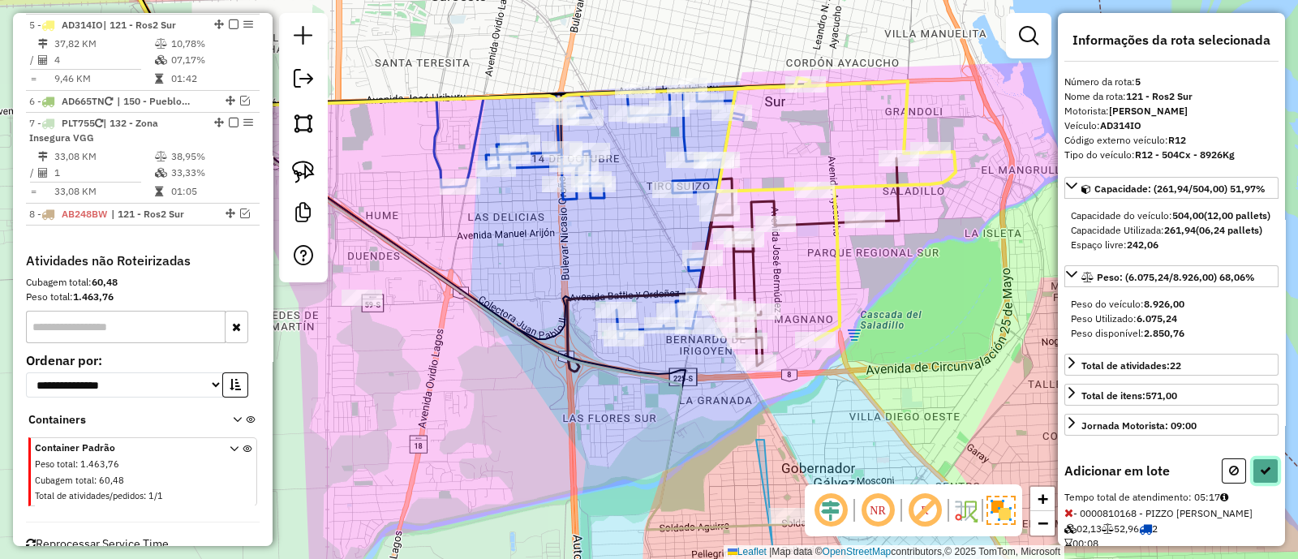
click at [1264, 476] on icon at bounding box center [1264, 470] width 11 height 11
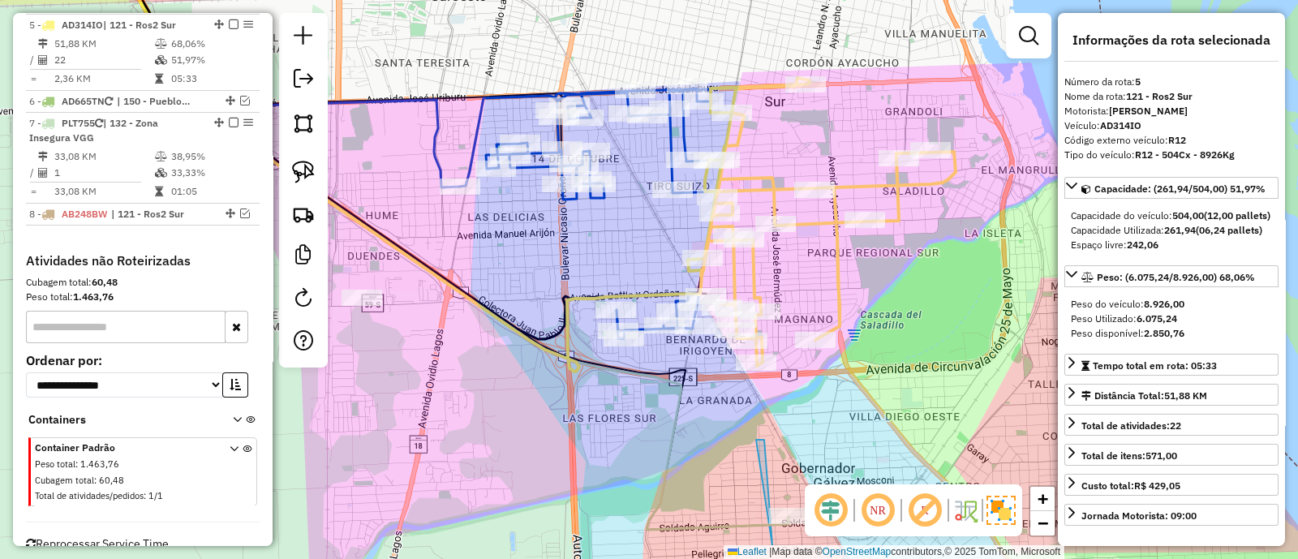
click at [600, 199] on icon at bounding box center [591, 213] width 262 height 250
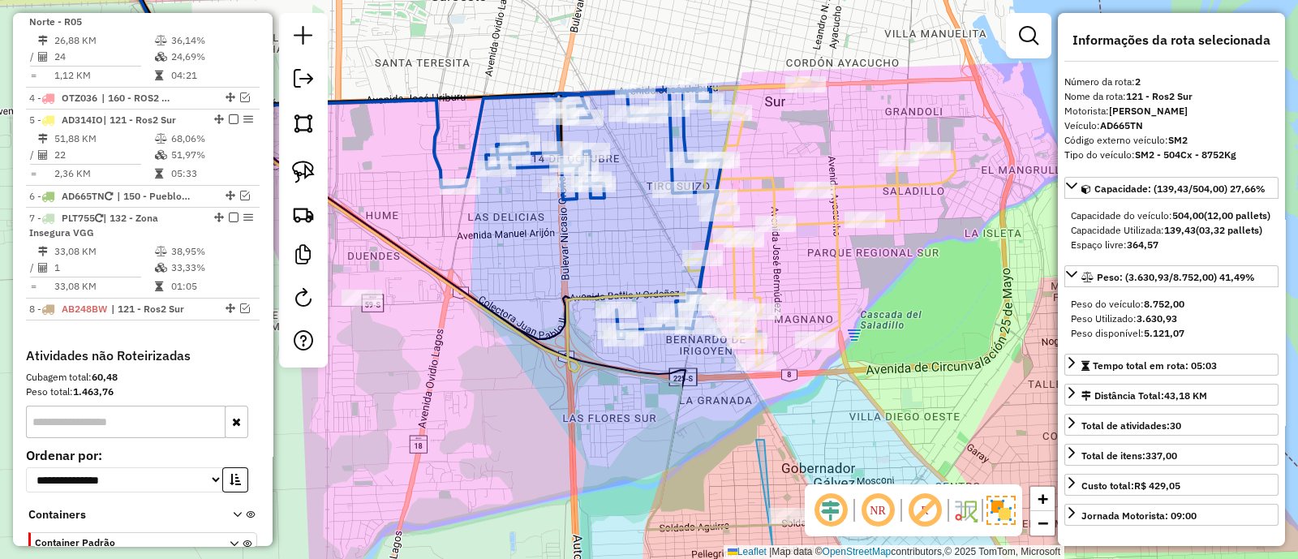
scroll to position [700, 0]
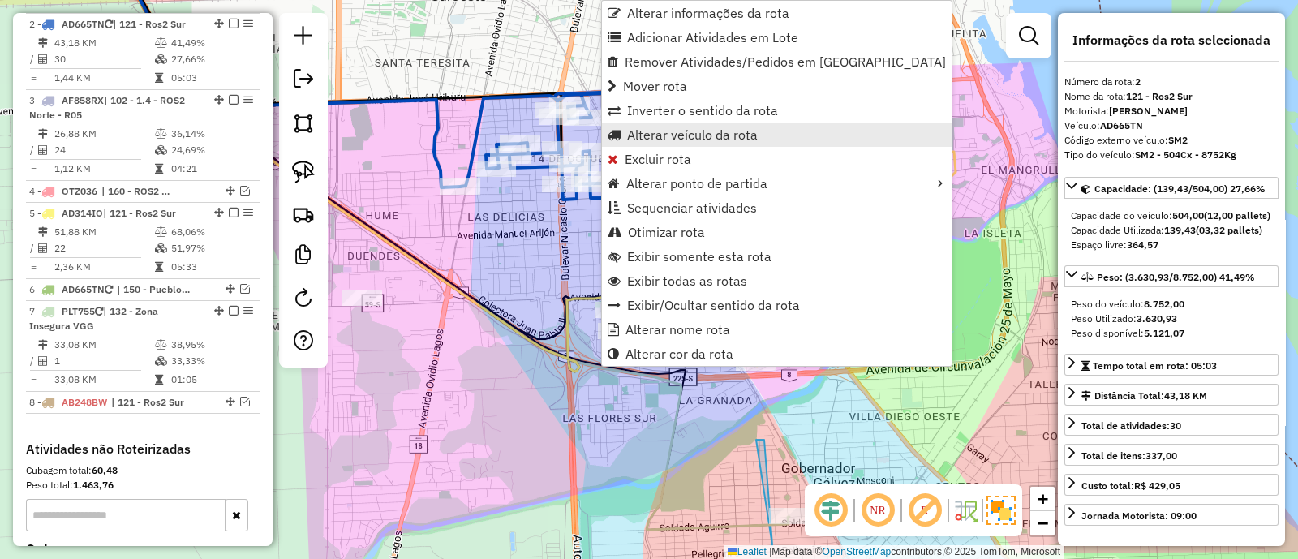
click at [641, 135] on span "Alterar veículo da rota" at bounding box center [692, 134] width 131 height 13
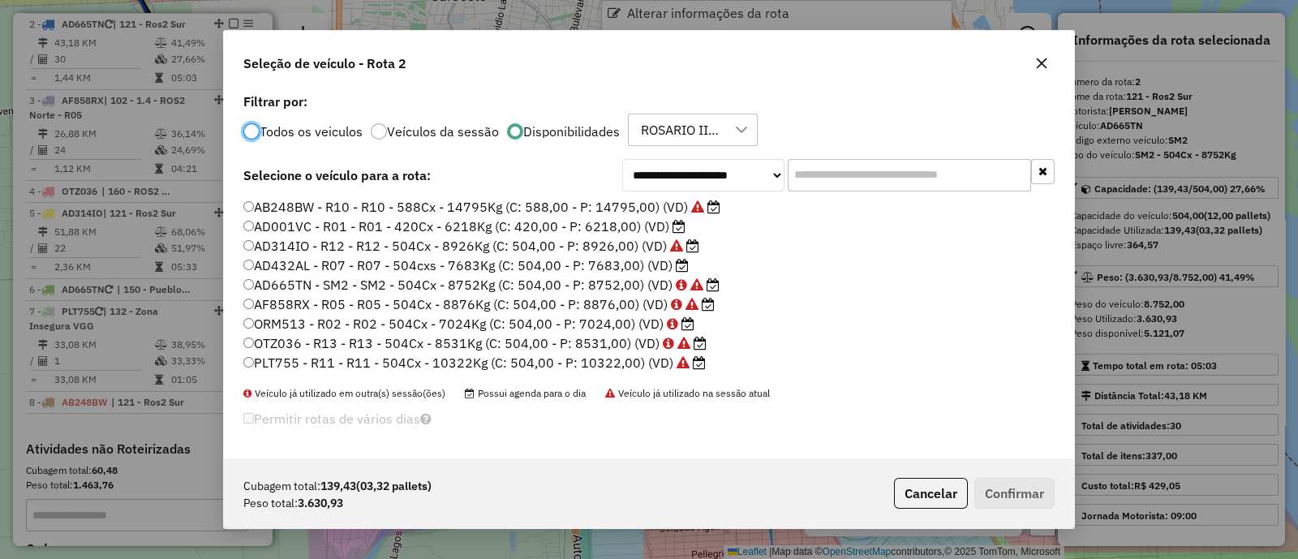
scroll to position [8, 5]
click at [389, 265] on label "AD432AL - R07 - R07 - 504cxs - 7683Kg (C: 504,00 - P: 7683,00) (VD)" at bounding box center [465, 264] width 445 height 19
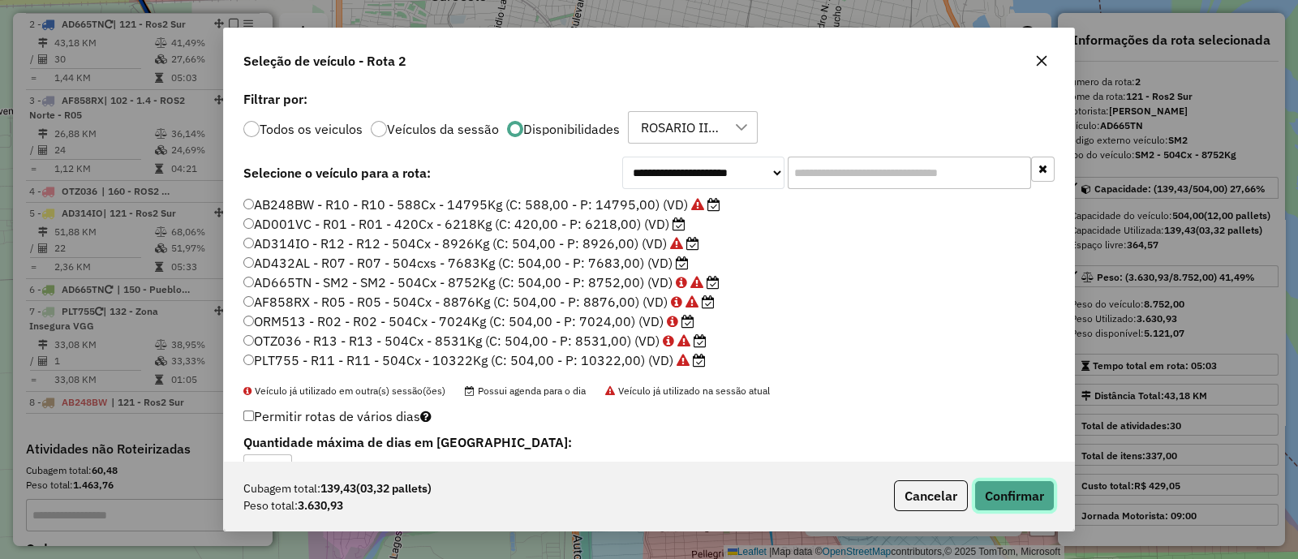
click at [1030, 485] on button "Confirmar" at bounding box center [1014, 495] width 80 height 31
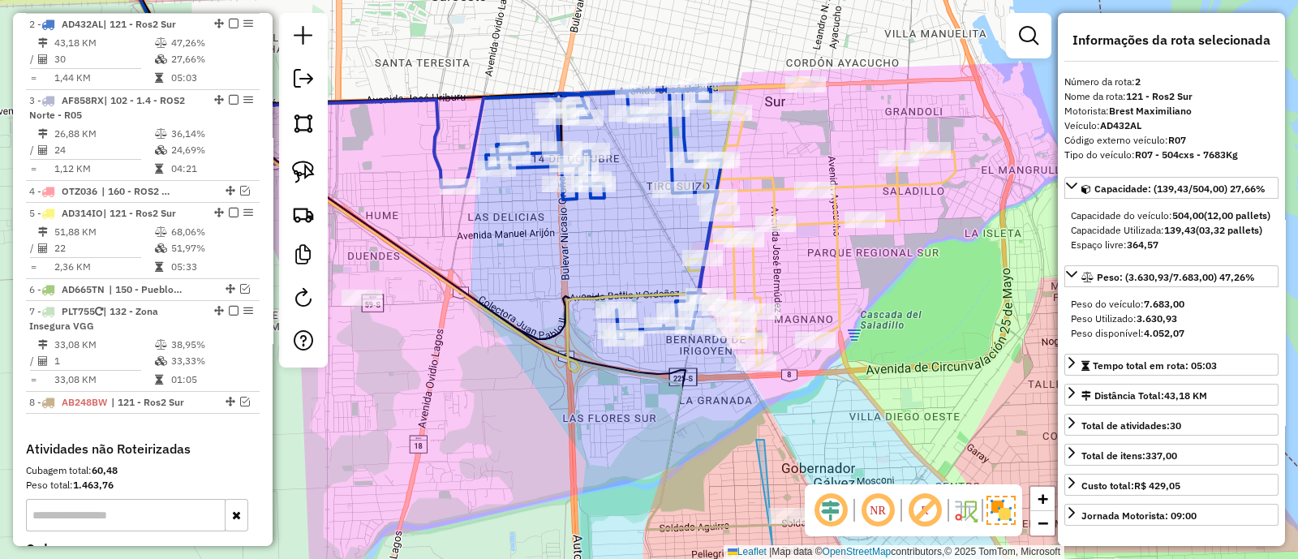
click at [670, 131] on icon at bounding box center [591, 213] width 262 height 250
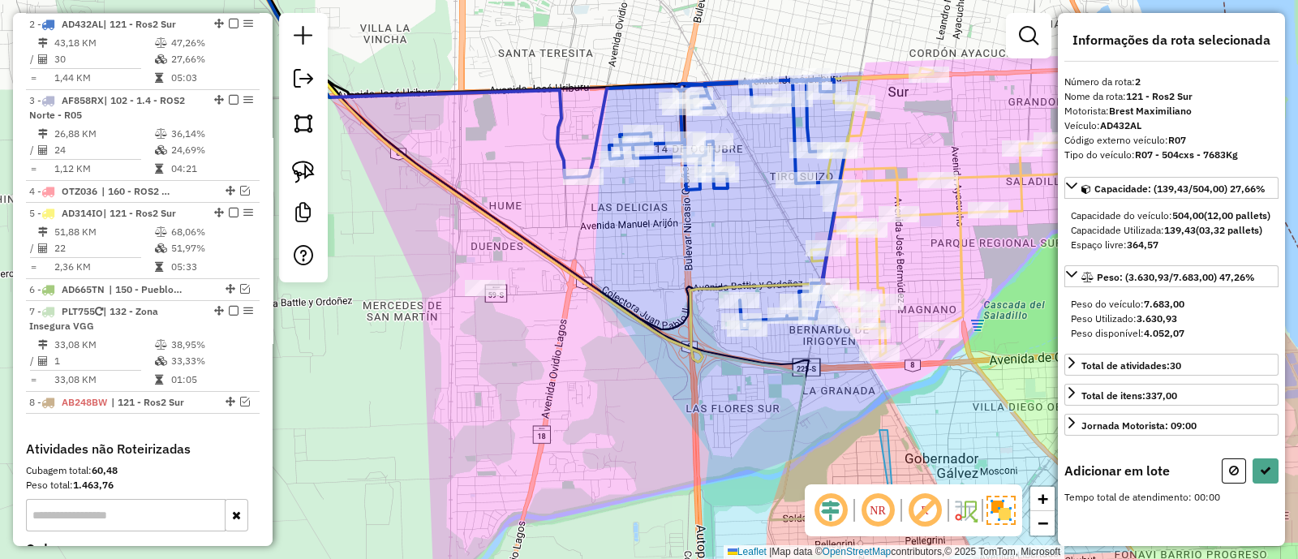
drag, startPoint x: 473, startPoint y: 264, endPoint x: 596, endPoint y: 255, distance: 123.6
click at [596, 255] on div "Janela de atendimento Grade de atendimento Capacidade Transportadoras Veículos …" at bounding box center [649, 279] width 1298 height 559
drag, startPoint x: 446, startPoint y: 260, endPoint x: 403, endPoint y: 303, distance: 61.4
click at [1261, 483] on button at bounding box center [1265, 470] width 26 height 25
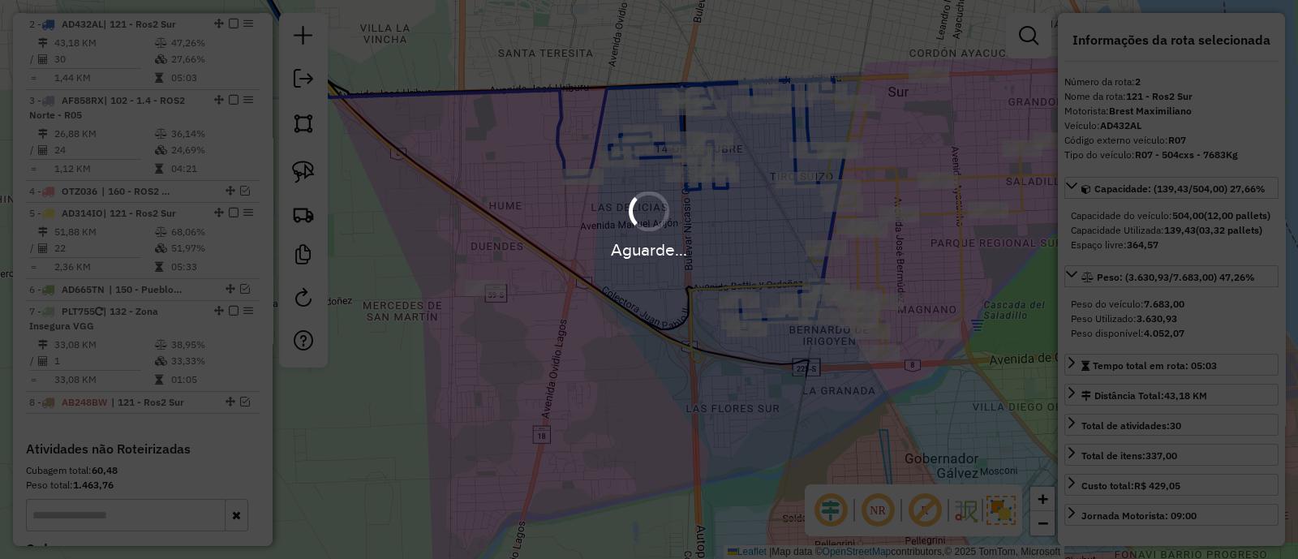
scroll to position [672, 0]
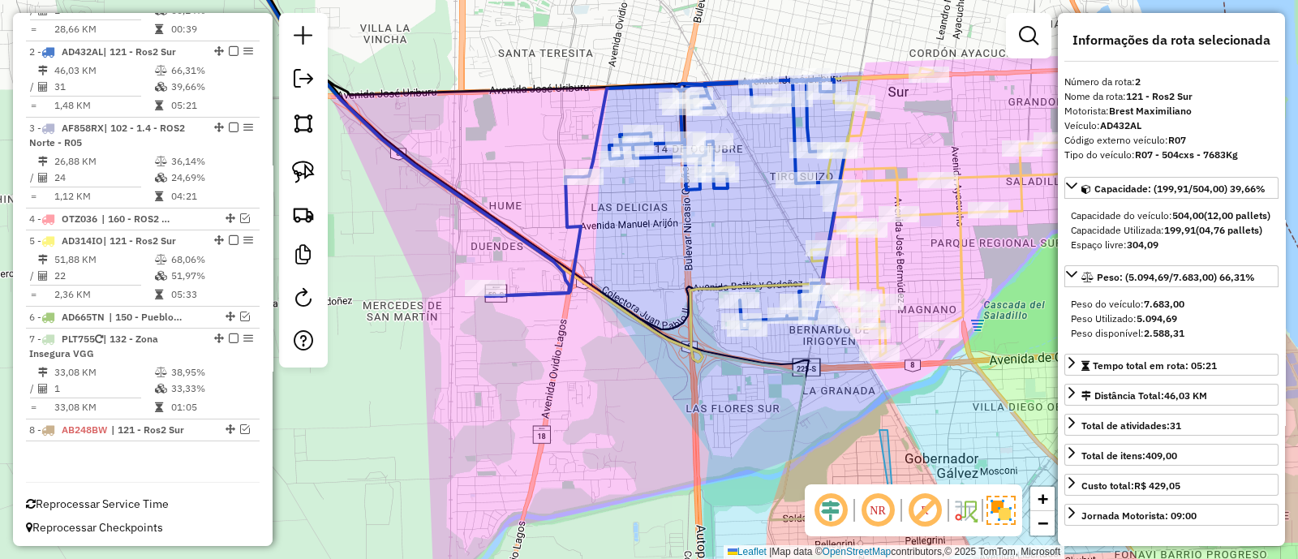
click at [881, 276] on icon at bounding box center [945, 212] width 268 height 288
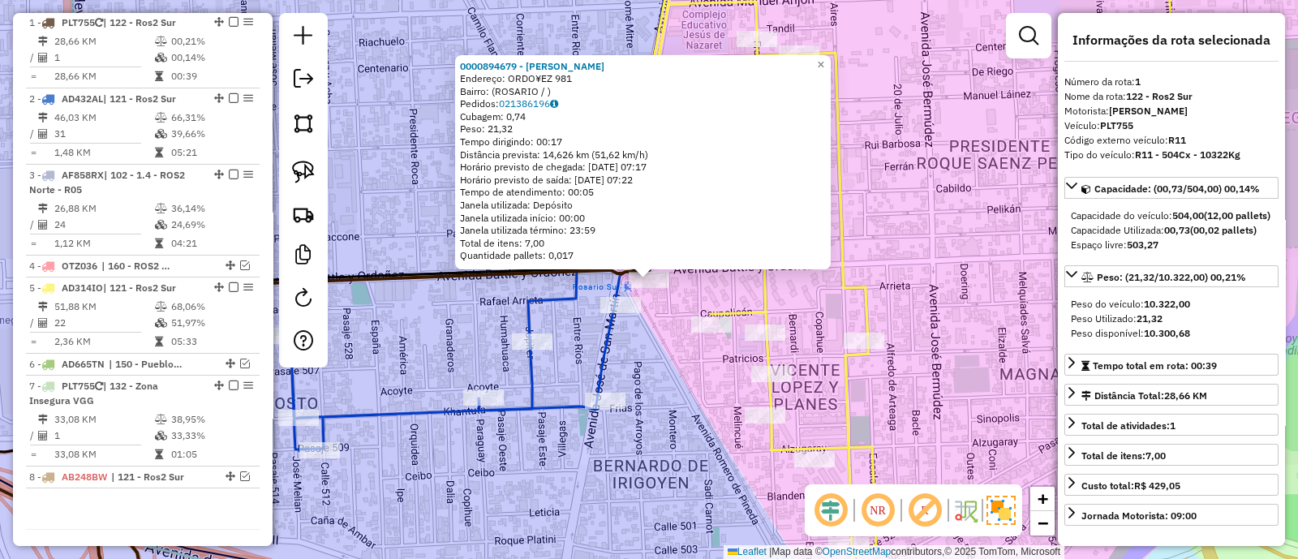
scroll to position [624, 0]
click at [798, 290] on div "0000894679 - GUILLOUET [PERSON_NAME]: ORDO¥EZ 981 Bairro: ([GEOGRAPHIC_DATA] / …" at bounding box center [649, 279] width 1298 height 559
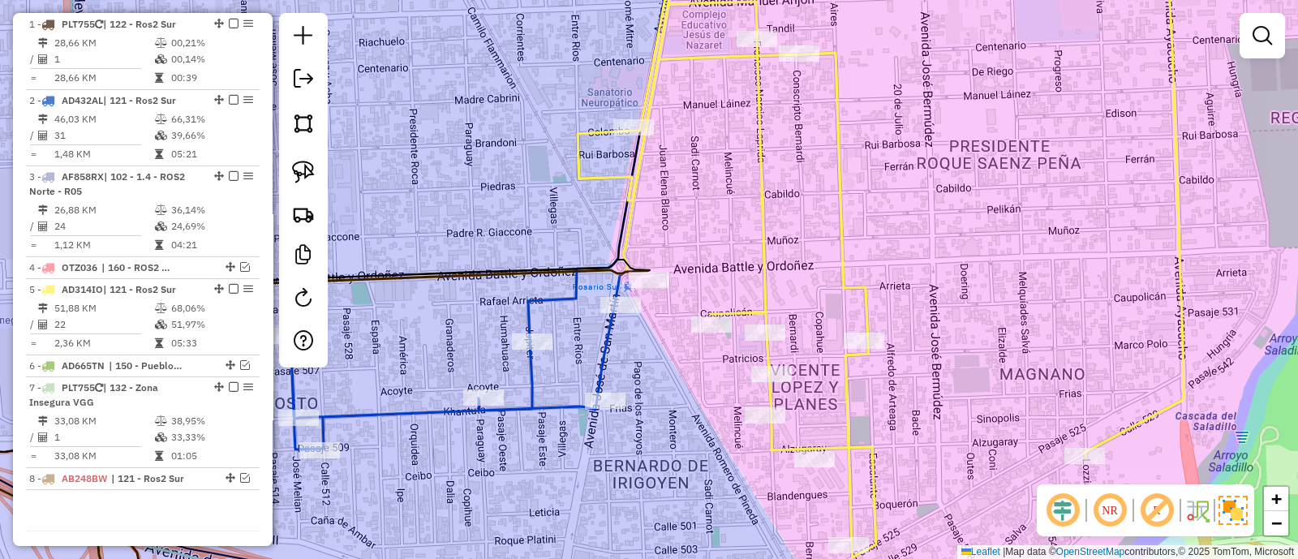
click at [606, 332] on icon at bounding box center [484, 196] width 388 height 505
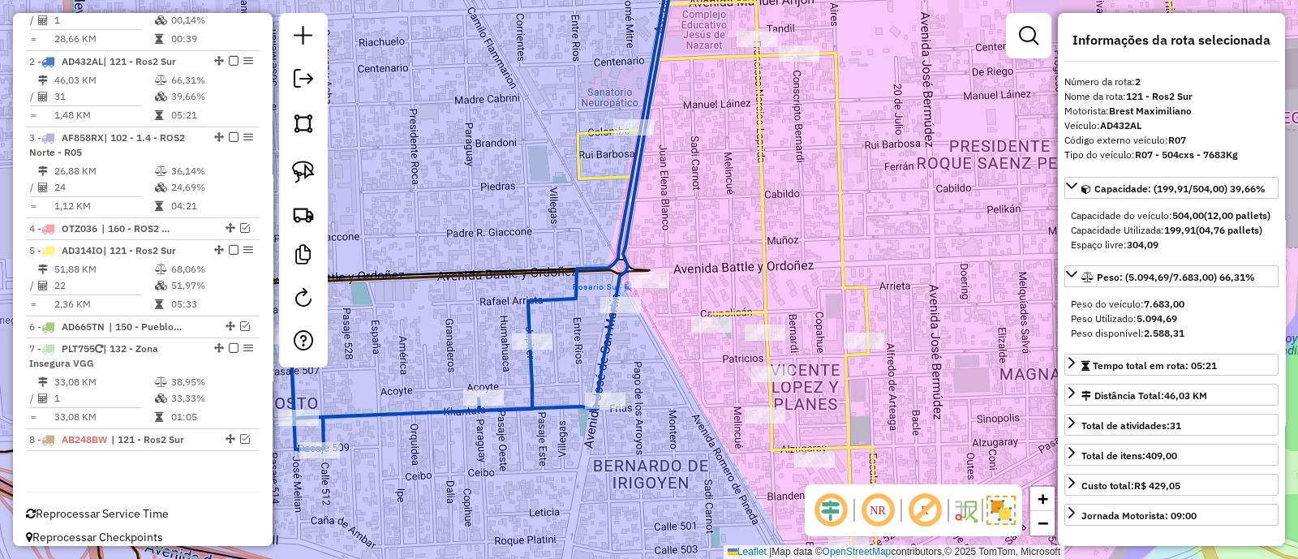
scroll to position [672, 0]
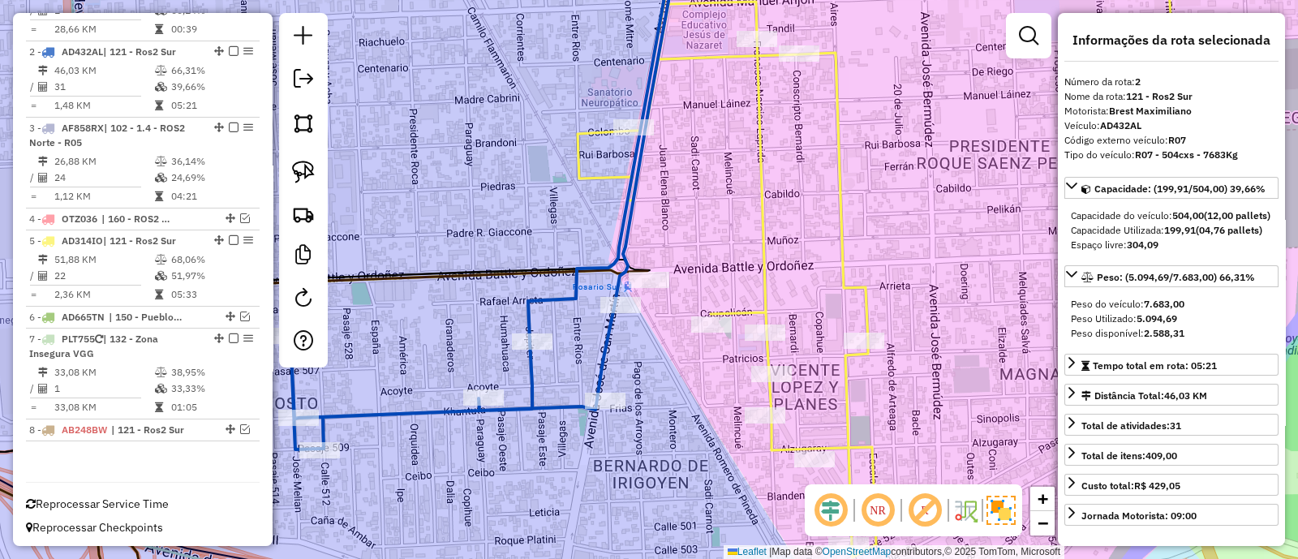
click at [767, 288] on icon at bounding box center [998, 250] width 842 height 613
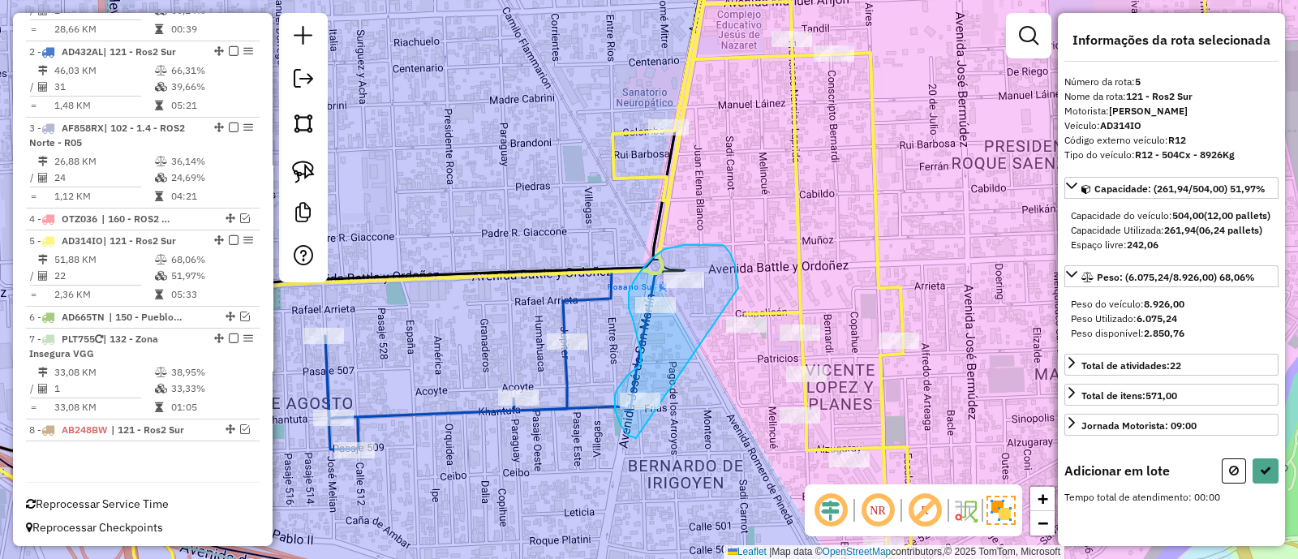
drag, startPoint x: 736, startPoint y: 274, endPoint x: 636, endPoint y: 438, distance: 192.2
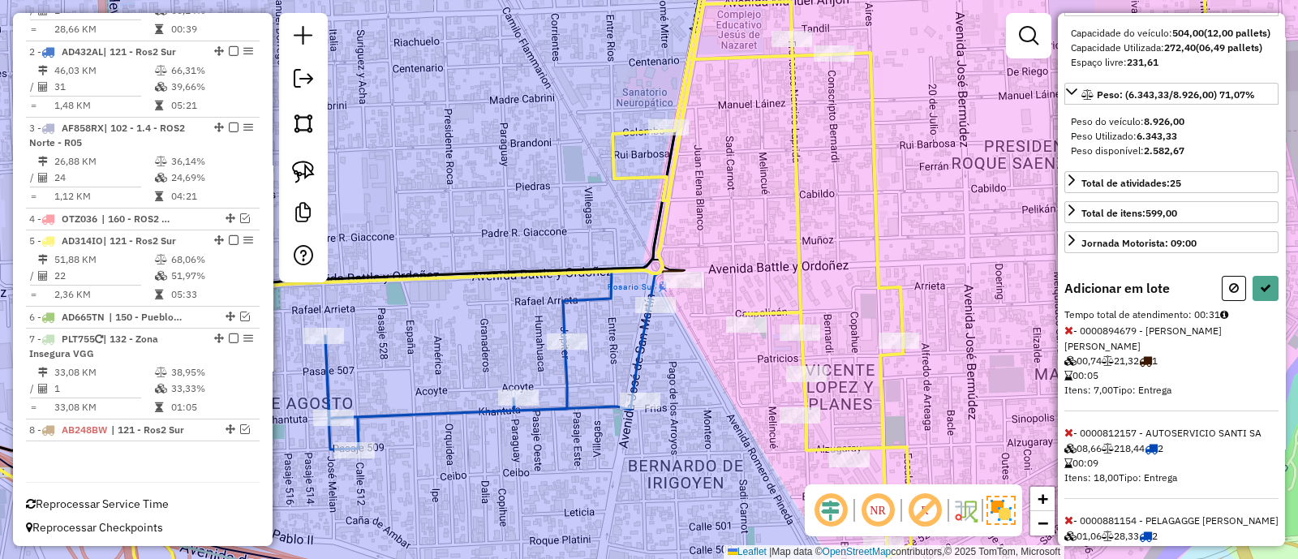
scroll to position [253, 0]
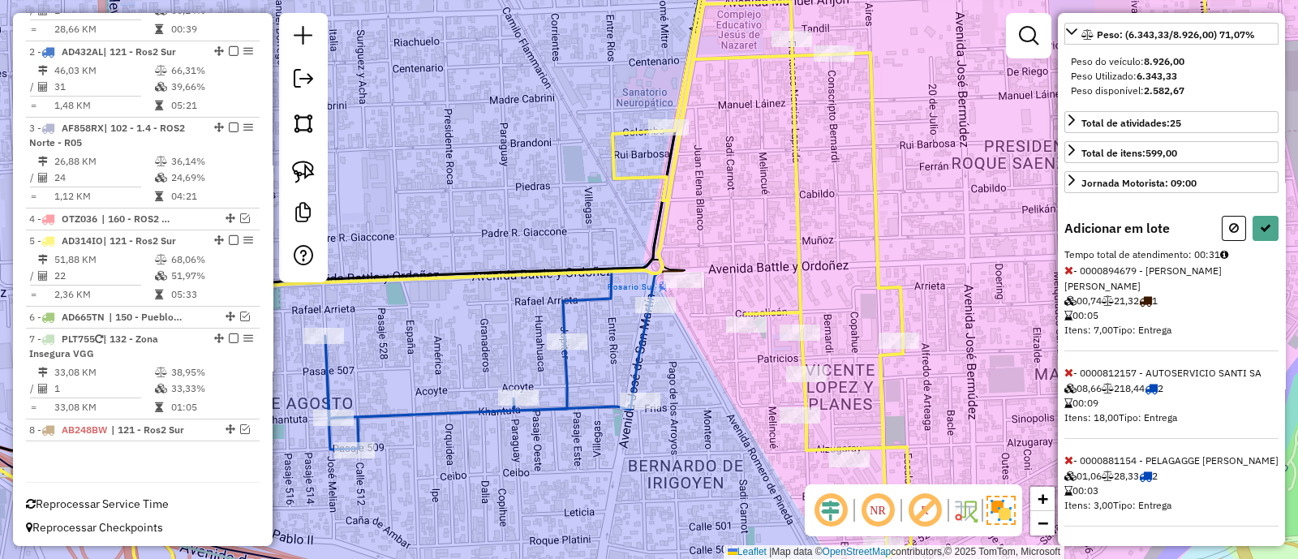
click at [1070, 379] on span at bounding box center [1068, 372] width 9 height 15
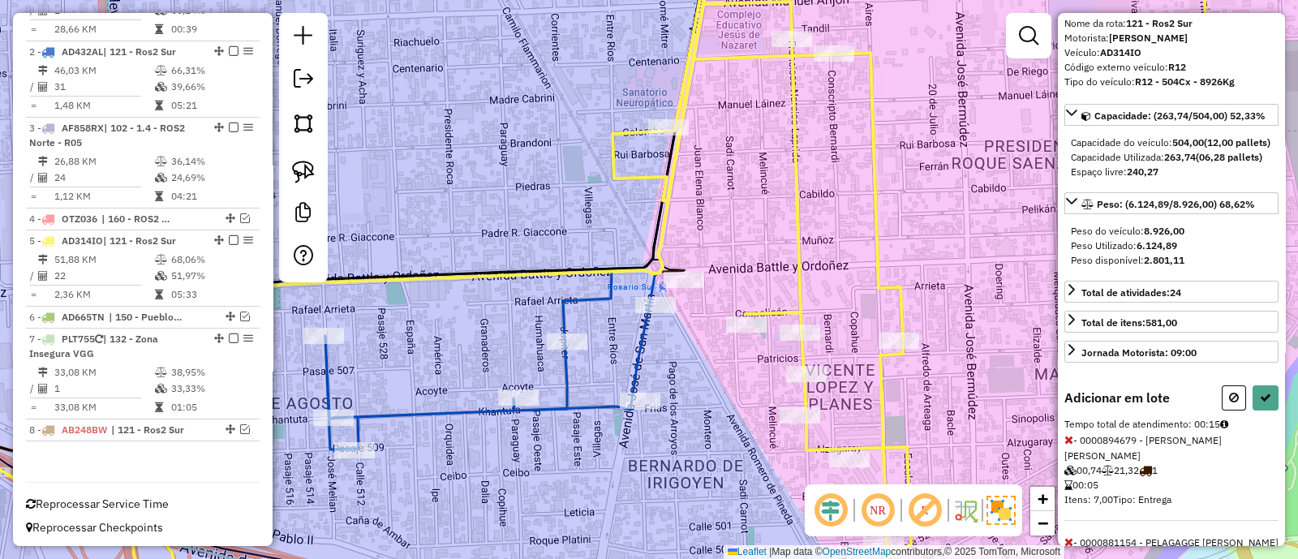
scroll to position [101, 0]
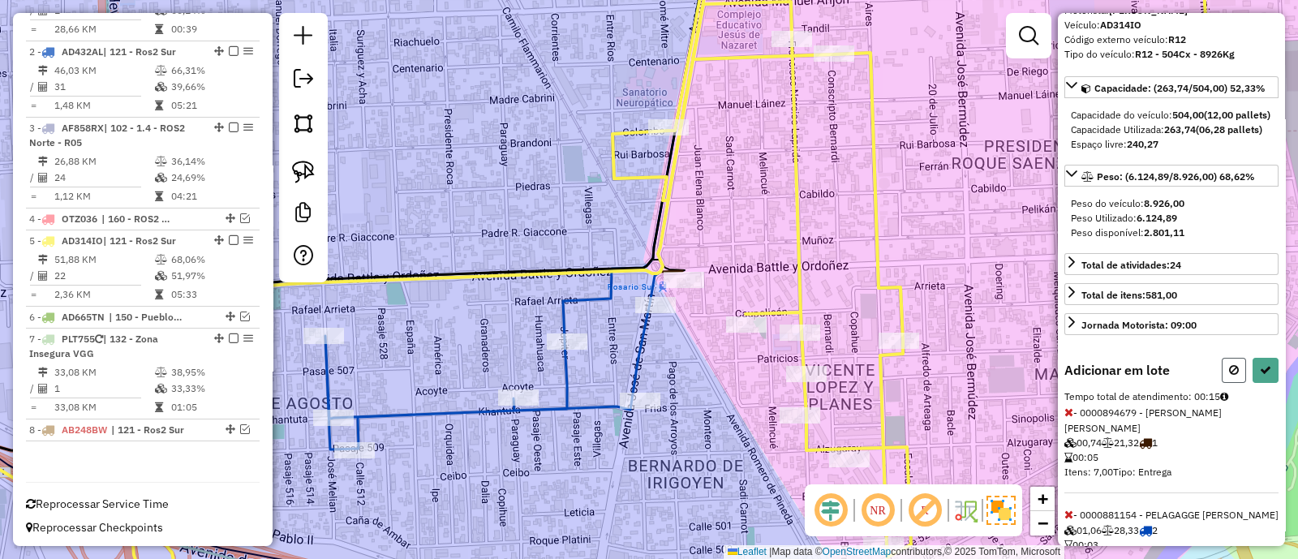
click at [1229, 375] on icon at bounding box center [1234, 369] width 10 height 11
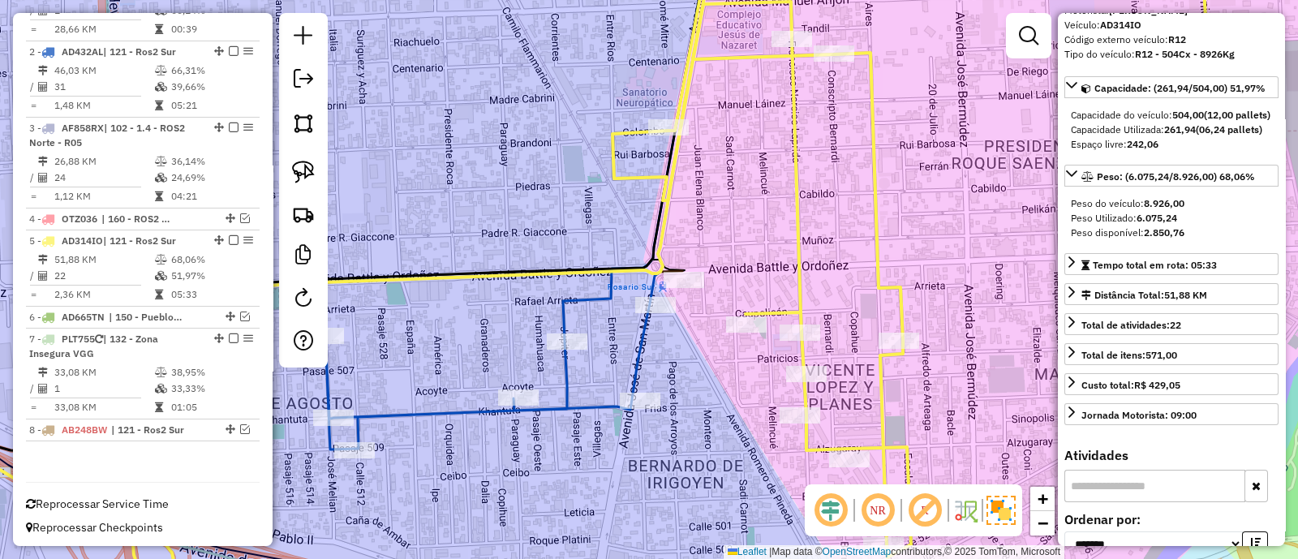
click at [822, 263] on div "Janela de atendimento Grade de atendimento Capacidade Transportadoras Veículos …" at bounding box center [649, 279] width 1298 height 559
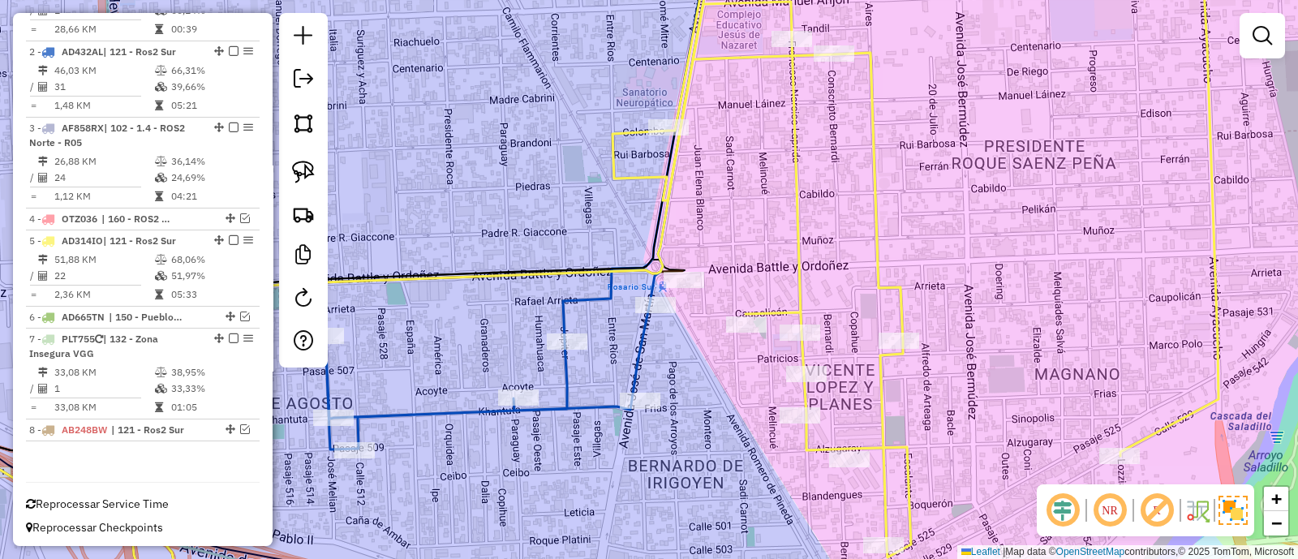
click at [800, 269] on icon at bounding box center [1019, 250] width 815 height 613
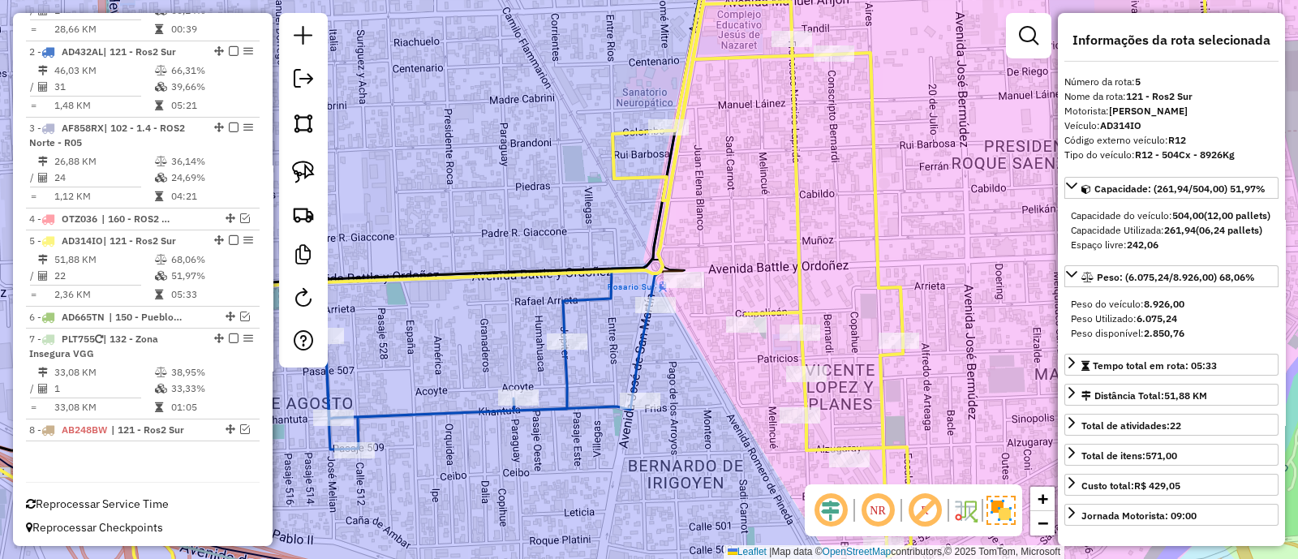
drag, startPoint x: 708, startPoint y: 182, endPoint x: 763, endPoint y: 423, distance: 247.1
click at [763, 423] on div "Janela de atendimento Grade de atendimento Capacidade Transportadoras Veículos …" at bounding box center [649, 279] width 1298 height 559
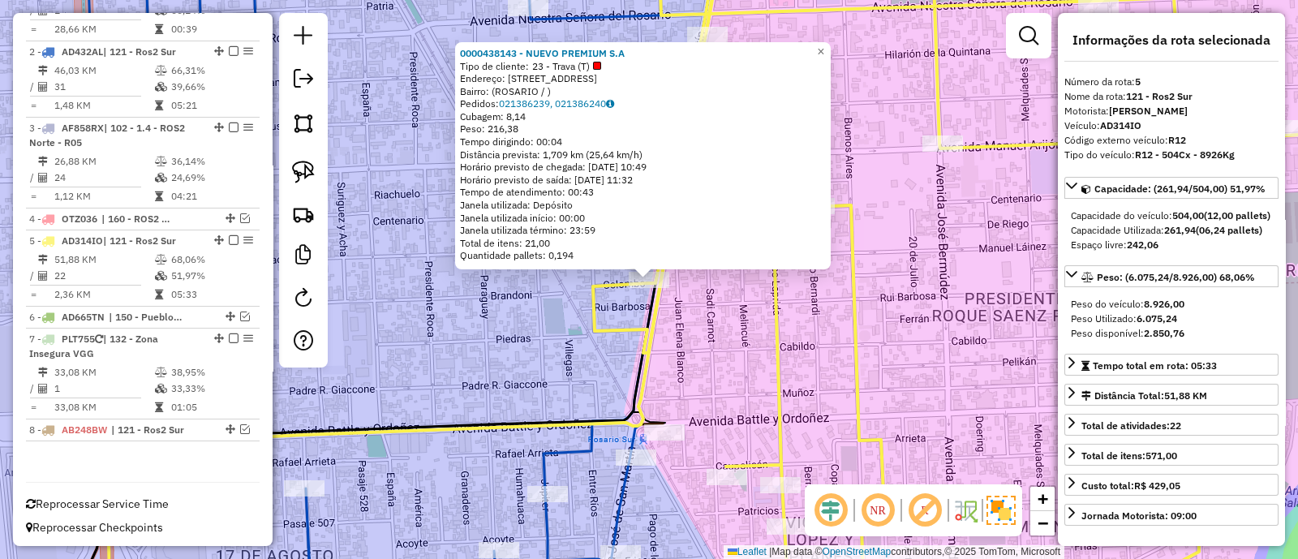
click at [501, 354] on div "0000438143 - NUEVO PREMIUM S.A Tipo de cliente: 23 - Trava (T) Endereço: [STREE…" at bounding box center [649, 279] width 1298 height 559
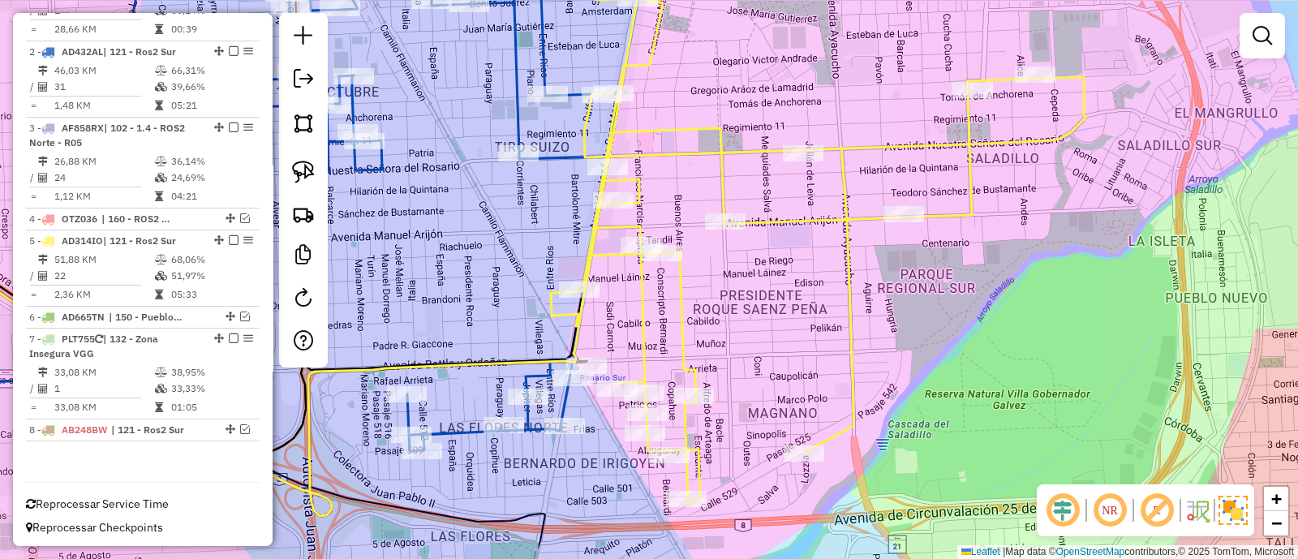
drag, startPoint x: 534, startPoint y: 212, endPoint x: 555, endPoint y: 439, distance: 227.2
click at [555, 439] on div "Janela de atendimento Grade de atendimento Capacidade Transportadoras Veículos …" at bounding box center [649, 279] width 1298 height 559
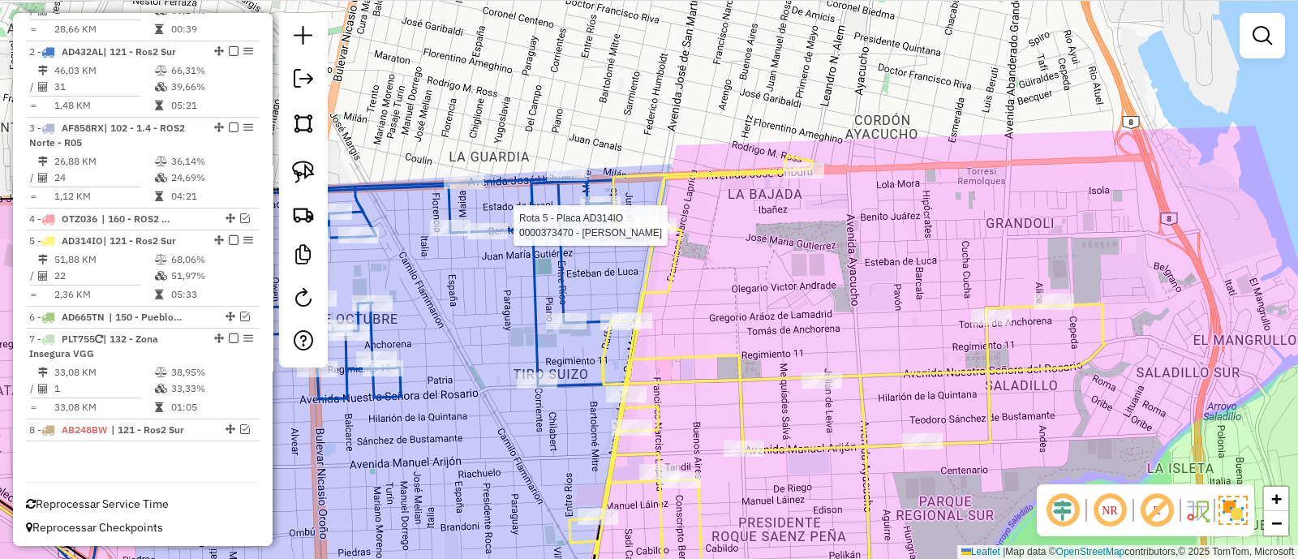
click at [649, 234] on div at bounding box center [656, 225] width 41 height 16
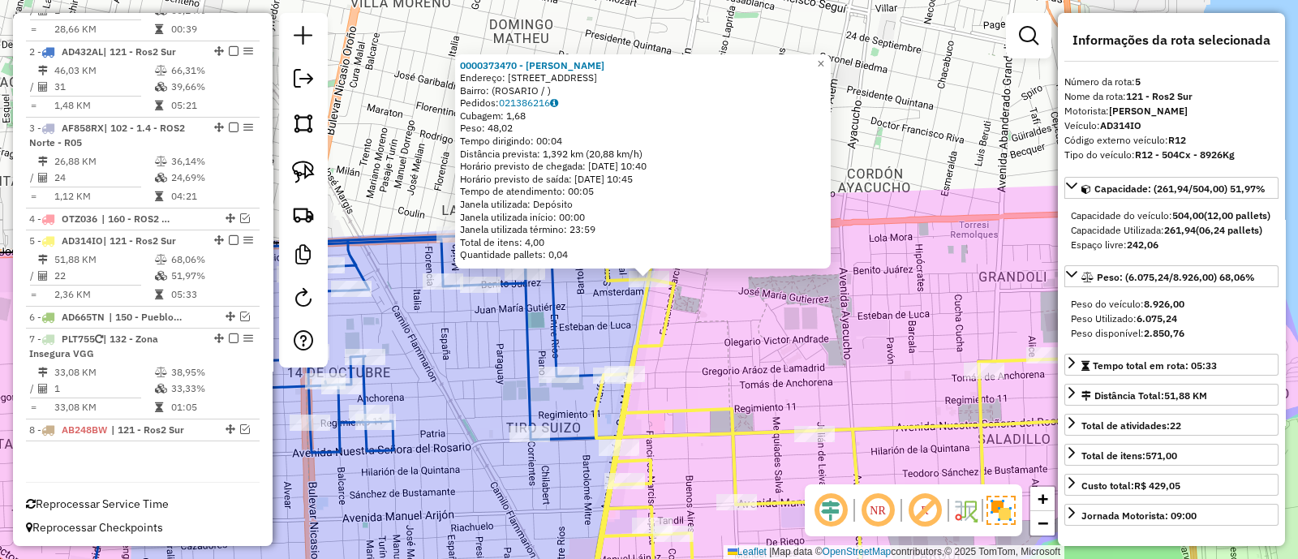
click at [701, 358] on div "0000373470 - YANG YIMING Endereço: [STREET_ADDRESS] Pedidos: 021386216 Cubagem:…" at bounding box center [649, 279] width 1298 height 559
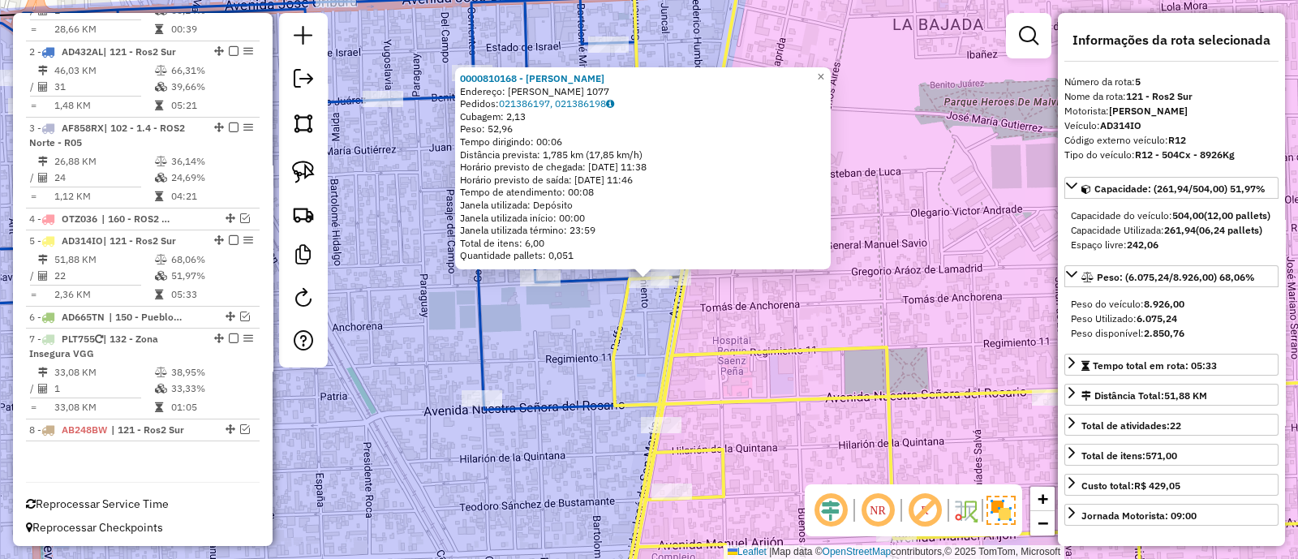
click at [657, 332] on div "0000810168 - PIZZO CARINA [PERSON_NAME]: [PERSON_NAME] 1077 Pedidos: 021386197,…" at bounding box center [649, 279] width 1298 height 559
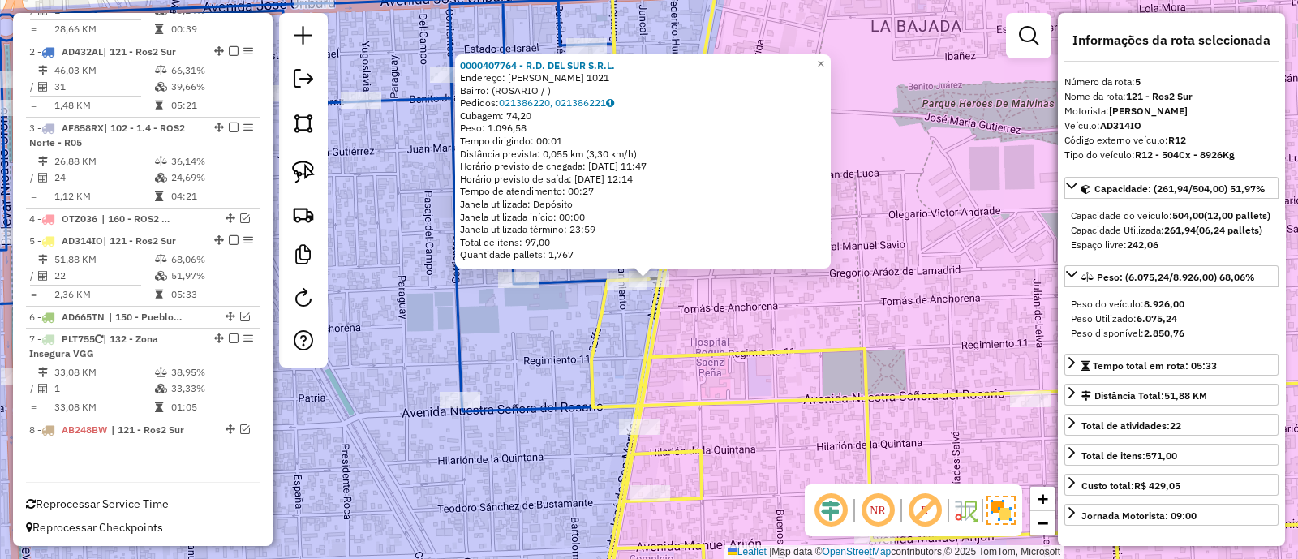
click at [703, 318] on div "0000407764 - R.D. DEL SUR S.R.L. Endereço: LAMADRID 1021 Bairro: ([GEOGRAPHIC_D…" at bounding box center [649, 279] width 1298 height 559
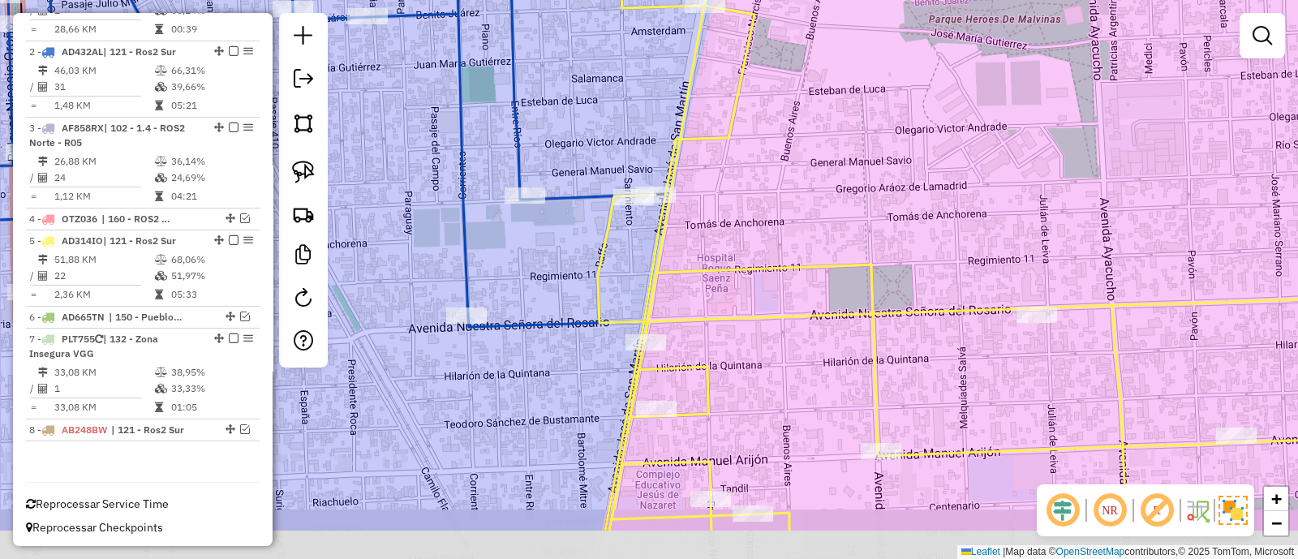
drag, startPoint x: 703, startPoint y: 318, endPoint x: 710, endPoint y: 234, distance: 84.6
click at [710, 234] on div "Janela de atendimento Grade de atendimento Capacidade Transportadoras Veículos …" at bounding box center [649, 279] width 1298 height 559
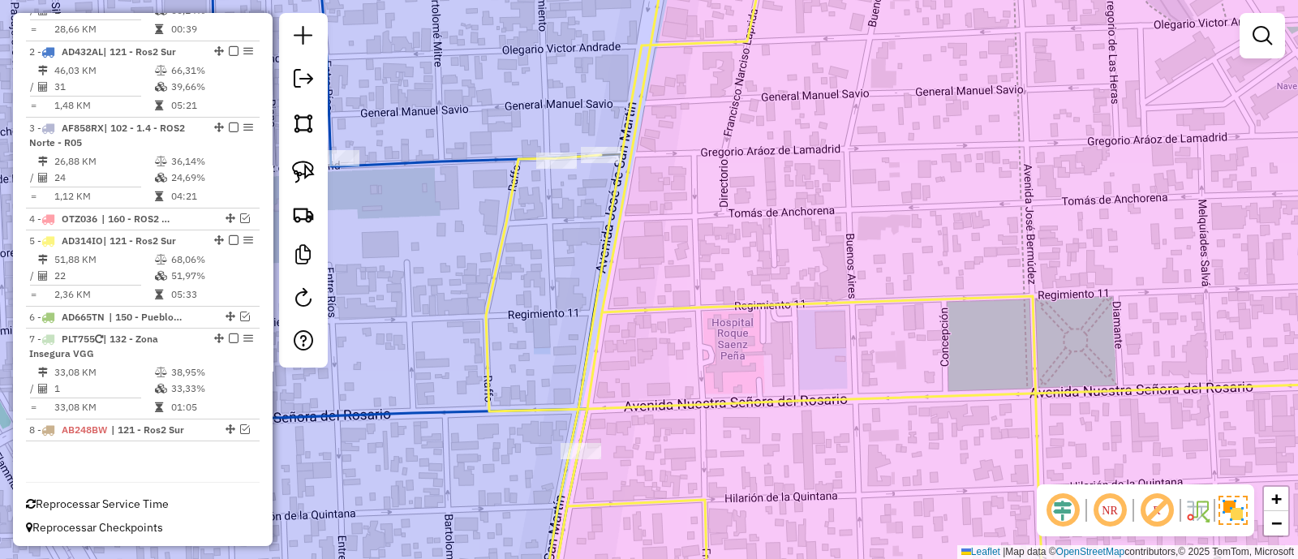
click at [475, 172] on div "Janela de atendimento Grade de atendimento Capacidade Transportadoras Veículos …" at bounding box center [649, 279] width 1298 height 559
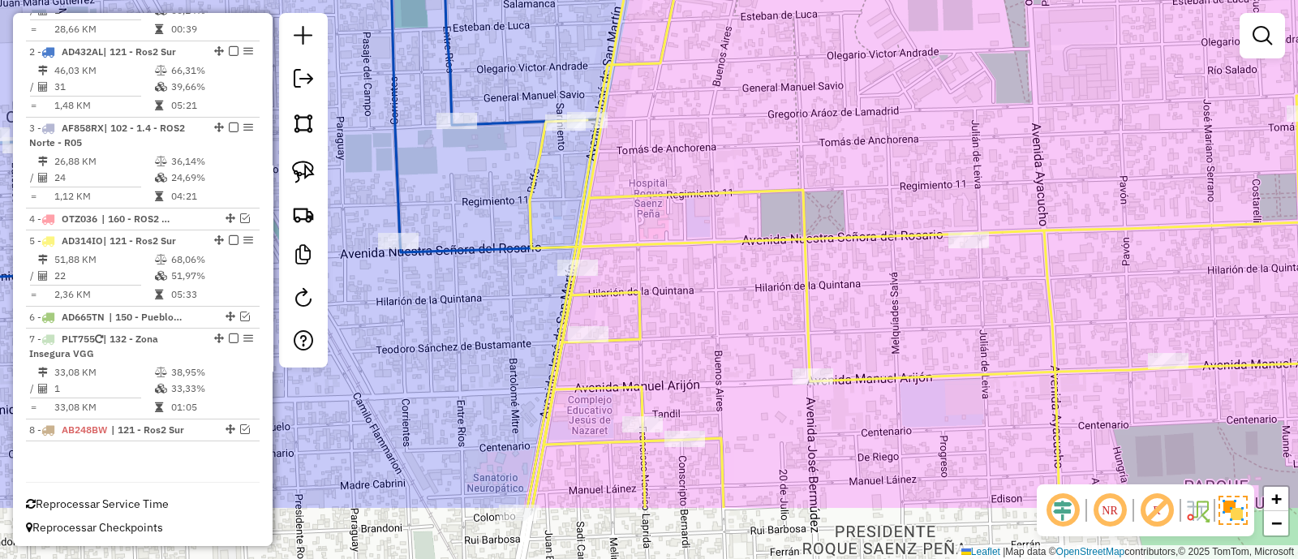
drag, startPoint x: 560, startPoint y: 325, endPoint x: 562, endPoint y: 187, distance: 138.7
click at [562, 187] on div "Janela de atendimento Grade de atendimento Capacidade Transportadoras Veículos …" at bounding box center [649, 279] width 1298 height 559
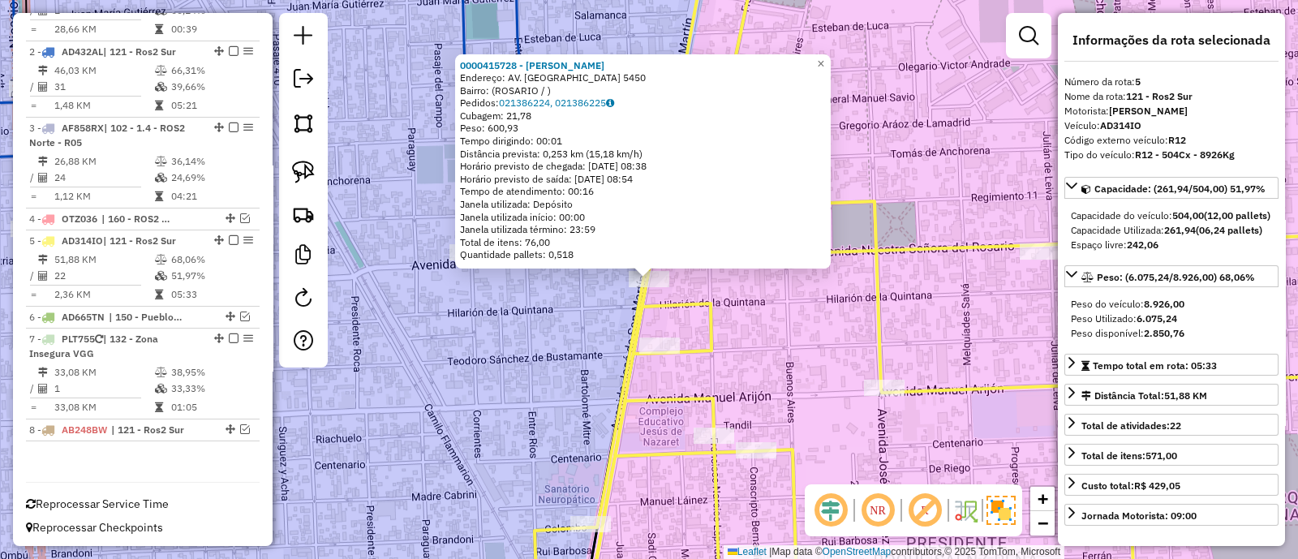
click at [559, 366] on div "0000415728 - [PERSON_NAME]: AV. SAN MARTIN 5450 Bairro: ([GEOGRAPHIC_DATA] / ) …" at bounding box center [649, 279] width 1298 height 559
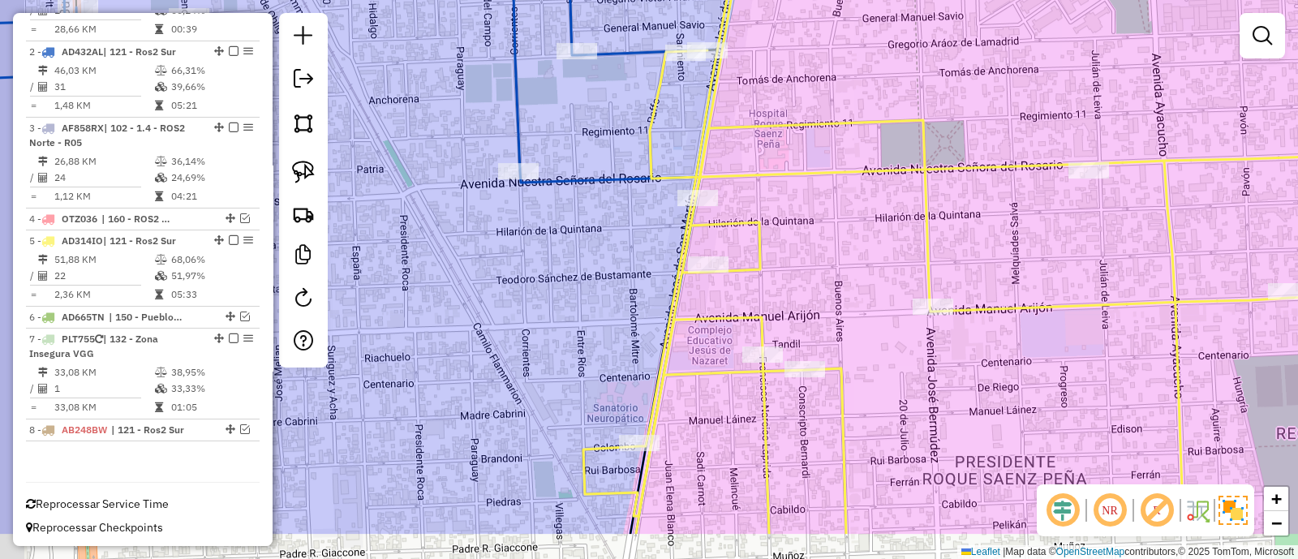
drag, startPoint x: 535, startPoint y: 411, endPoint x: 620, endPoint y: 291, distance: 147.2
click at [620, 291] on div "Janela de atendimento Grade de atendimento Capacidade Transportadoras Veículos …" at bounding box center [649, 279] width 1298 height 559
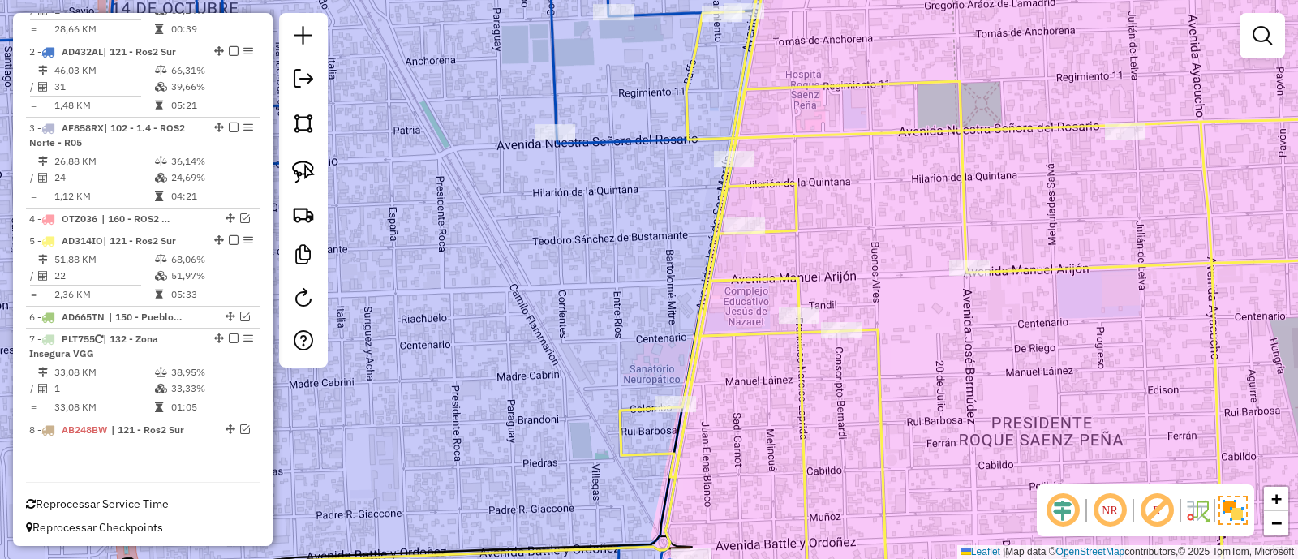
click at [734, 148] on icon at bounding box center [1024, 279] width 808 height 671
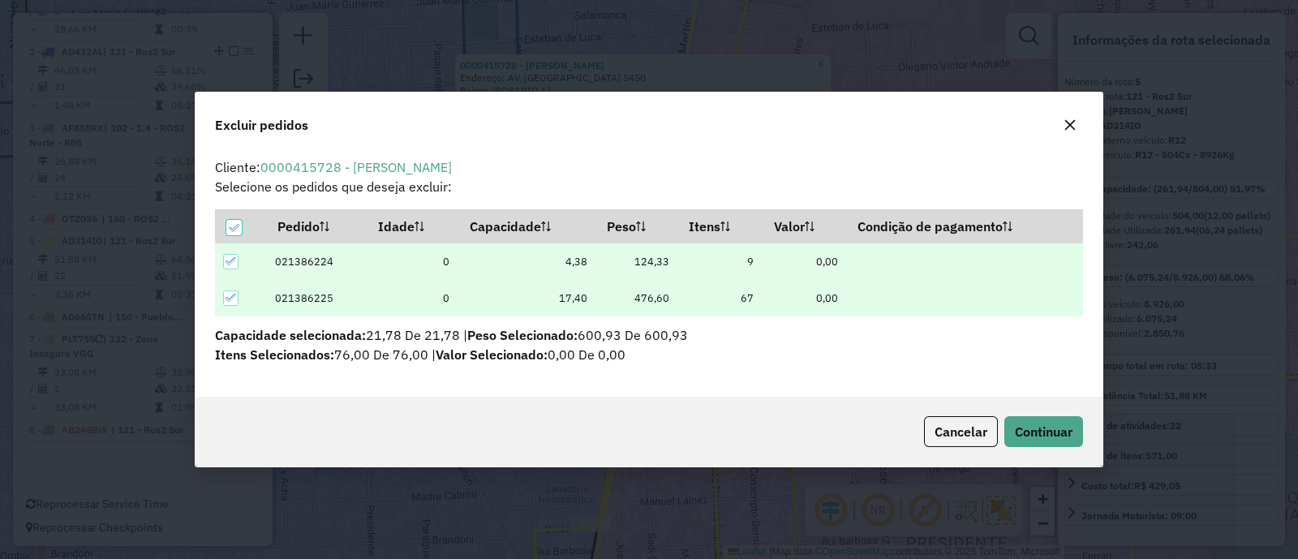
scroll to position [0, 0]
click at [1026, 427] on span "Continuar" at bounding box center [1043, 431] width 58 height 16
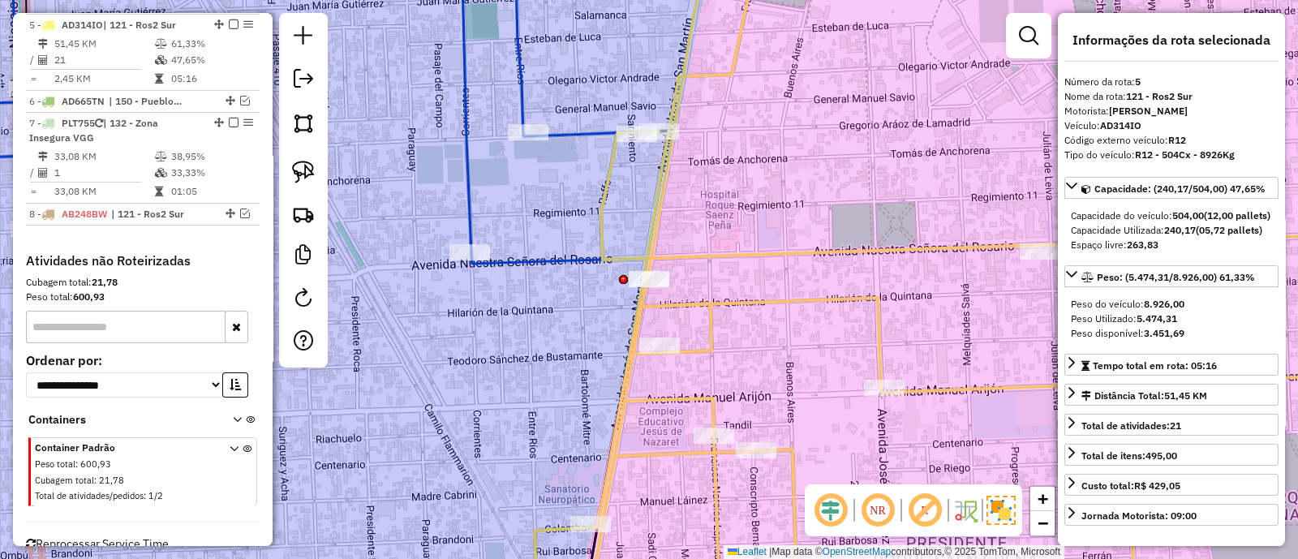
click at [532, 255] on icon at bounding box center [269, 279] width 798 height 671
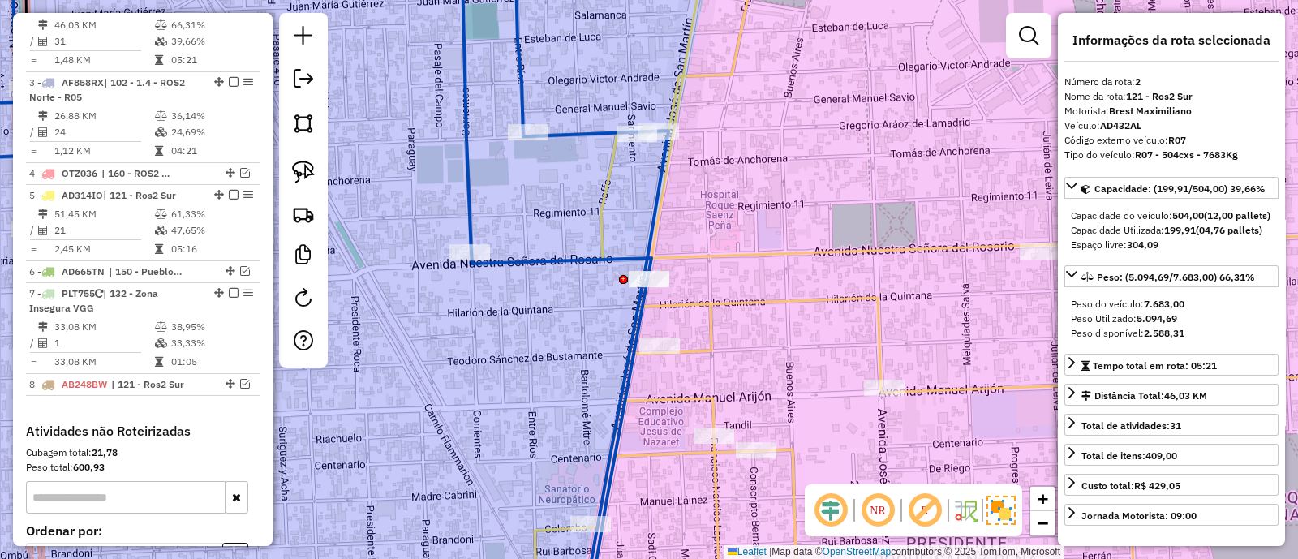
scroll to position [700, 0]
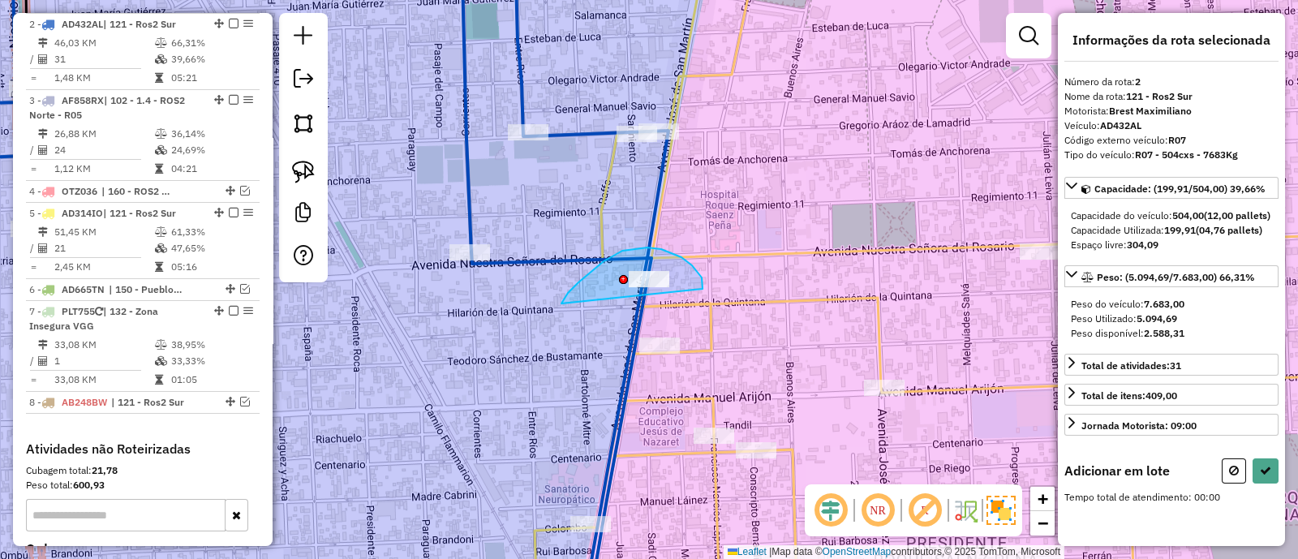
drag, startPoint x: 681, startPoint y: 257, endPoint x: 561, endPoint y: 303, distance: 128.6
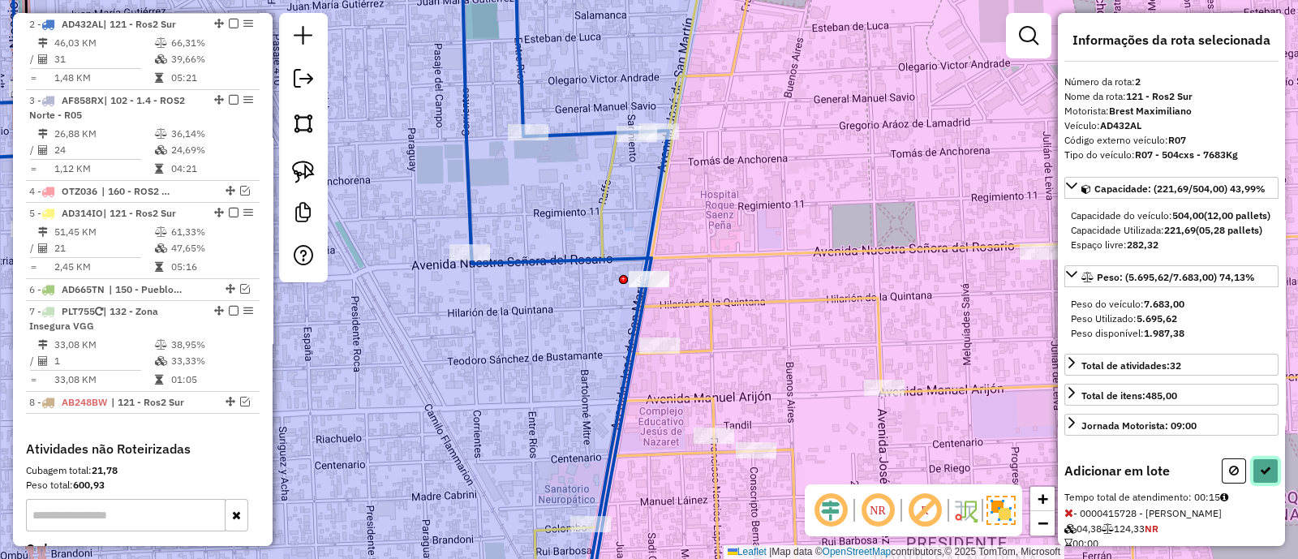
click at [1261, 476] on icon at bounding box center [1264, 470] width 11 height 11
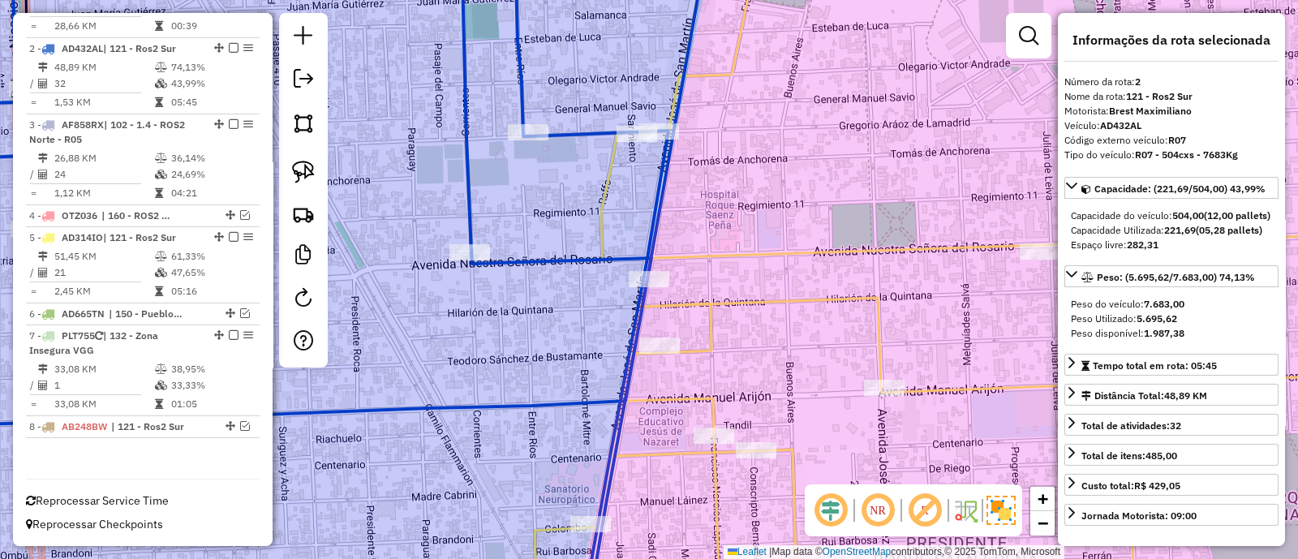
scroll to position [672, 0]
click at [661, 398] on icon at bounding box center [650, 506] width 127 height 217
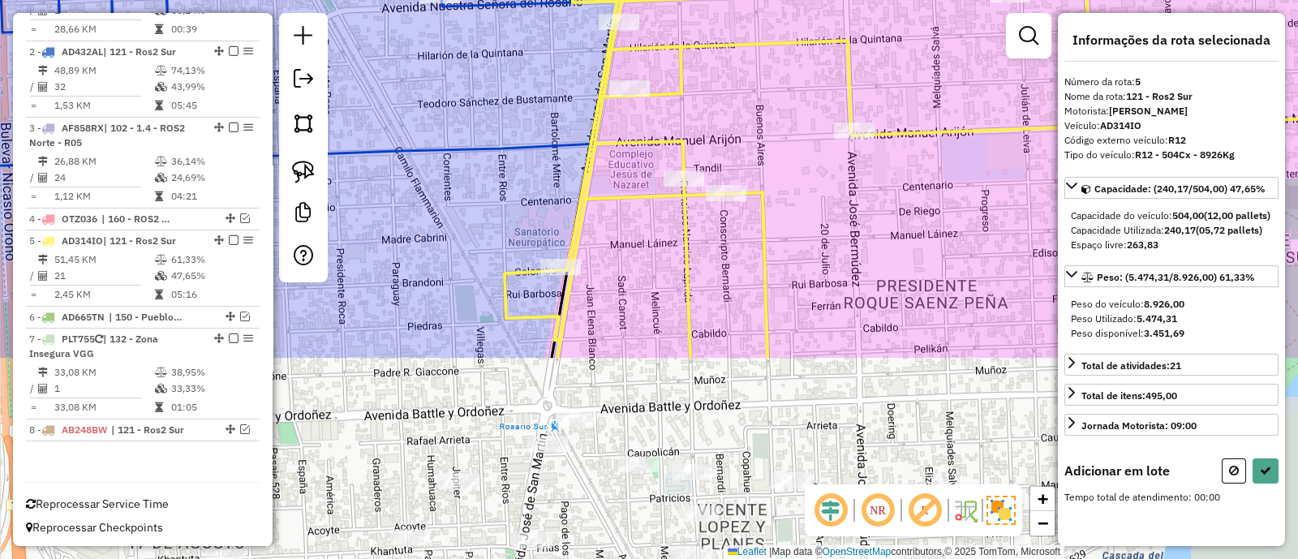
drag, startPoint x: 788, startPoint y: 402, endPoint x: 744, endPoint y: 66, distance: 339.5
click at [759, 47] on div "Janela de atendimento Grade de atendimento Capacidade Transportadoras Veículos …" at bounding box center [649, 279] width 1298 height 559
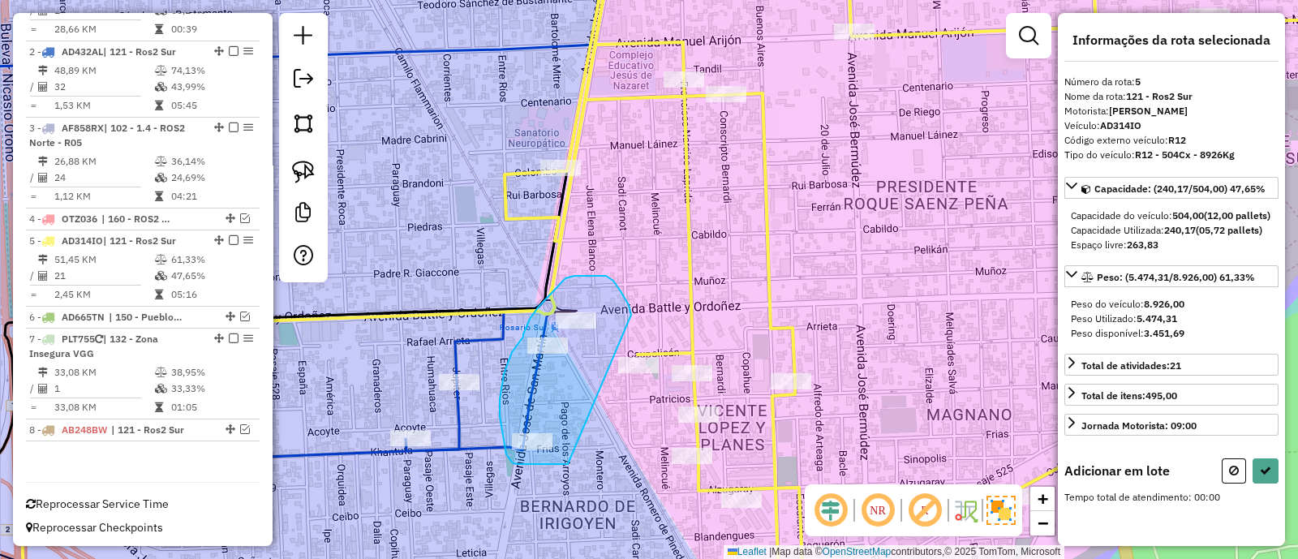
drag, startPoint x: 613, startPoint y: 281, endPoint x: 568, endPoint y: 464, distance: 188.8
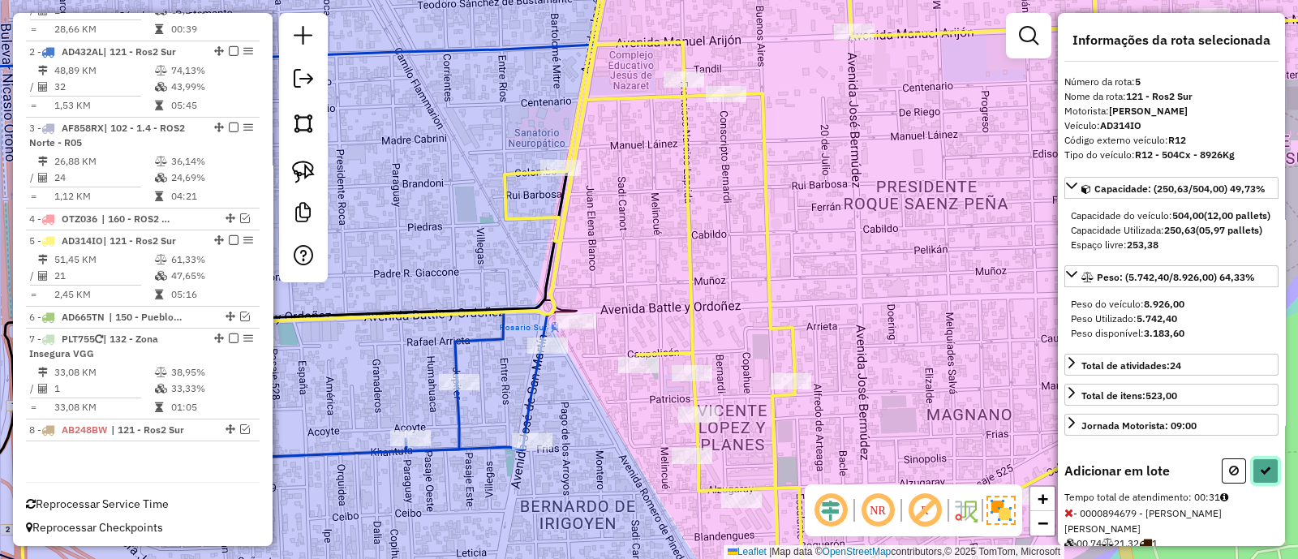
click at [1261, 476] on icon at bounding box center [1264, 470] width 11 height 11
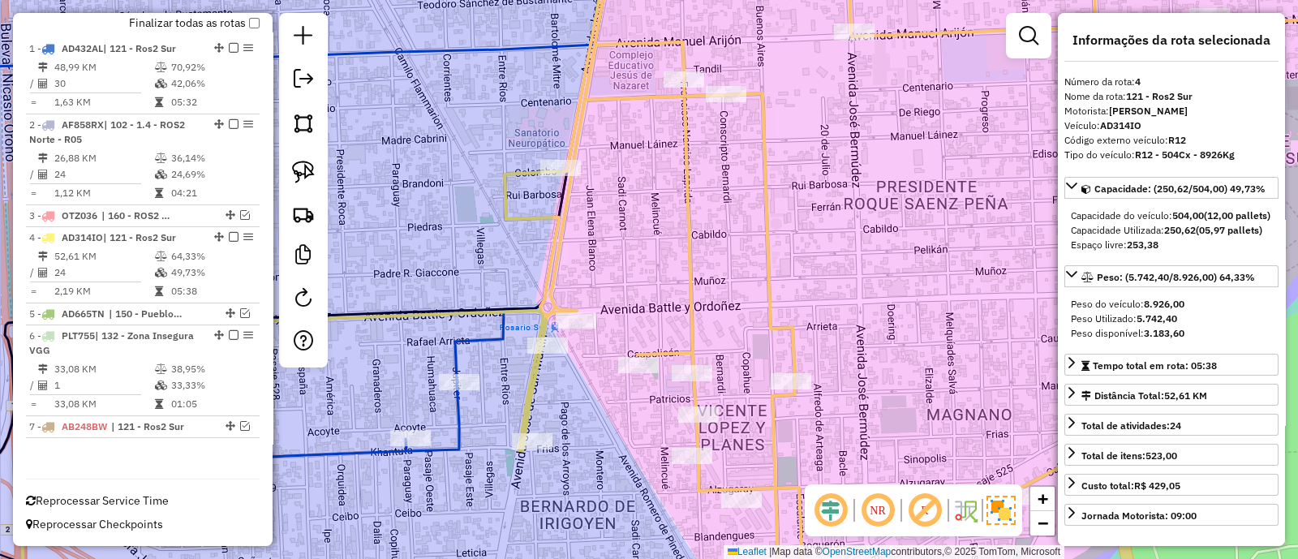
scroll to position [596, 0]
click at [457, 348] on icon at bounding box center [241, 217] width 743 height 546
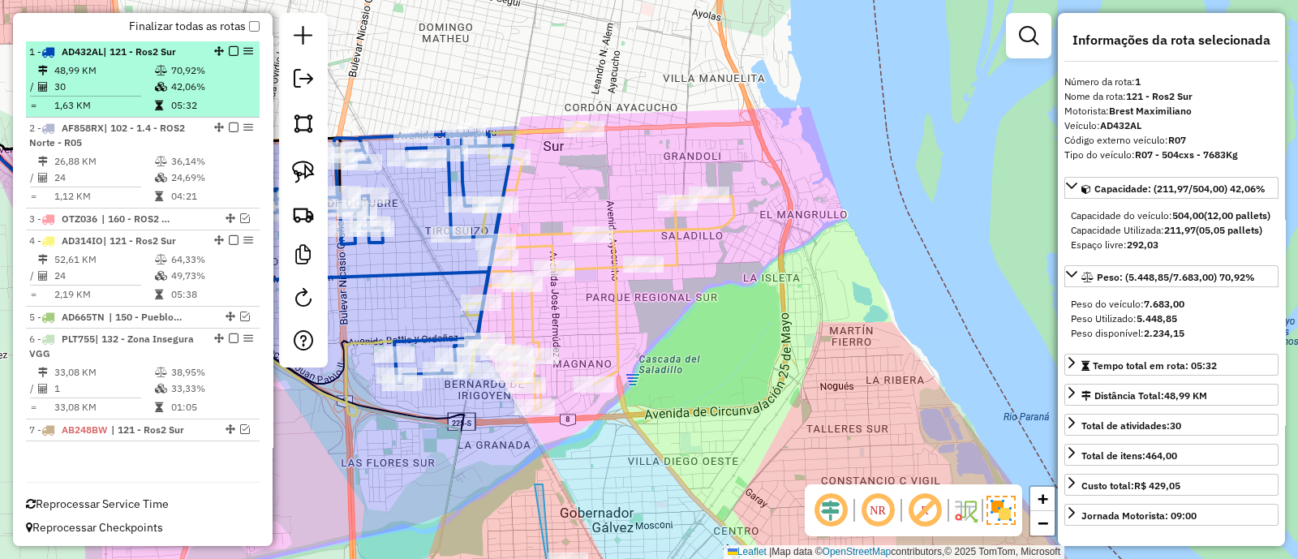
click at [229, 53] on em at bounding box center [234, 51] width 10 height 10
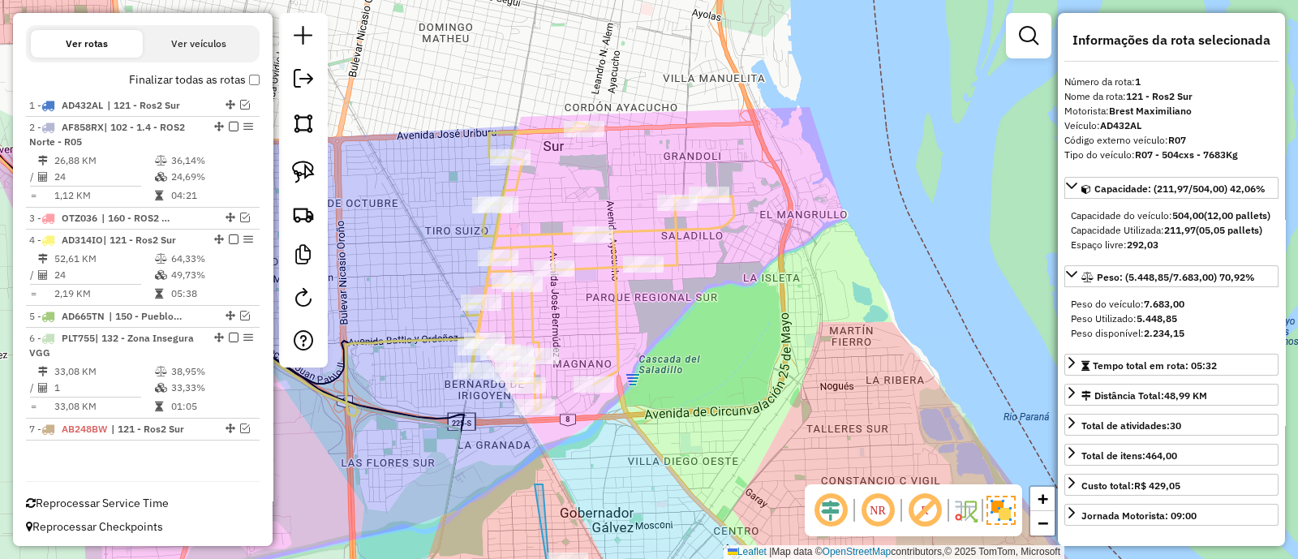
click at [529, 242] on icon at bounding box center [600, 266] width 268 height 288
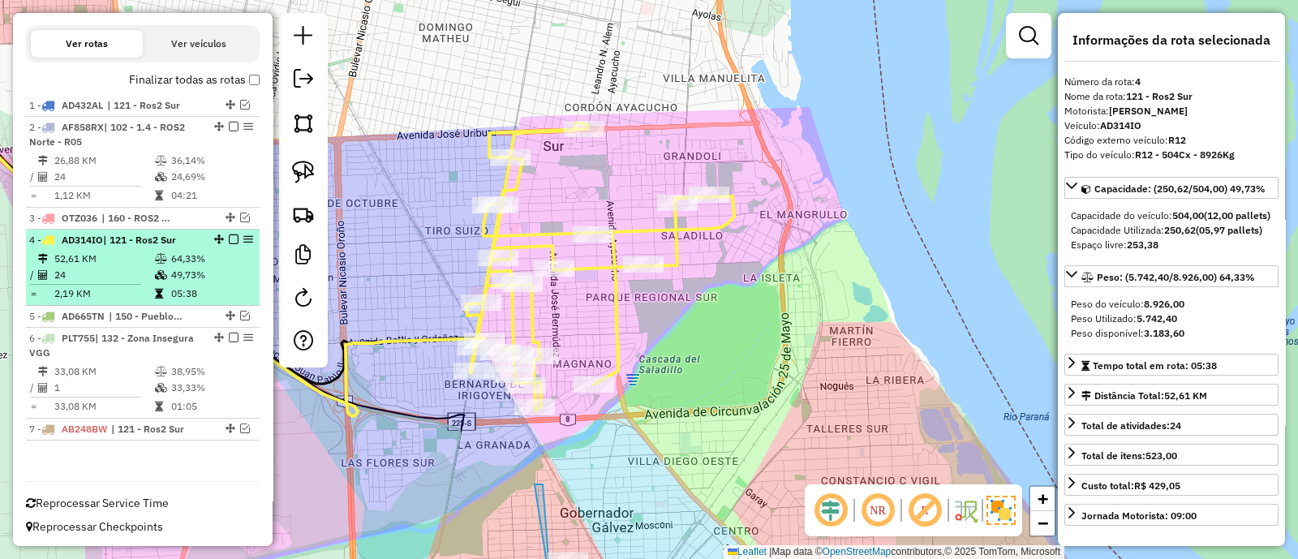
click at [229, 236] on em at bounding box center [234, 239] width 10 height 10
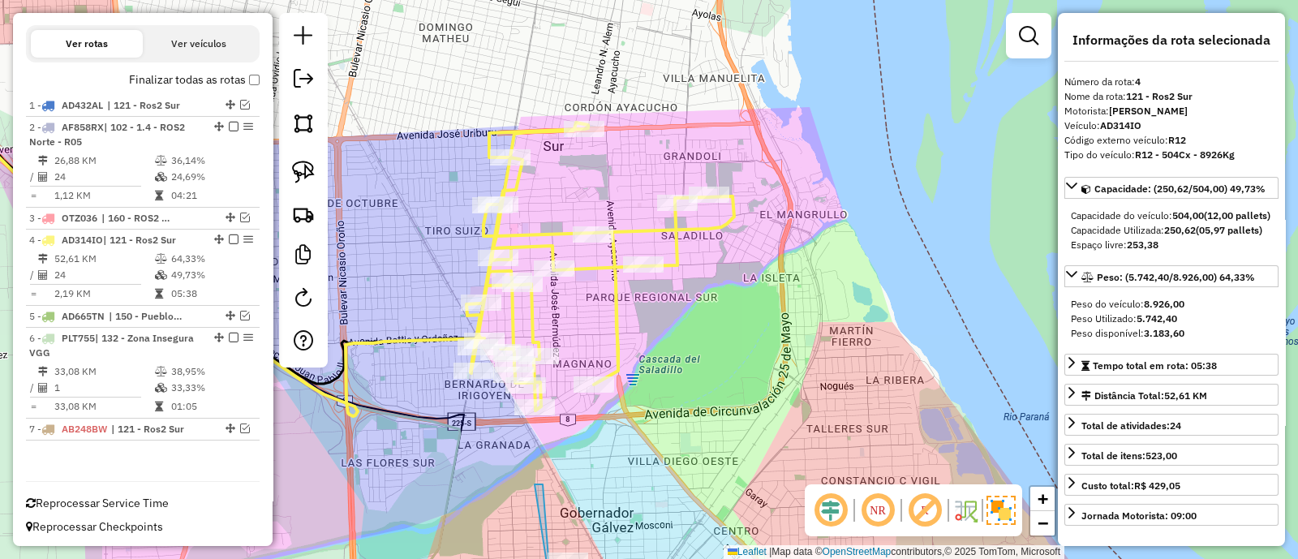
scroll to position [488, 0]
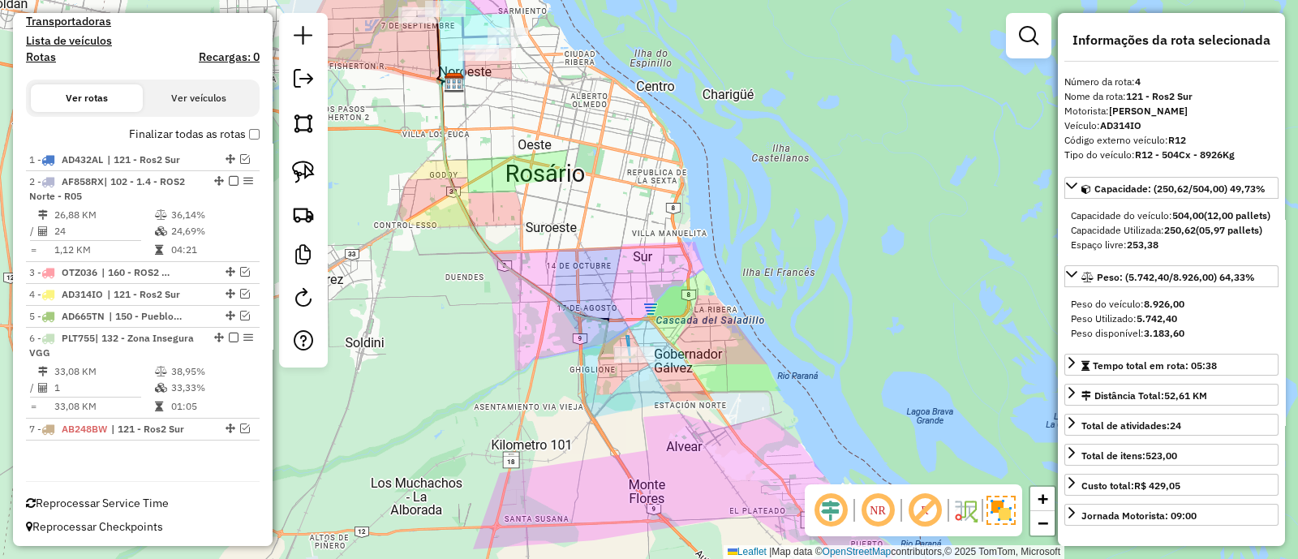
drag, startPoint x: 711, startPoint y: 355, endPoint x: 684, endPoint y: 285, distance: 74.7
click at [684, 285] on div "Janela de atendimento Grade de atendimento Capacidade Transportadoras Veículos …" at bounding box center [649, 279] width 1298 height 559
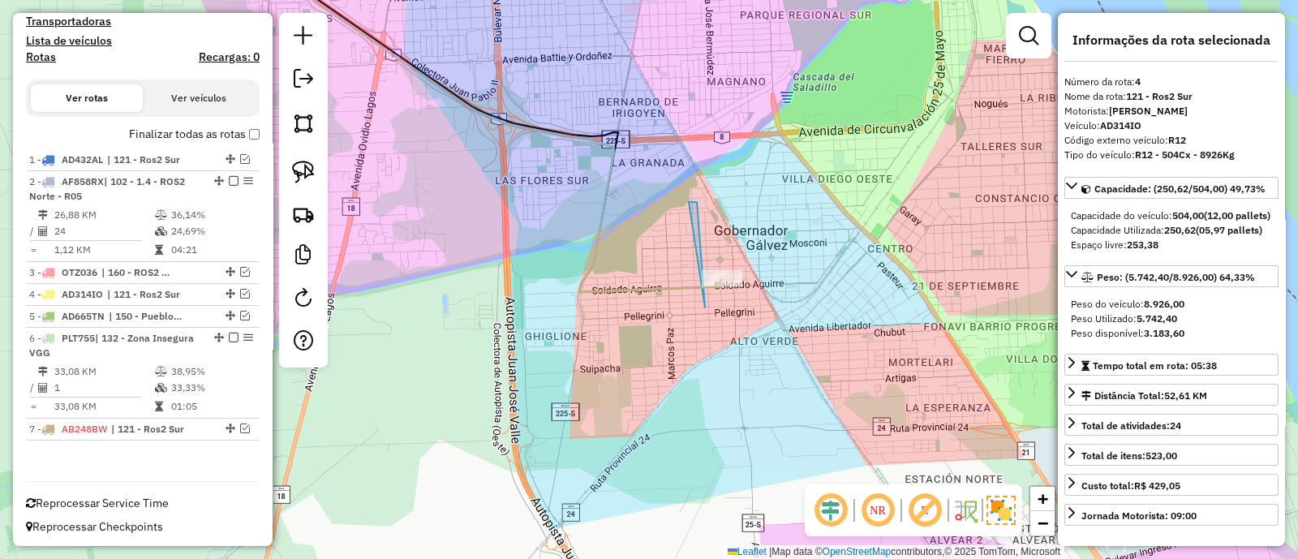
click at [633, 286] on icon at bounding box center [477, 118] width 489 height 348
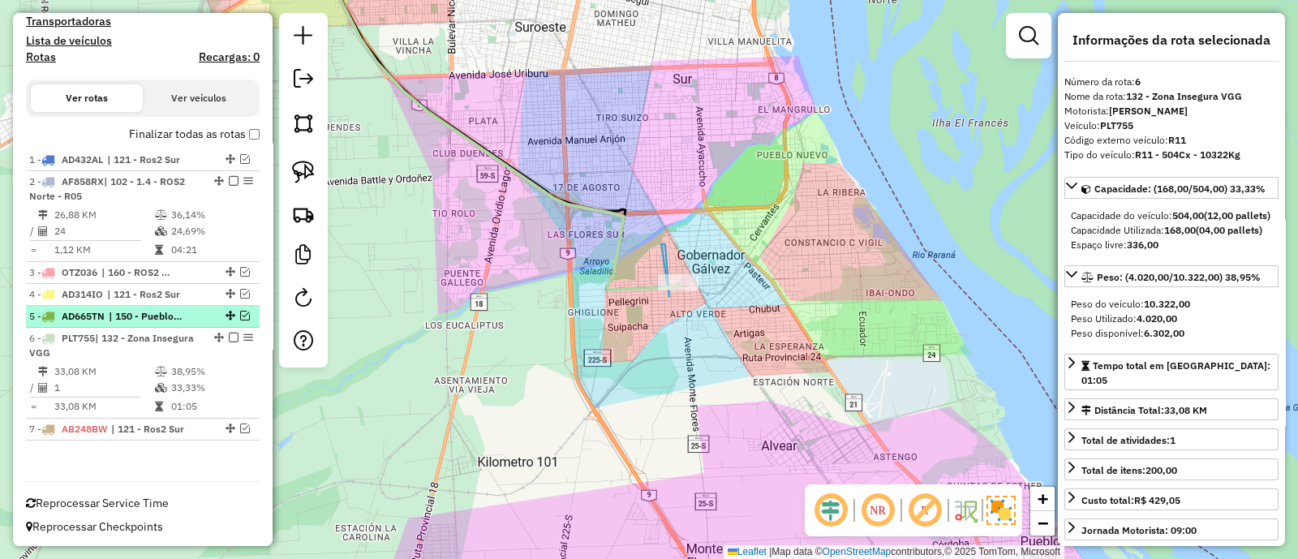
click at [240, 311] on em at bounding box center [245, 316] width 10 height 10
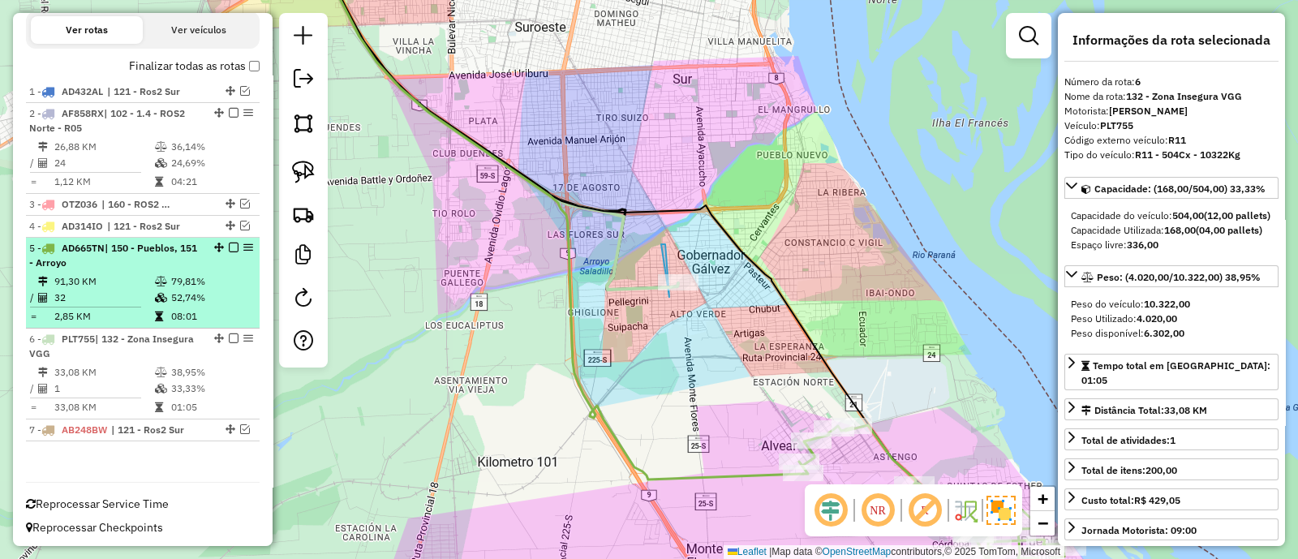
click at [229, 247] on em at bounding box center [234, 247] width 10 height 10
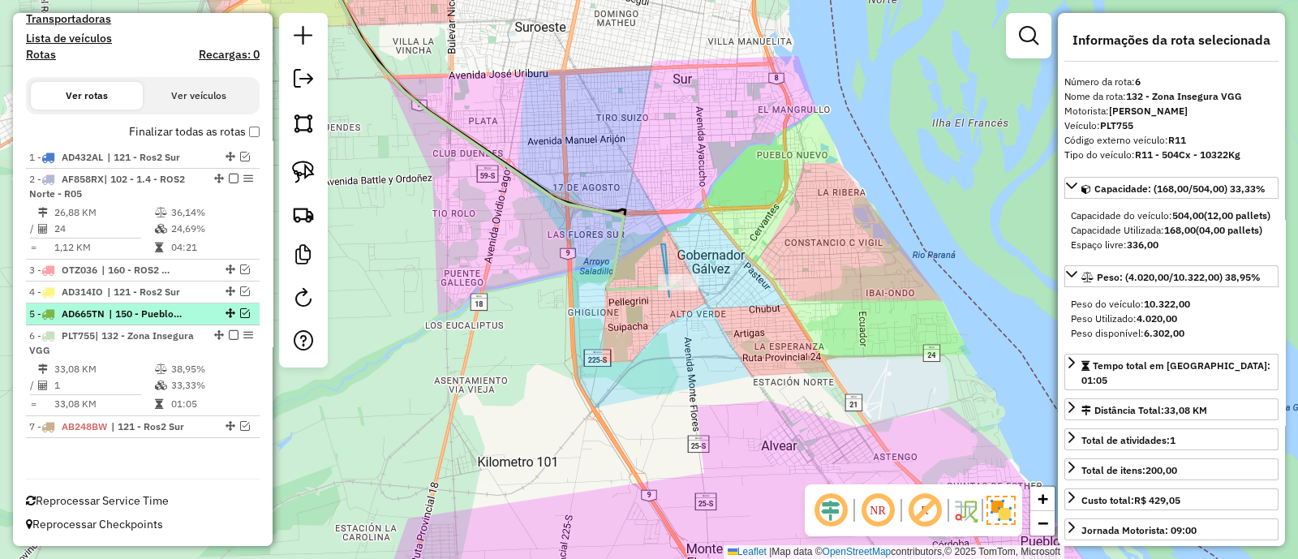
scroll to position [488, 0]
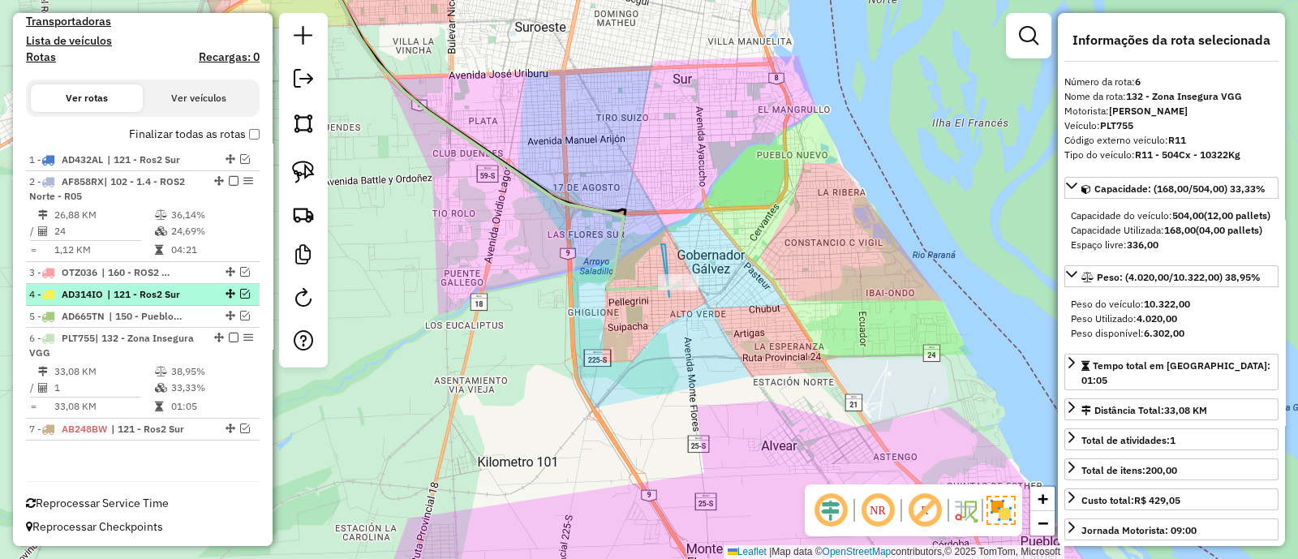
click at [240, 290] on em at bounding box center [245, 294] width 10 height 10
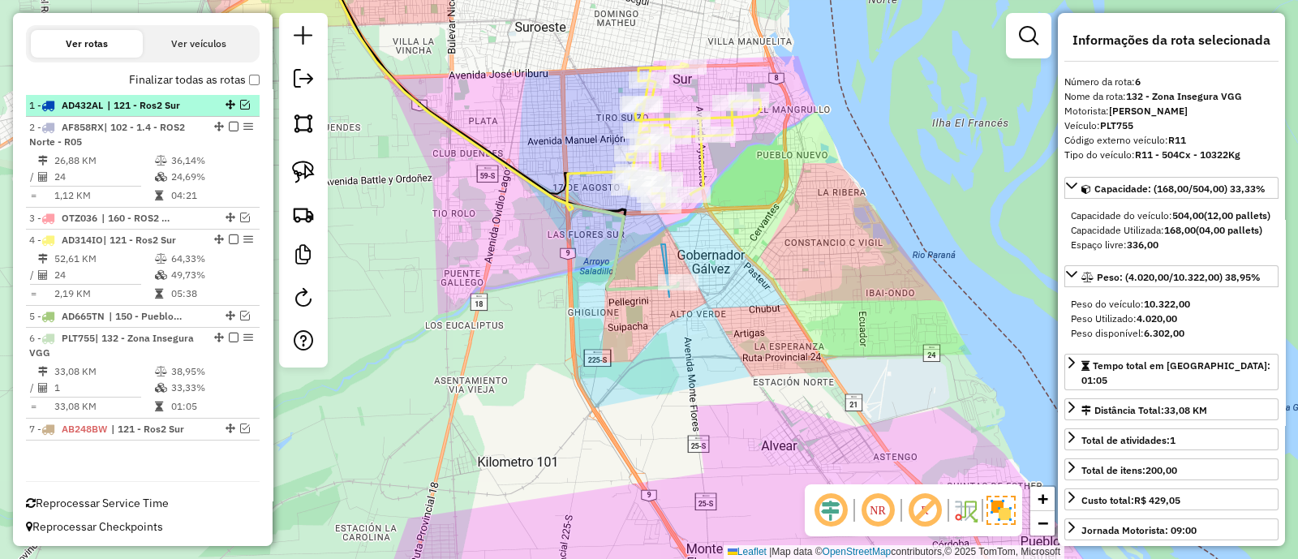
click at [240, 100] on em at bounding box center [245, 105] width 10 height 10
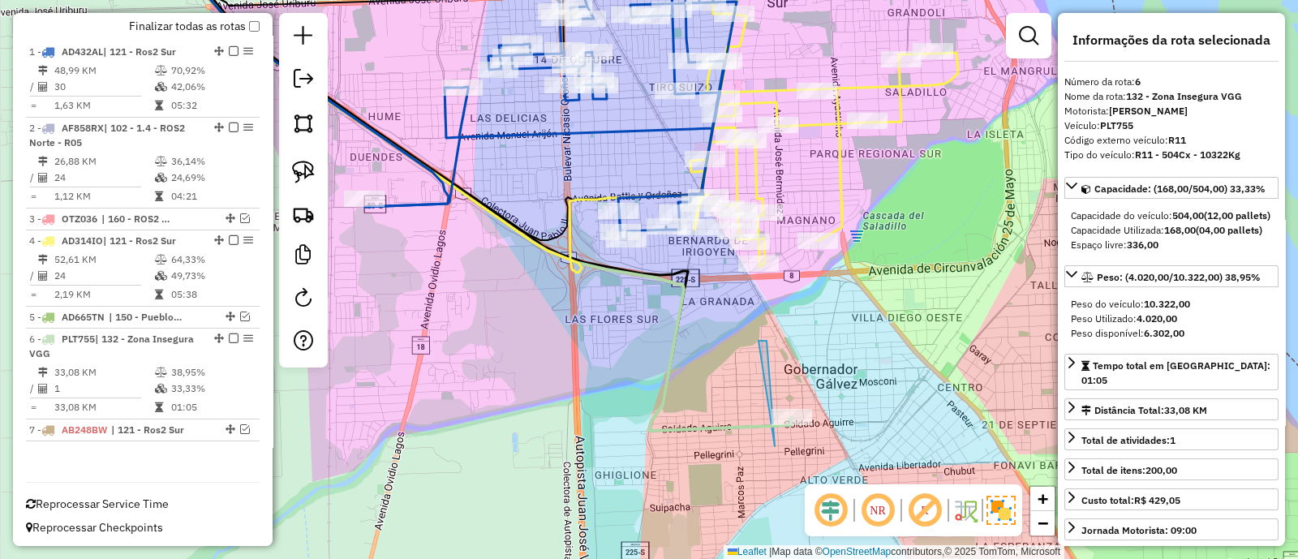
click at [545, 129] on icon at bounding box center [550, 114] width 371 height 250
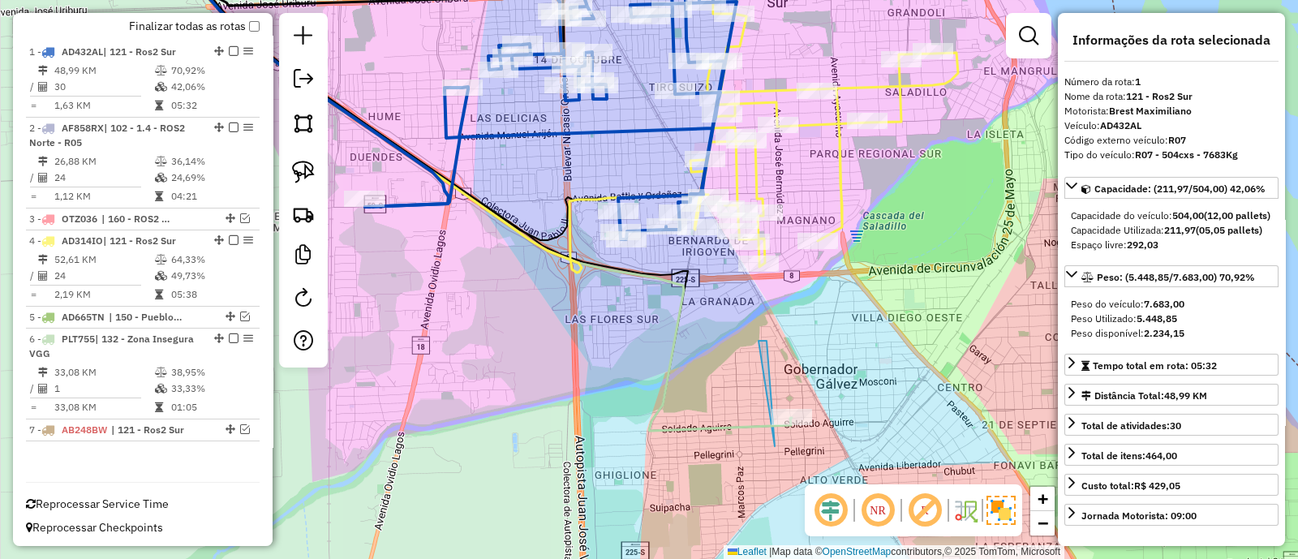
click at [843, 196] on icon at bounding box center [824, 123] width 268 height 288
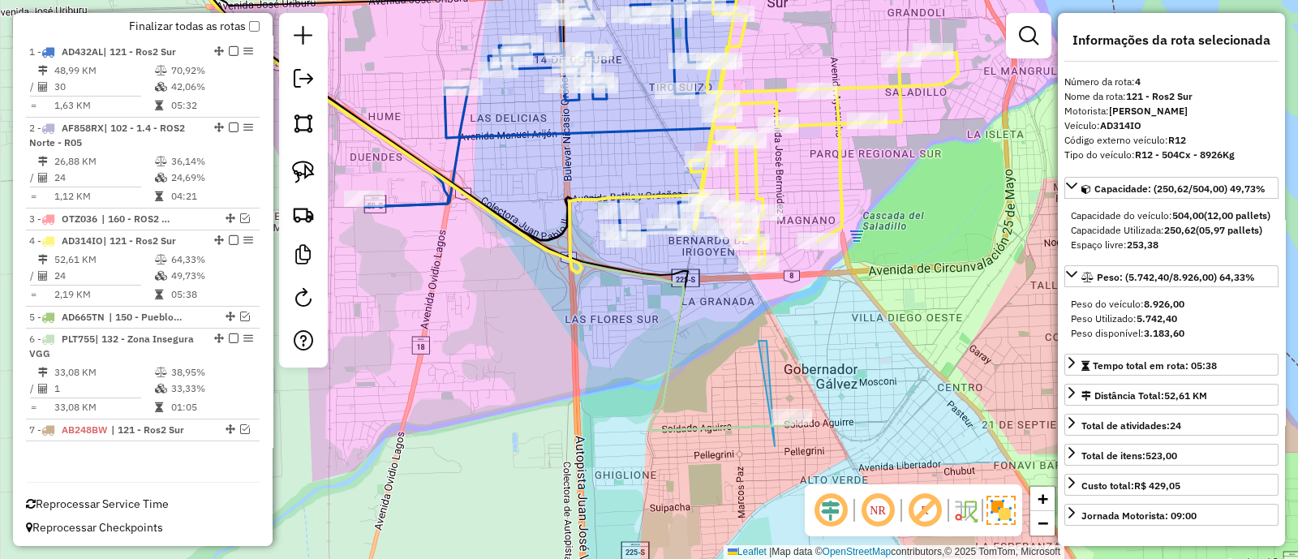
click at [612, 134] on icon at bounding box center [550, 114] width 371 height 250
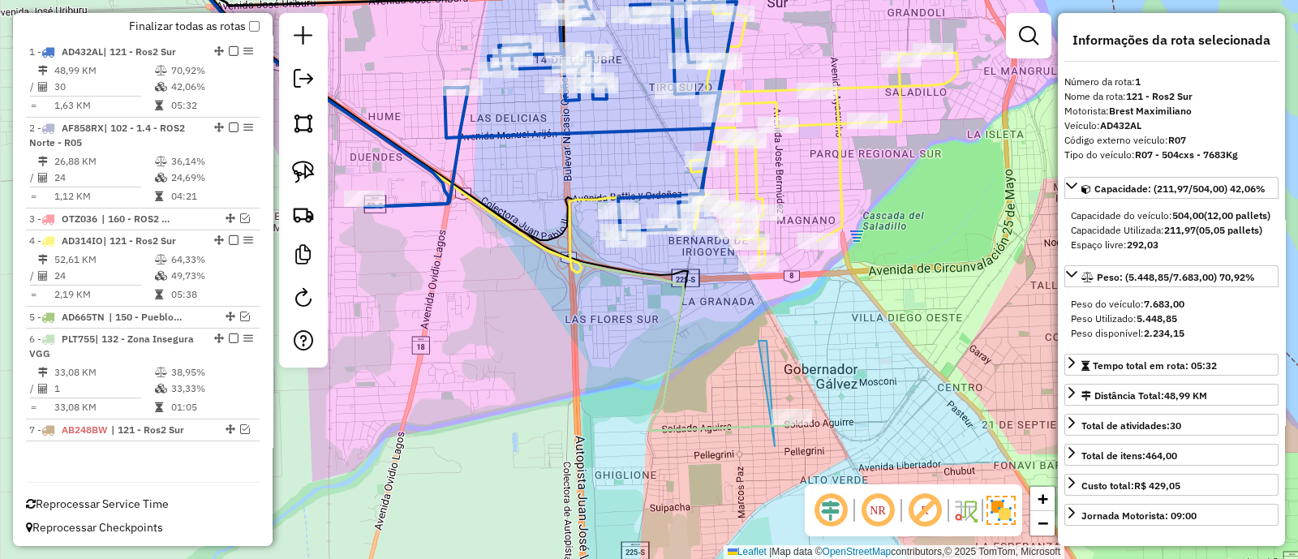
click at [840, 204] on icon at bounding box center [824, 123] width 268 height 288
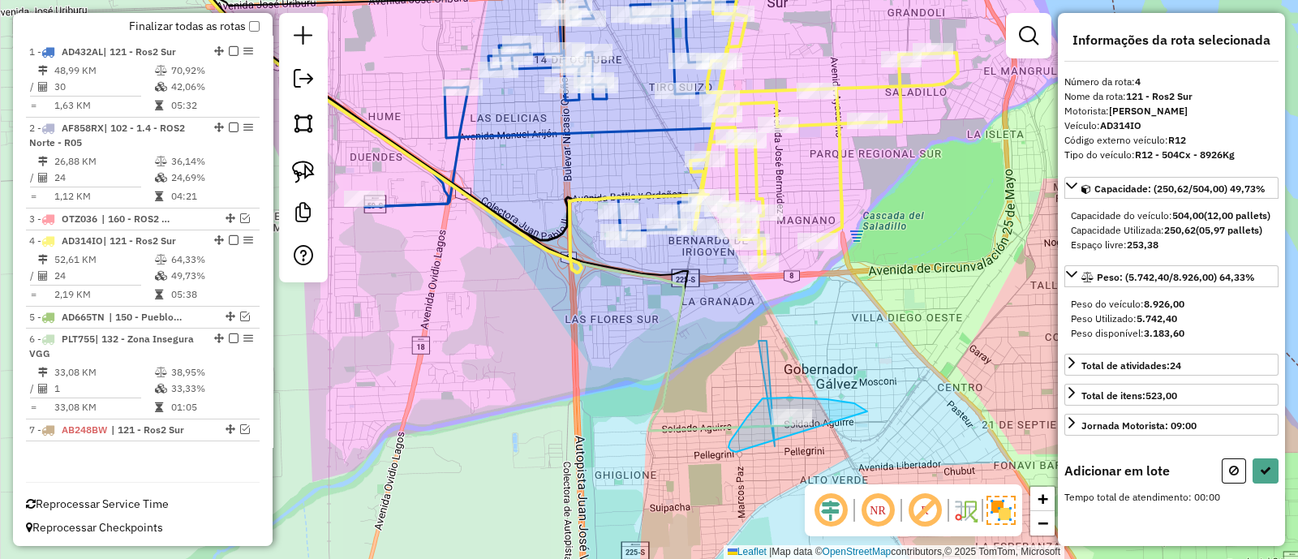
drag, startPoint x: 845, startPoint y: 401, endPoint x: 736, endPoint y: 452, distance: 119.7
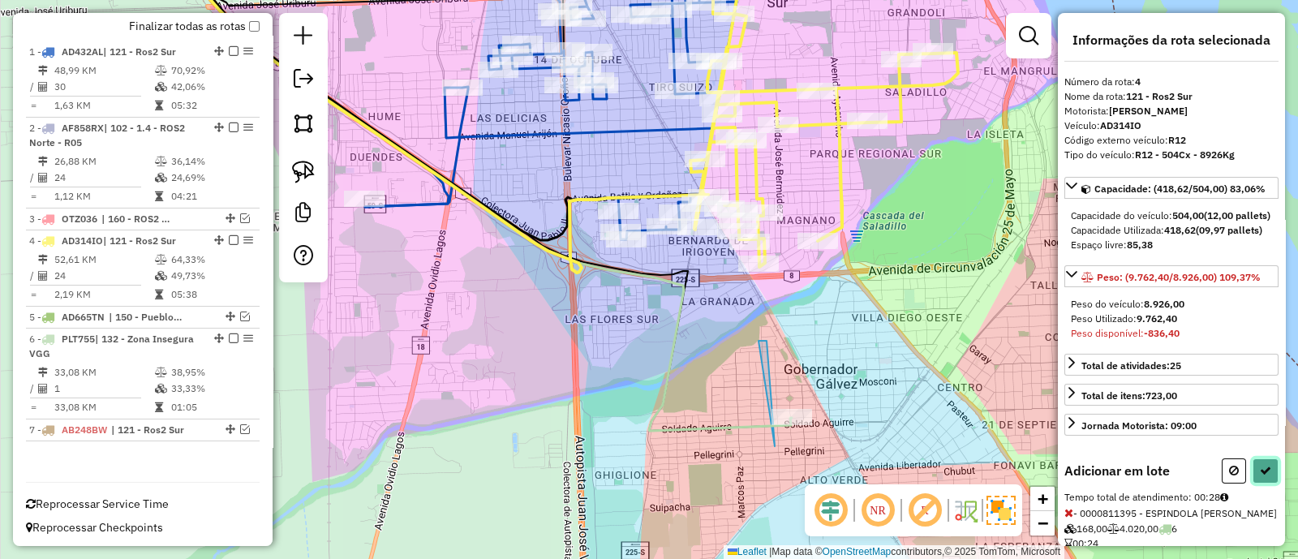
click at [1267, 483] on button at bounding box center [1265, 470] width 26 height 25
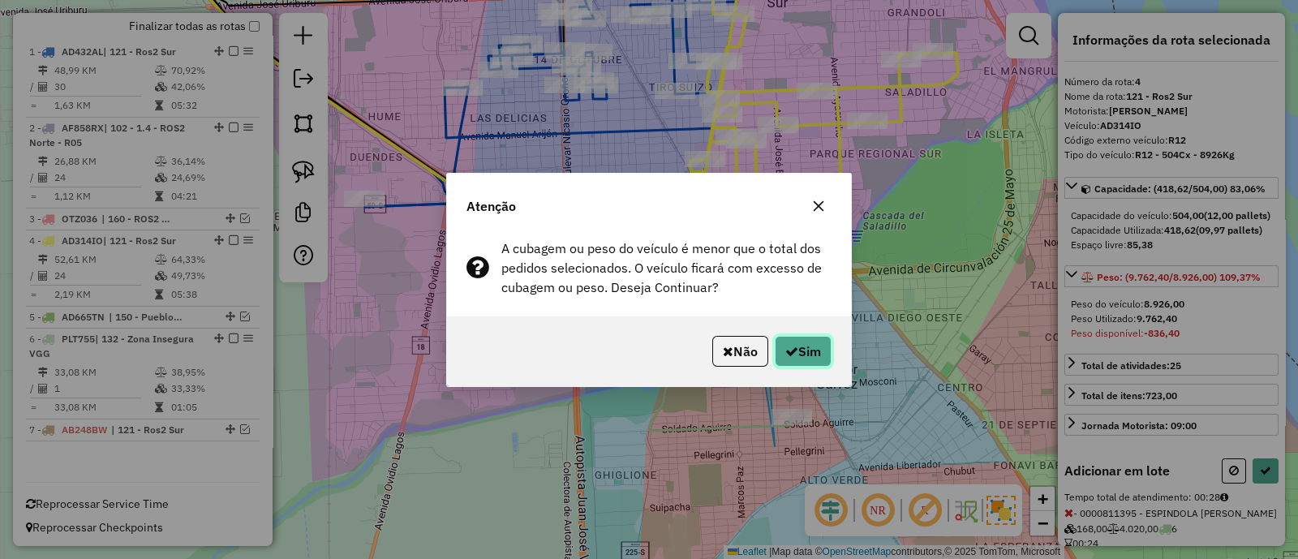
click at [827, 350] on button "Sim" at bounding box center [802, 351] width 57 height 31
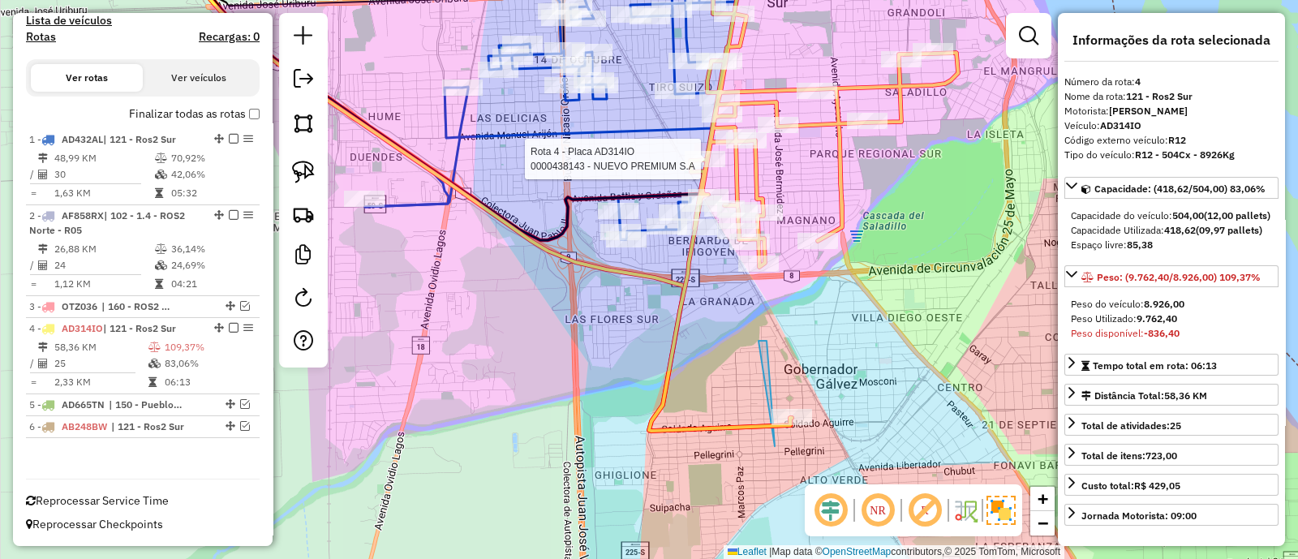
scroll to position [506, 0]
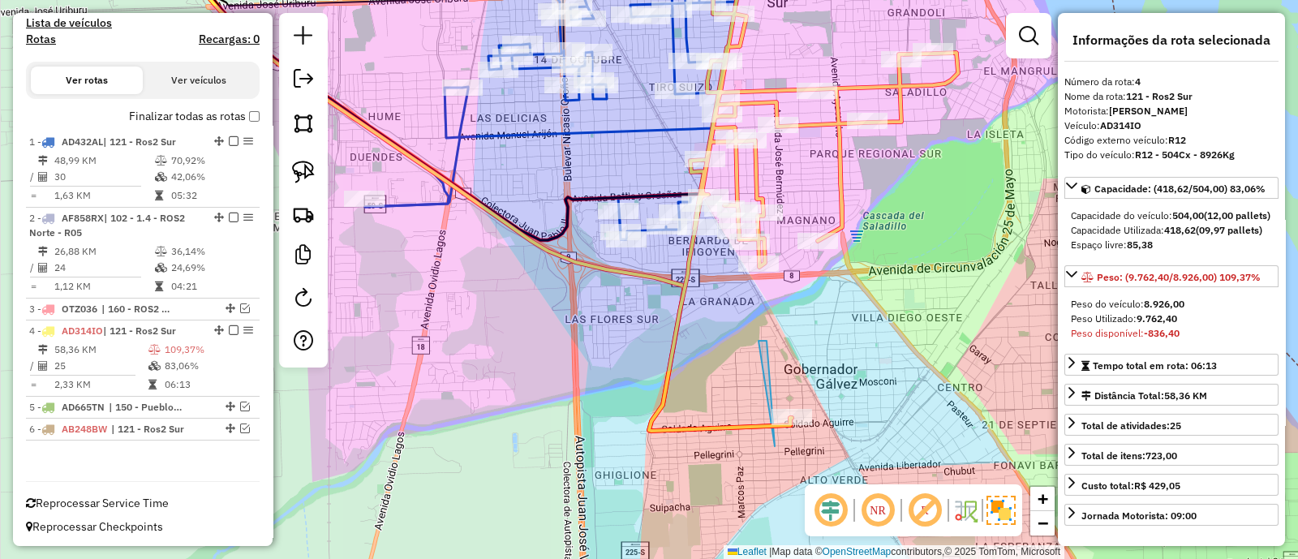
click at [689, 127] on icon at bounding box center [550, 114] width 371 height 250
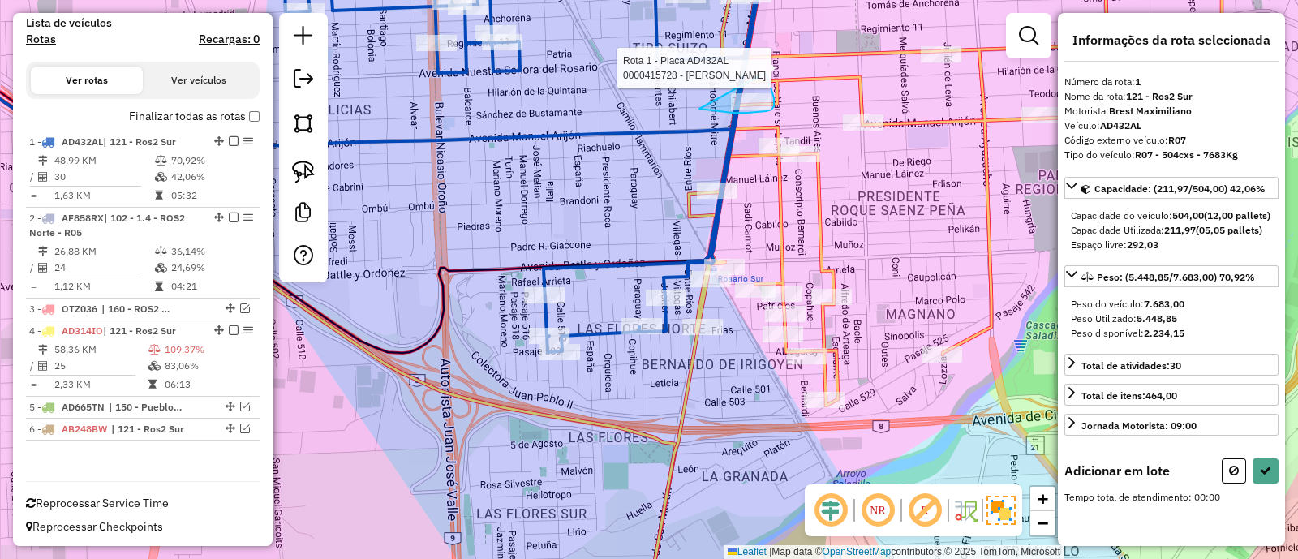
click at [764, 73] on div "Rota 1 - Placa AD432AL 0000415728 - [PERSON_NAME] de atendimento Grade de atend…" at bounding box center [649, 279] width 1298 height 559
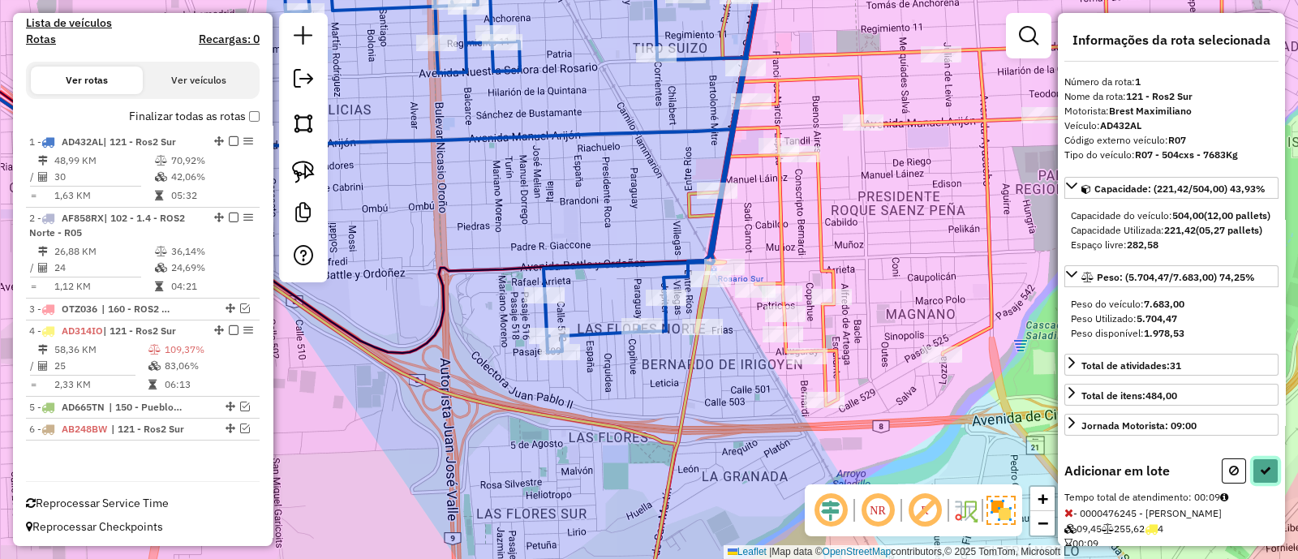
click at [1265, 476] on icon at bounding box center [1264, 470] width 11 height 11
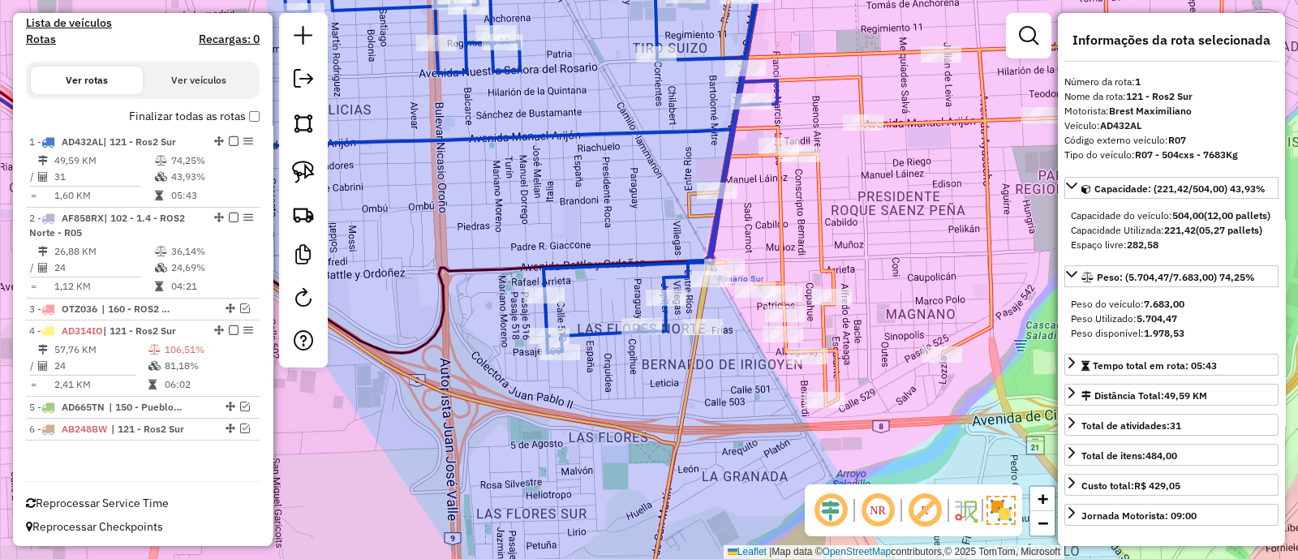
click at [821, 264] on icon at bounding box center [934, 279] width 579 height 671
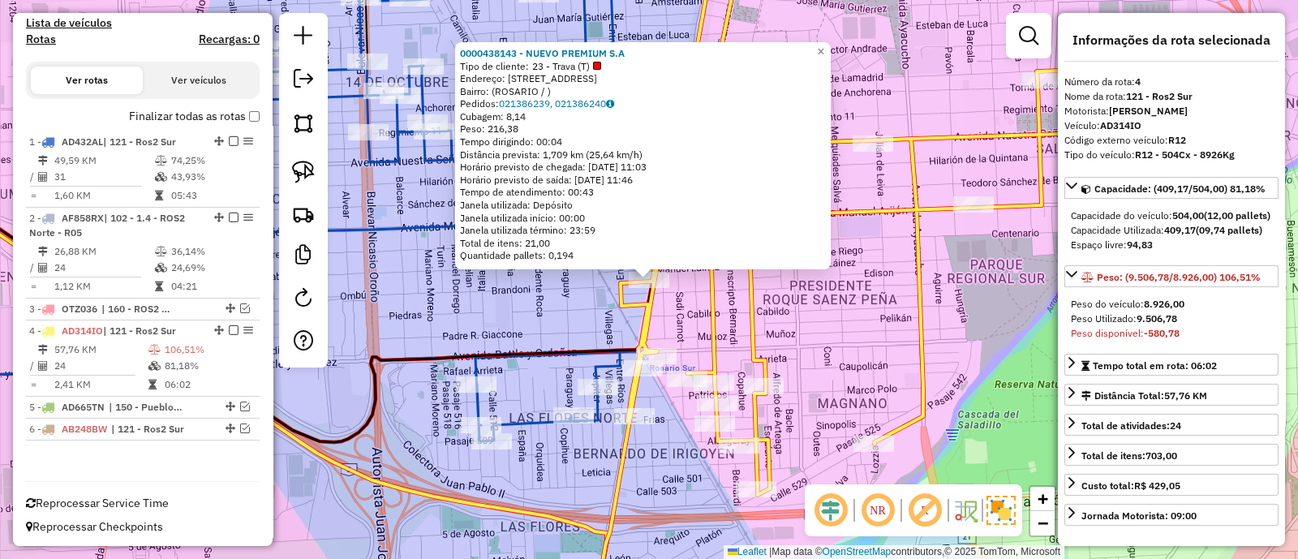
click at [571, 306] on div "0000438143 - NUEVO PREMIUM S.A Tipo de cliente: 23 - Trava (T) Endereço: [STREE…" at bounding box center [649, 279] width 1298 height 559
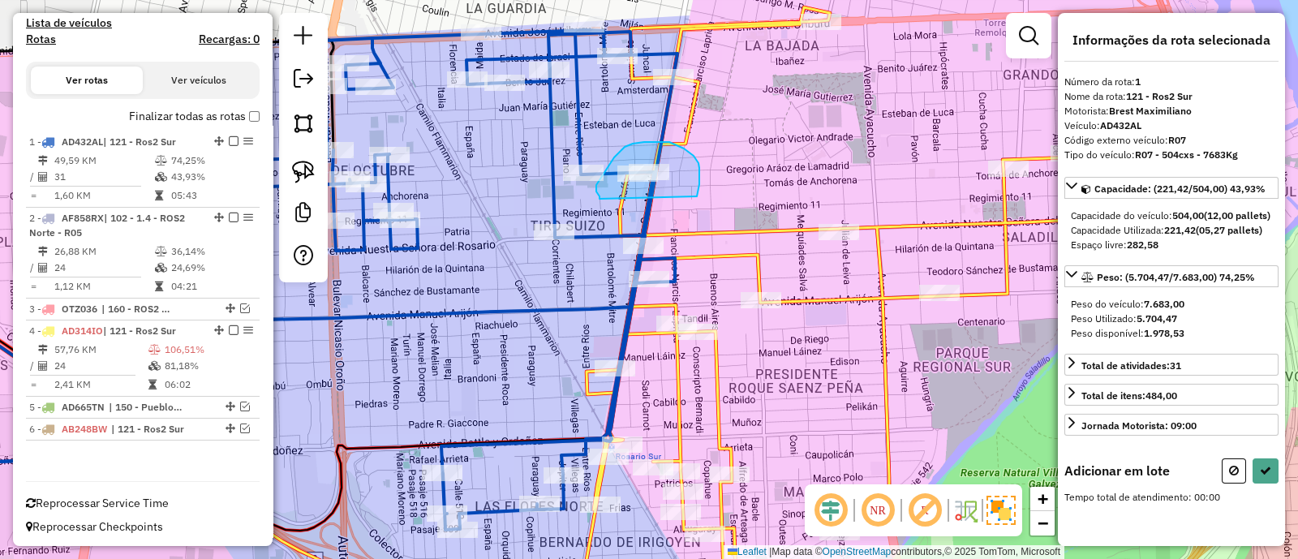
drag, startPoint x: 693, startPoint y: 156, endPoint x: 599, endPoint y: 199, distance: 103.4
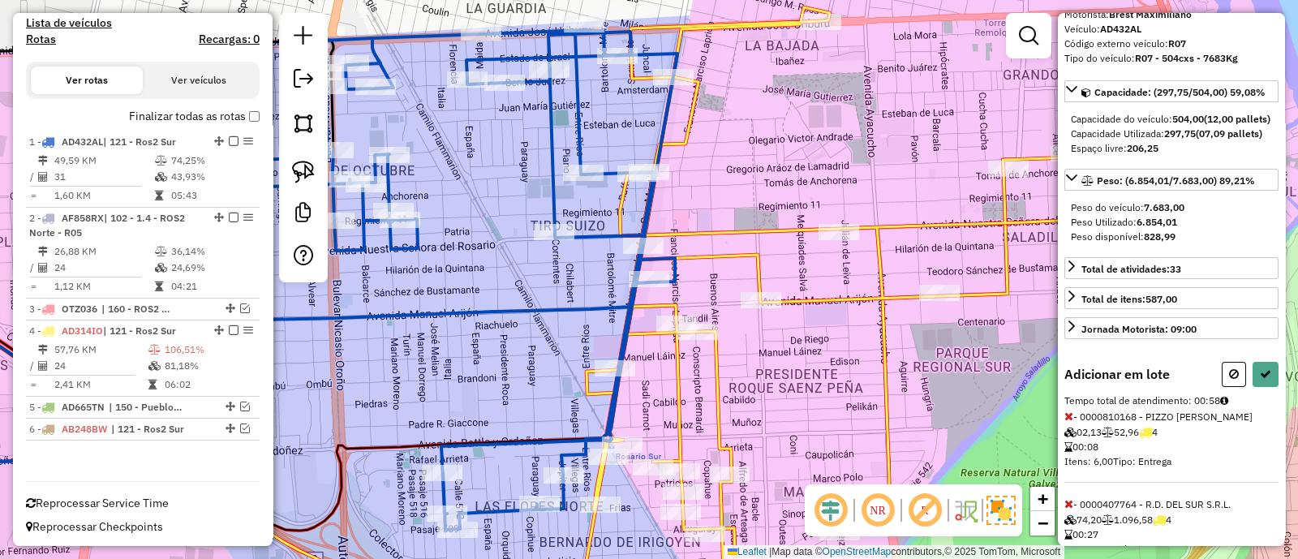
scroll to position [165, 0]
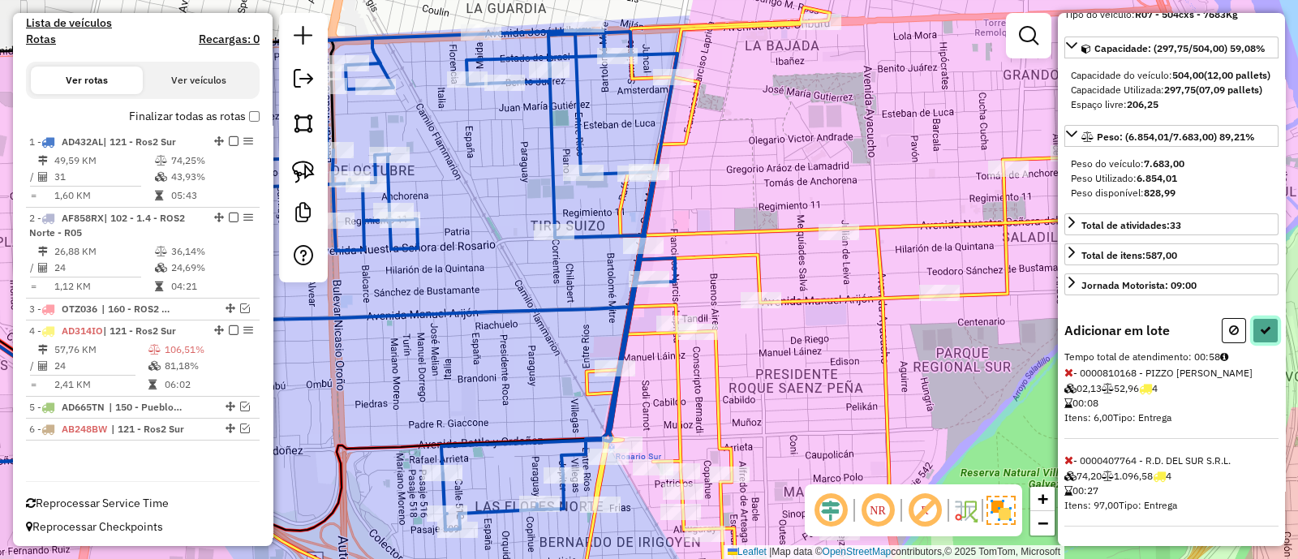
click at [1257, 337] on button at bounding box center [1265, 330] width 26 height 25
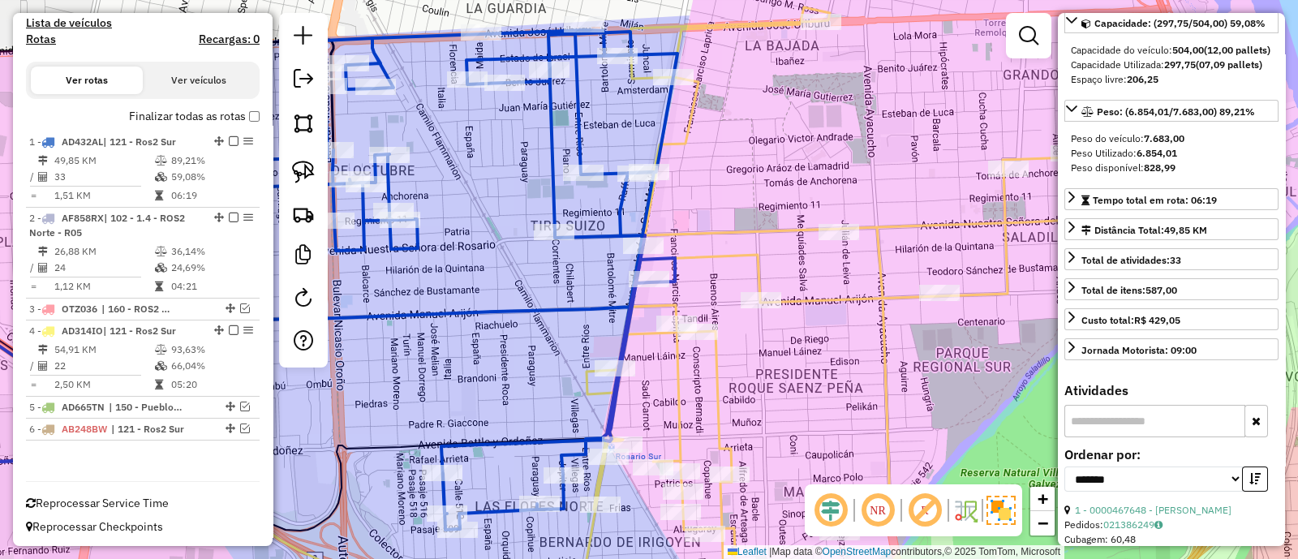
click at [756, 267] on icon at bounding box center [849, 310] width 545 height 607
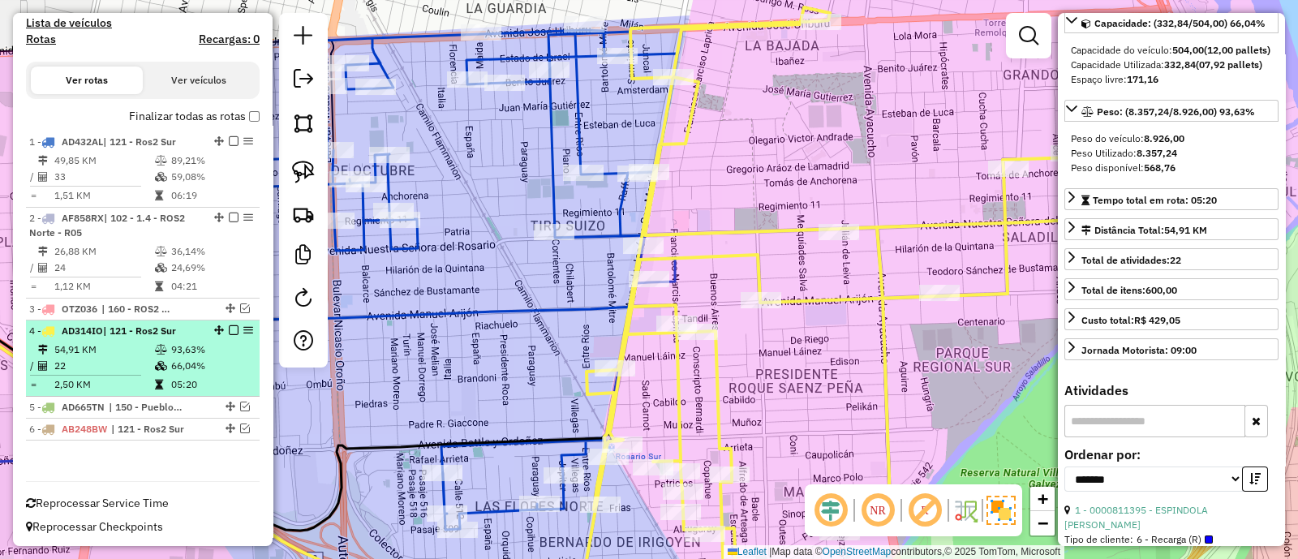
click at [229, 325] on em at bounding box center [234, 330] width 10 height 10
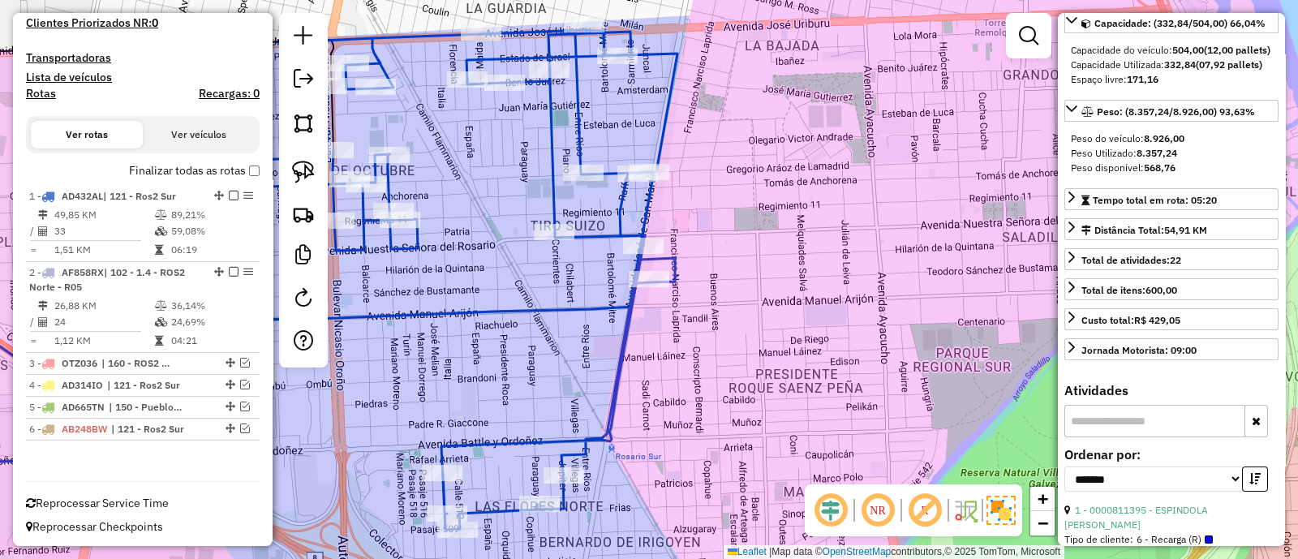
click at [596, 306] on icon at bounding box center [305, 280] width 743 height 500
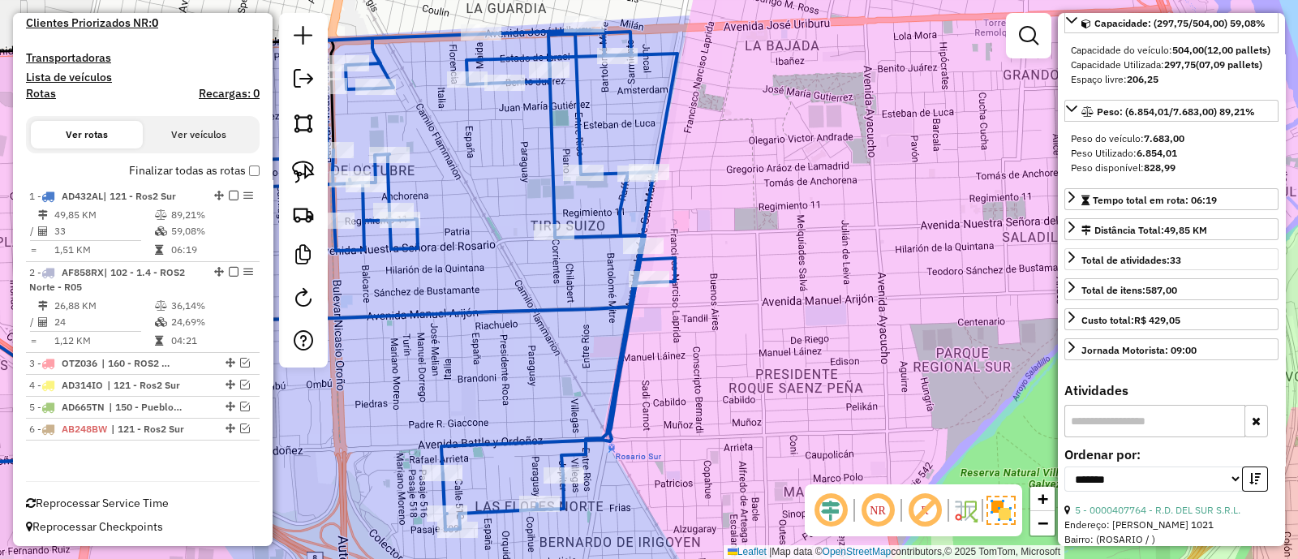
scroll to position [0, 0]
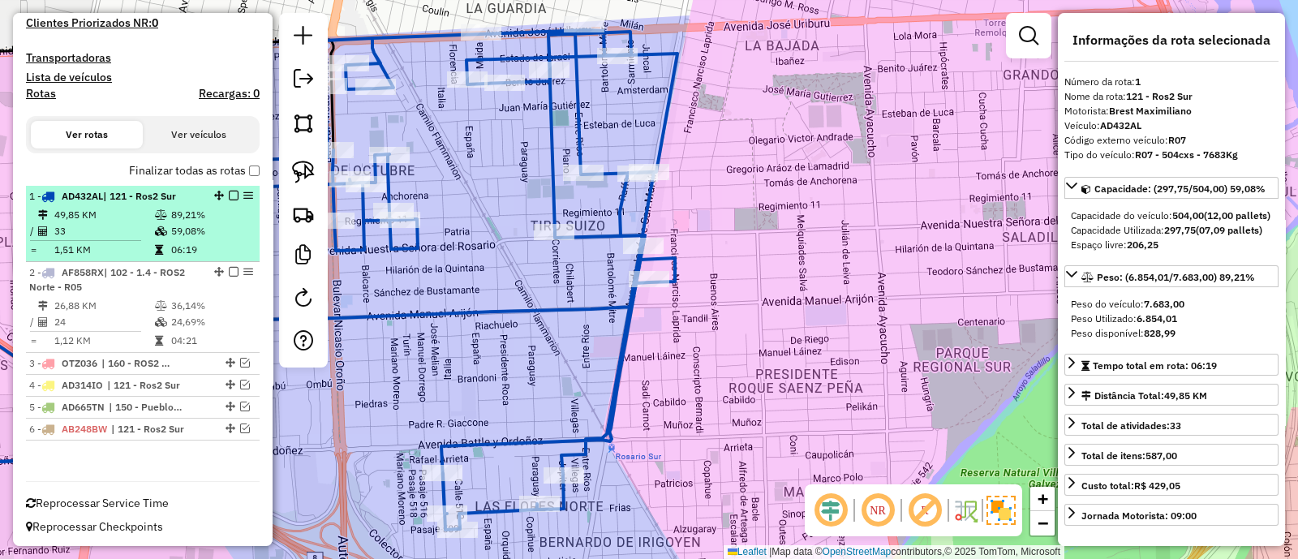
click at [229, 193] on em at bounding box center [234, 196] width 10 height 10
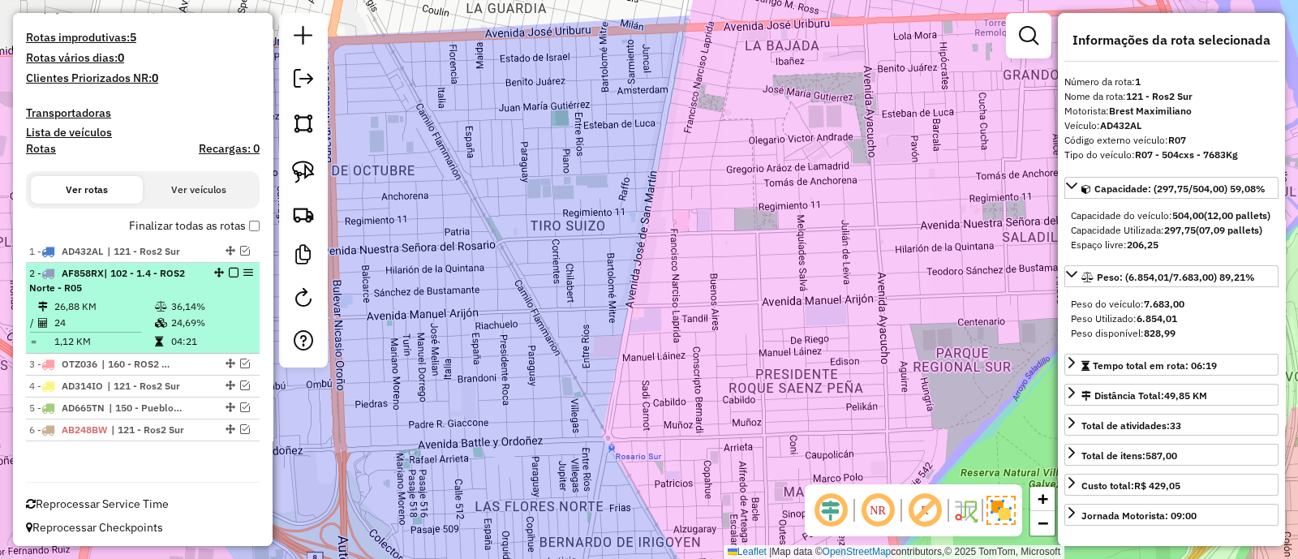
click at [216, 291] on div "2 - AF858RX | 102 - 1.4 - ROS2 Norte - R05" at bounding box center [142, 280] width 227 height 29
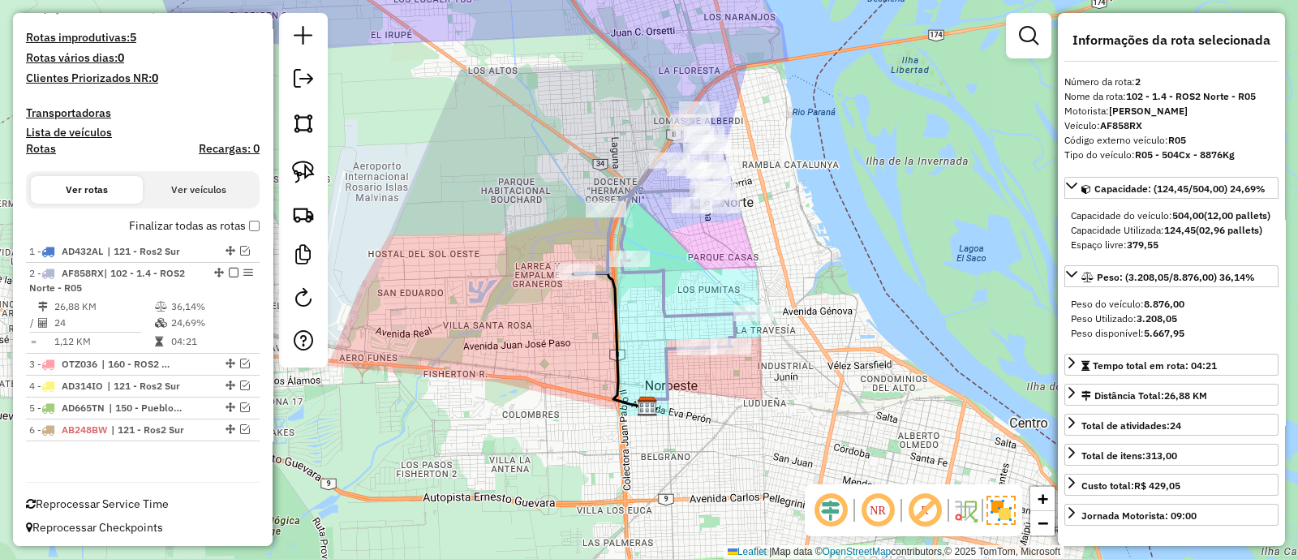
click at [663, 294] on icon at bounding box center [664, 226] width 178 height 242
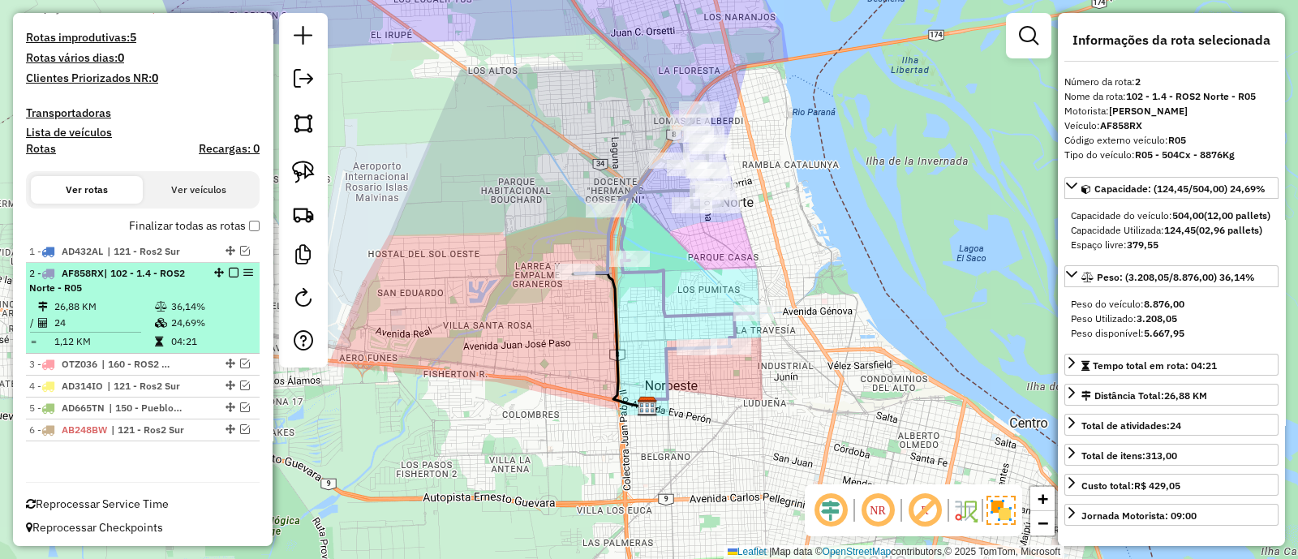
click at [229, 268] on em at bounding box center [234, 273] width 10 height 10
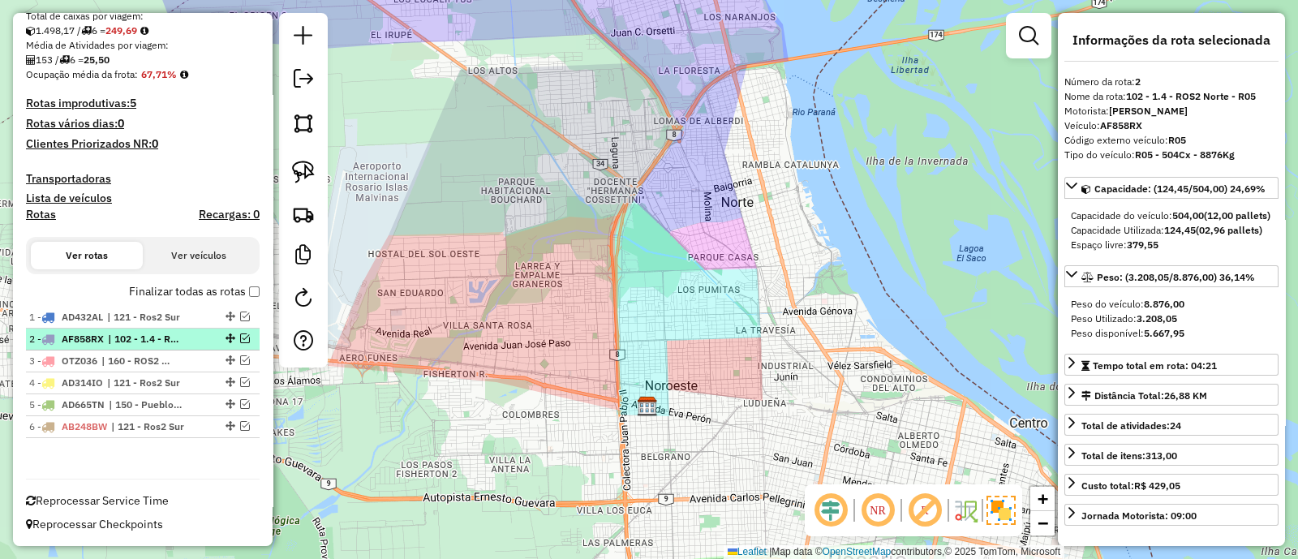
scroll to position [328, 0]
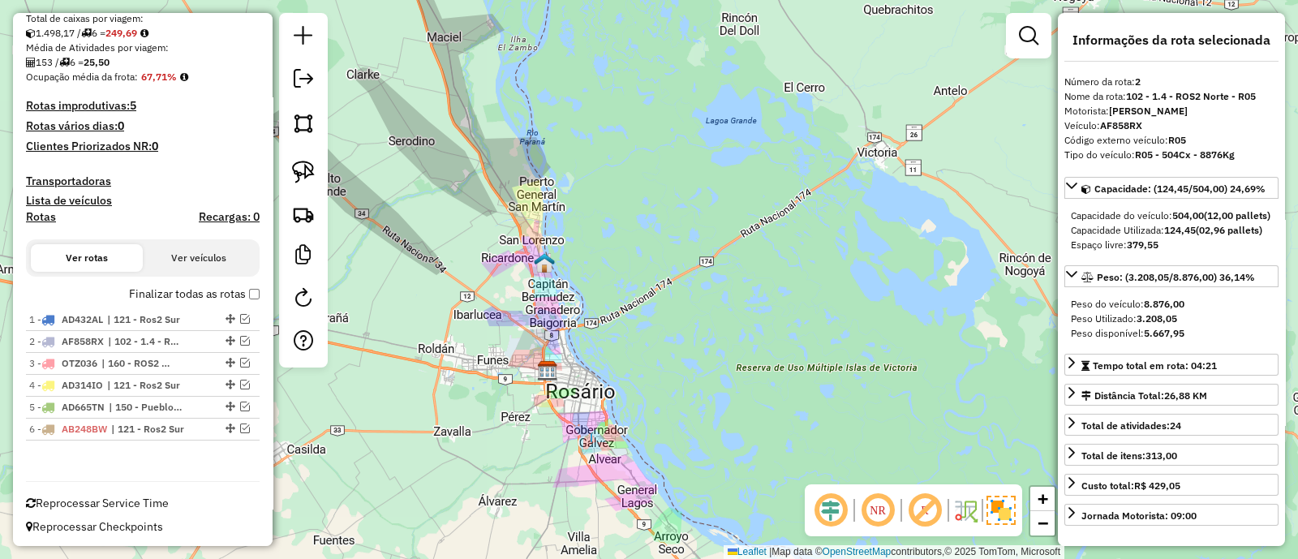
drag, startPoint x: 522, startPoint y: 426, endPoint x: 522, endPoint y: 411, distance: 14.6
click at [522, 411] on div "Janela de atendimento Grade de atendimento Capacidade Transportadoras Veículos …" at bounding box center [649, 279] width 1298 height 559
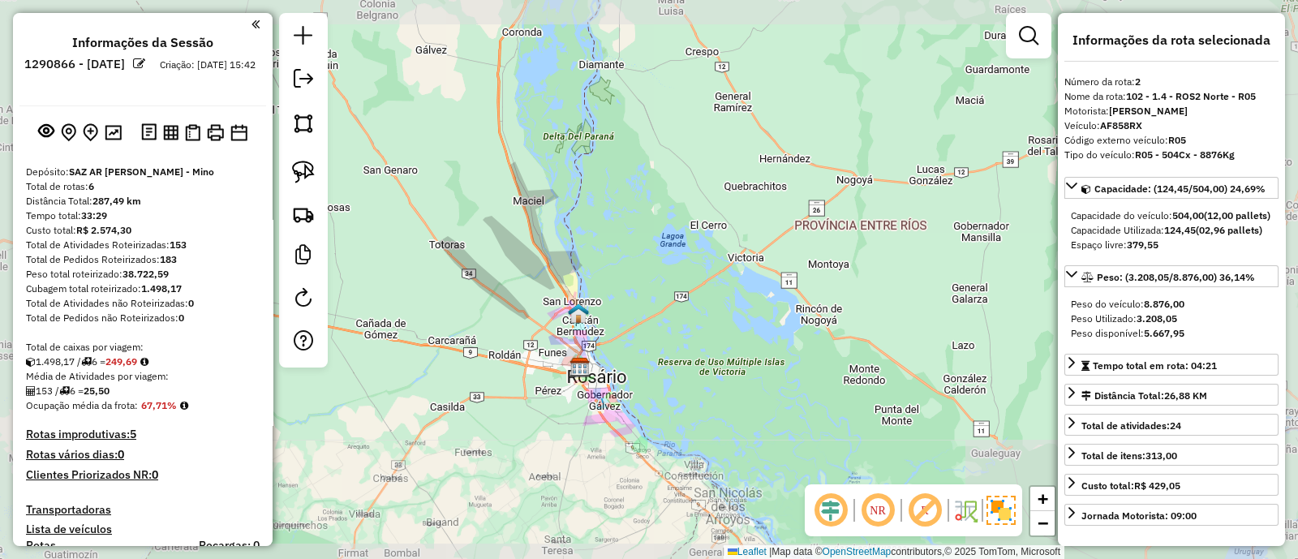
click at [590, 285] on div "Janela de atendimento Grade de atendimento Capacidade Transportadoras Veículos …" at bounding box center [649, 279] width 1298 height 559
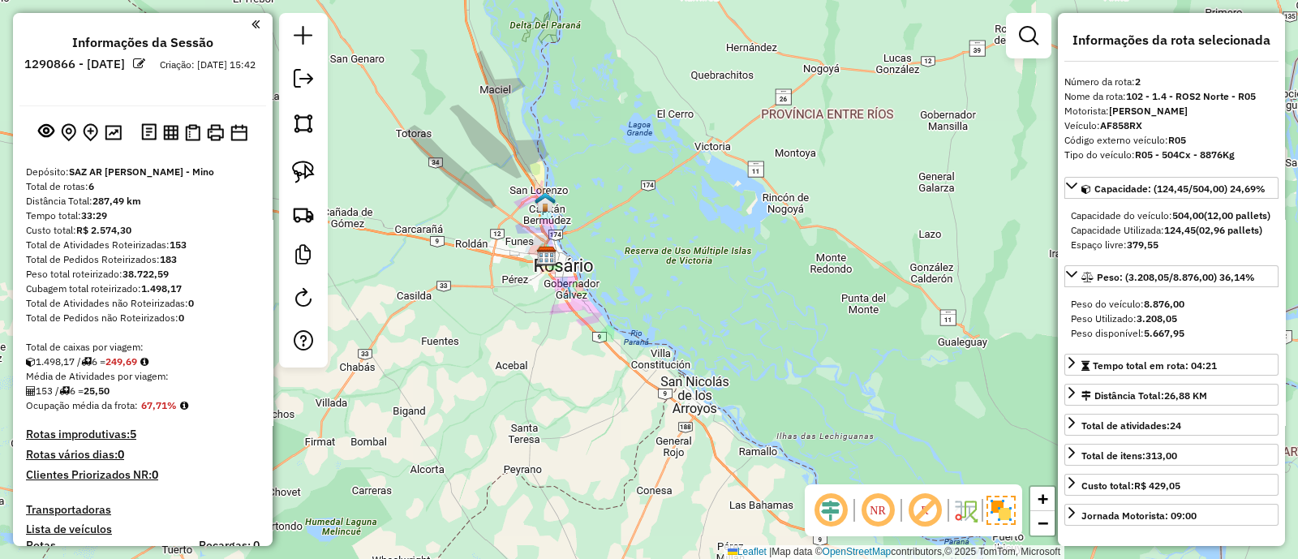
click at [280, 294] on div at bounding box center [303, 190] width 49 height 354
click at [294, 294] on em at bounding box center [303, 297] width 19 height 19
select select "*"
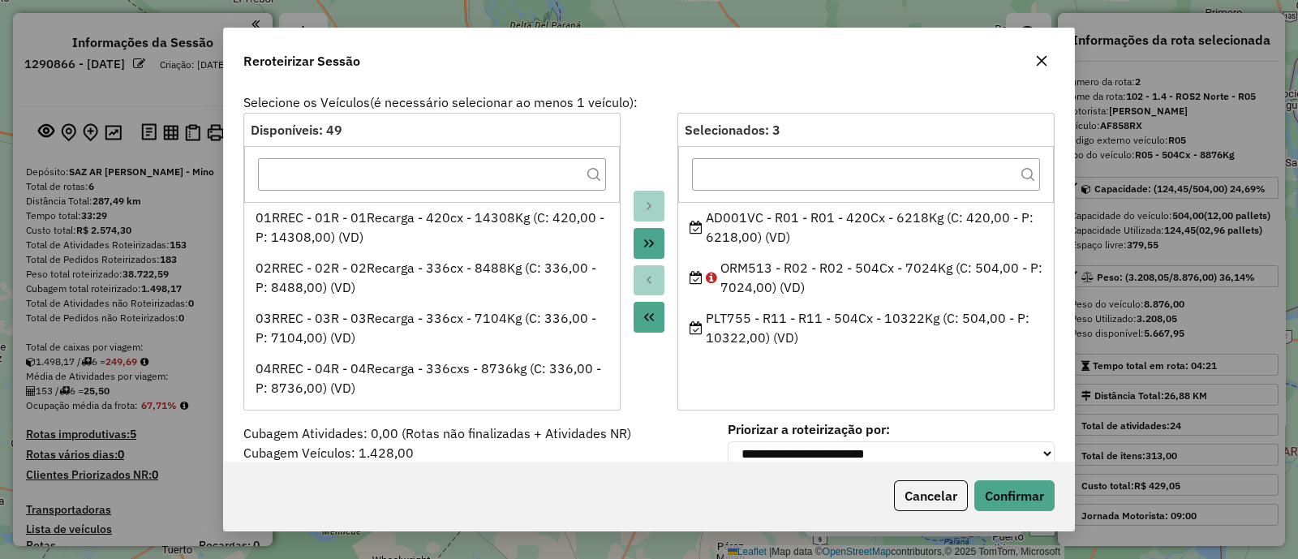
click at [1043, 52] on button "button" at bounding box center [1041, 61] width 26 height 26
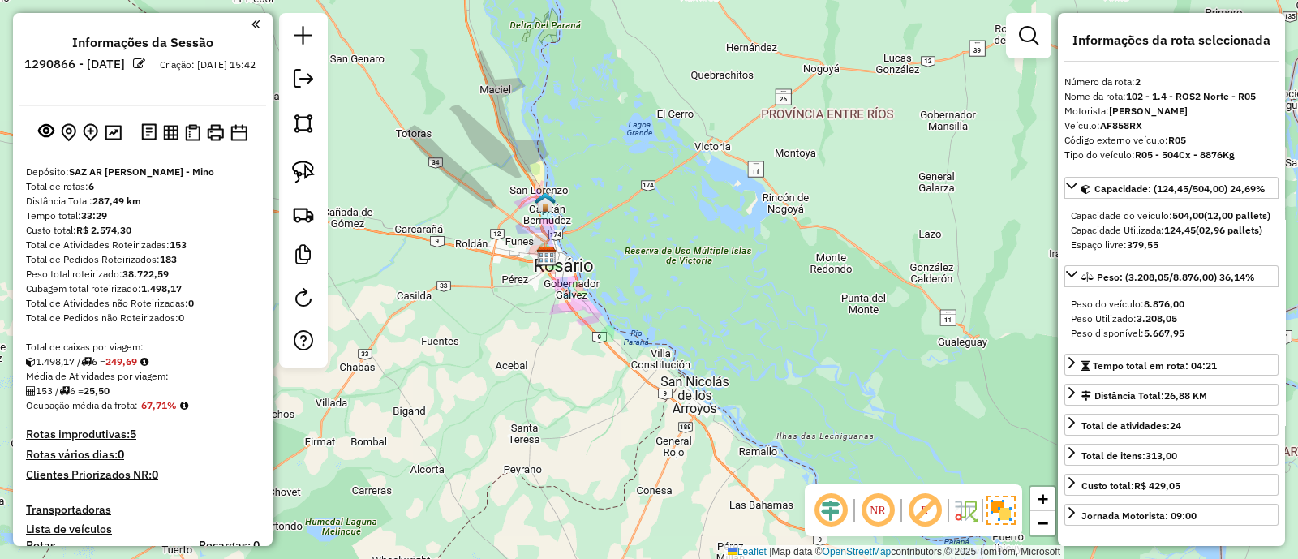
click at [506, 332] on div "Janela de atendimento Grade de atendimento Capacidade Transportadoras Veículos …" at bounding box center [649, 279] width 1298 height 559
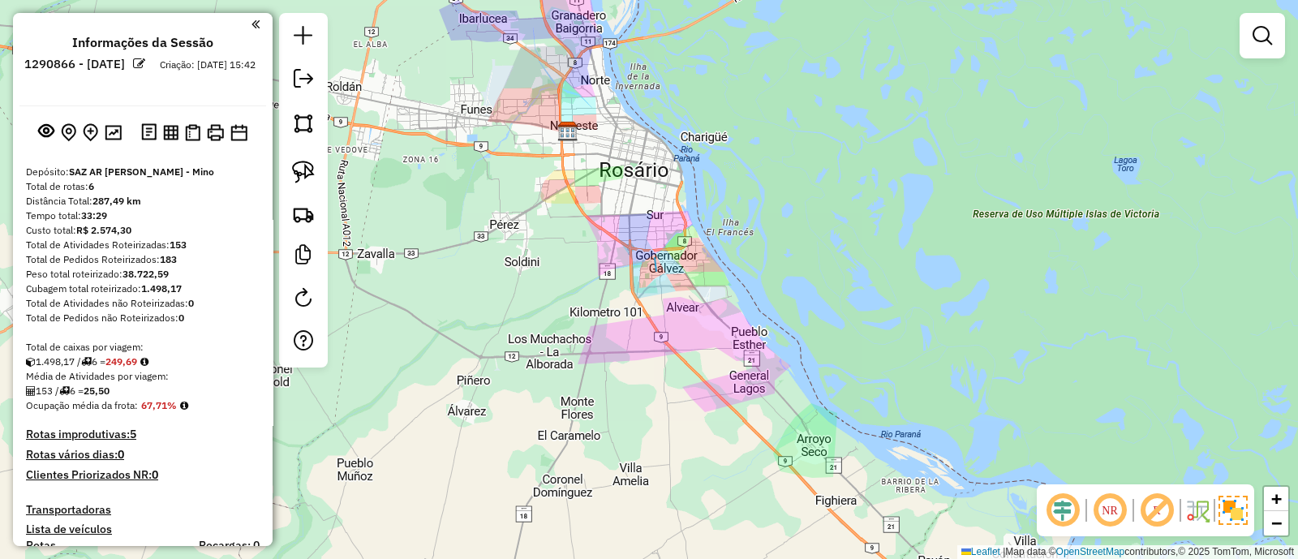
drag, startPoint x: 590, startPoint y: 230, endPoint x: 555, endPoint y: 285, distance: 64.8
click at [555, 285] on div "Janela de atendimento Grade de atendimento Capacidade Transportadoras Veículos …" at bounding box center [649, 279] width 1298 height 559
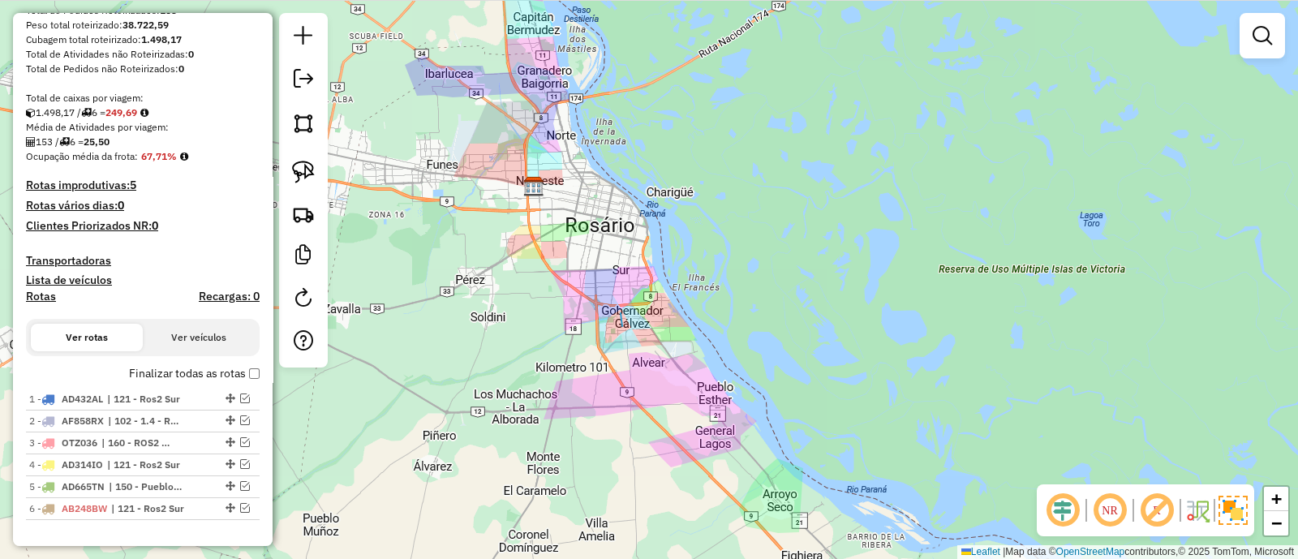
scroll to position [304, 0]
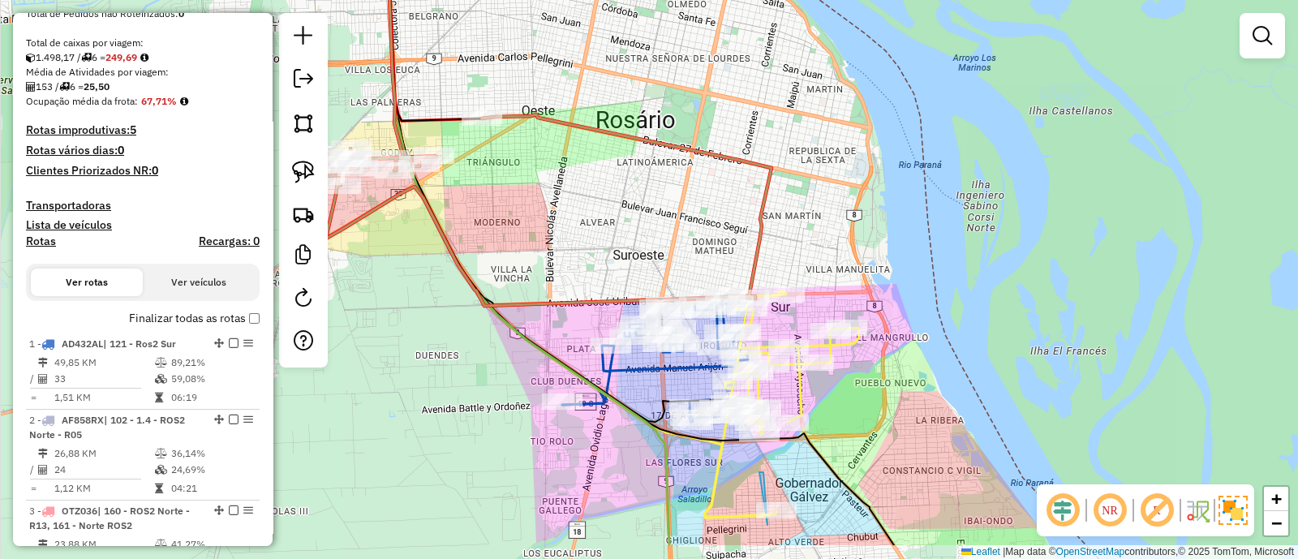
drag, startPoint x: 702, startPoint y: 315, endPoint x: 688, endPoint y: 245, distance: 71.1
click at [688, 245] on div "Janela de atendimento Grade de atendimento Capacidade Transportadoras Veículos …" at bounding box center [649, 279] width 1298 height 559
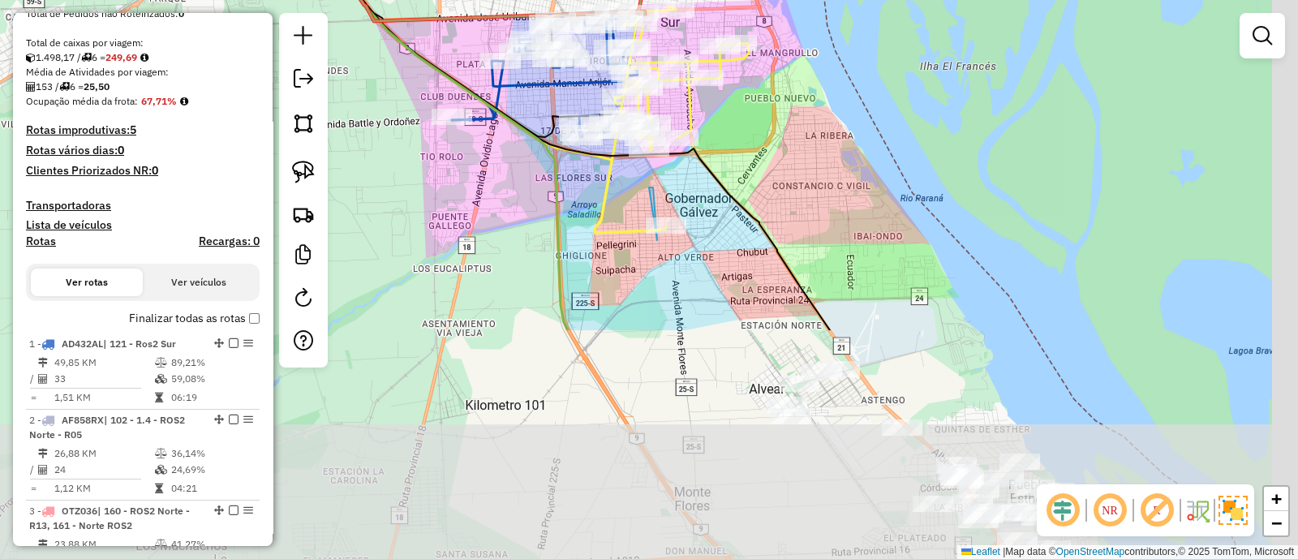
drag, startPoint x: 941, startPoint y: 491, endPoint x: 827, endPoint y: 201, distance: 311.7
click at [827, 201] on div "Janela de atendimento Grade de atendimento Capacidade Transportadoras Veículos …" at bounding box center [649, 279] width 1298 height 559
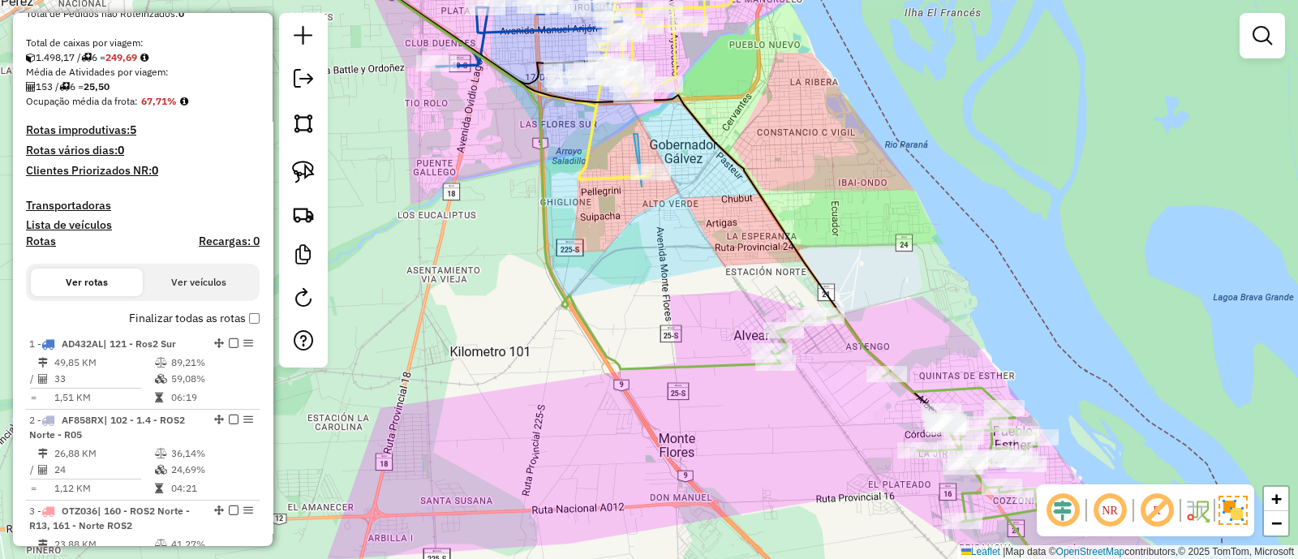
drag, startPoint x: 851, startPoint y: 238, endPoint x: 839, endPoint y: 192, distance: 47.0
click at [839, 192] on div "Janela de atendimento Grade de atendimento Capacidade Transportadoras Veículos …" at bounding box center [649, 279] width 1298 height 559
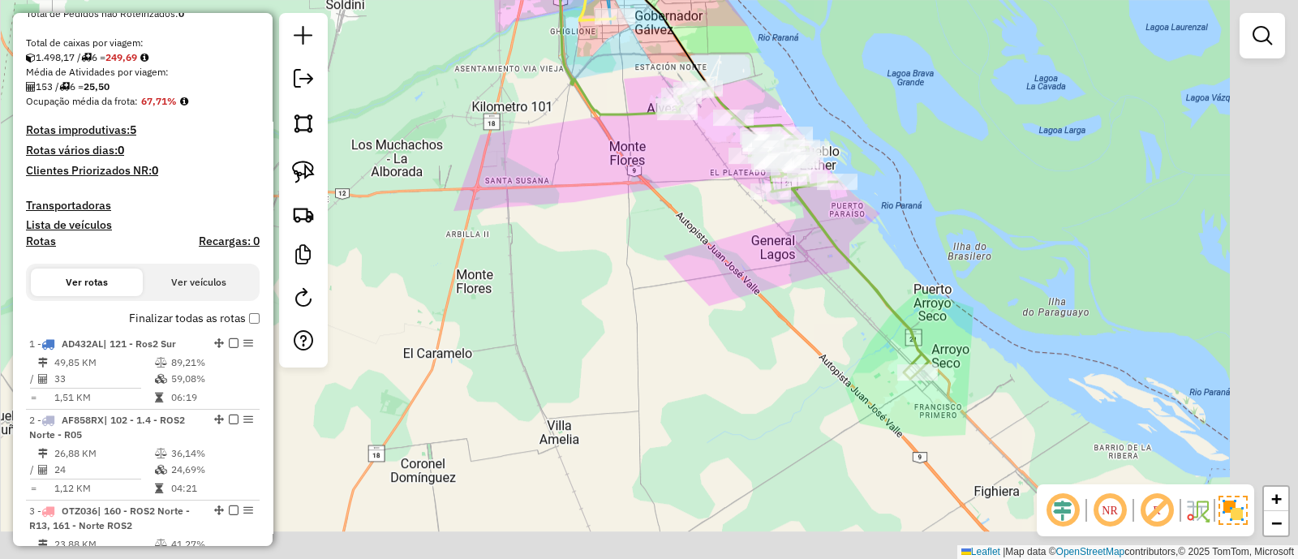
drag, startPoint x: 1002, startPoint y: 403, endPoint x: 872, endPoint y: 237, distance: 211.4
click at [872, 237] on div "Janela de atendimento Grade de atendimento Capacidade Transportadoras Veículos …" at bounding box center [649, 279] width 1298 height 559
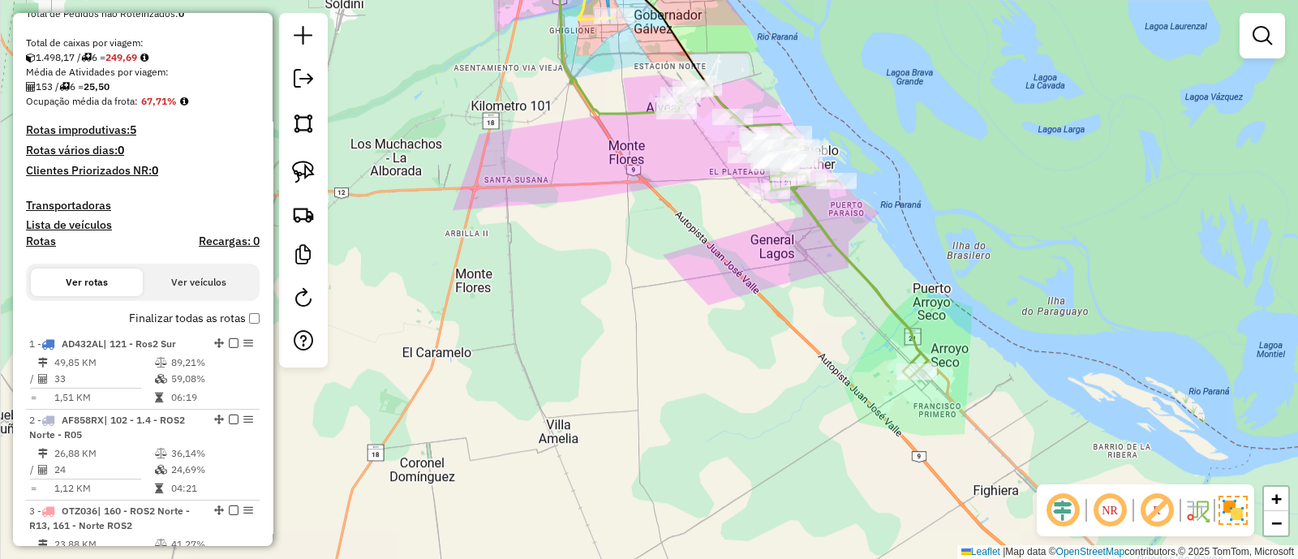
click at [871, 285] on icon at bounding box center [801, 232] width 253 height 291
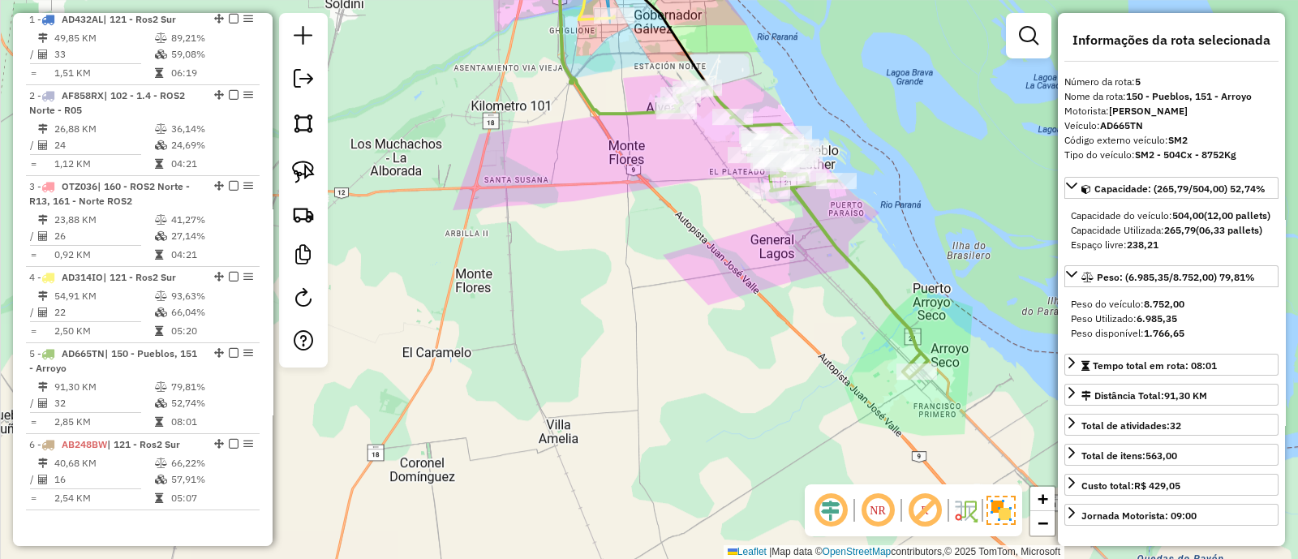
scroll to position [697, 0]
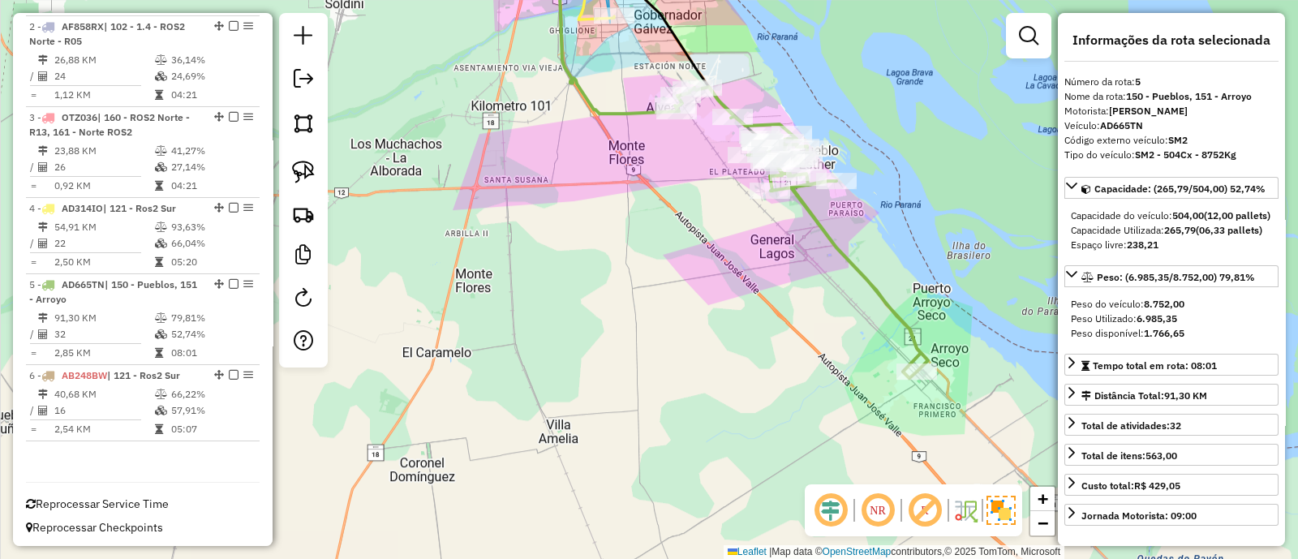
click at [518, 341] on div "Janela de atendimento Grade de atendimento Capacidade Transportadoras Veículos …" at bounding box center [649, 279] width 1298 height 559
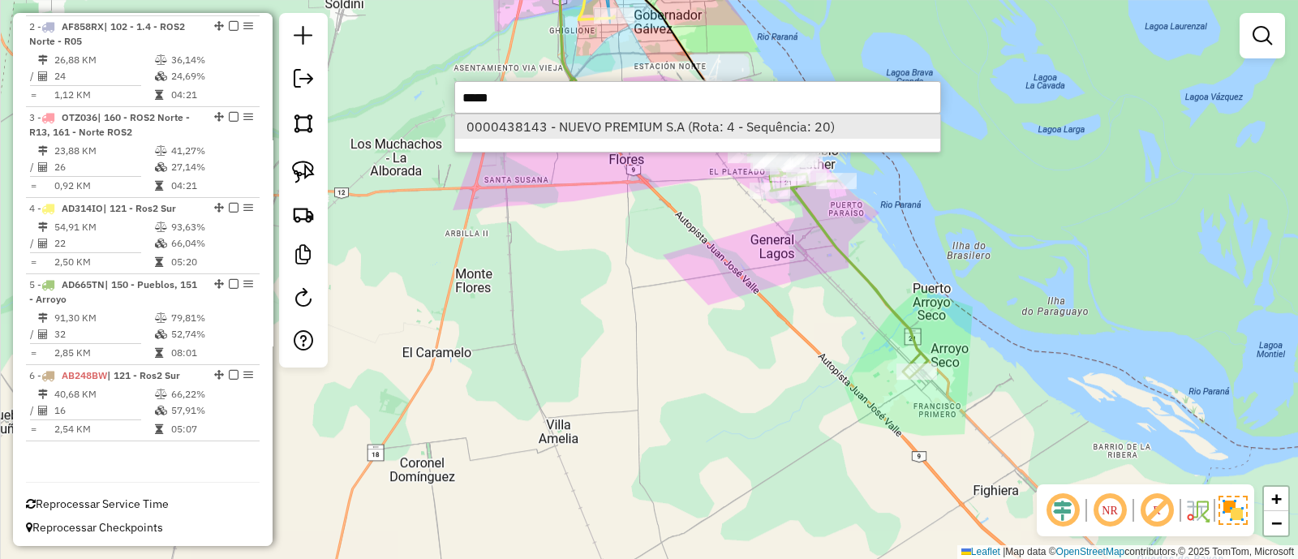
type input "*****"
click at [568, 118] on li "0000438143 - NUEVO PREMIUM S.A (Rota: 4 - Sequência: 20)" at bounding box center [697, 126] width 485 height 24
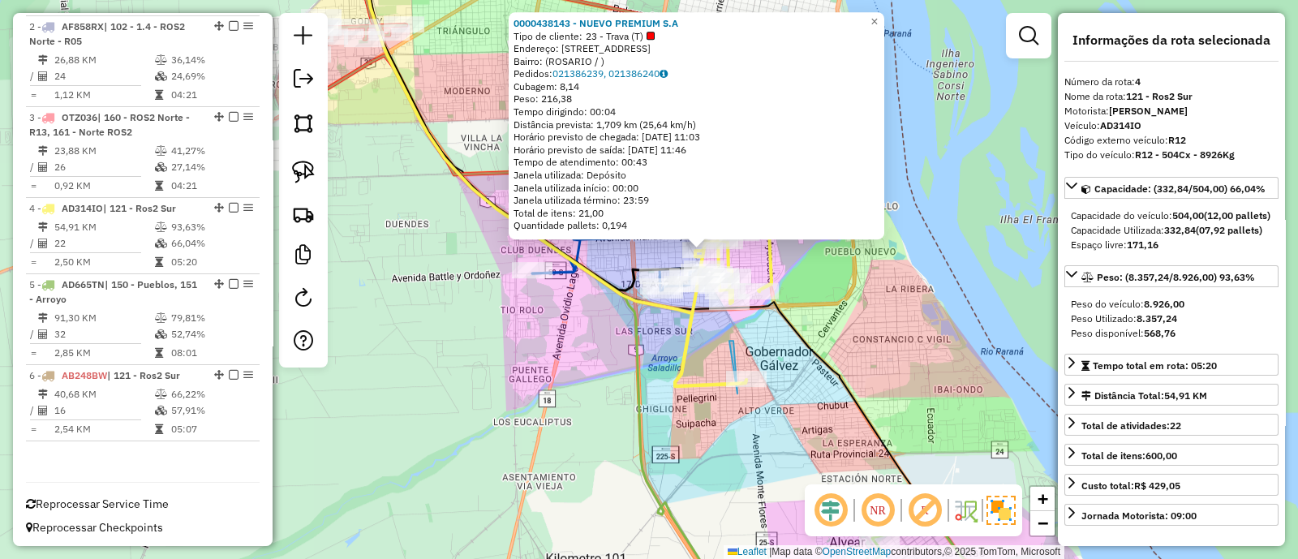
click at [583, 321] on div "0000438143 - NUEVO PREMIUM S.A Tipo de cliente: 23 - Trava (T) Endereço: [STREE…" at bounding box center [649, 279] width 1298 height 559
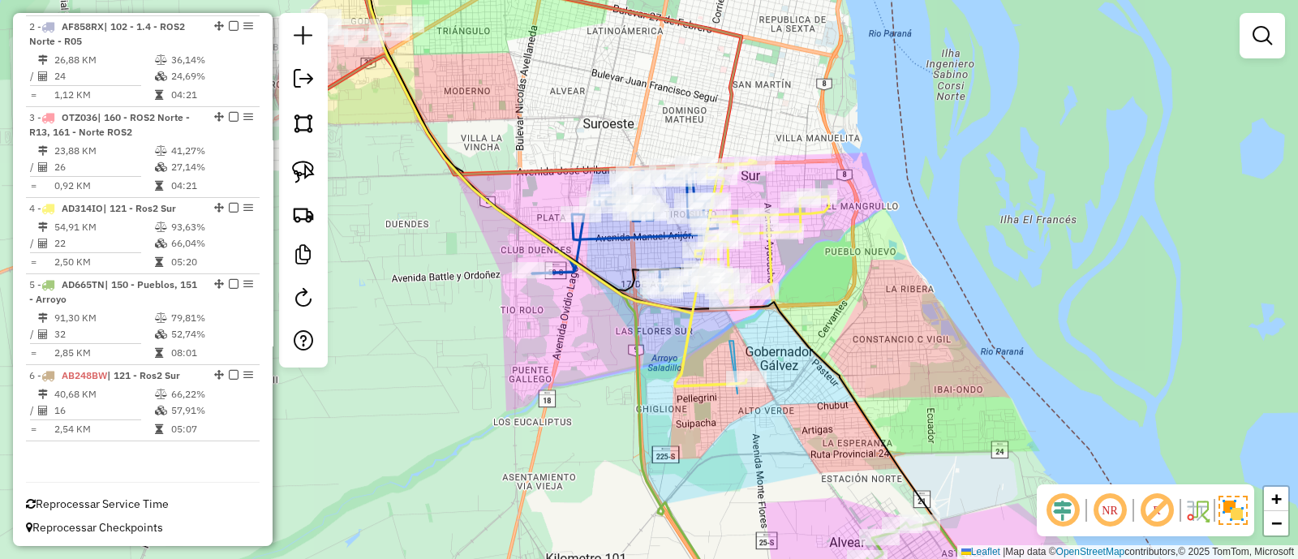
click at [614, 241] on icon at bounding box center [625, 227] width 186 height 125
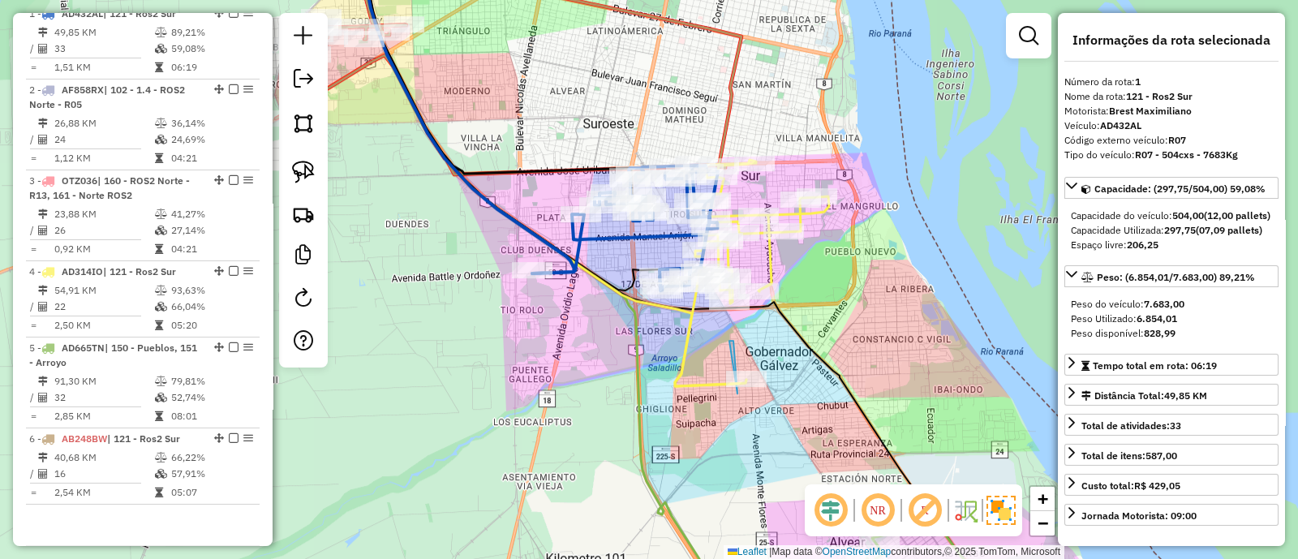
scroll to position [624, 0]
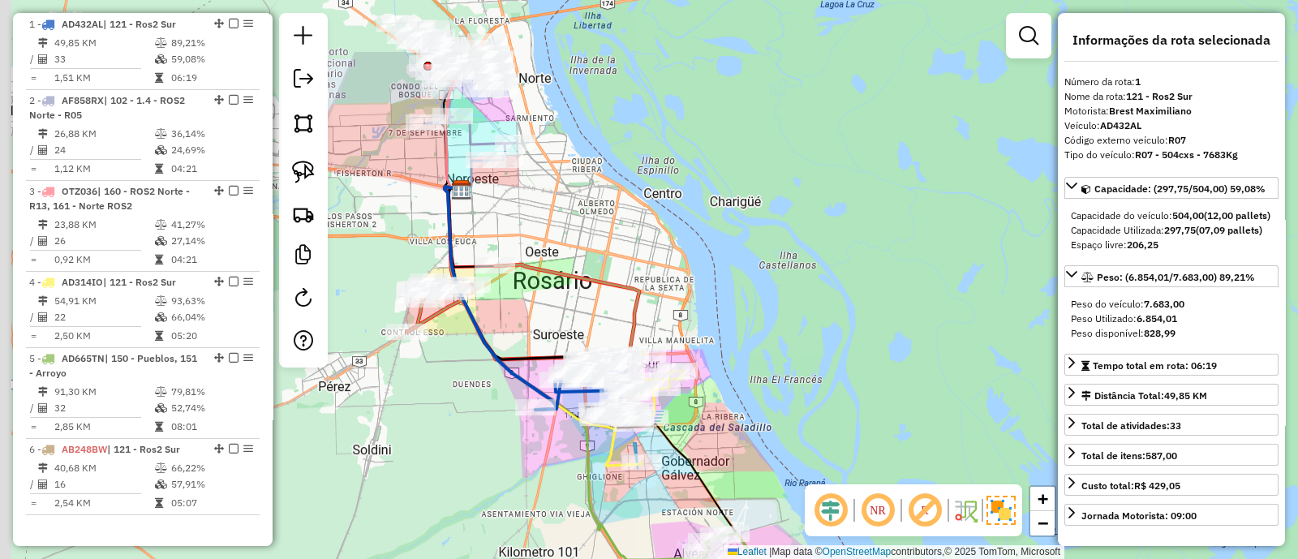
drag, startPoint x: 408, startPoint y: 341, endPoint x: 415, endPoint y: 382, distance: 41.2
click at [415, 381] on div "Janela de atendimento Grade de atendimento Capacidade Transportadoras Veículos …" at bounding box center [649, 279] width 1298 height 559
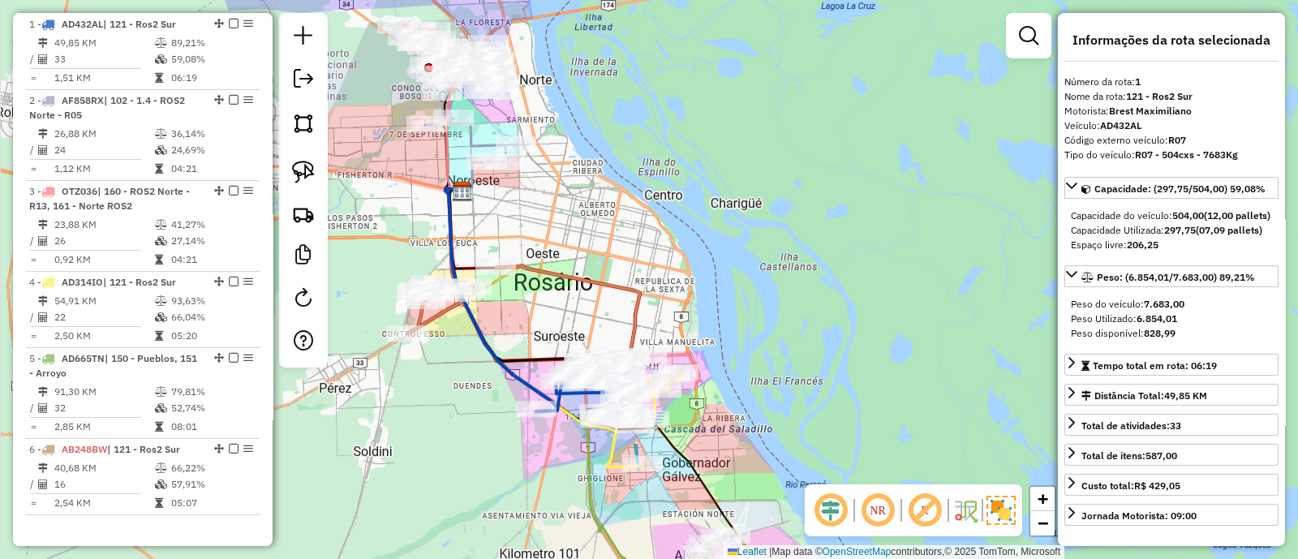
click at [420, 317] on icon at bounding box center [524, 313] width 232 height 95
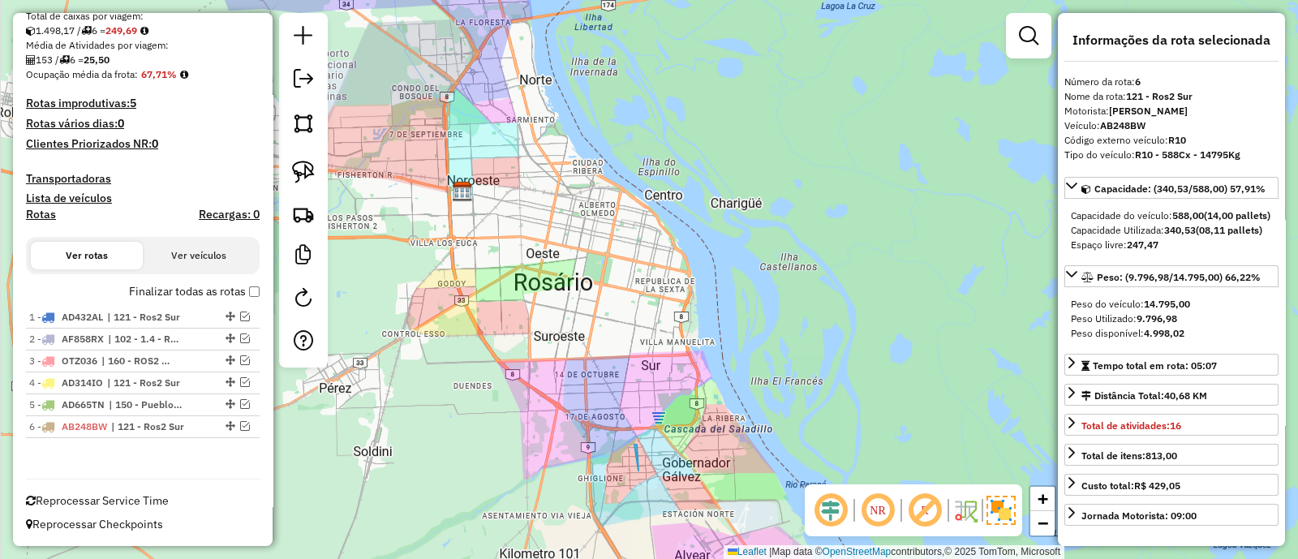
scroll to position [328, 0]
click at [597, 468] on div "Janela de atendimento Grade de atendimento Capacidade Transportadoras Veículos …" at bounding box center [649, 279] width 1298 height 559
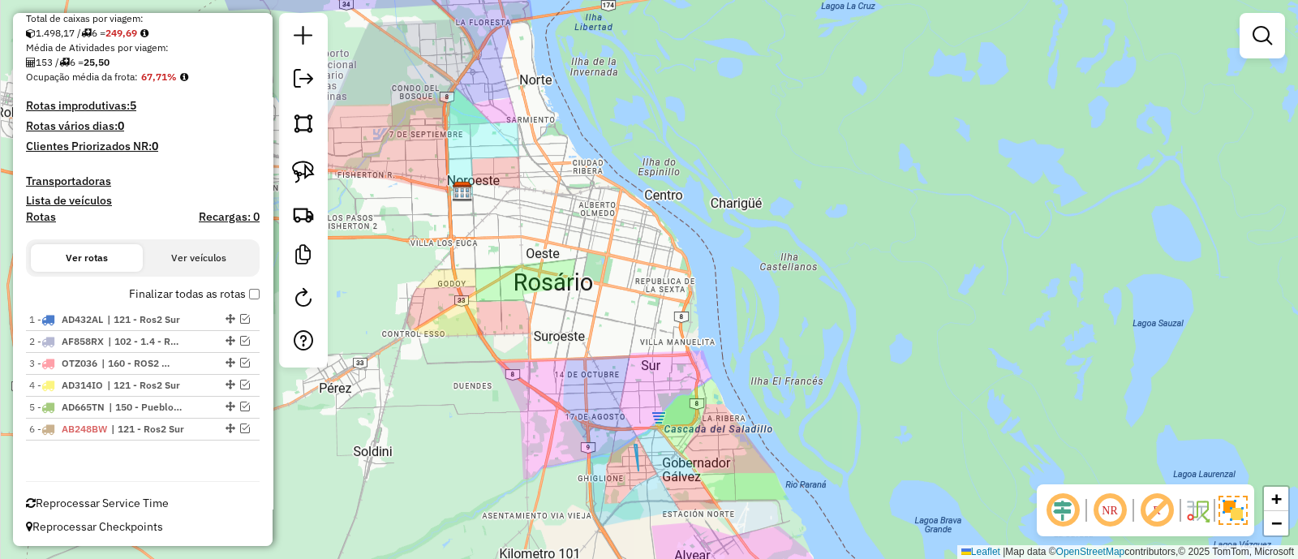
click at [682, 340] on div "Janela de atendimento Grade de atendimento Capacidade Transportadoras Veículos …" at bounding box center [649, 279] width 1298 height 559
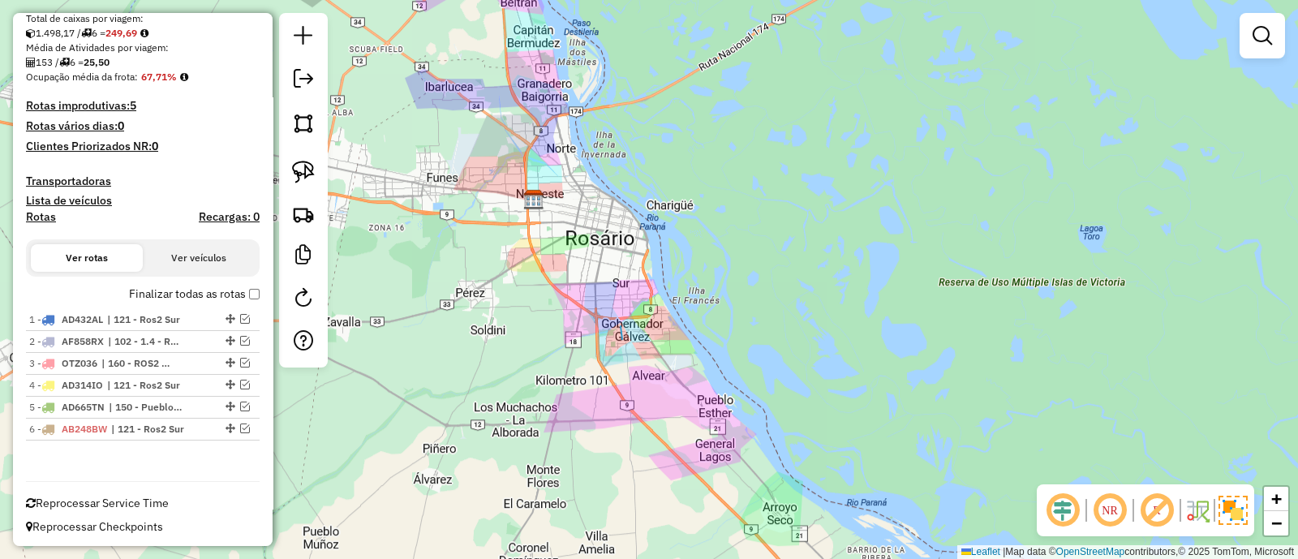
drag, startPoint x: 730, startPoint y: 440, endPoint x: 682, endPoint y: 393, distance: 66.5
click at [682, 393] on div "Janela de atendimento Grade de atendimento Capacidade Transportadoras Veículos …" at bounding box center [649, 279] width 1298 height 559
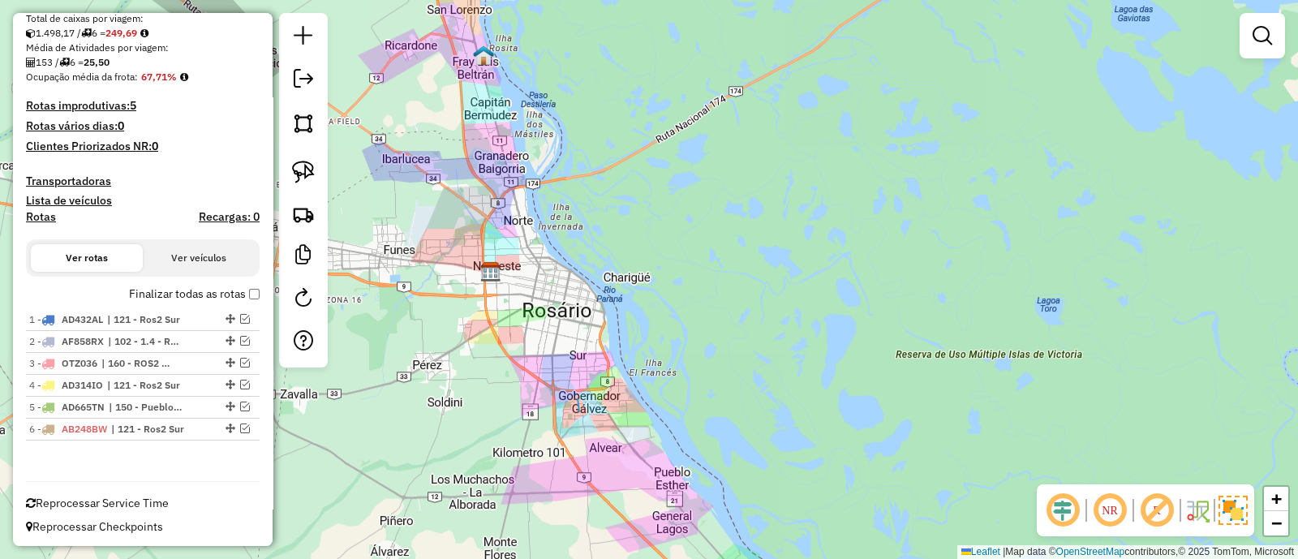
drag, startPoint x: 603, startPoint y: 245, endPoint x: 571, endPoint y: 298, distance: 61.9
click at [571, 298] on div "Janela de atendimento Grade de atendimento Capacidade Transportadoras Veículos …" at bounding box center [649, 279] width 1298 height 559
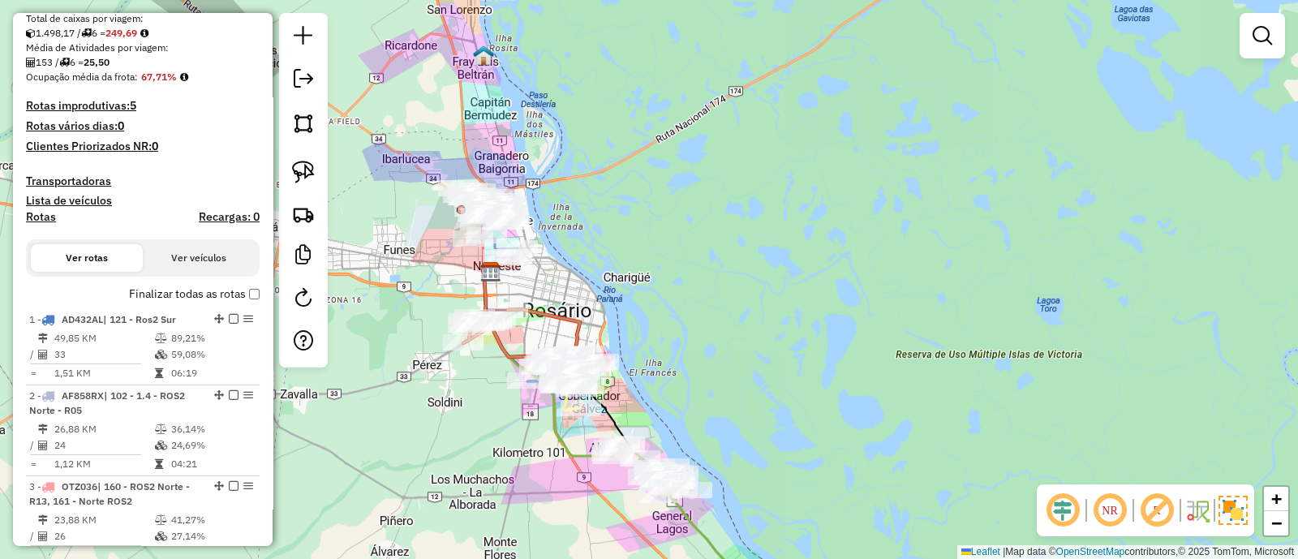
click at [460, 412] on div "Janela de atendimento Grade de atendimento Capacidade Transportadoras Veículos …" at bounding box center [649, 279] width 1298 height 559
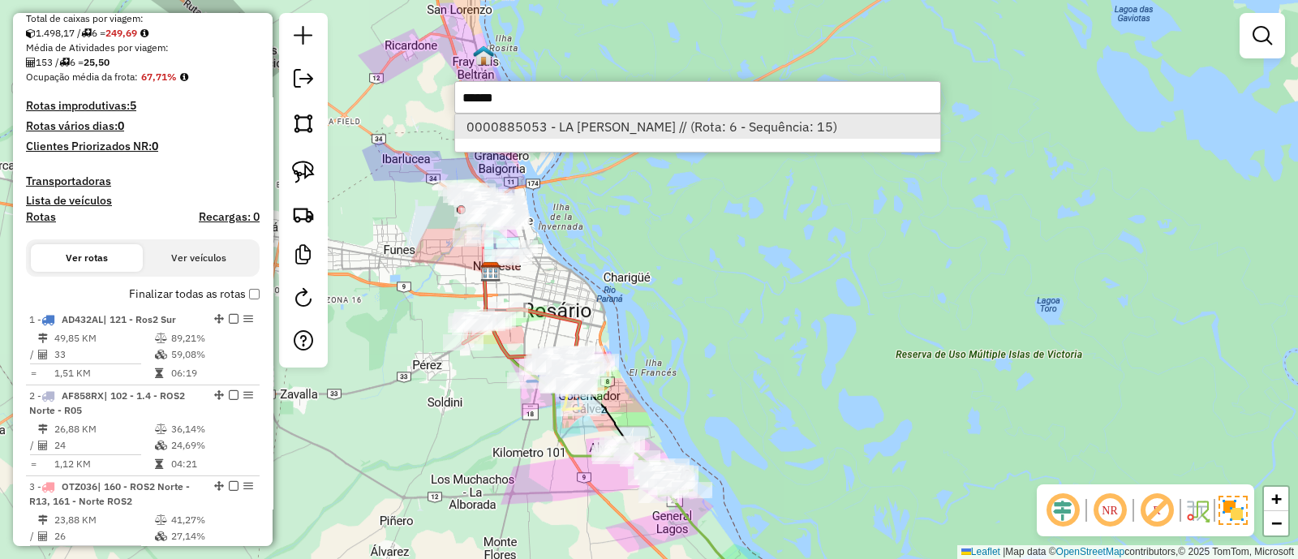
type input "******"
click at [665, 135] on li "0000885053 - LA [PERSON_NAME] // (Rota: 6 - Sequência: 15)" at bounding box center [697, 126] width 485 height 24
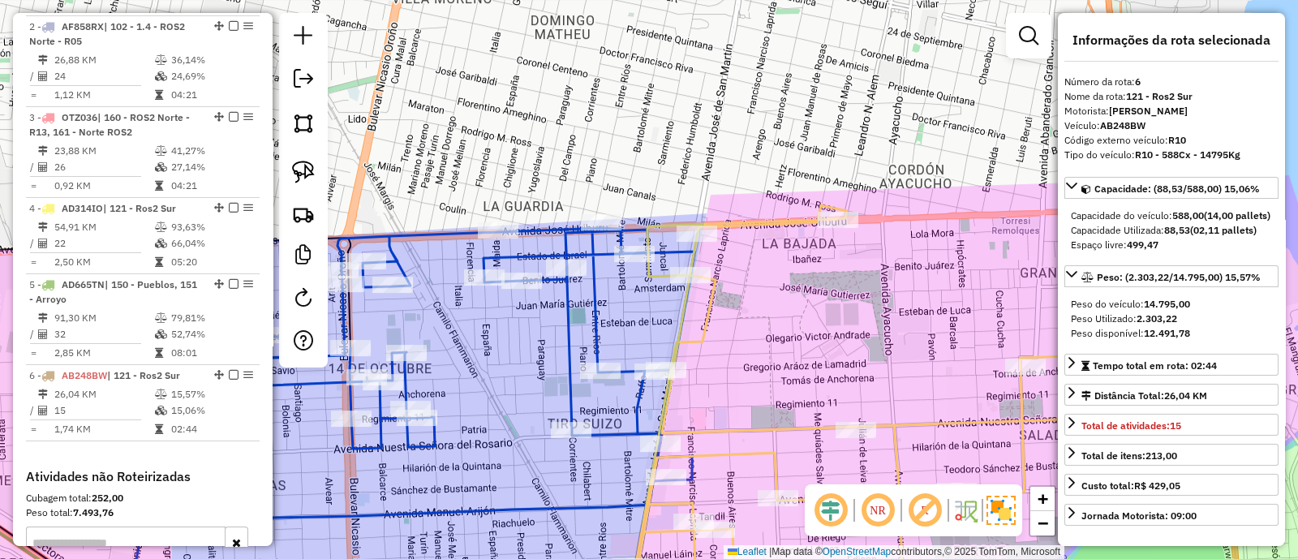
scroll to position [953, 0]
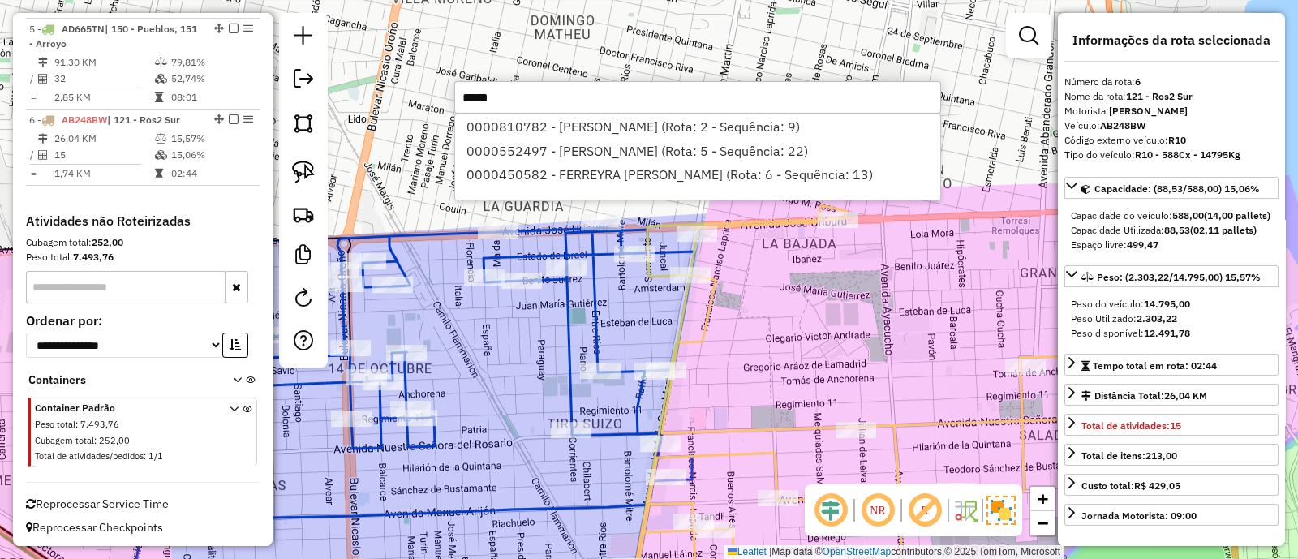
type input "*****"
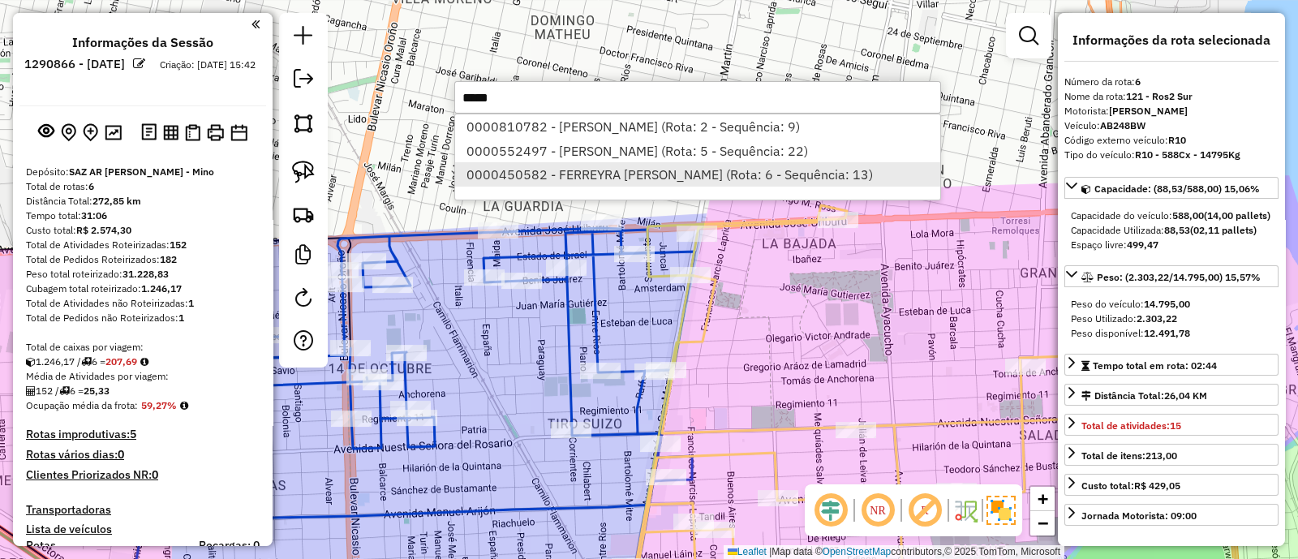
scroll to position [953, 0]
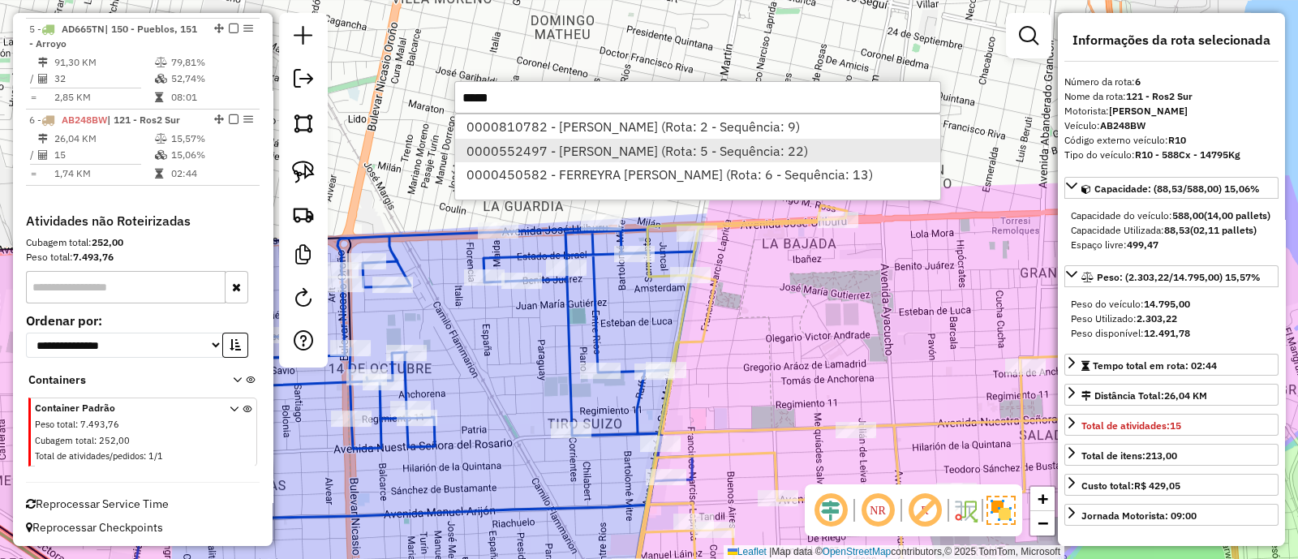
click at [650, 151] on li "0000552497 - [PERSON_NAME] (Rota: 5 - Sequência: 22)" at bounding box center [697, 151] width 485 height 24
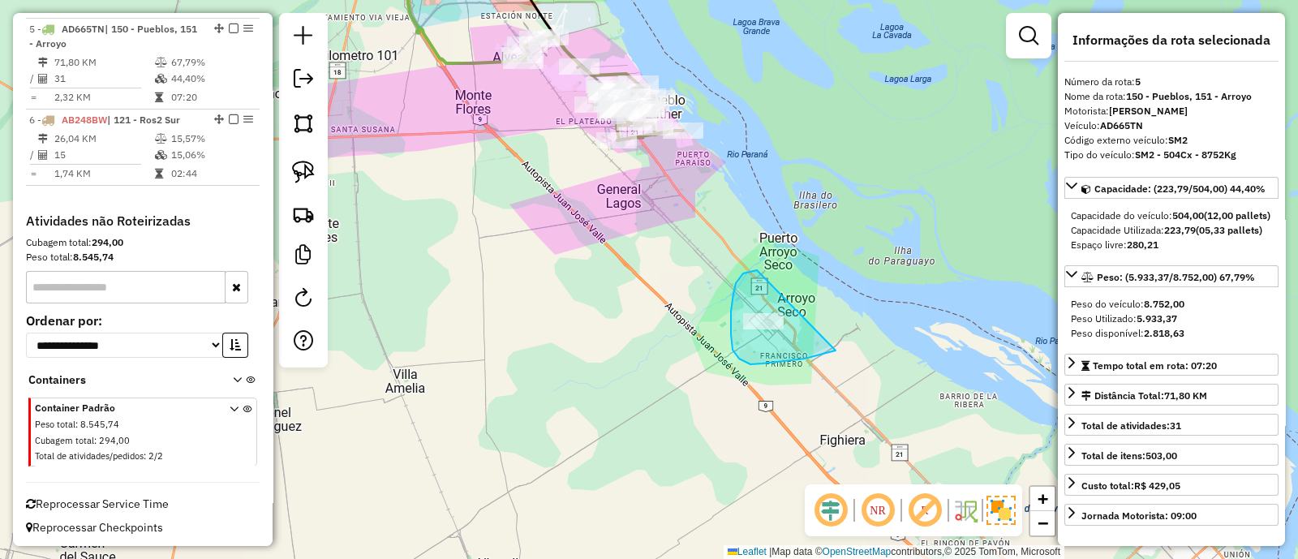
drag, startPoint x: 743, startPoint y: 273, endPoint x: 843, endPoint y: 349, distance: 125.7
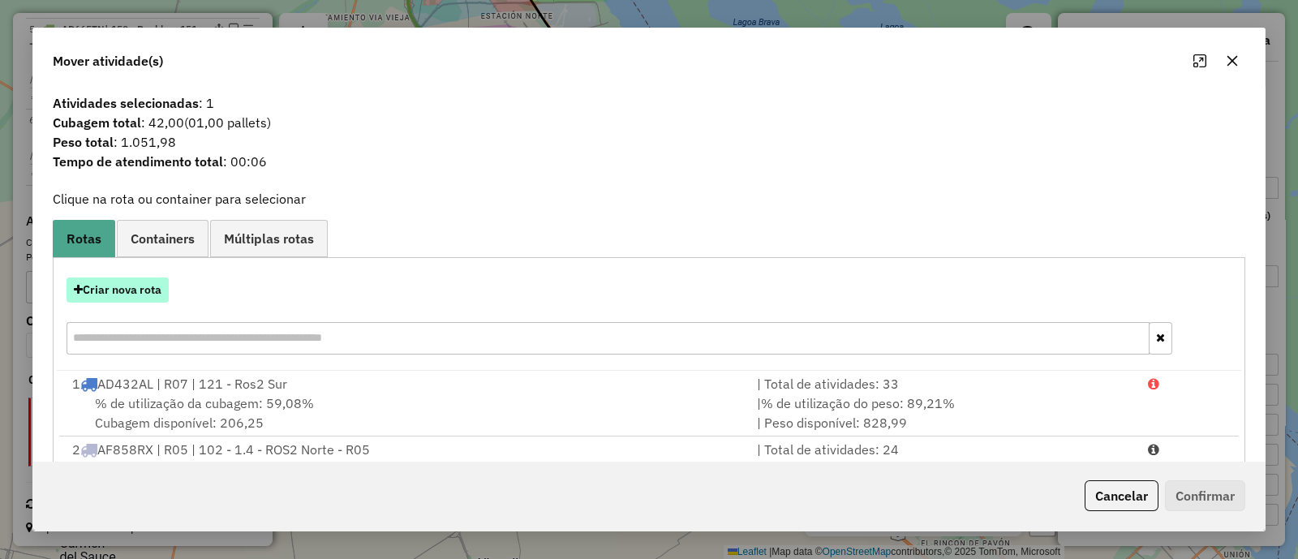
click at [114, 288] on button "Criar nova rota" at bounding box center [117, 289] width 102 height 25
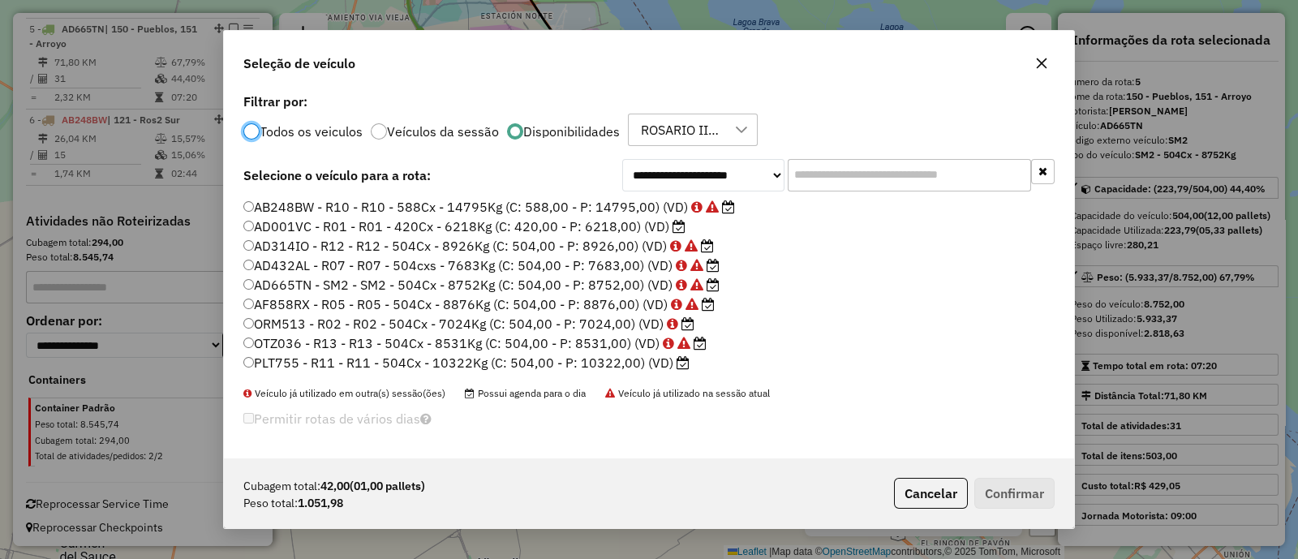
scroll to position [8, 5]
click at [851, 179] on input "text" at bounding box center [908, 175] width 243 height 32
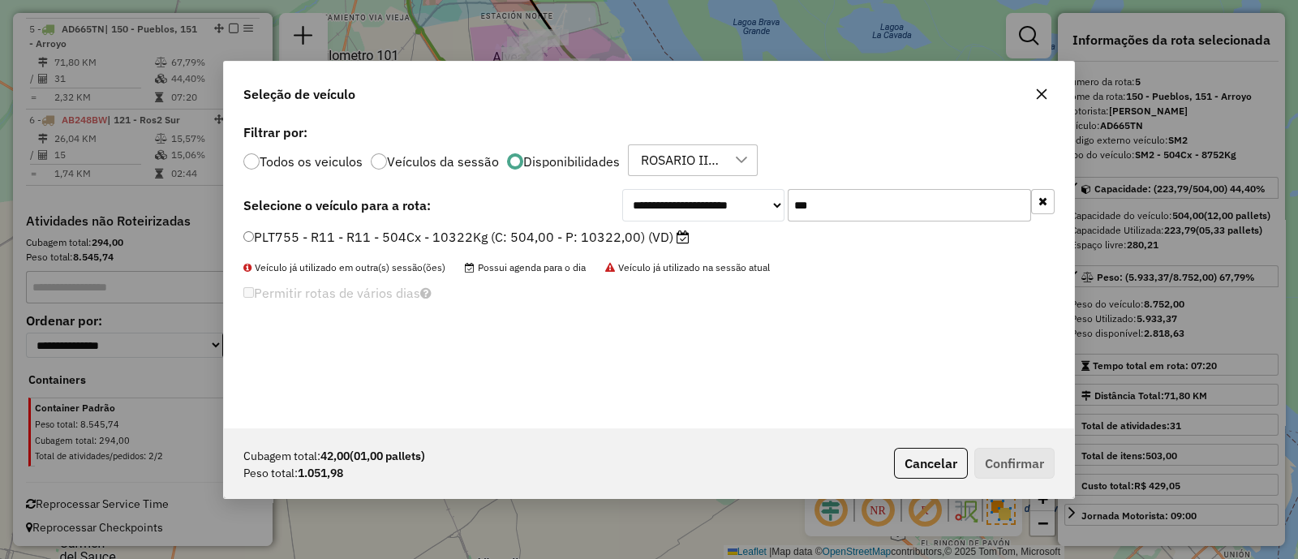
type input "***"
click at [511, 234] on label "PLT755 - R11 - R11 - 504Cx - 10322Kg (C: 504,00 - P: 10322,00) (VD)" at bounding box center [466, 236] width 446 height 19
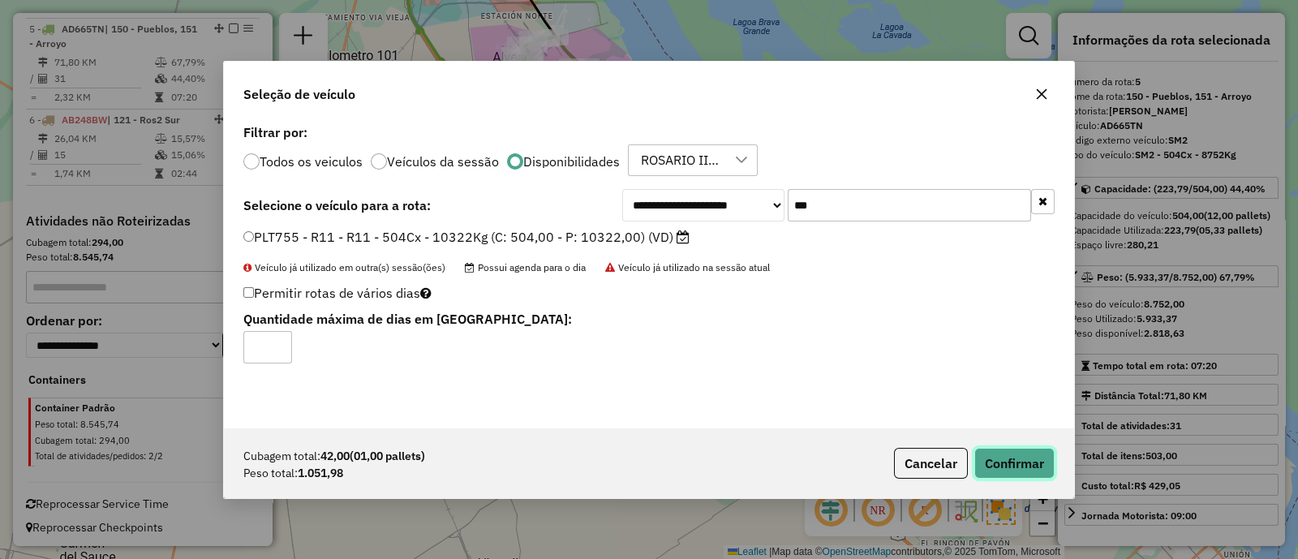
click at [1002, 460] on button "Confirmar" at bounding box center [1014, 463] width 80 height 31
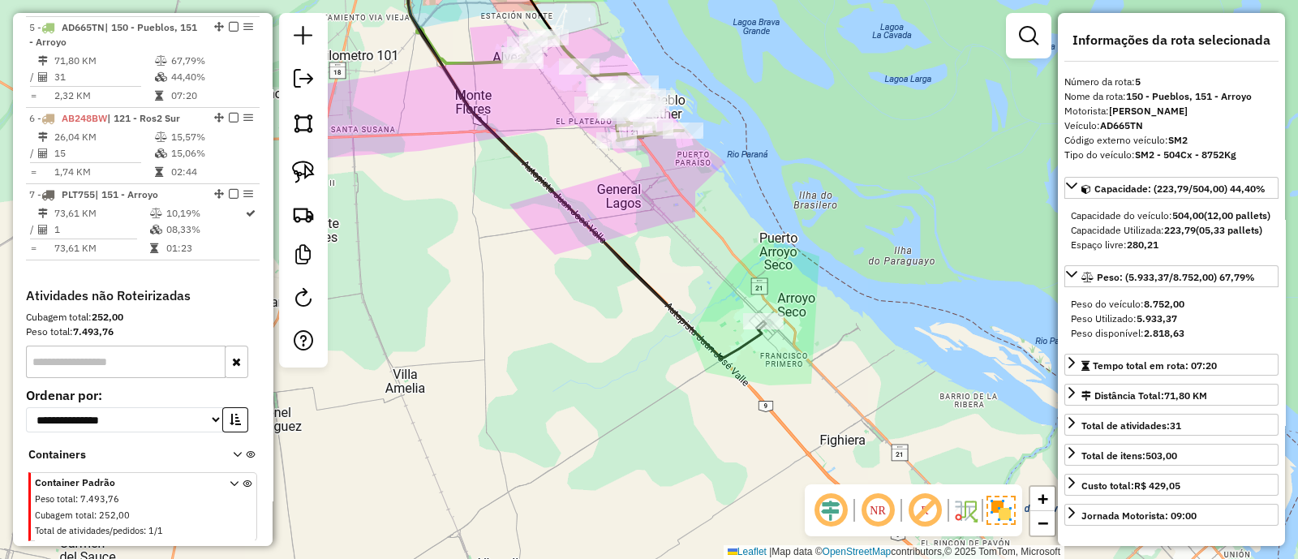
scroll to position [957, 0]
click at [738, 350] on icon at bounding box center [585, 151] width 359 height 415
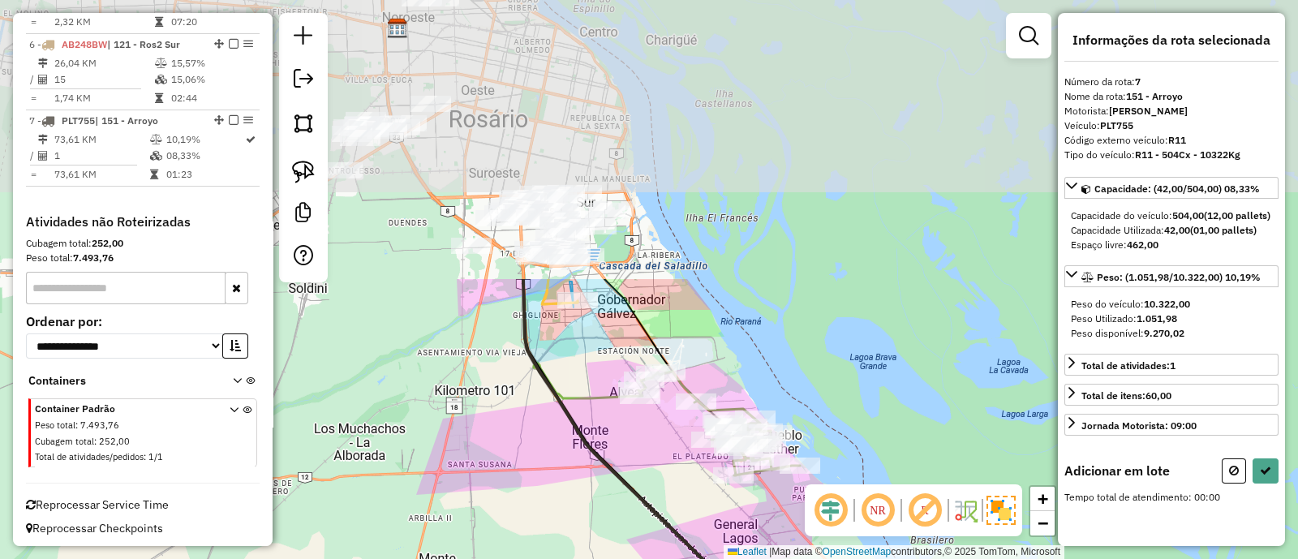
drag, startPoint x: 542, startPoint y: 145, endPoint x: 657, endPoint y: 488, distance: 361.8
click at [657, 487] on div "Janela de atendimento Grade de atendimento Capacidade Transportadoras Veículos …" at bounding box center [649, 279] width 1298 height 559
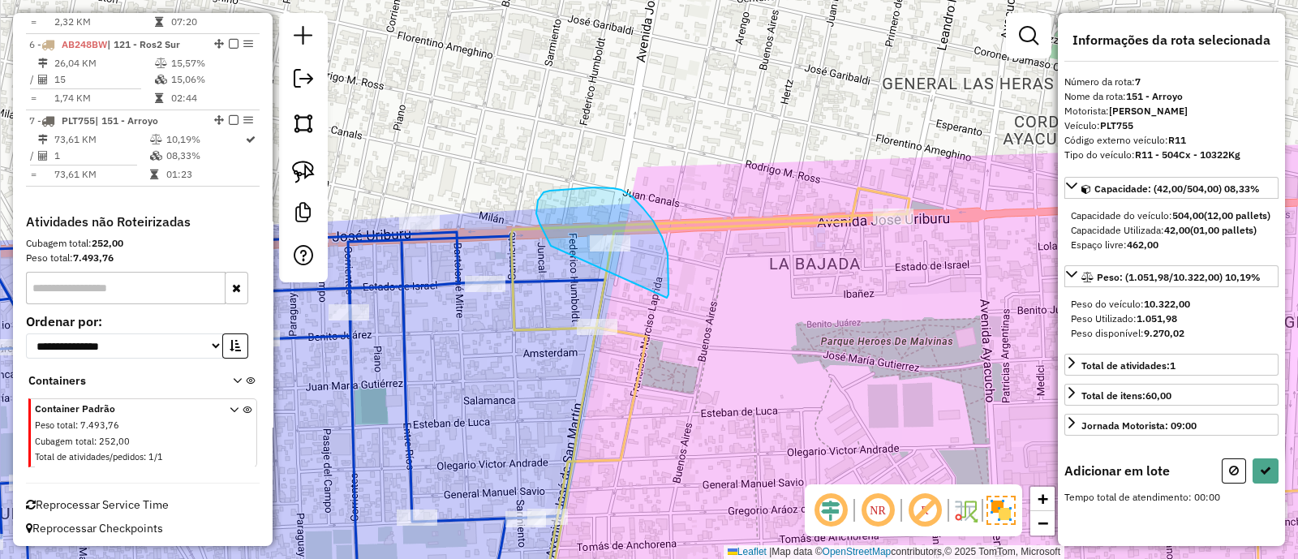
drag, startPoint x: 662, startPoint y: 237, endPoint x: 551, endPoint y: 246, distance: 111.5
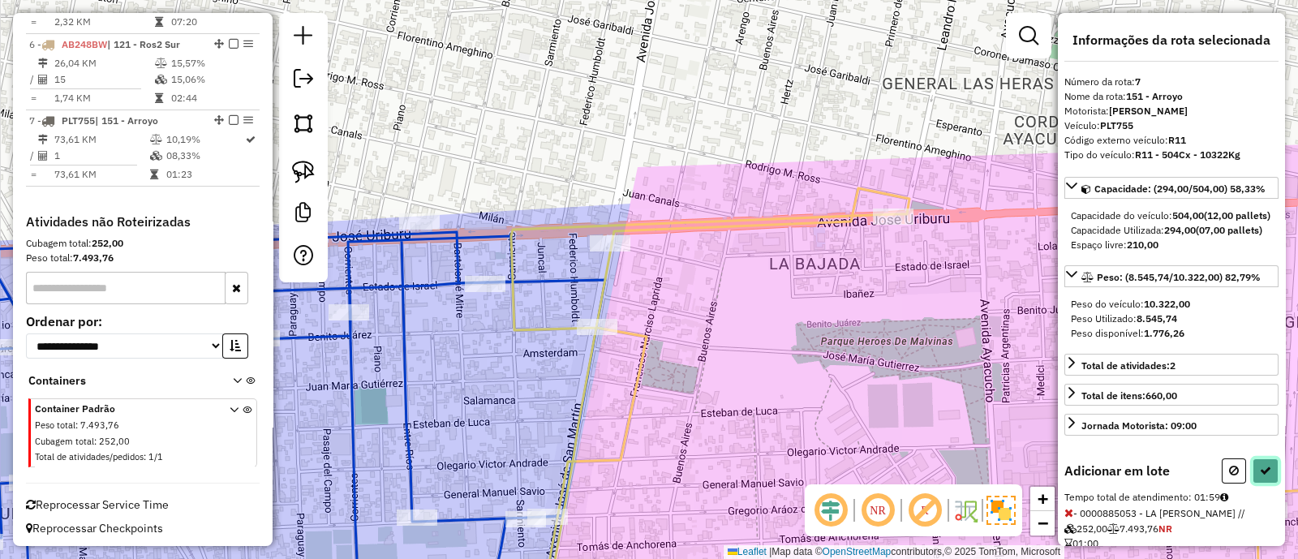
click at [1259, 476] on icon at bounding box center [1264, 470] width 11 height 11
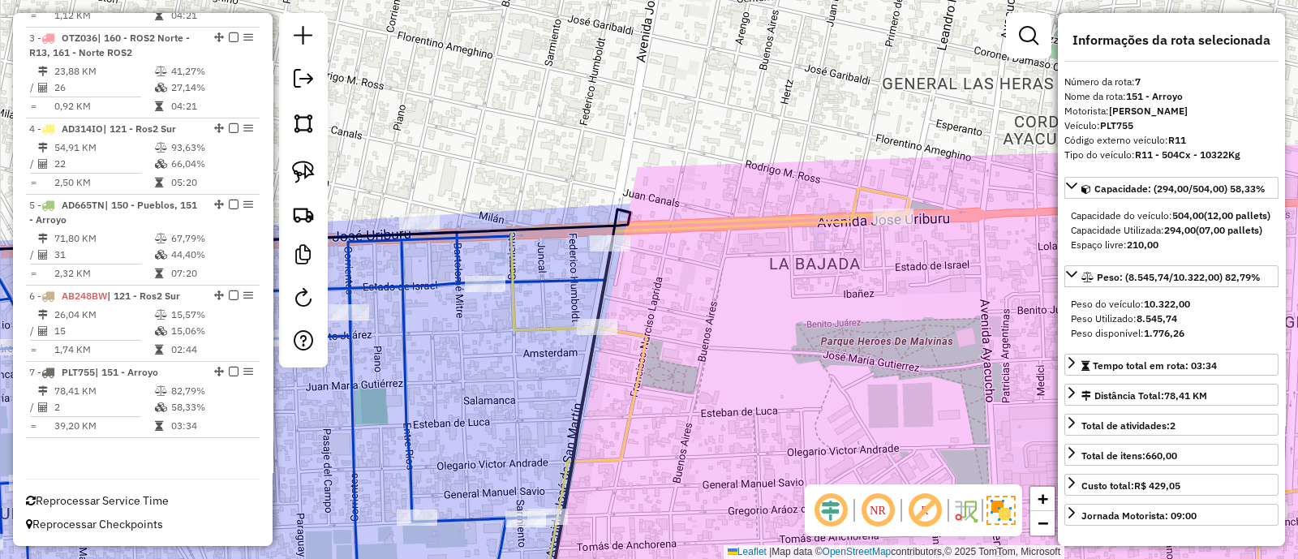
scroll to position [774, 0]
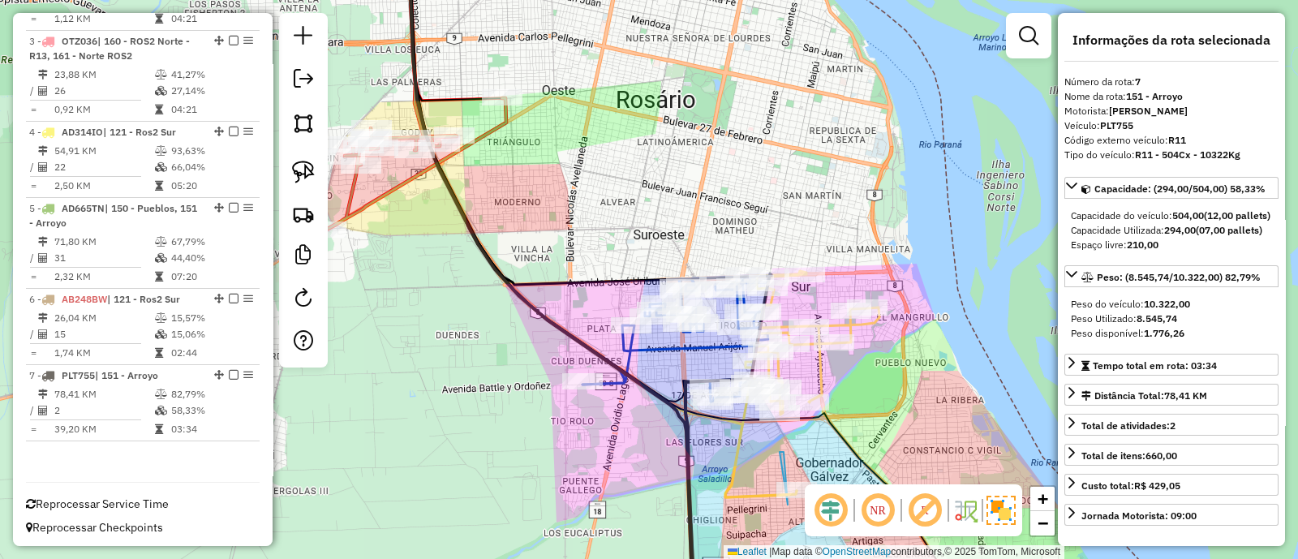
drag, startPoint x: 937, startPoint y: 401, endPoint x: 779, endPoint y: -12, distance: 442.0
click at [779, 0] on html "Aguarde... Pop-up bloqueado! Seu navegador bloqueou automáticamente a abertura …" at bounding box center [649, 279] width 1298 height 559
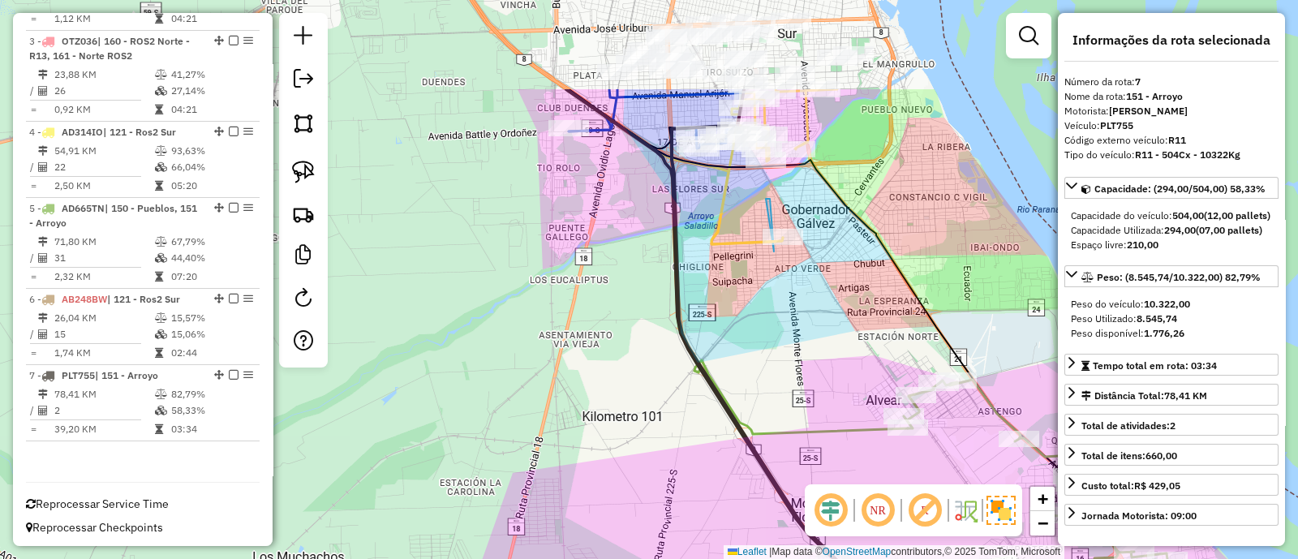
drag, startPoint x: 603, startPoint y: 165, endPoint x: 758, endPoint y: 354, distance: 244.8
click at [758, 354] on div "Janela de atendimento Grade de atendimento Capacidade Transportadoras Veículos …" at bounding box center [649, 279] width 1298 height 559
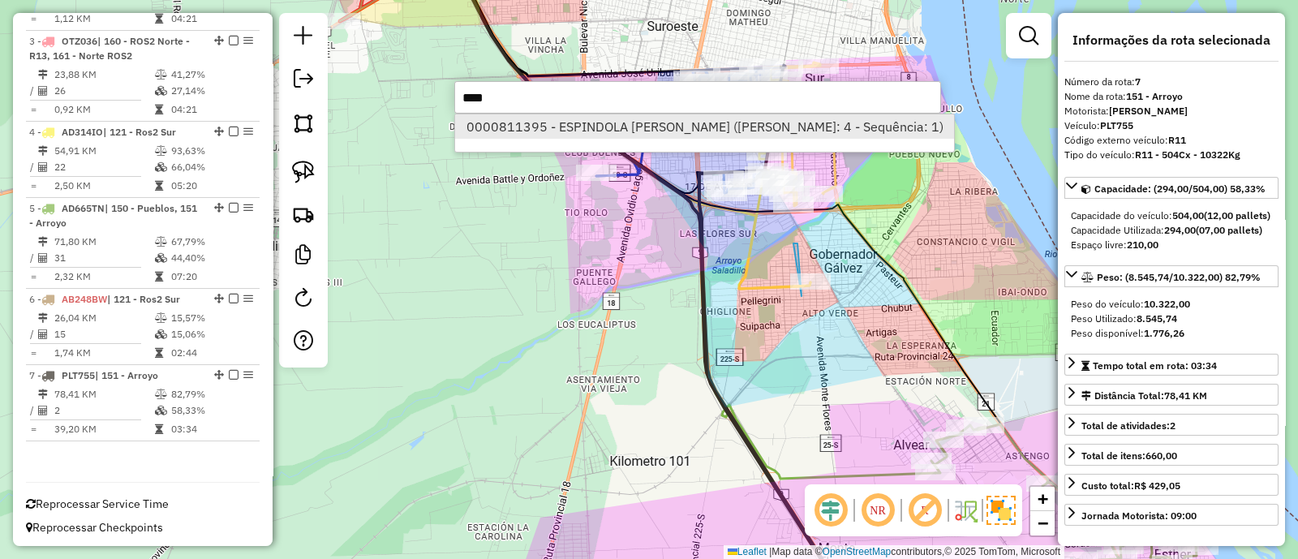
type input "****"
click at [674, 126] on li "0000811395 - ESPINDOLA AURORA RAQUEL (Rota: 4 - Sequência: 1)" at bounding box center [704, 126] width 499 height 24
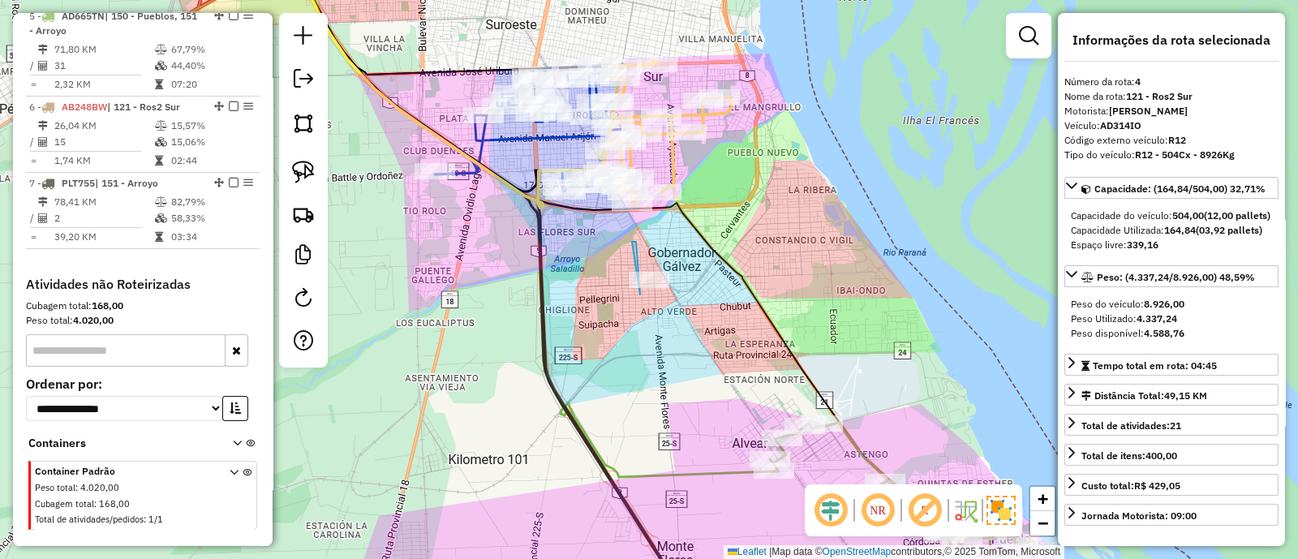
scroll to position [880, 0]
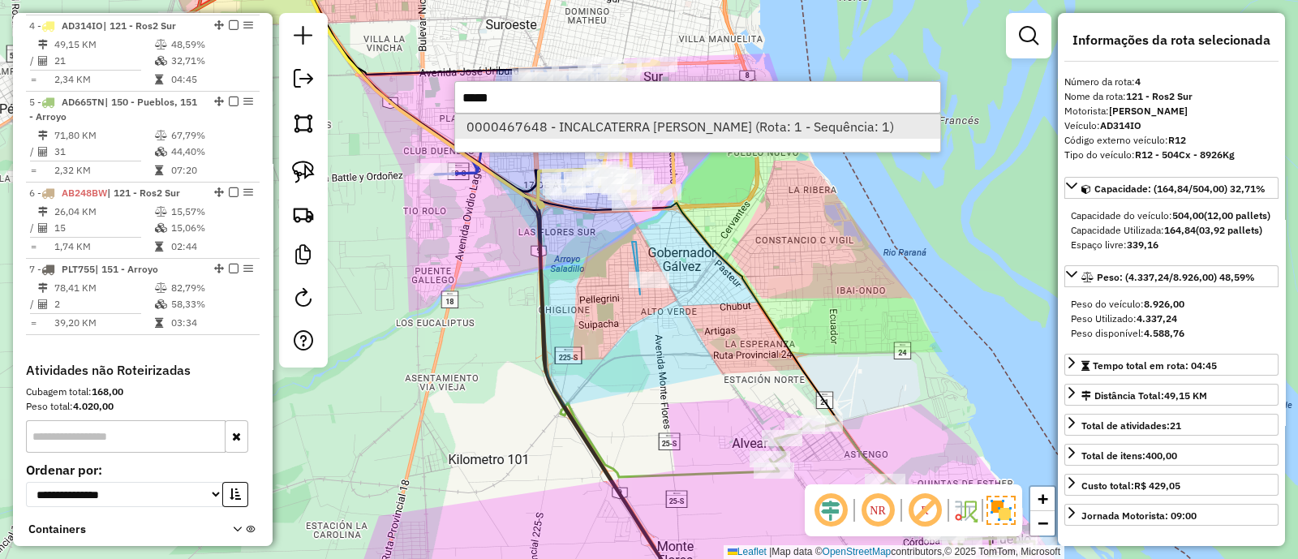
type input "*****"
click at [696, 132] on li "0000467648 - INCALCATERRA DIEGO EZEQUIEL (Rota: 1 - Sequência: 1)" at bounding box center [697, 126] width 485 height 24
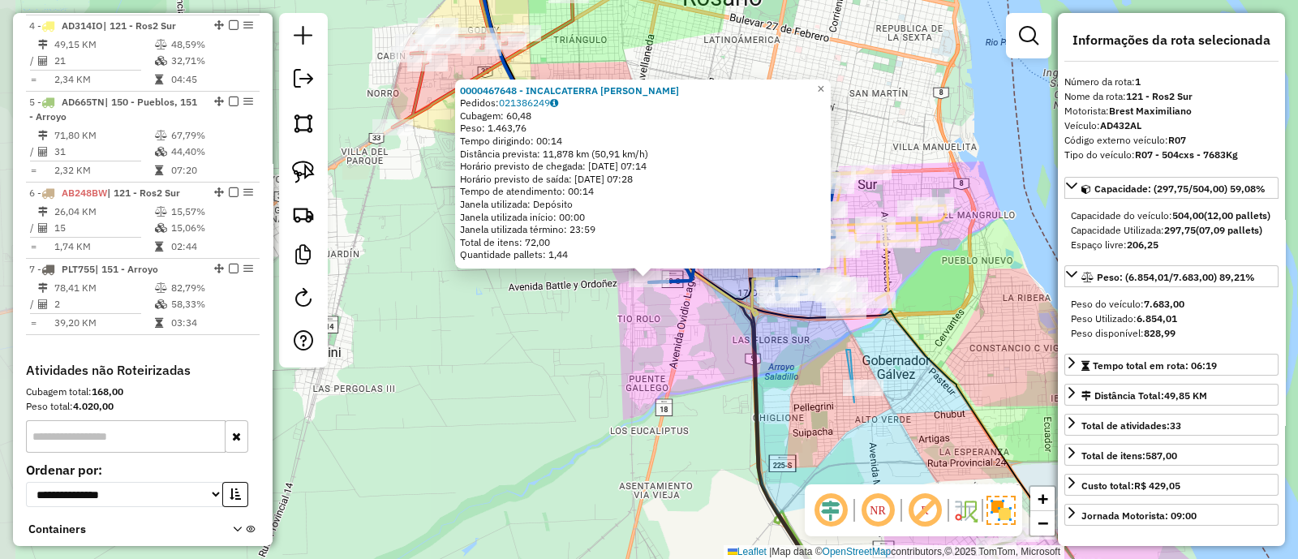
scroll to position [624, 0]
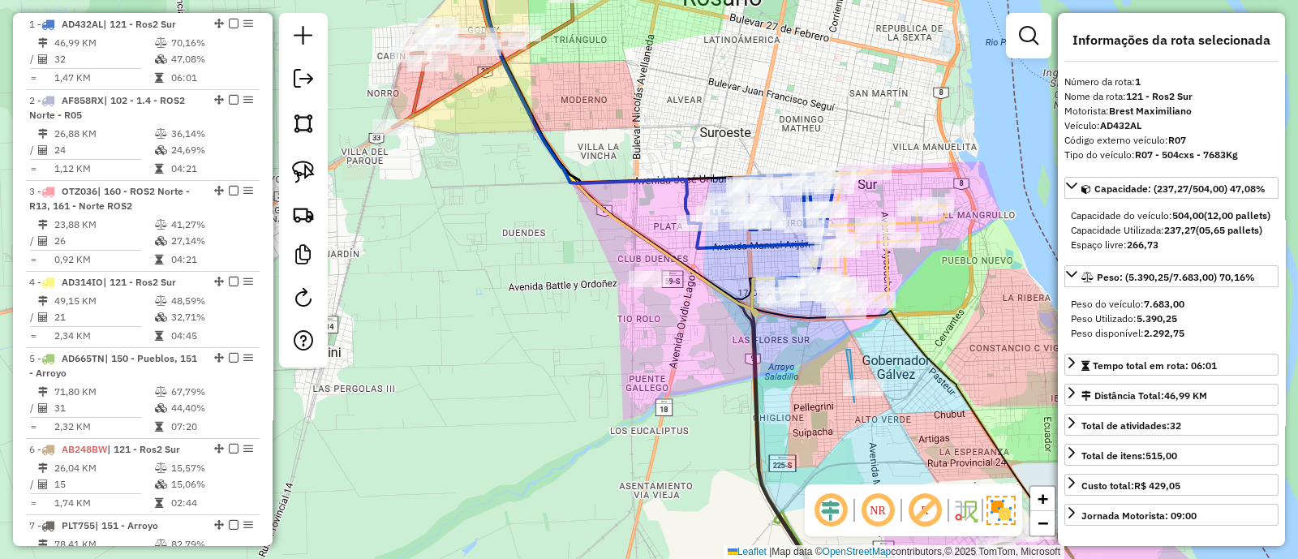
click at [535, 204] on div "Janela de atendimento Grade de atendimento Capacidade Transportadoras Veículos …" at bounding box center [649, 279] width 1298 height 559
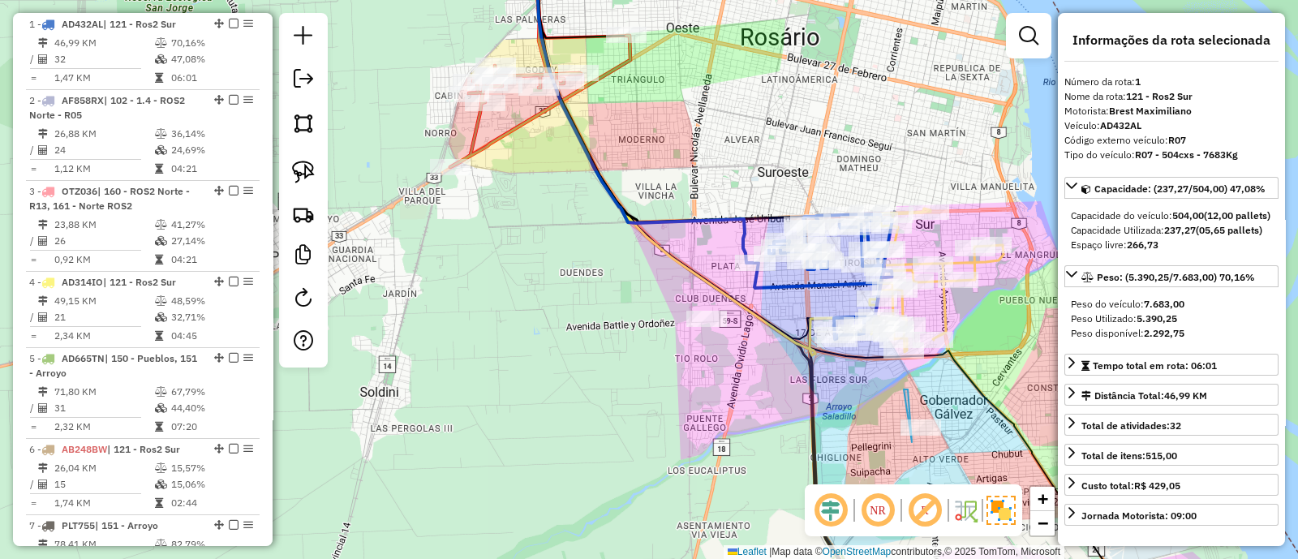
click at [503, 138] on icon at bounding box center [540, 101] width 180 height 131
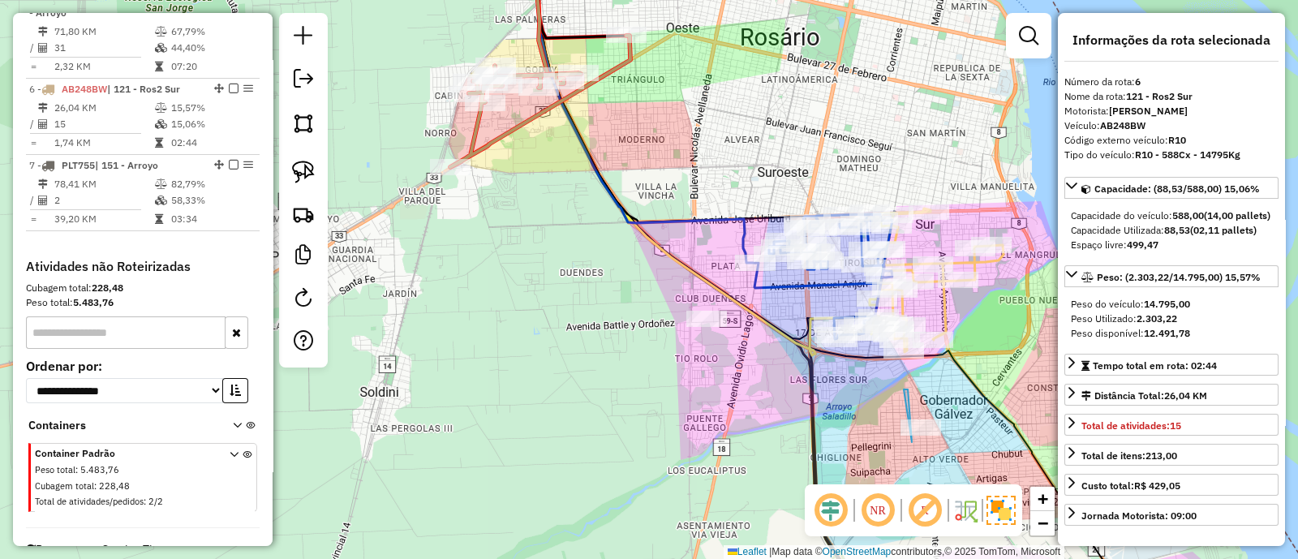
scroll to position [1028, 0]
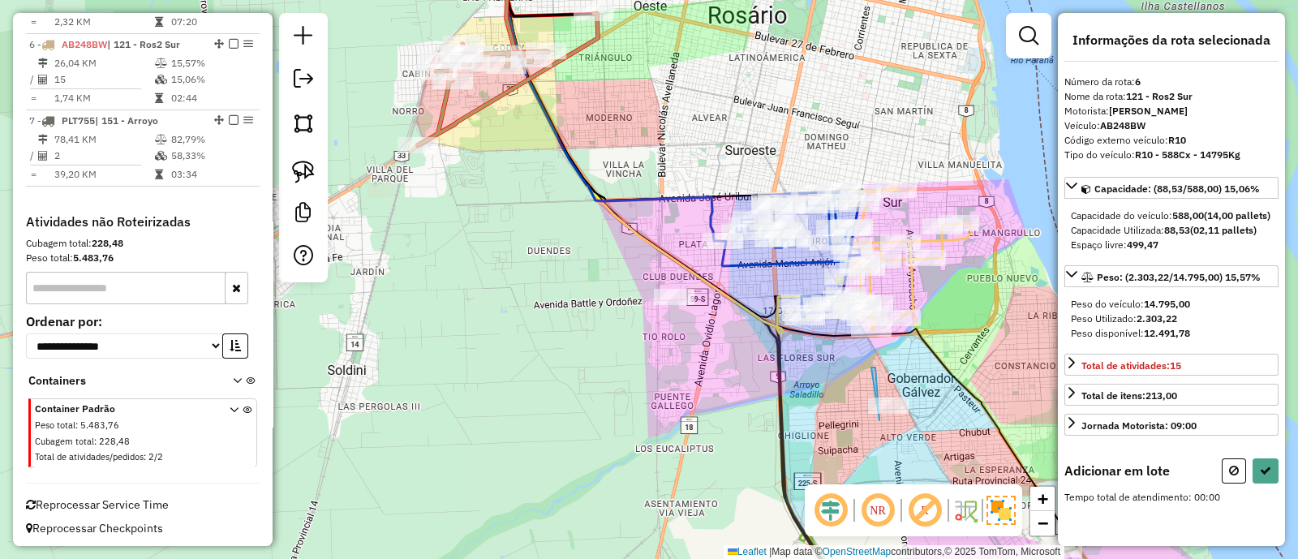
drag, startPoint x: 697, startPoint y: 384, endPoint x: 485, endPoint y: 227, distance: 263.9
click at [486, 227] on div "Janela de atendimento Grade de atendimento Capacidade Transportadoras Veículos …" at bounding box center [649, 279] width 1298 height 559
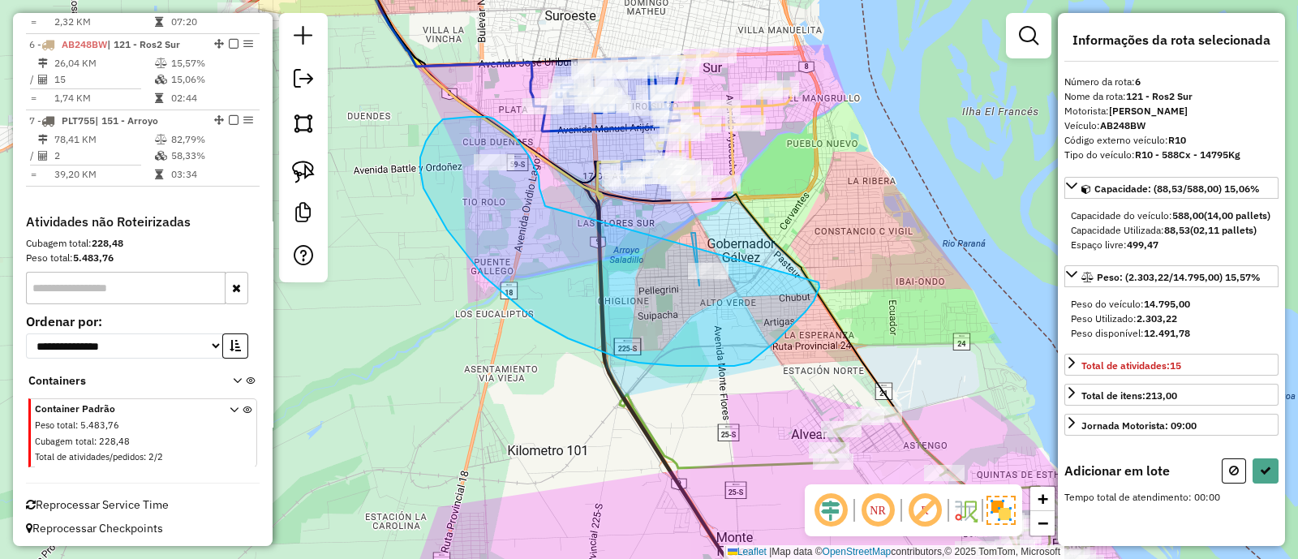
drag, startPoint x: 538, startPoint y: 176, endPoint x: 818, endPoint y: 282, distance: 299.3
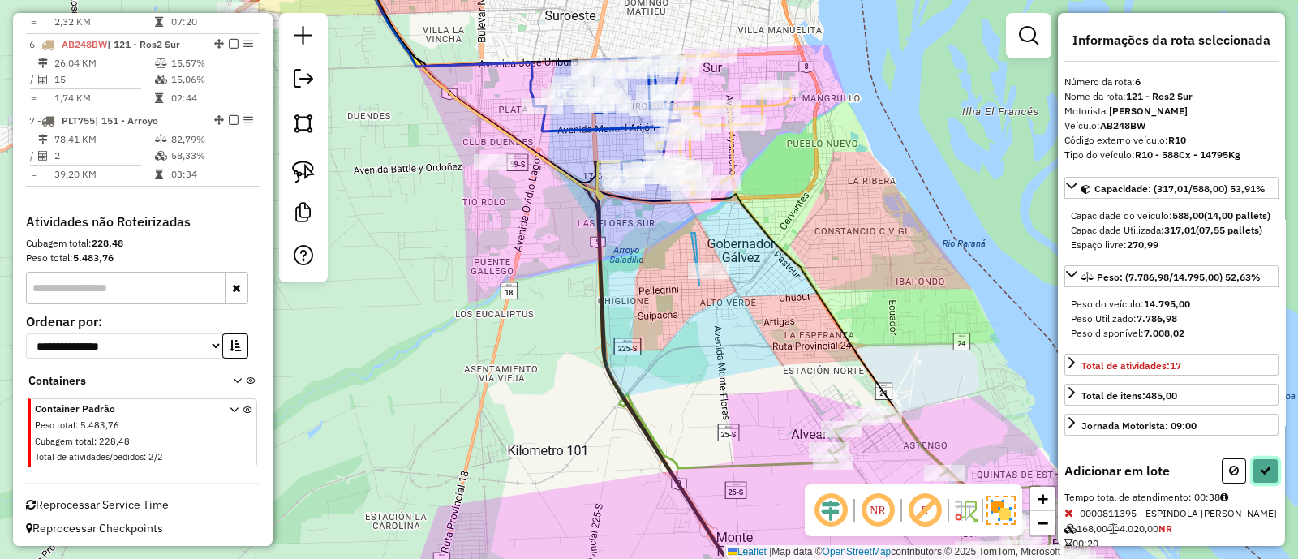
click at [1263, 476] on icon at bounding box center [1264, 470] width 11 height 11
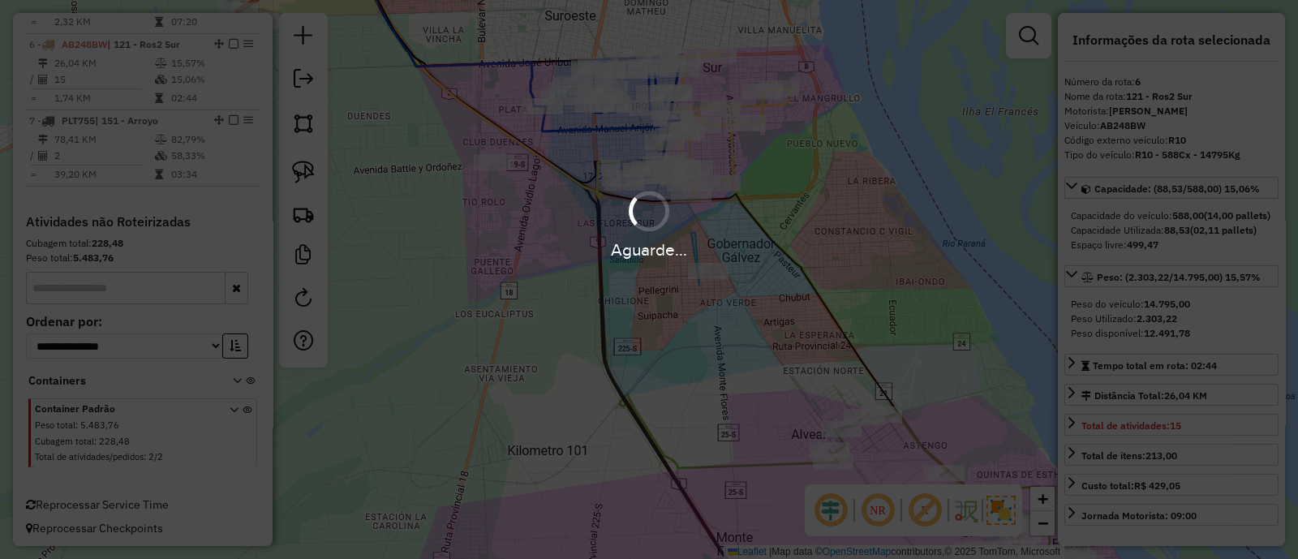
scroll to position [774, 0]
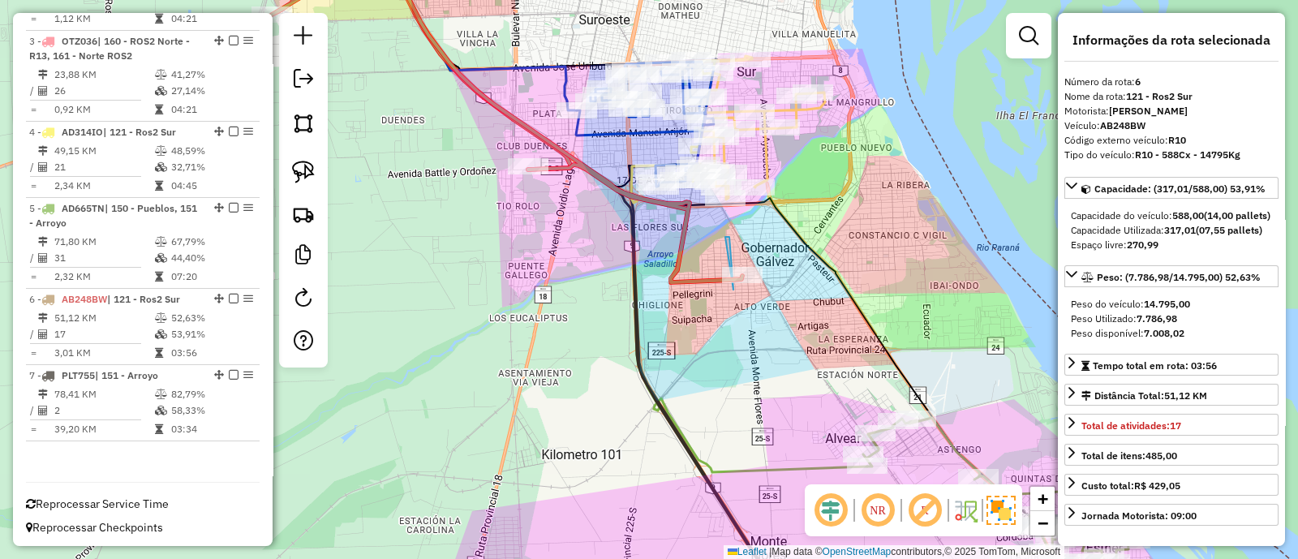
drag, startPoint x: 477, startPoint y: 217, endPoint x: 667, endPoint y: 350, distance: 232.2
click at [666, 350] on div "Janela de atendimento Grade de atendimento Capacidade Transportadoras Veículos …" at bounding box center [649, 279] width 1298 height 559
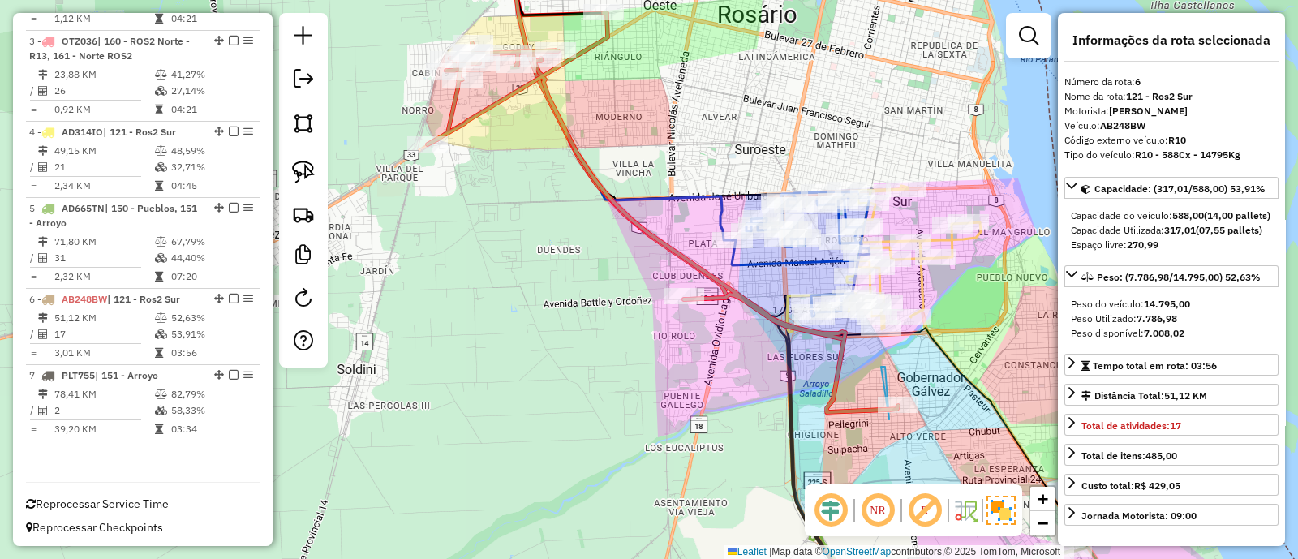
click at [718, 297] on icon at bounding box center [662, 212] width 470 height 399
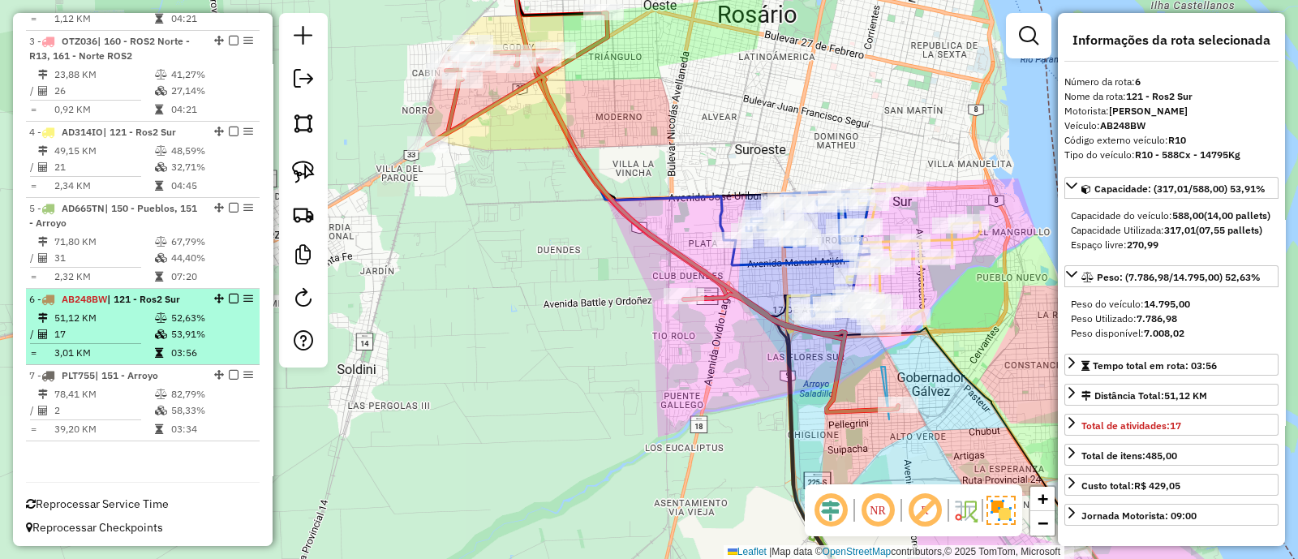
click at [231, 296] on em at bounding box center [234, 299] width 10 height 10
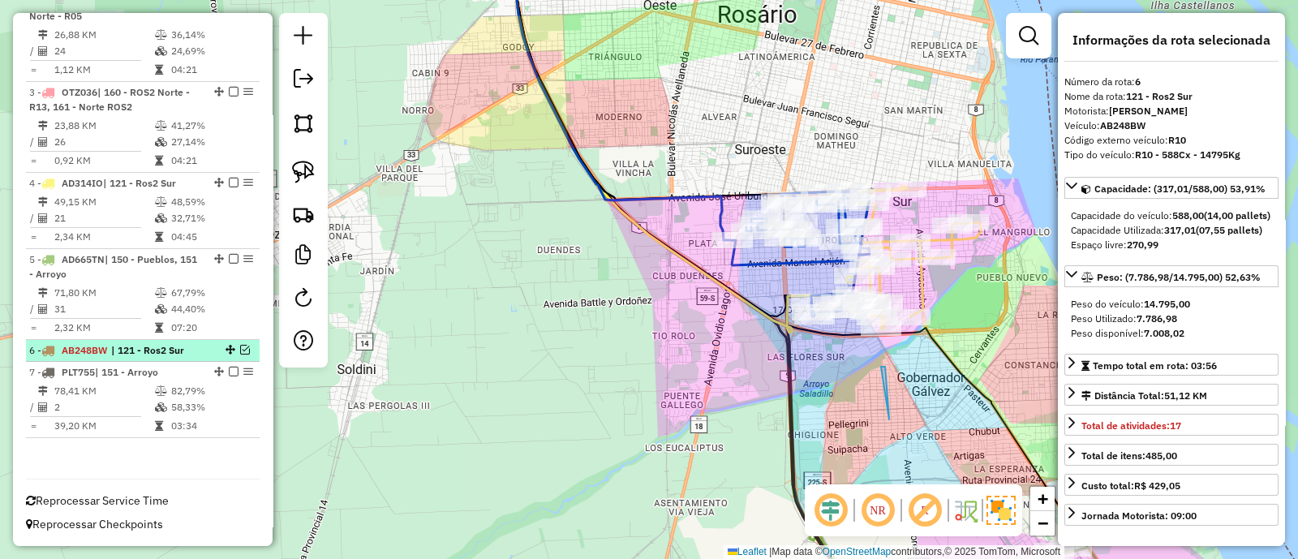
scroll to position [719, 0]
click at [240, 353] on em at bounding box center [245, 353] width 10 height 10
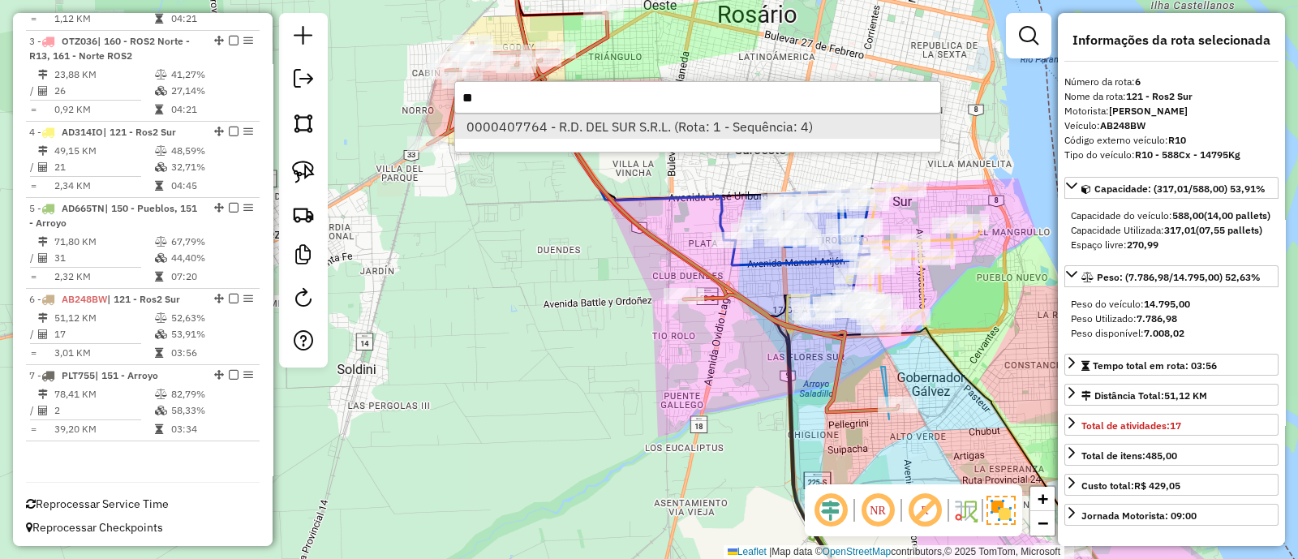
type input "**"
click at [633, 138] on li "0000407764 - R.D. DEL SUR S.R.L. (Rota: 1 - Sequência: 4)" at bounding box center [697, 126] width 485 height 24
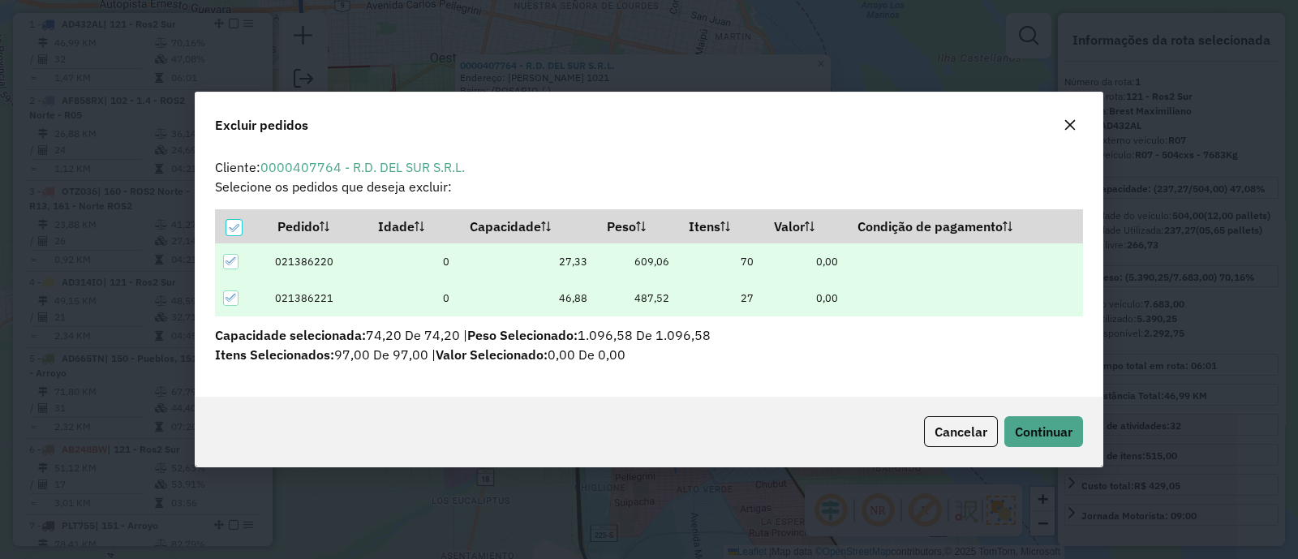
scroll to position [0, 0]
click at [1033, 438] on span "Continuar" at bounding box center [1043, 431] width 58 height 16
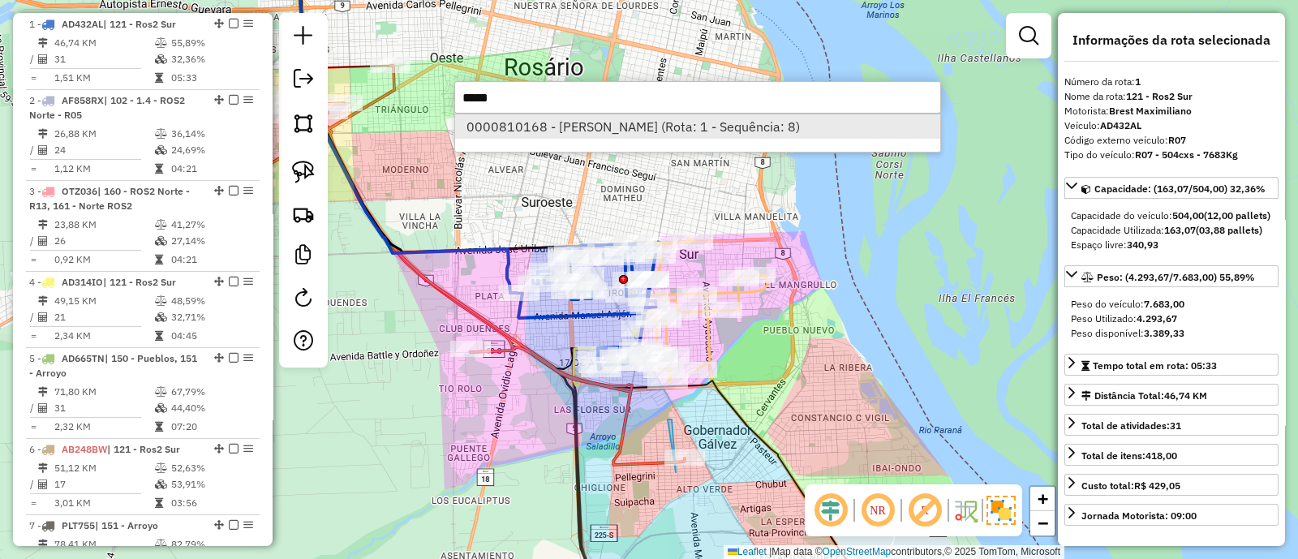
type input "*****"
click at [684, 127] on li "0000810168 - PIZZO CARINA ANDREA (Rota: 1 - Sequência: 8)" at bounding box center [697, 126] width 485 height 24
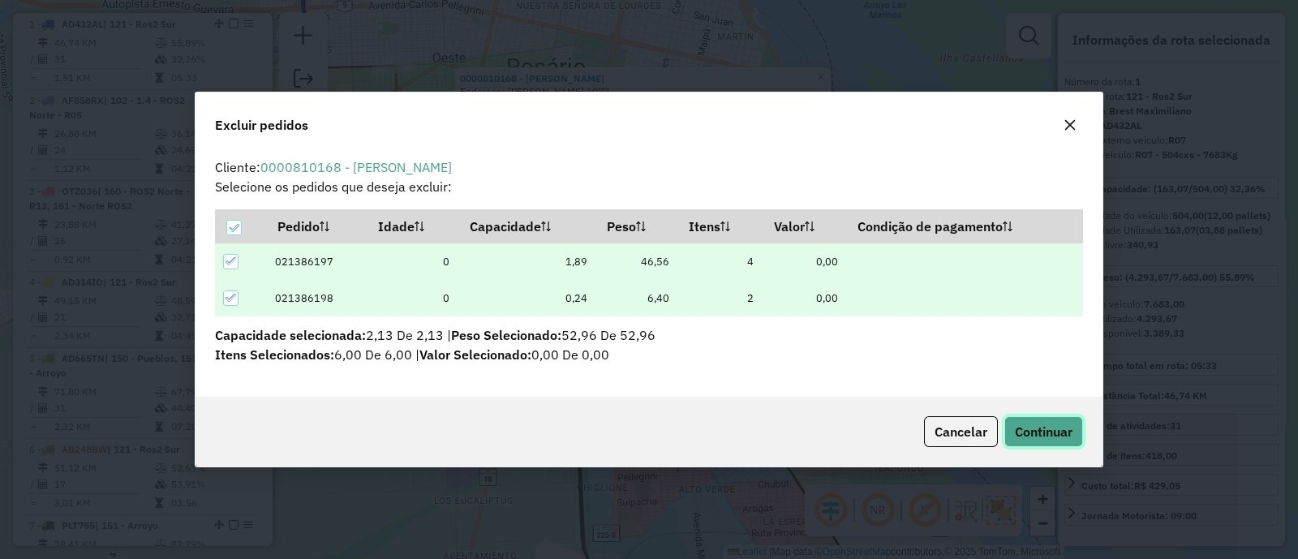
click at [1040, 437] on span "Continuar" at bounding box center [1043, 431] width 58 height 16
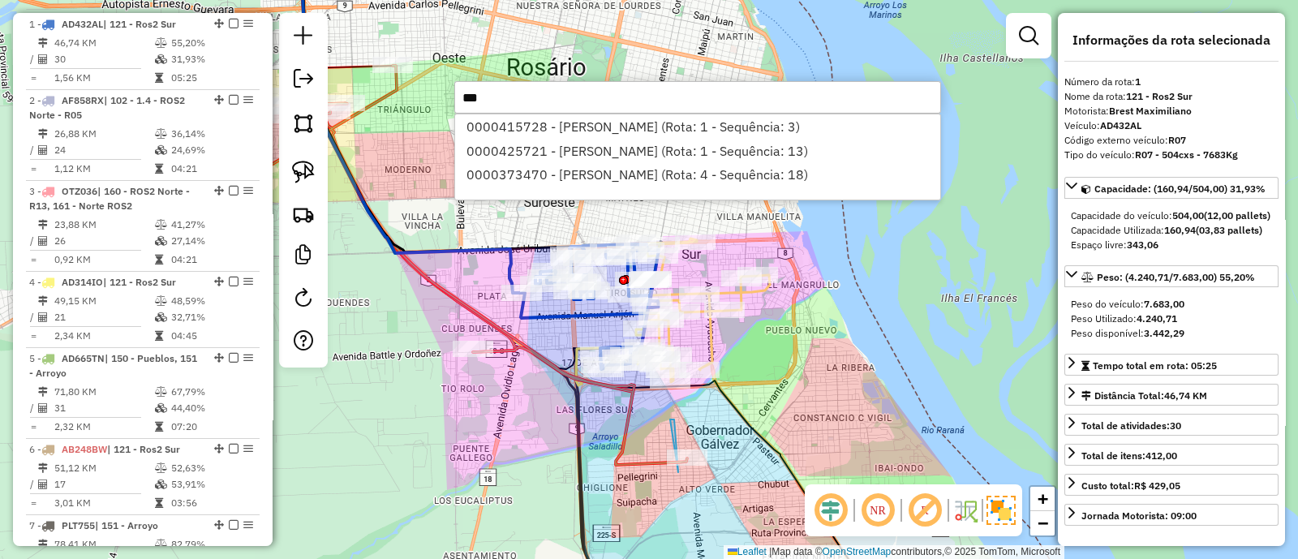
type input "***"
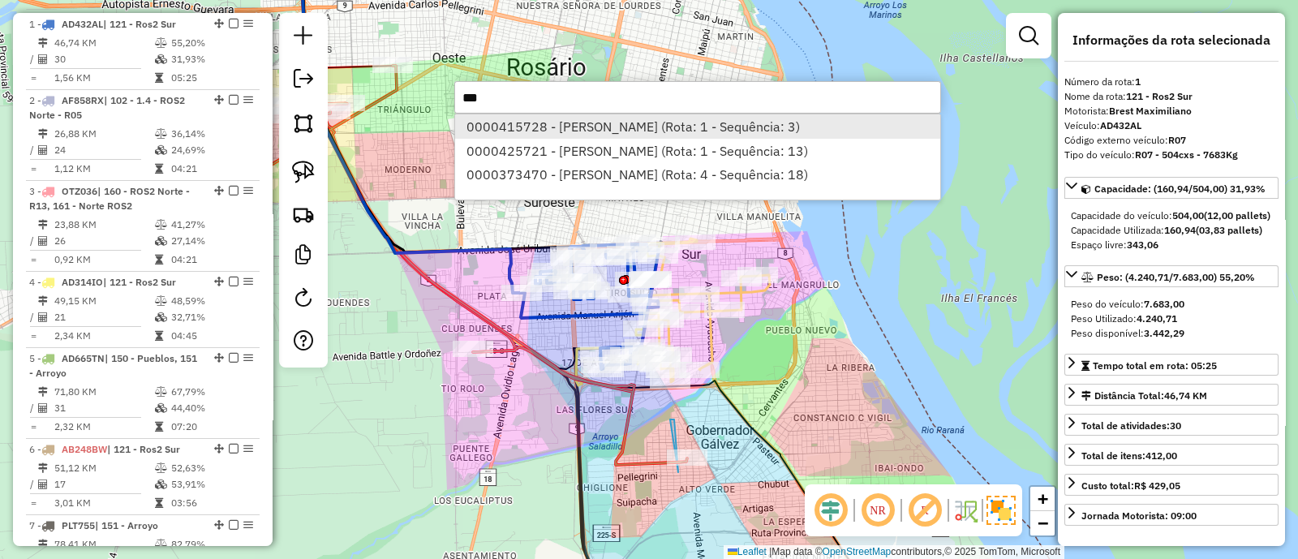
click at [629, 125] on li "0000415728 - YANG YUN (Rota: 1 - Sequência: 3)" at bounding box center [697, 126] width 485 height 24
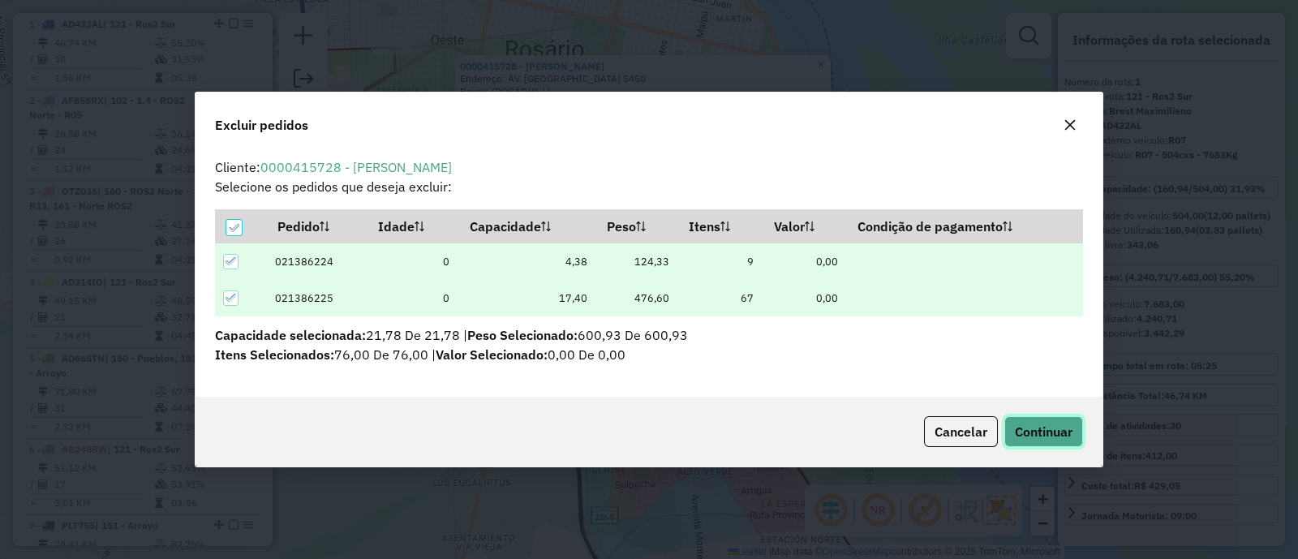
click at [1050, 427] on span "Continuar" at bounding box center [1043, 431] width 58 height 16
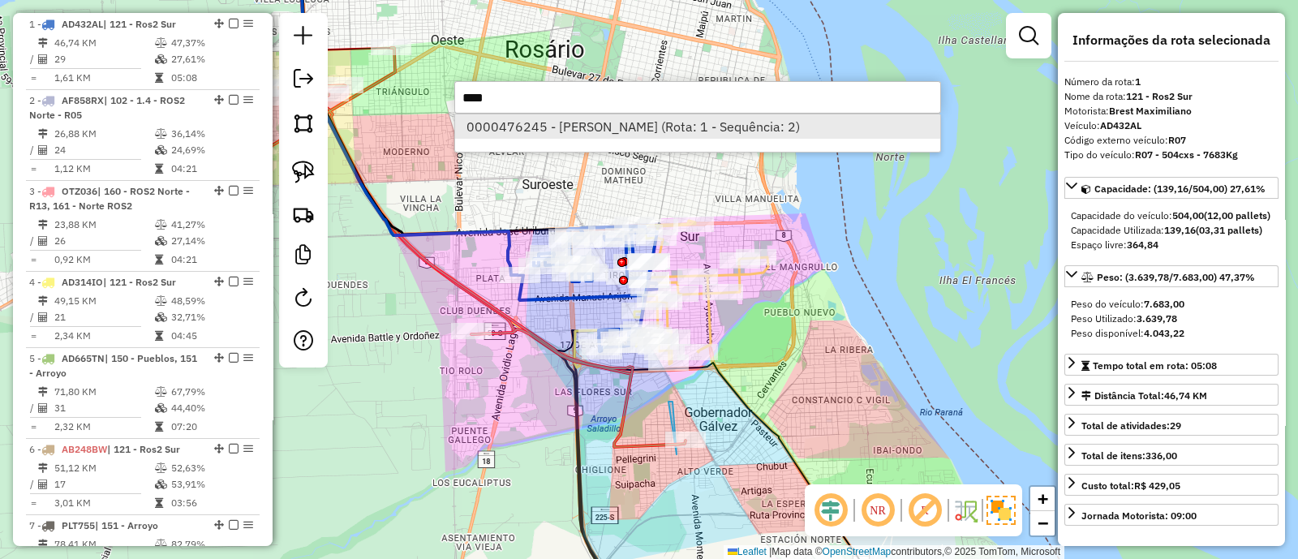
type input "***"
click at [619, 118] on li "0000476245 - LIN LIHUA (Rota: 1 - Sequência: 2)" at bounding box center [697, 126] width 485 height 24
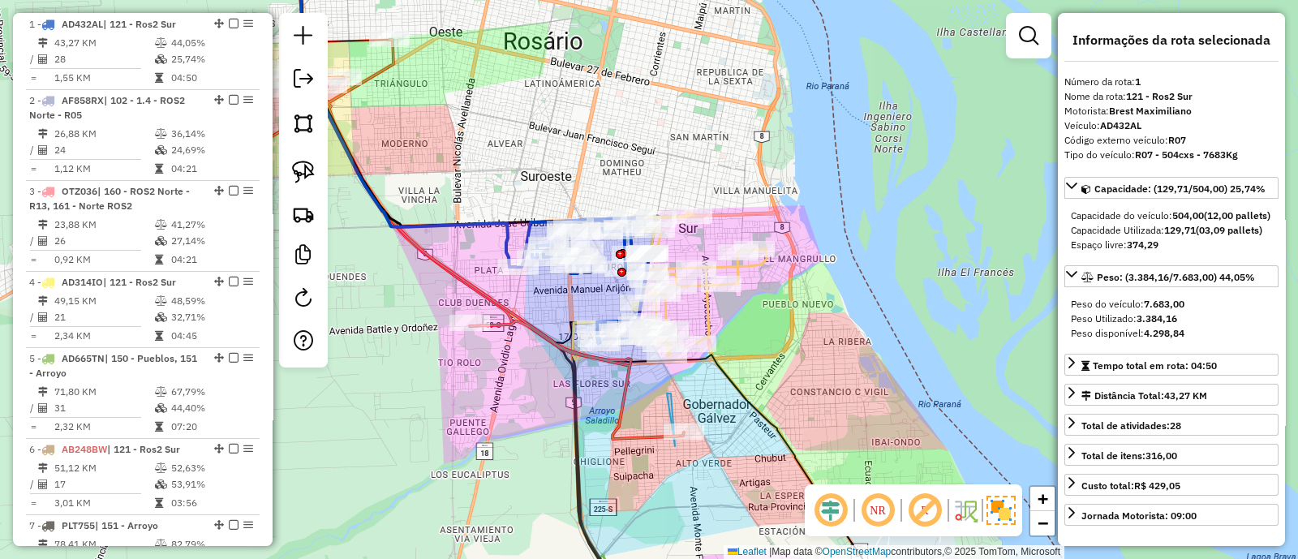
click at [788, 356] on div "Janela de atendimento Grade de atendimento Capacidade Transportadoras Veículos …" at bounding box center [649, 279] width 1298 height 559
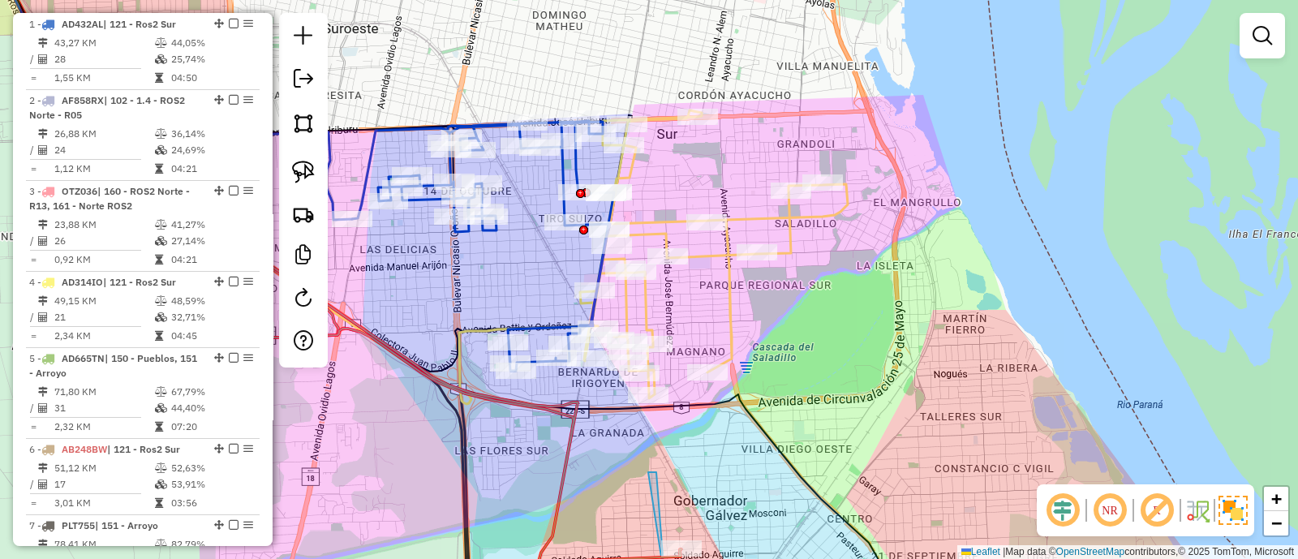
click at [722, 314] on icon at bounding box center [714, 254] width 268 height 288
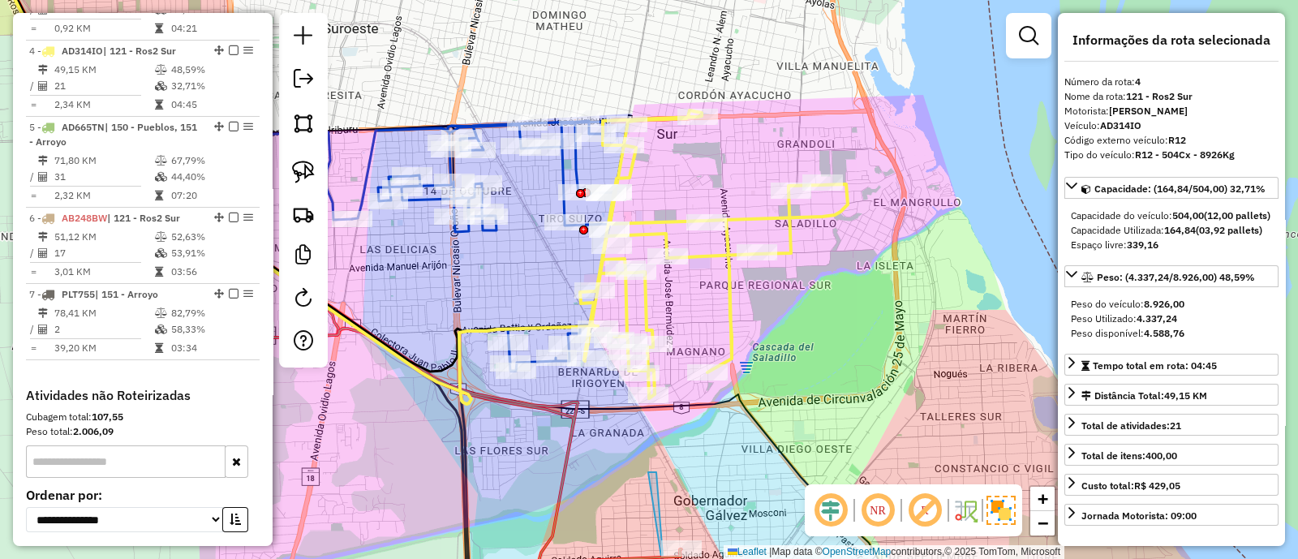
scroll to position [880, 0]
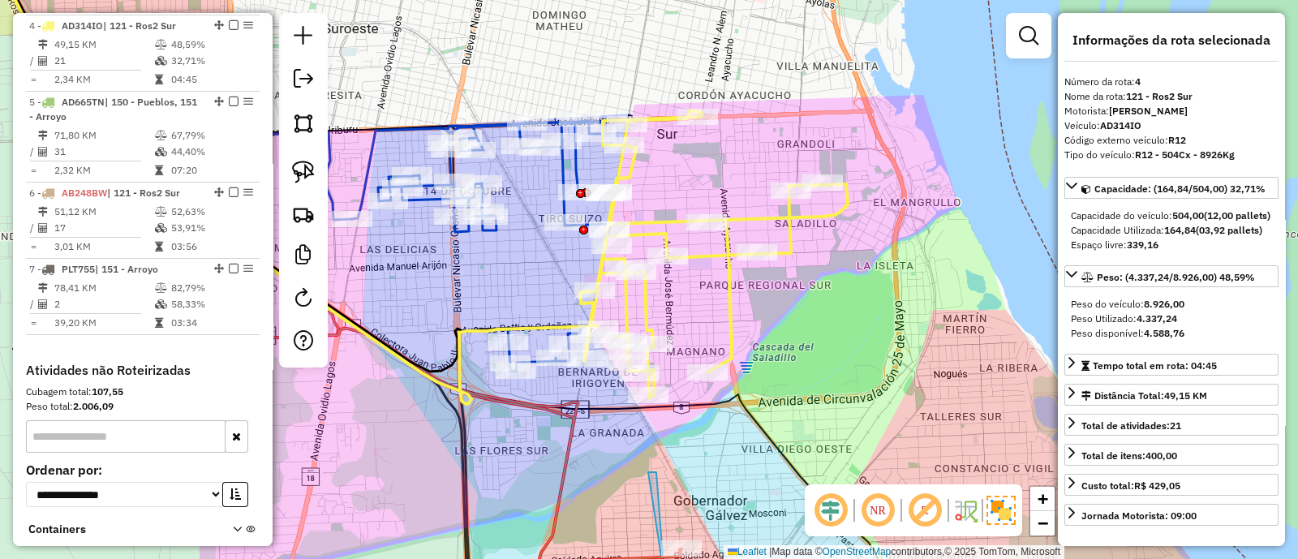
click at [731, 302] on icon at bounding box center [714, 254] width 268 height 288
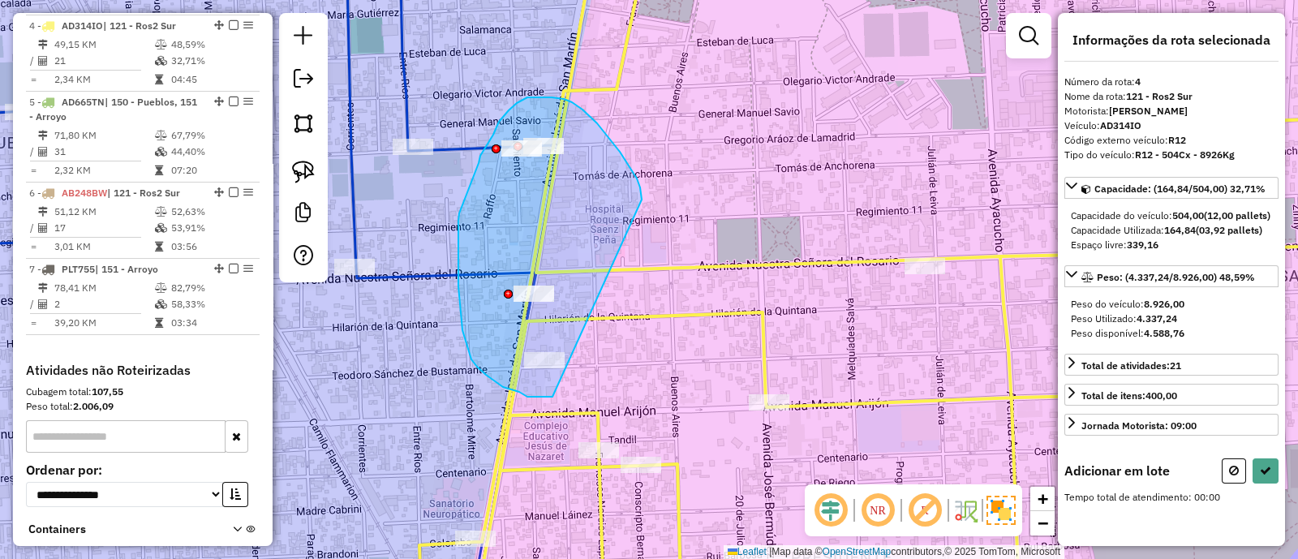
drag, startPoint x: 641, startPoint y: 199, endPoint x: 599, endPoint y: 397, distance: 201.5
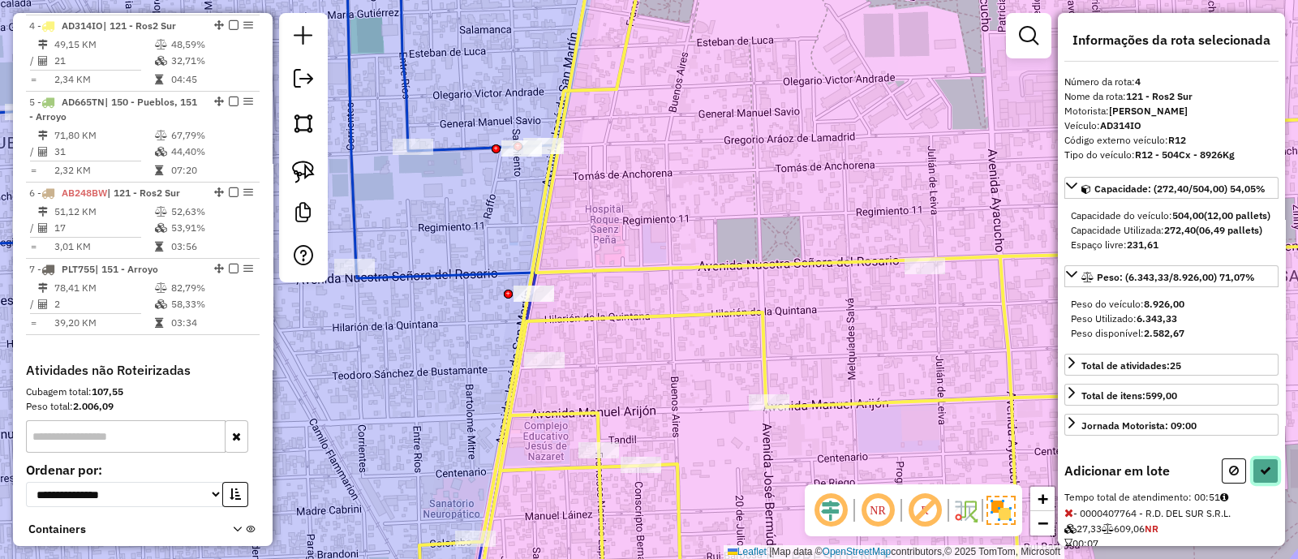
click at [1261, 483] on button at bounding box center [1265, 470] width 26 height 25
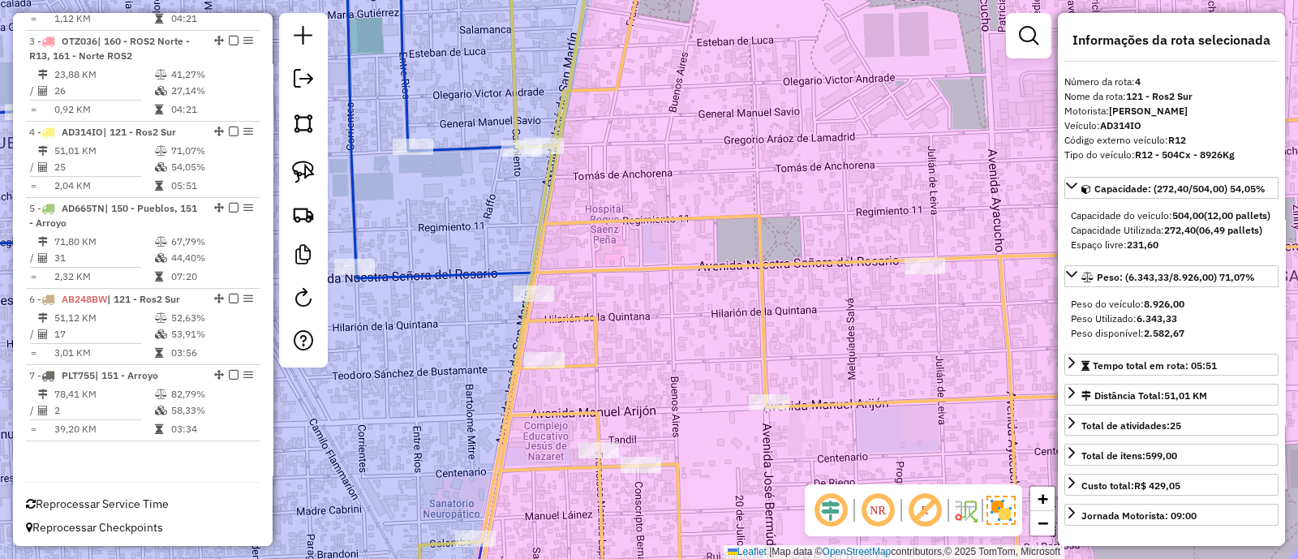
click at [426, 271] on icon at bounding box center [211, 279] width 683 height 671
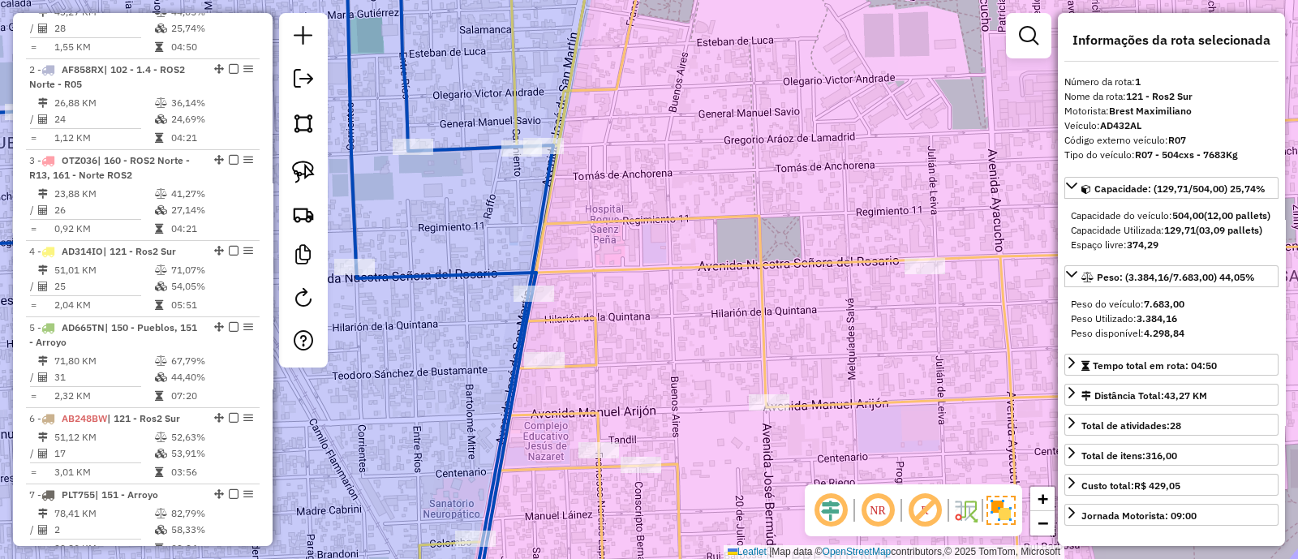
scroll to position [624, 0]
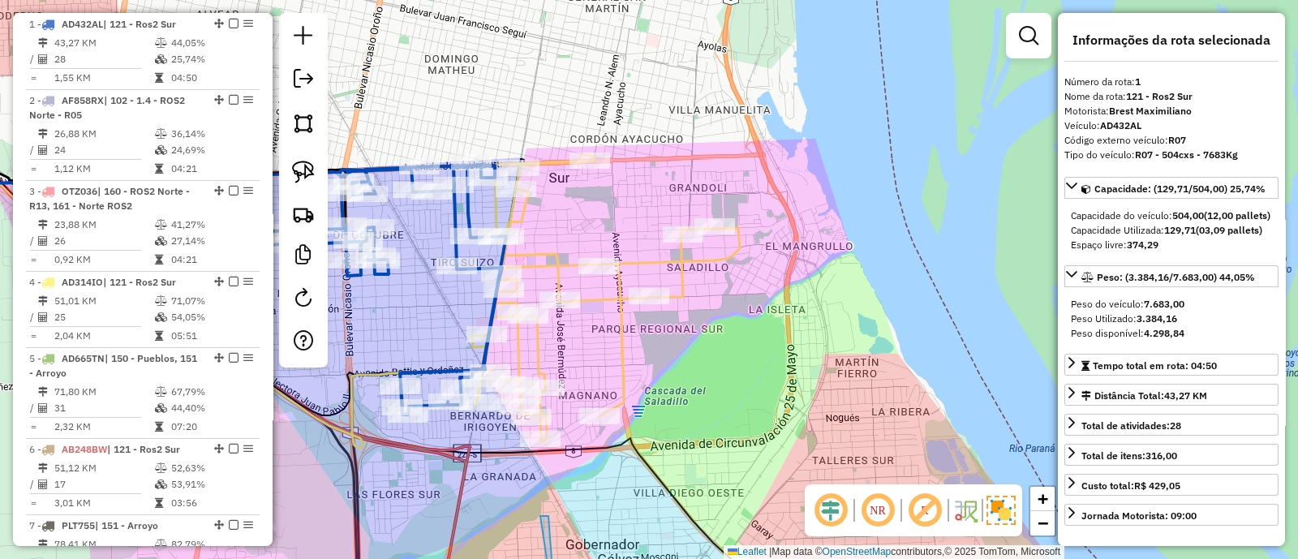
drag, startPoint x: 371, startPoint y: 318, endPoint x: 496, endPoint y: 307, distance: 125.3
click at [496, 307] on div "Janela de atendimento Grade de atendimento Capacidade Transportadoras Veículos …" at bounding box center [649, 279] width 1298 height 559
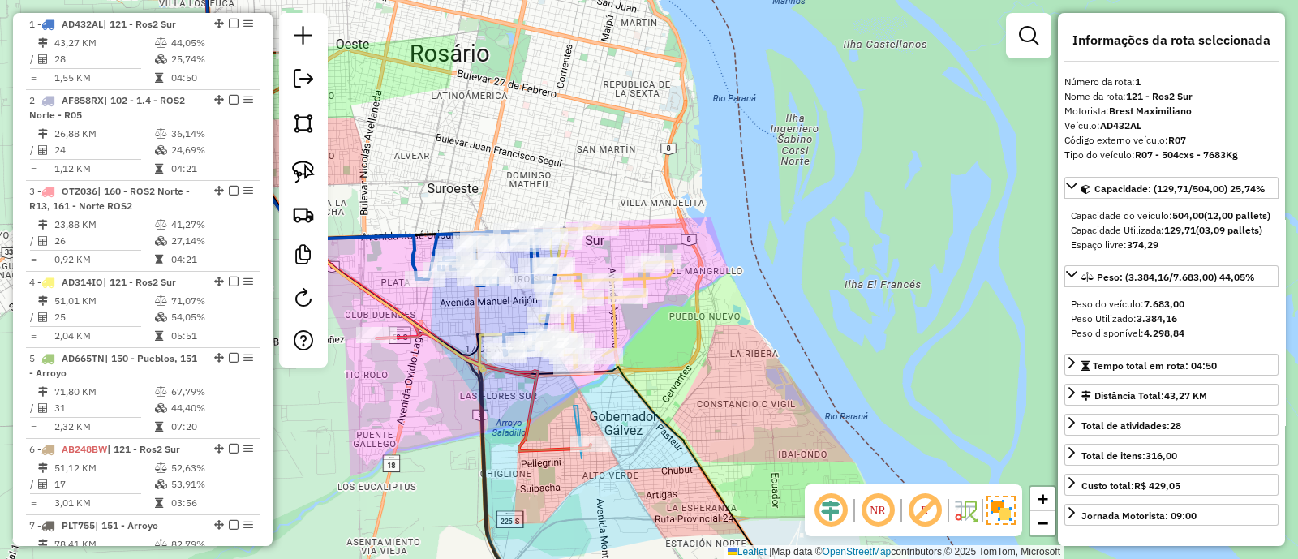
drag, startPoint x: 718, startPoint y: 444, endPoint x: 897, endPoint y: 306, distance: 226.1
click at [897, 306] on div "Janela de atendimento Grade de atendimento Capacidade Transportadoras Veículos …" at bounding box center [649, 279] width 1298 height 559
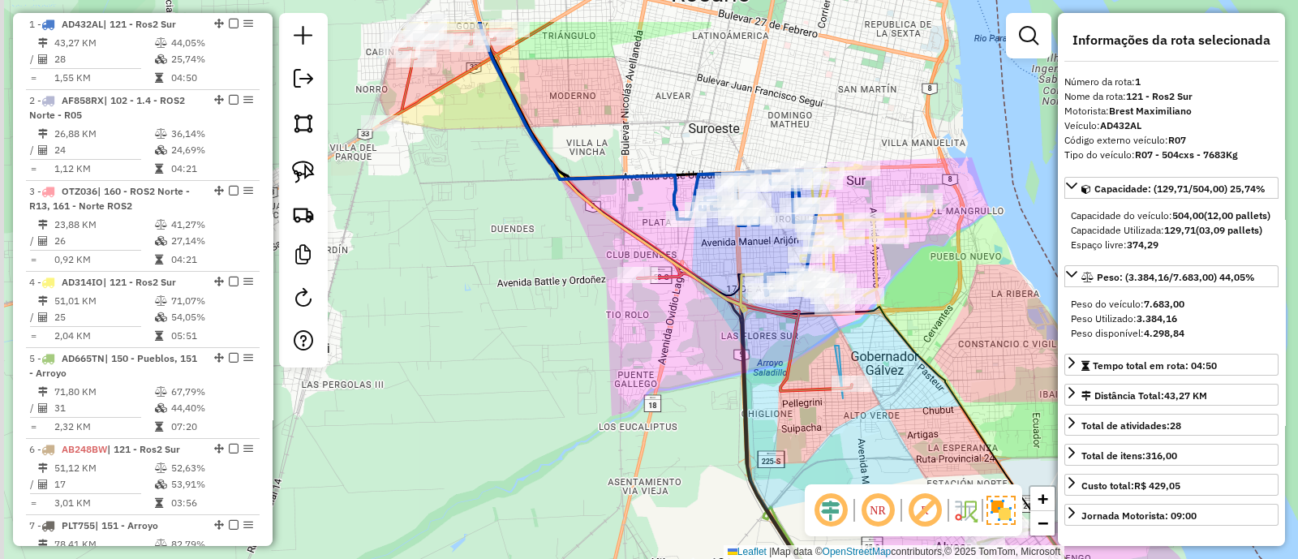
drag, startPoint x: 570, startPoint y: 249, endPoint x: 660, endPoint y: 341, distance: 129.0
click at [660, 341] on div "Janela de atendimento Grade de atendimento Capacidade Transportadoras Veículos …" at bounding box center [649, 279] width 1298 height 559
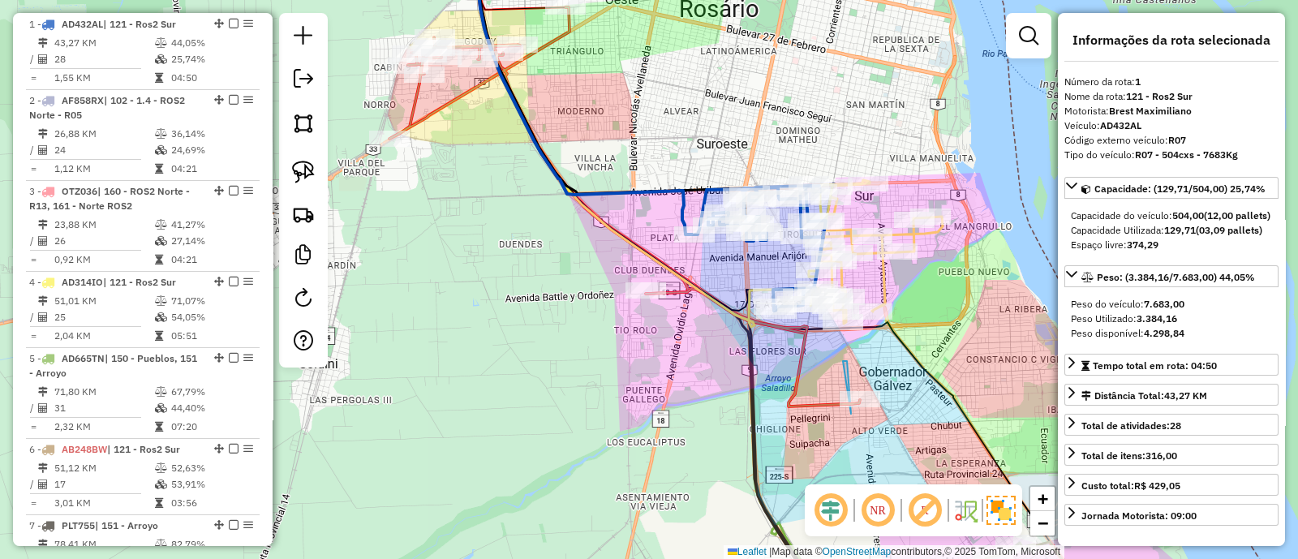
click at [674, 298] on icon at bounding box center [624, 206] width 470 height 399
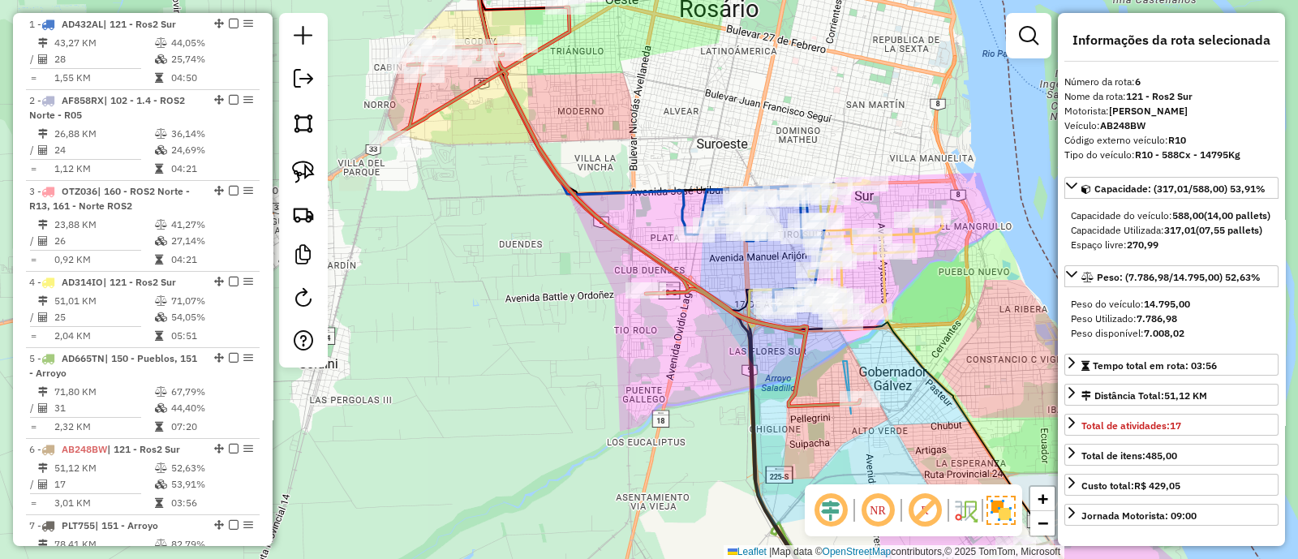
scroll to position [774, 0]
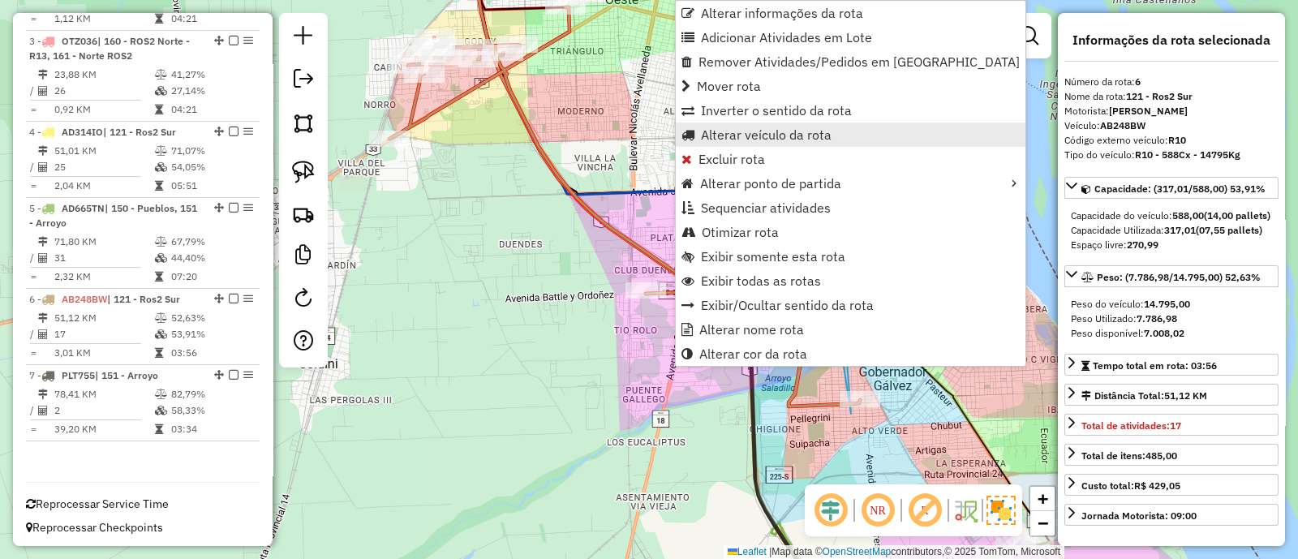
click at [731, 141] on span "Alterar veículo da rota" at bounding box center [766, 134] width 131 height 13
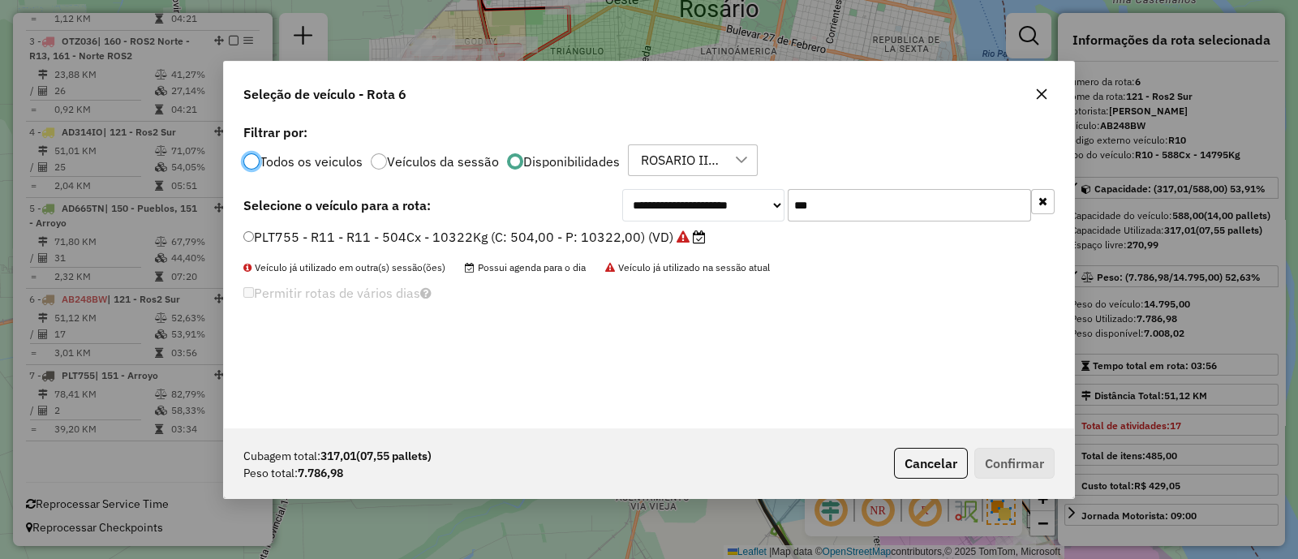
scroll to position [8, 5]
click at [623, 232] on label "PLT755 - R11 - R11 - 504Cx - 10322Kg (C: 504,00 - P: 10322,00) (VD)" at bounding box center [474, 236] width 462 height 19
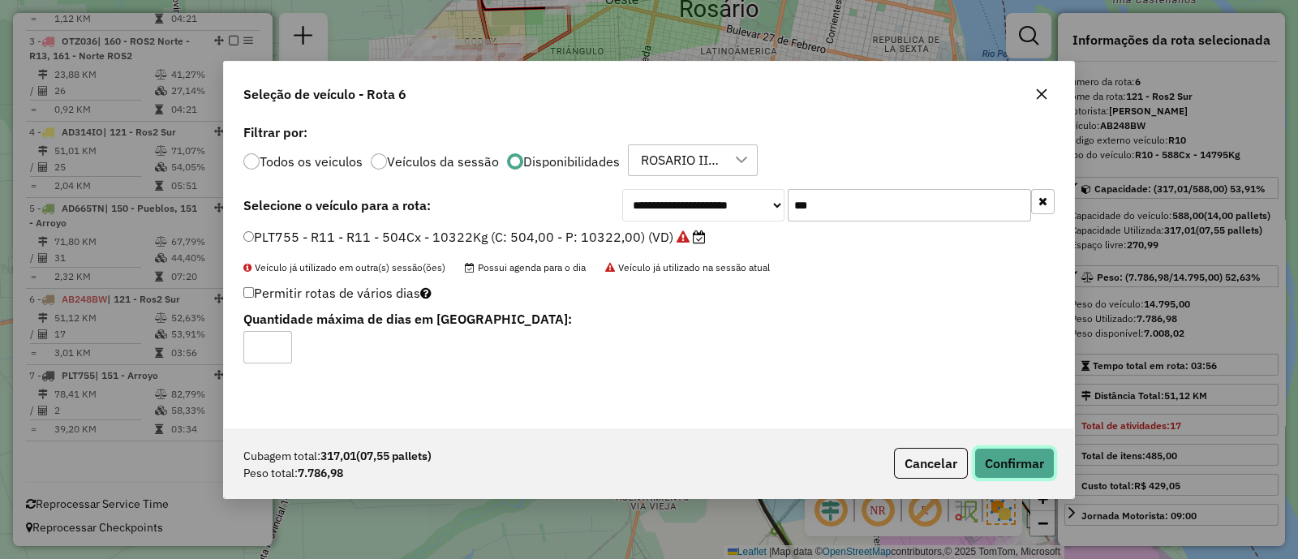
click at [1009, 456] on button "Confirmar" at bounding box center [1014, 463] width 80 height 31
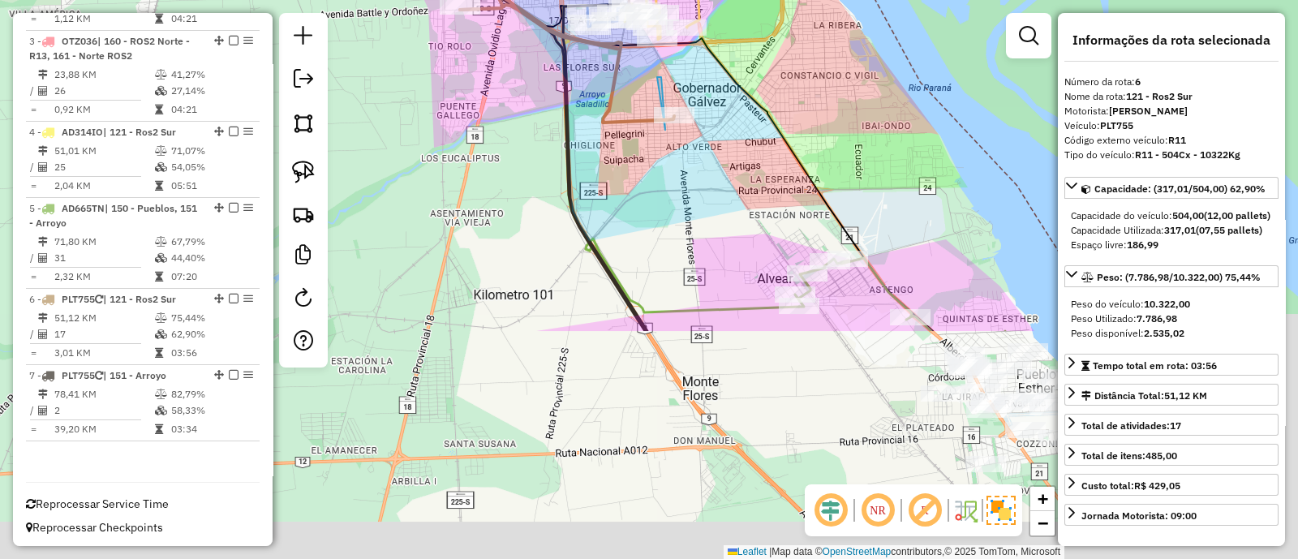
drag, startPoint x: 883, startPoint y: 359, endPoint x: 661, endPoint y: 83, distance: 354.7
click at [661, 83] on div "Janela de atendimento Grade de atendimento Capacidade Transportadoras Veículos …" at bounding box center [649, 279] width 1298 height 559
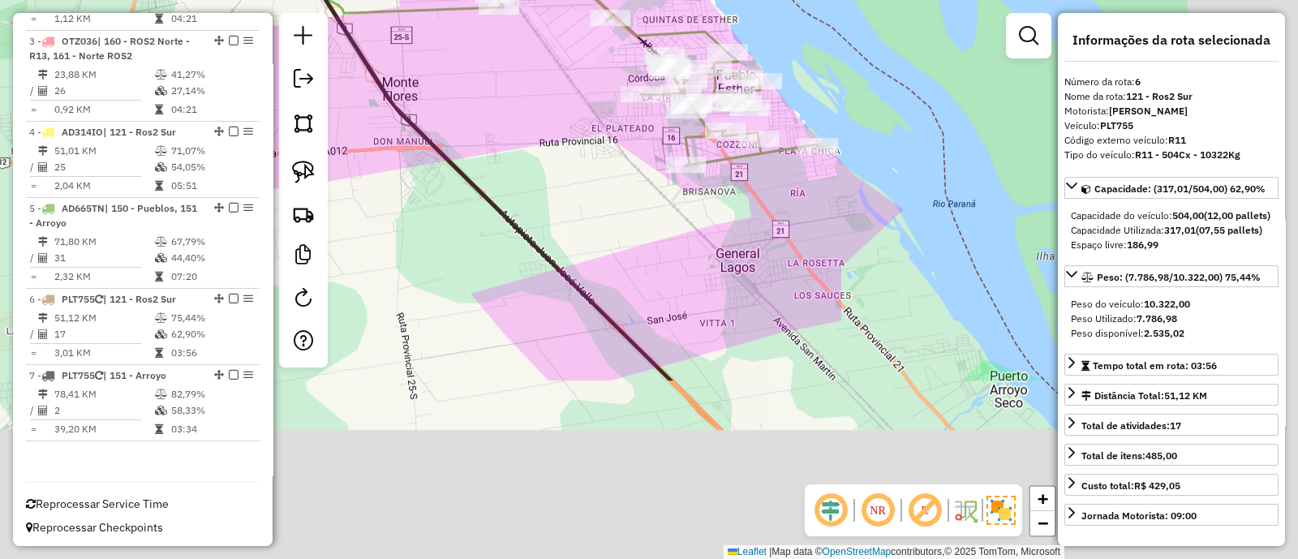
drag, startPoint x: 766, startPoint y: 295, endPoint x: 547, endPoint y: 58, distance: 322.5
click at [533, 58] on div "Rota 6 - Placa PLT755 0000811395 - ESPINDOLA AURORA RAQUEL Rota 5 - Placa AD665…" at bounding box center [649, 279] width 1298 height 559
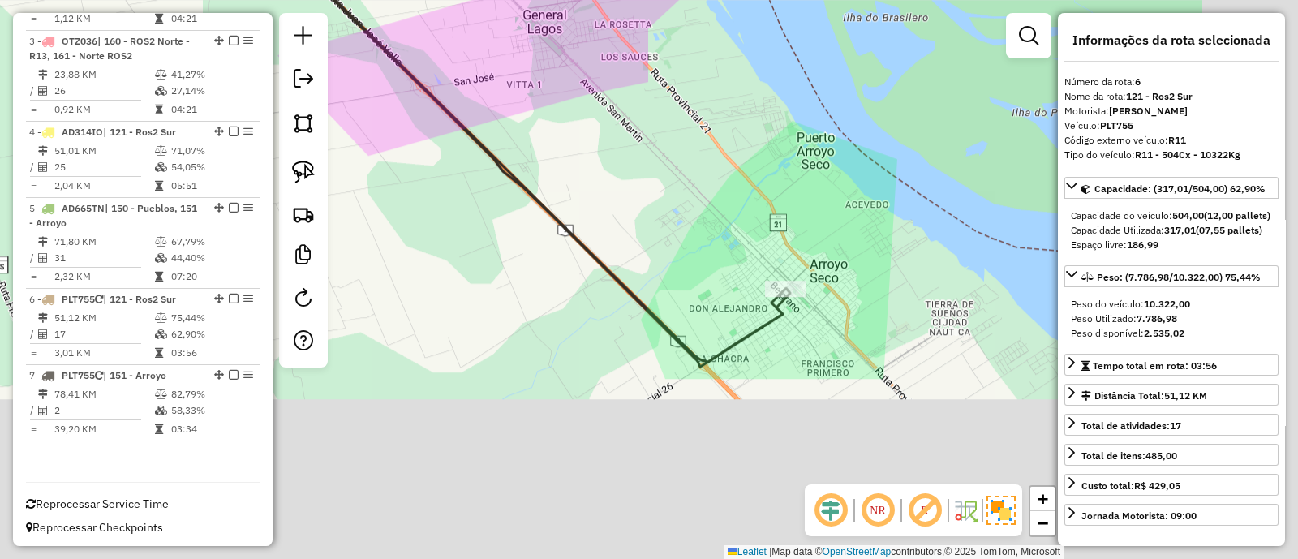
drag, startPoint x: 773, startPoint y: 260, endPoint x: 599, endPoint y: 41, distance: 279.4
click at [581, 20] on div "Rota 6 - Placa PLT755 0000811395 - ESPINDOLA AURORA RAQUEL Rota 5 - Placa AD665…" at bounding box center [649, 279] width 1298 height 559
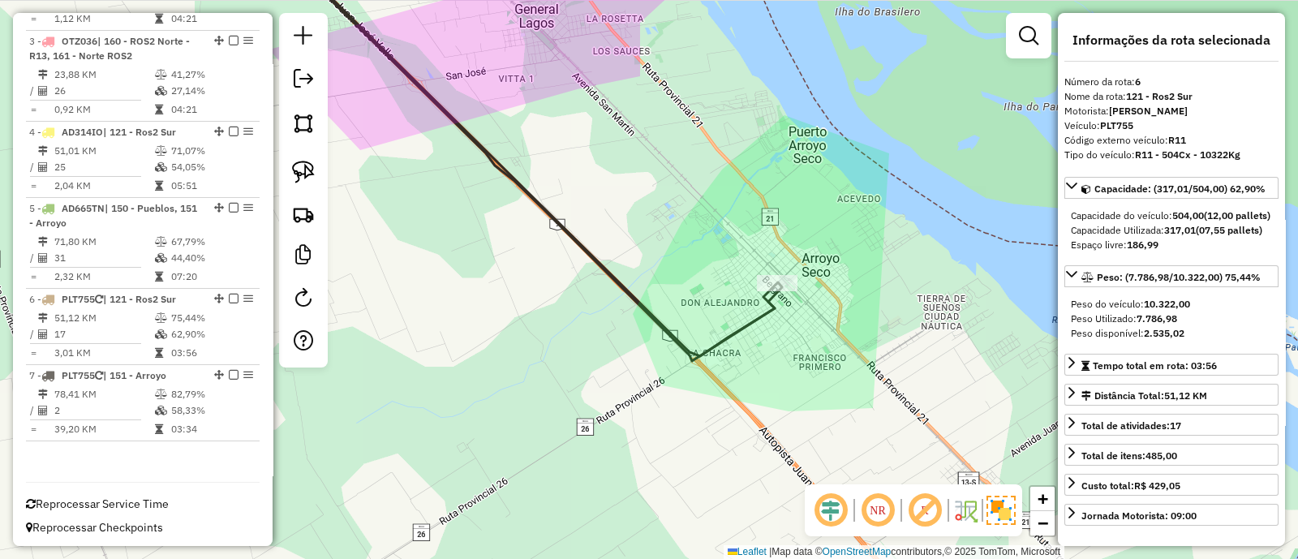
click at [738, 322] on icon at bounding box center [527, 150] width 500 height 412
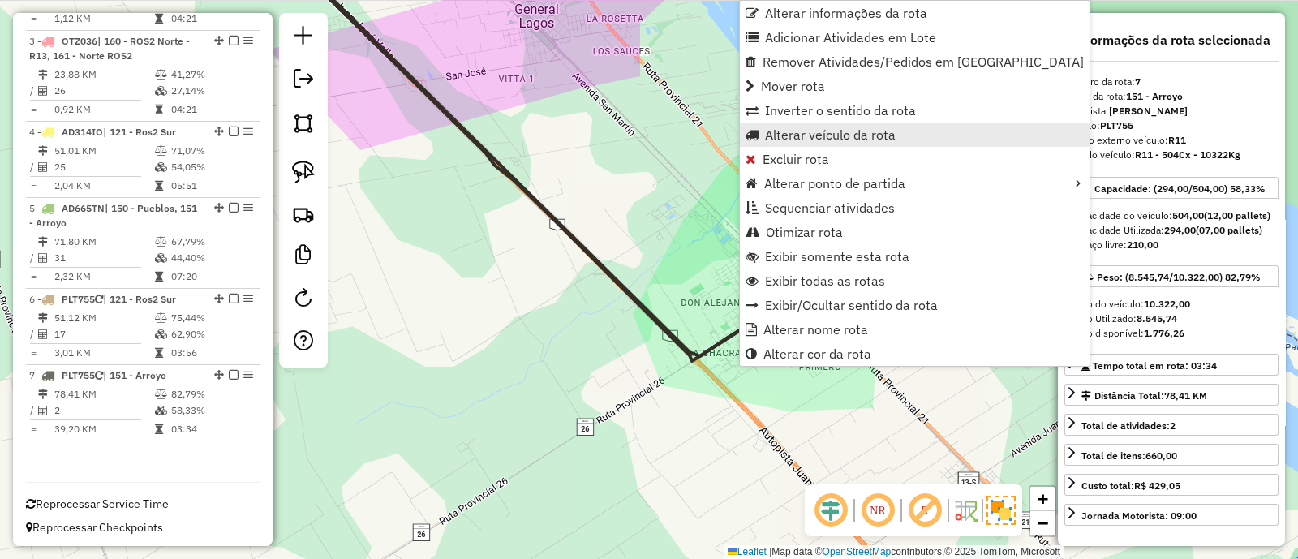
click at [811, 135] on span "Alterar veículo da rota" at bounding box center [830, 134] width 131 height 13
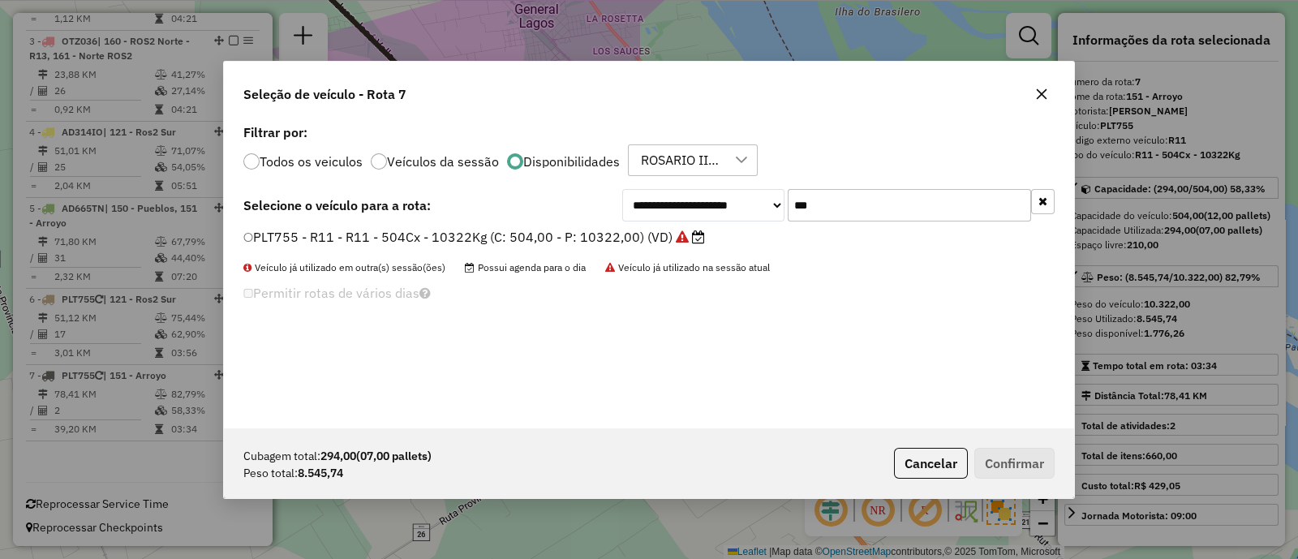
click at [827, 201] on input "***" at bounding box center [908, 205] width 243 height 32
type input "***"
click at [637, 235] on label "AB248BW - R10 - R10 - 588Cx - 14795Kg (C: 588,00 - P: 14795,00) (VD)" at bounding box center [480, 236] width 475 height 19
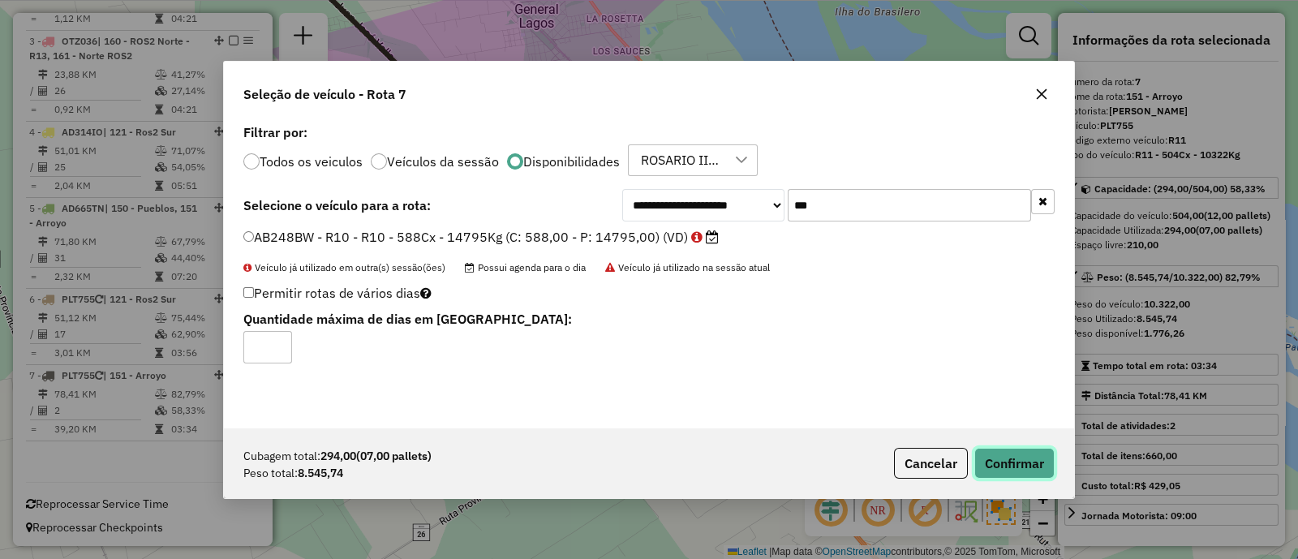
click at [1035, 463] on button "Confirmar" at bounding box center [1014, 463] width 80 height 31
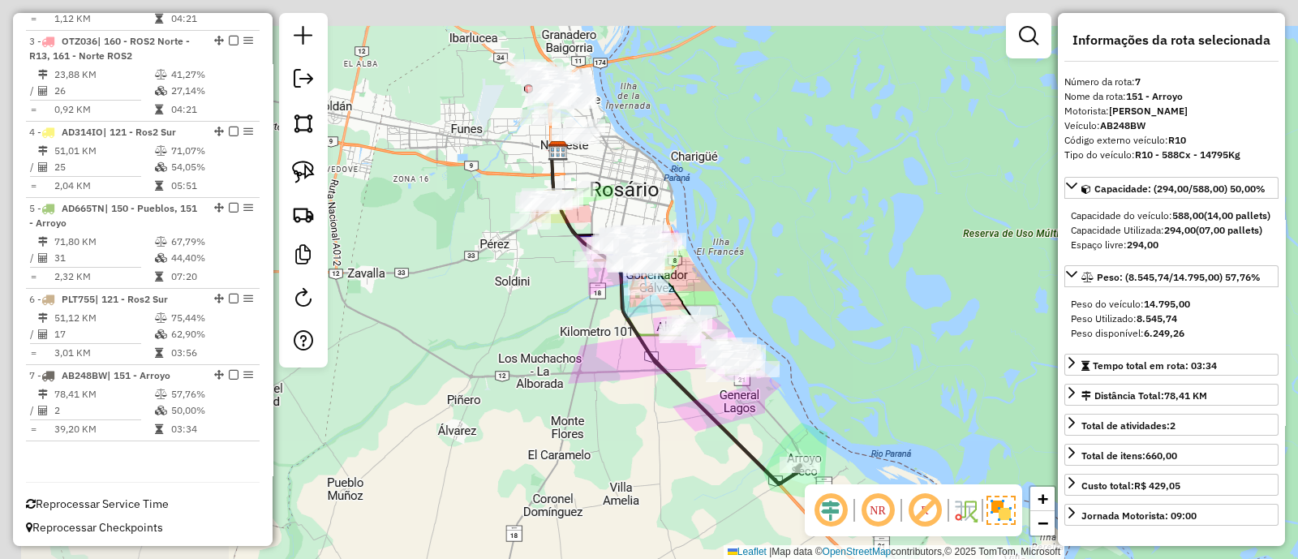
drag, startPoint x: 435, startPoint y: 225, endPoint x: 671, endPoint y: 463, distance: 334.9
click at [681, 475] on div "Janela de atendimento Grade de atendimento Capacidade Transportadoras Veículos …" at bounding box center [649, 279] width 1298 height 559
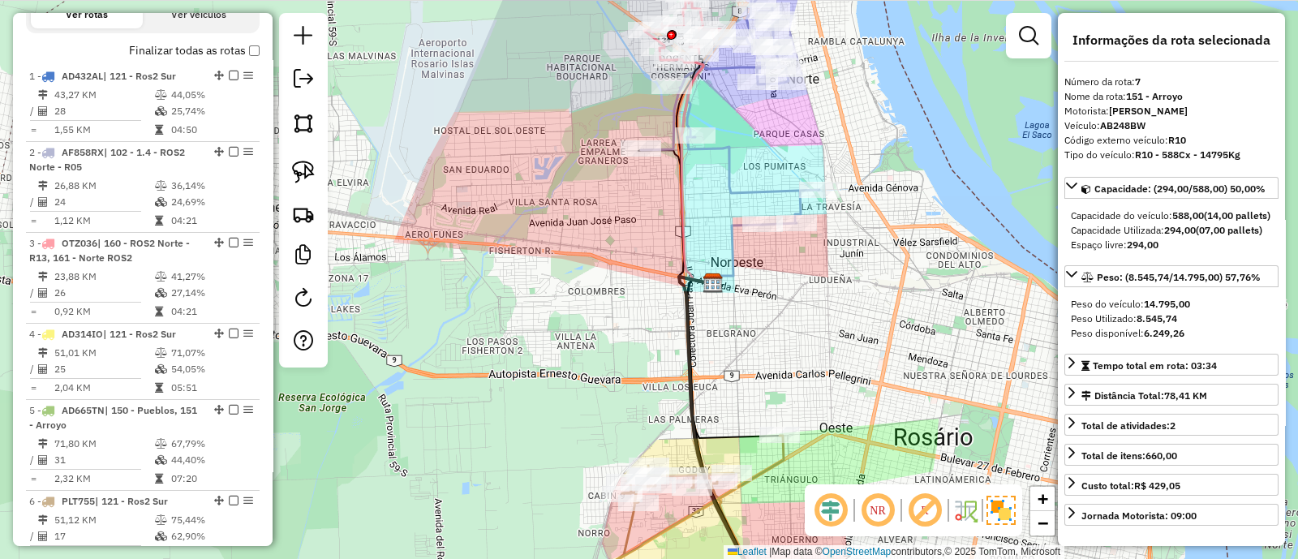
scroll to position [350, 0]
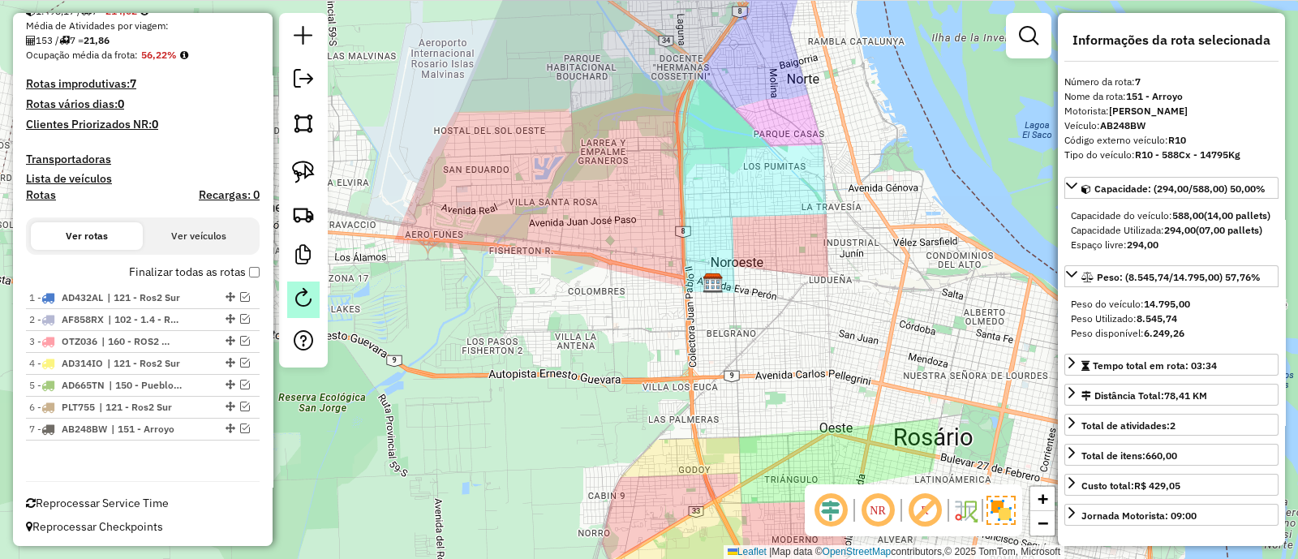
click at [311, 294] on em at bounding box center [303, 297] width 19 height 19
select select "*"
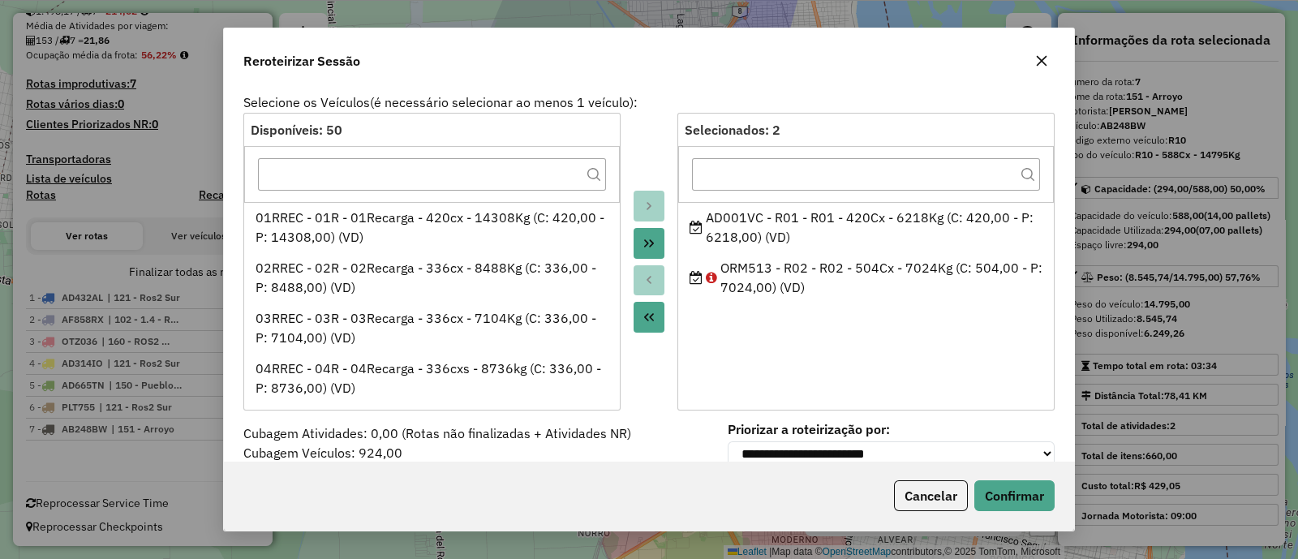
click at [1035, 65] on icon "button" at bounding box center [1041, 60] width 13 height 13
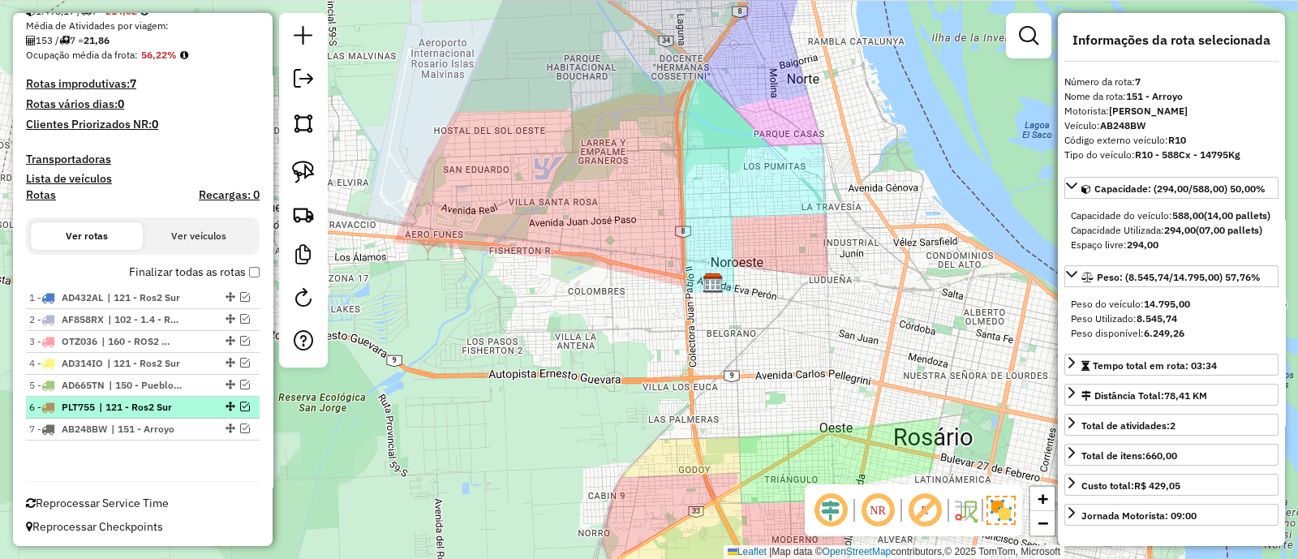
click at [240, 405] on em at bounding box center [245, 406] width 10 height 10
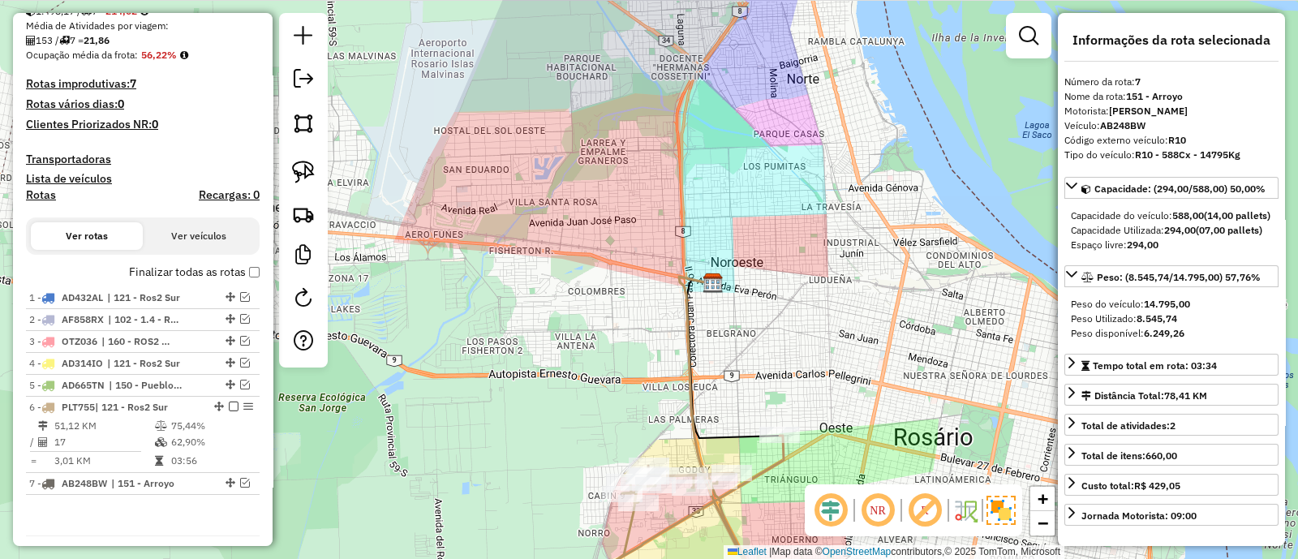
click at [777, 457] on icon at bounding box center [693, 524] width 180 height 179
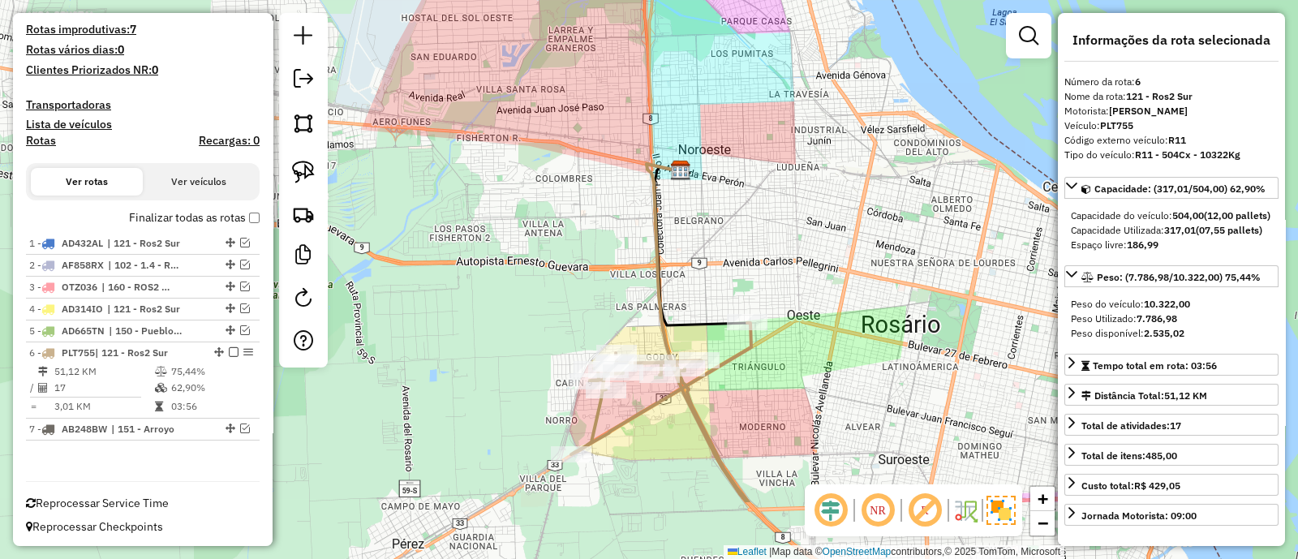
drag, startPoint x: 828, startPoint y: 457, endPoint x: 796, endPoint y: 344, distance: 118.1
click at [796, 344] on div "Janela de atendimento Grade de atendimento Capacidade Transportadoras Veículos …" at bounding box center [649, 279] width 1298 height 559
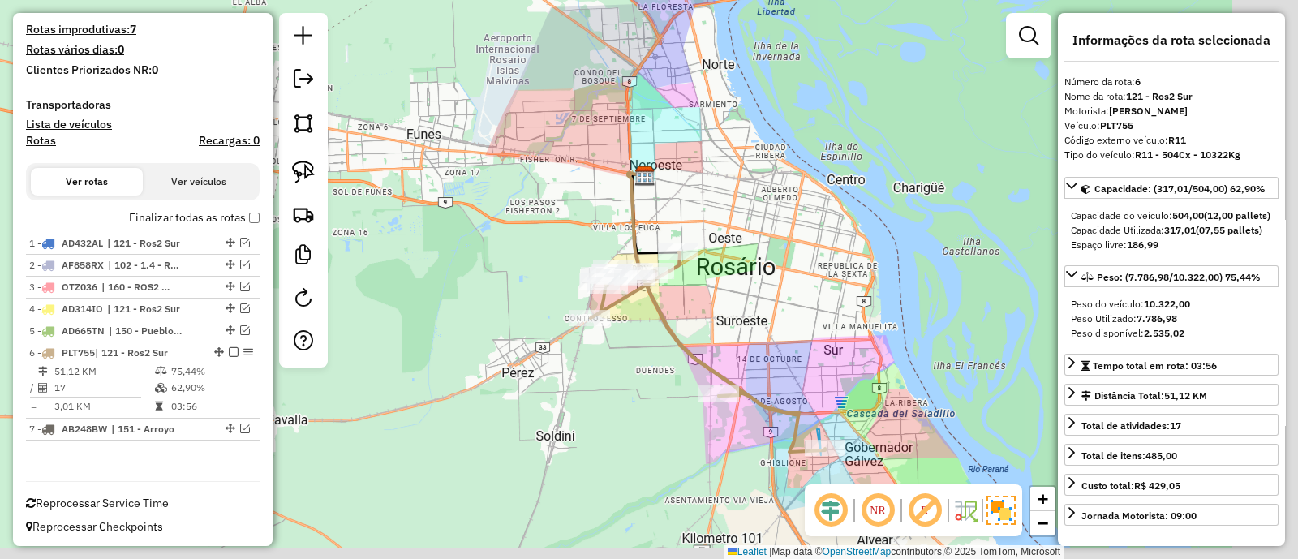
drag, startPoint x: 810, startPoint y: 394, endPoint x: 700, endPoint y: 302, distance: 143.4
click at [700, 302] on div "Janela de atendimento Grade de atendimento Capacidade Transportadoras Veículos …" at bounding box center [649, 279] width 1298 height 559
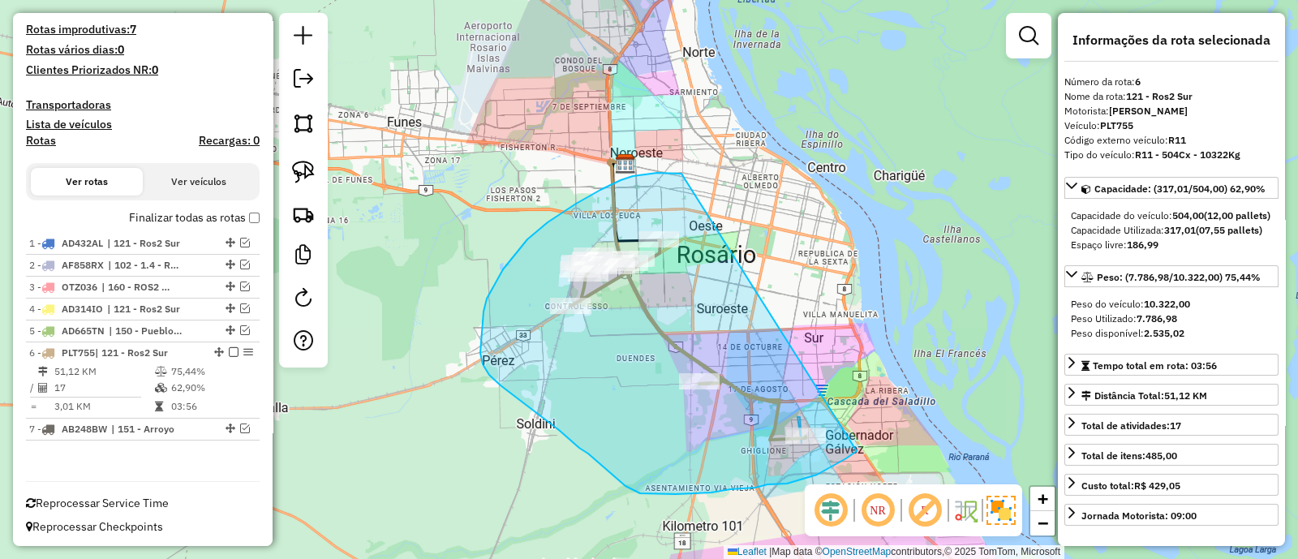
drag, startPoint x: 677, startPoint y: 174, endPoint x: 856, endPoint y: 451, distance: 330.2
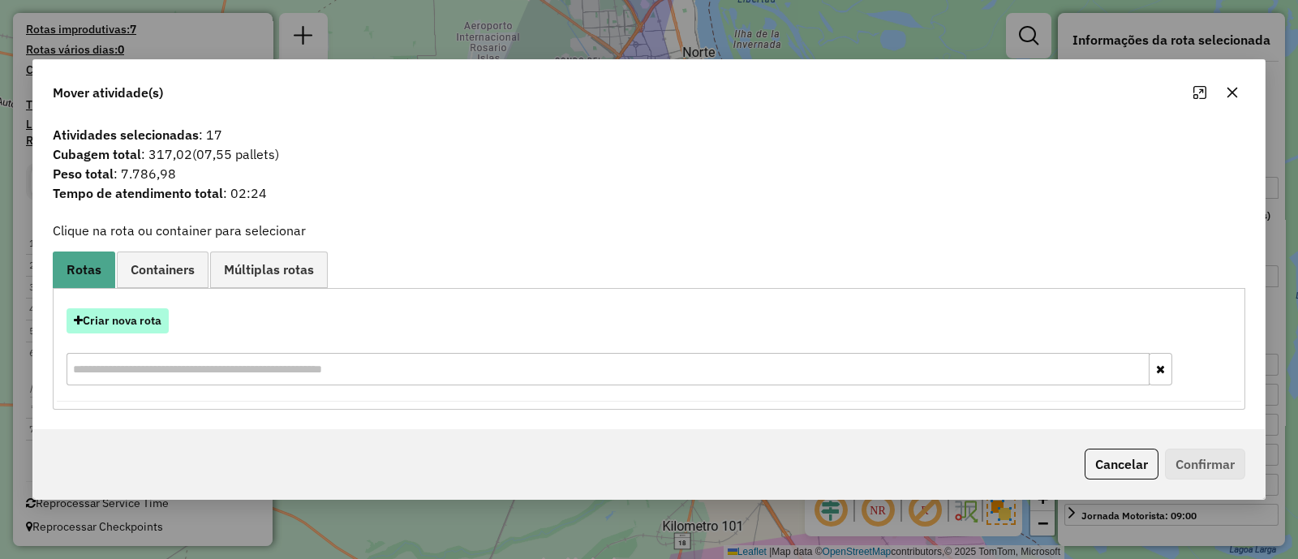
click at [146, 316] on button "Criar nova rota" at bounding box center [117, 320] width 102 height 25
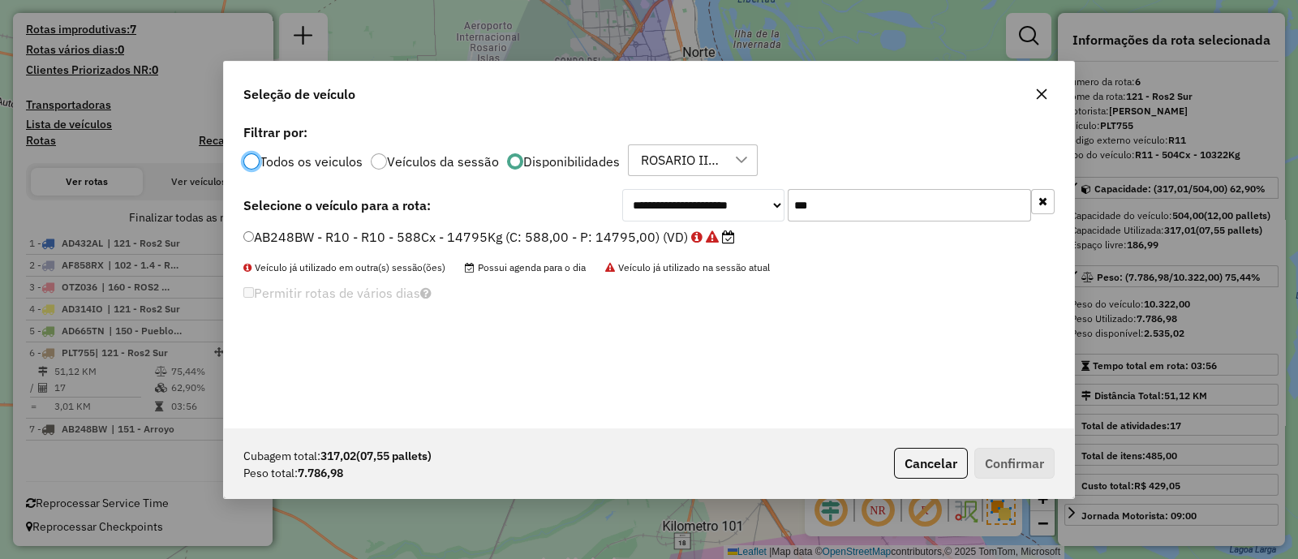
scroll to position [8, 5]
click at [1038, 200] on icon "button" at bounding box center [1042, 200] width 9 height 11
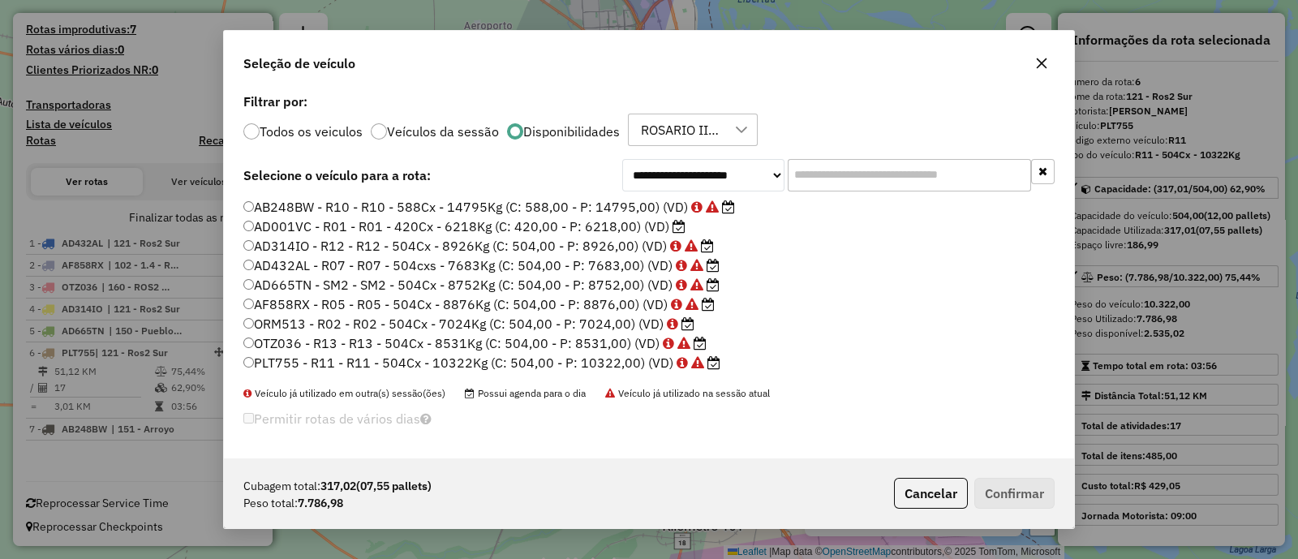
click at [1037, 69] on icon "button" at bounding box center [1041, 63] width 13 height 13
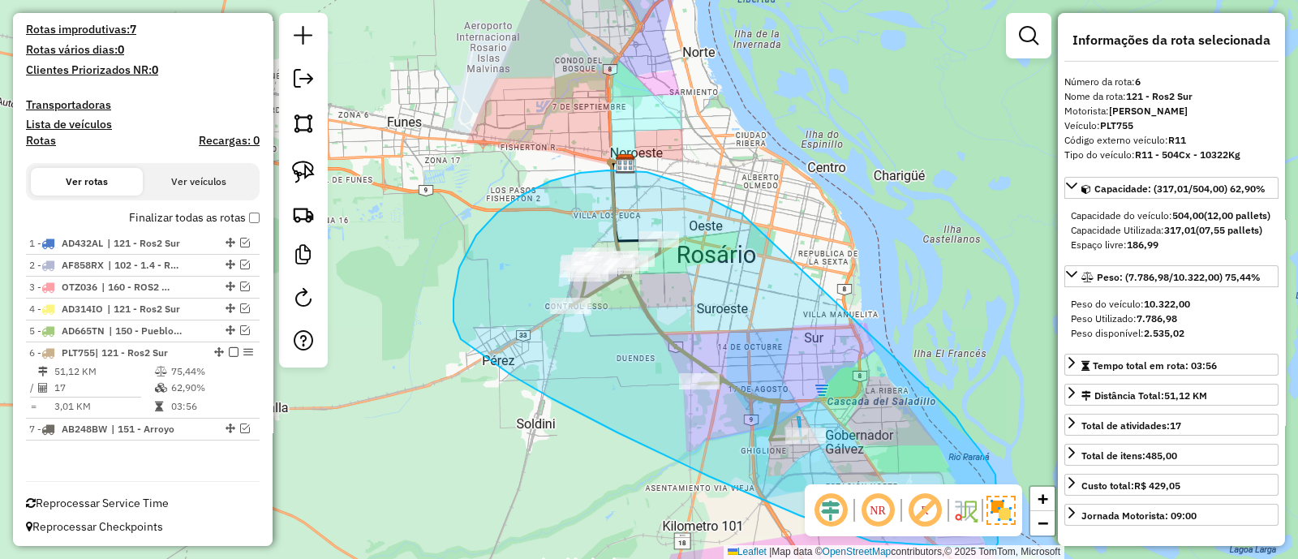
drag, startPoint x: 738, startPoint y: 212, endPoint x: 925, endPoint y: 387, distance: 255.9
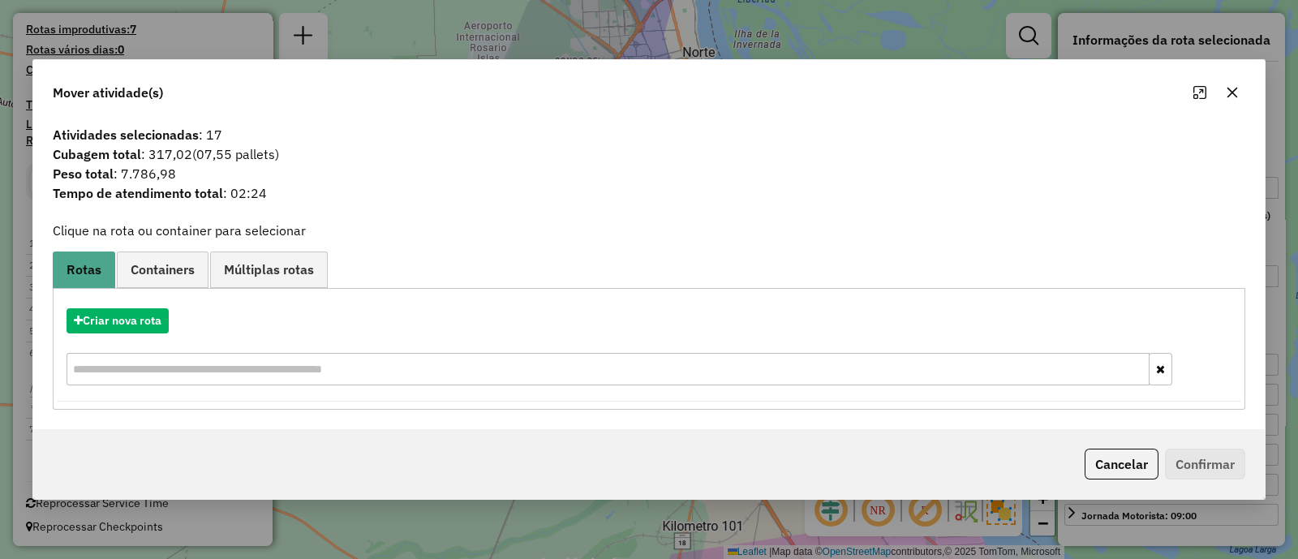
click at [1233, 95] on icon "button" at bounding box center [1231, 92] width 13 height 13
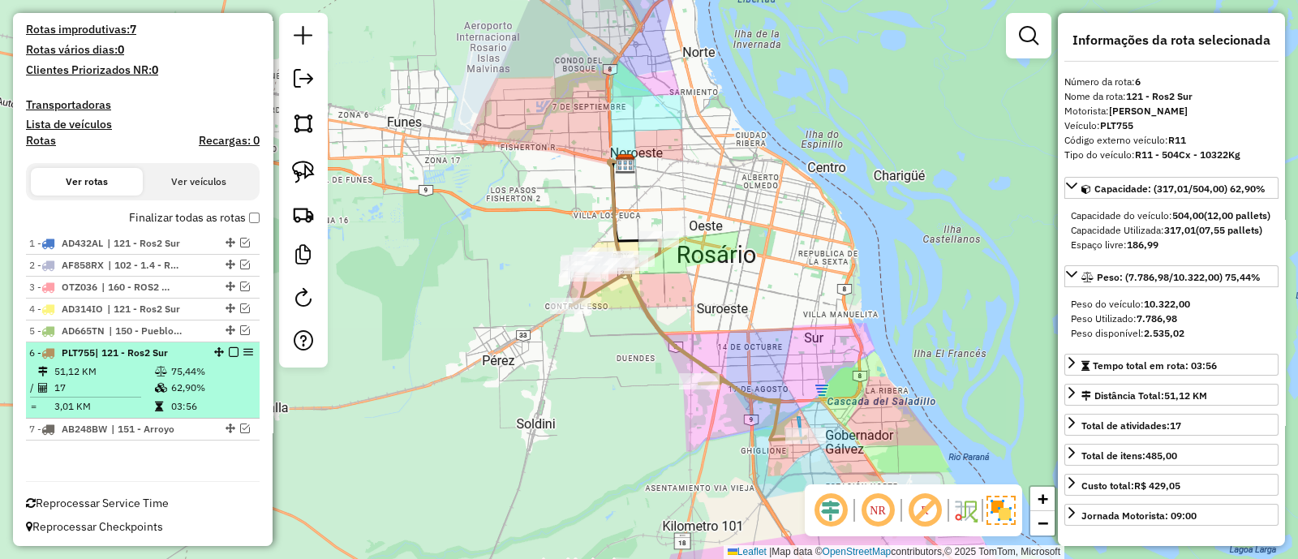
click at [229, 347] on em at bounding box center [234, 352] width 10 height 10
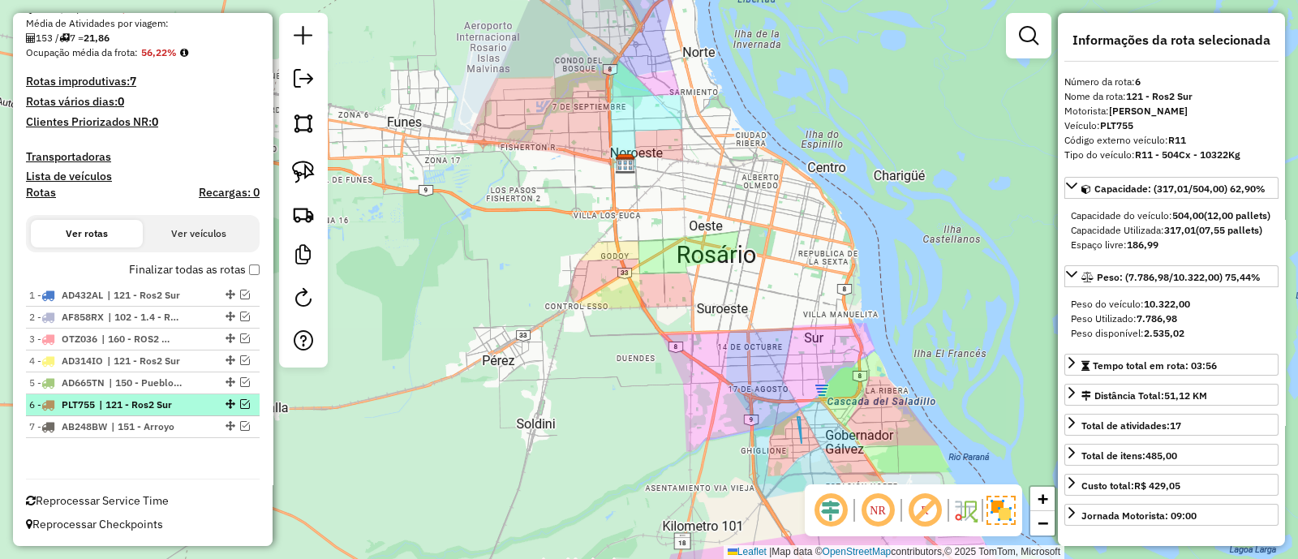
scroll to position [350, 0]
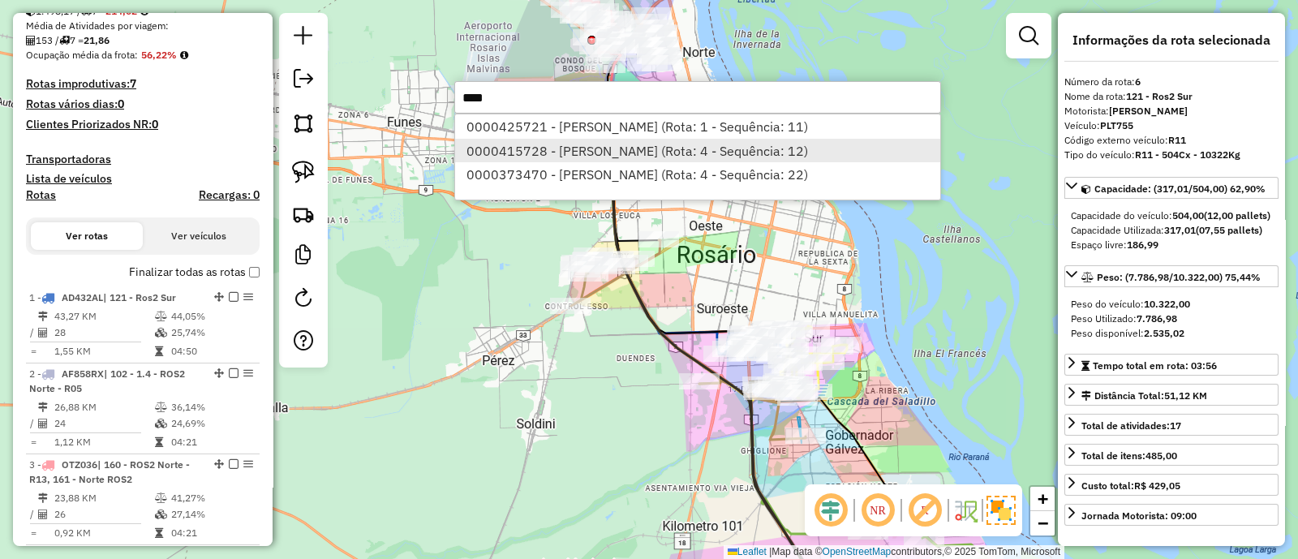
type input "****"
click at [635, 148] on li "0000415728 - YANG YUN (Rota: 4 - Sequência: 12)" at bounding box center [697, 151] width 485 height 24
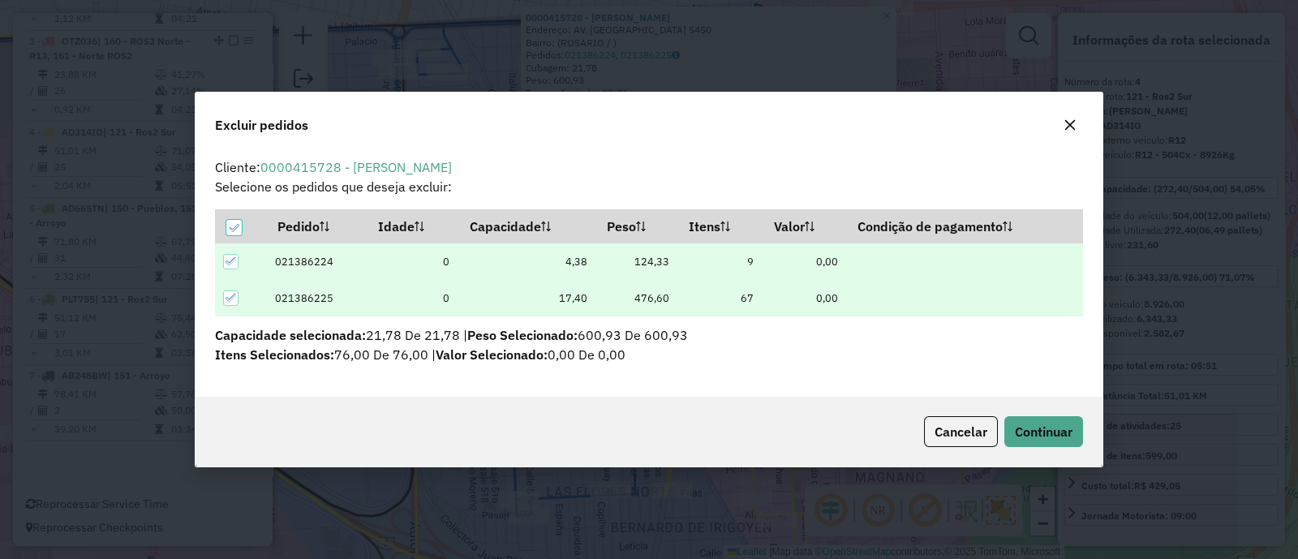
scroll to position [8, 4]
click at [1034, 435] on span "Continuar" at bounding box center [1043, 431] width 58 height 16
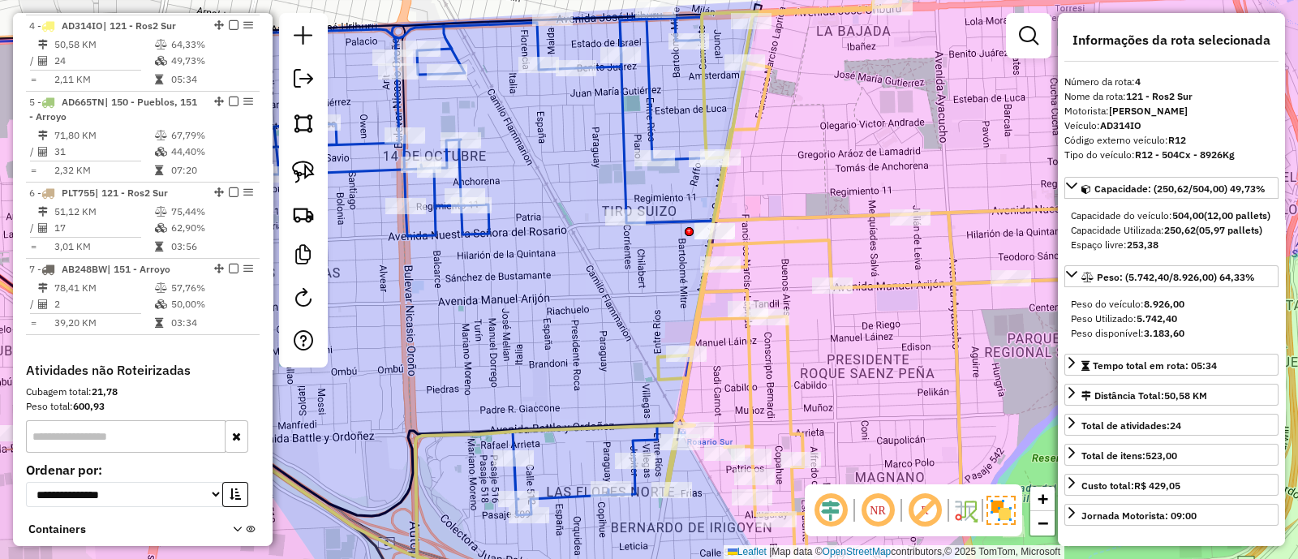
click at [654, 225] on icon at bounding box center [463, 265] width 524 height 500
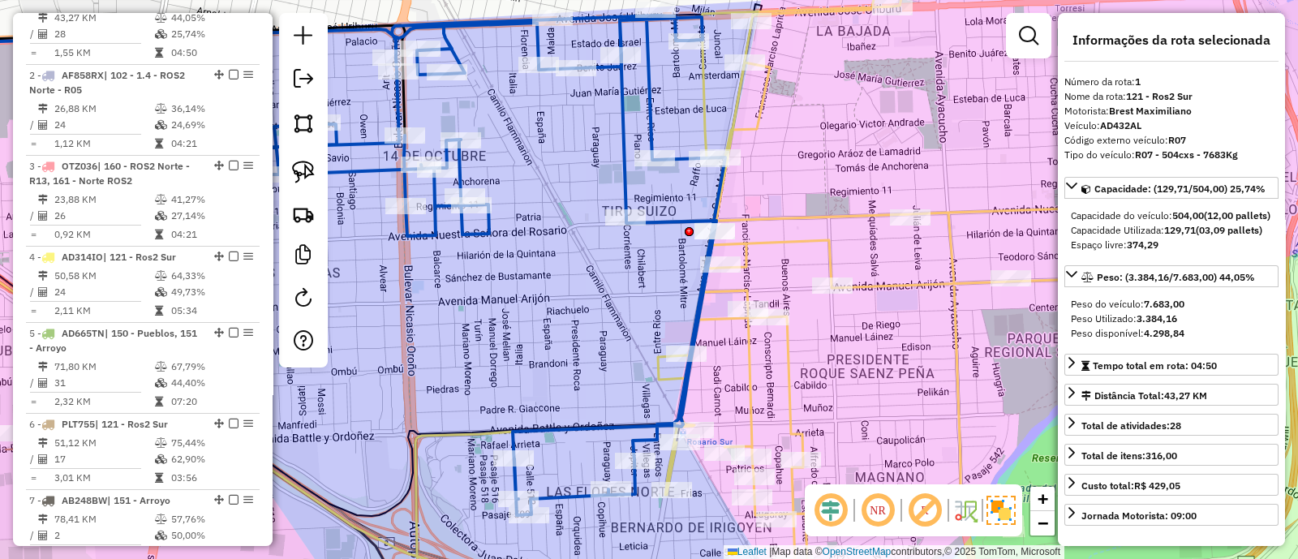
scroll to position [624, 0]
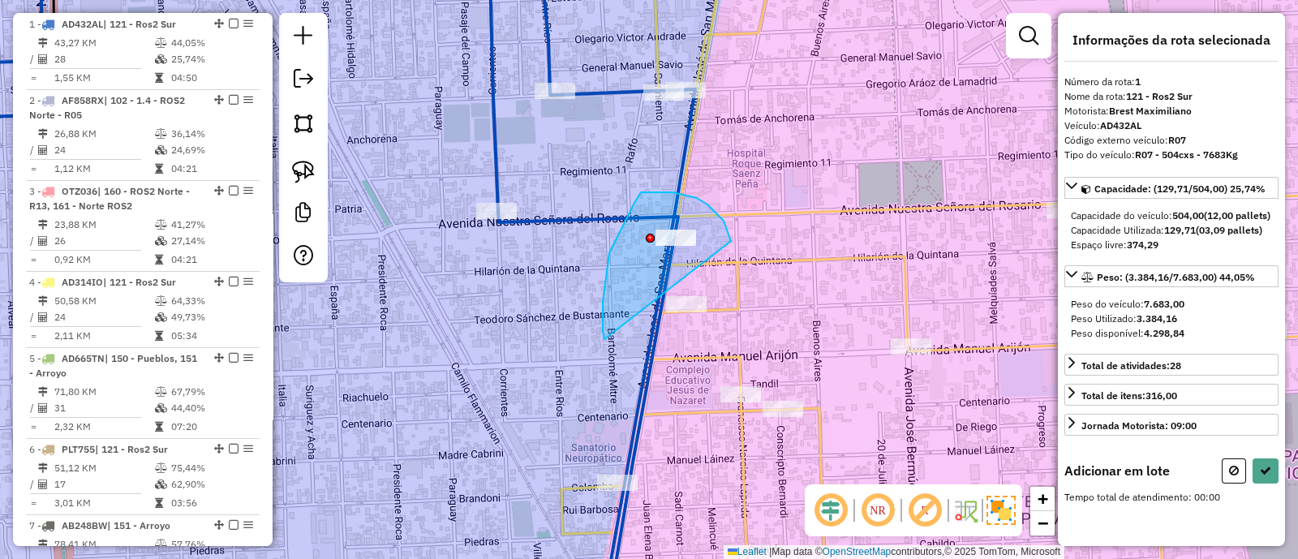
drag, startPoint x: 690, startPoint y: 196, endPoint x: 604, endPoint y: 339, distance: 166.6
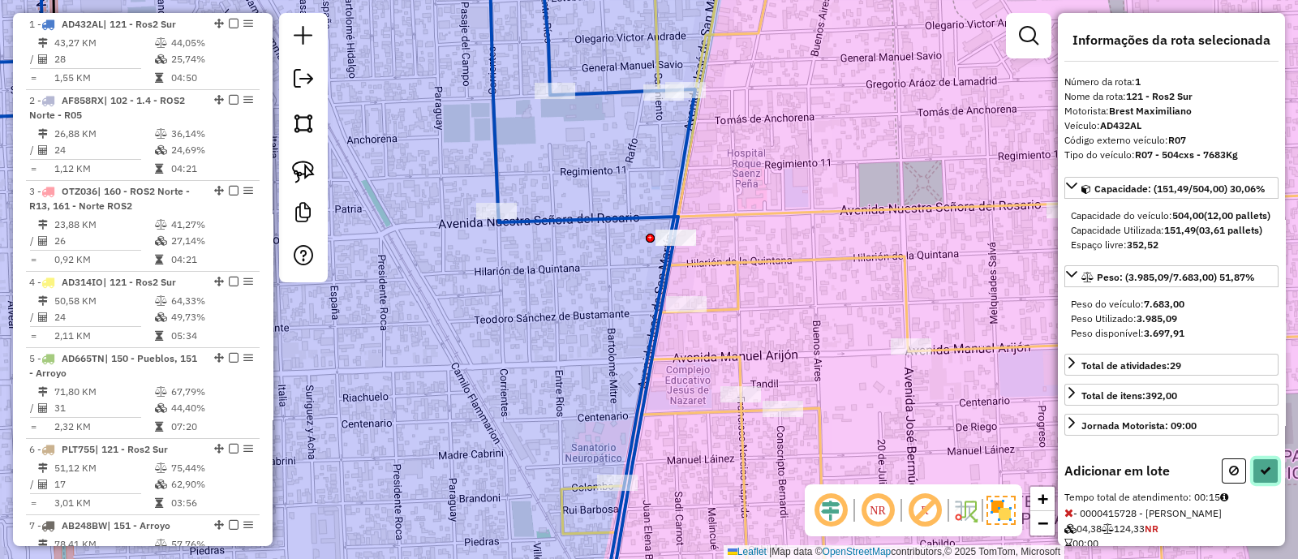
click at [1269, 483] on button at bounding box center [1265, 470] width 26 height 25
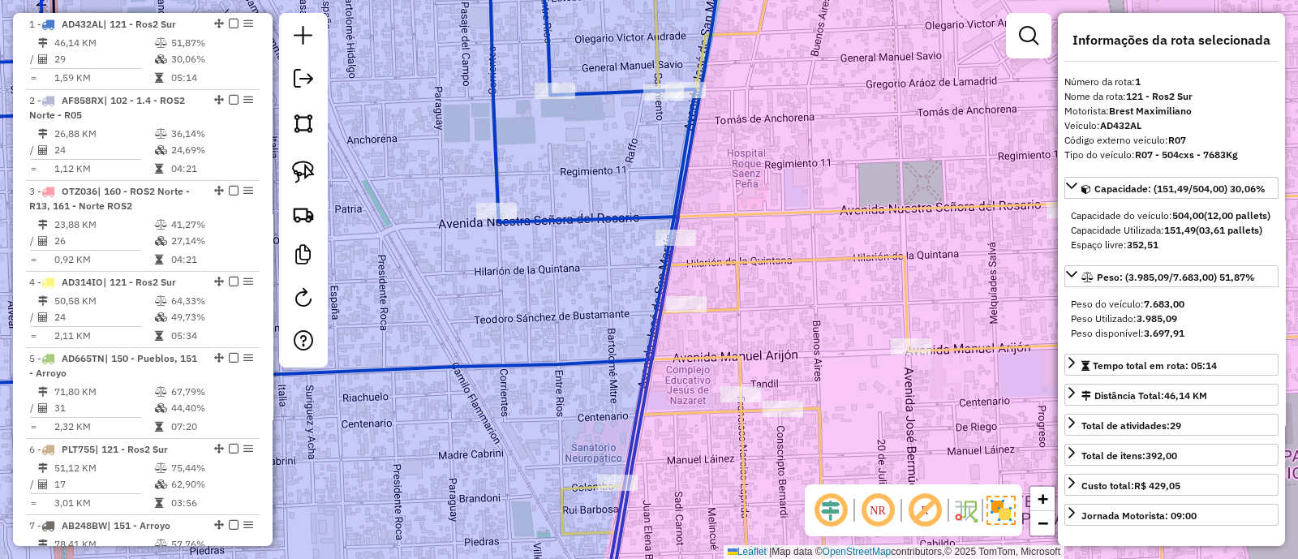
click at [839, 317] on div "Janela de atendimento Grade de atendimento Capacidade Transportadoras Veículos …" at bounding box center [649, 279] width 1298 height 559
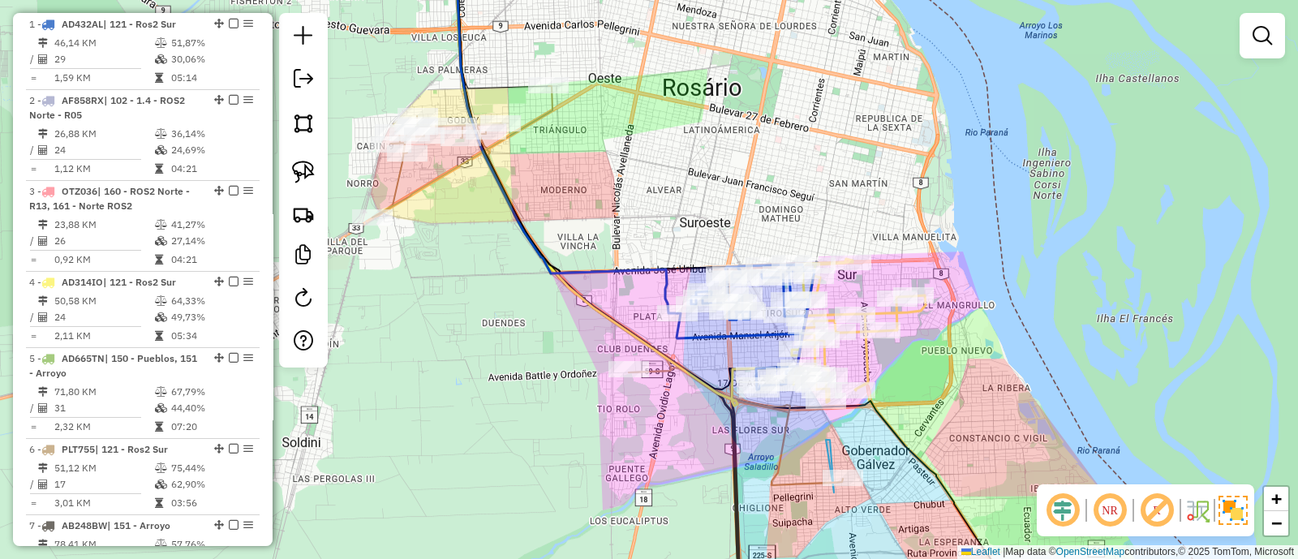
drag, startPoint x: 910, startPoint y: 422, endPoint x: 869, endPoint y: 298, distance: 130.0
click at [891, 300] on div "Janela de atendimento Grade de atendimento Capacidade Transportadoras Veículos …" at bounding box center [649, 279] width 1298 height 559
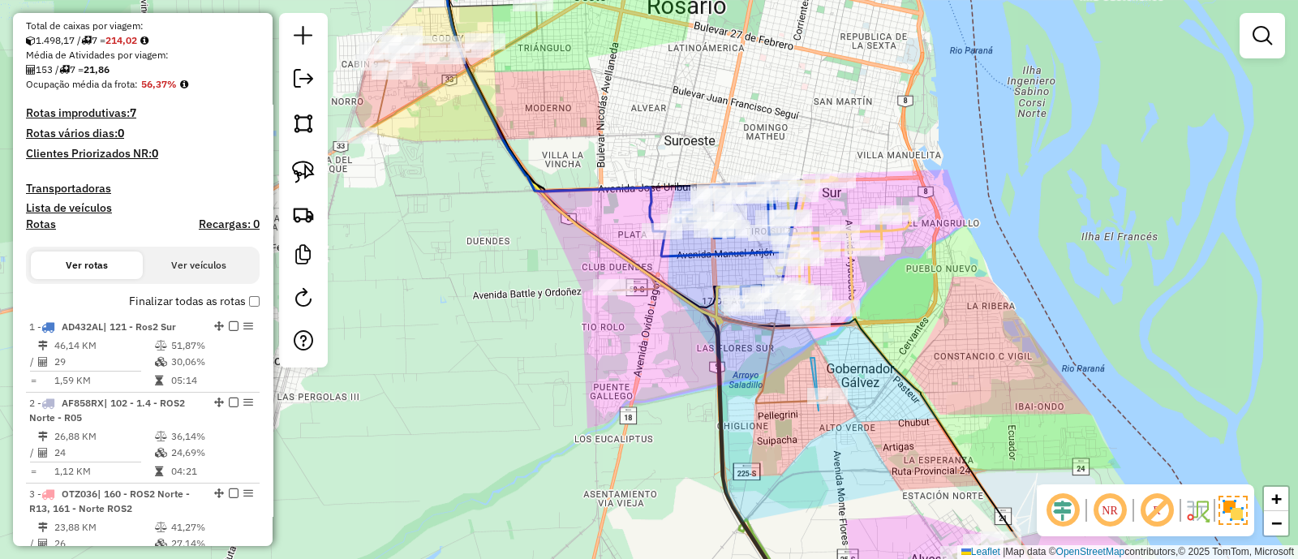
scroll to position [320, 0]
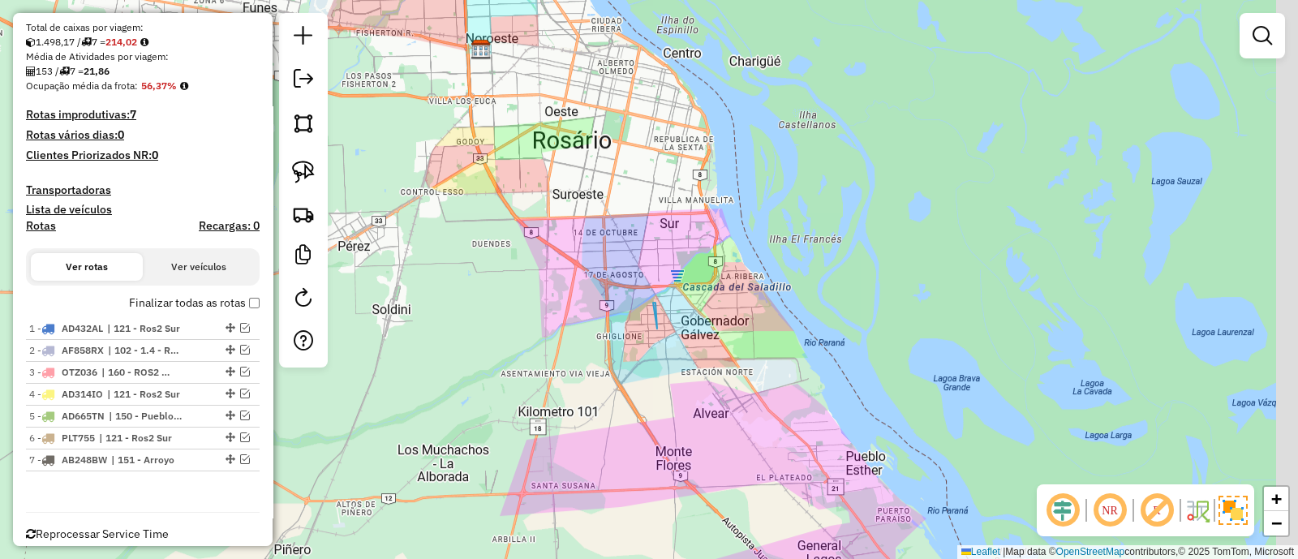
drag, startPoint x: 607, startPoint y: 329, endPoint x: 594, endPoint y: 316, distance: 17.8
click at [596, 322] on div "Janela de atendimento Grade de atendimento Capacidade Transportadoras Veículos …" at bounding box center [649, 279] width 1298 height 559
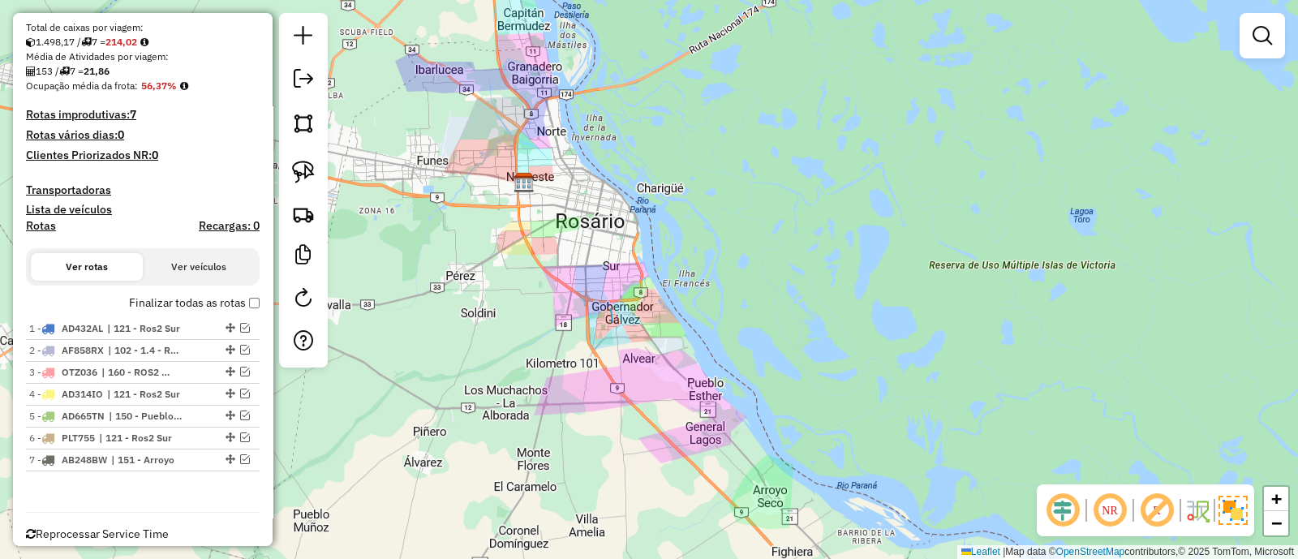
drag, startPoint x: 594, startPoint y: 316, endPoint x: 564, endPoint y: 317, distance: 30.8
click at [564, 317] on div "Janela de atendimento Grade de atendimento Capacidade Transportadoras Veículos …" at bounding box center [649, 279] width 1298 height 559
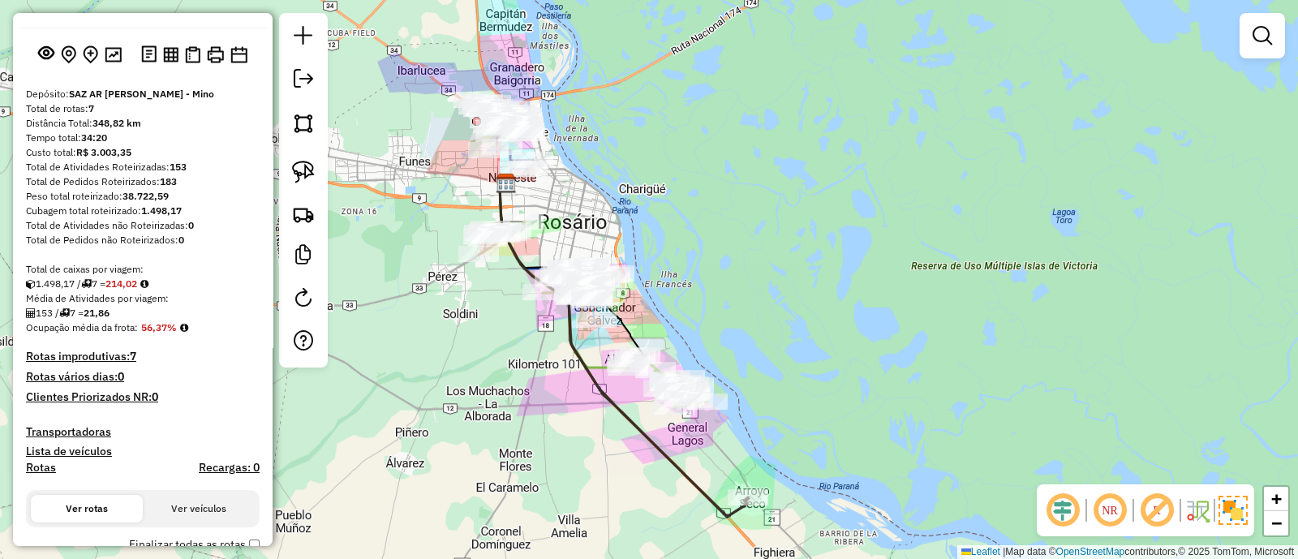
scroll to position [0, 0]
